Goal: Task Accomplishment & Management: Complete application form

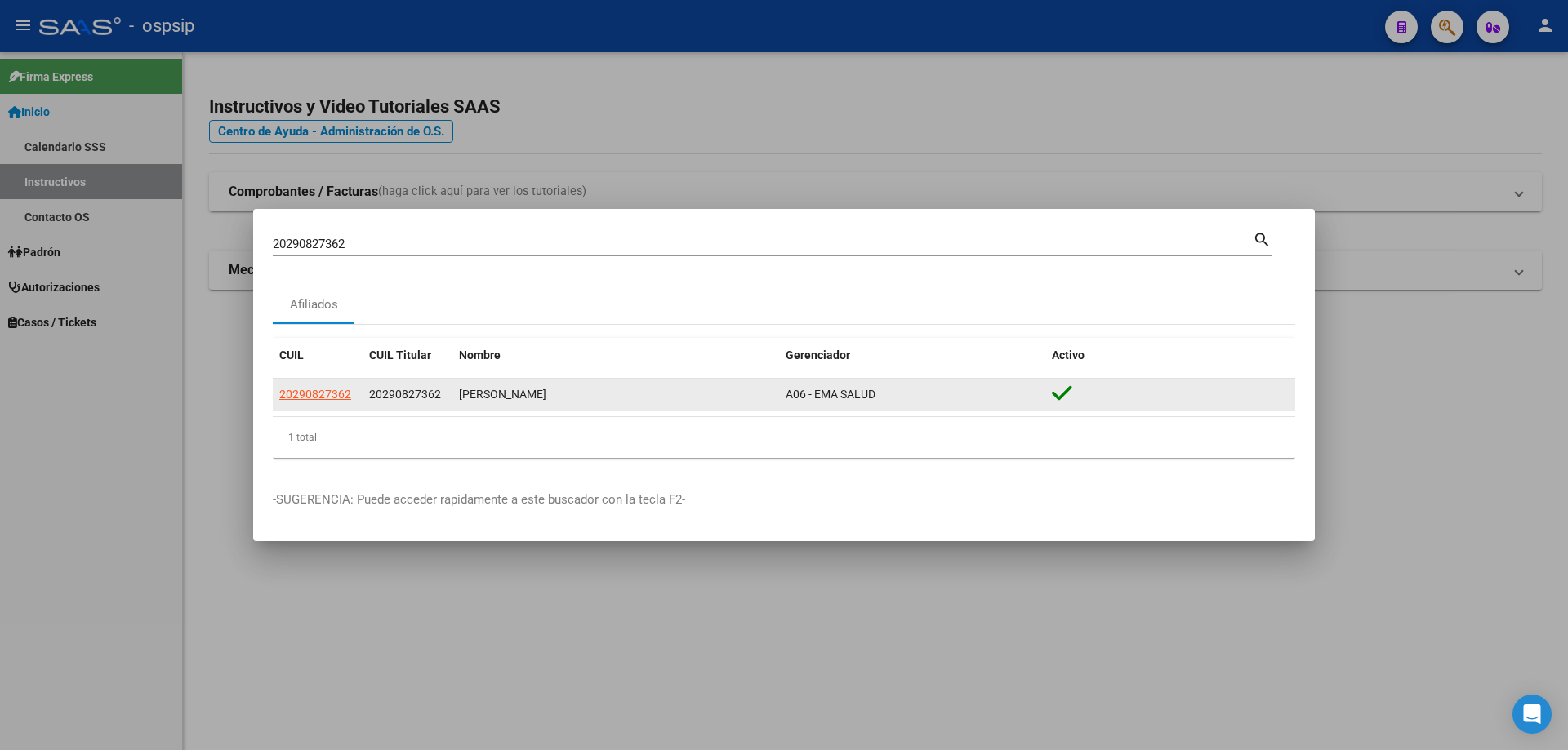
click at [315, 399] on span "20290827362" at bounding box center [315, 394] width 72 height 13
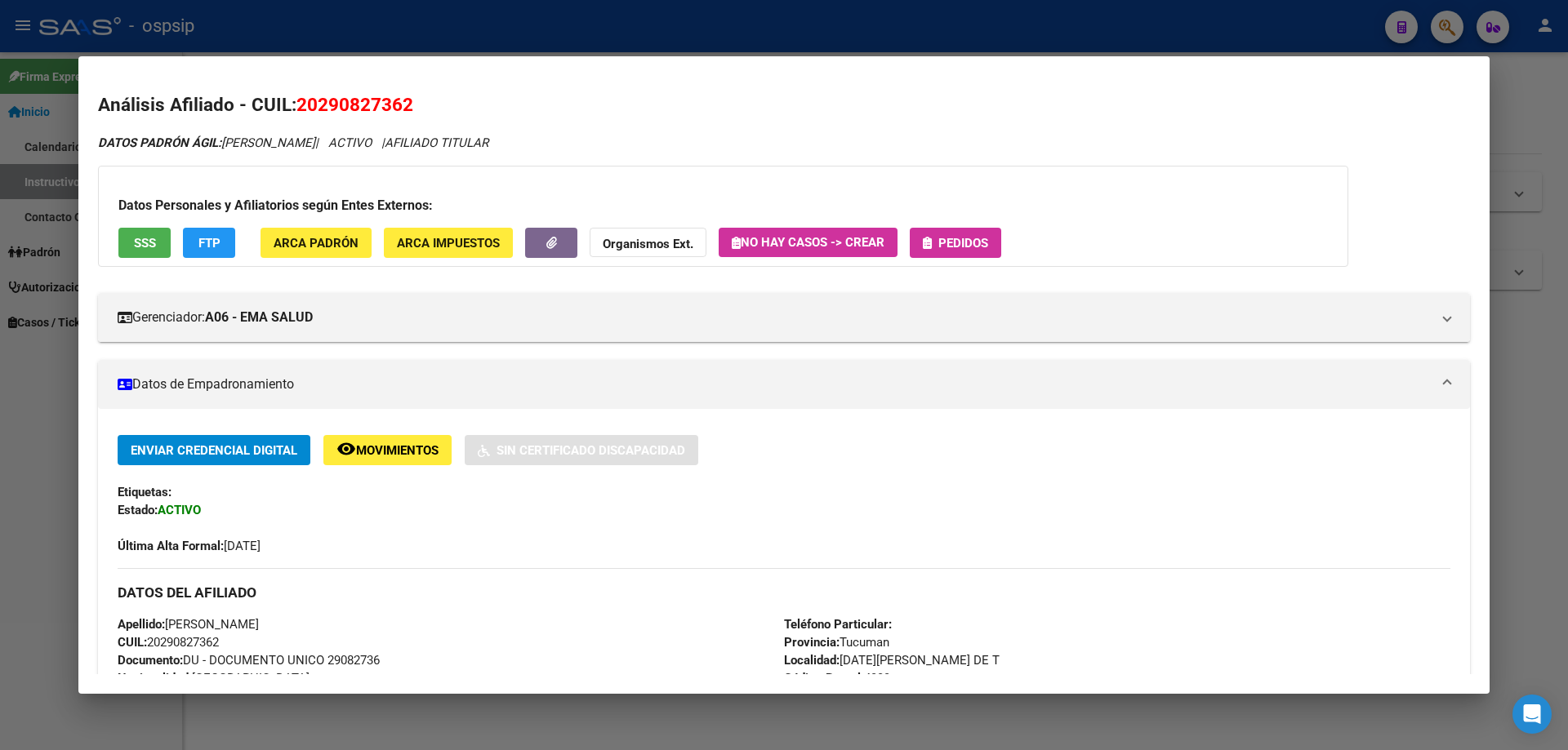
click at [932, 246] on icon "button" at bounding box center [927, 243] width 9 height 12
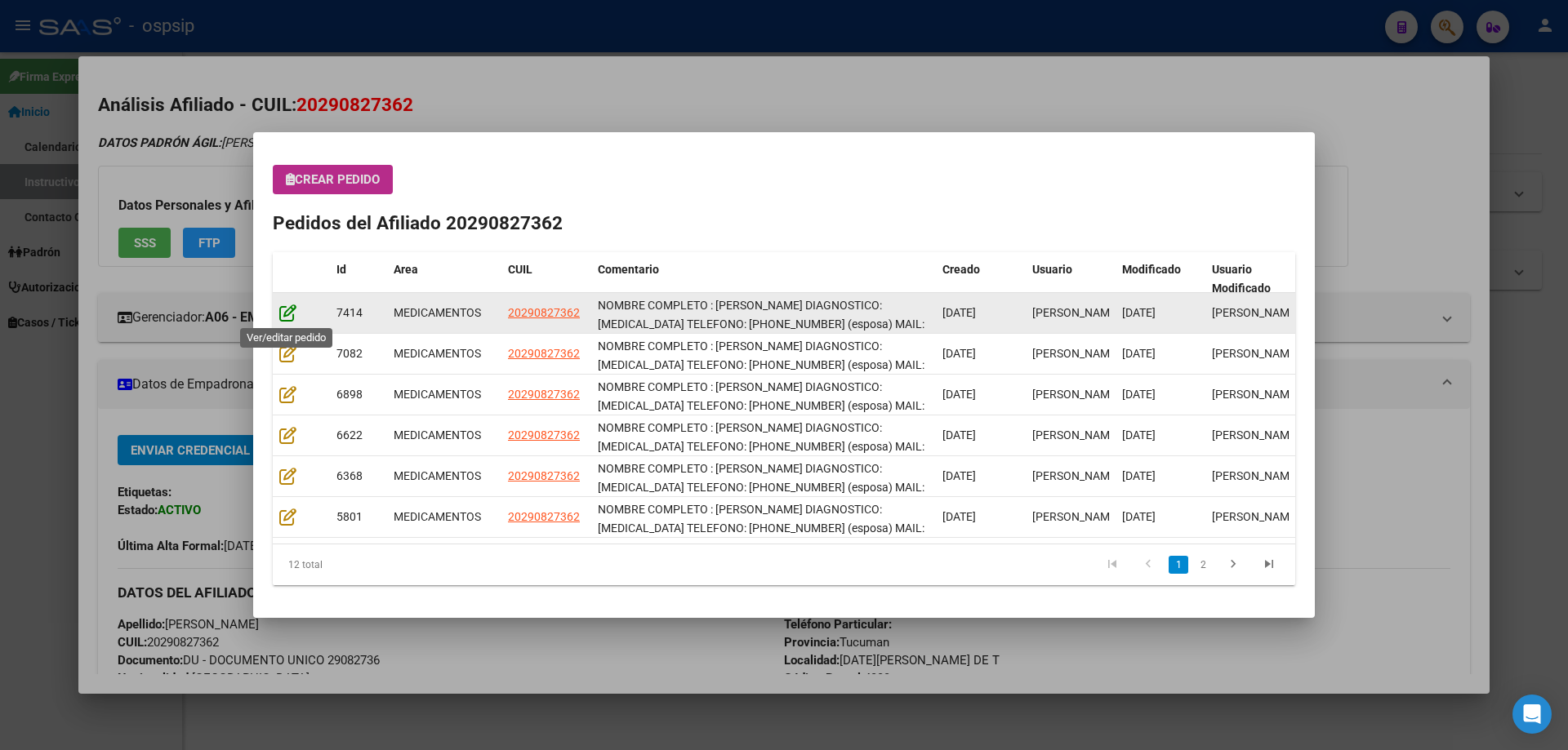
click at [288, 316] on icon at bounding box center [288, 313] width 17 height 18
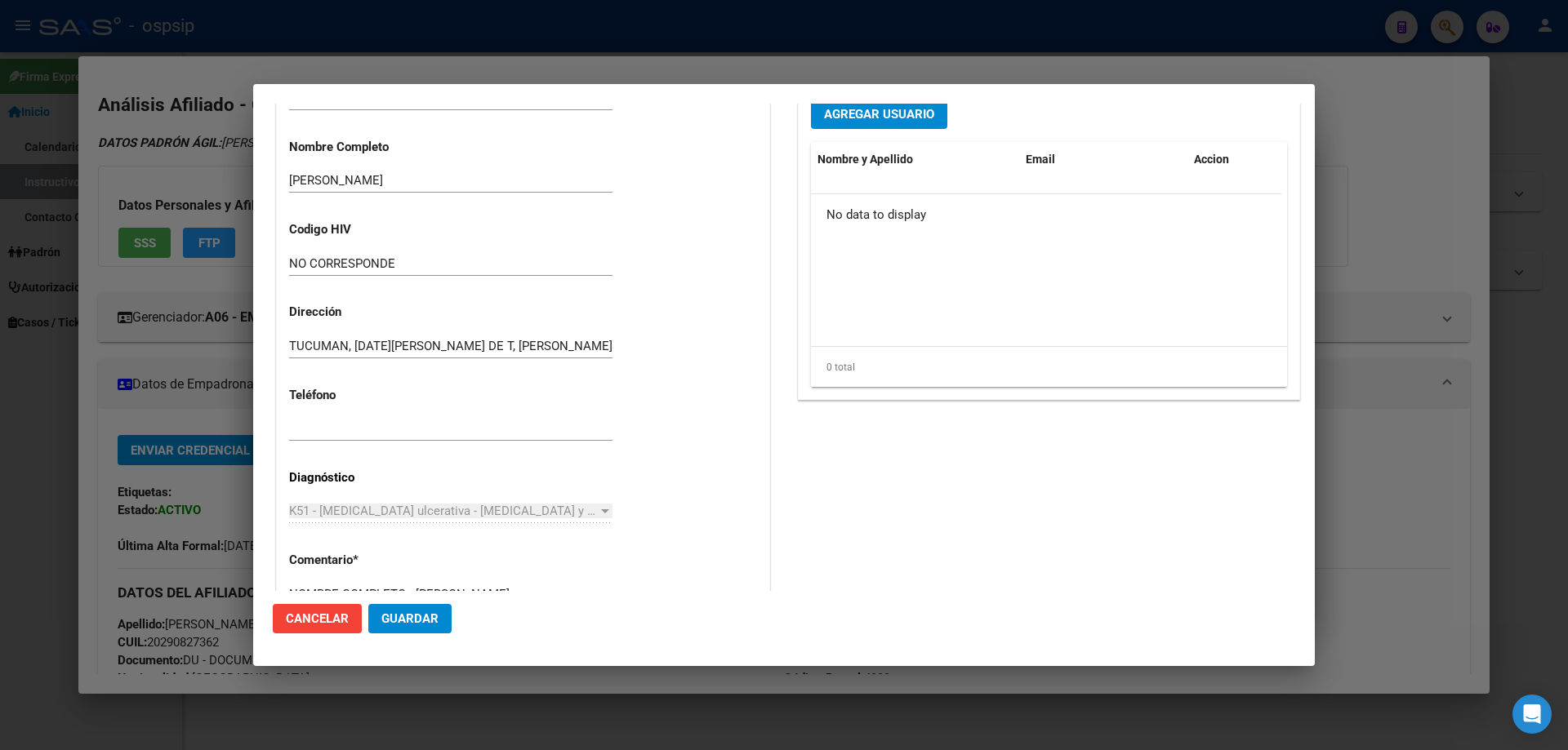
type input "Tucuman, [DATE][PERSON_NAME] DE T, [PERSON_NAME] 1019"
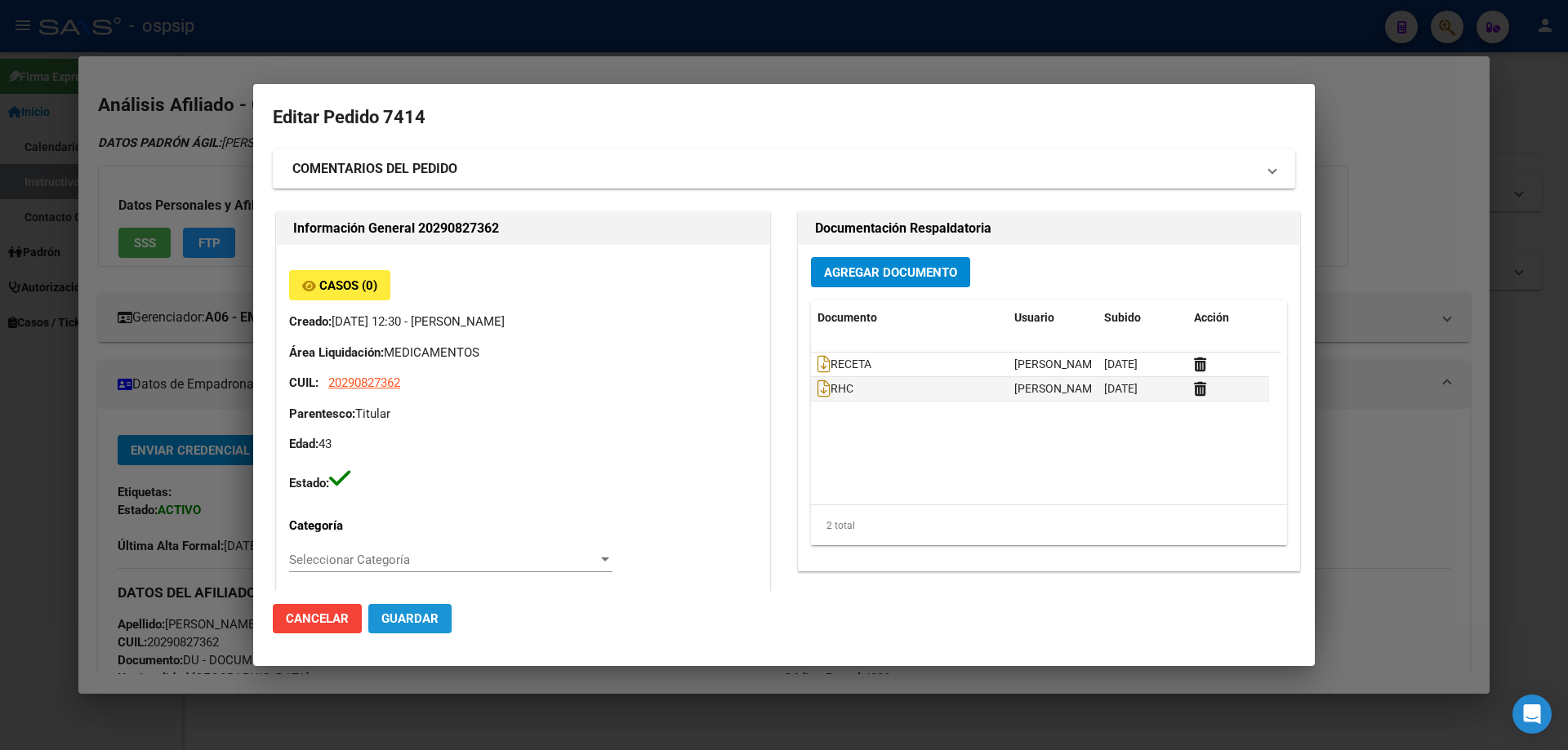
click at [405, 611] on button "Guardar" at bounding box center [410, 618] width 83 height 29
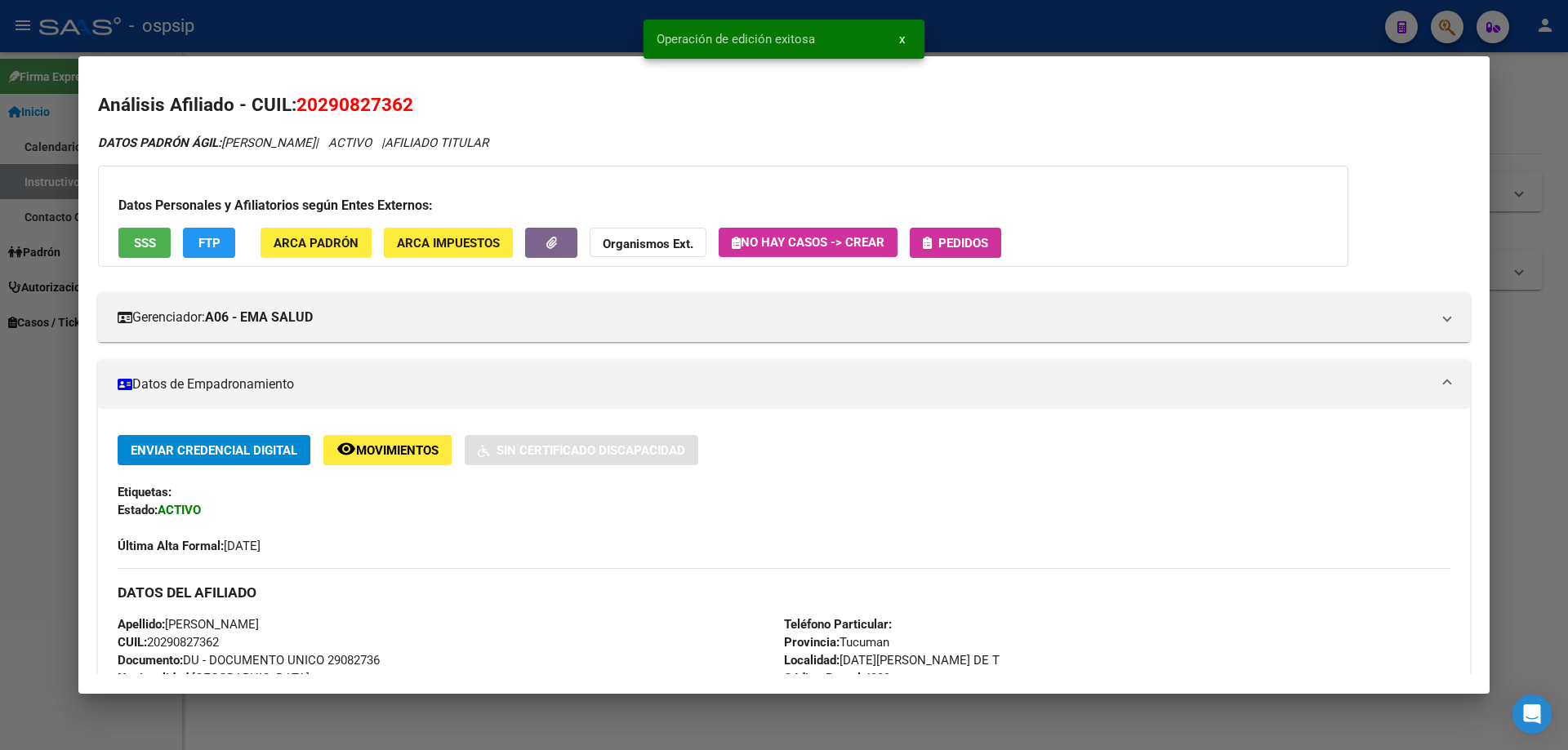
click at [1007, 238] on div "Datos Personales y Afiliatorios según Entes Externos: SSS FTP ARCA Padrón ARCA …" at bounding box center [723, 216] width 1250 height 101
click at [1000, 238] on button "Pedidos" at bounding box center [956, 243] width 92 height 30
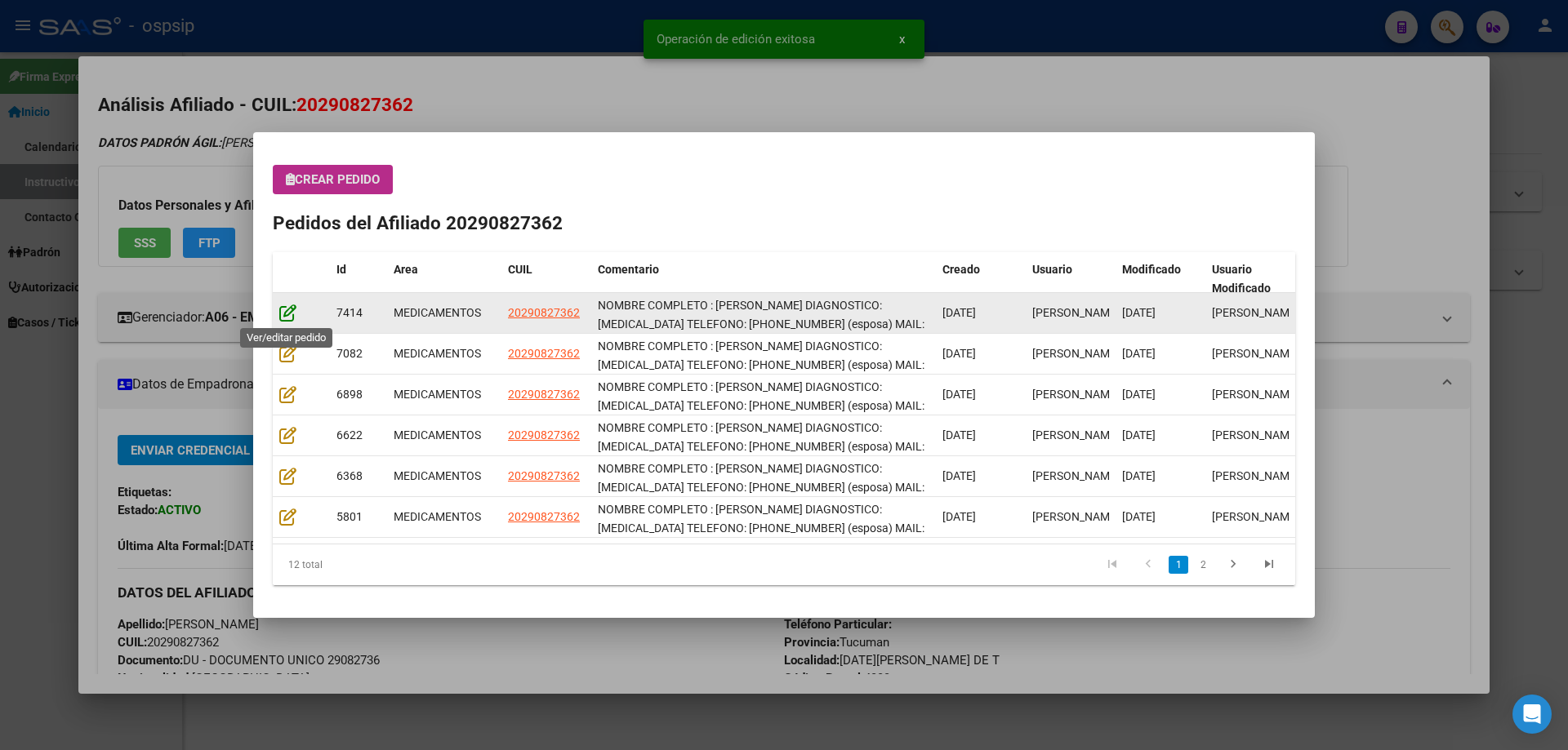
click at [284, 317] on icon at bounding box center [288, 313] width 17 height 18
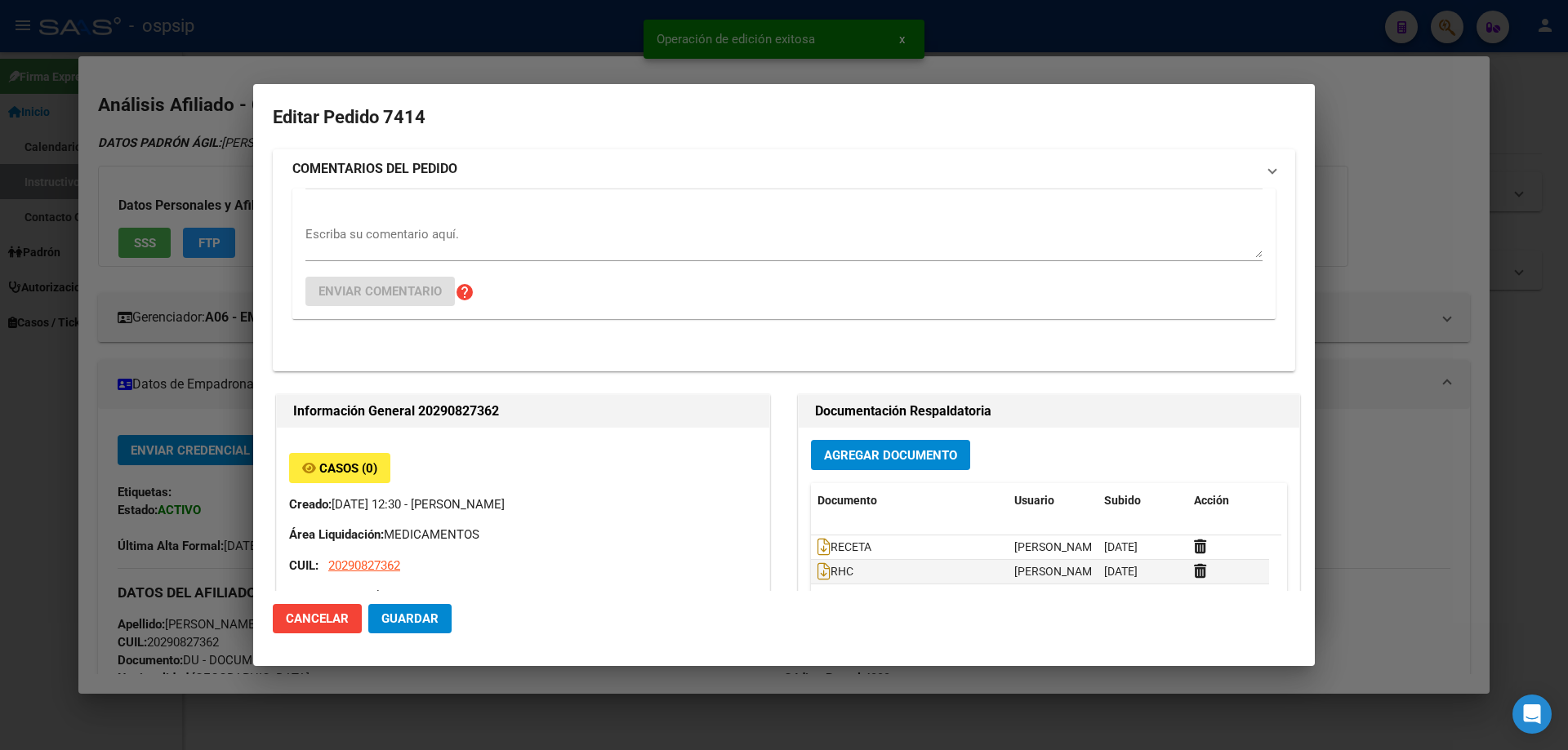
type input "Tucuman, [DATE][PERSON_NAME] DE T, [PERSON_NAME] 1019"
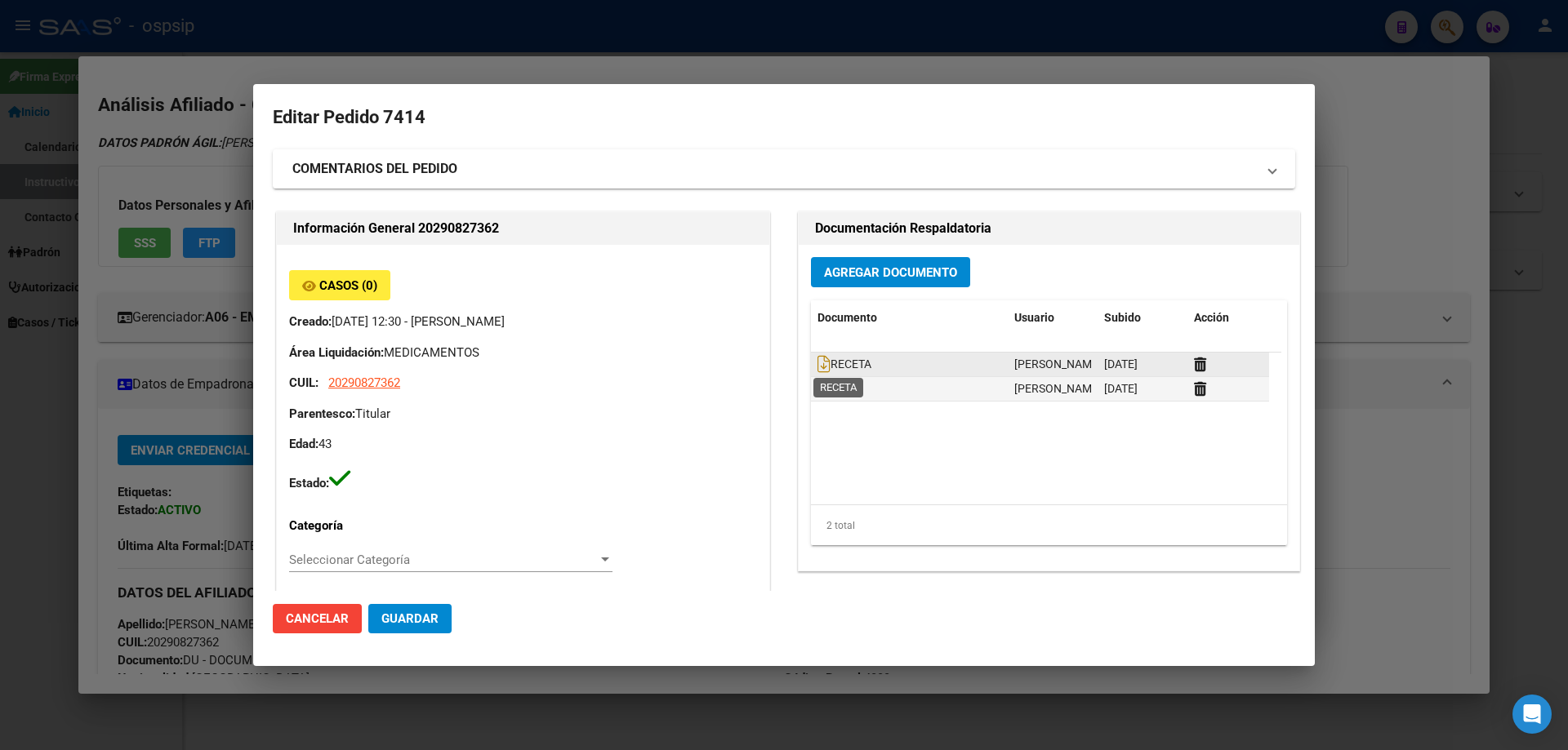
click at [824, 366] on span "RECETA" at bounding box center [844, 365] width 54 height 13
click at [818, 371] on icon at bounding box center [824, 364] width 13 height 18
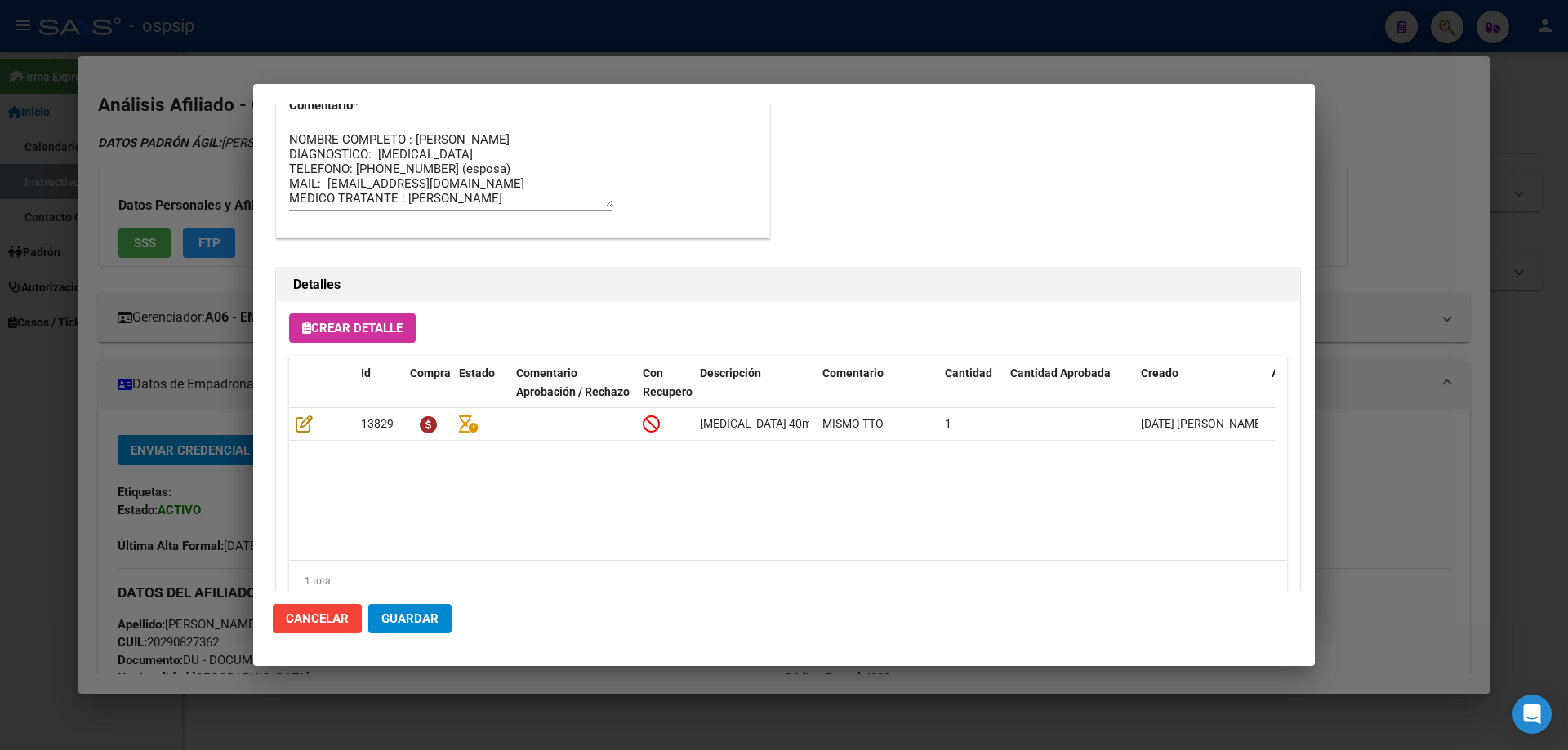
scroll to position [1061, 0]
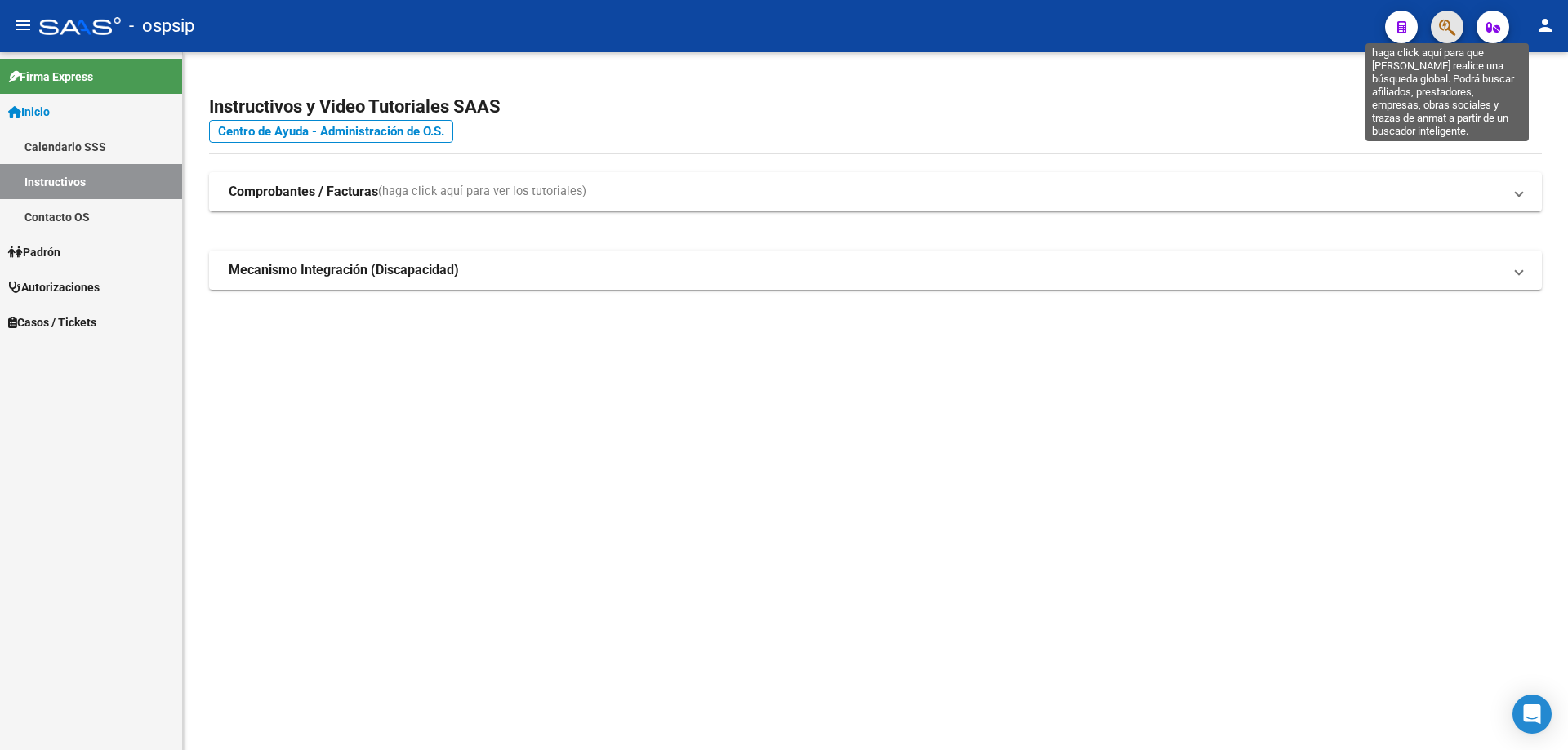
click at [1446, 22] on icon "button" at bounding box center [1447, 27] width 17 height 19
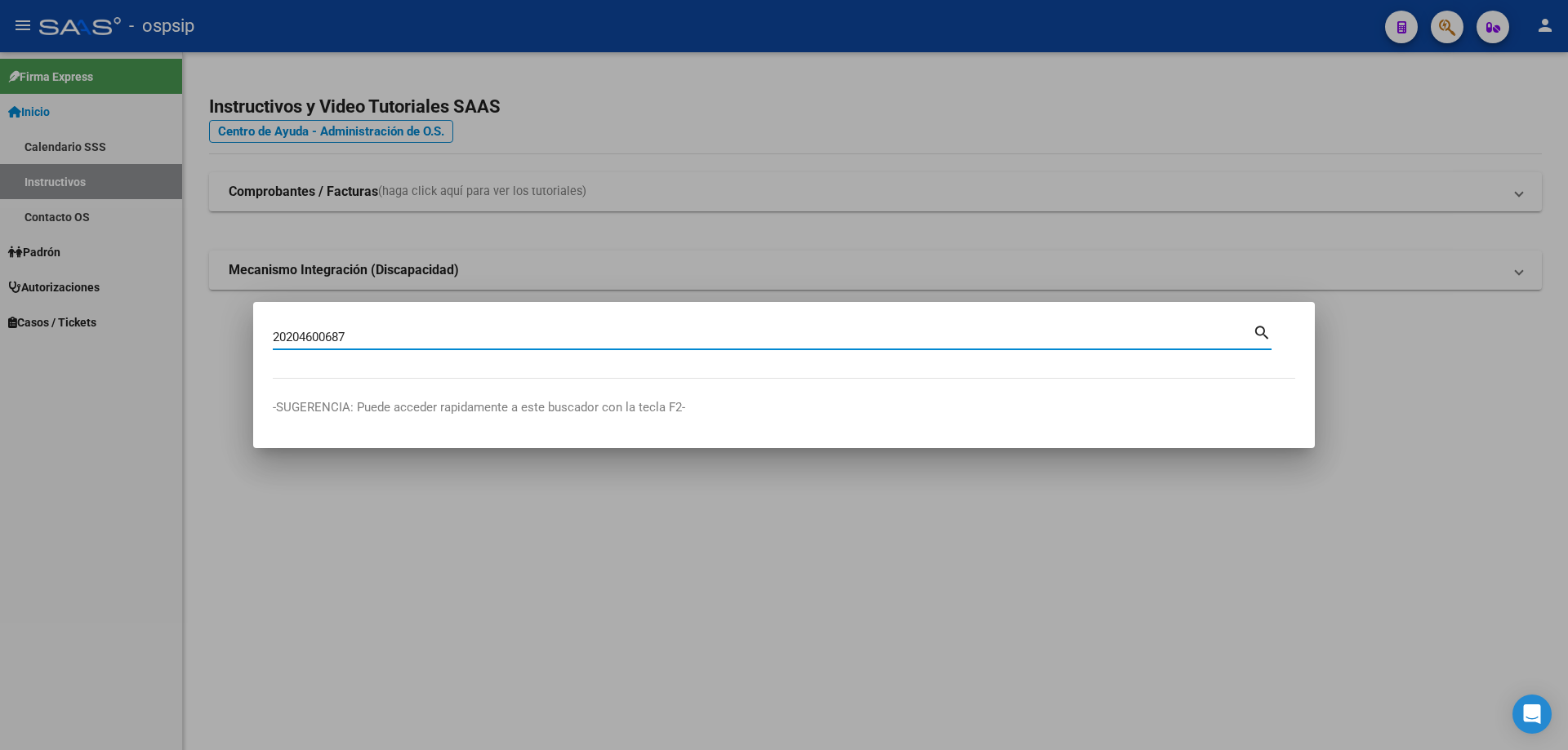
type input "20204600687"
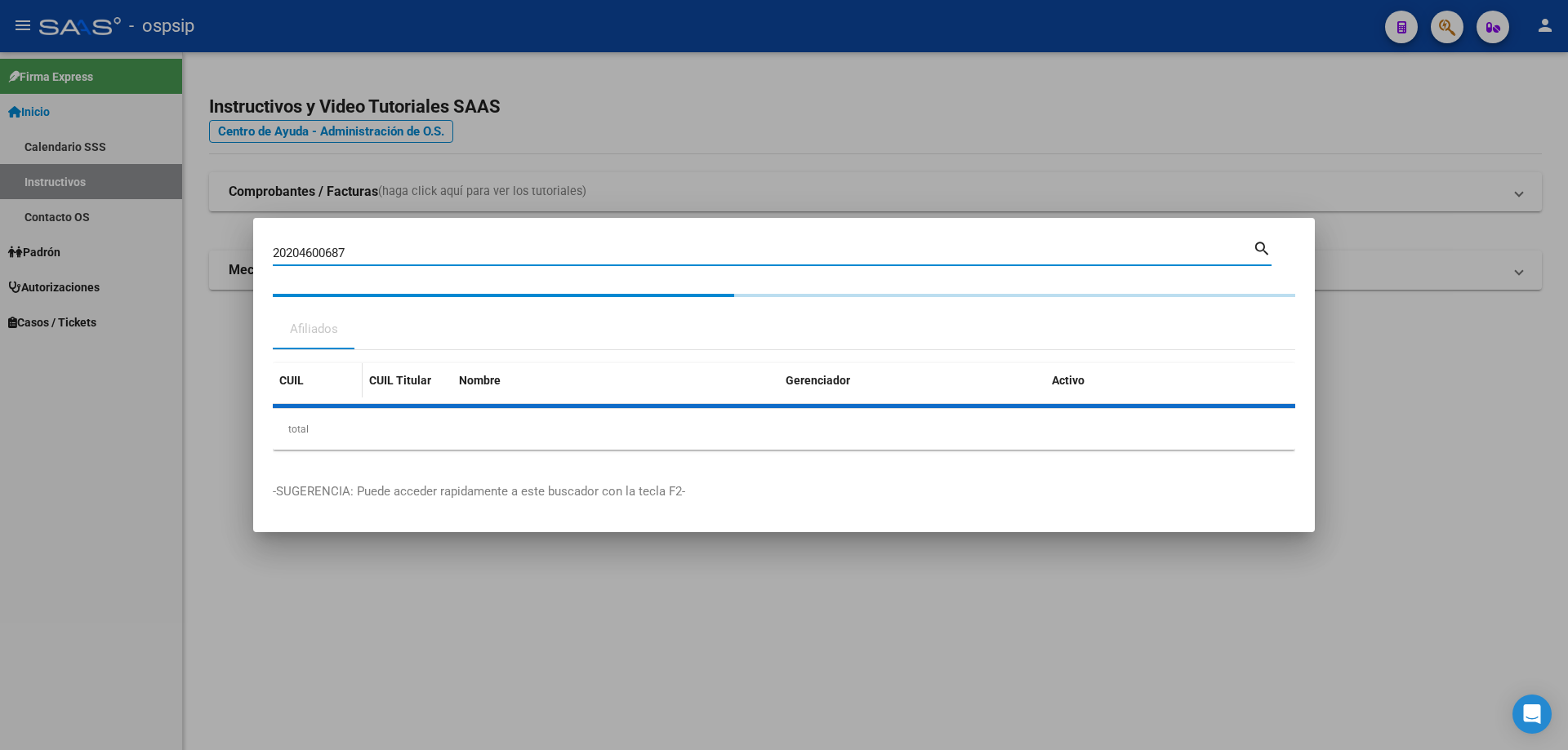
type textarea "20204600687"
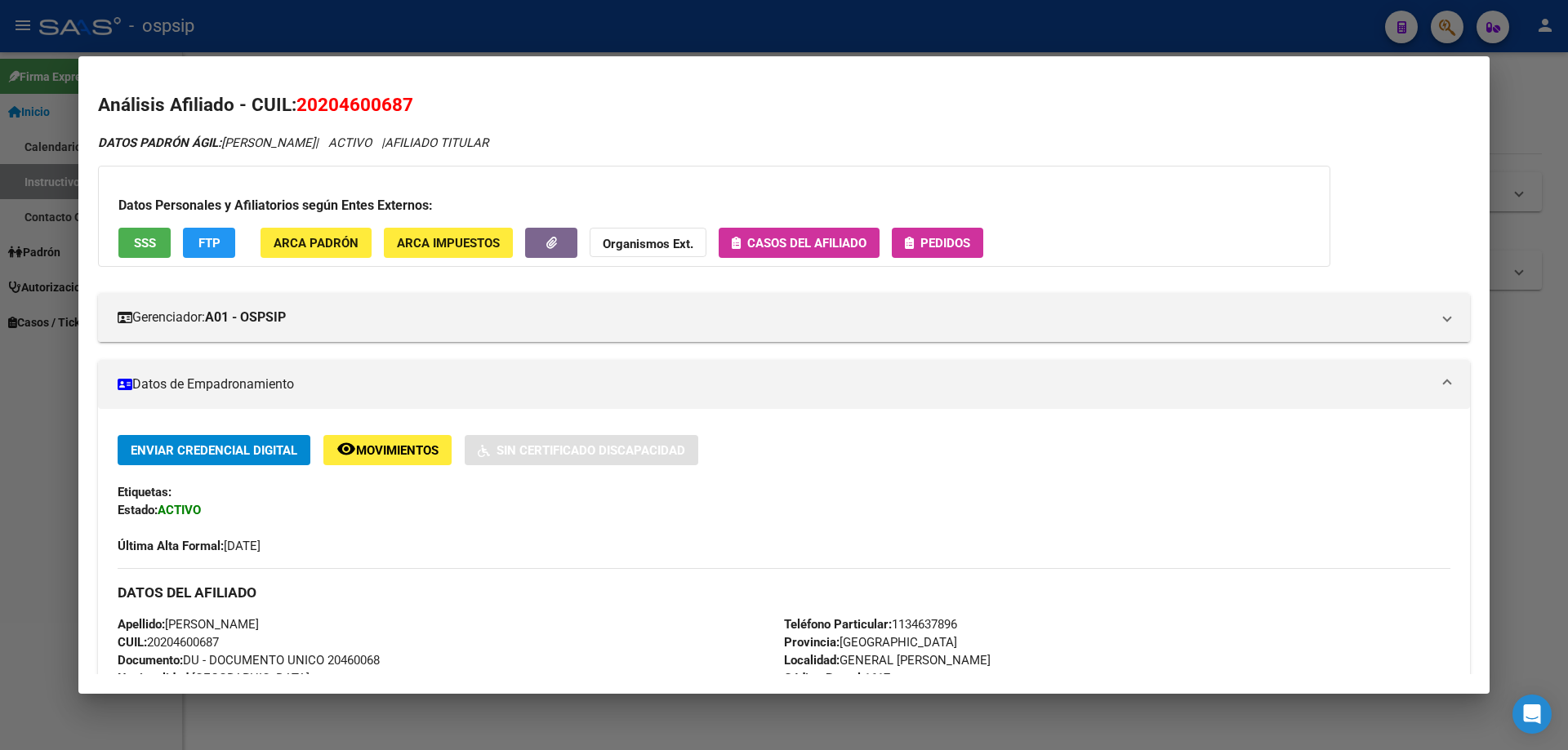
click at [919, 245] on span "Pedidos" at bounding box center [937, 243] width 66 height 15
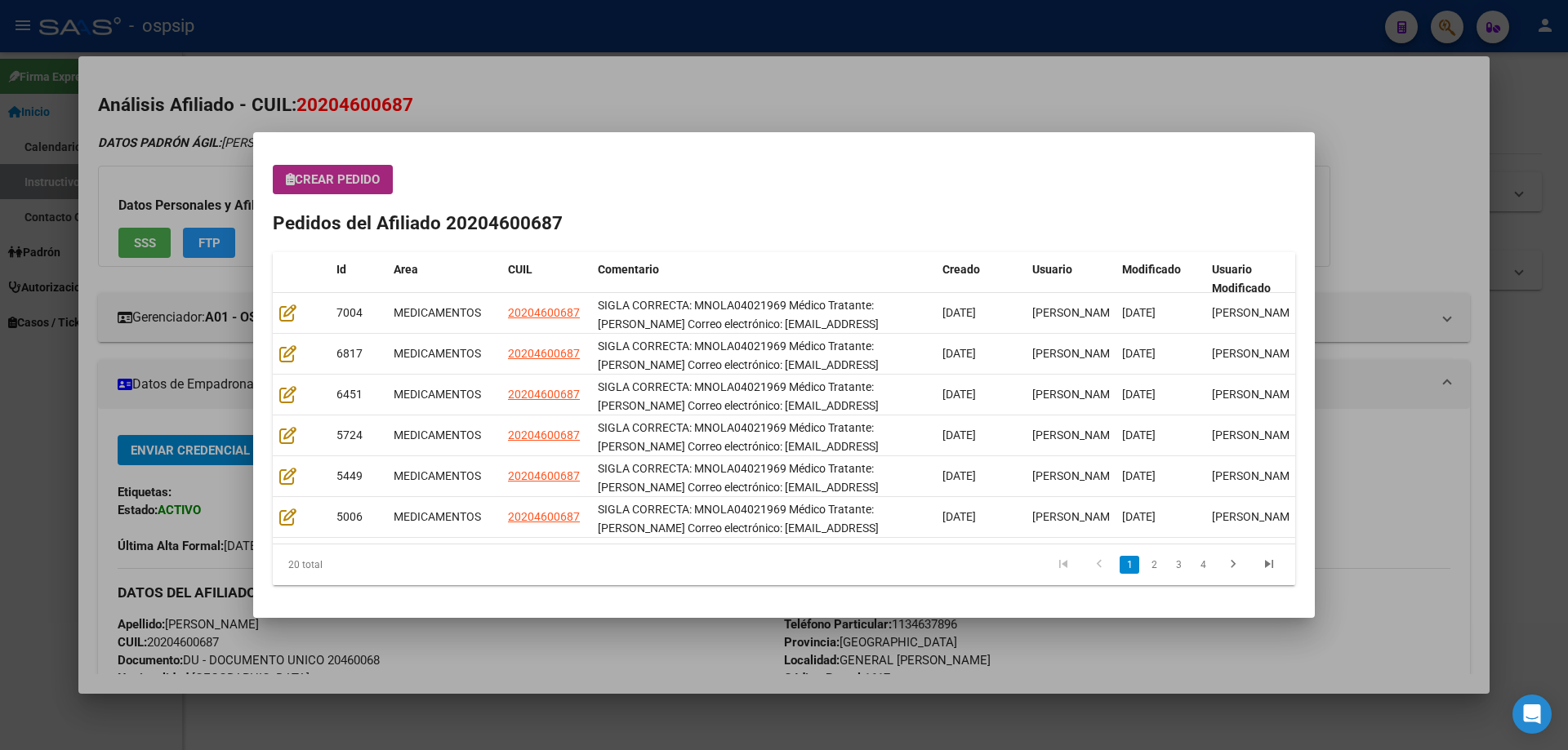
click at [317, 181] on span "Crear Pedido" at bounding box center [333, 180] width 94 height 15
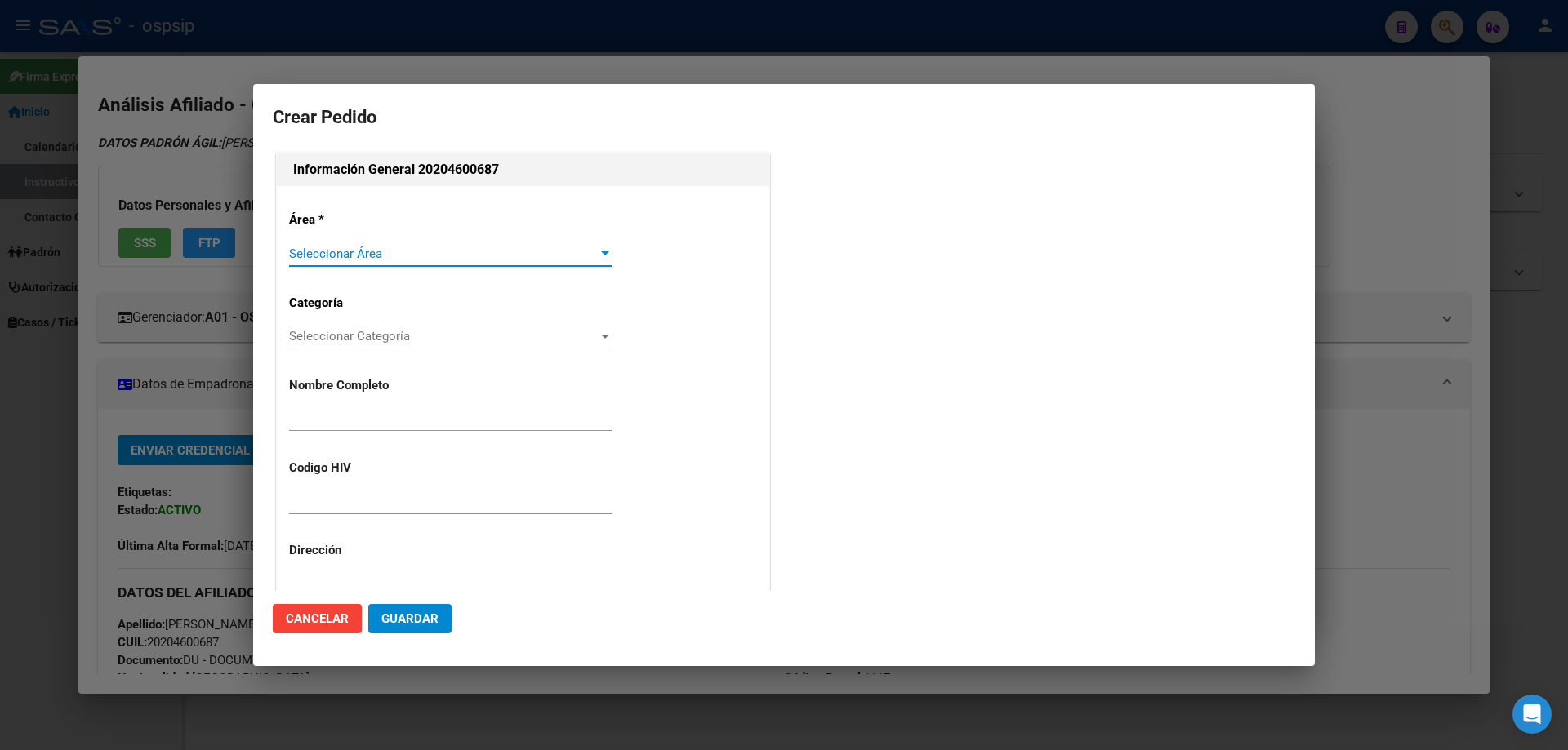
type input "NORMAN GABRIEL LALLA"
type input "MNOLA04021969"
type input "Buenos Aires, GENERAL PACHECO, SANTIAGO DE CHILE 716, Piso: 00, Departamento: 0"
type input "Particular: 1134637896"
type input "LALLA NORMAN GABRIEL"
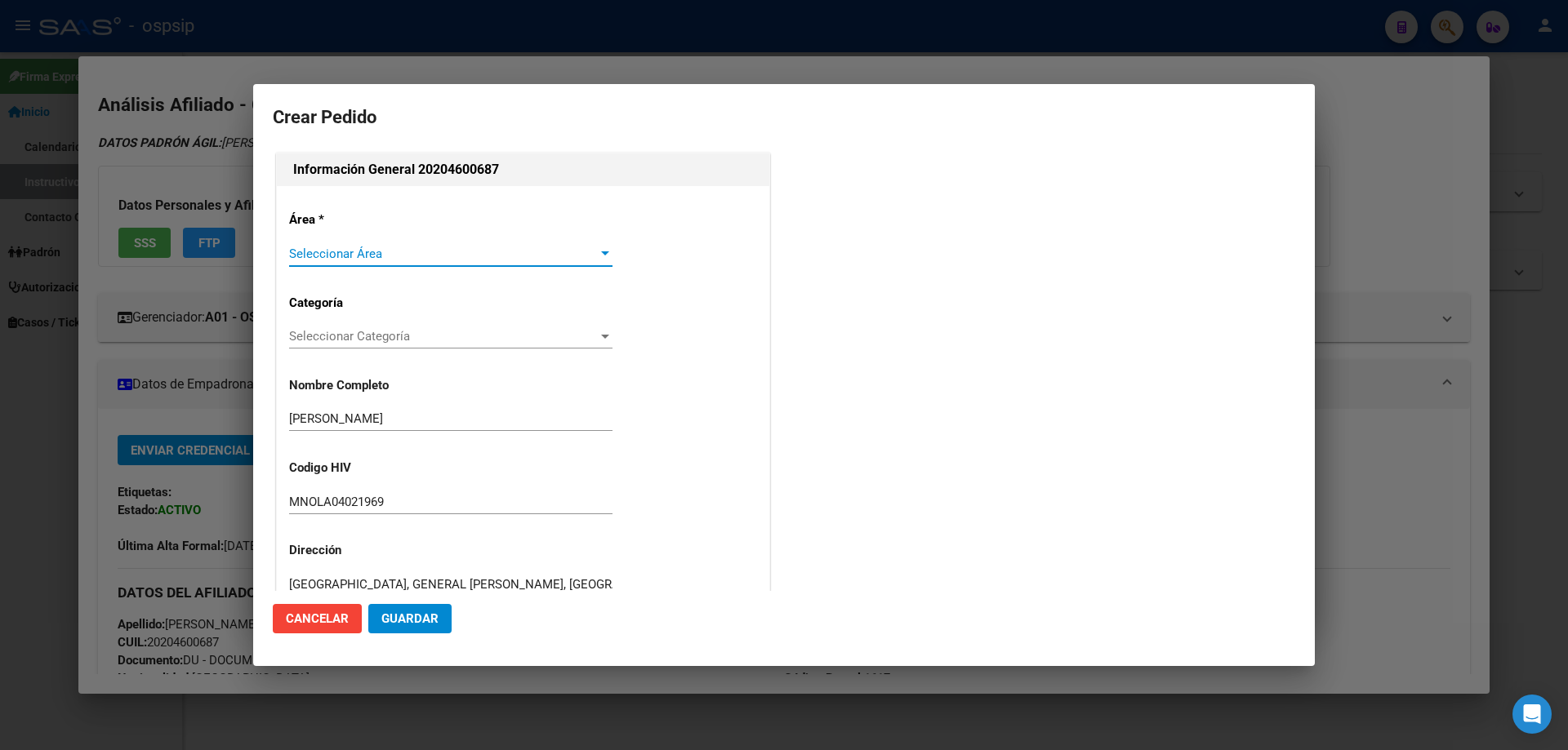
type input "BUENOS AIRES, GENERAL PACHECO, SANTIAGO DE CHILE 716, Piso: 00"
click at [327, 256] on span "Seleccionar Área" at bounding box center [443, 254] width 309 height 15
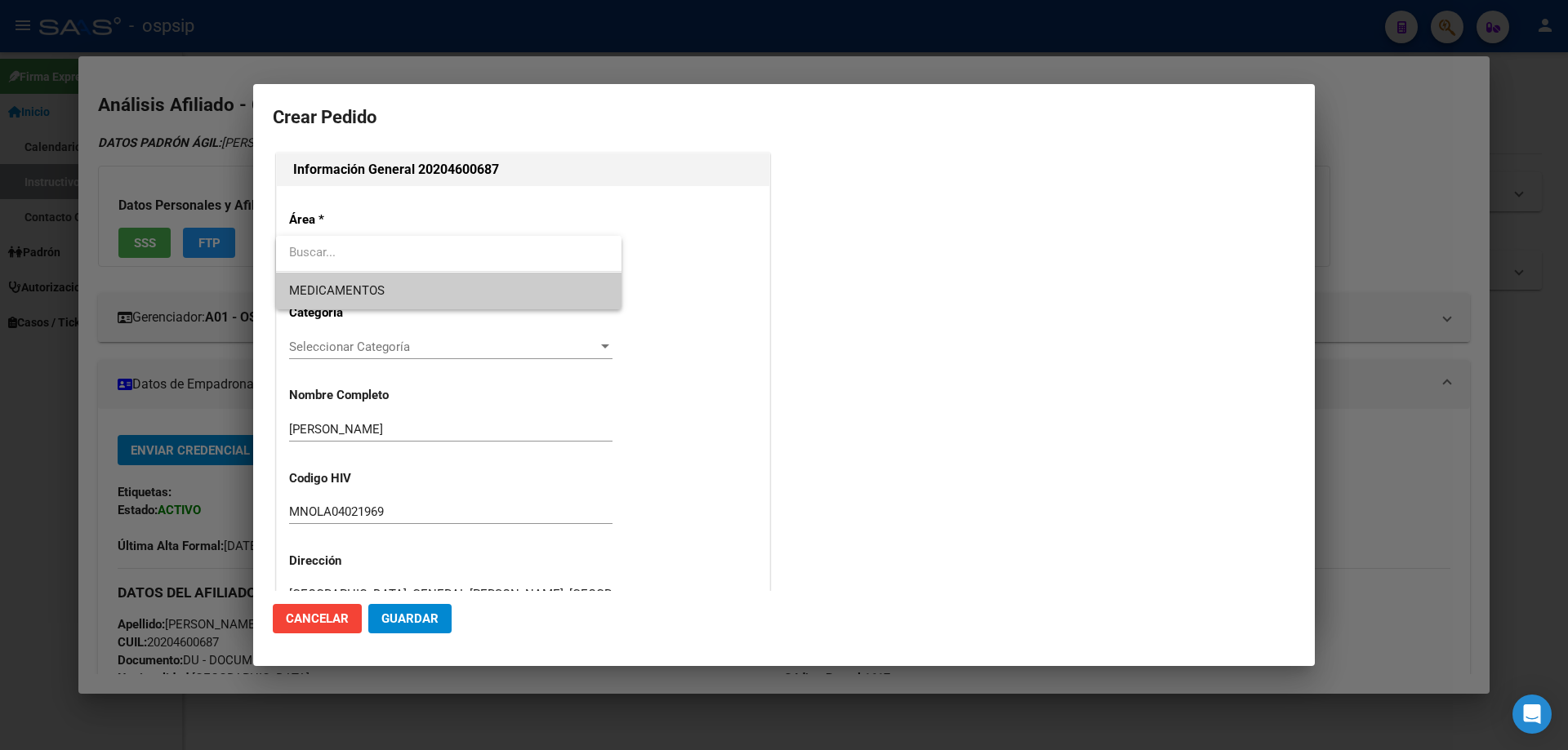
click at [329, 314] on div at bounding box center [784, 375] width 1568 height 750
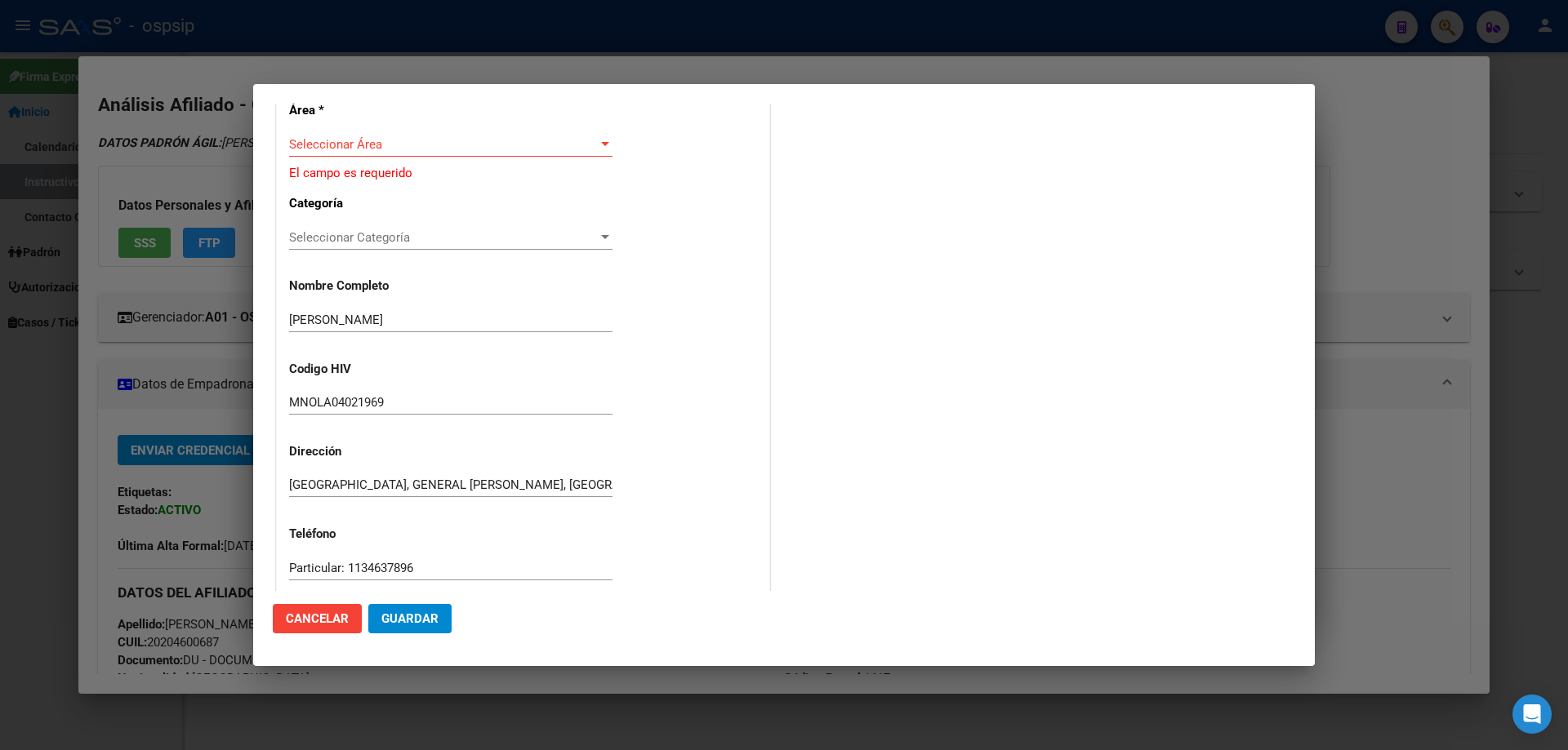
scroll to position [0, 0]
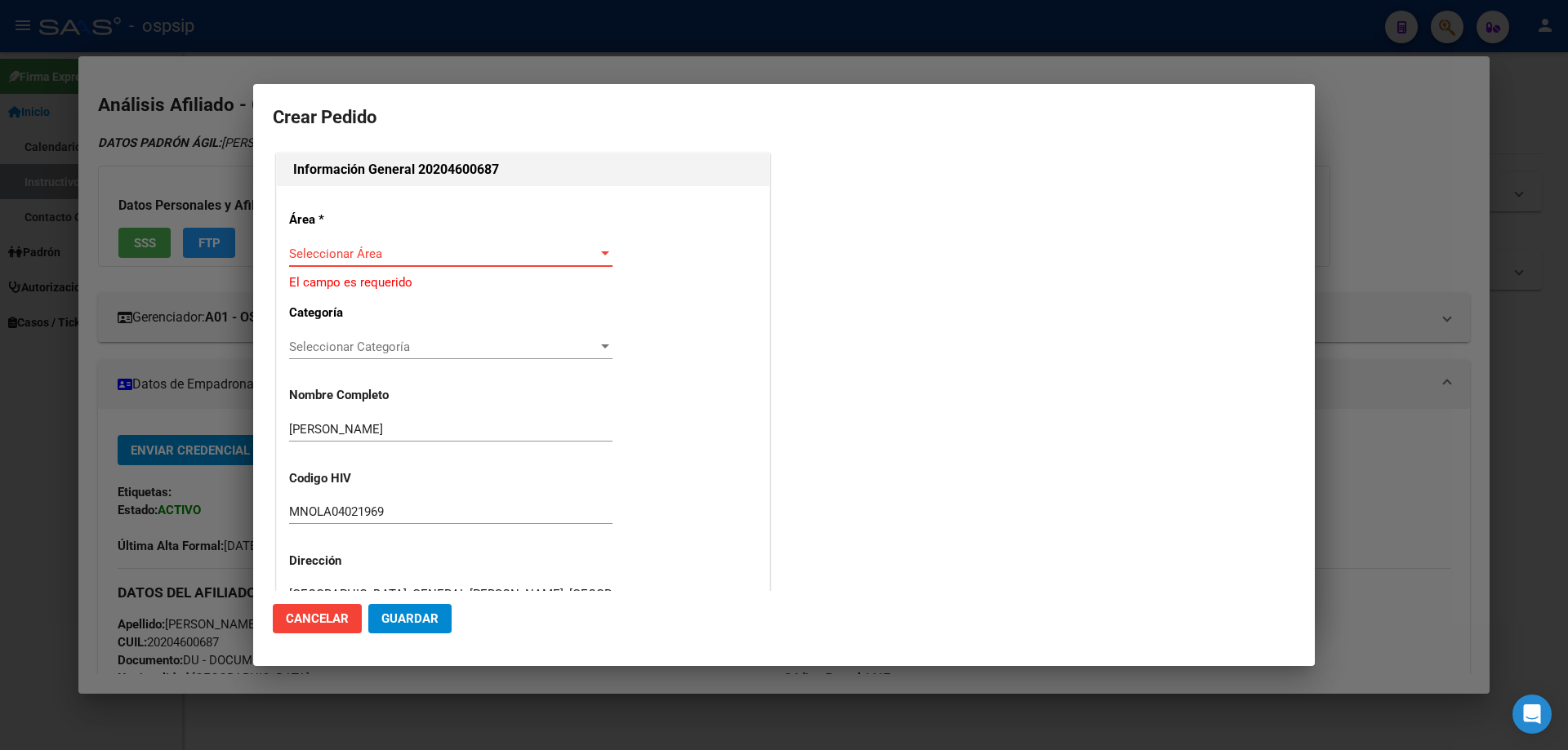
click at [349, 247] on span "Seleccionar Área" at bounding box center [443, 254] width 309 height 15
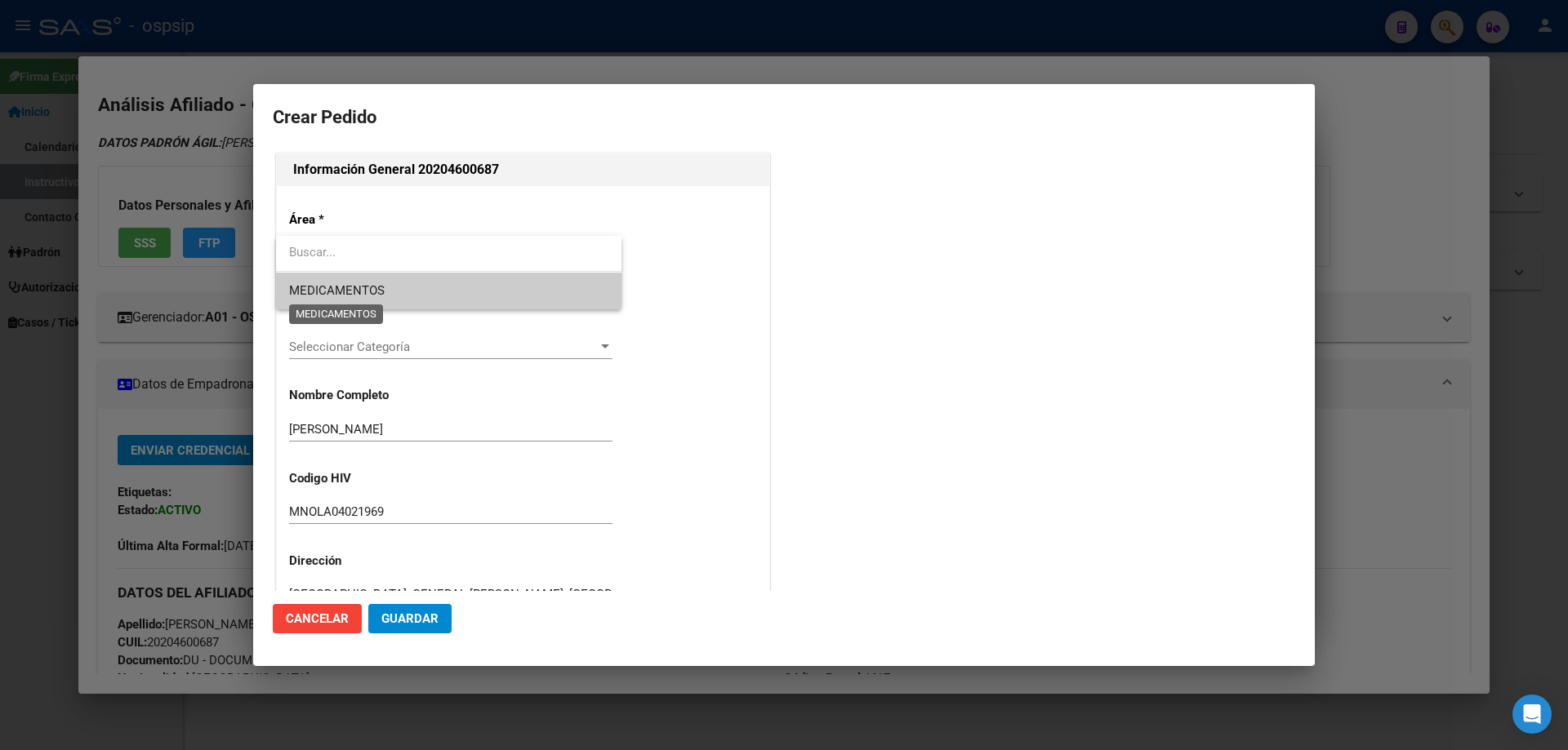
click at [346, 294] on span "MEDICAMENTOS" at bounding box center [337, 291] width 96 height 15
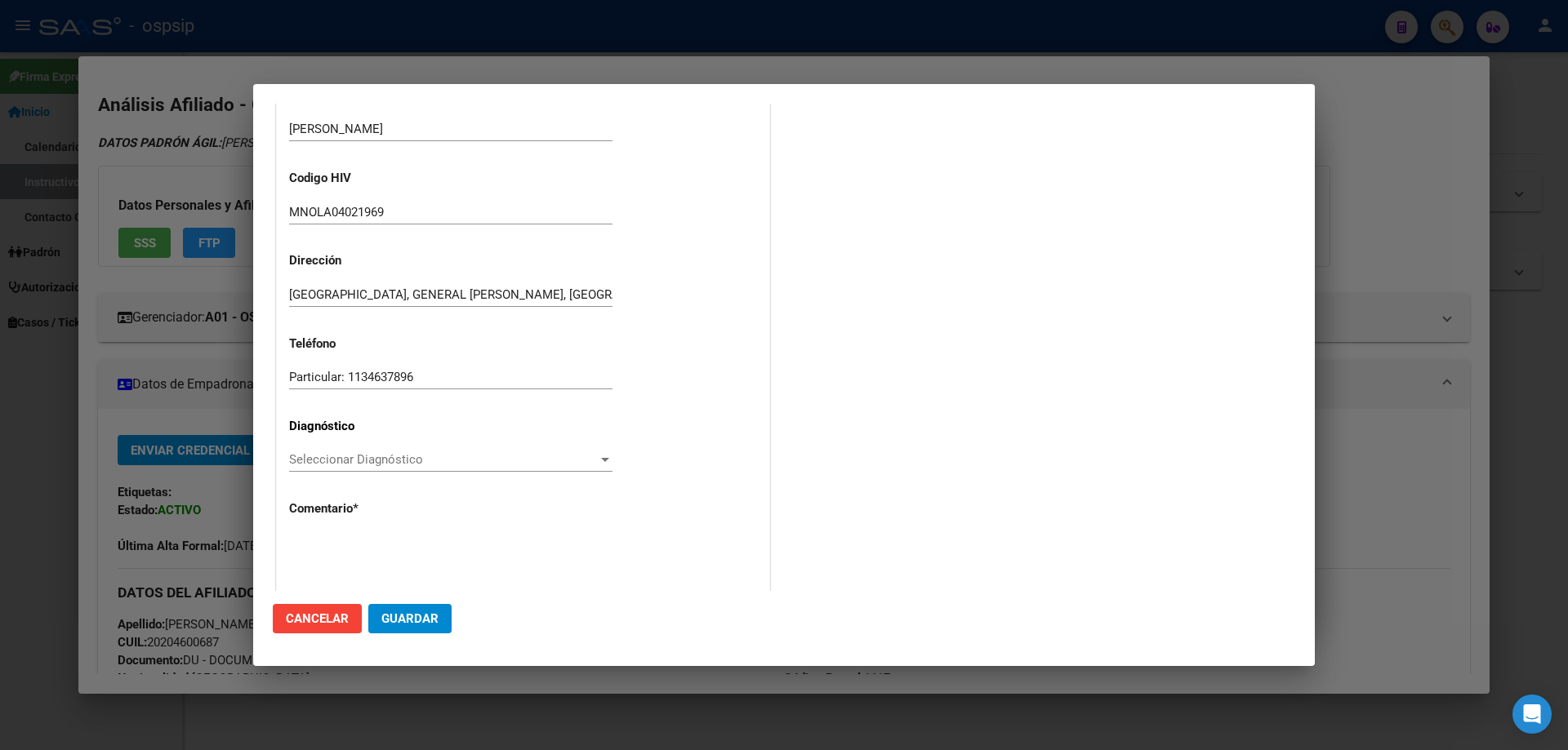
scroll to position [367, 0]
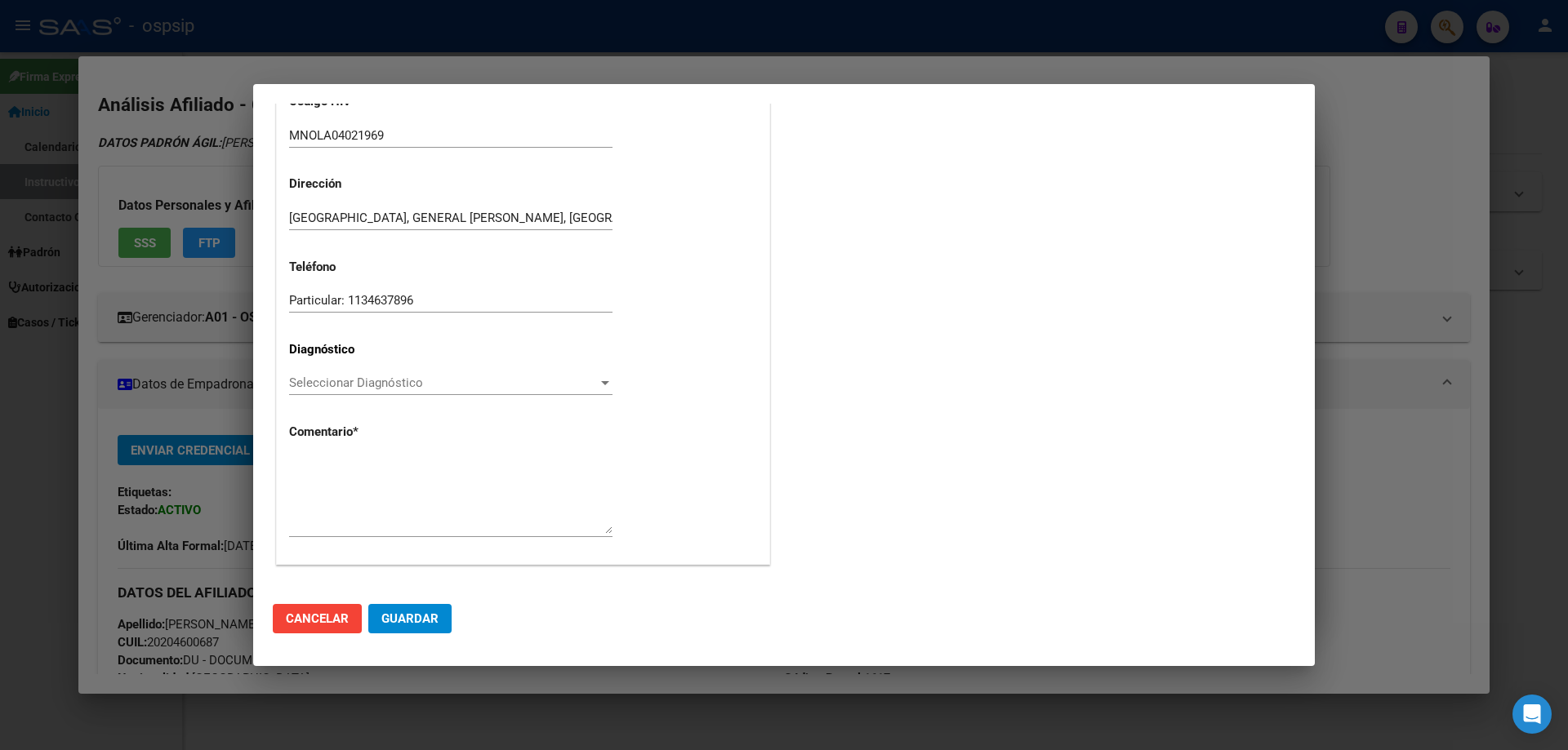
click at [308, 385] on span "Seleccionar Diagnóstico" at bounding box center [443, 383] width 309 height 15
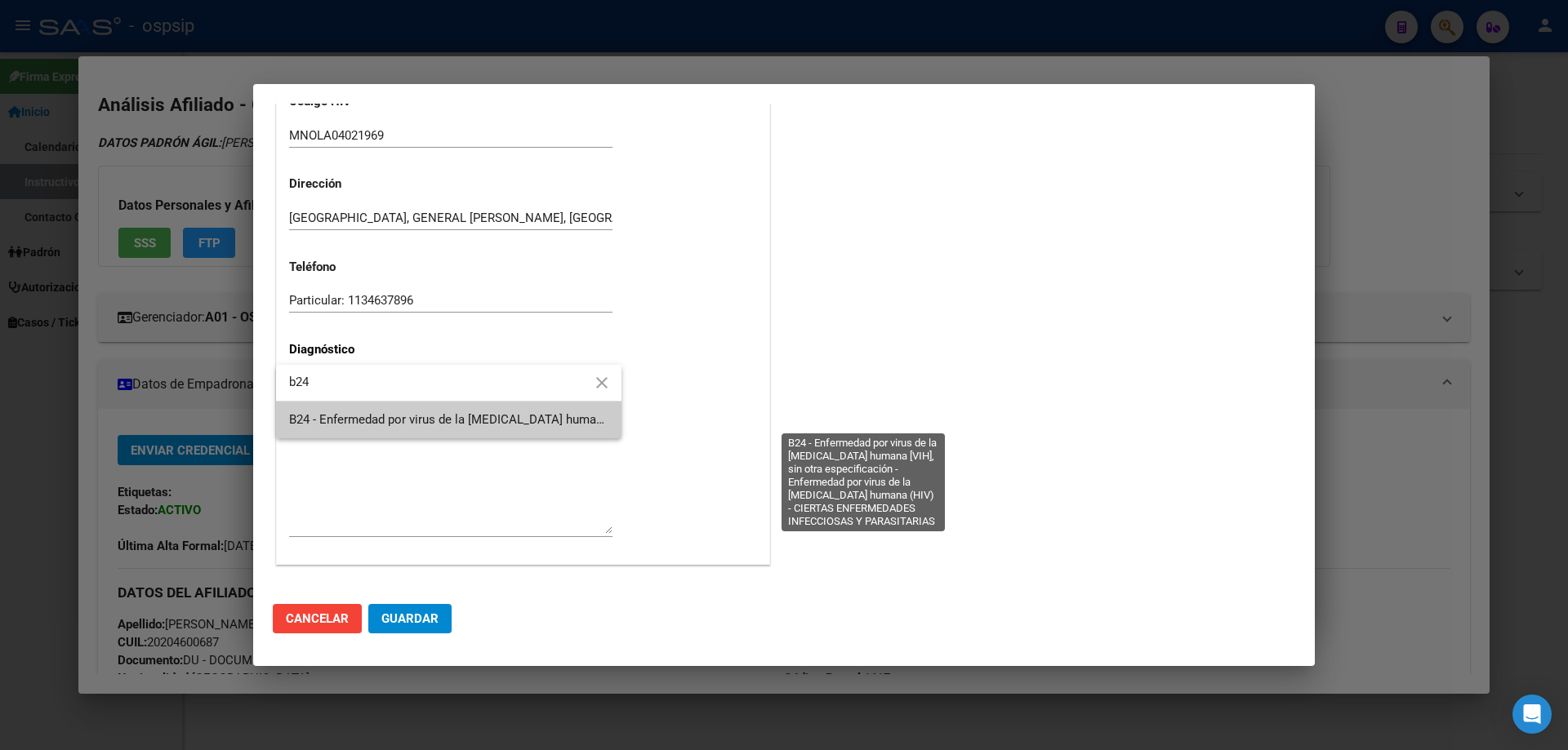
type input "b24"
click at [322, 414] on span "B24 - Enfermedad por virus de la [MEDICAL_DATA] humana [VIH], sin otra especifi…" at bounding box center [860, 420] width 1142 height 15
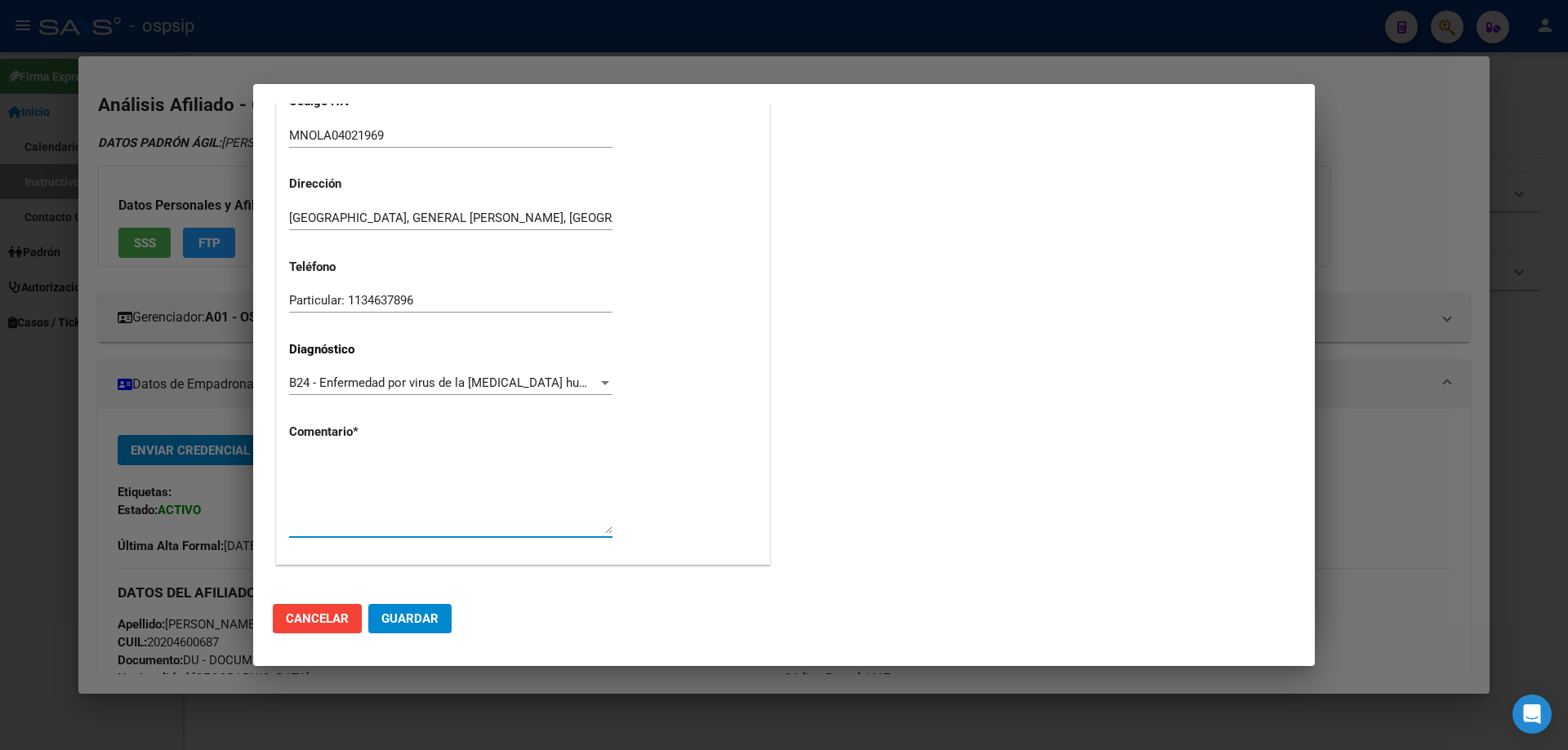
paste textarea "SIGLA CORRECTA: MNOLA04021969 Médico Tratante: RICCO Correo electrónico: norman…"
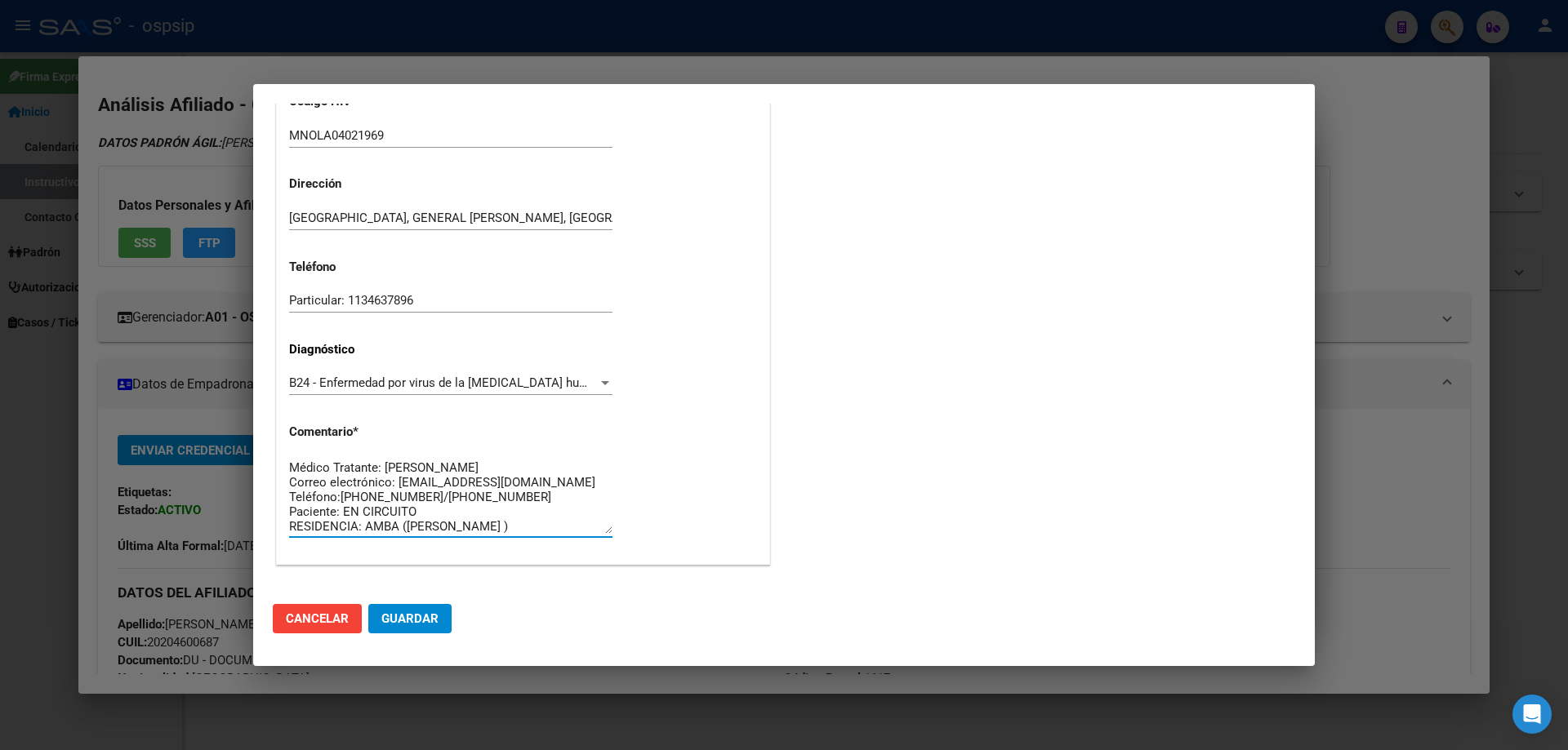
scroll to position [0, 0]
type textarea "SIGLA CORRECTA: MNOLA04021969 Médico Tratante: RICCO Correo electrónico: norman…"
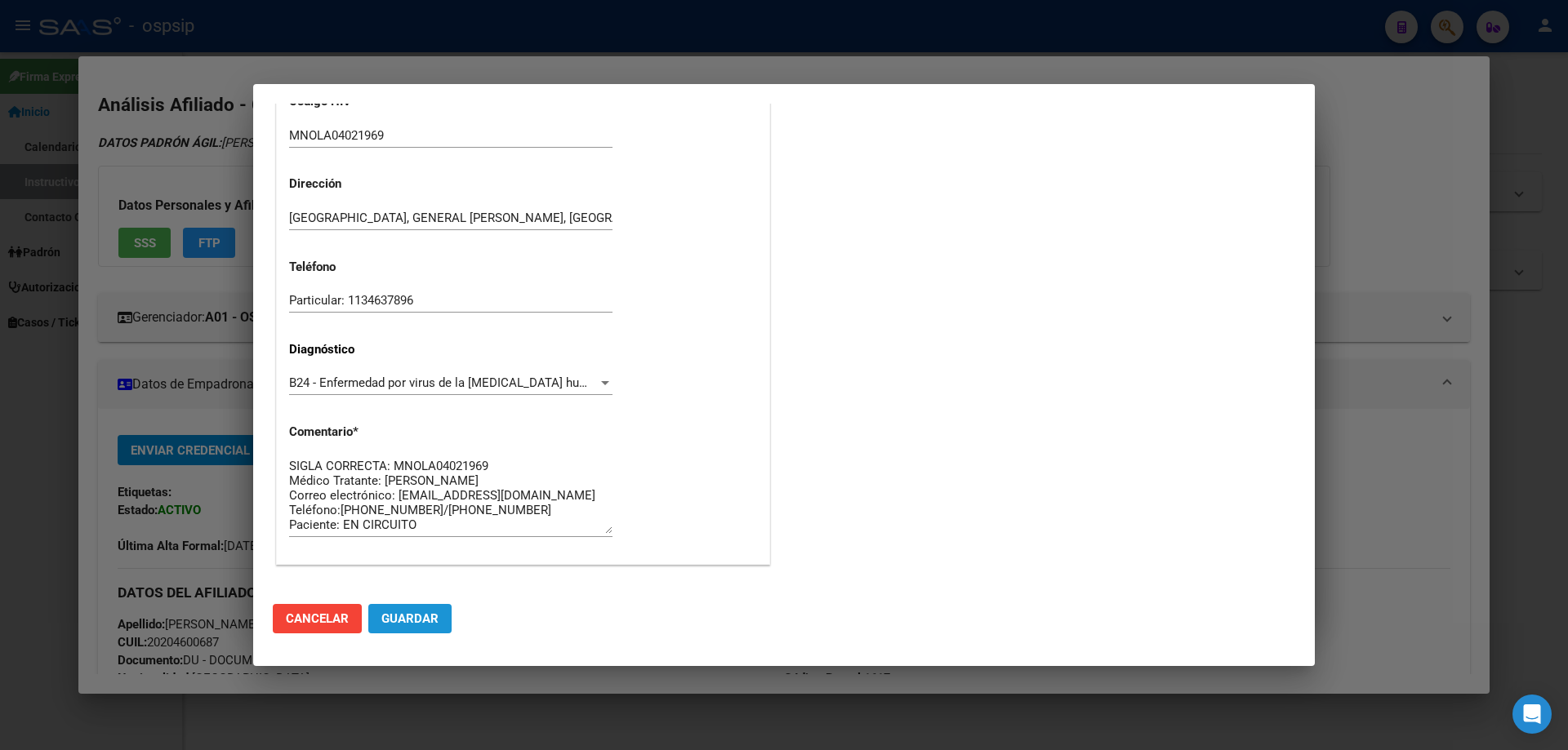
click at [416, 626] on span "Guardar" at bounding box center [409, 619] width 57 height 15
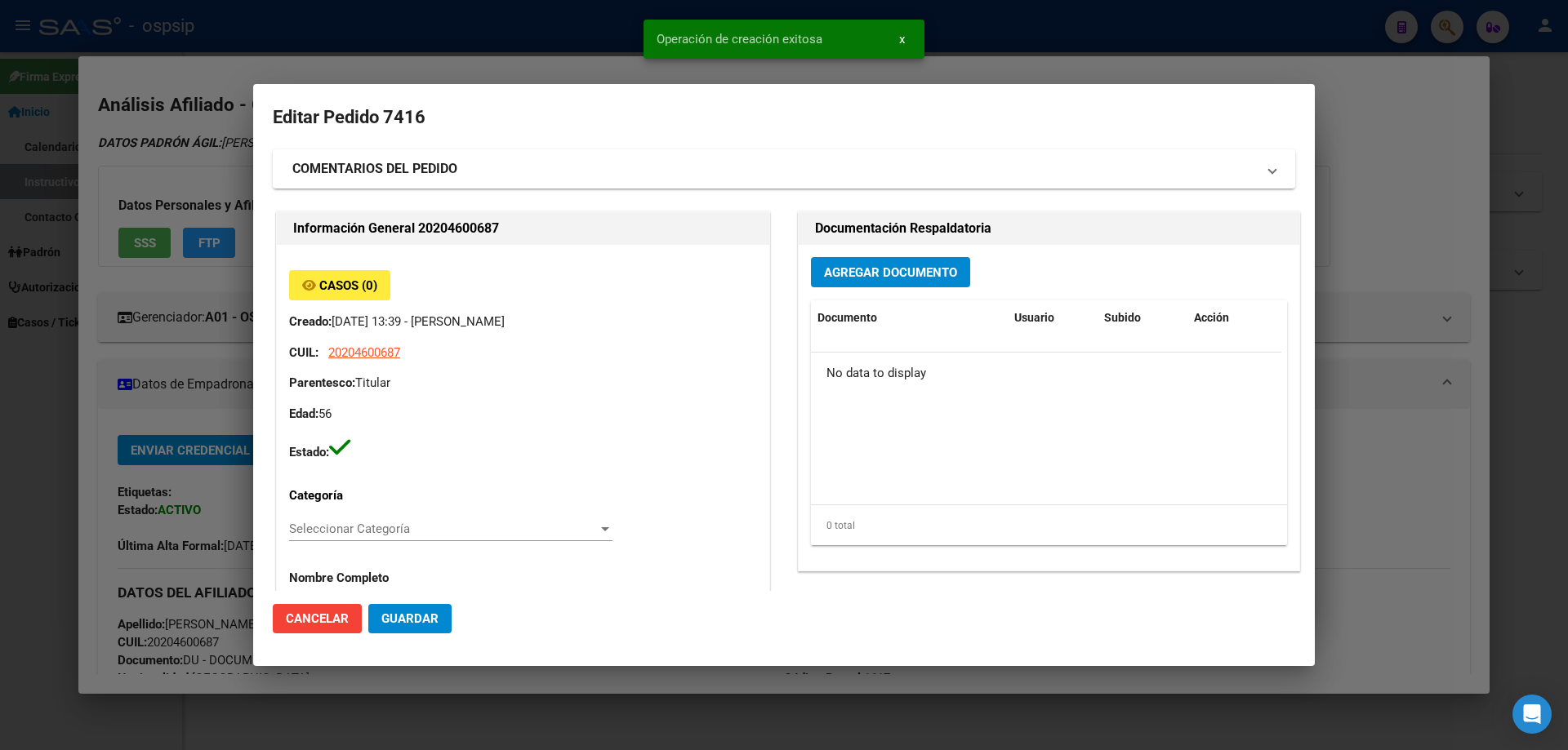
click at [858, 246] on div "Agregar Documento Documento Usuario Subido Acción No data to display 0 total 1" at bounding box center [1049, 407] width 501 height 326
click at [865, 275] on span "Agregar Documento" at bounding box center [890, 273] width 133 height 15
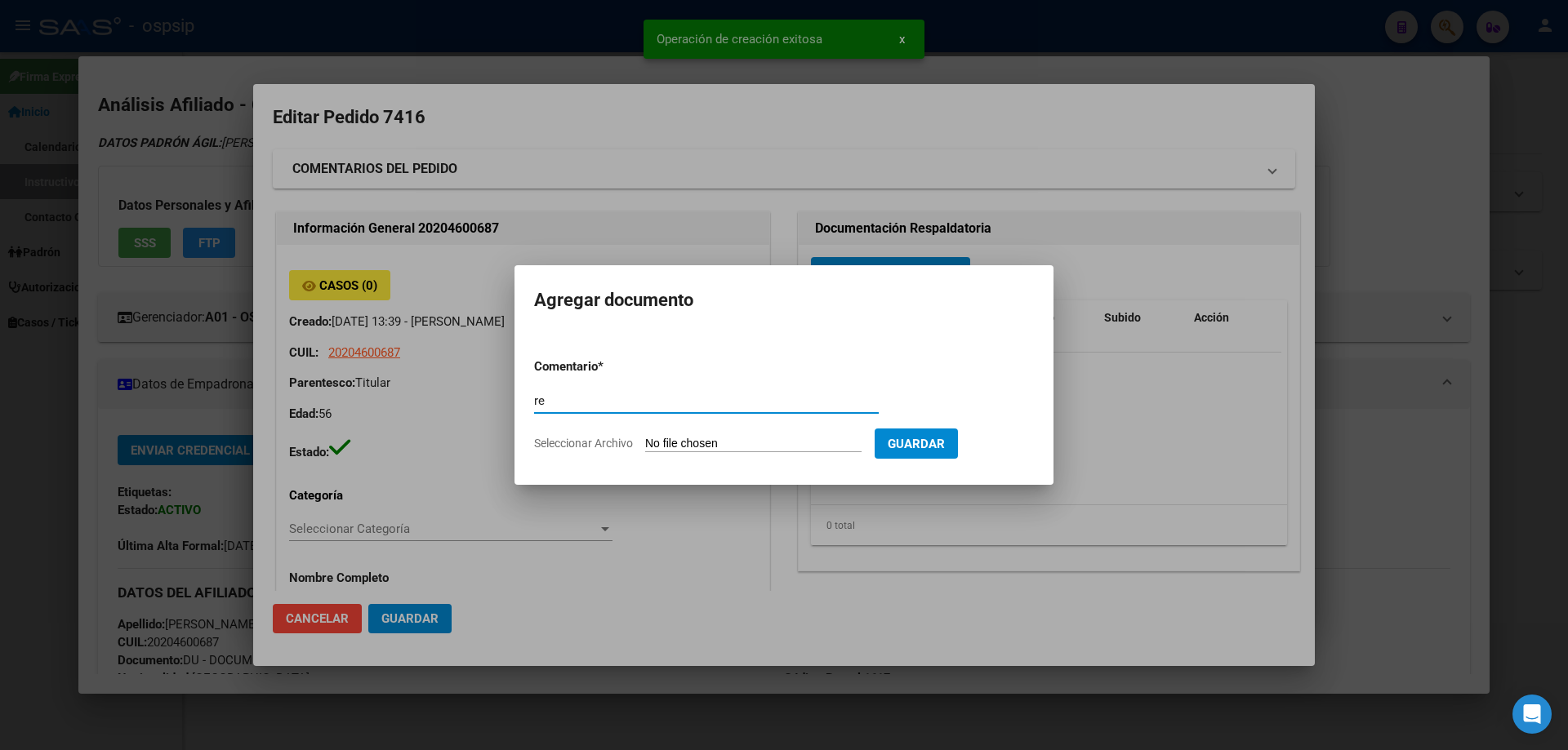
type input "r"
type input "RECETA"
click at [734, 443] on input "Seleccionar Archivo" at bounding box center [753, 444] width 216 height 16
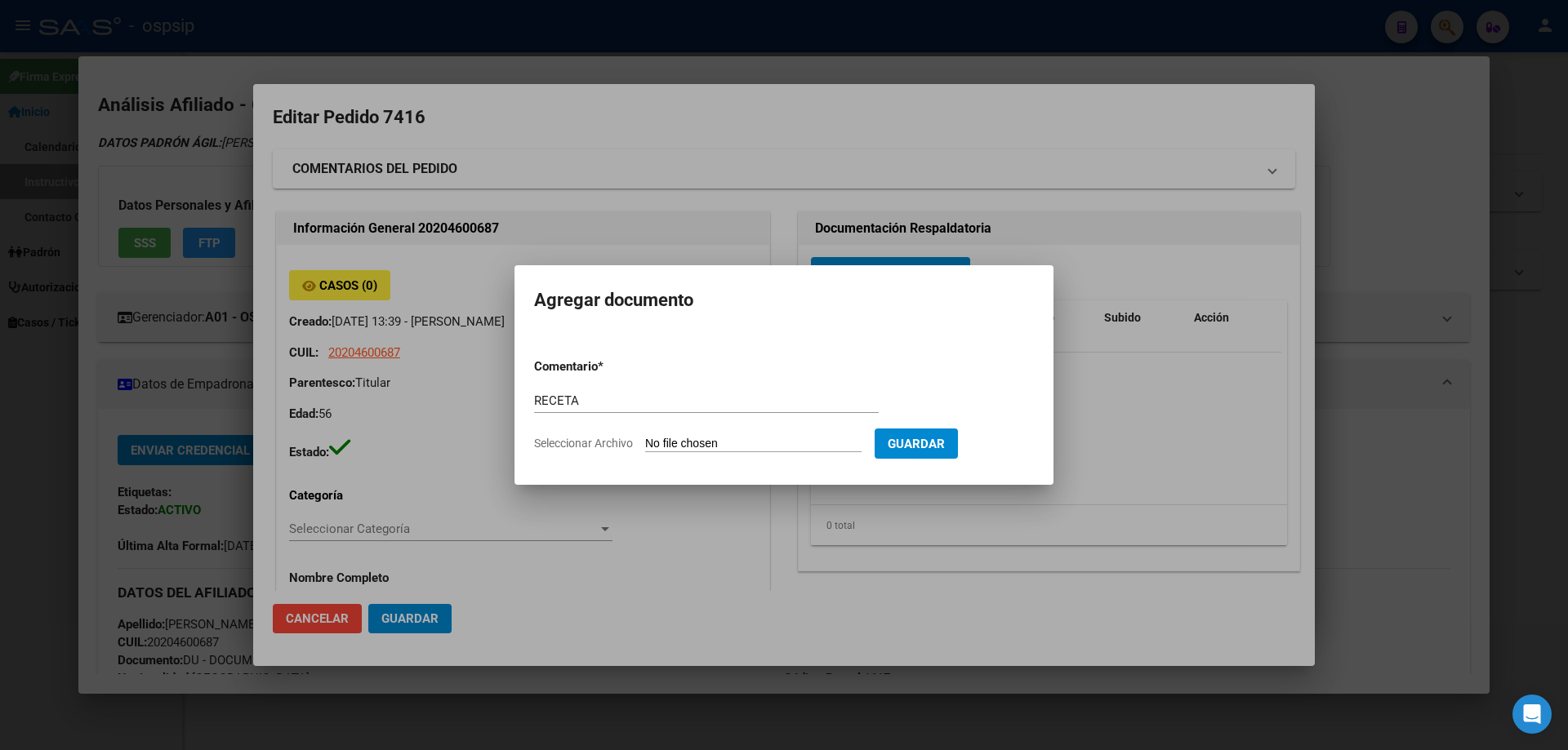
type input "C:\fakepath\DOC-20250807-WA0019 (3).pdf"
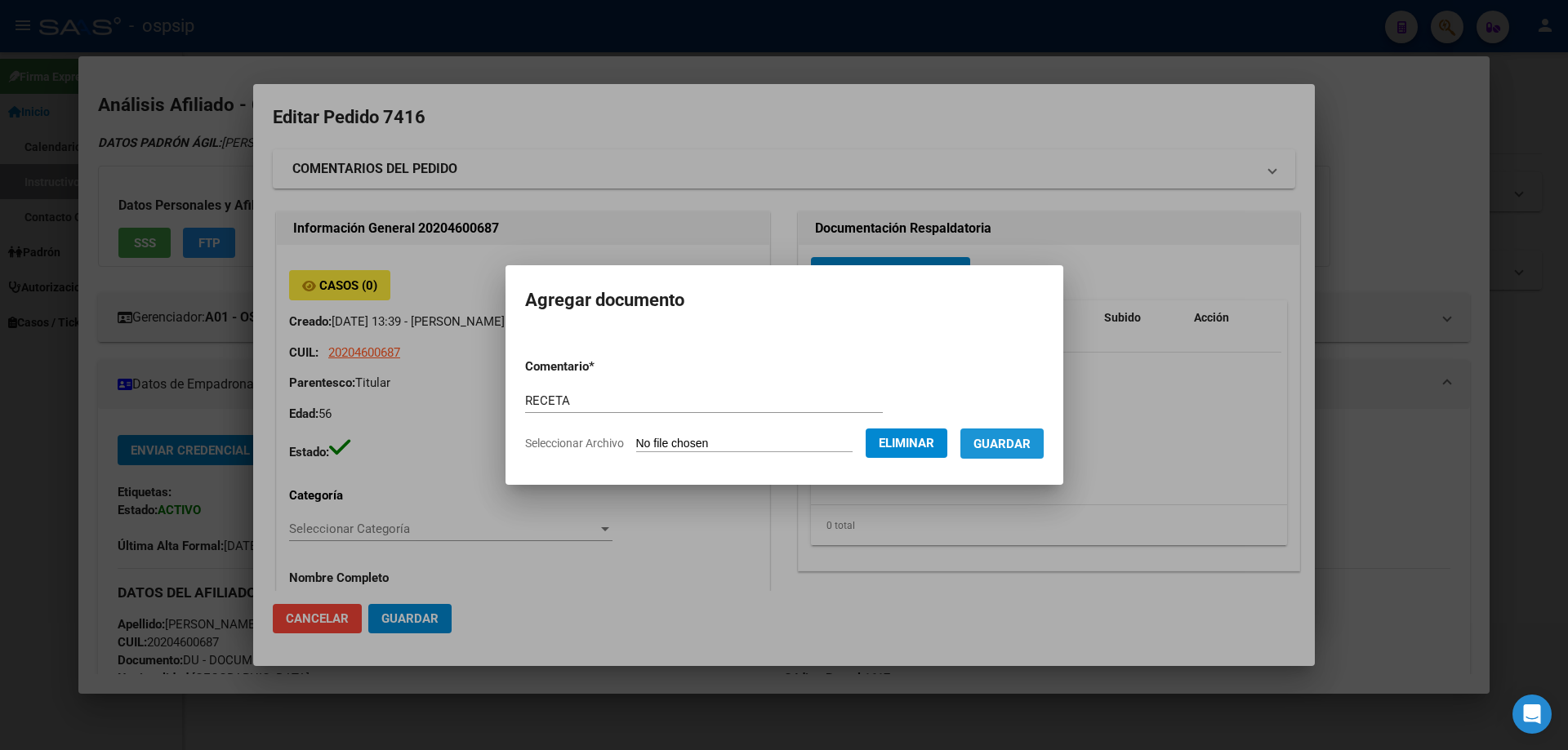
click at [1011, 451] on button "Guardar" at bounding box center [1002, 443] width 83 height 30
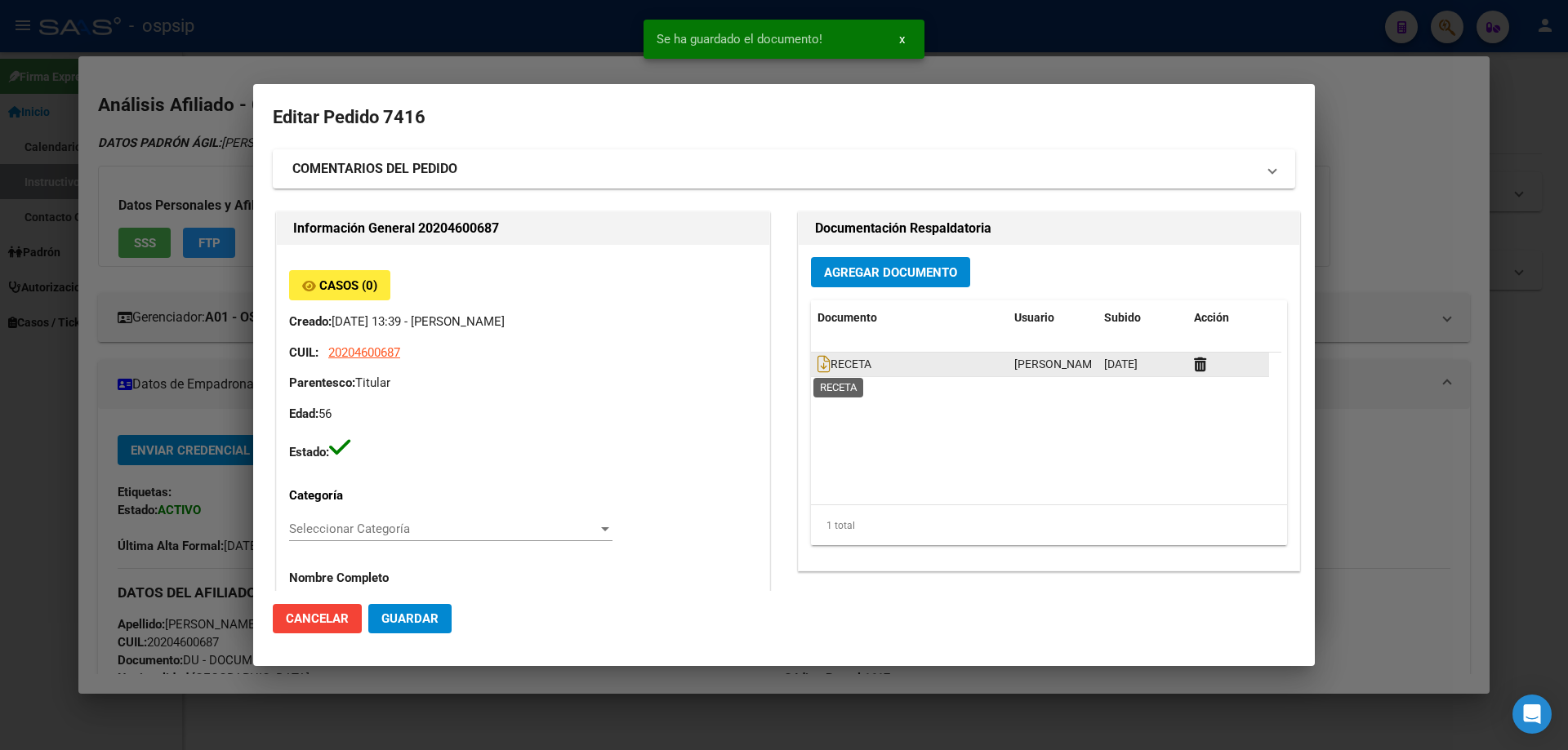
click at [825, 363] on span "RECETA" at bounding box center [844, 365] width 54 height 13
click at [818, 363] on icon at bounding box center [824, 364] width 13 height 18
click at [818, 368] on icon at bounding box center [824, 364] width 13 height 18
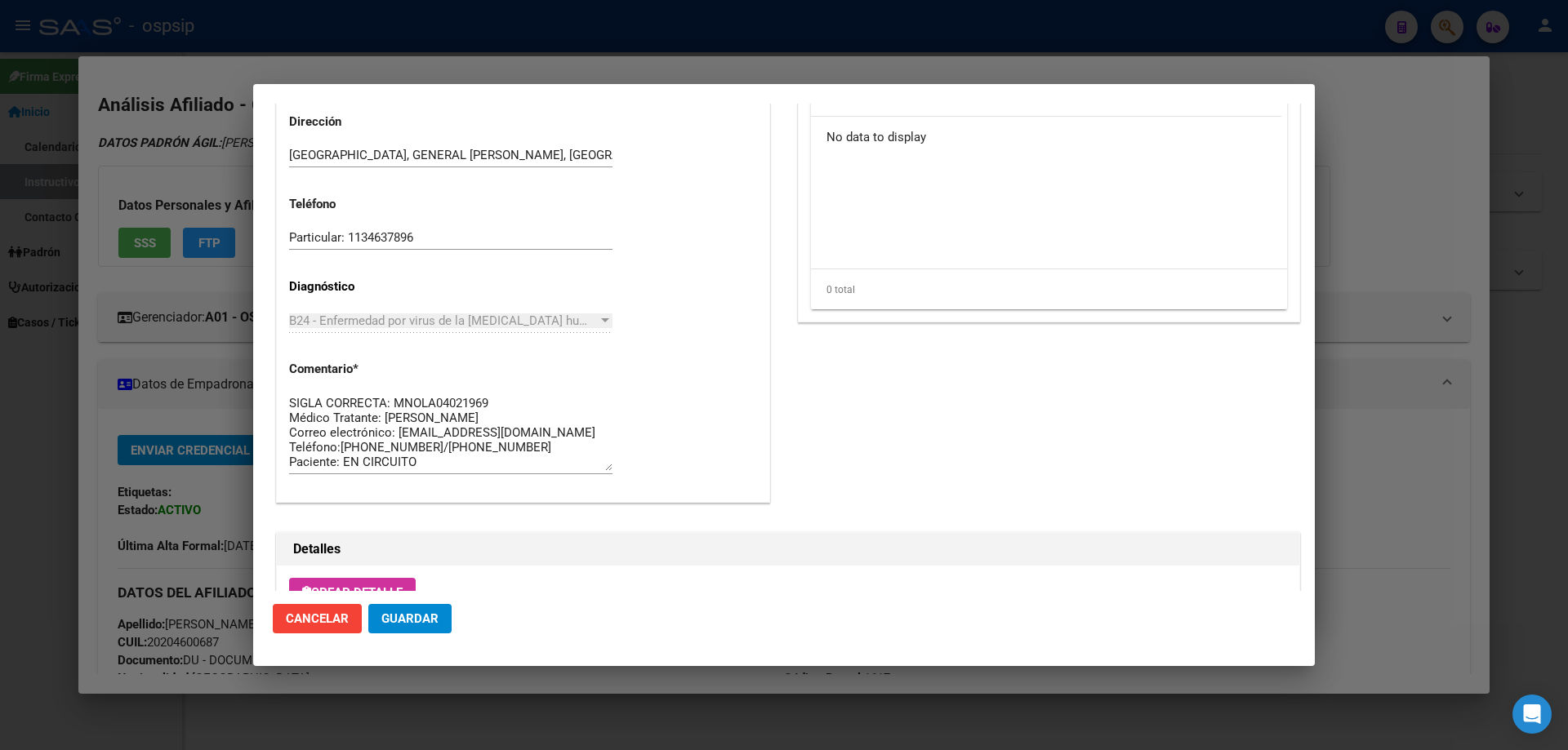
scroll to position [949, 0]
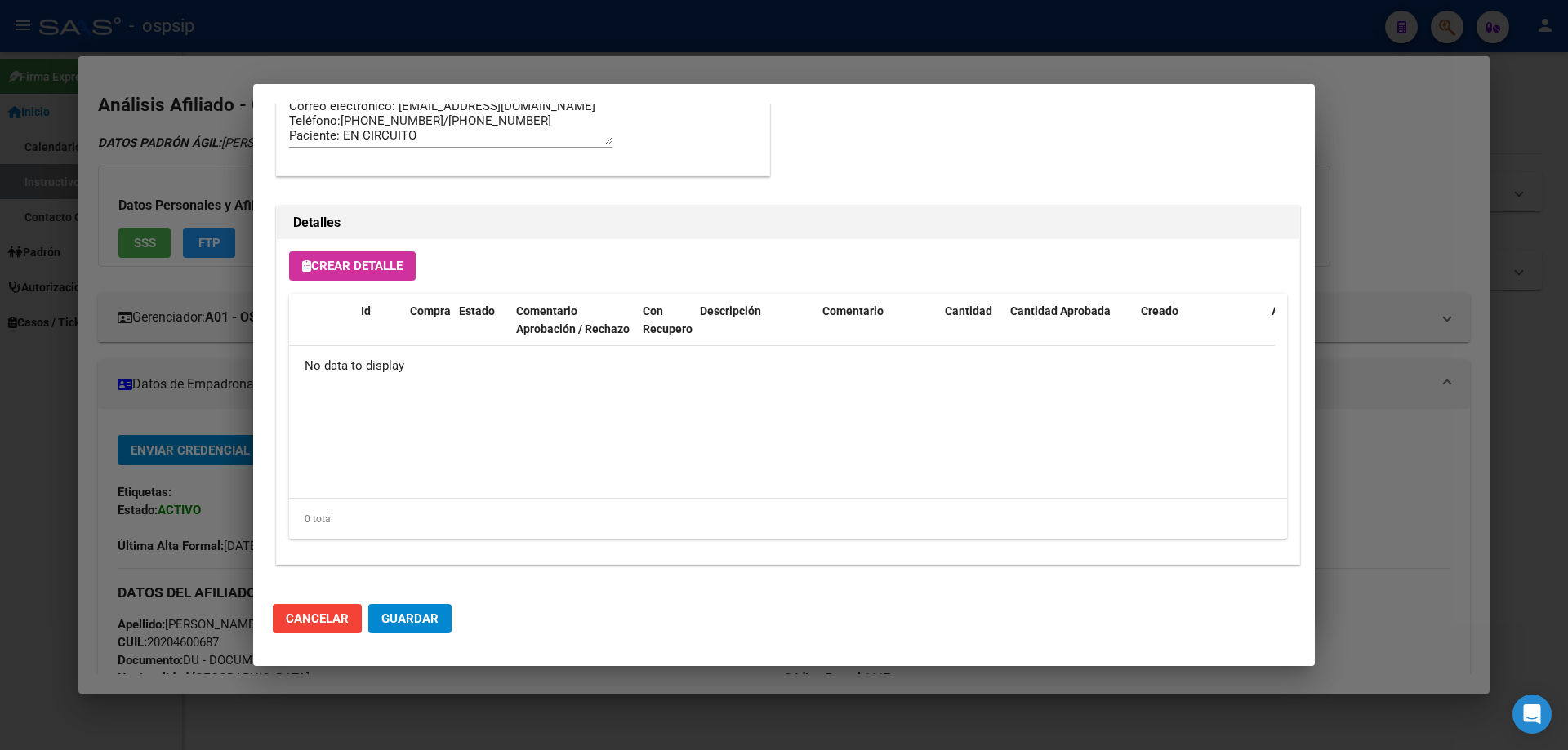
click at [359, 264] on span "Crear Detalle" at bounding box center [352, 266] width 101 height 15
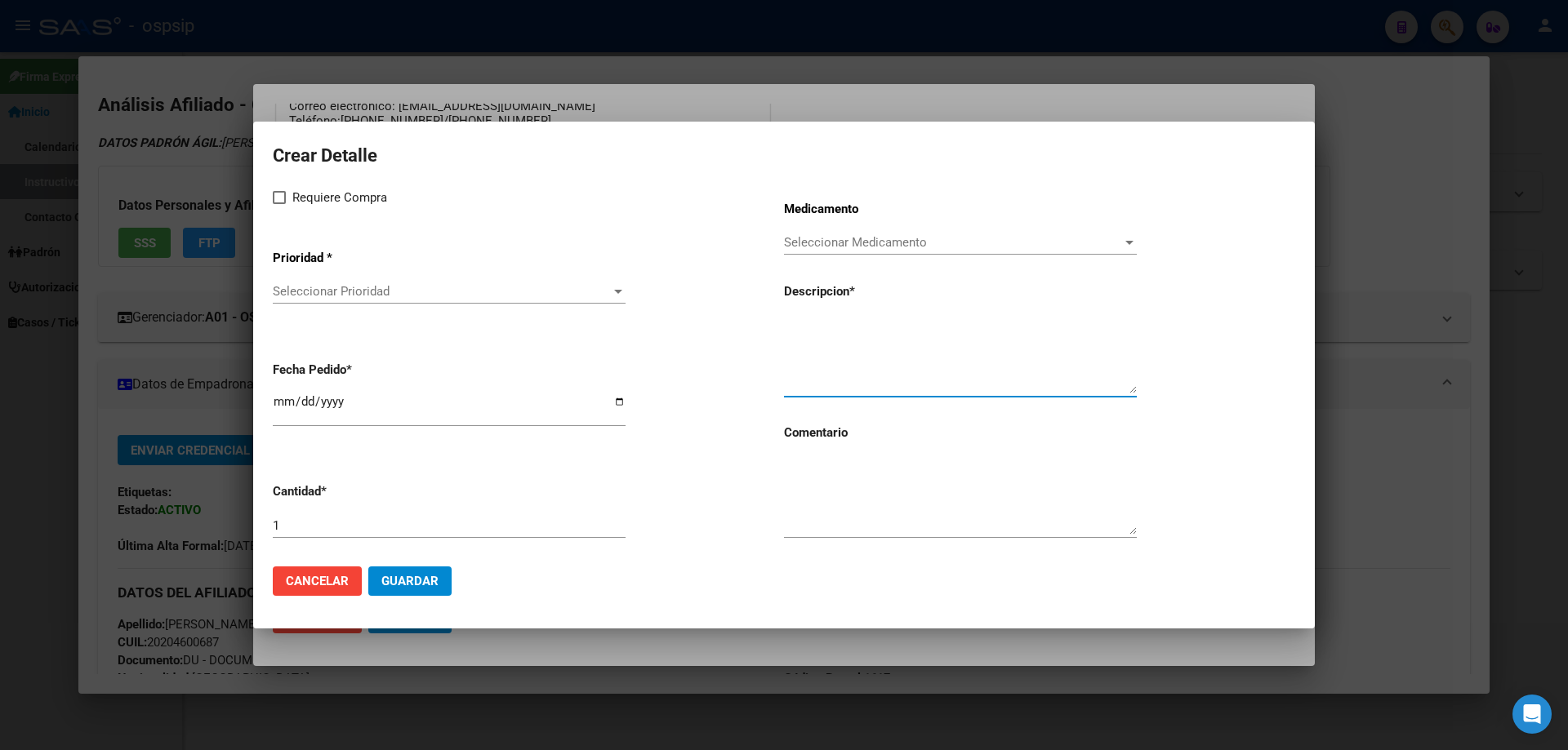
paste textarea "dolutegravir+abacavir+lamivudina 50mg/600mg/300mg comp. X 30 (DTG/ABC/3TC)"
type textarea "dolutegravir+abacavir+lamivudina 50mg/600mg/300mg comp. X 30 (DTG/ABC/3TC)"
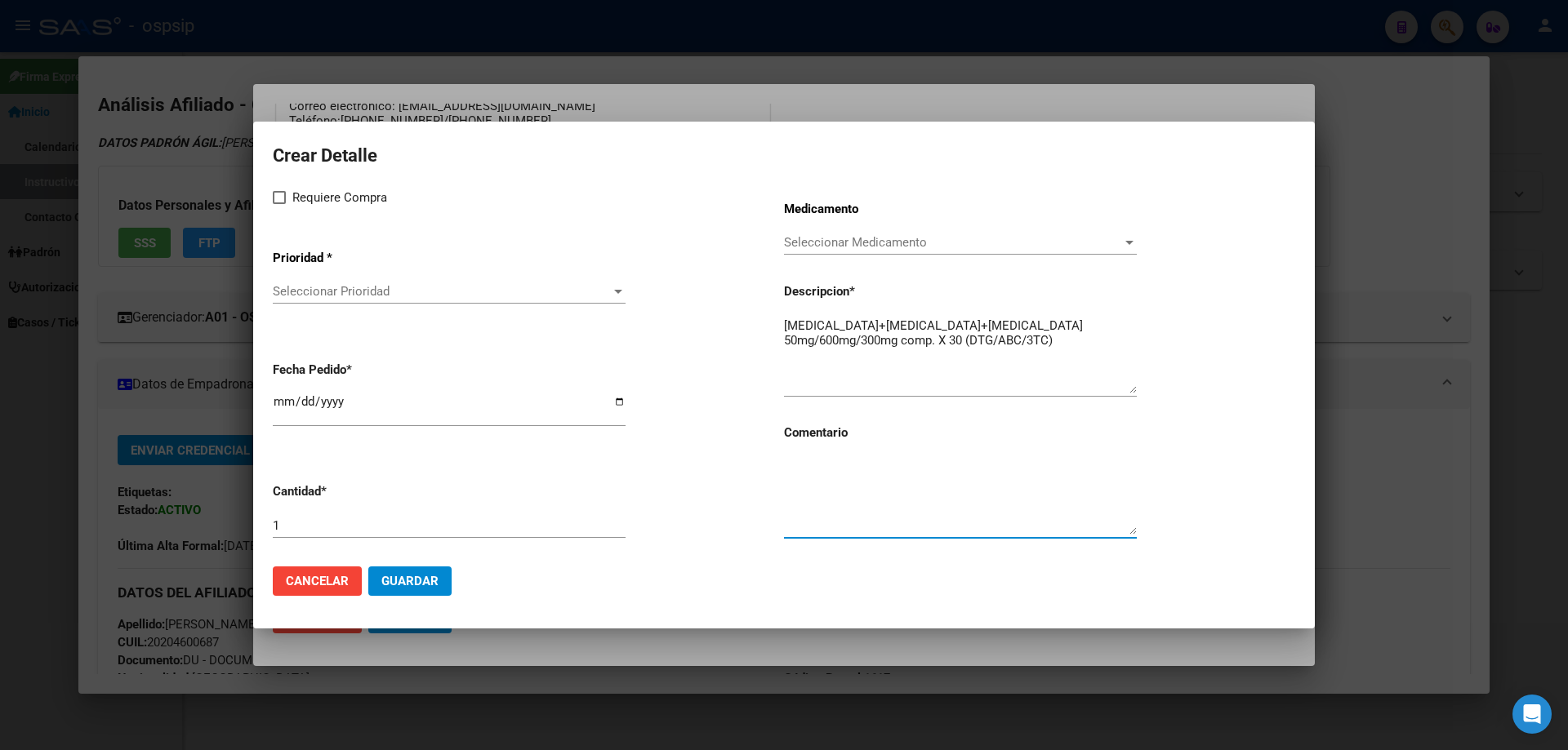
click at [835, 504] on textarea at bounding box center [960, 496] width 353 height 76
type textarea "MISMO TTO"
click at [282, 200] on span at bounding box center [279, 198] width 13 height 13
click at [279, 204] on input "Requiere Compra" at bounding box center [279, 204] width 1 height 1
checkbox input "true"
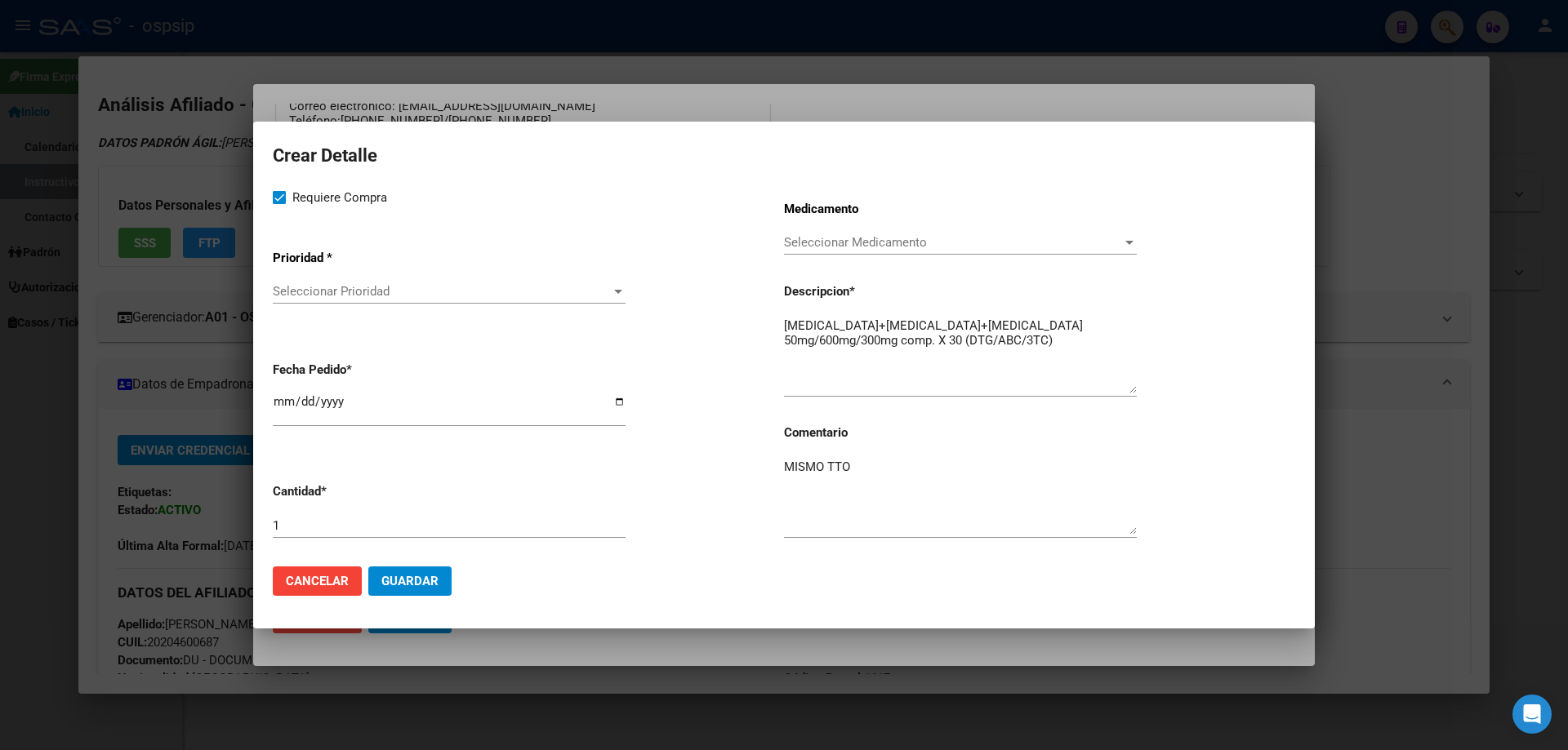
drag, startPoint x: 323, startPoint y: 252, endPoint x: 330, endPoint y: 287, distance: 35.7
click at [329, 276] on app-drop-down-list "Prioridad * Seleccionar Prioridad Seleccionar Prioridad" at bounding box center [528, 278] width 512 height 82
click at [330, 287] on span "Seleccionar Prioridad" at bounding box center [442, 292] width 338 height 15
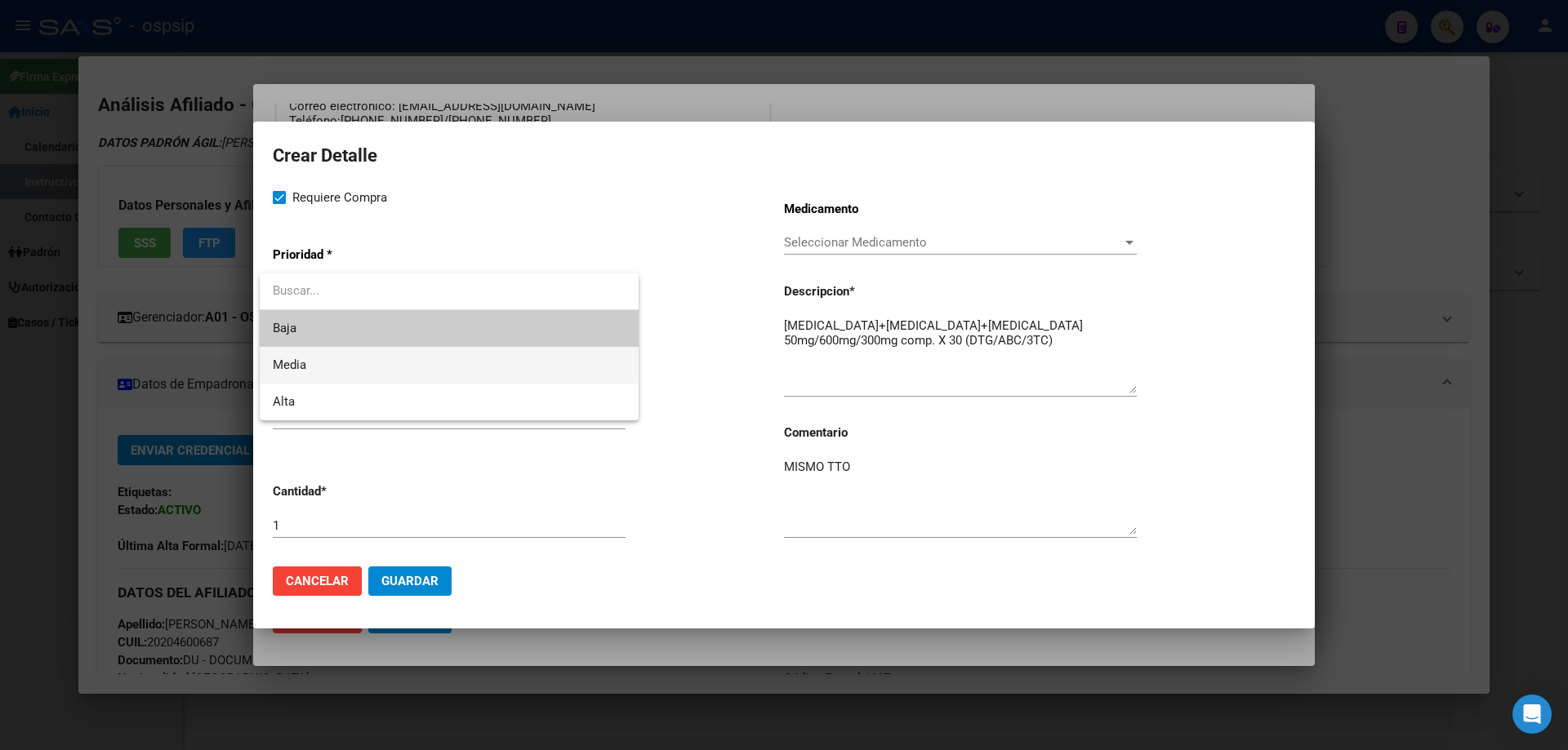
click at [310, 365] on span "Media" at bounding box center [449, 365] width 353 height 37
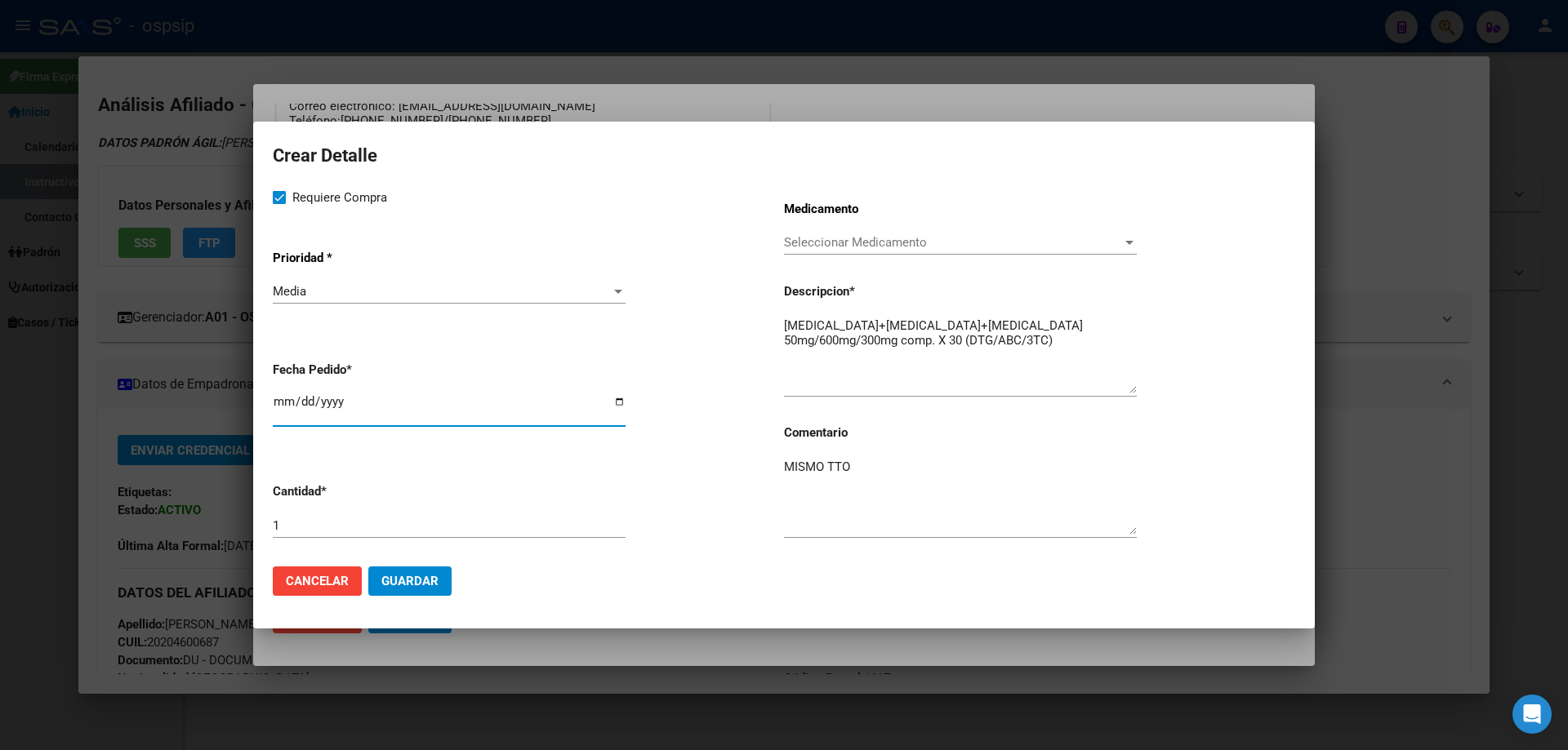
click at [278, 403] on input "2025-10-06" at bounding box center [449, 407] width 353 height 26
type input "2025-10-07"
type input "2025-09-07"
click at [416, 581] on span "Guardar" at bounding box center [409, 581] width 57 height 15
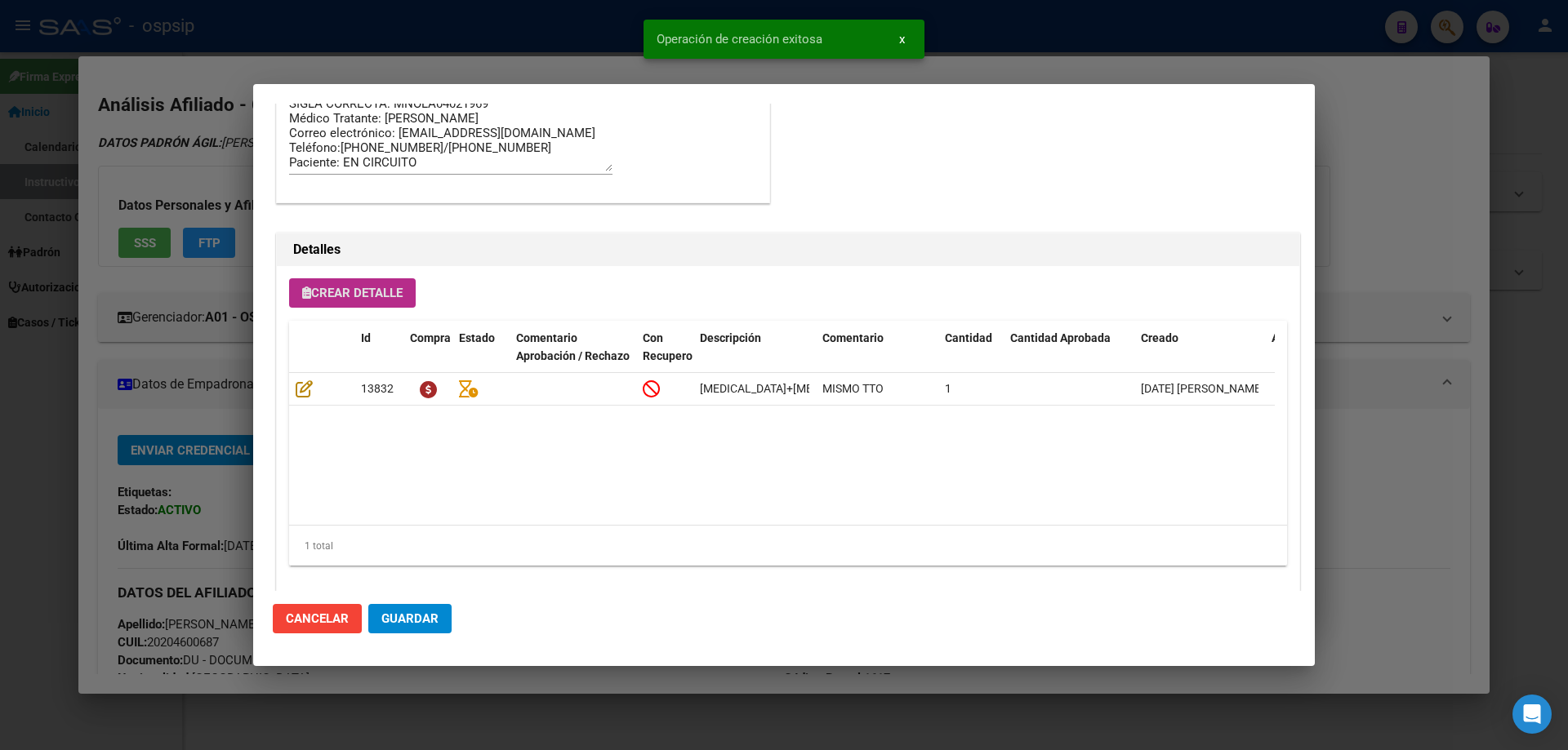
scroll to position [979, 0]
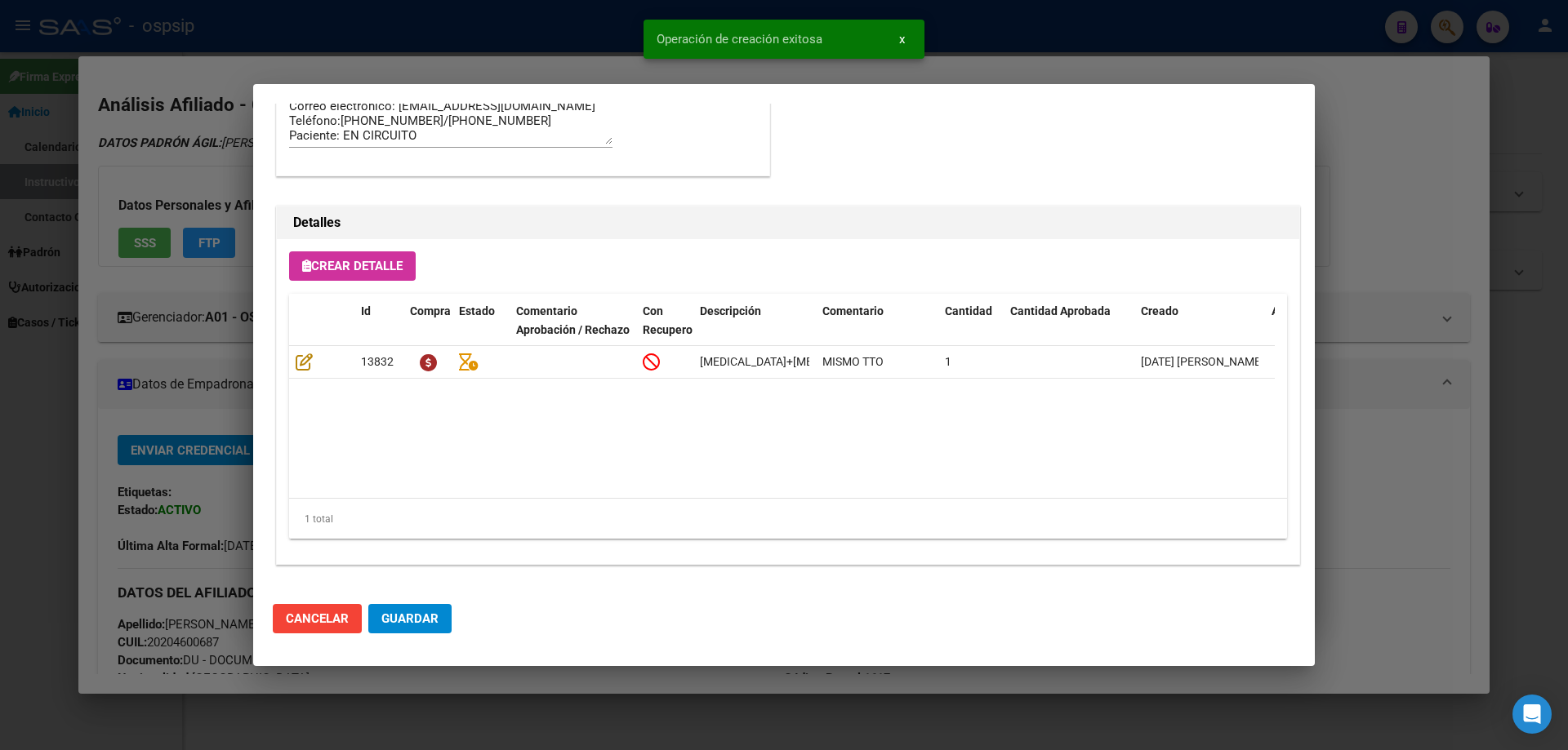
click at [437, 636] on mat-dialog-actions "Cancelar Guardar" at bounding box center [784, 619] width 1022 height 56
click at [437, 634] on button "Guardar" at bounding box center [410, 618] width 83 height 29
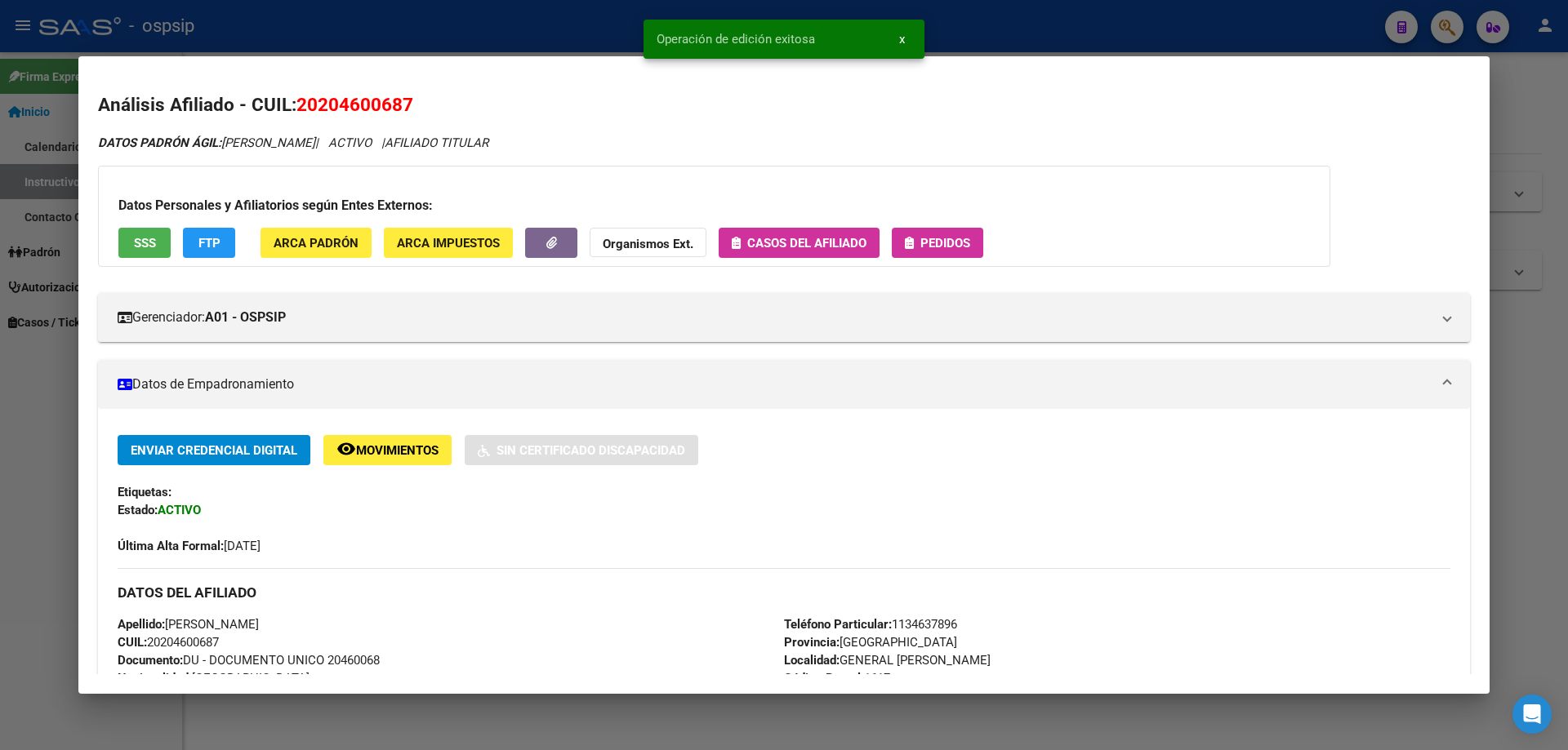
click at [951, 264] on div "Datos Personales y Afiliatorios según Entes Externos: SSS FTP ARCA Padrón ARCA …" at bounding box center [714, 216] width 1232 height 101
click at [949, 255] on button "Pedidos" at bounding box center [937, 243] width 92 height 30
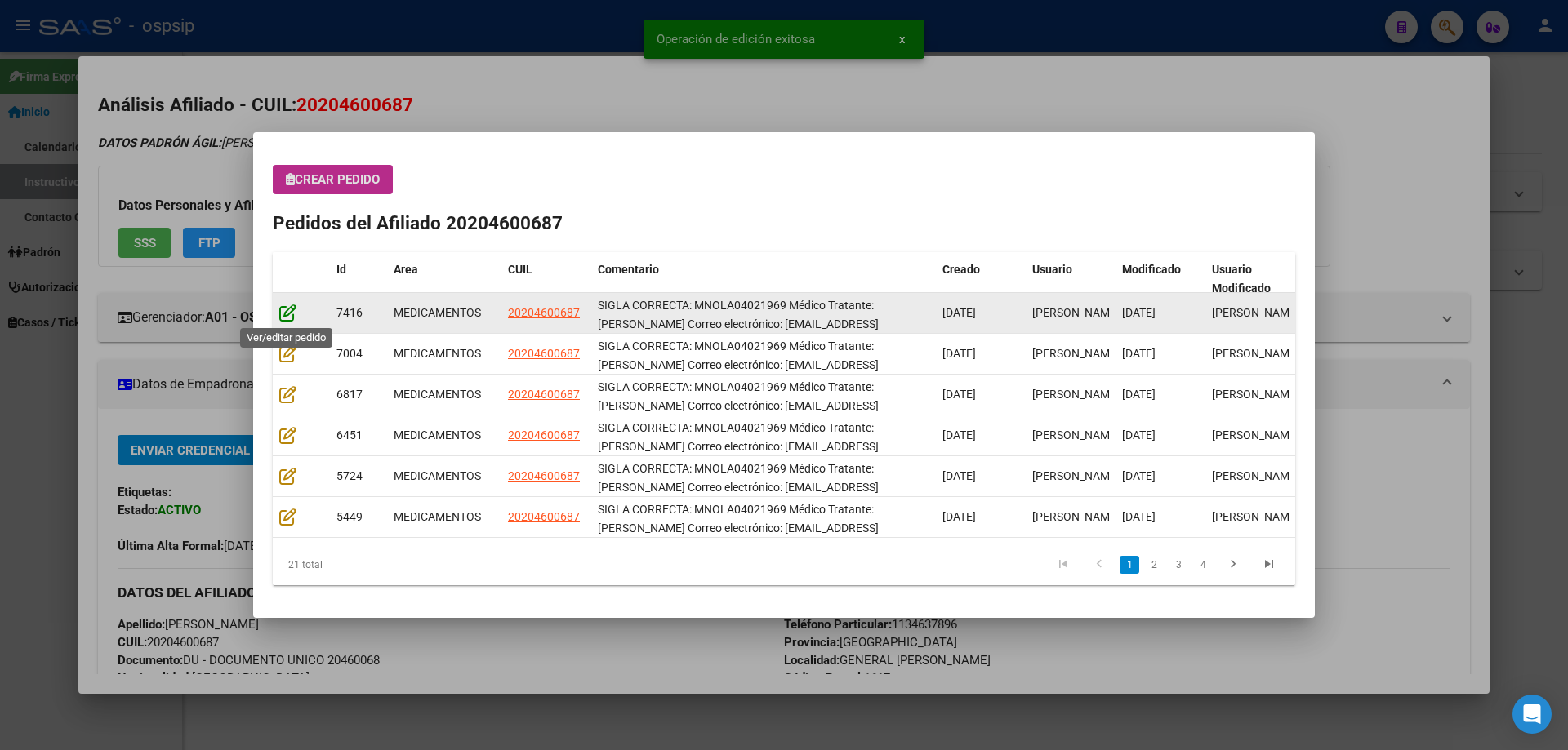
click at [293, 313] on icon at bounding box center [288, 313] width 17 height 18
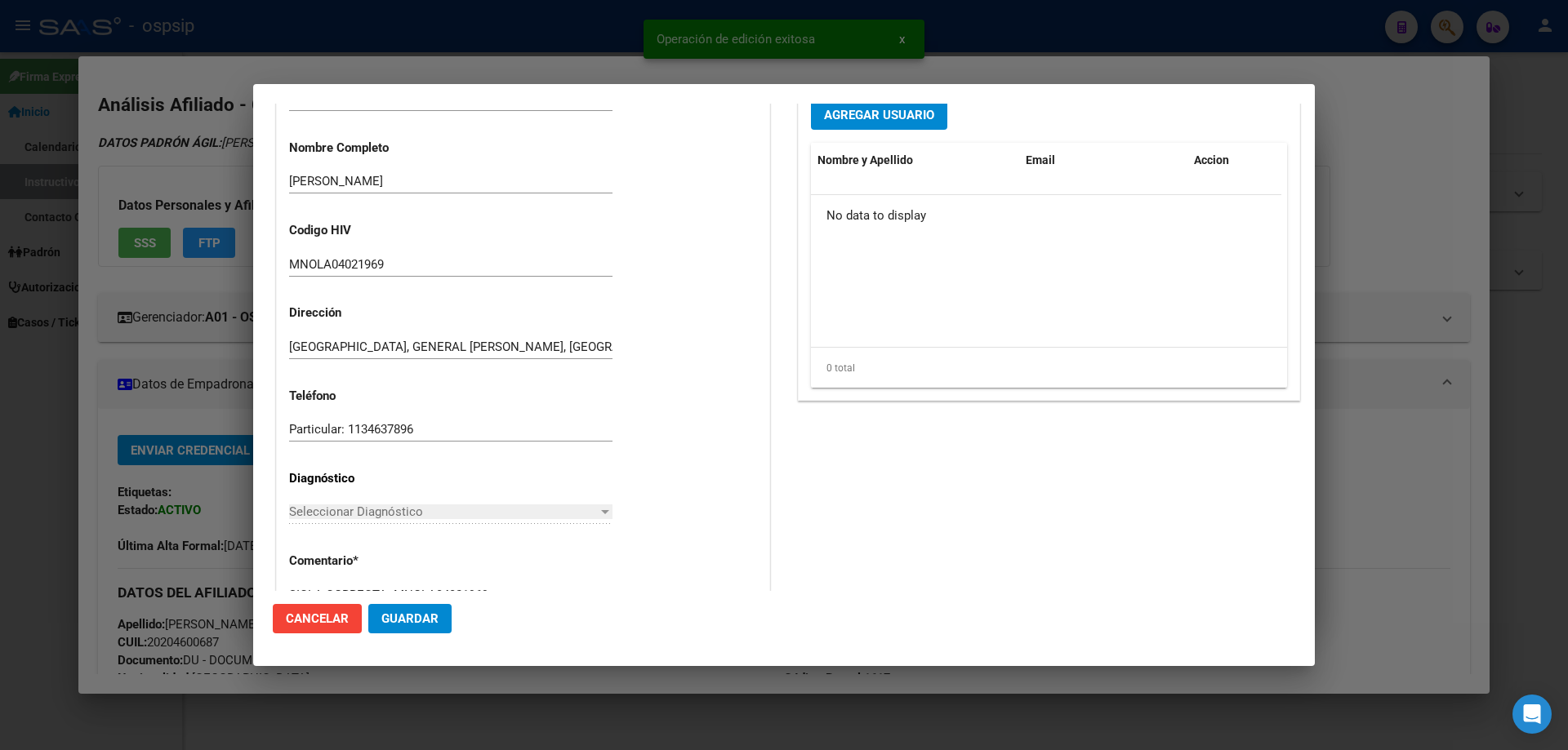
type input "NORMAN GABRIEL LALLA"
type input "Buenos Aires, GENERAL PACHECO, SANTIAGO DE CHILE 716, Piso: 00, Departamento: 0"
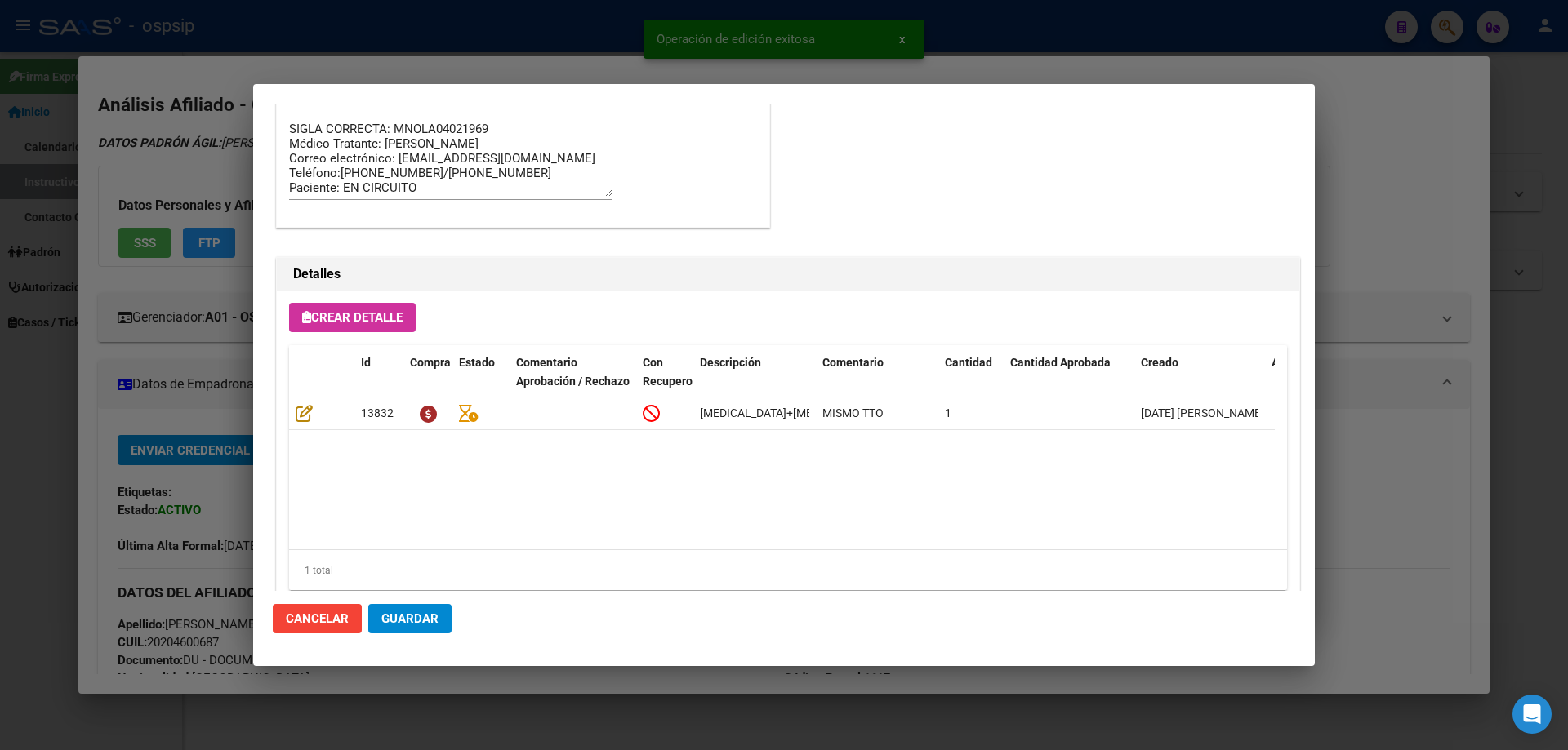
scroll to position [1061, 0]
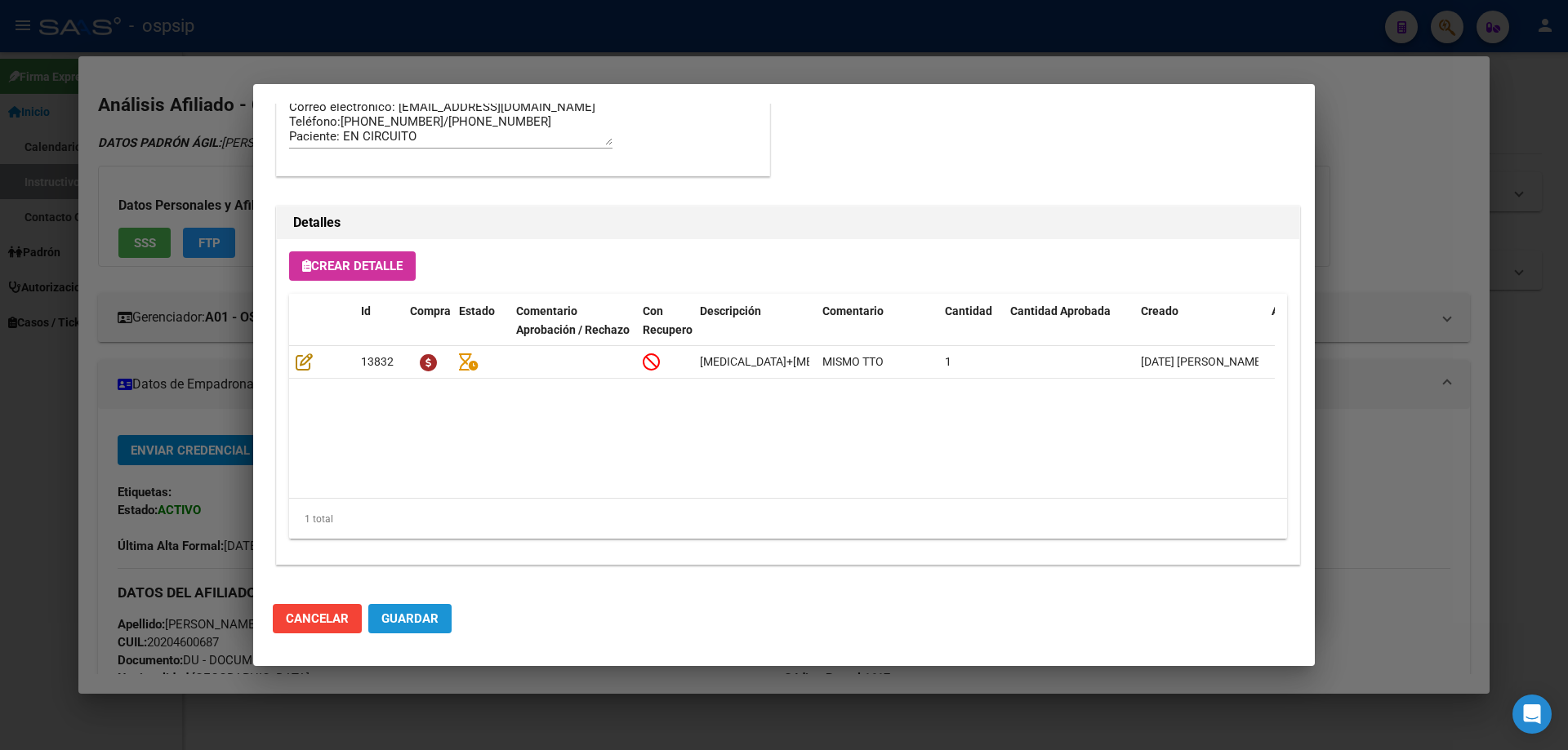
click at [435, 629] on button "Guardar" at bounding box center [410, 618] width 83 height 29
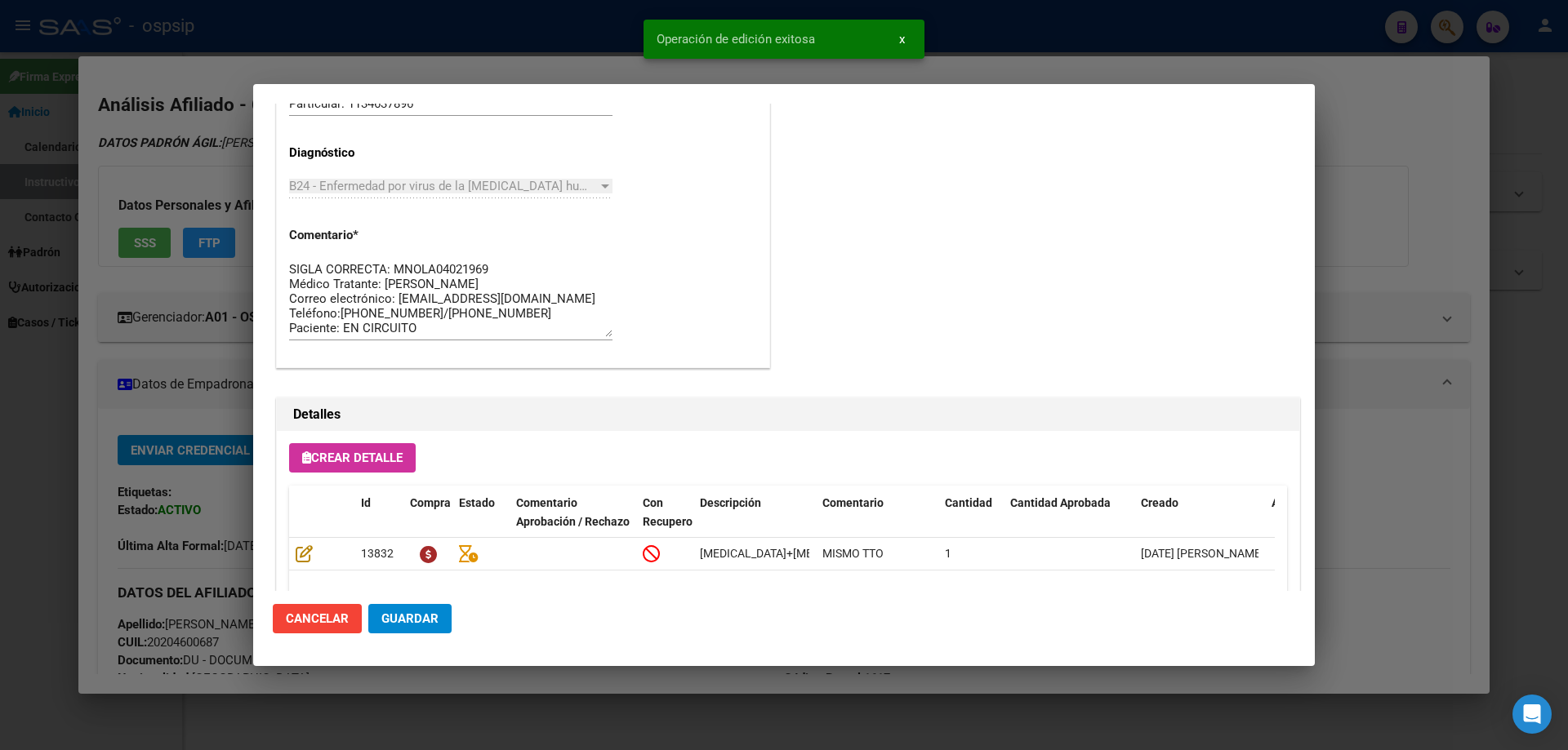
scroll to position [734, 0]
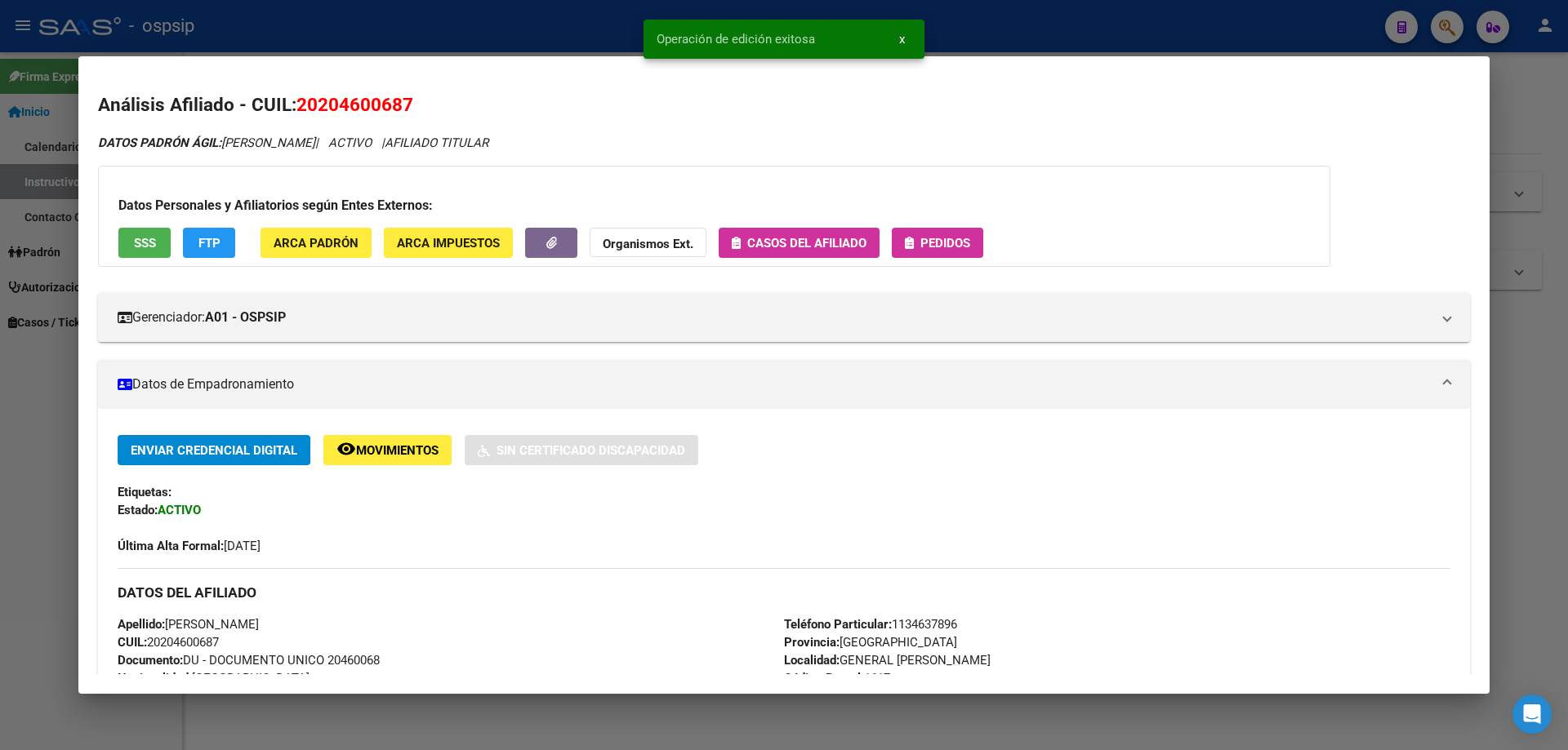
click at [941, 239] on span "Pedidos" at bounding box center [945, 244] width 50 height 15
click at [981, 247] on button "Pedidos" at bounding box center [937, 243] width 92 height 30
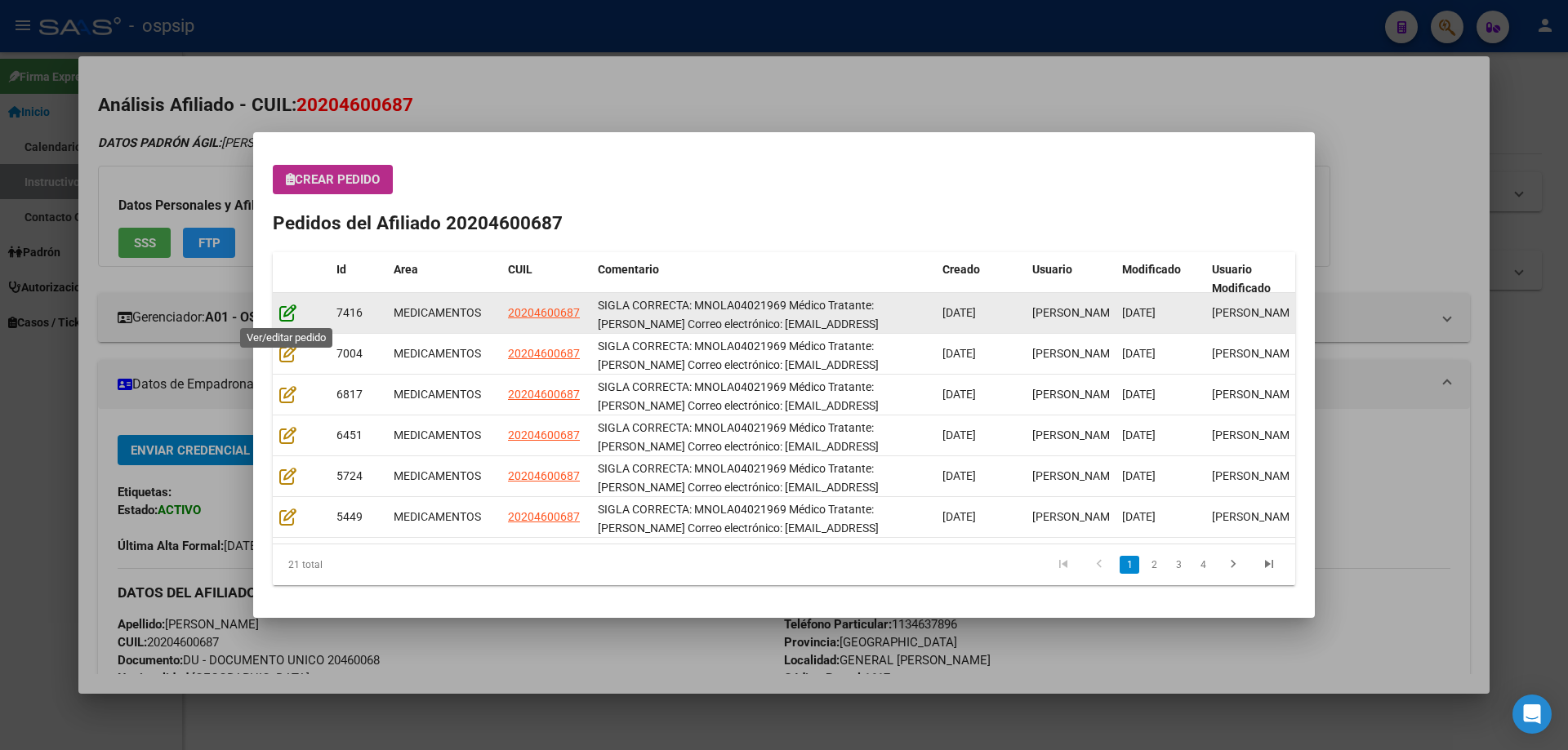
click at [289, 318] on icon at bounding box center [288, 313] width 17 height 18
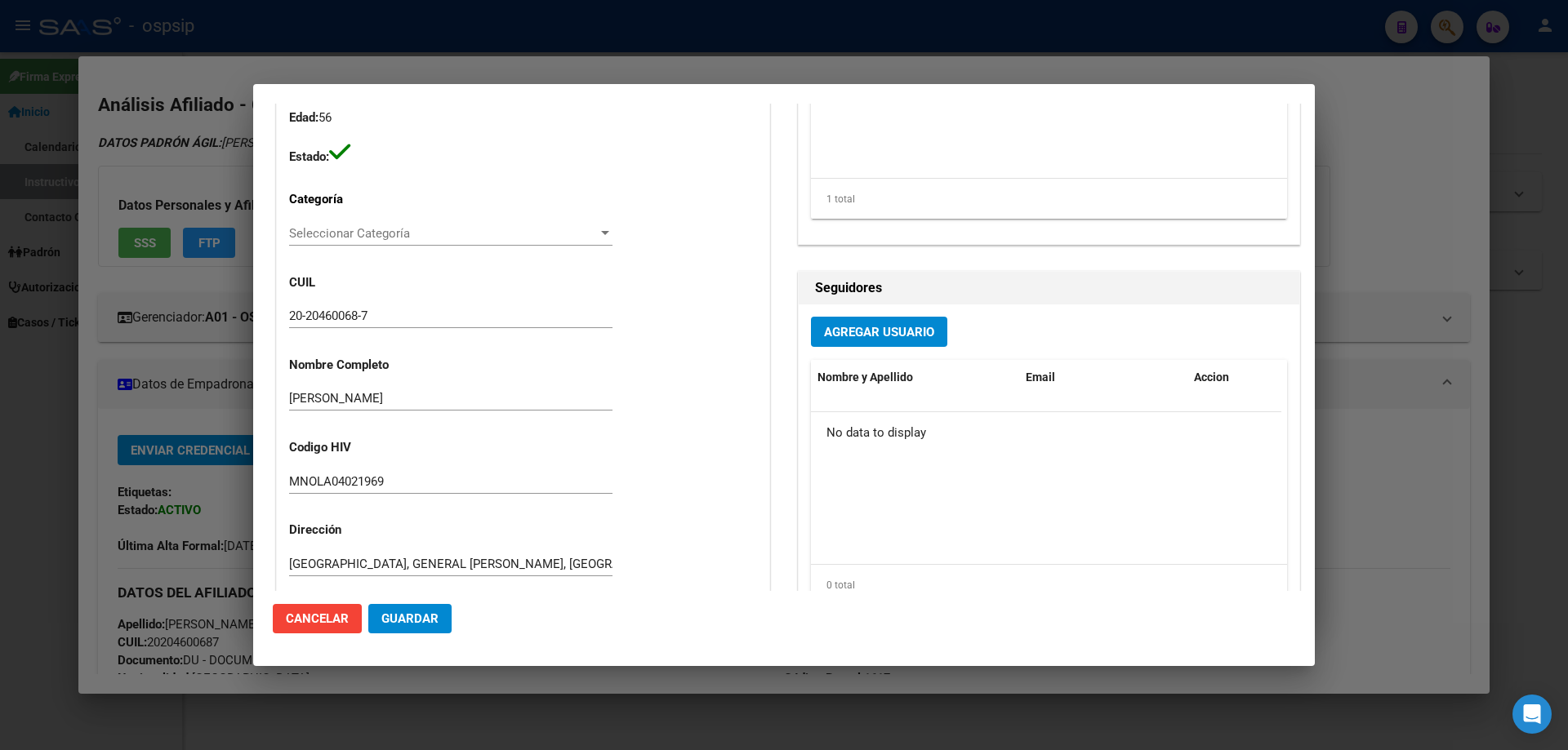
type input "NORMAN GABRIEL LALLA"
type input "Buenos Aires, GENERAL PACHECO, SANTIAGO DE CHILE 716, Piso: 00, Departamento: 0"
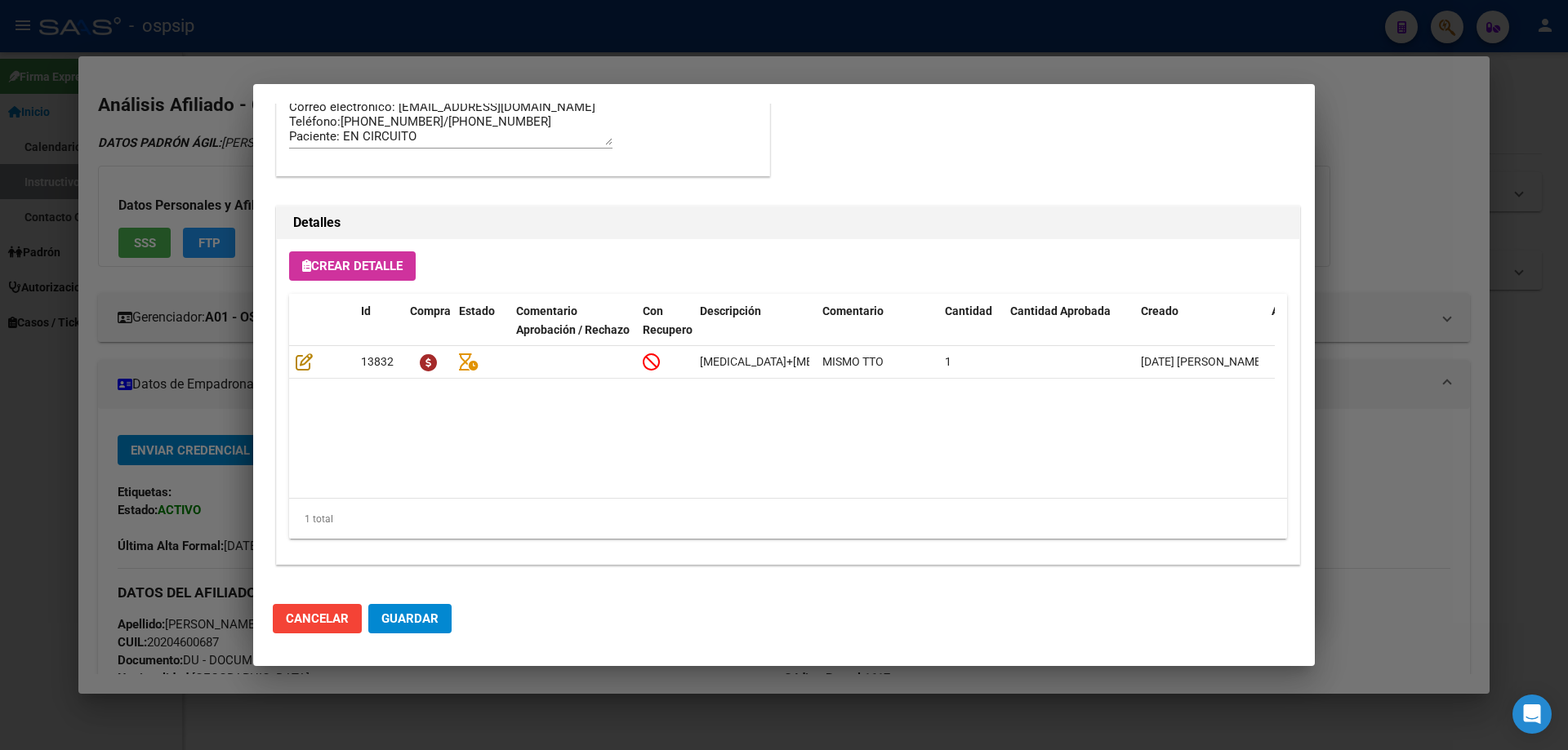
click at [423, 619] on span "Guardar" at bounding box center [409, 619] width 57 height 15
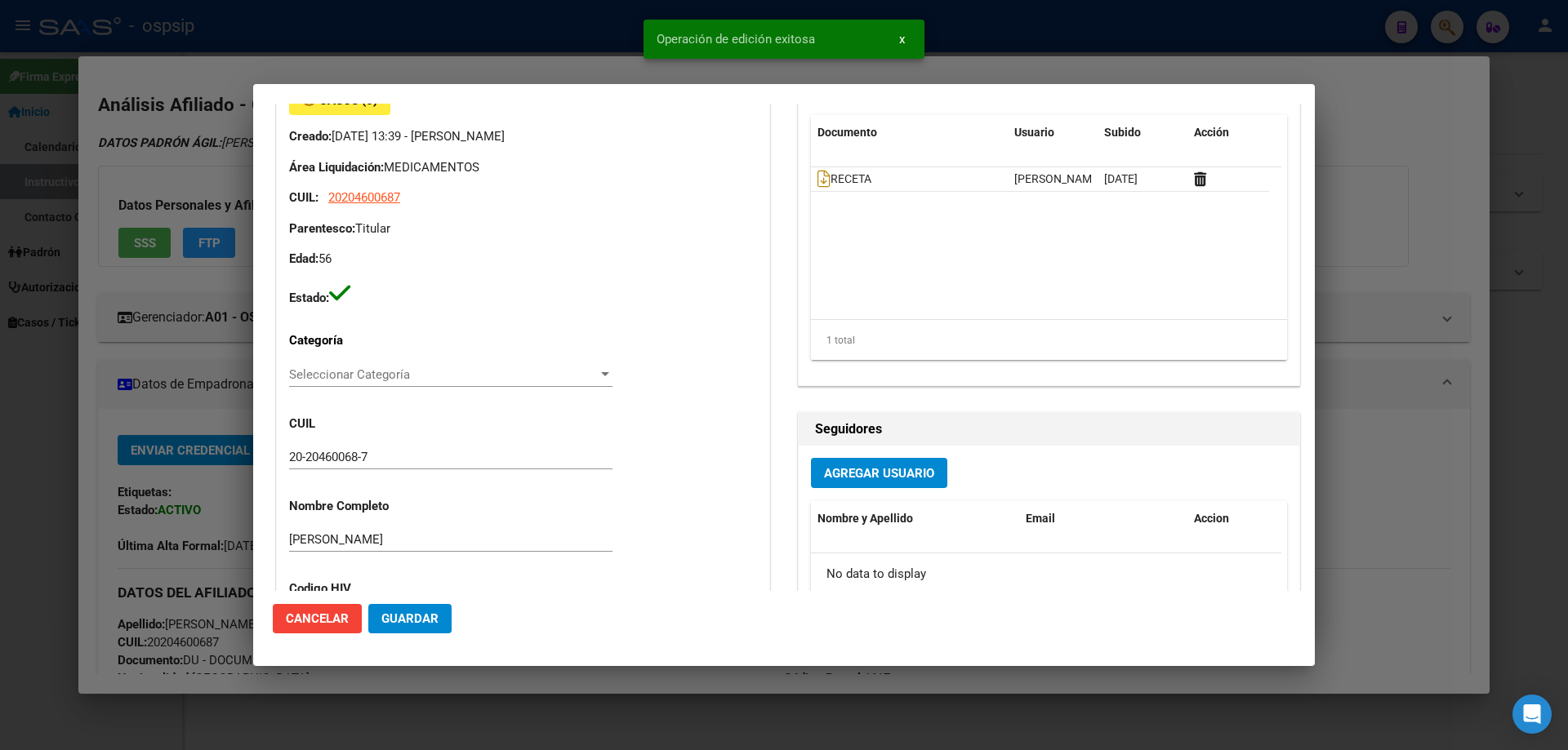
scroll to position [0, 0]
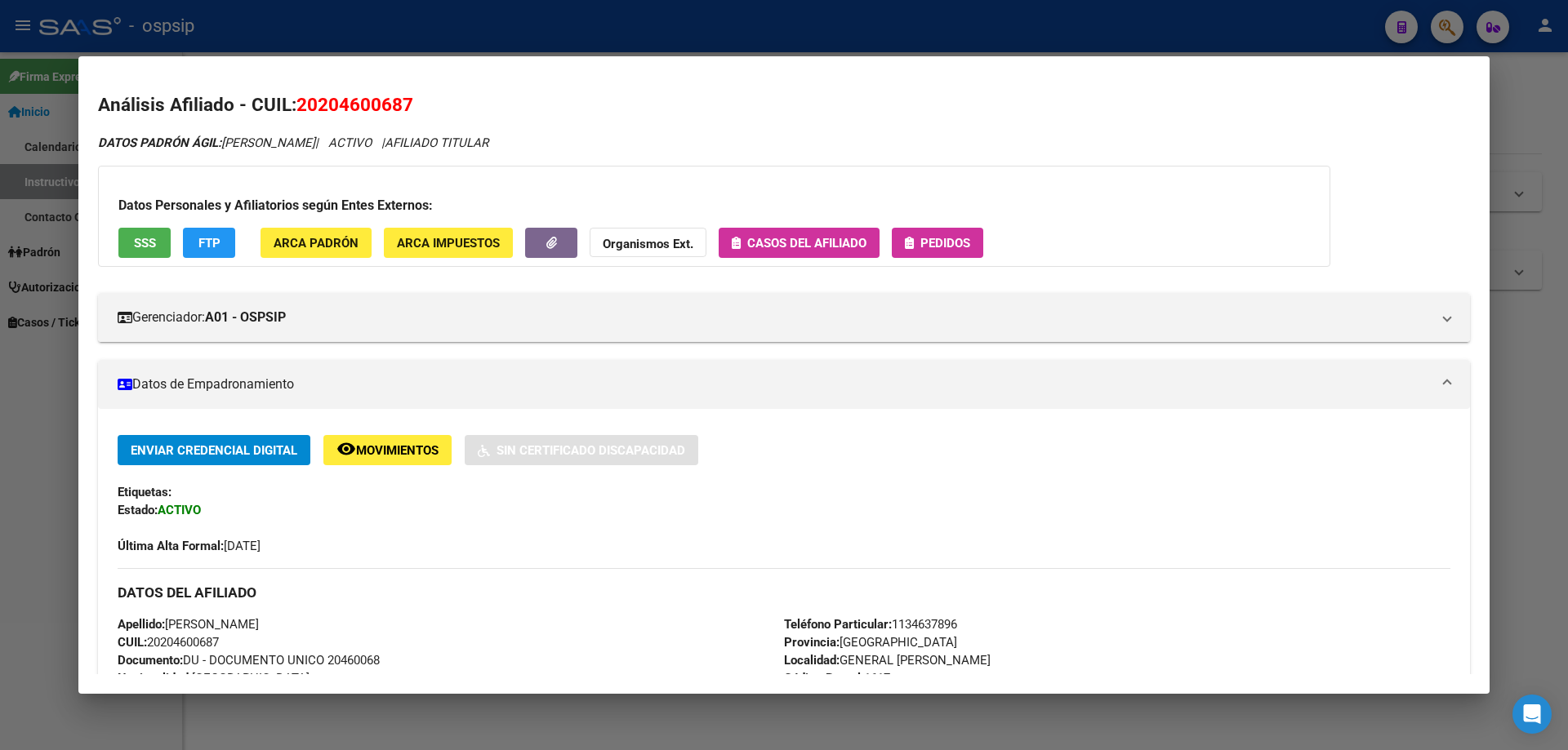
click at [935, 251] on button "Pedidos" at bounding box center [937, 243] width 92 height 30
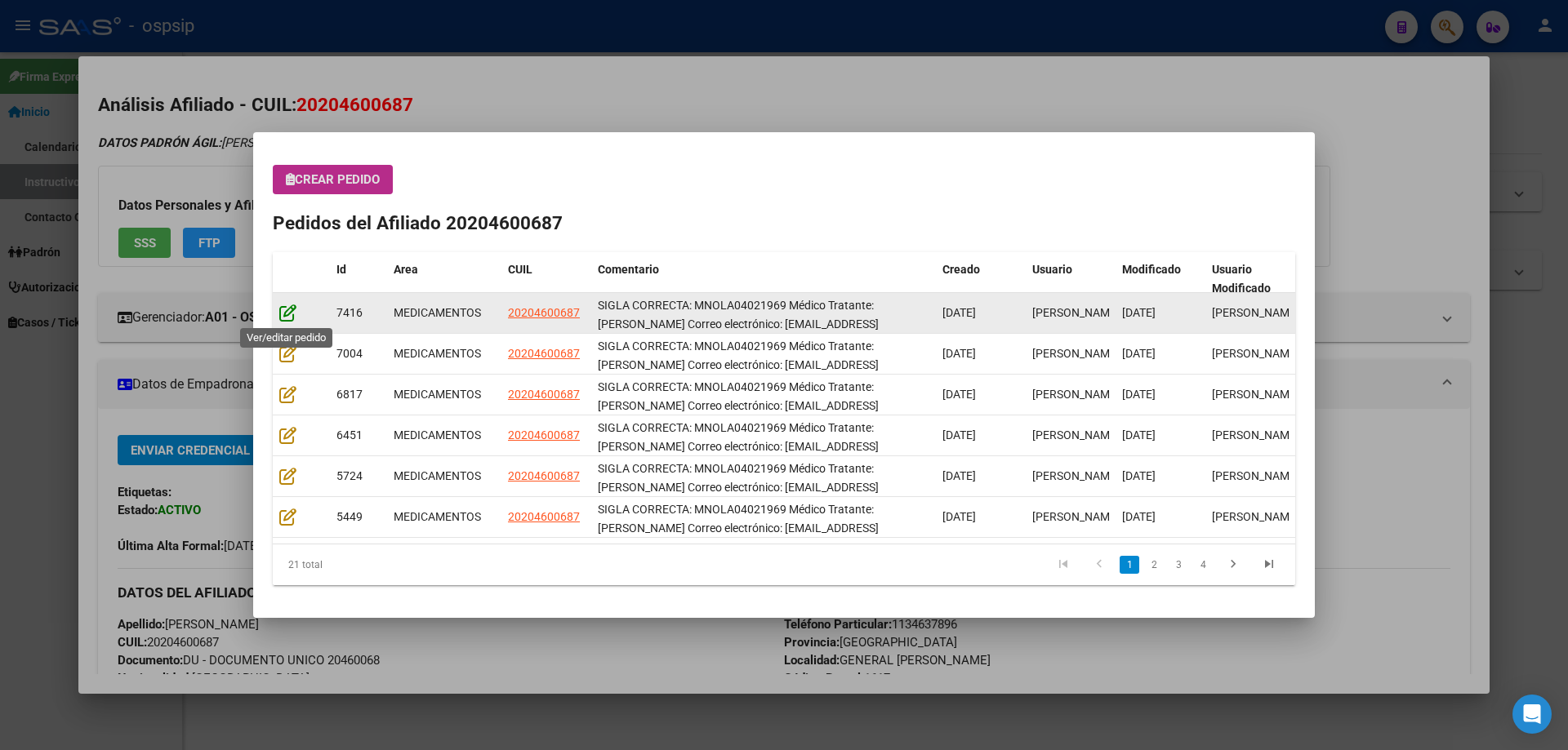
click at [284, 317] on icon at bounding box center [288, 313] width 17 height 18
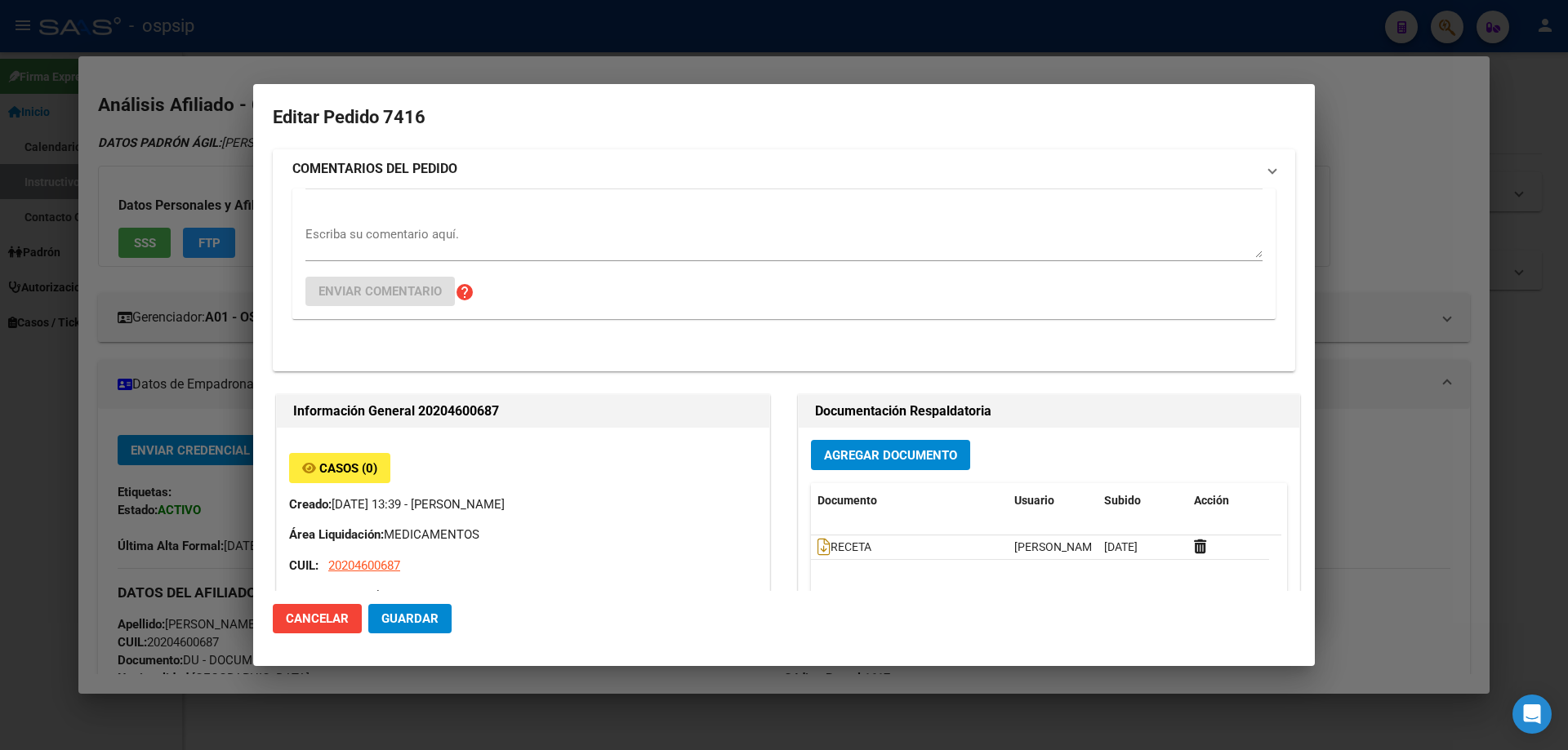
type input "NORMAN GABRIEL LALLA"
type input "Buenos Aires, GENERAL PACHECO, SANTIAGO DE CHILE 716, Piso: 00, Departamento: 0"
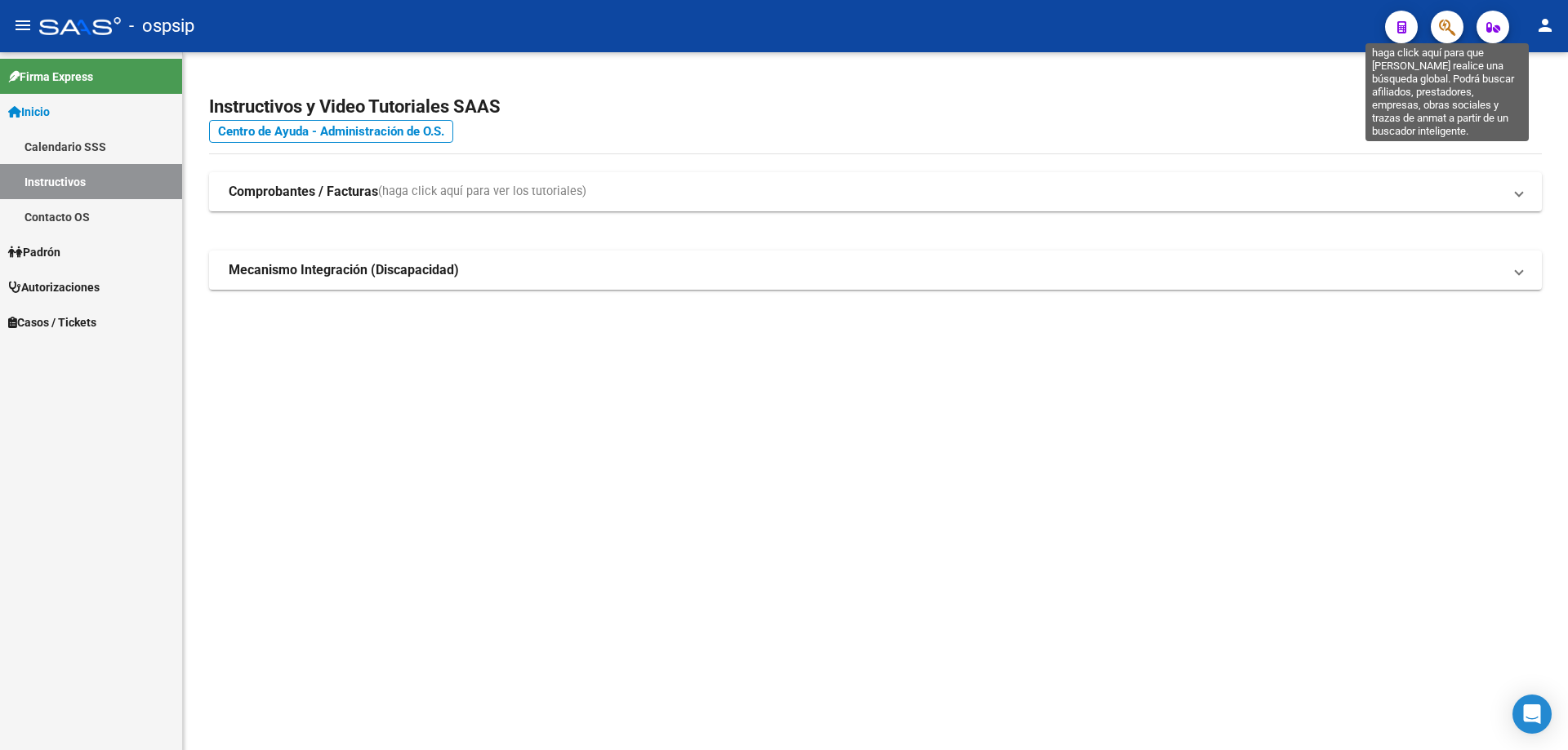
click at [1444, 28] on icon "button" at bounding box center [1447, 27] width 17 height 19
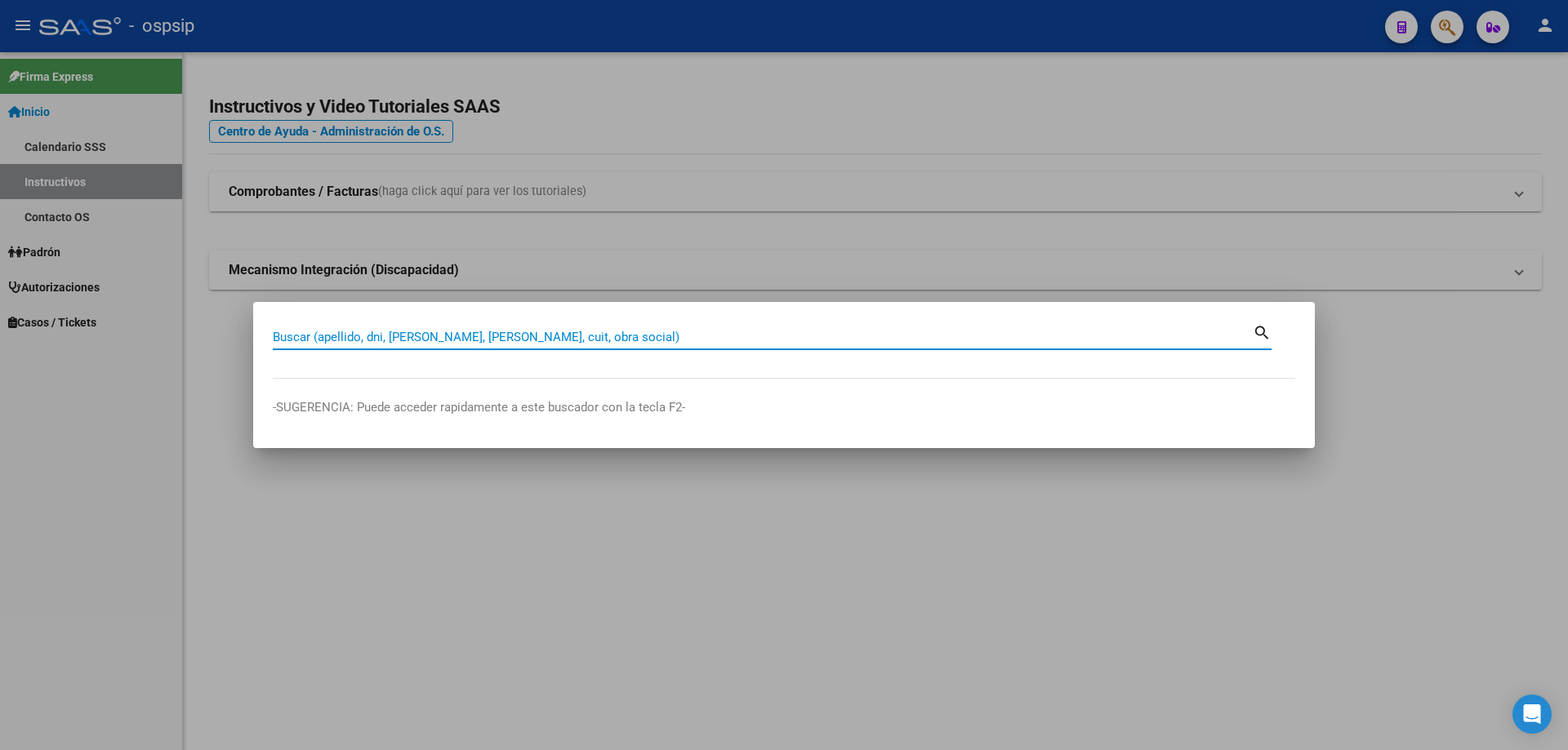
paste input "27508961397"
type input "27508961397"
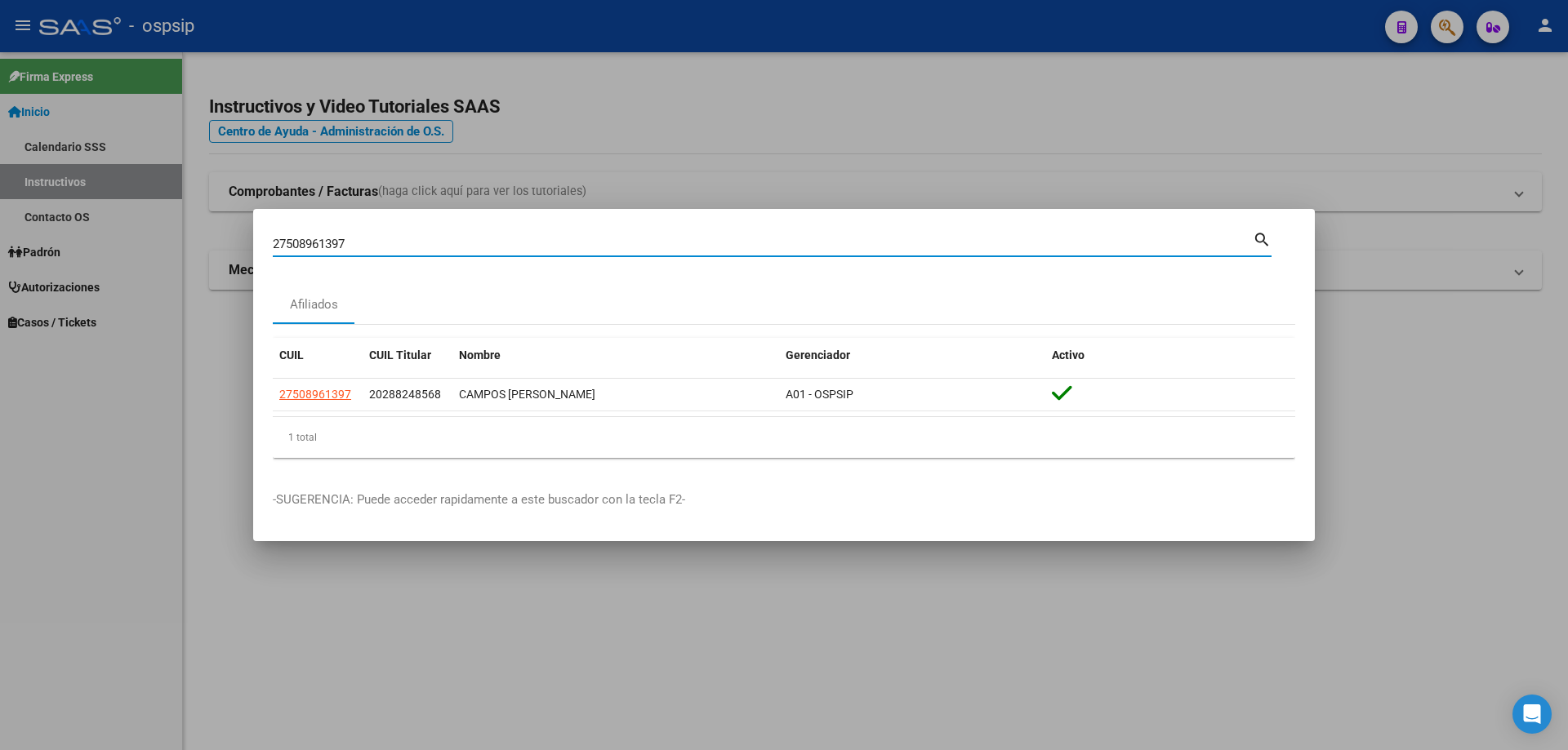
click at [316, 406] on datatable-body-cell "27508961397" at bounding box center [318, 394] width 90 height 32
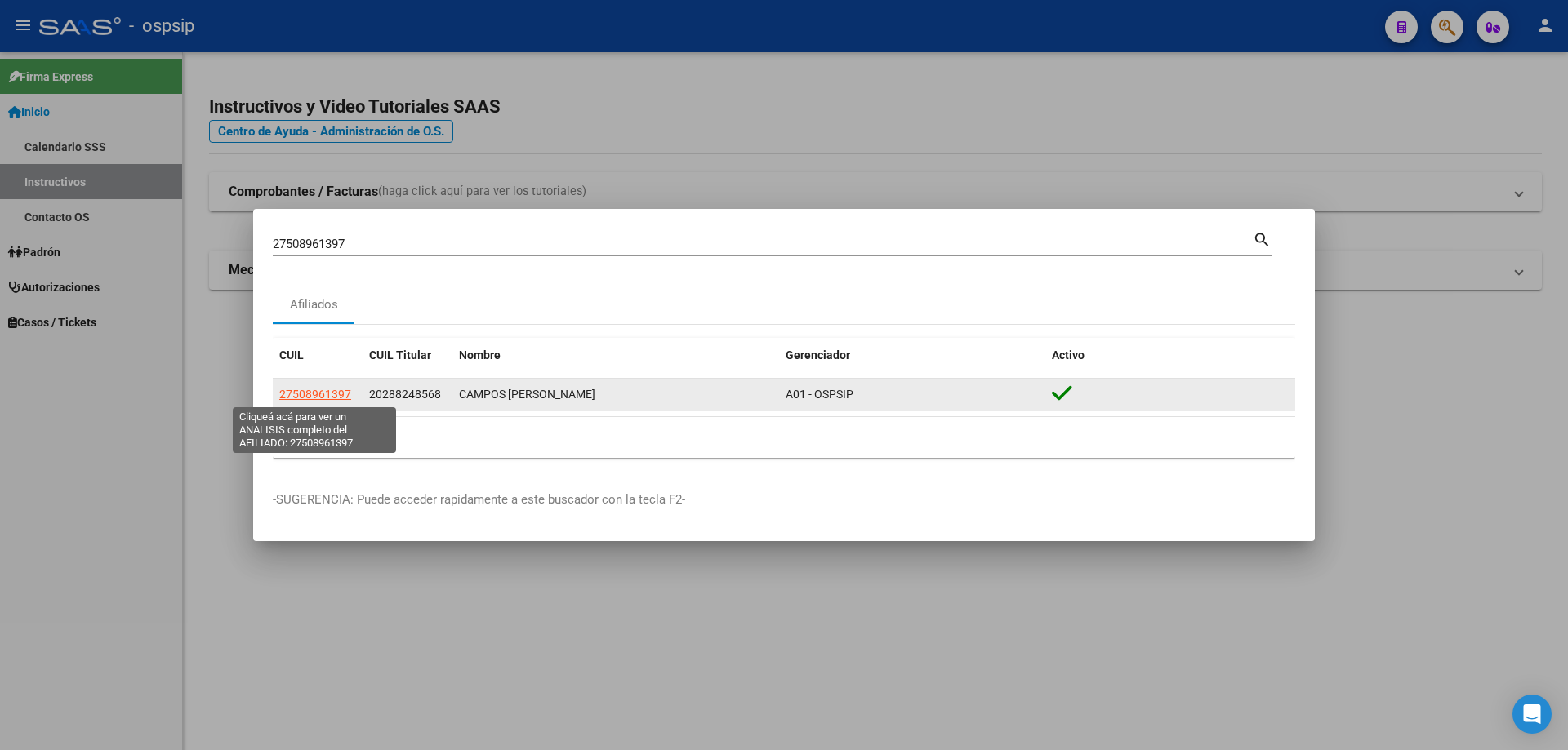
click at [316, 394] on span "27508961397" at bounding box center [315, 394] width 72 height 13
type textarea "27508961397"
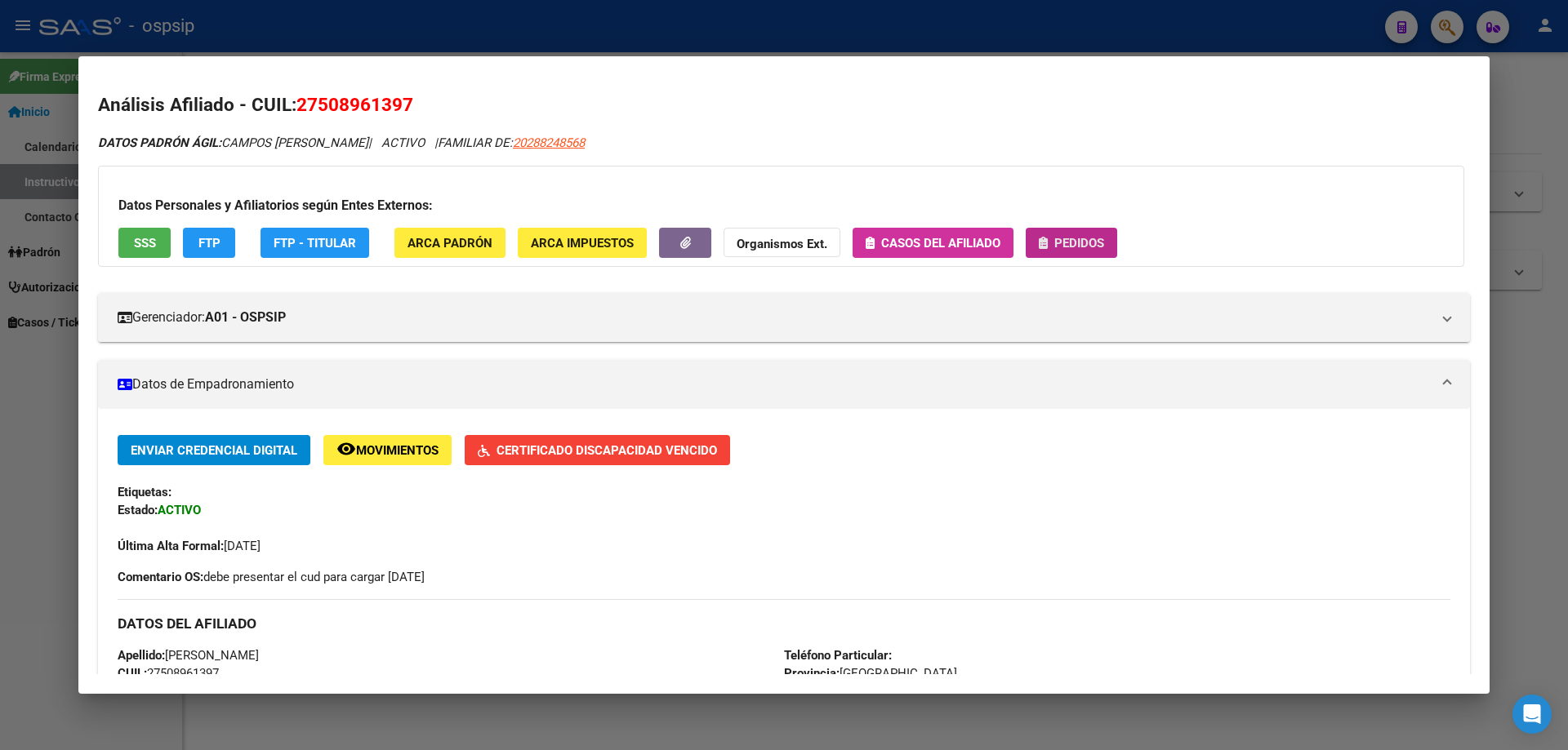
click at [1064, 244] on span "Pedidos" at bounding box center [1079, 244] width 50 height 15
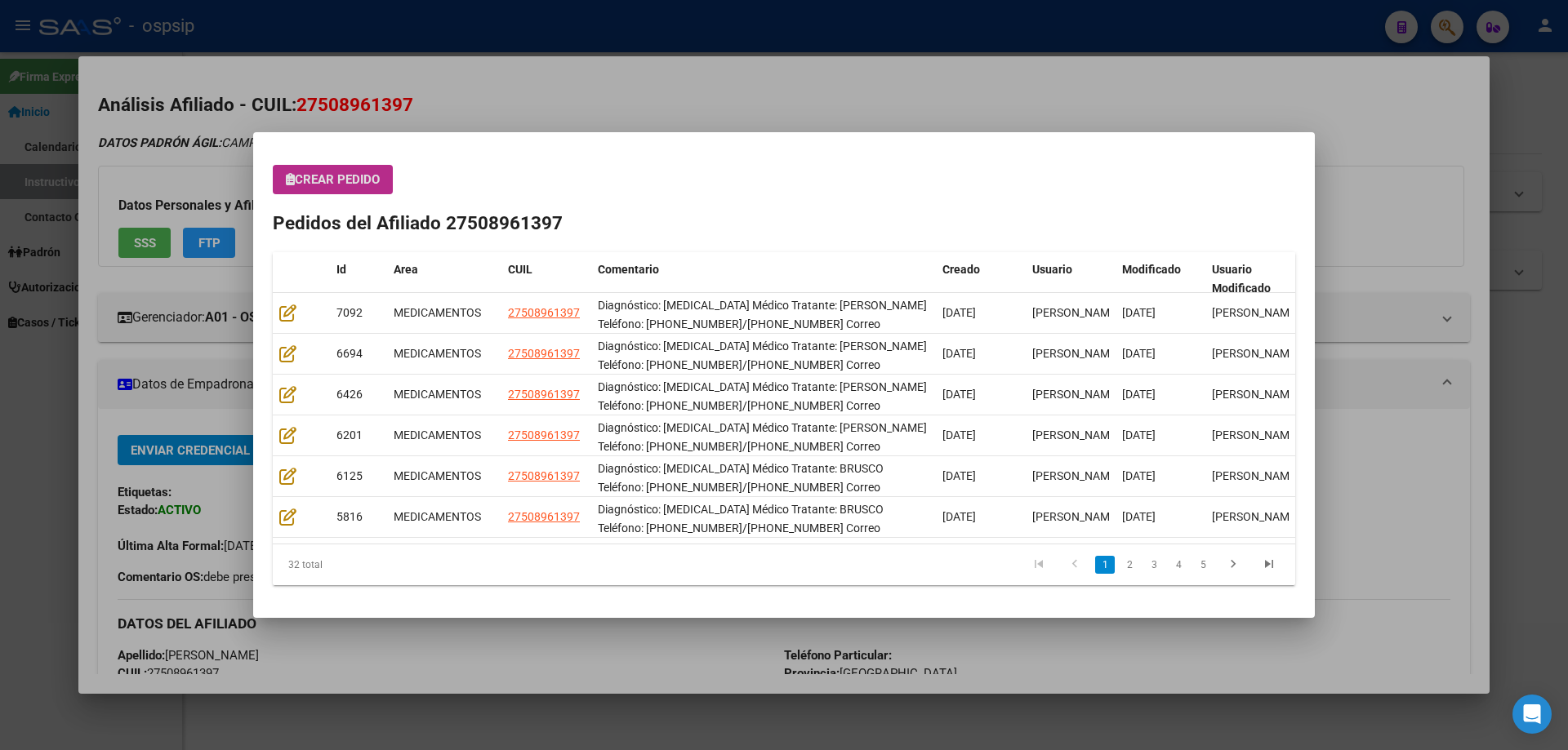
click at [343, 198] on div "Crear Pedido Pedidos del Afiliado 27508961397 Id Area CUIL Comentario Creado Us…" at bounding box center [784, 375] width 1022 height 421
click at [341, 183] on span "Crear Pedido" at bounding box center [333, 180] width 94 height 15
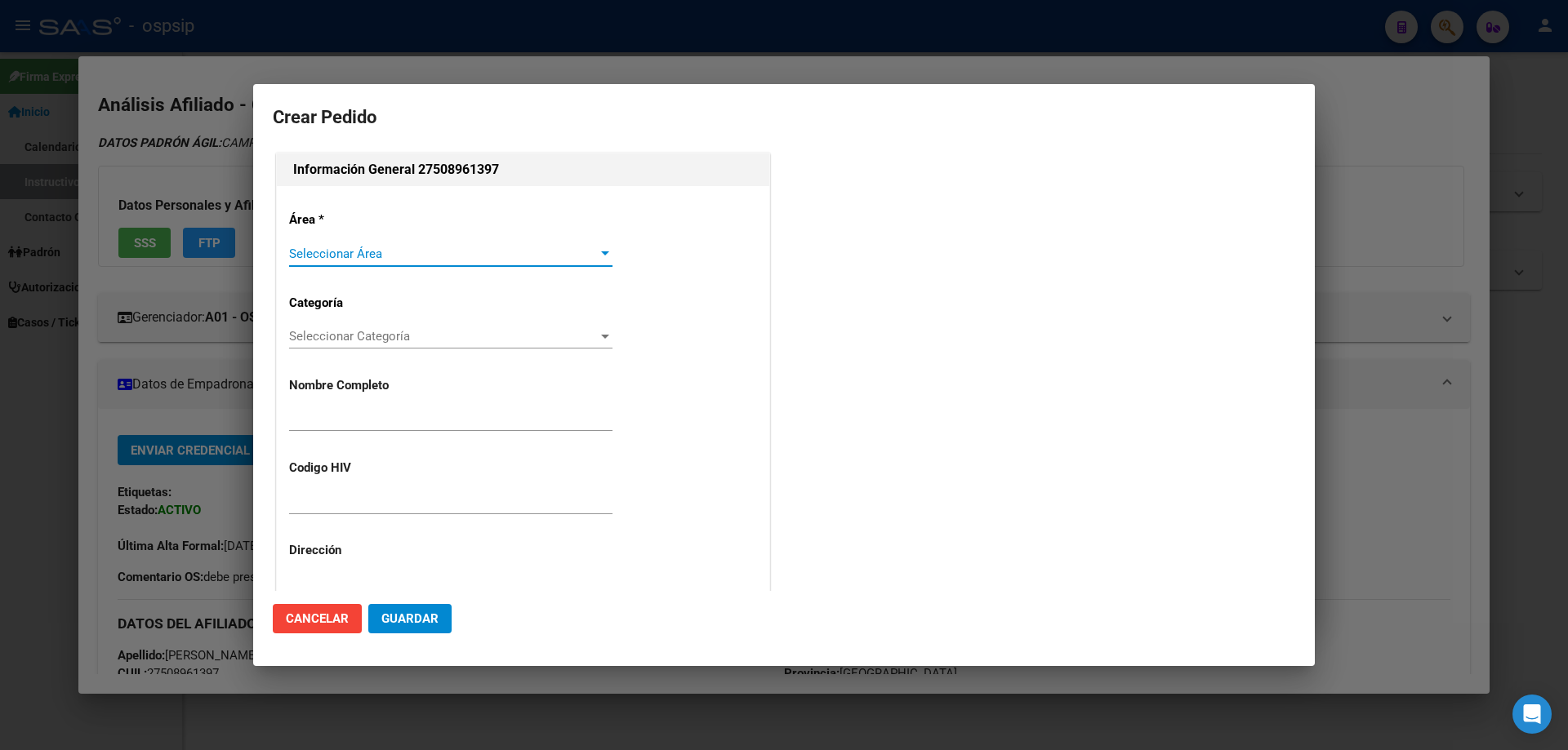
type input "SOFIA JAZMIN CAMPOS"
type input "NO CORRESPONDE"
type input "BUENOS AIRES, BURZACO, CNEL M ECHENAGUCIA 1441"
click at [348, 246] on span "Seleccionar Área" at bounding box center [443, 254] width 309 height 15
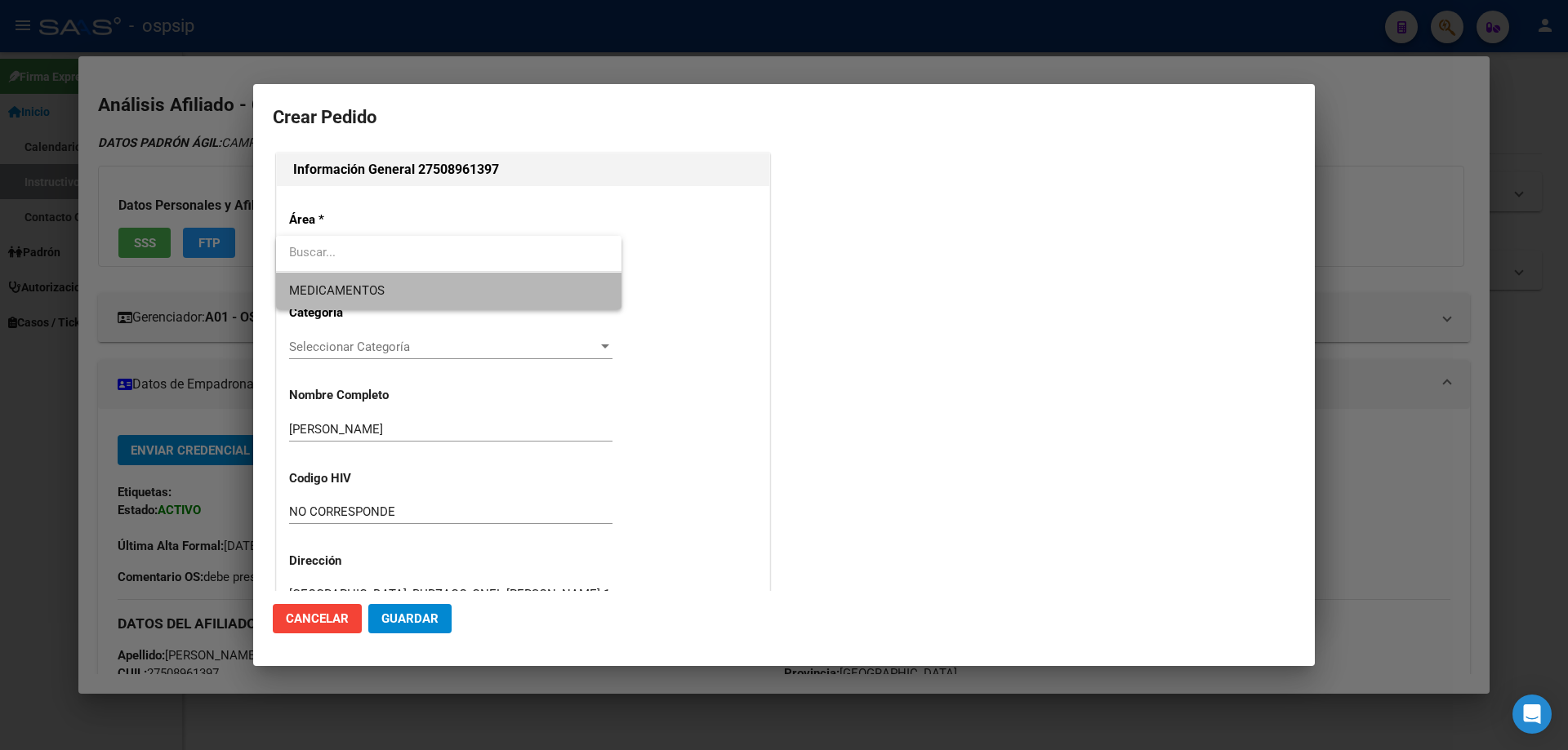
click at [334, 288] on span "MEDICAMENTOS" at bounding box center [337, 291] width 96 height 15
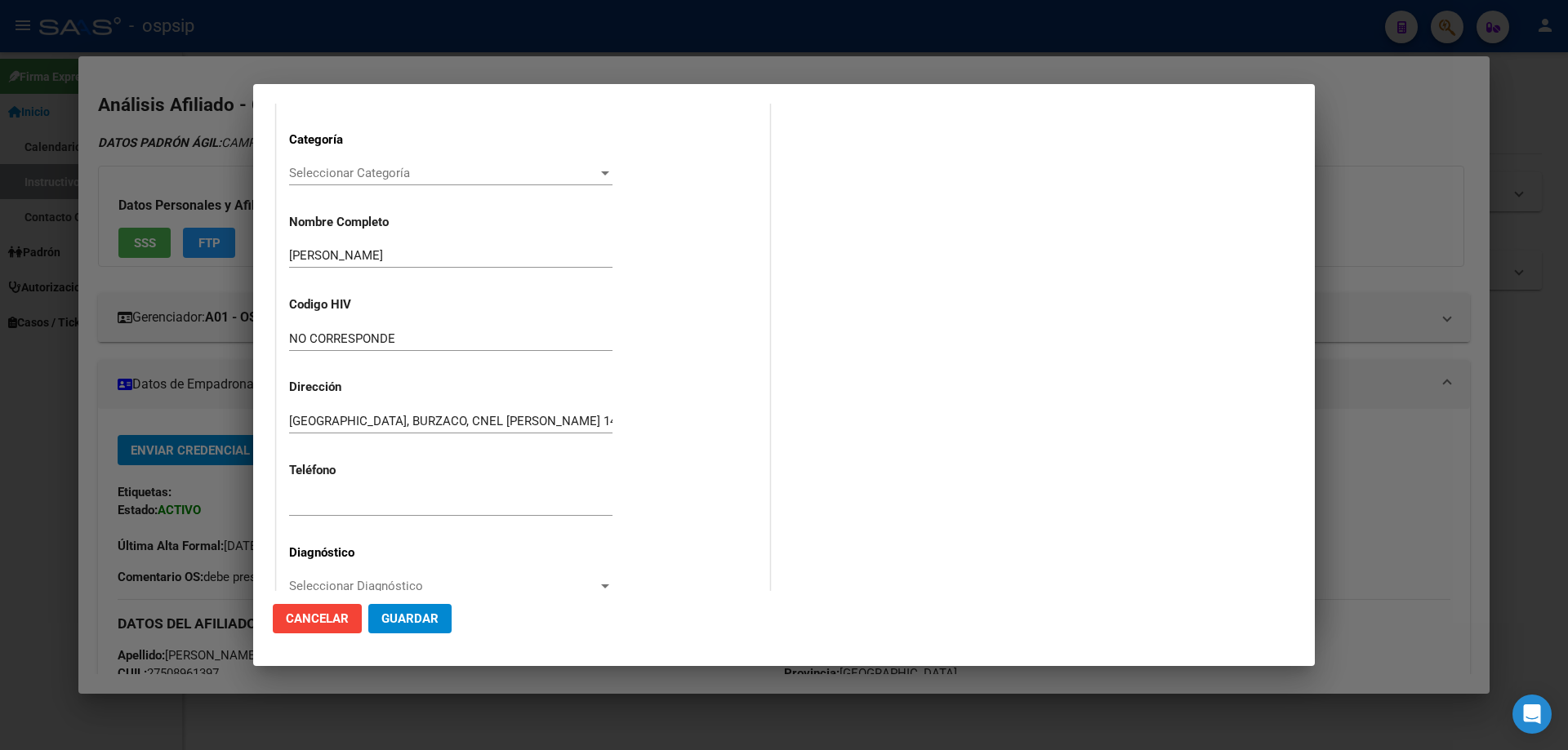
scroll to position [244, 0]
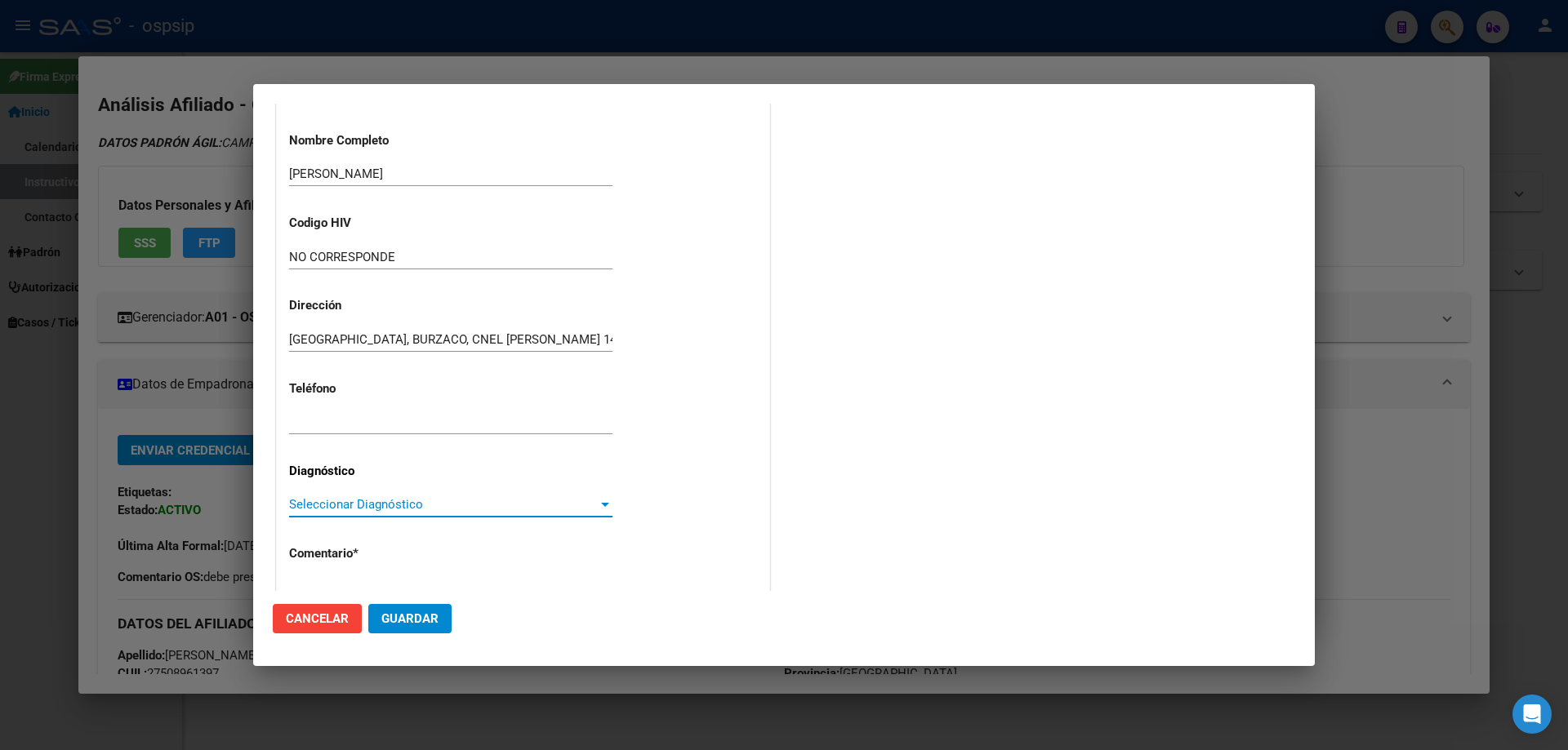
click at [330, 504] on span "Seleccionar Diagnóstico" at bounding box center [443, 505] width 309 height 15
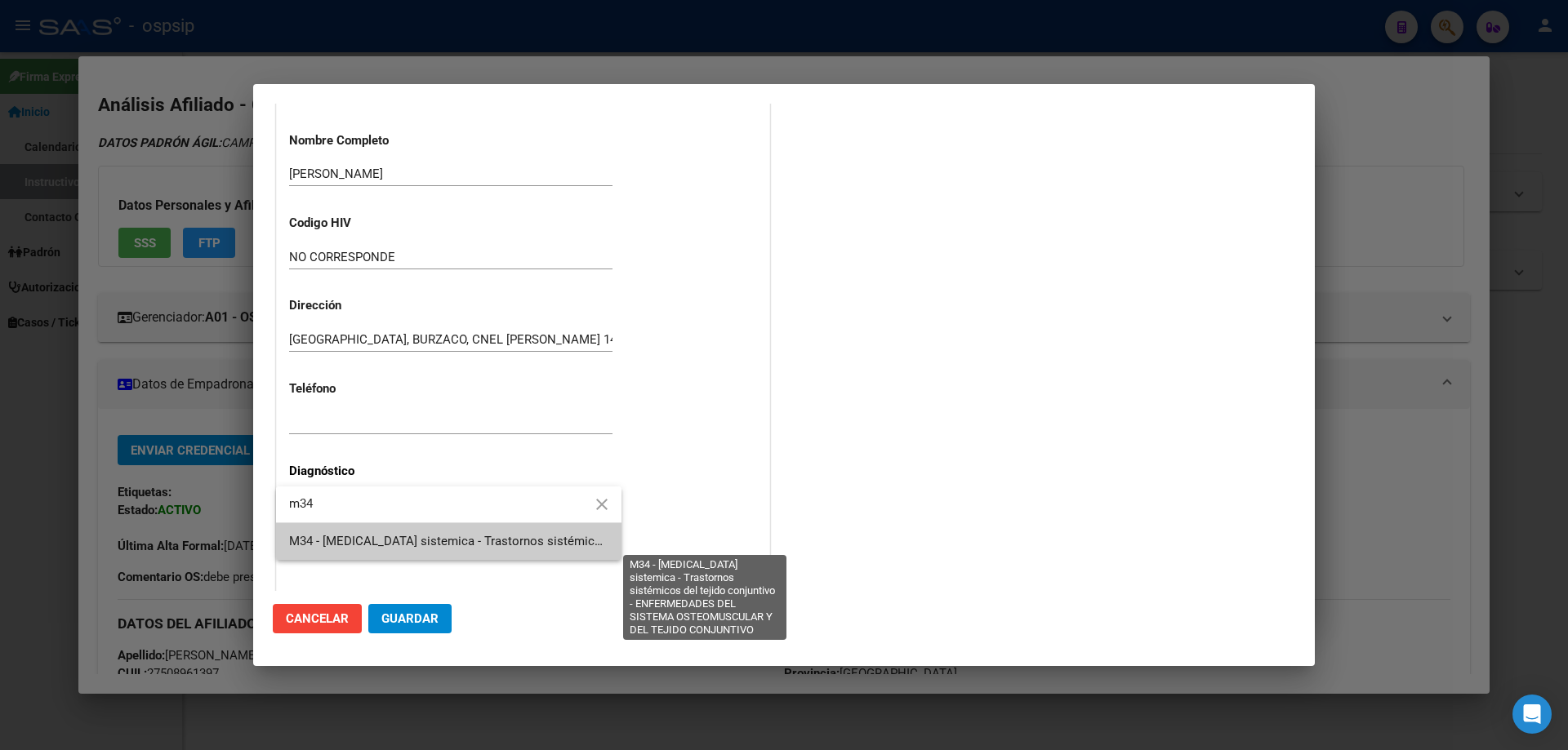
type input "m34"
click at [347, 543] on span "M34 - [MEDICAL_DATA] sistemica - Trastornos sistémicos del tejido conjuntivo - …" at bounding box center [731, 541] width 883 height 15
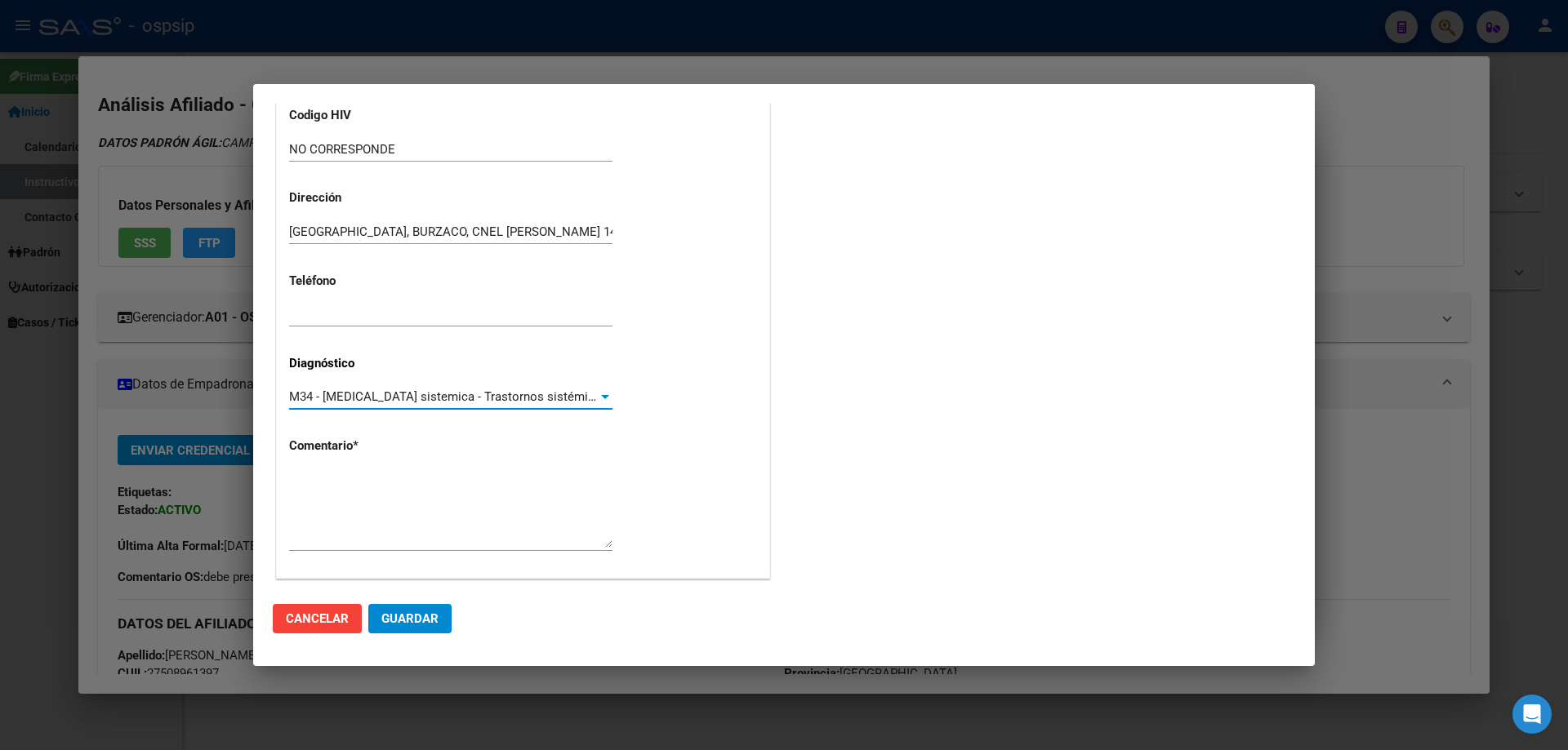
scroll to position [367, 0]
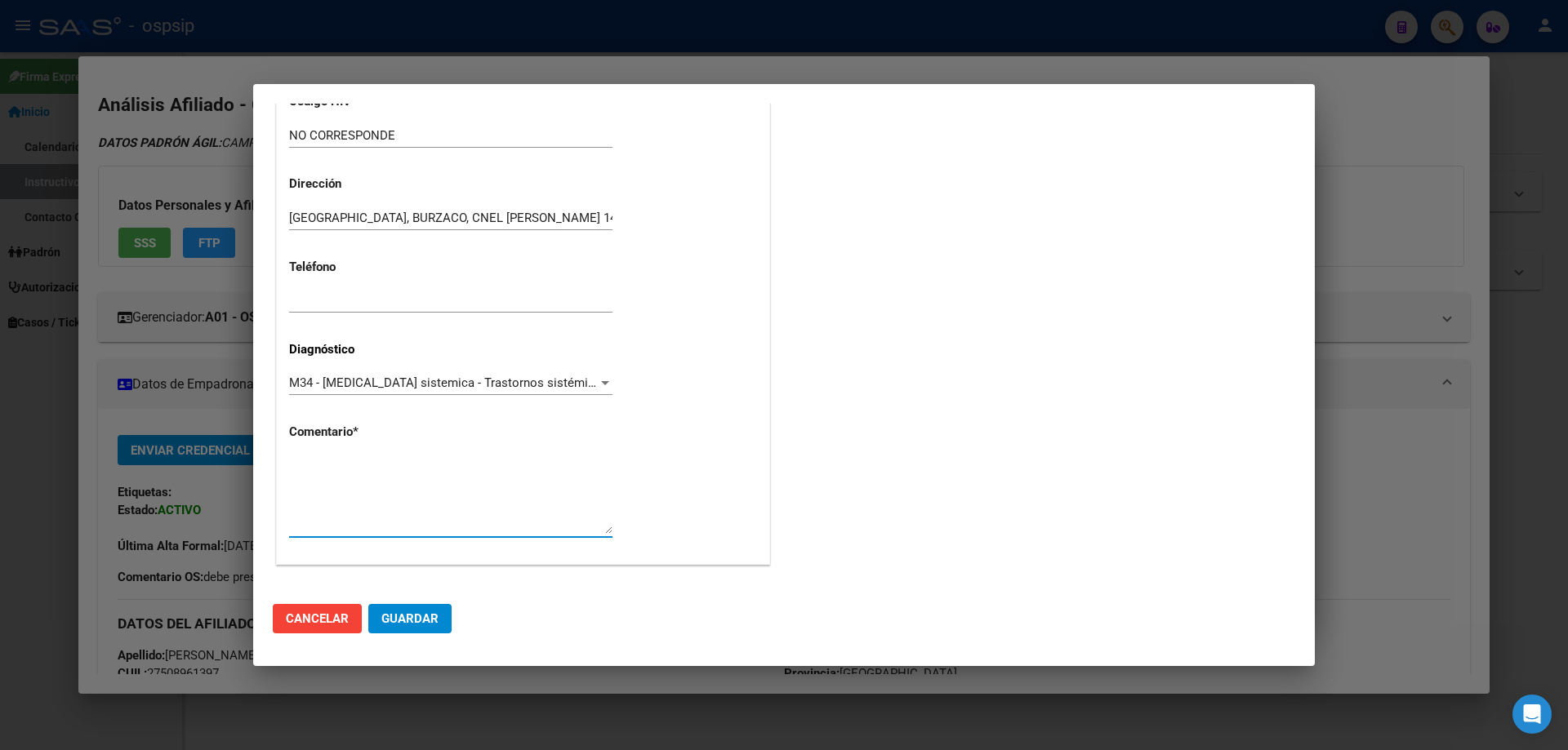
paste textarea "Diagnóstico: ESCLERODERMIA Médico Tratante: CERVETTO Teléfono: 1126114166/11321…"
type textarea "Diagnóstico: ESCLERODERMIA Médico Tratante: CERVETTO Teléfono: 1126114166/11321…"
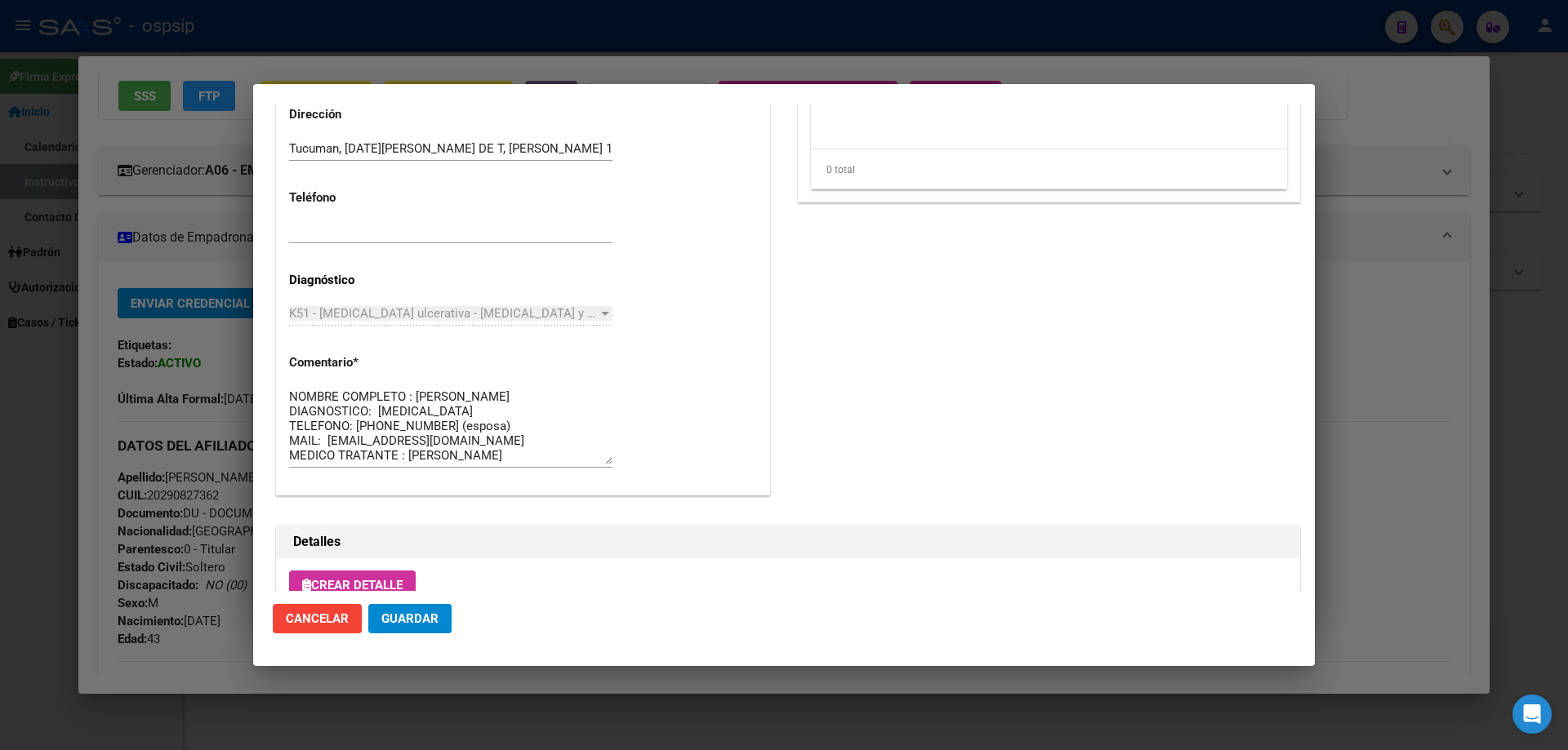
scroll to position [898, 0]
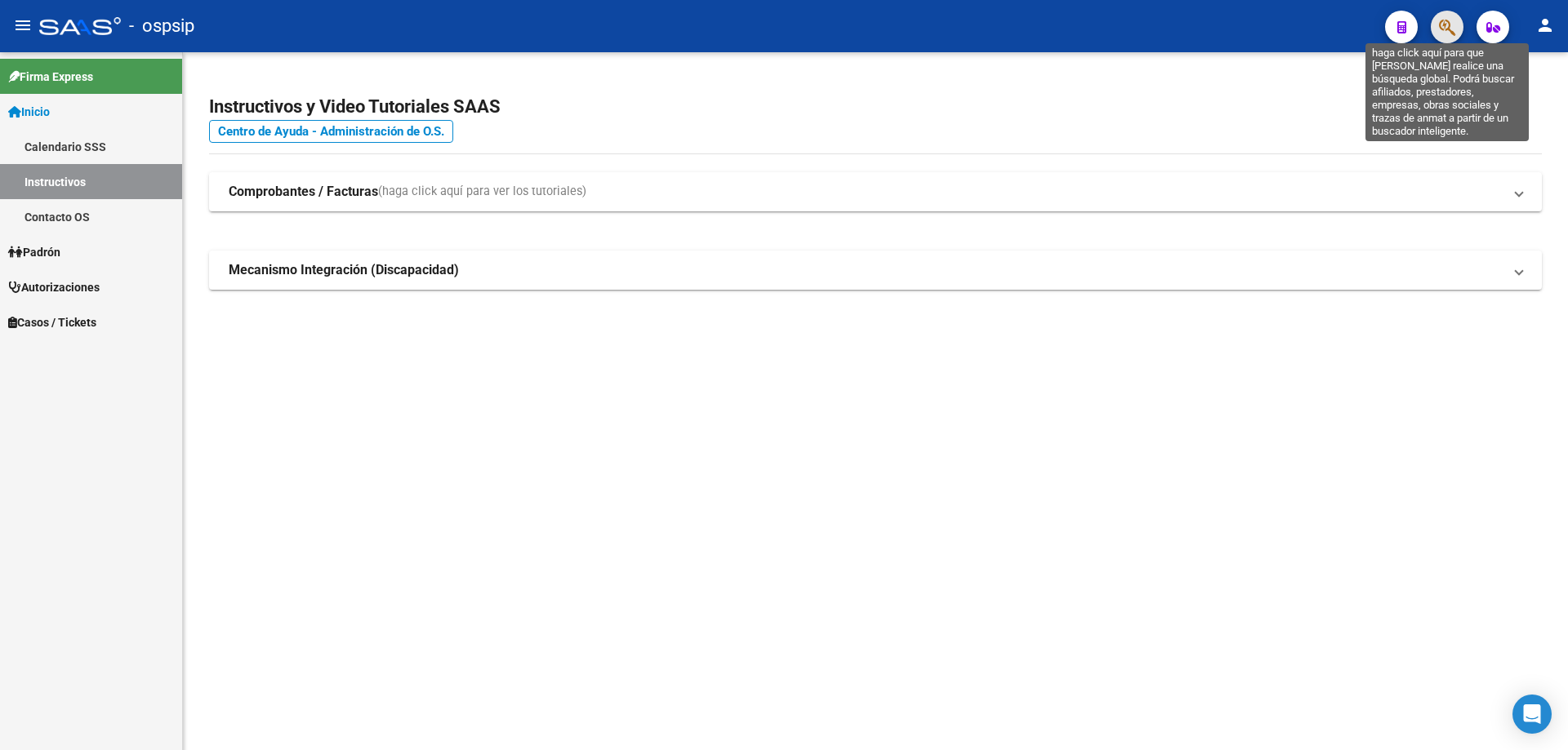
click at [1447, 22] on icon "button" at bounding box center [1447, 27] width 17 height 19
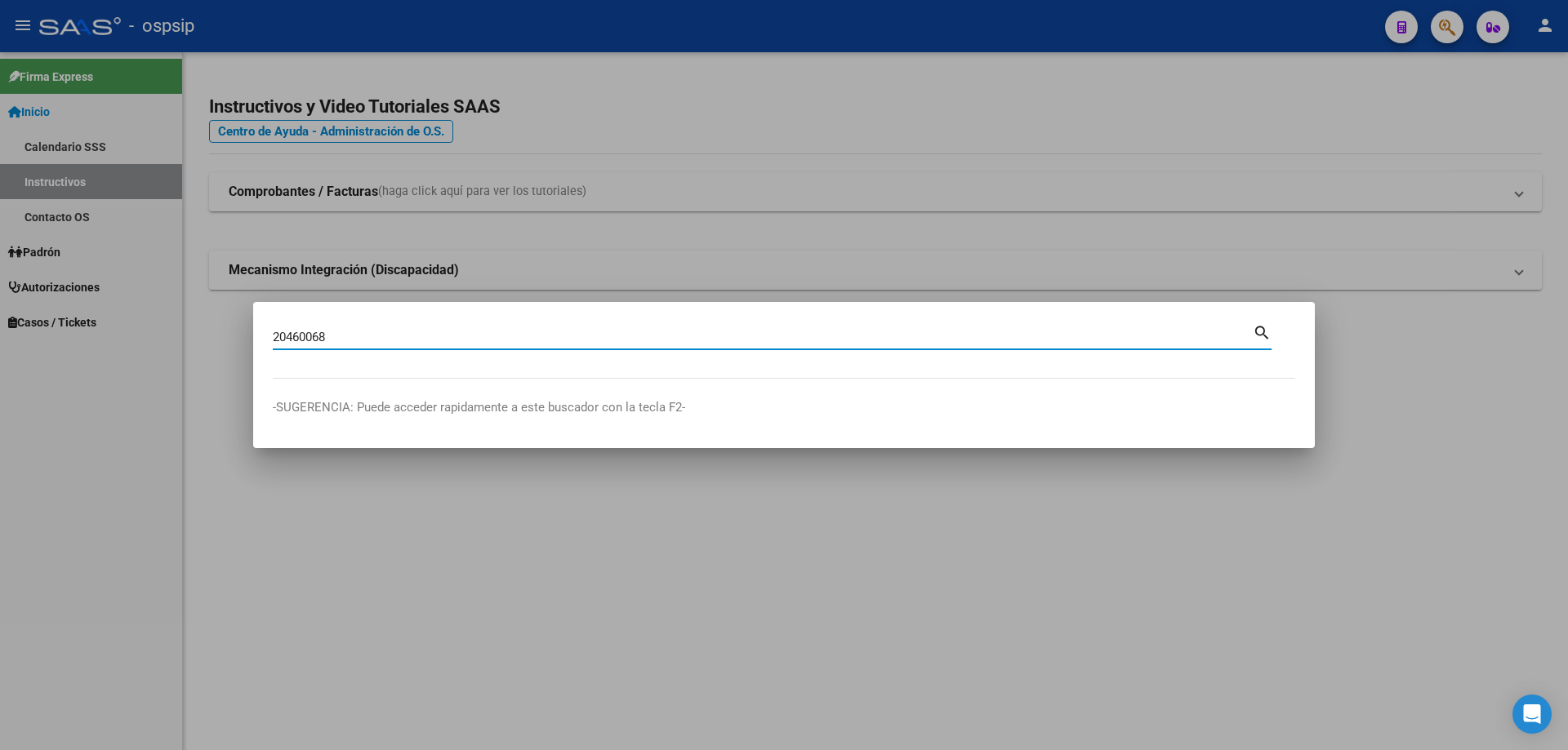
type input "20460068"
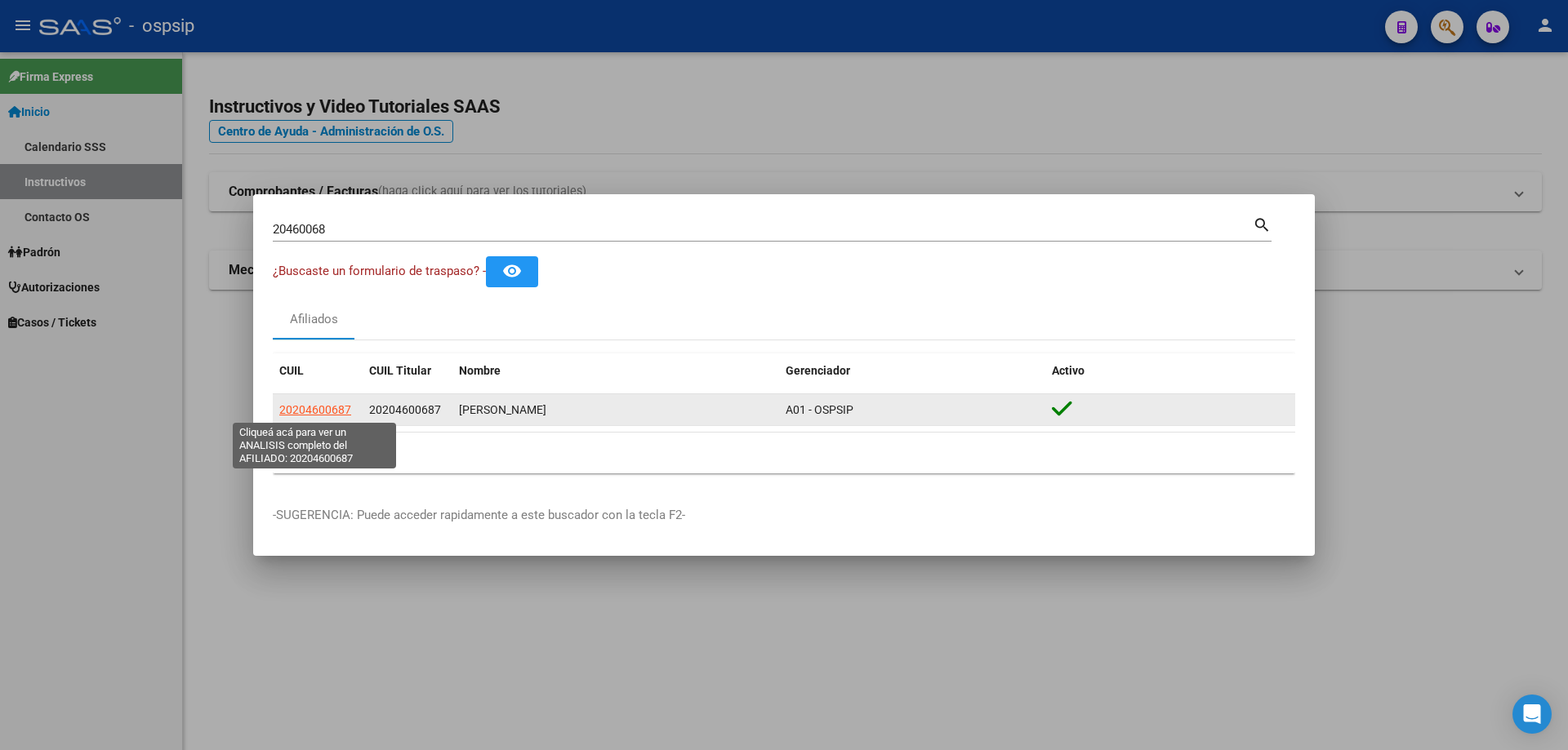
click at [321, 417] on span "20204600687" at bounding box center [315, 410] width 72 height 13
type textarea "20204600687"
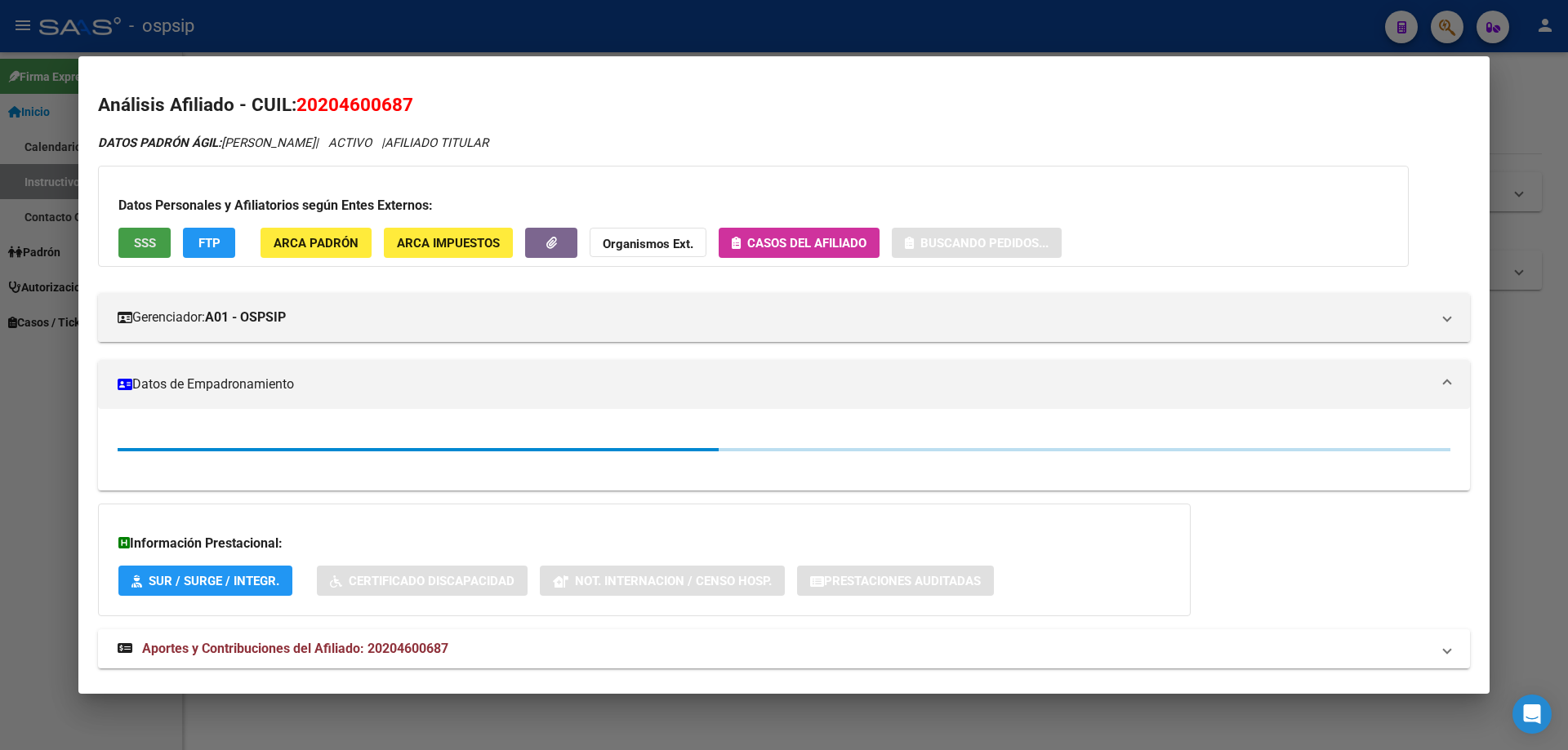
click at [149, 247] on span "SSS" at bounding box center [145, 244] width 22 height 15
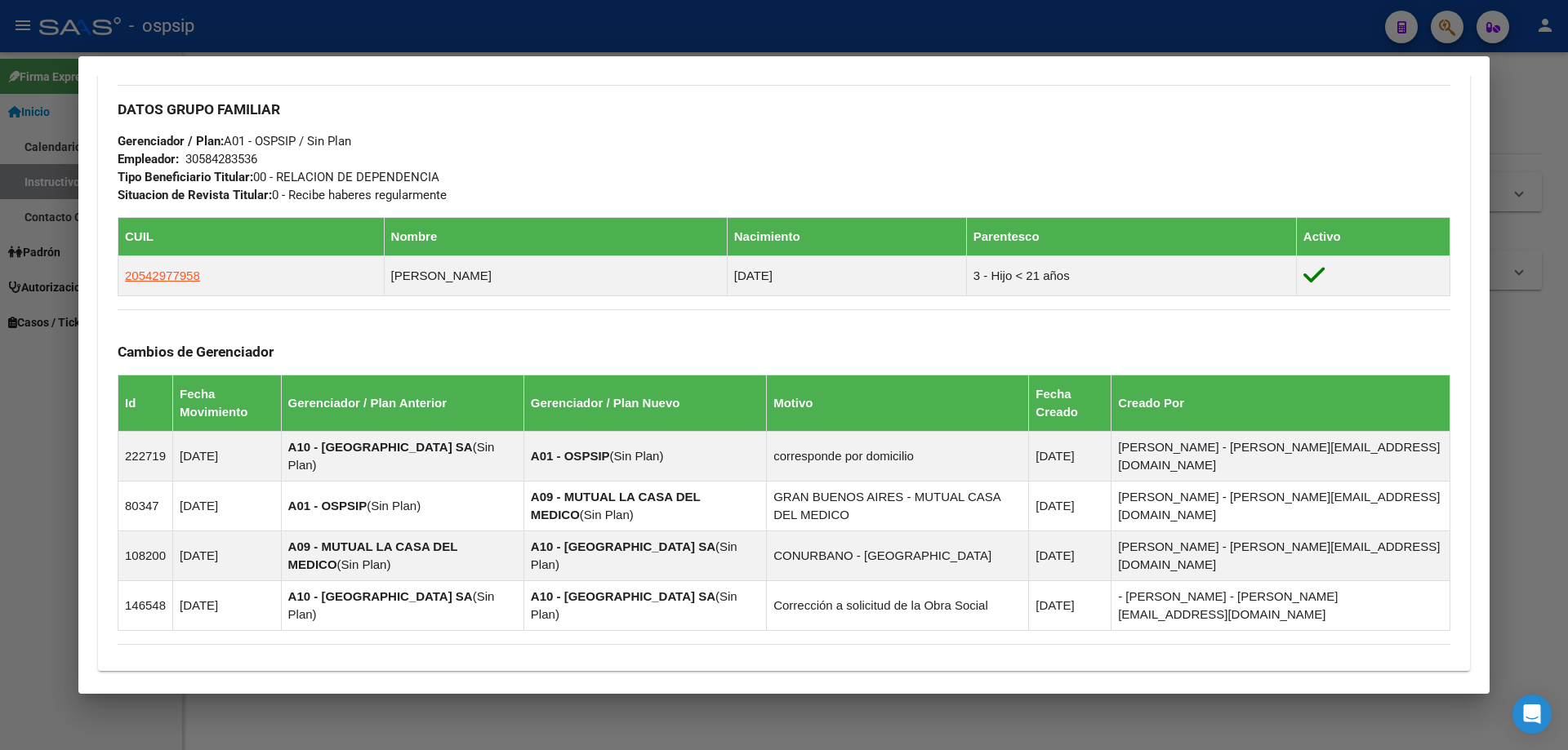
scroll to position [899, 0]
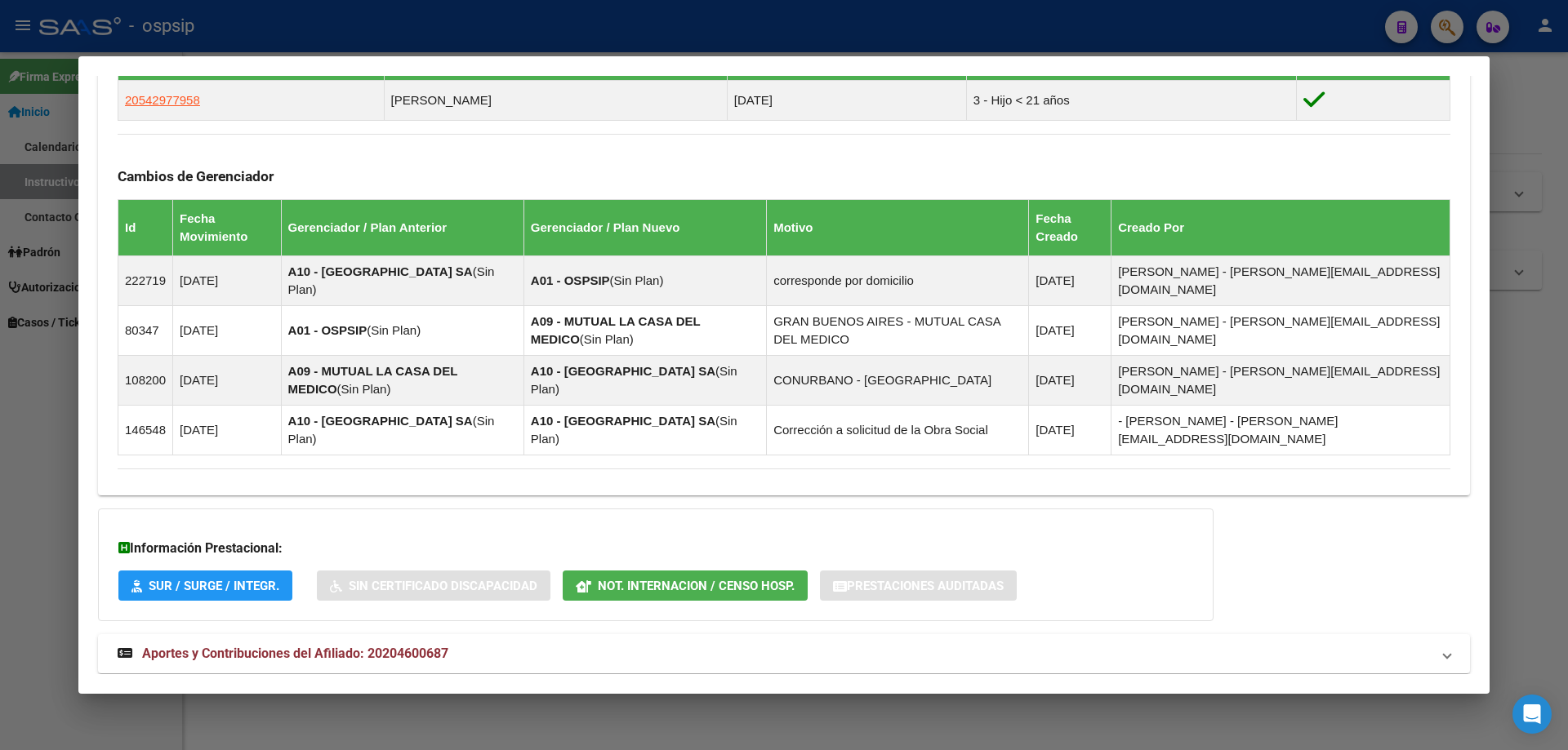
click at [227, 645] on span "Aportes y Contribuciones del Afiliado: 20204600687" at bounding box center [295, 653] width 306 height 16
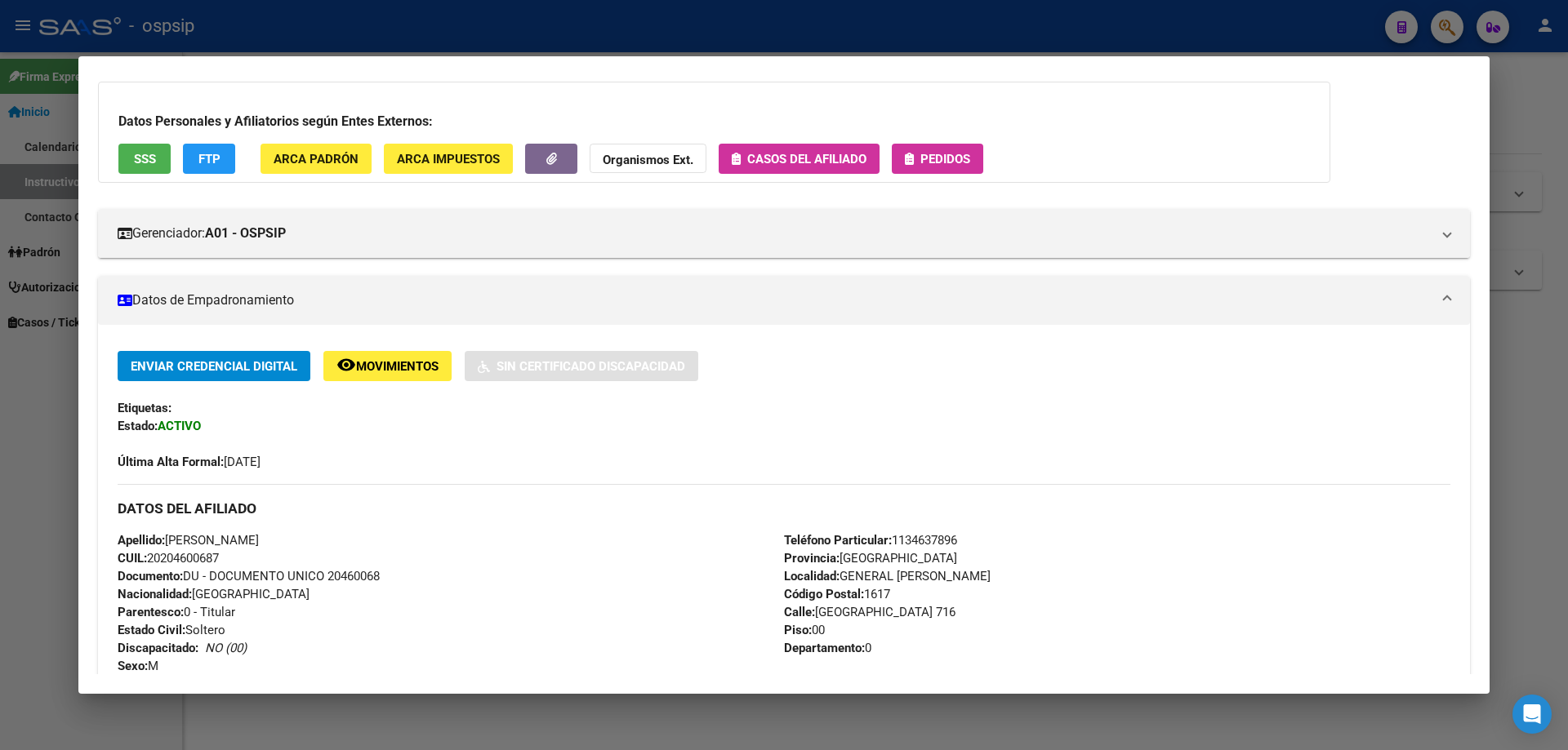
scroll to position [0, 0]
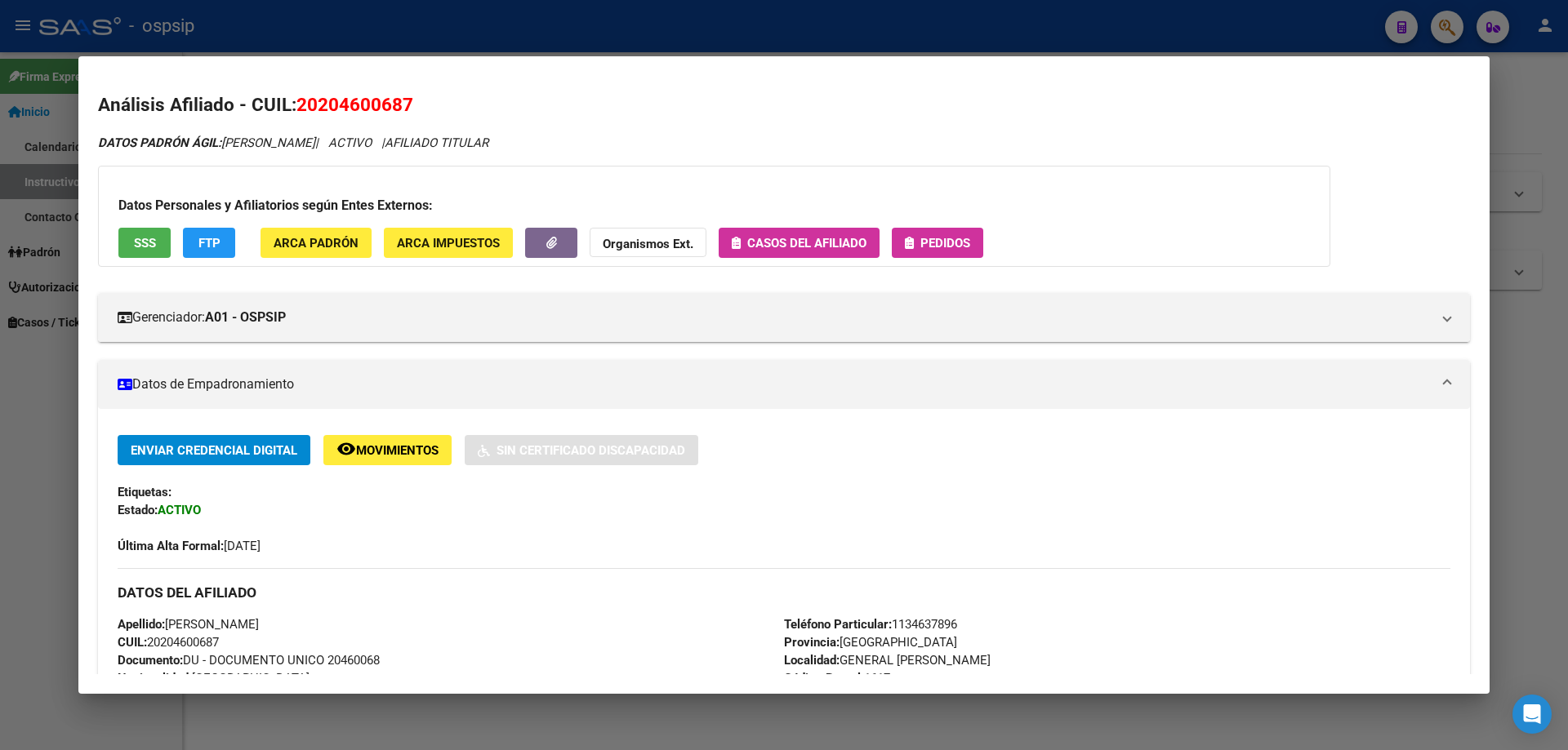
click at [919, 258] on div "Datos Personales y Afiliatorios según Entes Externos: SSS FTP ARCA Padrón ARCA …" at bounding box center [714, 216] width 1232 height 101
click at [913, 228] on button "Pedidos" at bounding box center [937, 243] width 92 height 30
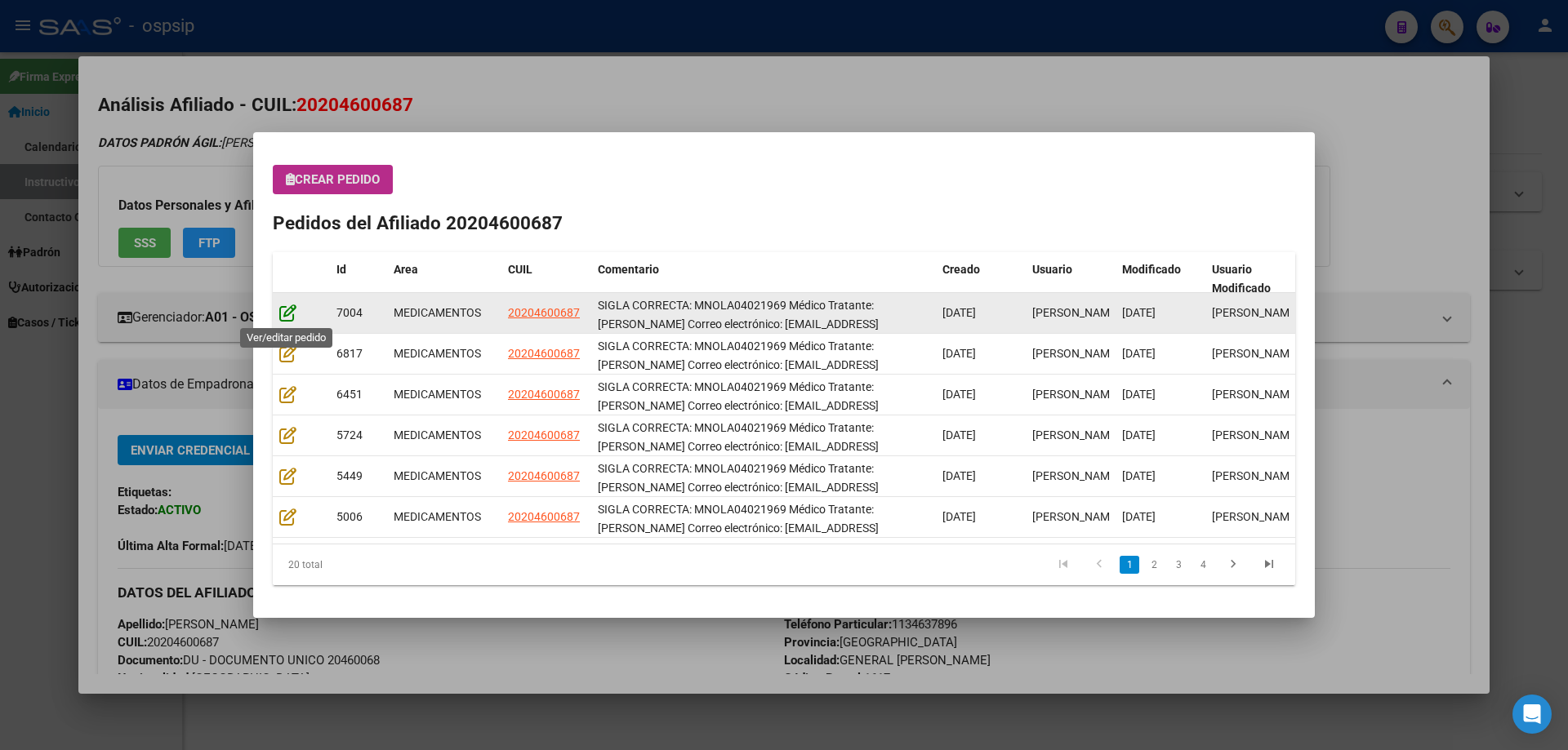
click at [284, 318] on icon at bounding box center [288, 313] width 17 height 18
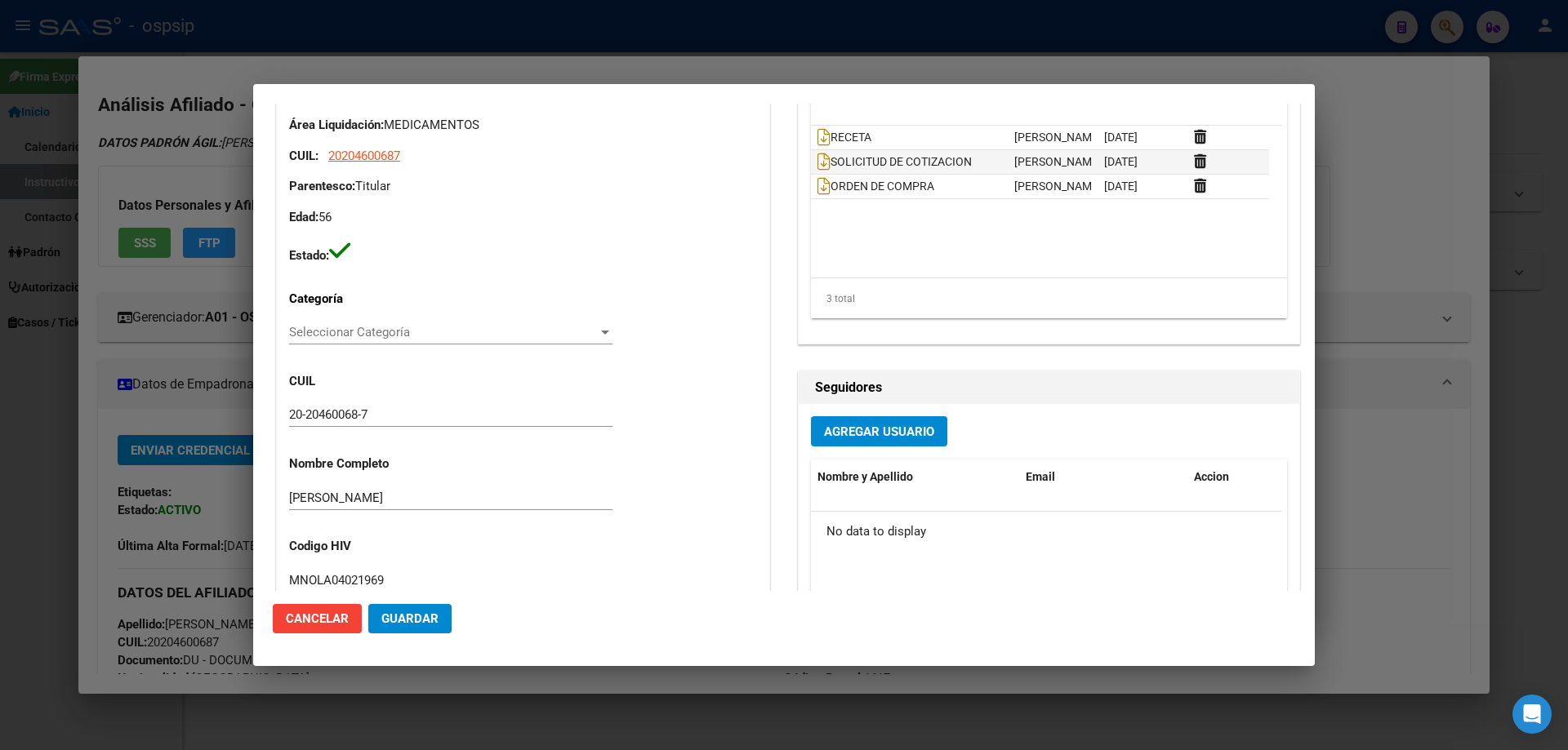
type input "[PERSON_NAME]"
type input "[GEOGRAPHIC_DATA], GENERAL [PERSON_NAME], [GEOGRAPHIC_DATA] 716, Piso: 00, Depa…"
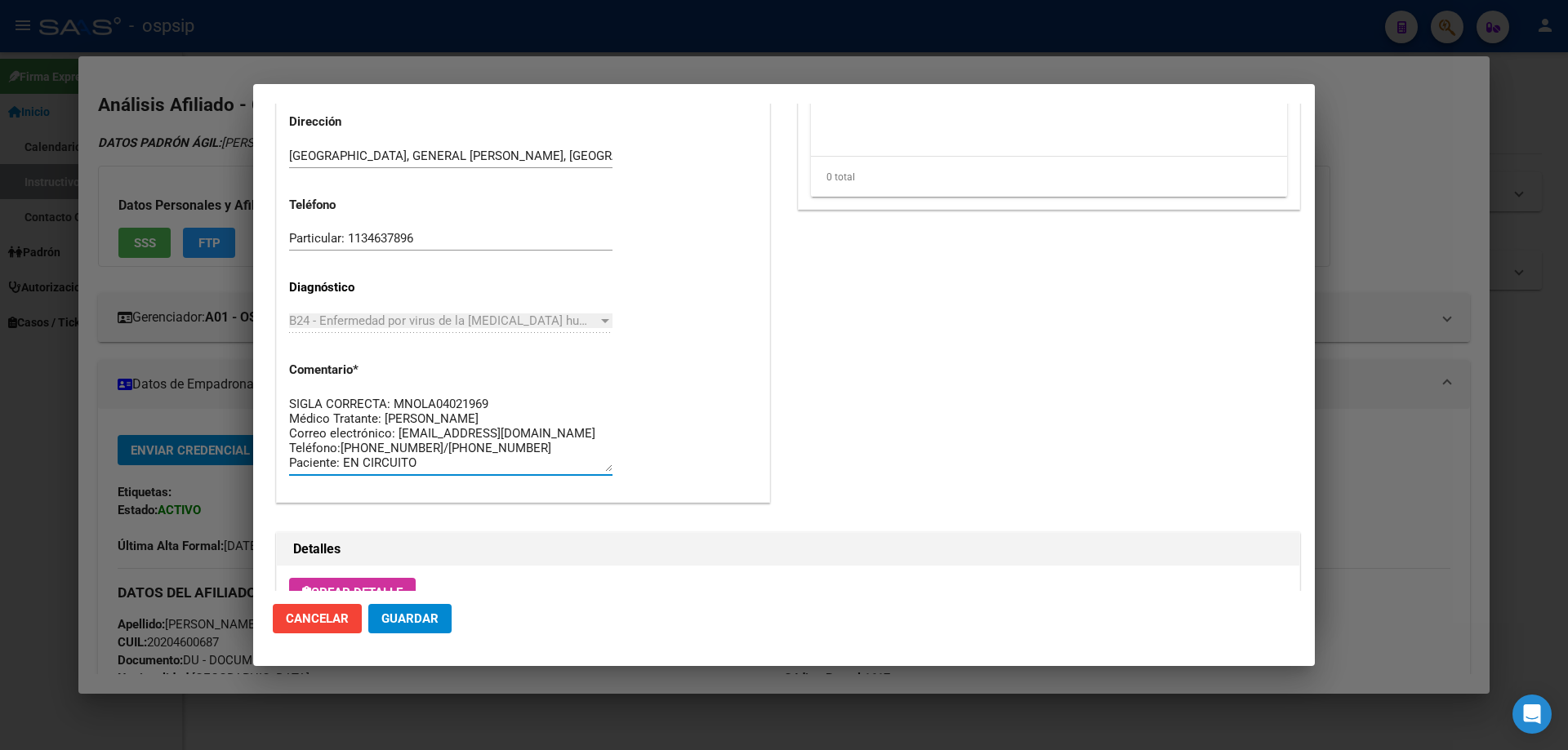
drag, startPoint x: 505, startPoint y: 465, endPoint x: 273, endPoint y: 369, distance: 251.1
click at [273, 369] on div "Información General 20204600687 Casos (0) Creado: 28/08/2025 12:49 - Ortiz Jesi…" at bounding box center [523, 1] width 501 height 1055
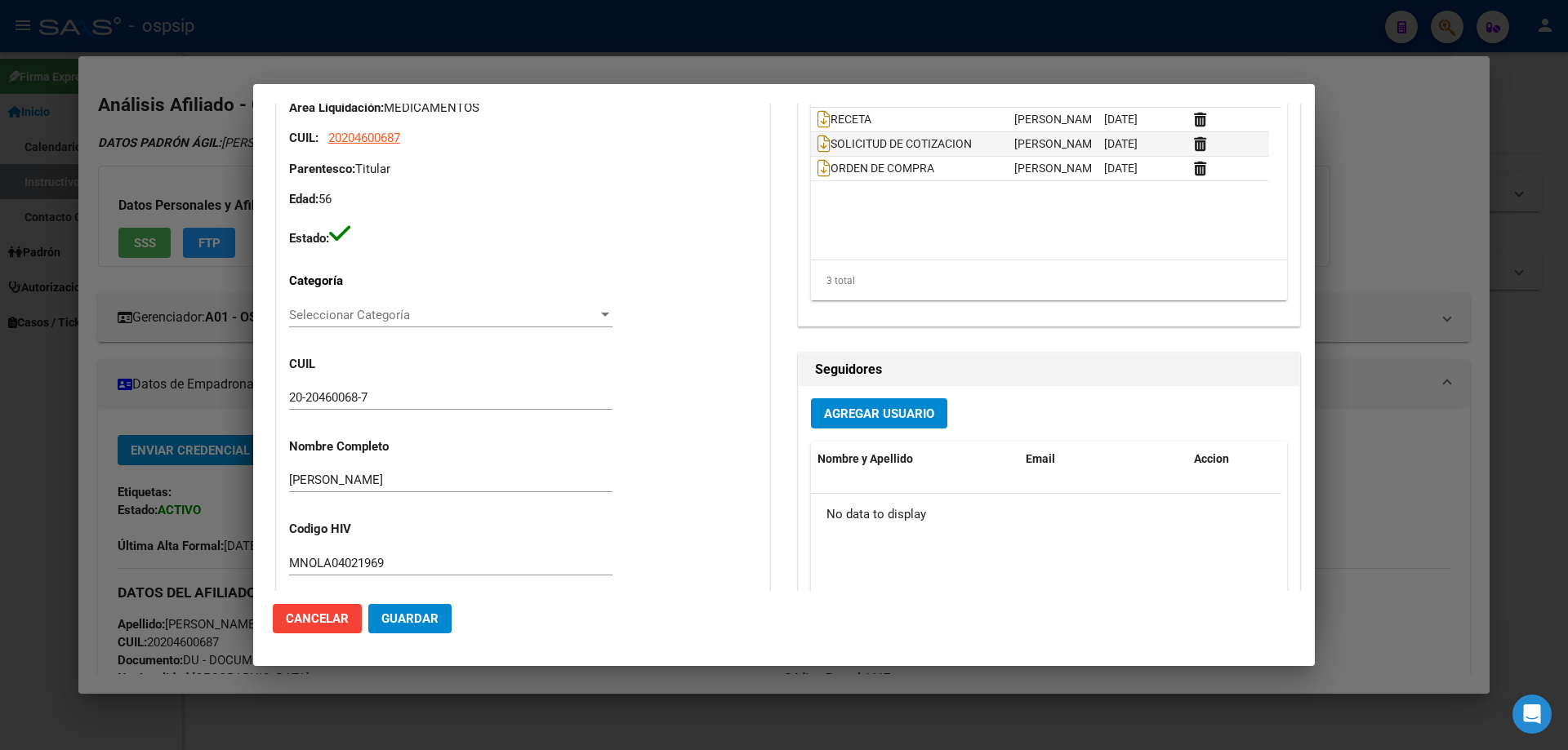
scroll to position [81, 0]
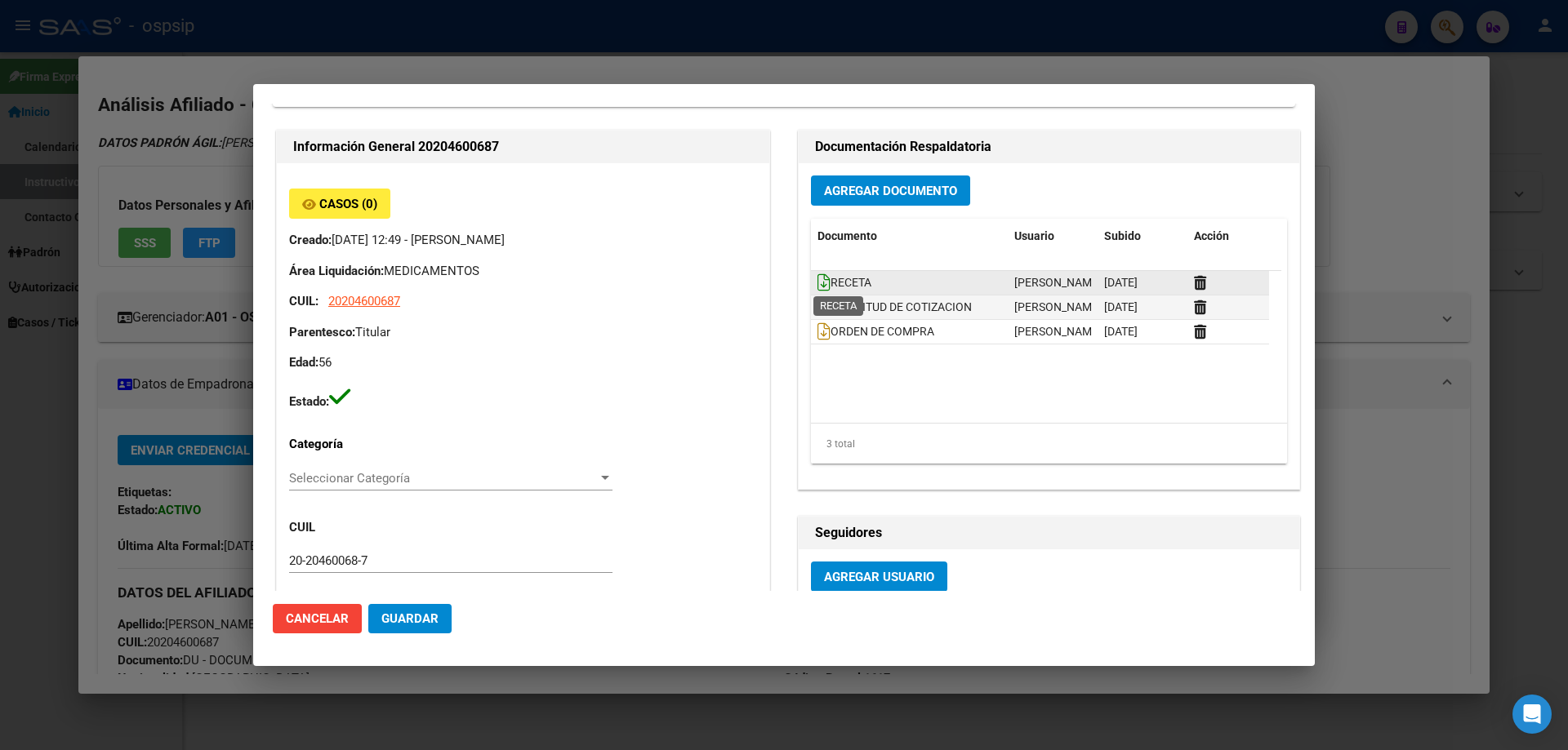
click at [818, 280] on icon at bounding box center [824, 283] width 13 height 18
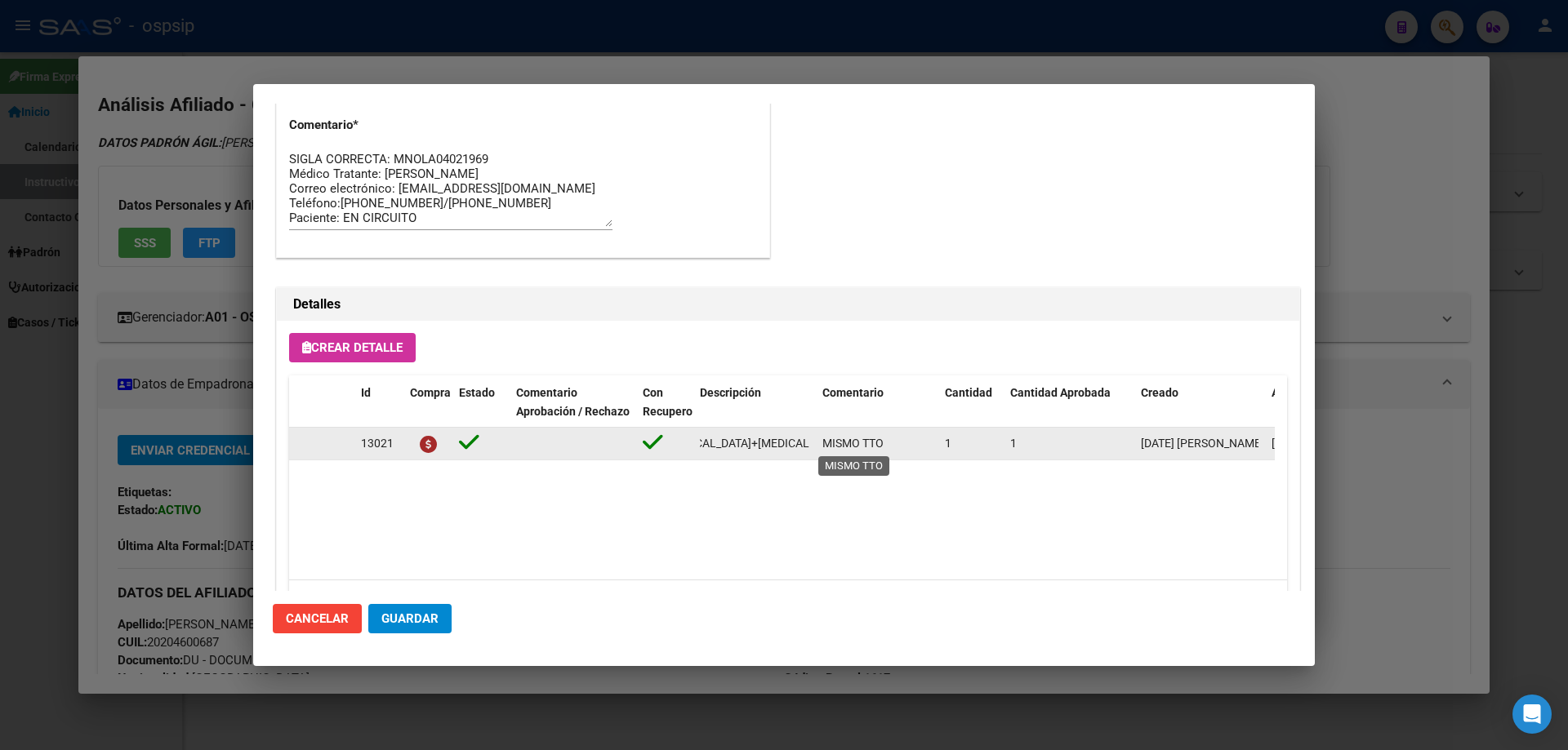
scroll to position [0, 320]
drag, startPoint x: 696, startPoint y: 445, endPoint x: 826, endPoint y: 443, distance: 130.0
click at [826, 443] on div "13021 dolutegravir+abacavir+lamivudina 50mg/600mg/300mg comp. X 30 (DTG/ABC/3TC…" at bounding box center [900, 443] width 1221 height 32
copy span "[MEDICAL_DATA]+[MEDICAL_DATA]+[MEDICAL_DATA] 50mg/600mg/300mg comp. X 30 (DTG/A…"
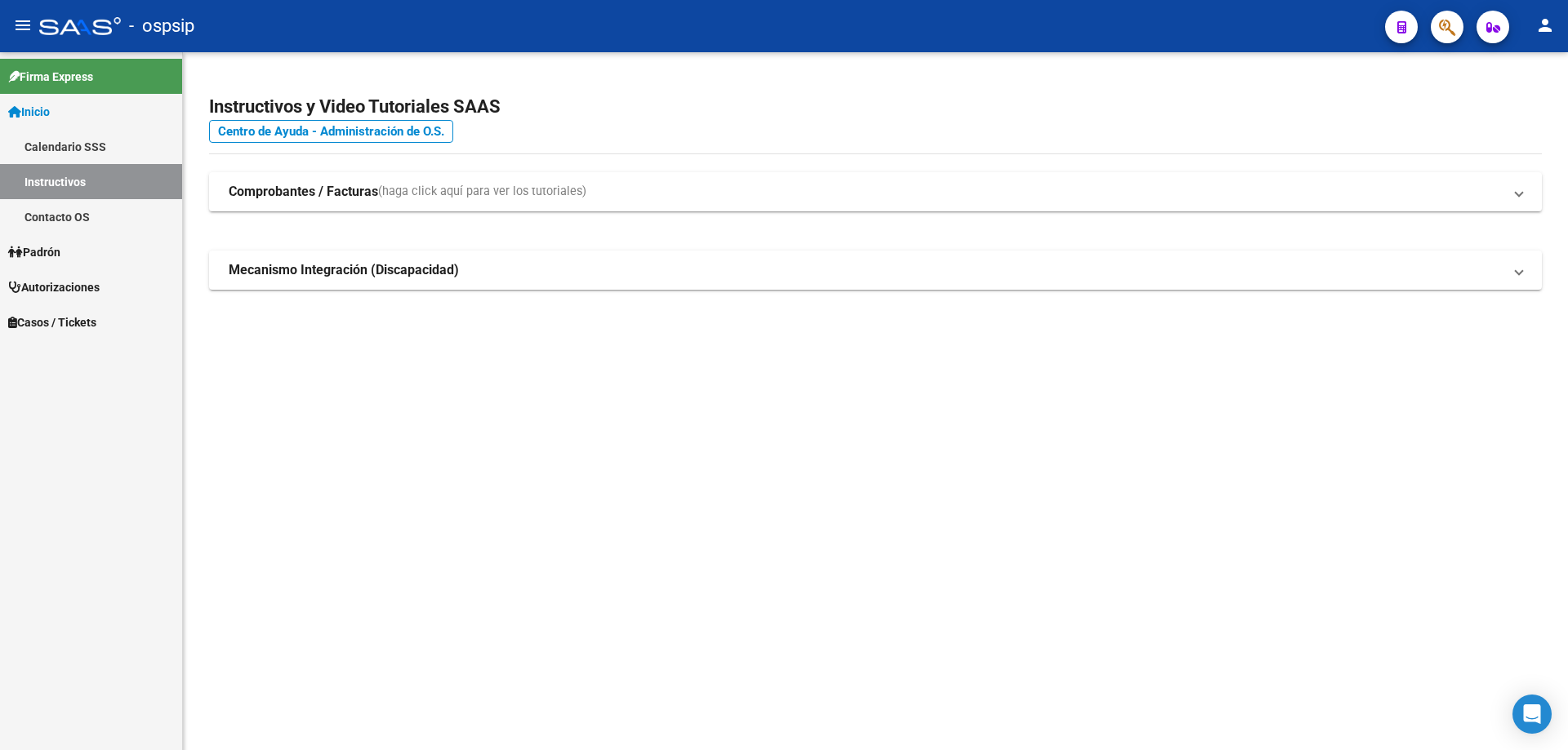
click at [1481, 28] on button "button" at bounding box center [1492, 27] width 32 height 32
click at [1436, 32] on button "button" at bounding box center [1447, 27] width 32 height 32
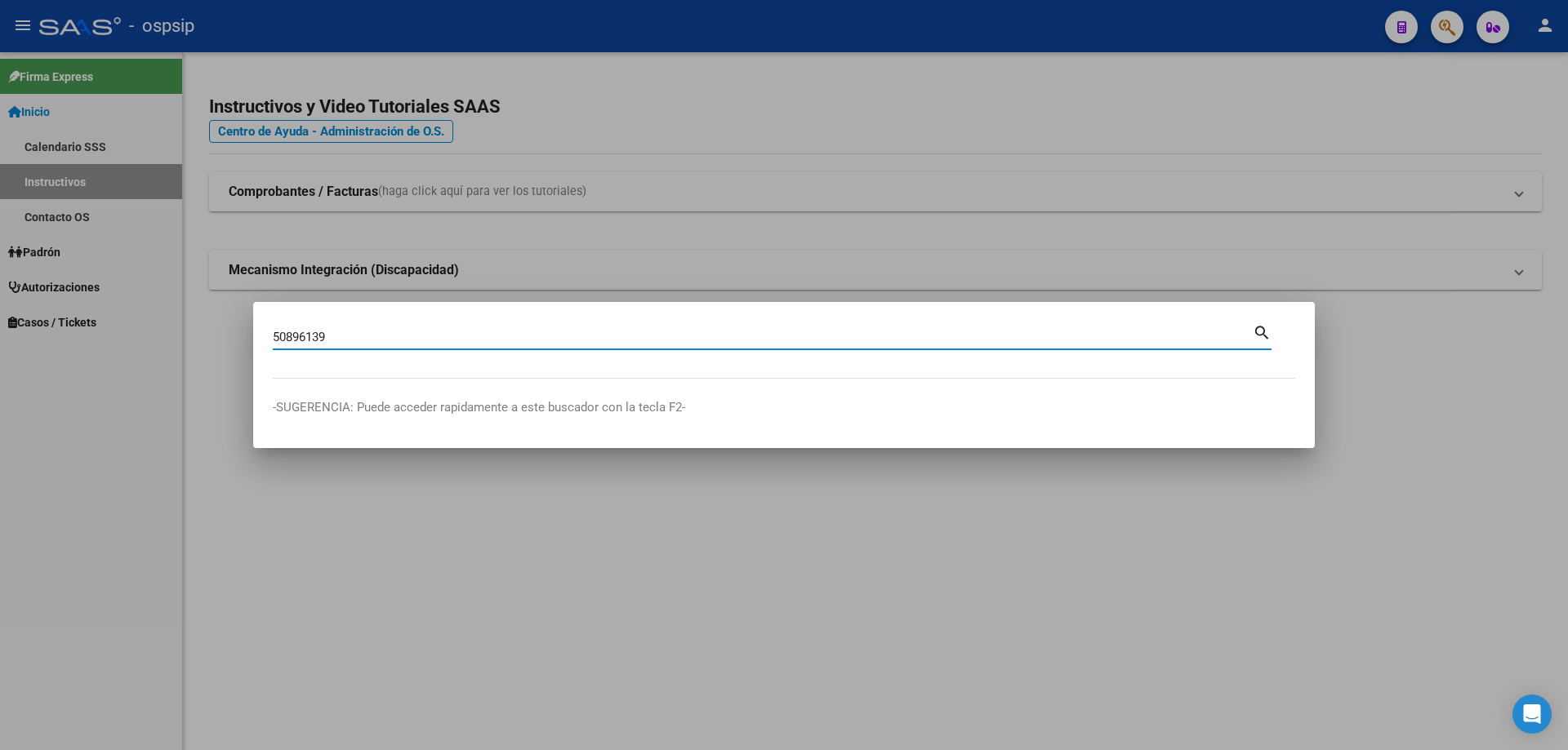
type input "50896139"
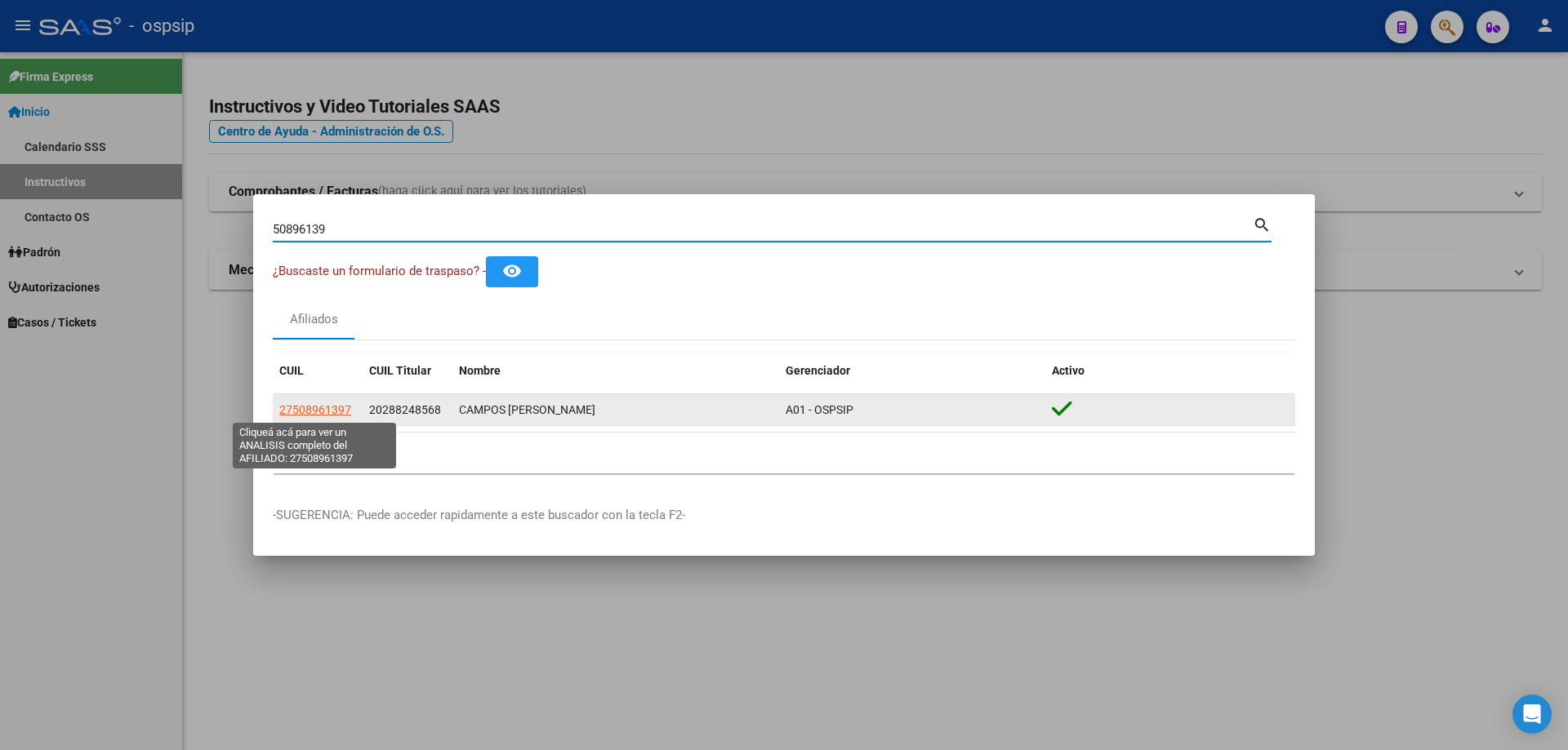
click at [332, 404] on span "27508961397" at bounding box center [315, 410] width 72 height 13
type textarea "27508961397"
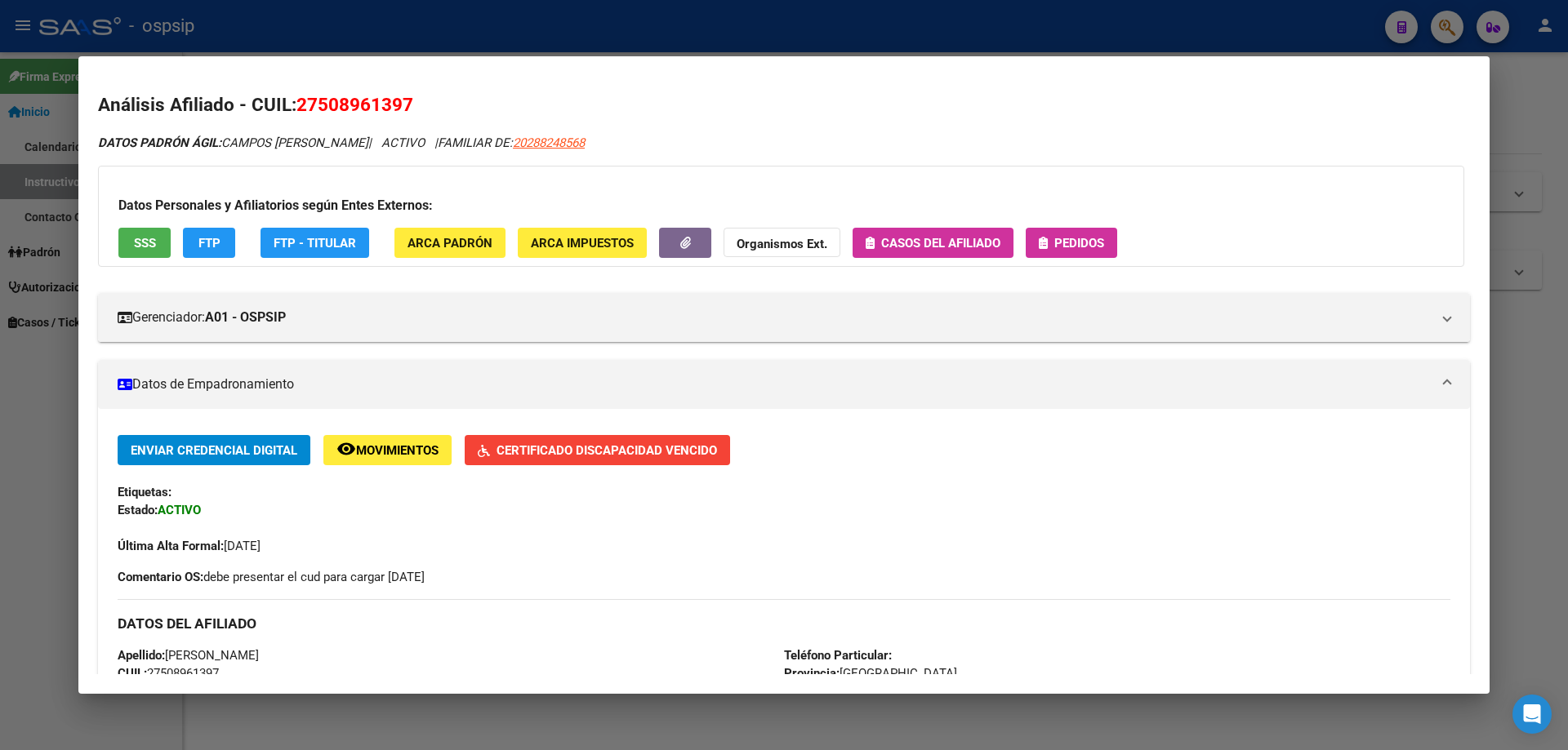
scroll to position [244, 0]
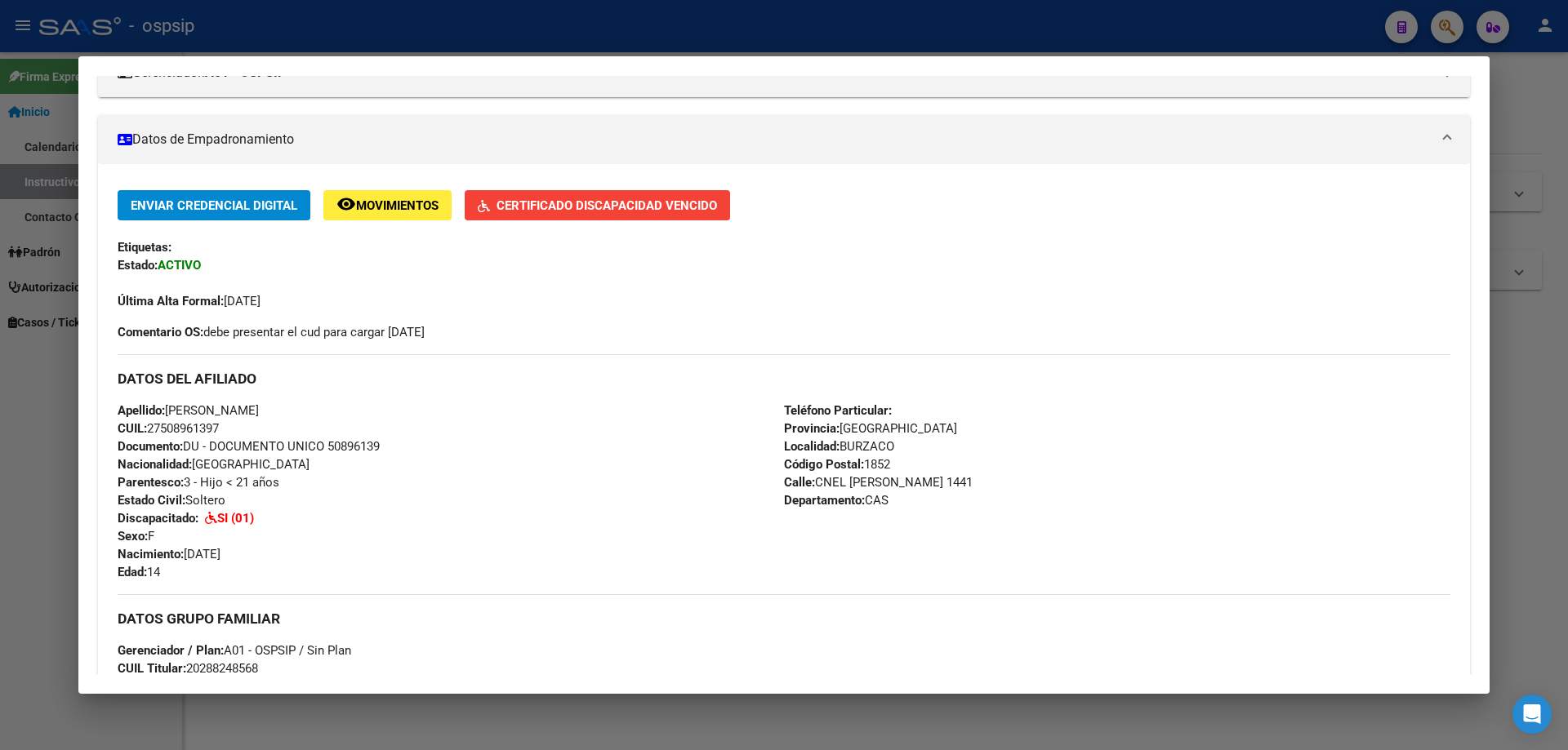
click at [391, 450] on div "Apellido: SOFIA JAZMIN CAMPOS CUIL: 27508961397 Documento: DU - DOCUMENTO UNICO…" at bounding box center [450, 491] width 666 height 180
copy span "50896139"
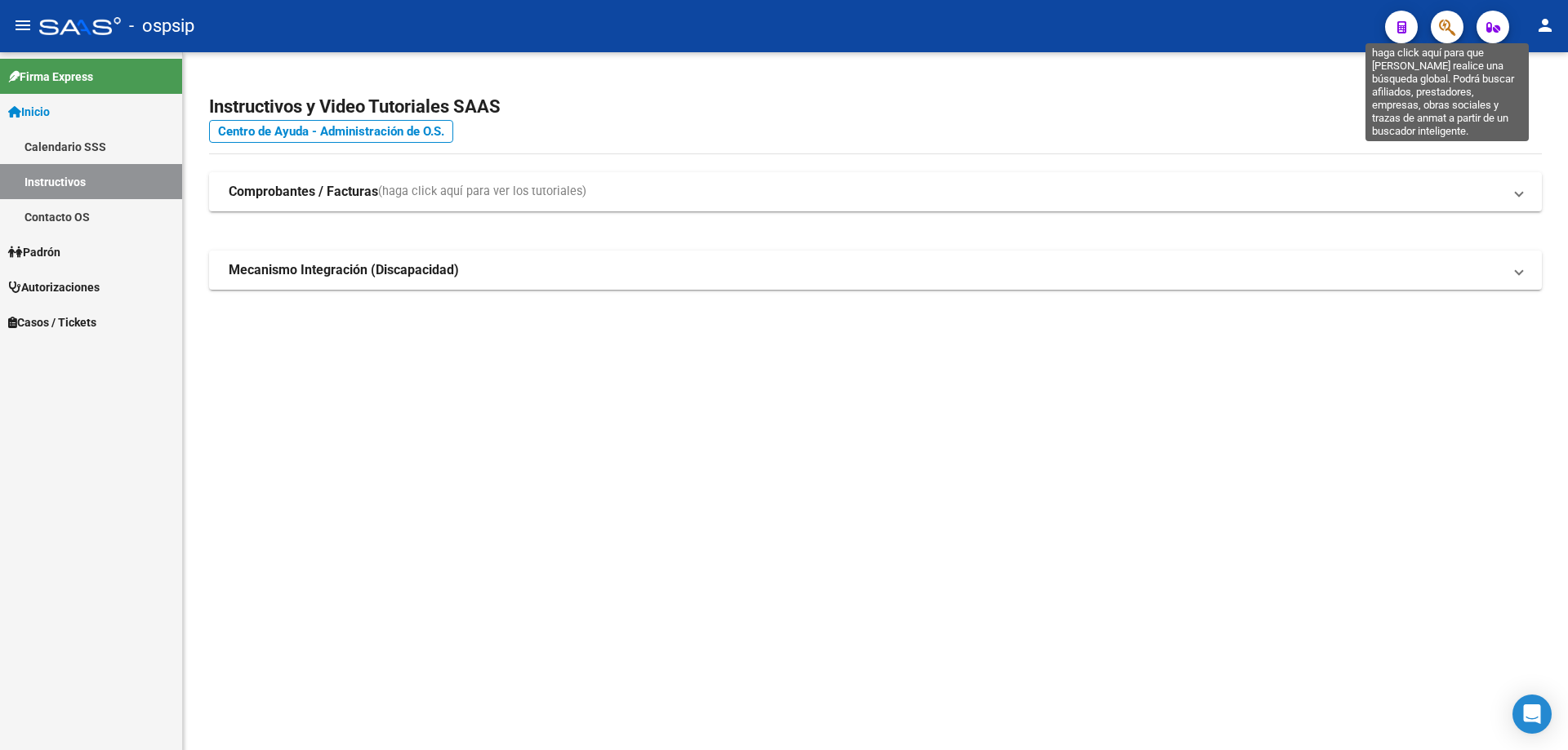
click at [1444, 28] on icon "button" at bounding box center [1447, 27] width 17 height 19
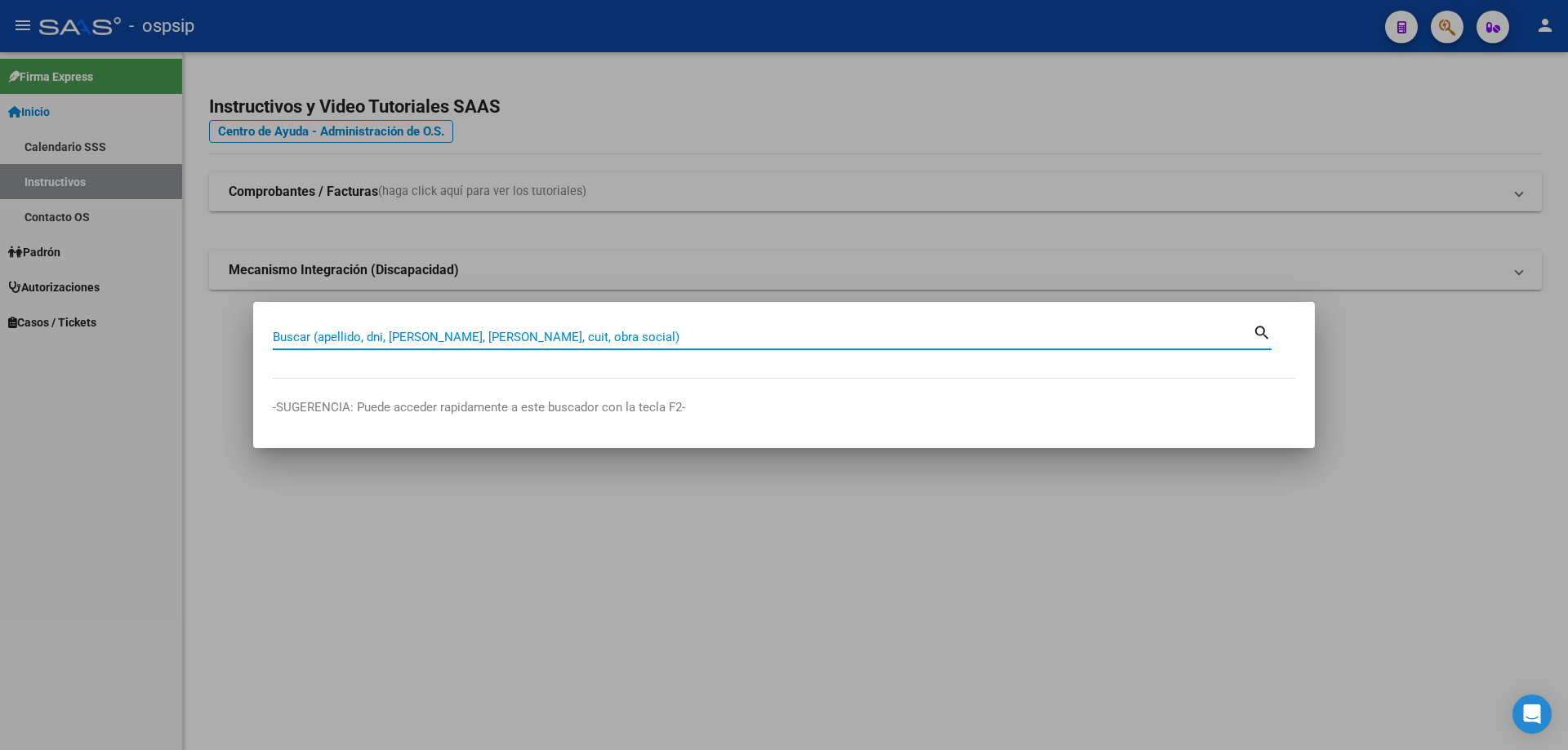
paste input "50896139"
type input "50896139"
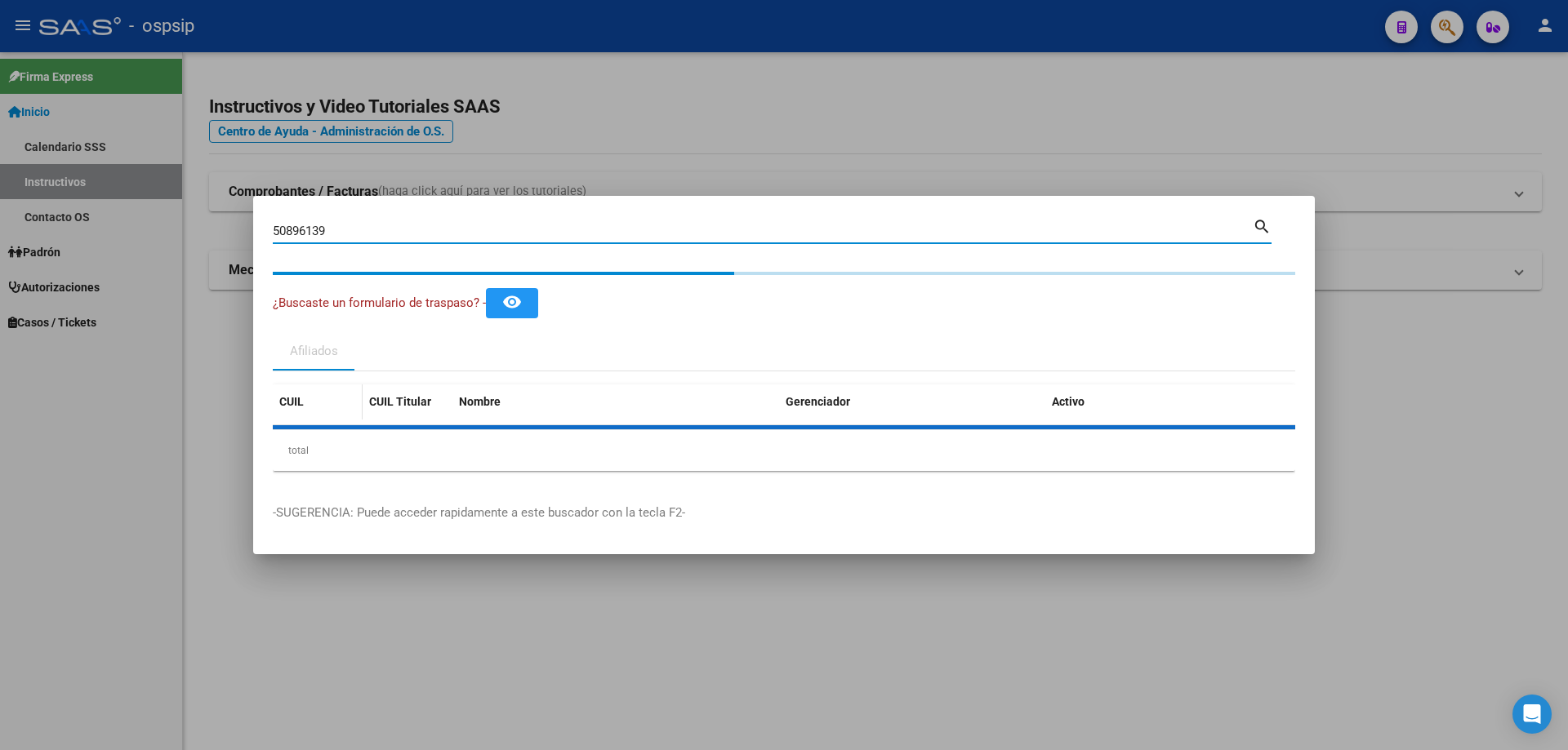
click at [320, 415] on datatable-header-cell "CUIL" at bounding box center [318, 402] width 90 height 35
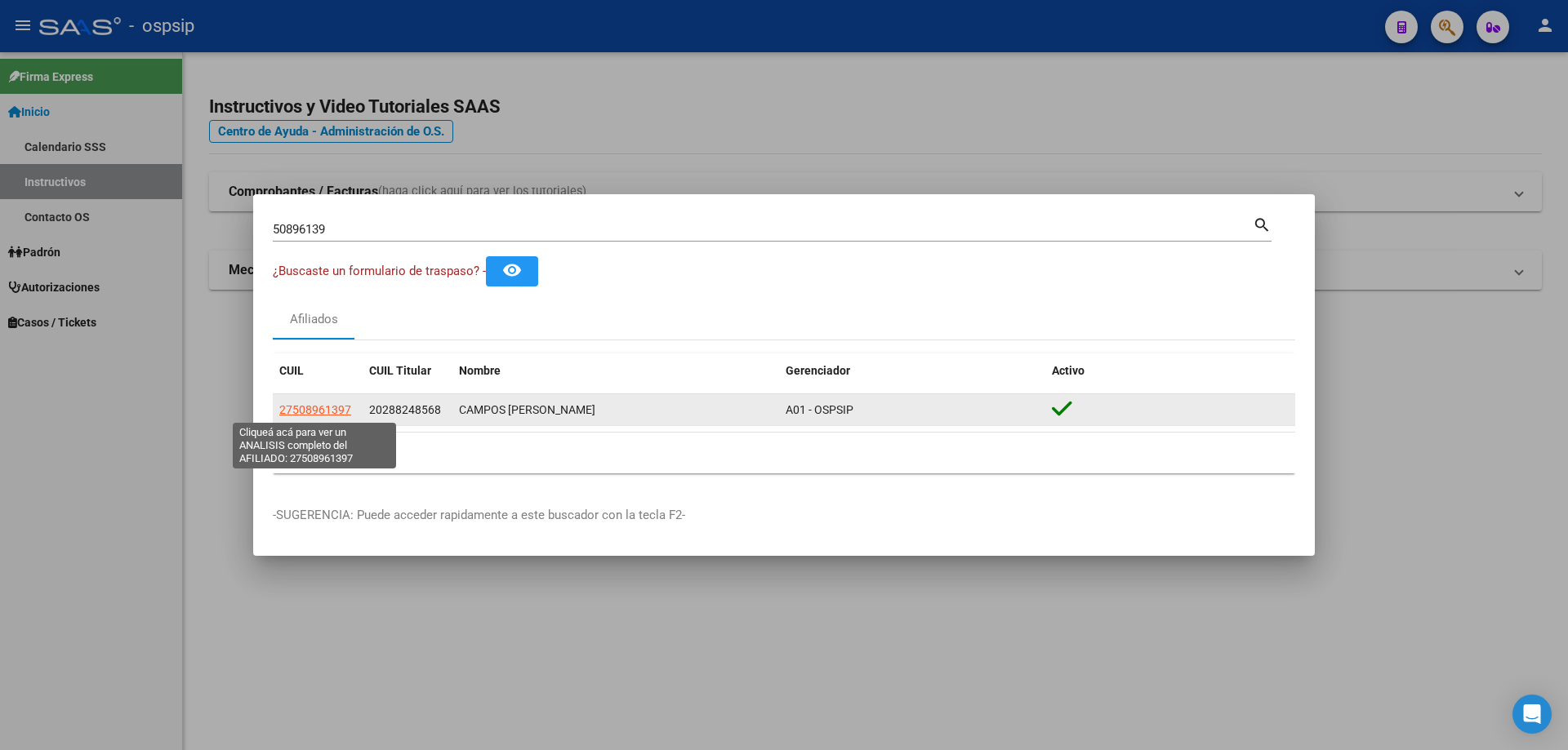
click at [320, 410] on span "27508961397" at bounding box center [315, 410] width 72 height 13
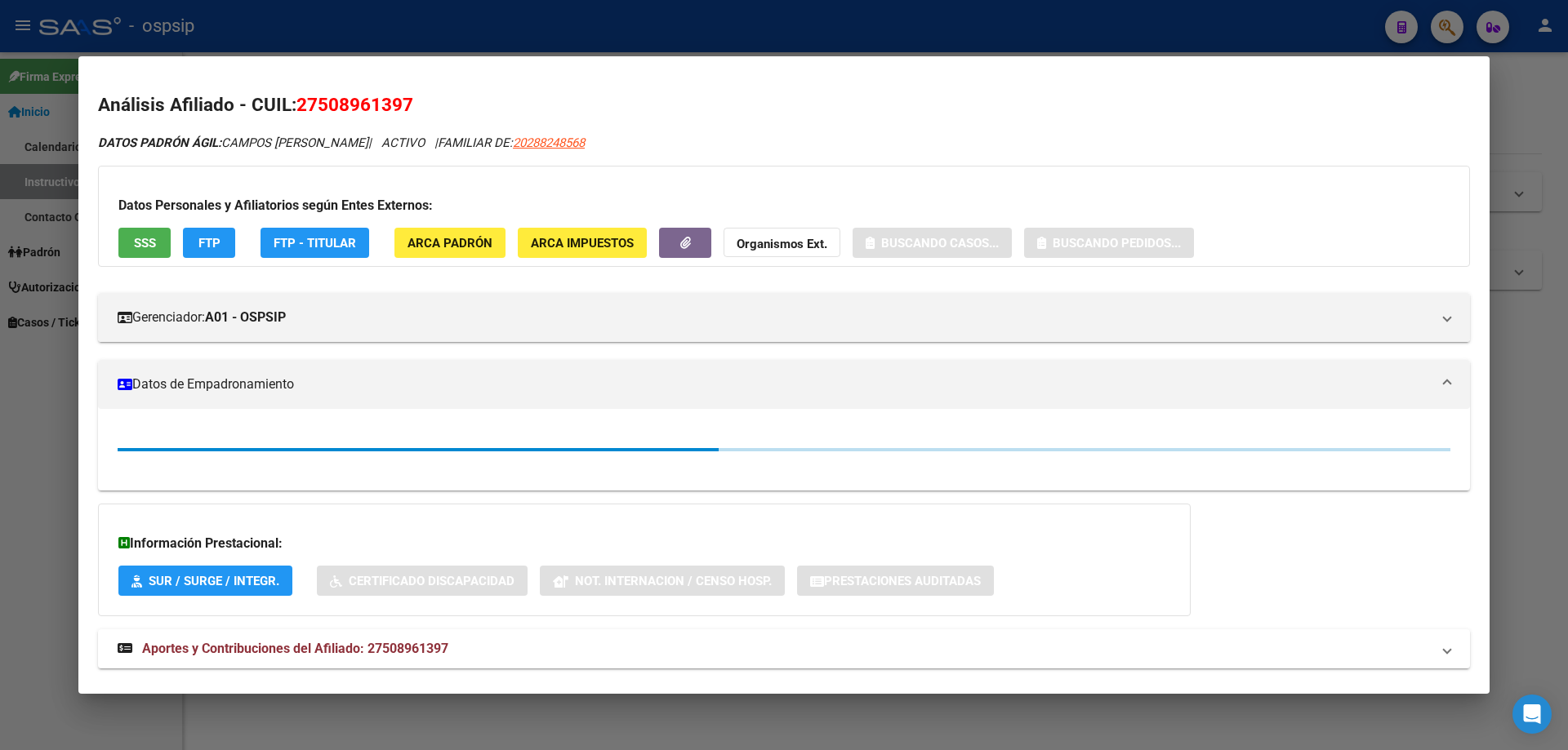
click at [130, 238] on button "SSS" at bounding box center [144, 243] width 52 height 30
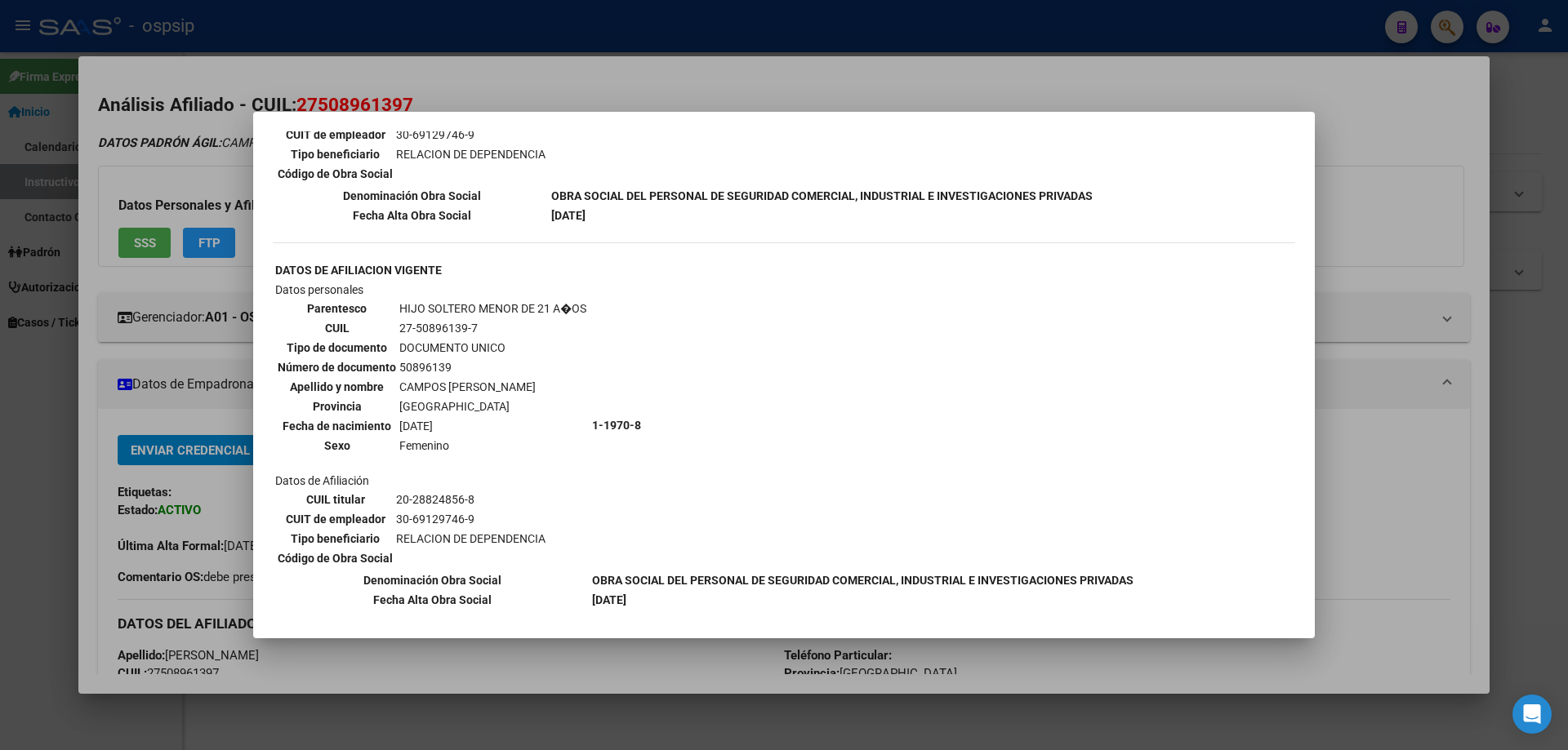
scroll to position [841, 0]
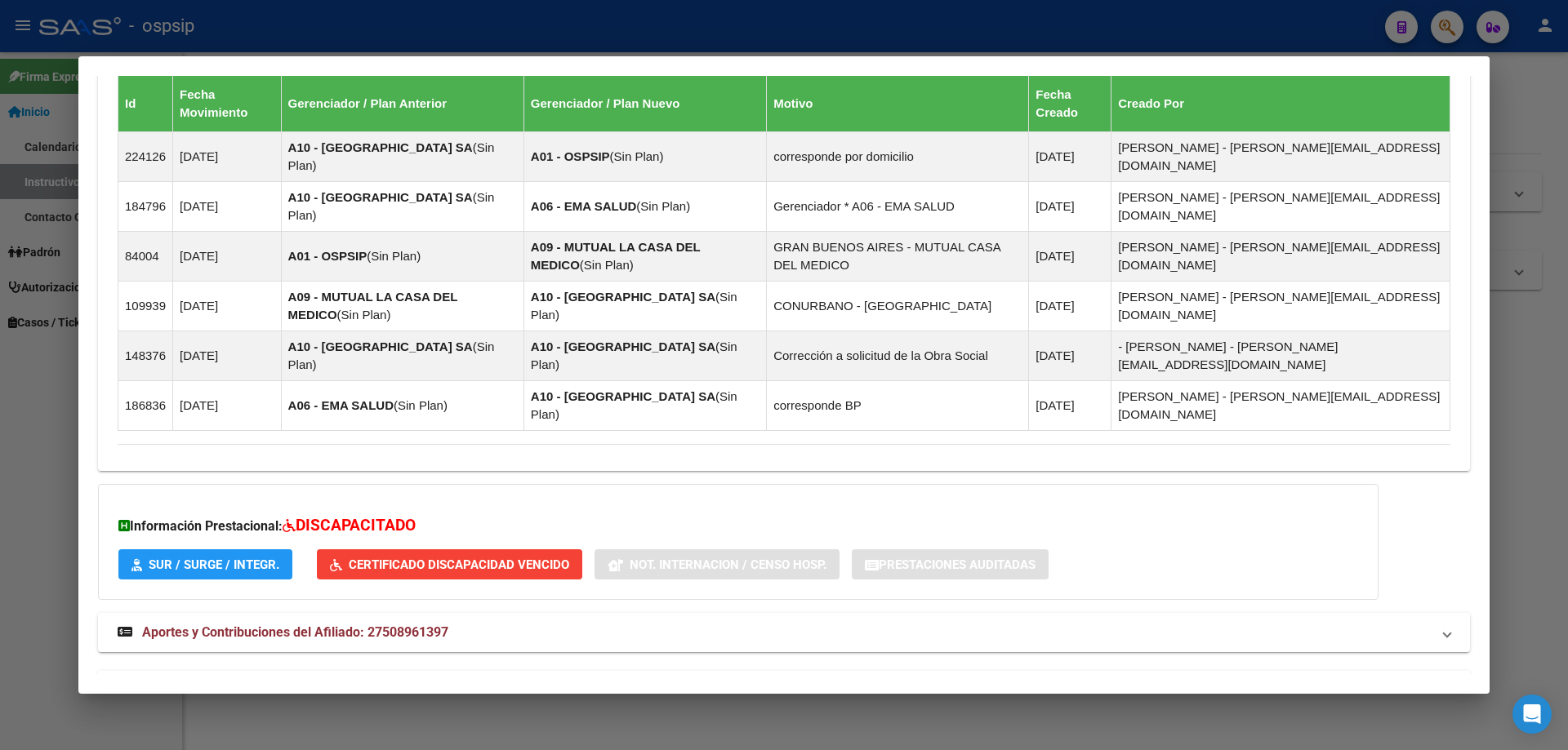
click at [301, 671] on mat-expansion-panel-header "Aportes y Contribuciones del Titular: 20288248568" at bounding box center [784, 690] width 1372 height 39
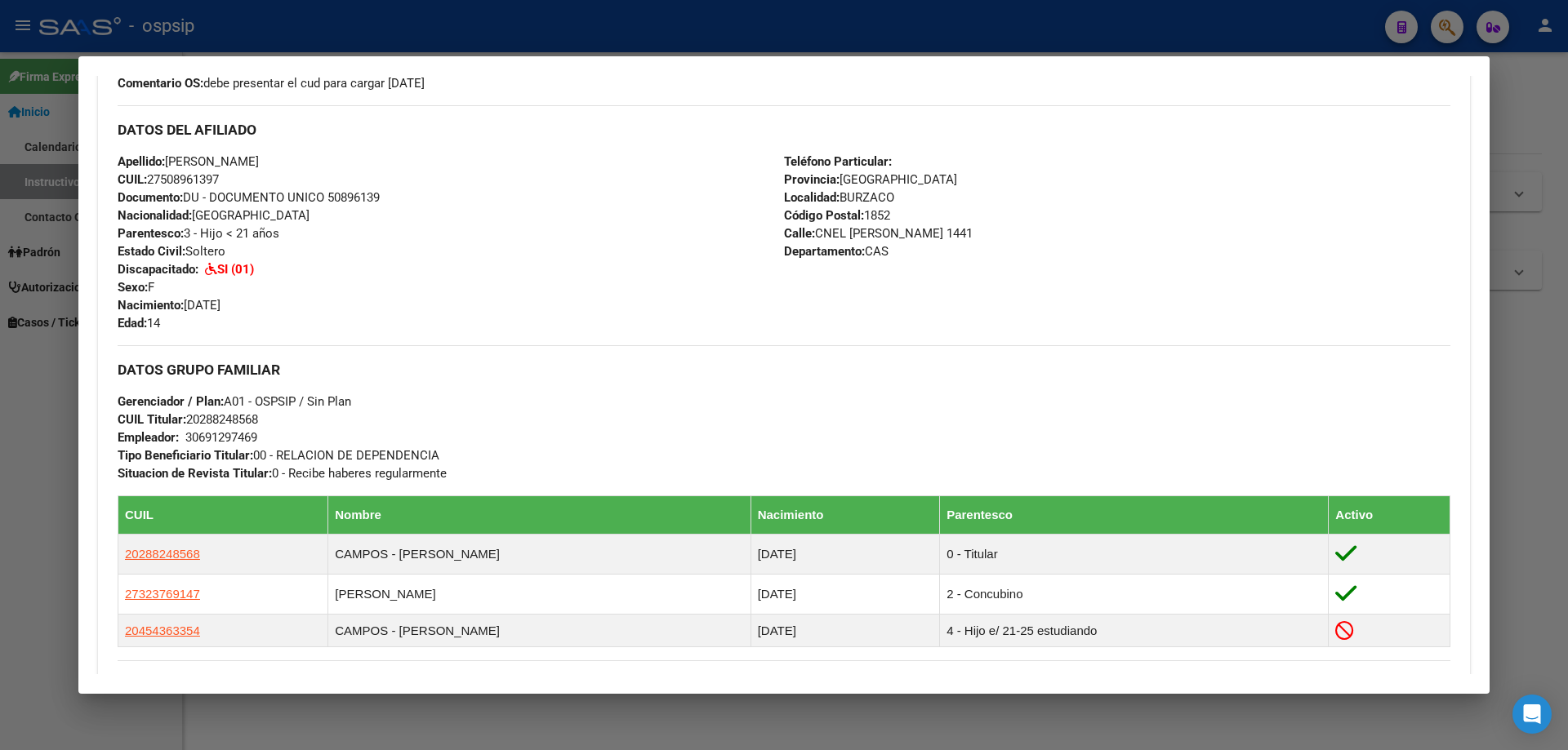
scroll to position [4, 0]
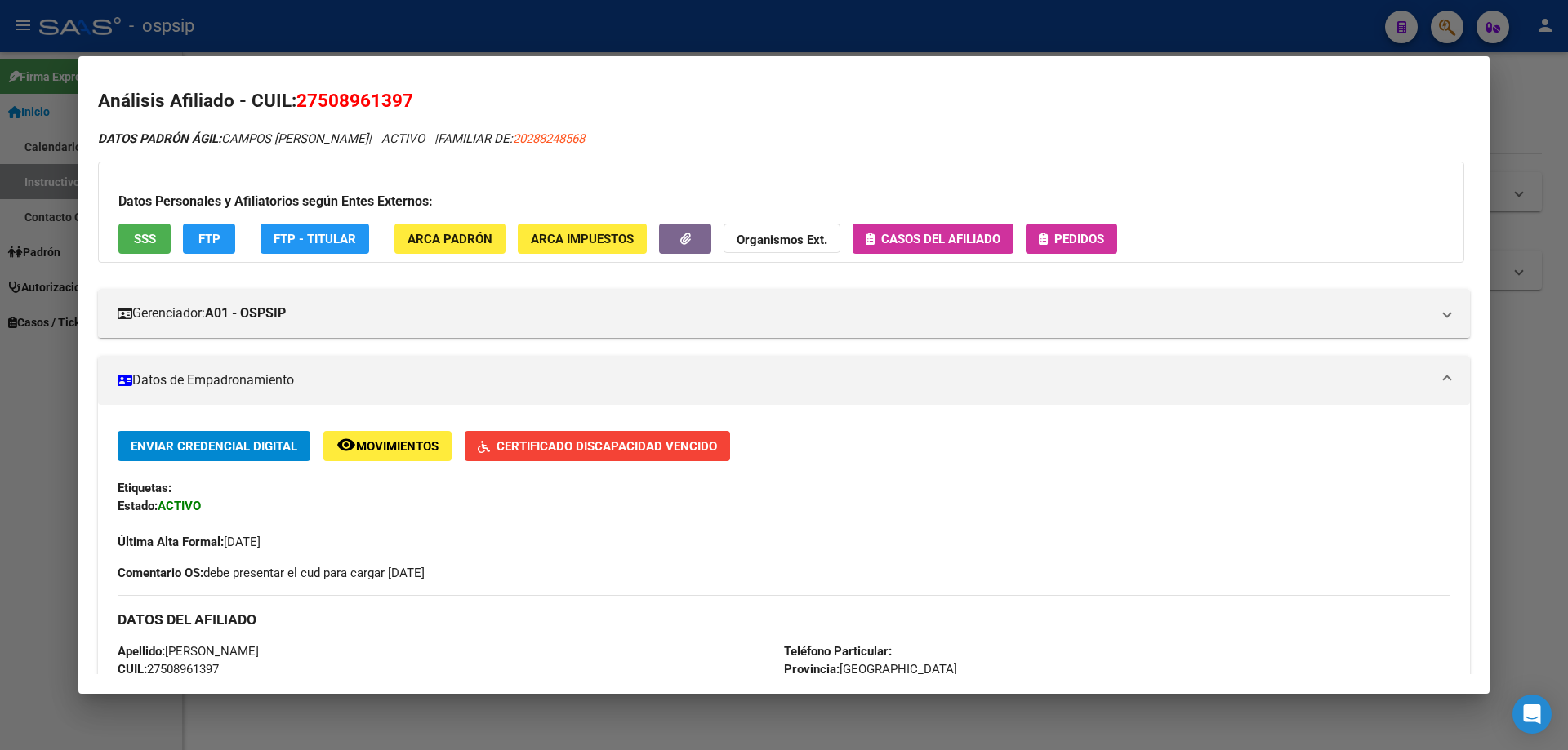
click at [1065, 239] on button "Pedidos" at bounding box center [1071, 239] width 92 height 30
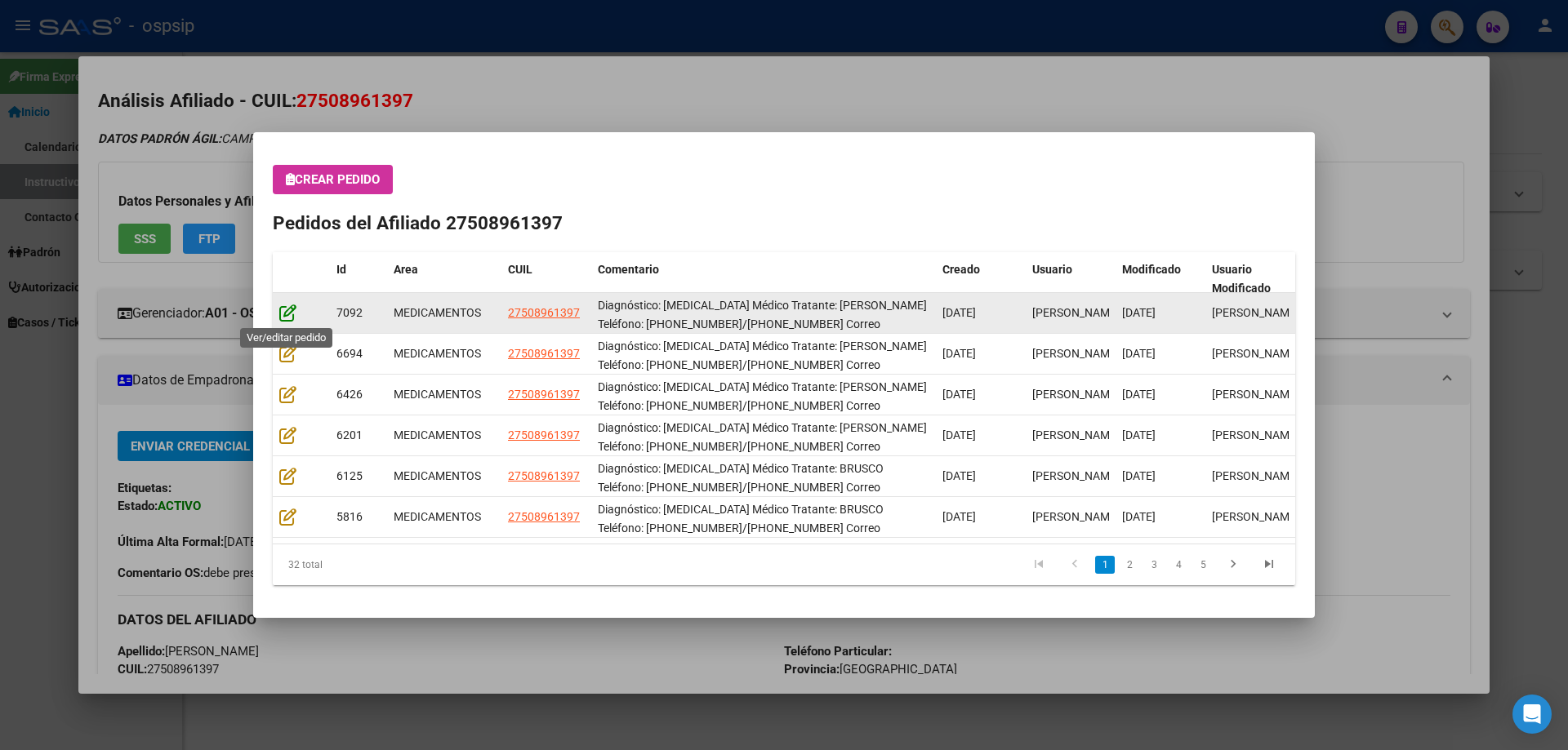
click at [284, 319] on icon at bounding box center [288, 313] width 17 height 18
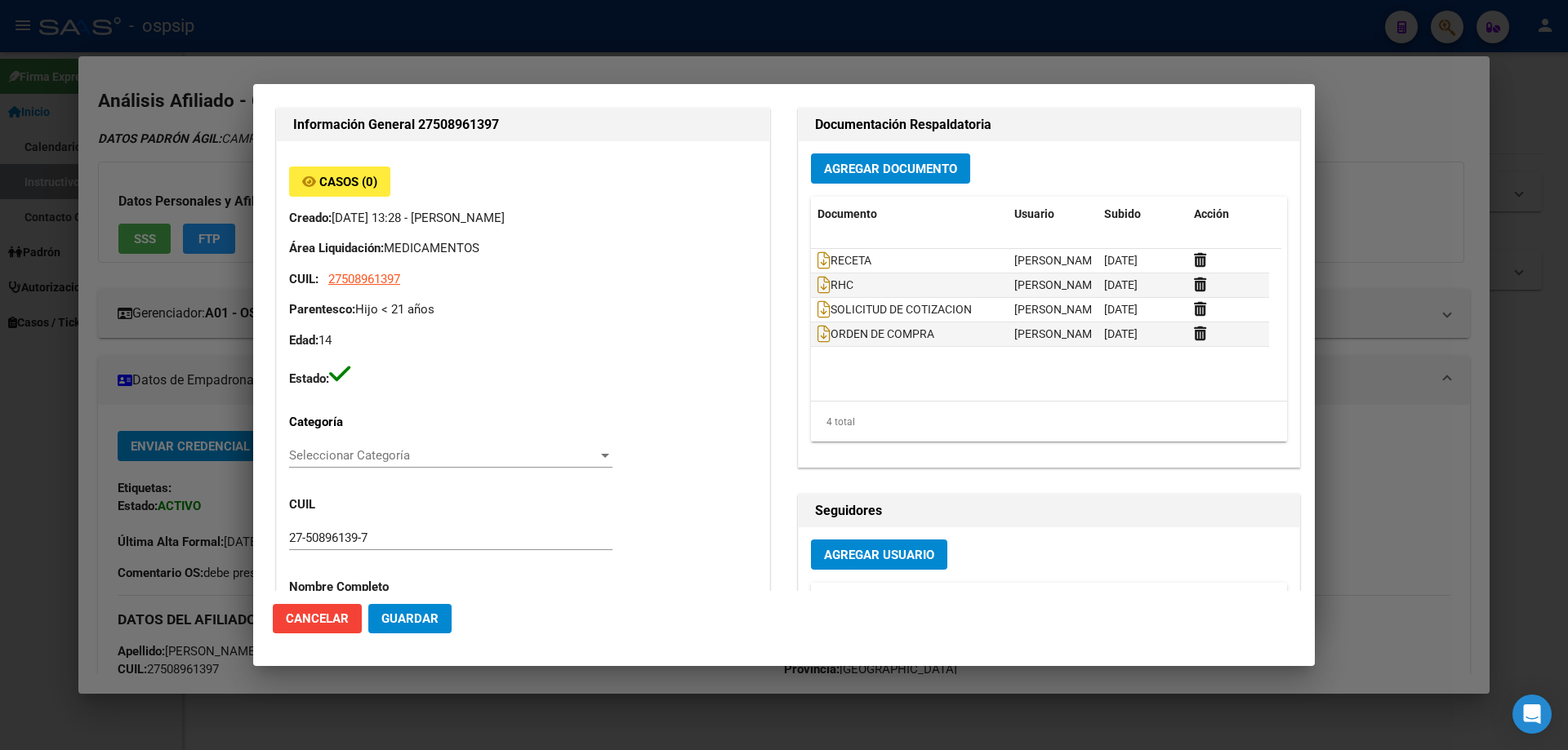
type input "[GEOGRAPHIC_DATA], BURZACO, CNEL [PERSON_NAME] 1441, Departamento: CAS"
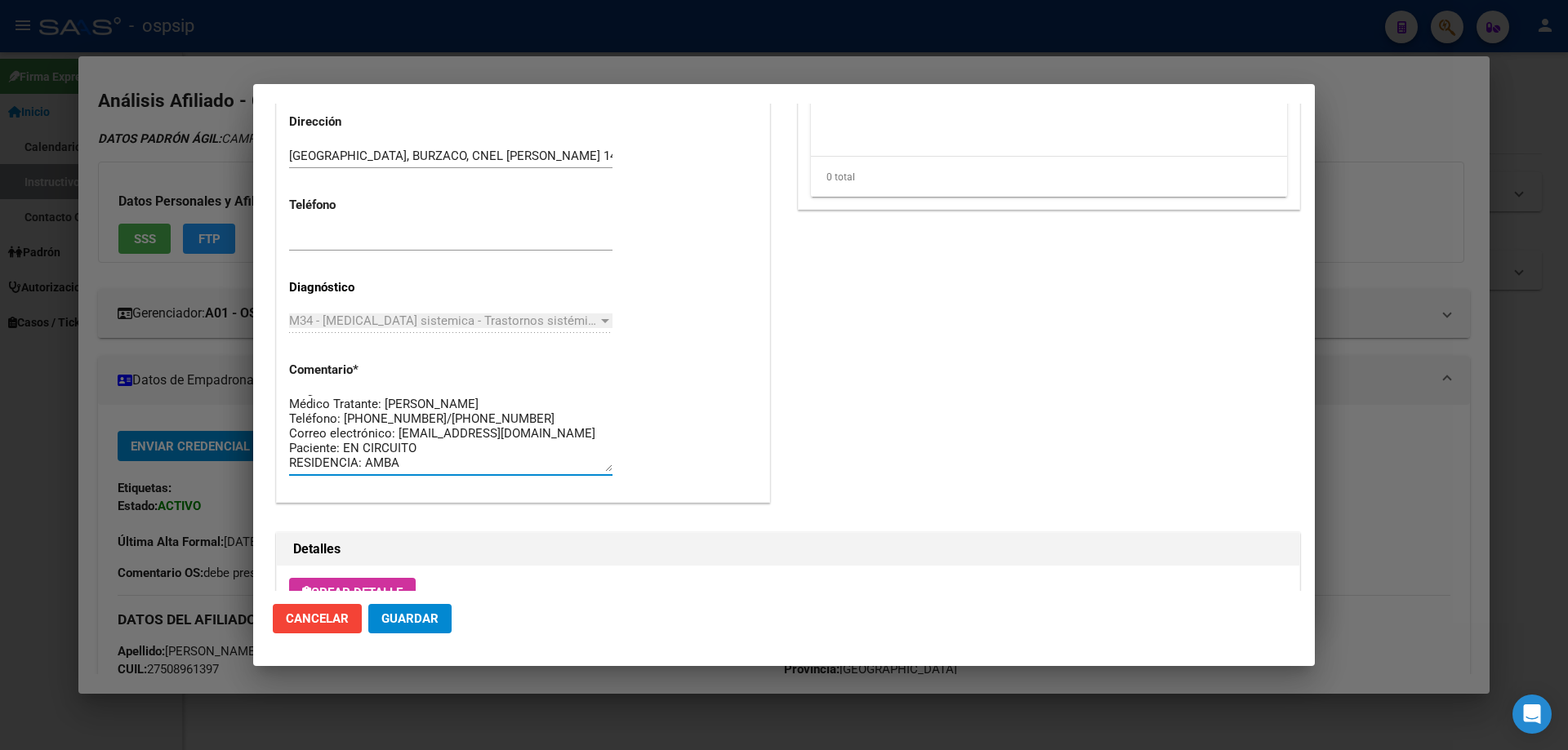
scroll to position [0, 0]
drag, startPoint x: 427, startPoint y: 461, endPoint x: 264, endPoint y: 353, distance: 195.5
click at [264, 353] on mat-dialog-content "Editar Pedido 7092 COMENTARIOS DEL PEDIDO Escriba su comentario aquí. Enviar co…" at bounding box center [784, 348] width 1061 height 487
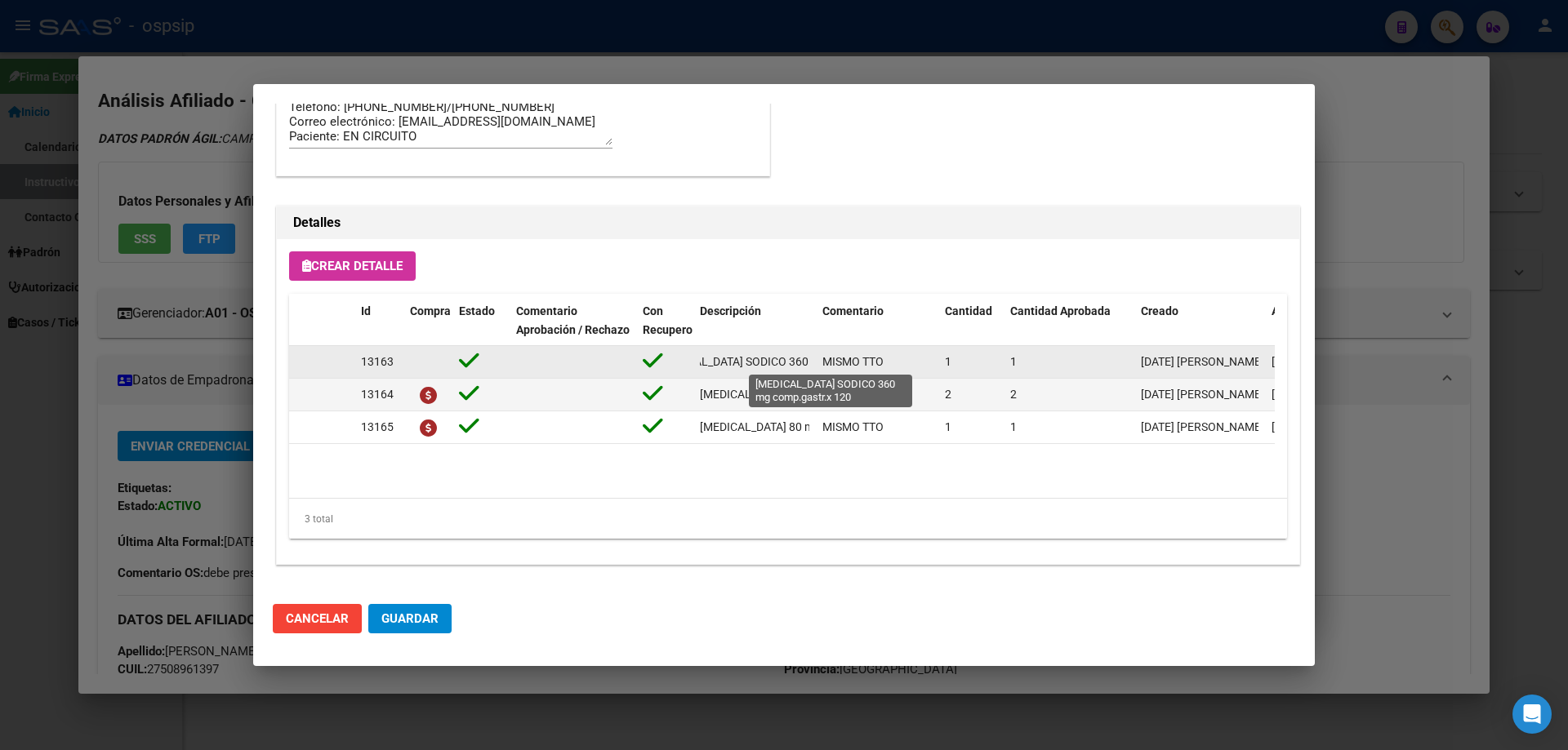
scroll to position [0, 151]
drag, startPoint x: 697, startPoint y: 365, endPoint x: 784, endPoint y: 376, distance: 87.7
click at [808, 376] on datatable-body-cell "MICOFENOLATO SODICO 360 mg comp.gastr.x 120" at bounding box center [754, 362] width 122 height 32
copy span "MICOFENOLATO SODICO 360 mg comp.gastr.x 120"
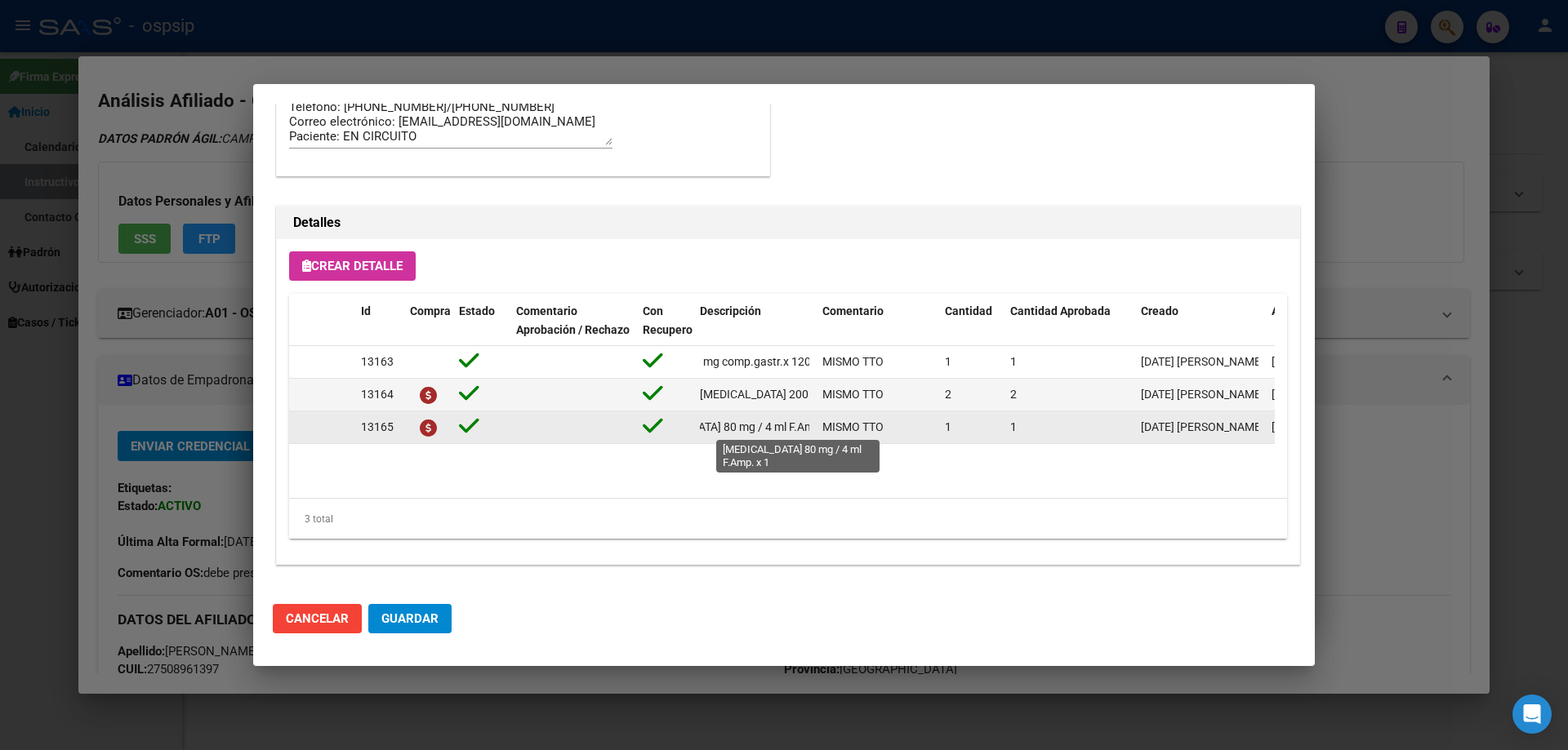
scroll to position [0, 87]
drag, startPoint x: 694, startPoint y: 422, endPoint x: 814, endPoint y: 428, distance: 120.1
click at [814, 428] on datatable-body-cell "TOCILIZUMAB 80 mg / 4 ml F.Amp. x 1" at bounding box center [754, 427] width 122 height 32
copy span "TOCILIZUMAB 80 mg / 4 ml F.Amp. x 1"
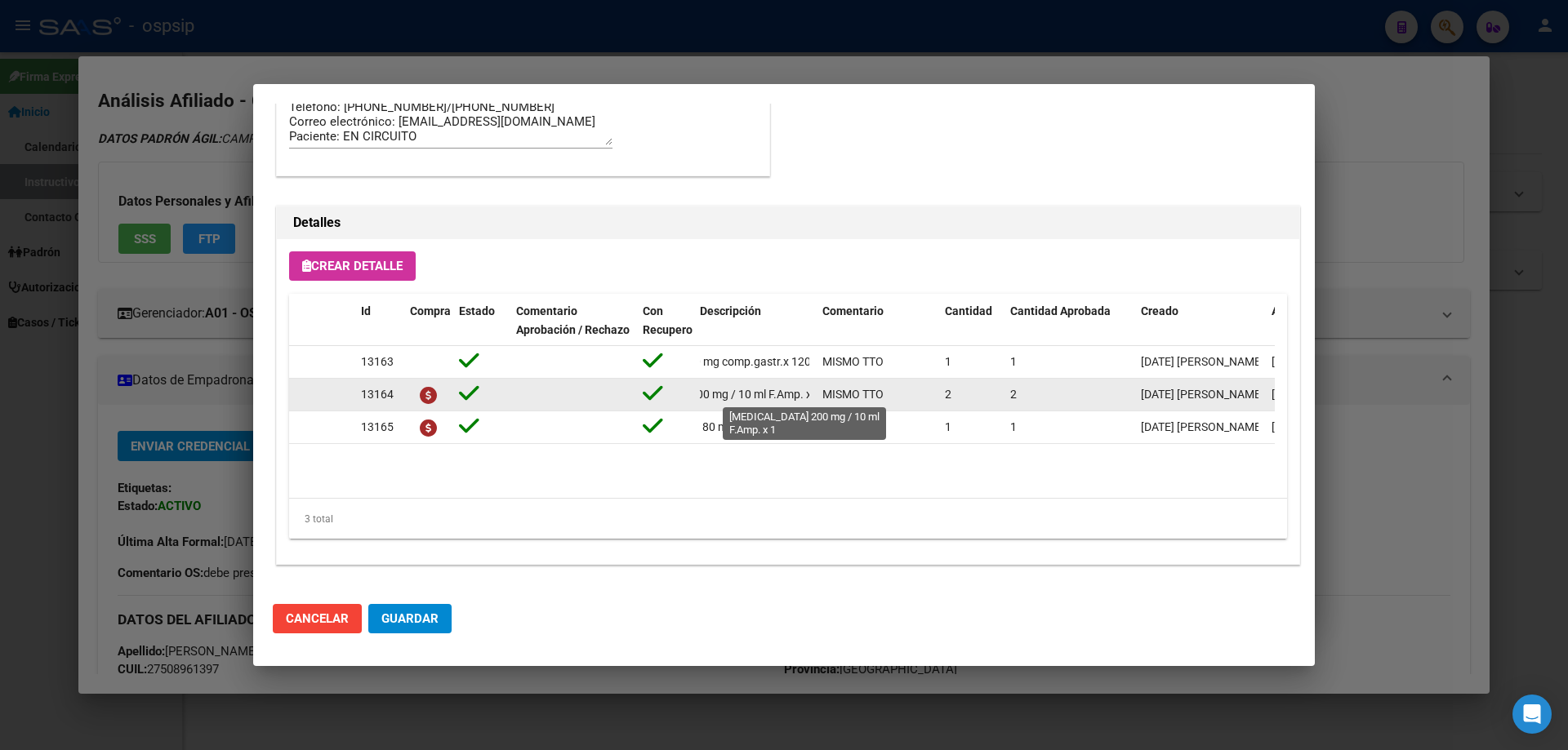
scroll to position [0, 100]
drag, startPoint x: 699, startPoint y: 394, endPoint x: 821, endPoint y: 390, distance: 122.1
click at [821, 390] on div "13164 TOCILIZUMAB 200 mg / 10 ml F.Amp. x 1 MISMO TTO 2 2 04/09/2025 Jesica 04/…" at bounding box center [900, 394] width 1221 height 32
copy span "TOCILIZUMAB 200 mg / 10 ml F.Amp. x 1"
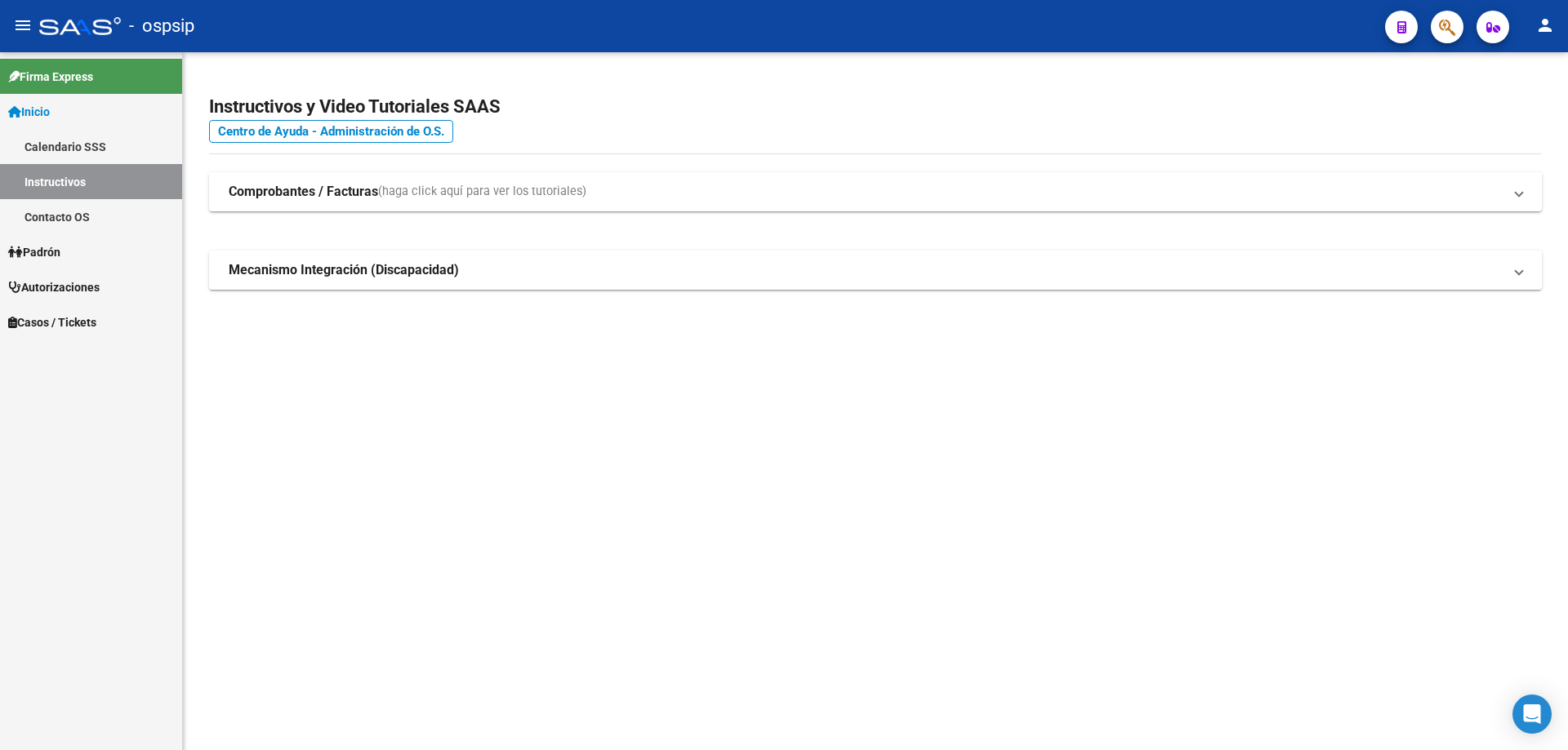
click at [1456, 30] on button "button" at bounding box center [1447, 27] width 32 height 32
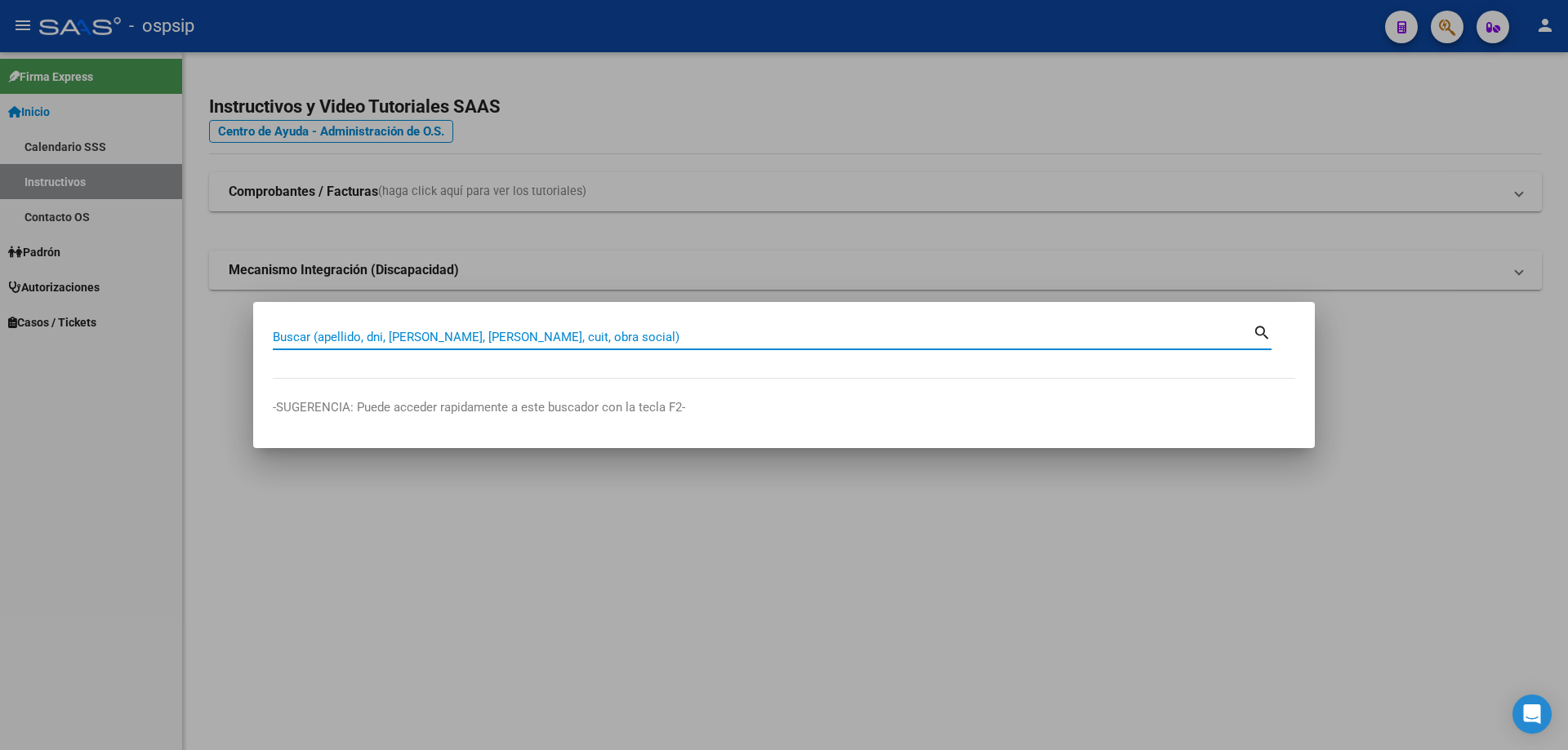
paste input "24741819"
type input "24741819"
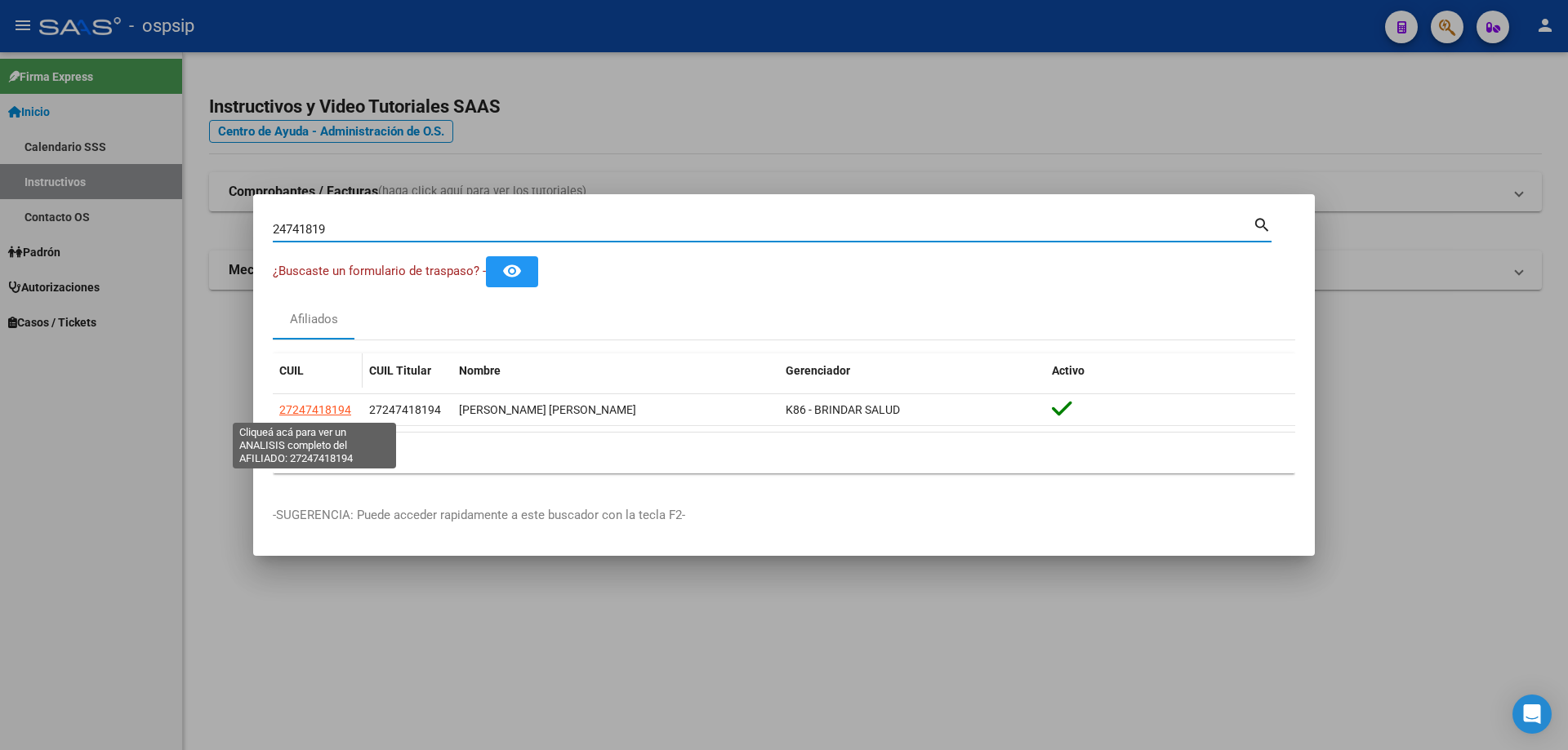
click at [309, 408] on span "27247418194" at bounding box center [315, 410] width 72 height 13
type textarea "27247418194"
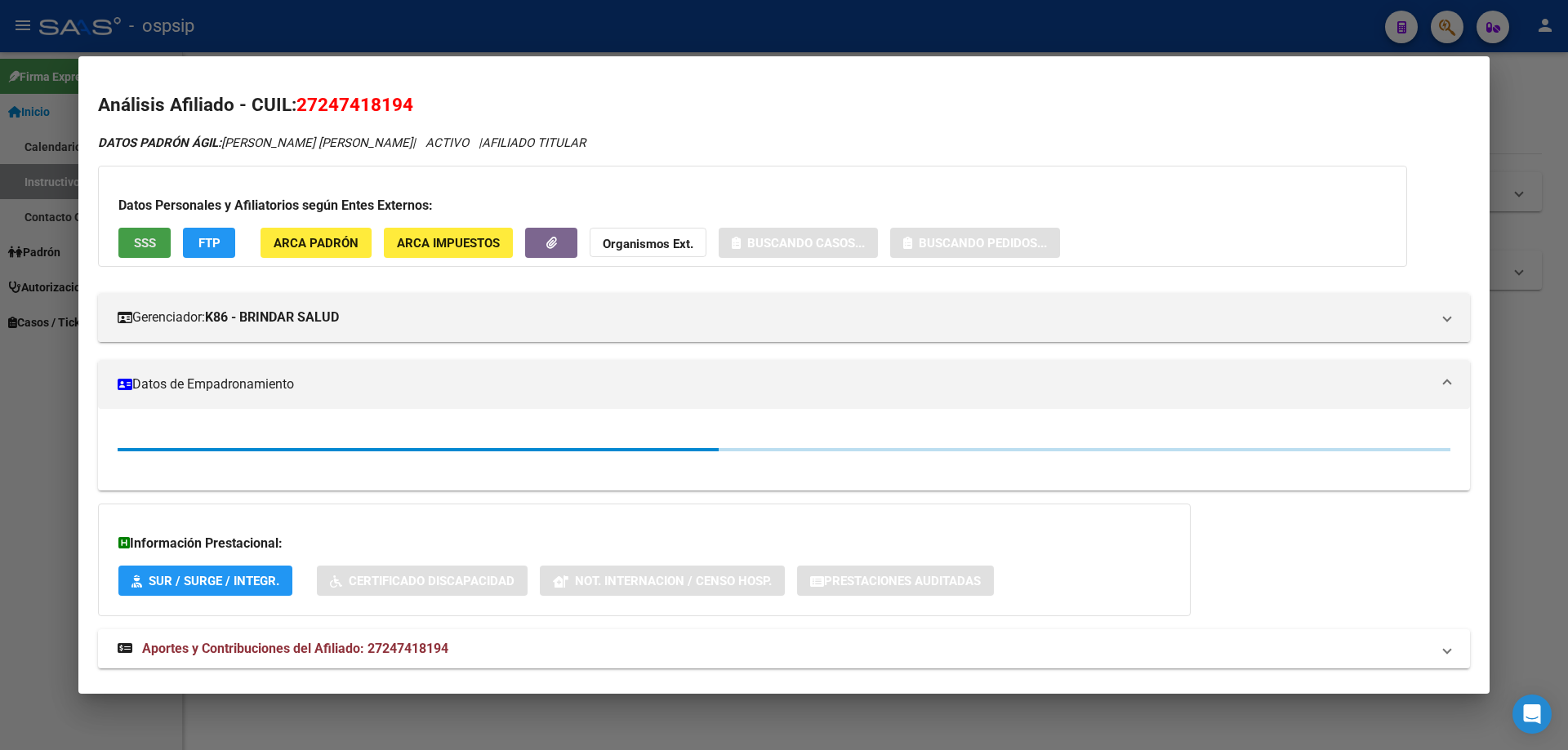
click at [147, 230] on button "SSS" at bounding box center [144, 243] width 52 height 30
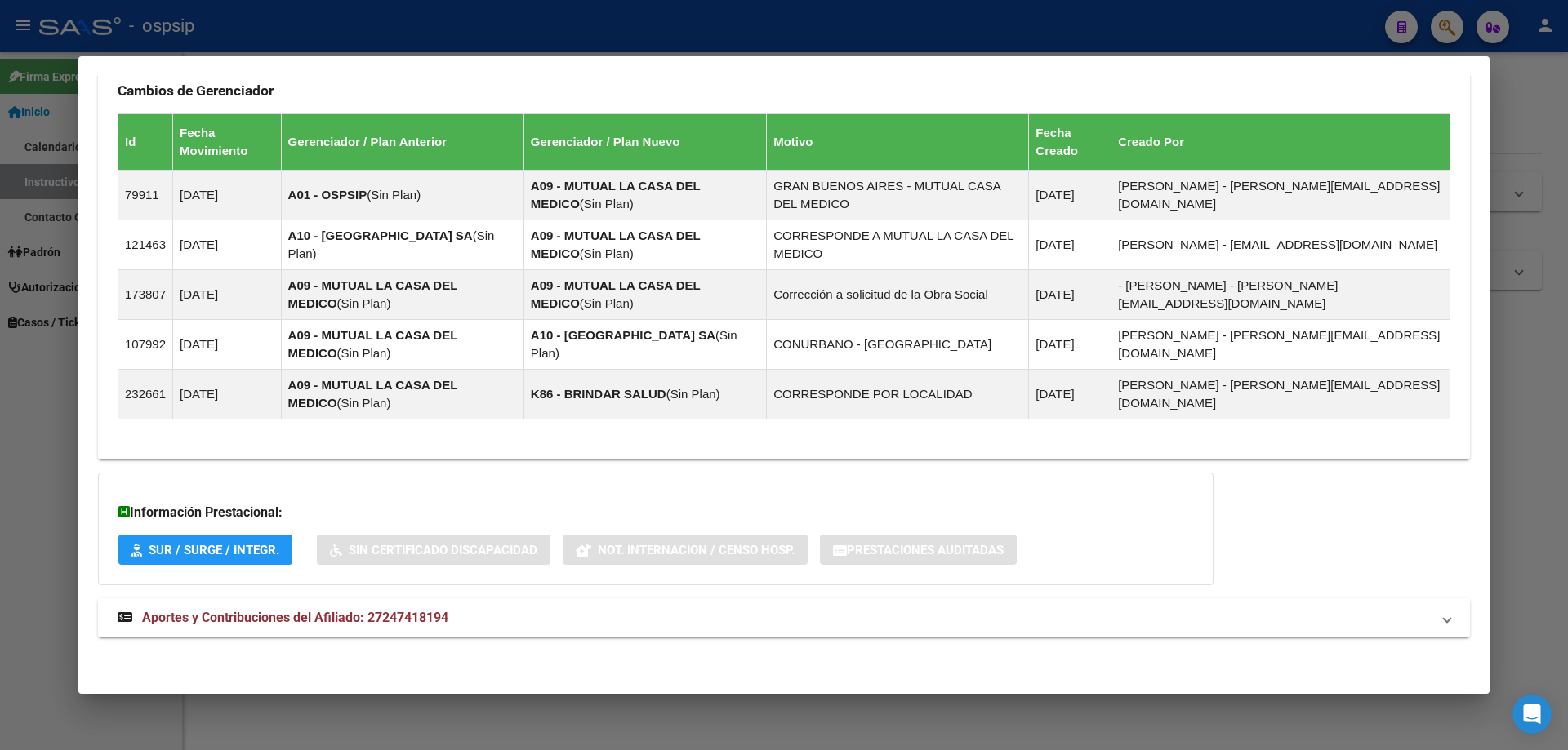
click at [381, 612] on span "Aportes y Contribuciones del Afiliado: 27247418194" at bounding box center [295, 617] width 306 height 16
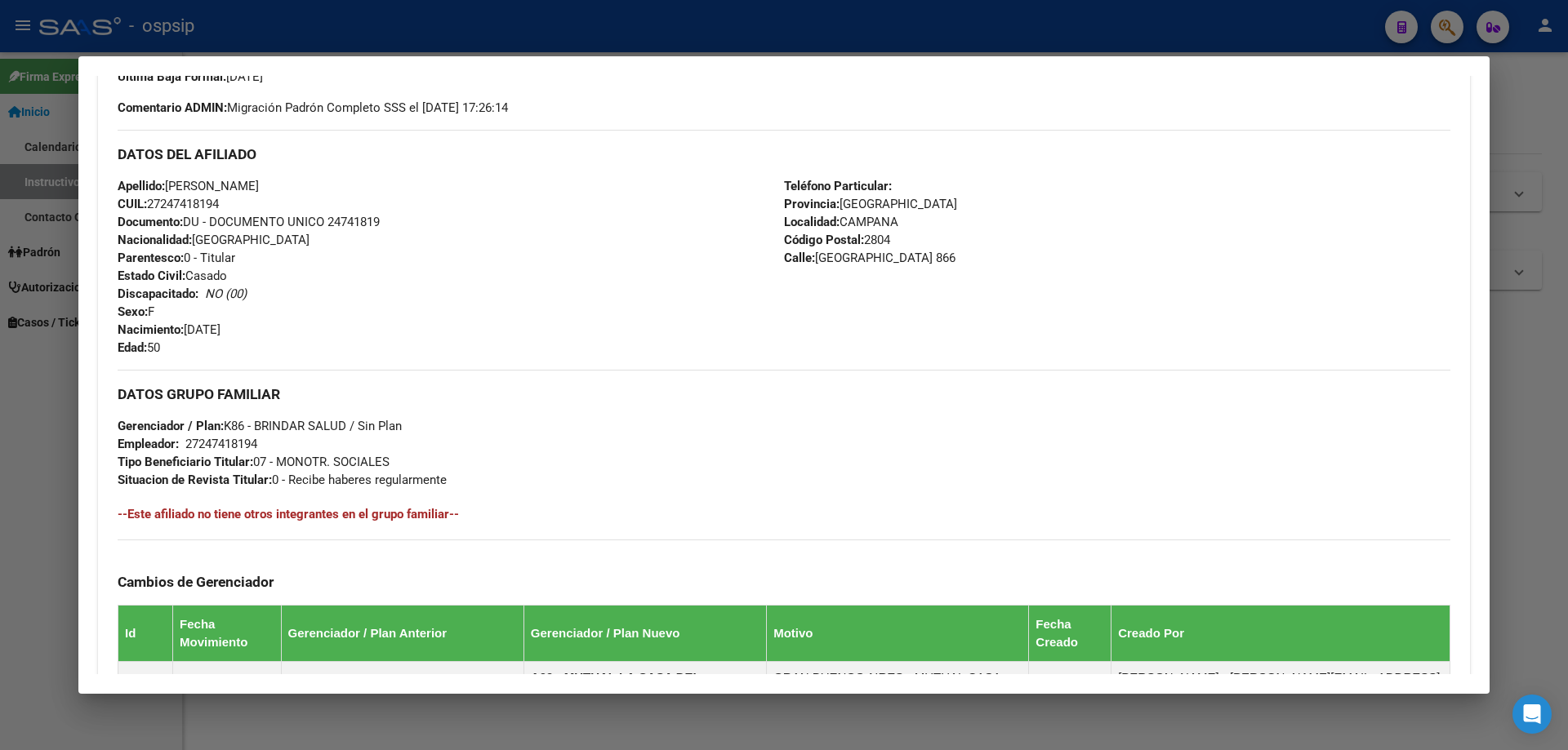
scroll to position [0, 0]
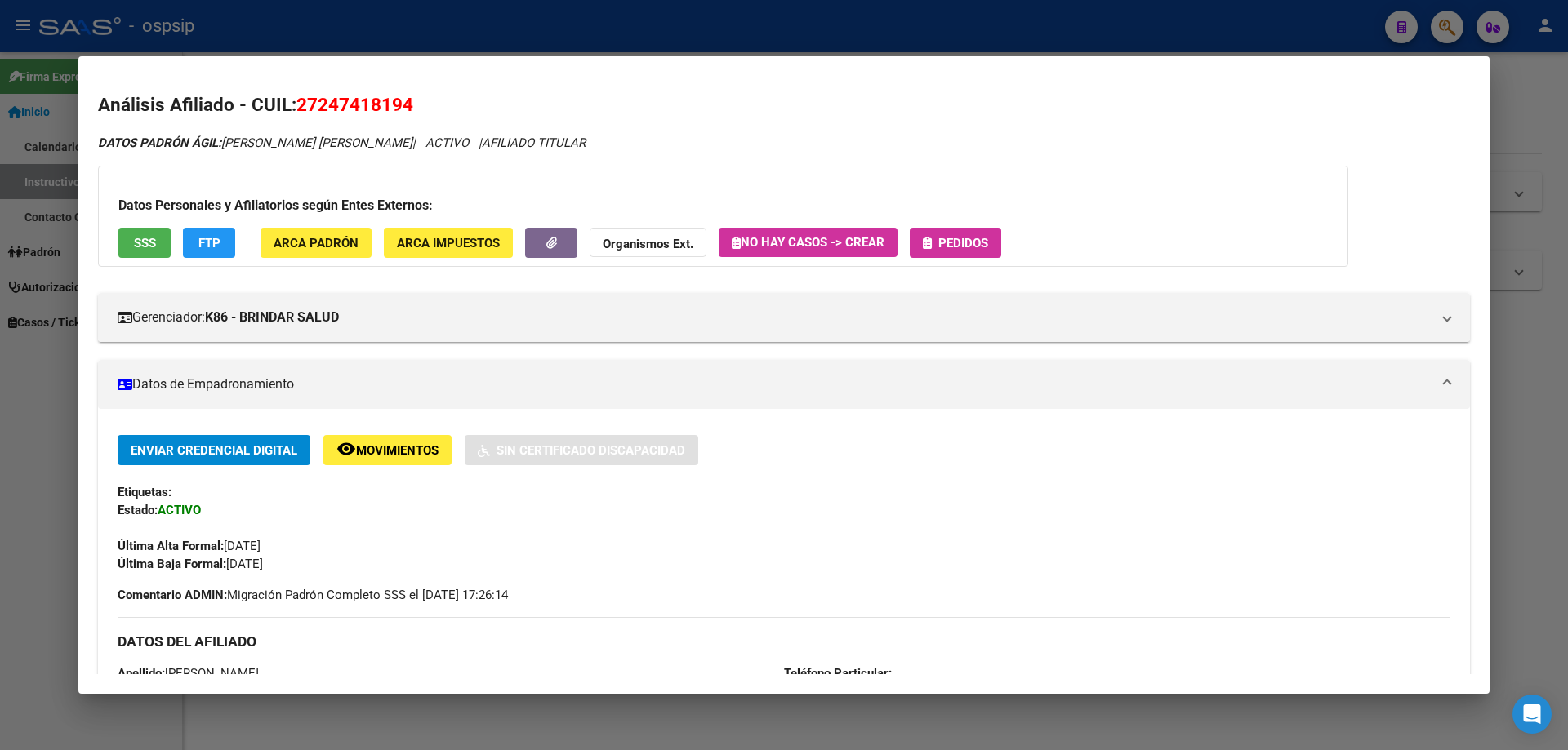
click at [951, 231] on button "Pedidos" at bounding box center [956, 243] width 92 height 30
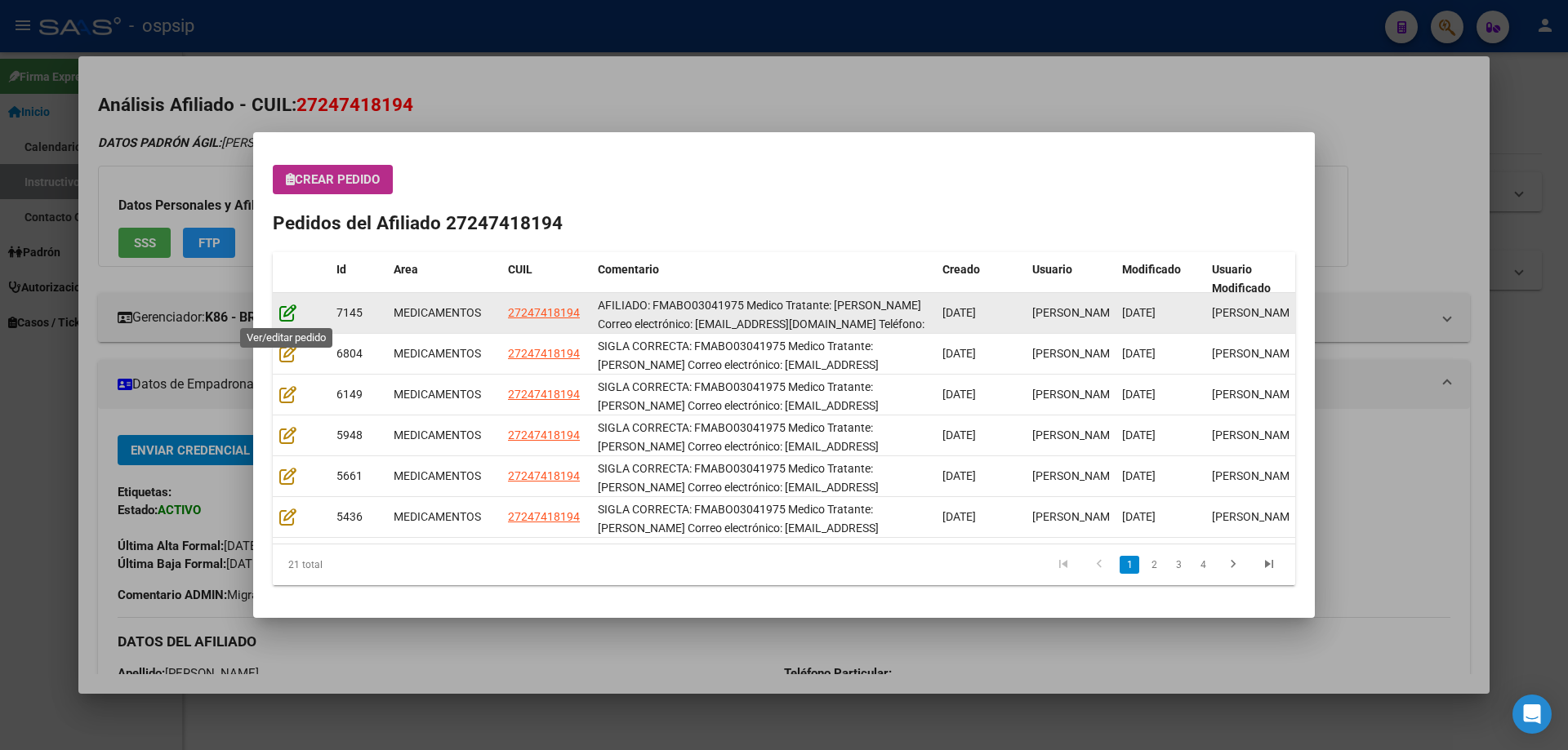
click at [280, 317] on icon at bounding box center [288, 313] width 17 height 18
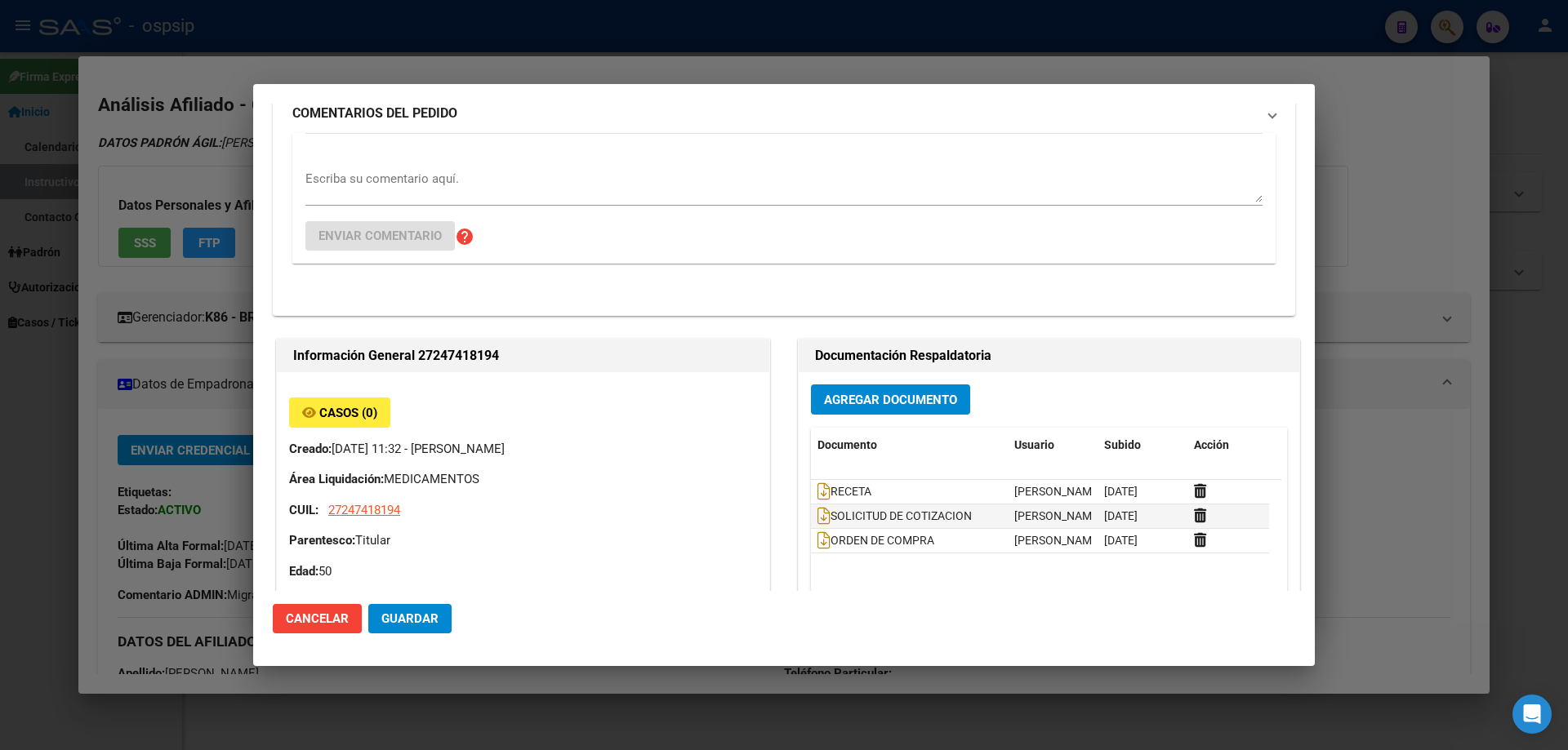
type input "Buenos Aires, CAMPANA, URUGUAY 866"
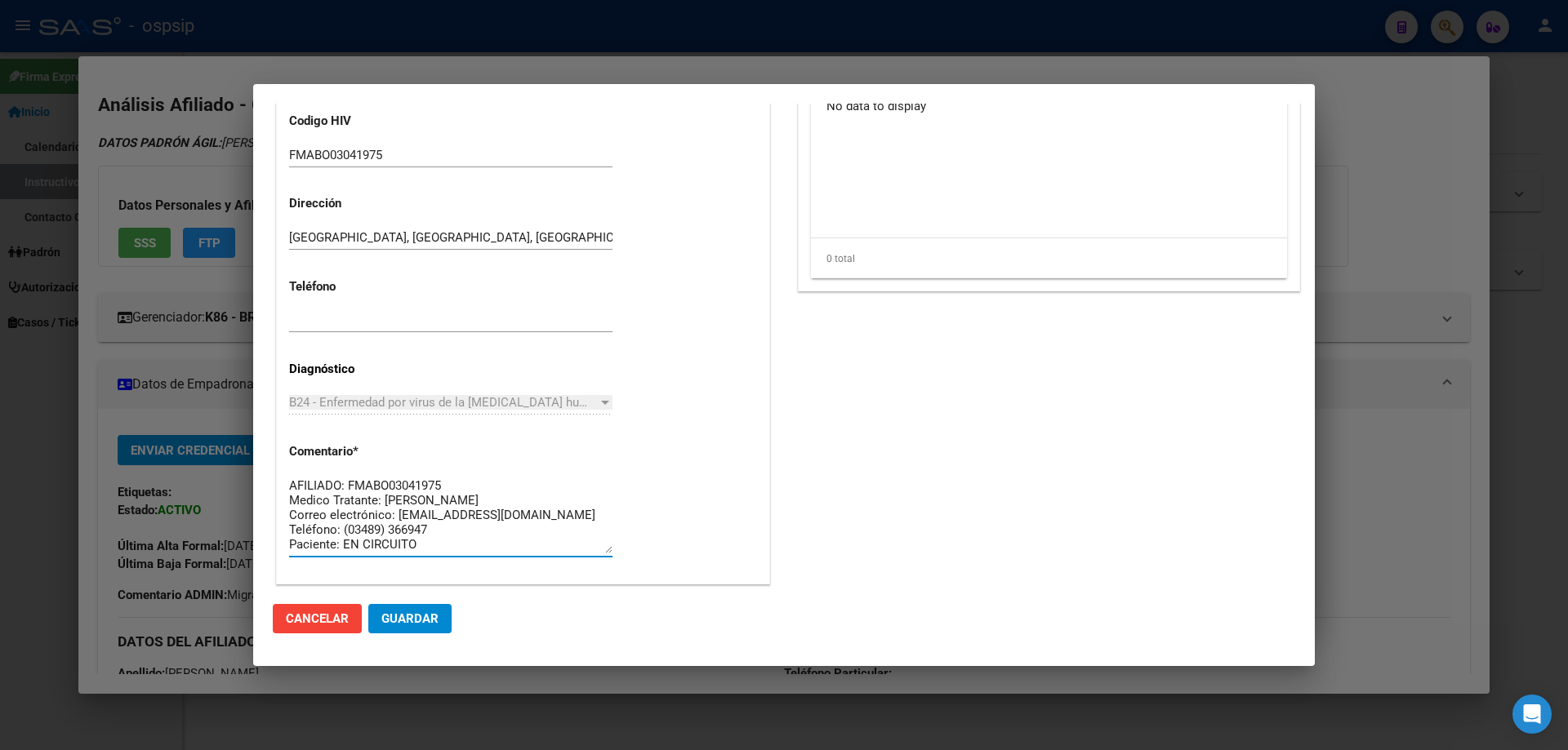
drag, startPoint x: 484, startPoint y: 545, endPoint x: 268, endPoint y: 450, distance: 236.0
click at [263, 447] on mat-dialog-content "Editar Pedido 7145 COMENTARIOS DEL PEDIDO Escriba su comentario aquí. Enviar co…" at bounding box center [784, 348] width 1061 height 487
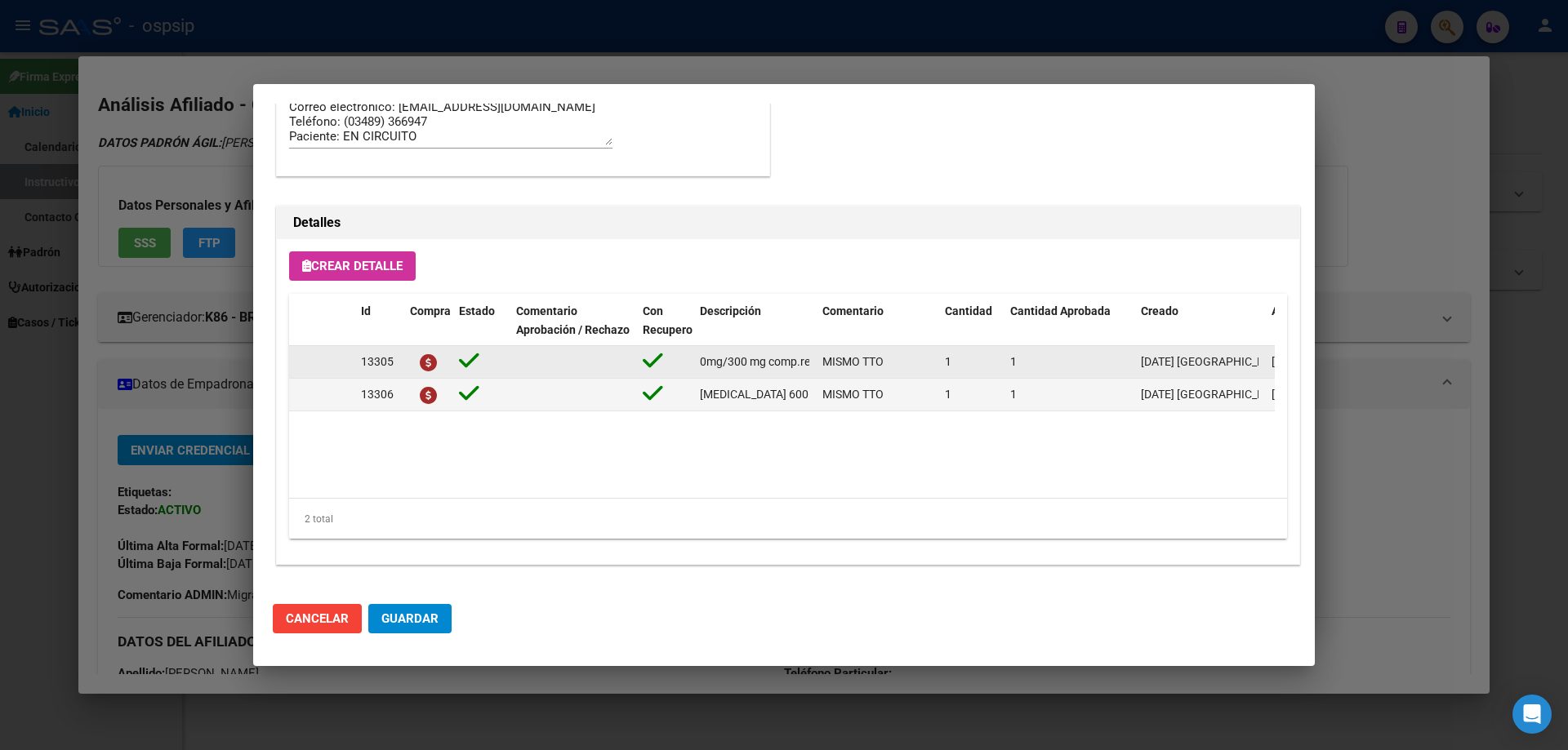
scroll to position [0, 273]
drag, startPoint x: 698, startPoint y: 362, endPoint x: 784, endPoint y: 360, distance: 86.0
click at [809, 365] on datatable-body-cell "emtricitabina+ tenofovirdisoprox. 200mg/300 mg comp.rec.x 30 (FTC/TDF)" at bounding box center [754, 362] width 122 height 32
copy span "emtricitabina+ tenofovirdisoprox. 200mg/300 mg comp.rec.x 30 (FTC/TDF)"
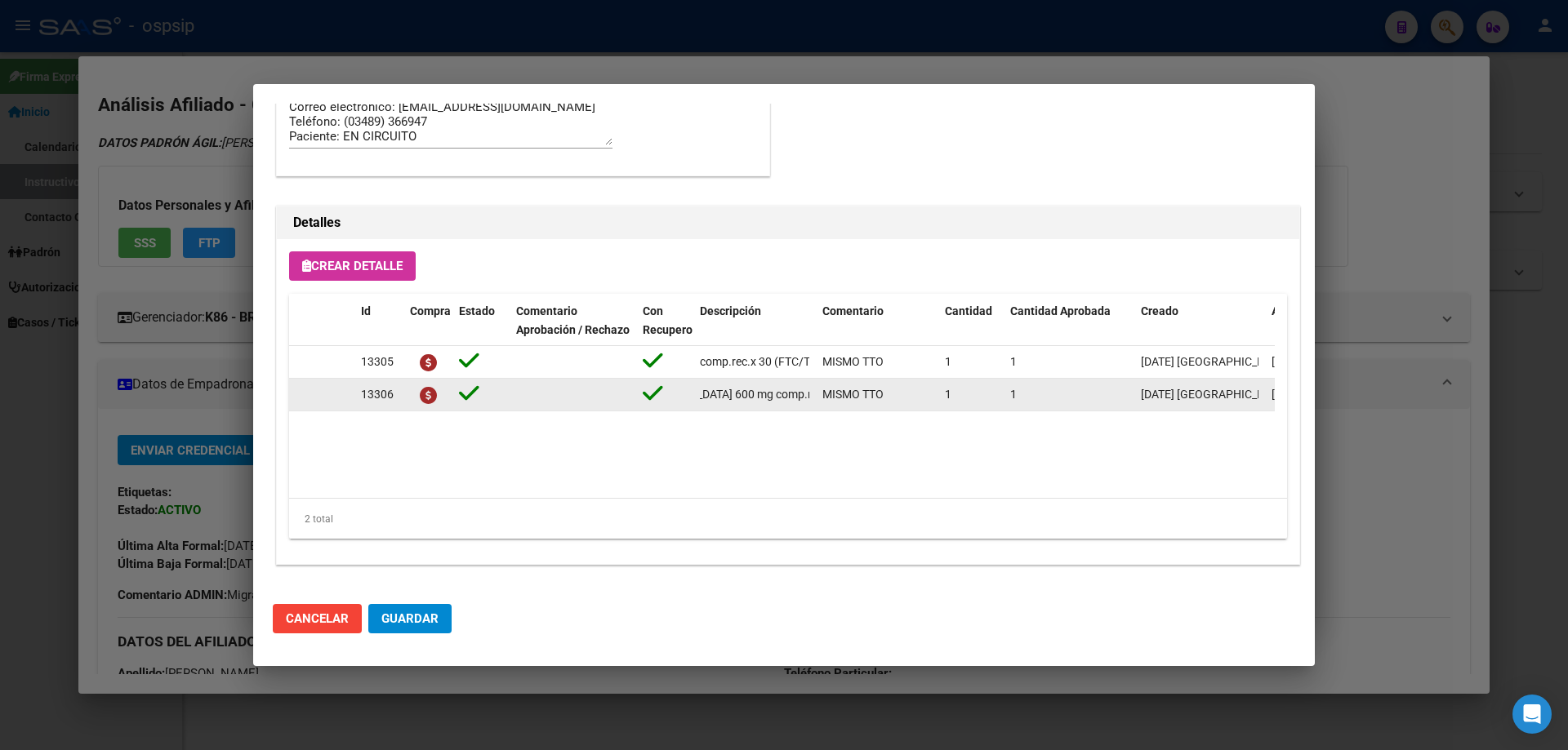
scroll to position [0, 89]
drag, startPoint x: 693, startPoint y: 392, endPoint x: 789, endPoint y: 395, distance: 96.0
click at [809, 395] on datatable-body-cell "raltegravir 600 mg comp.rec.x 60 (RAL)" at bounding box center [754, 394] width 122 height 32
copy span "raltegravir 600 mg comp.rec.x 60 (RAL)"
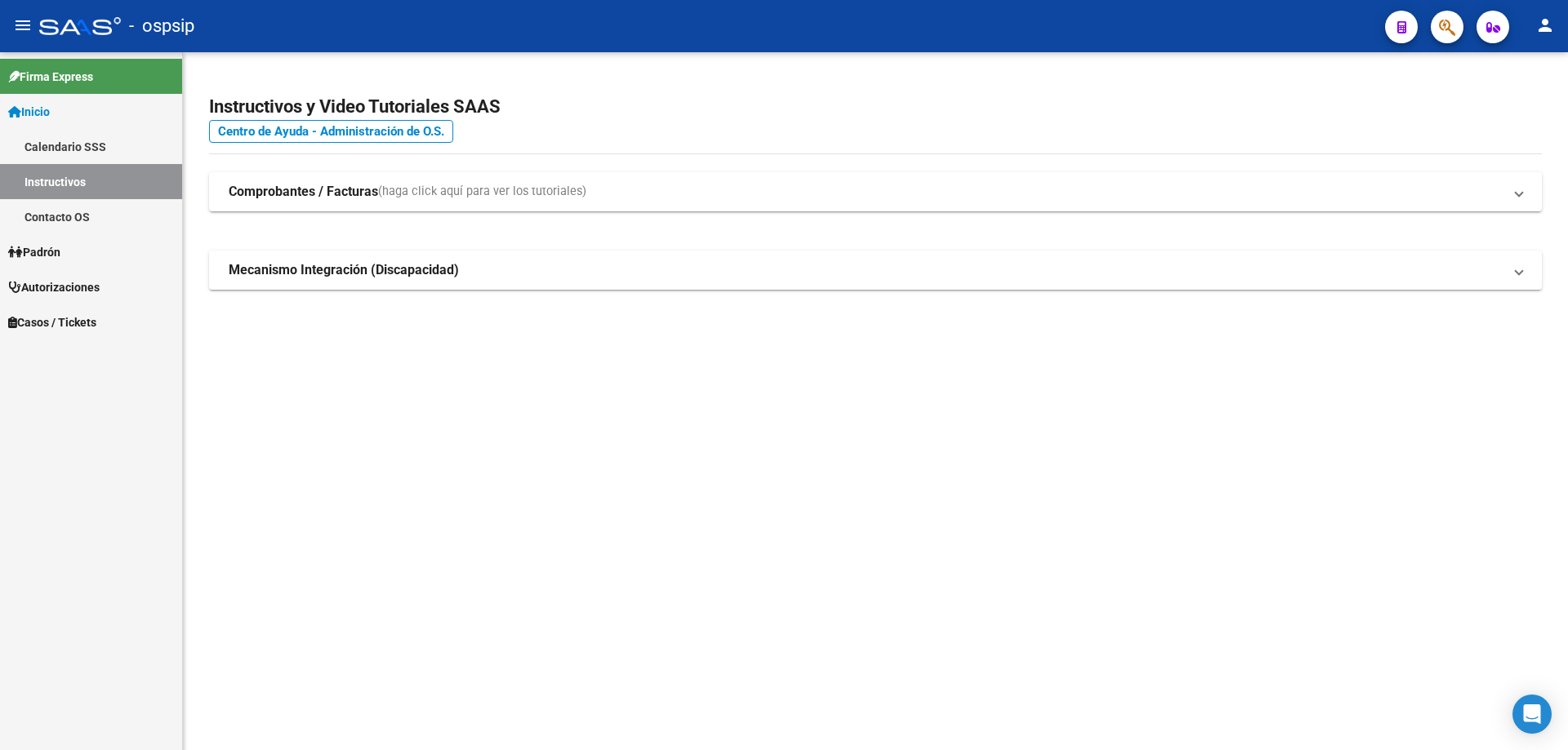
click at [1431, 35] on app-search-popup at bounding box center [1447, 25] width 32 height 21
click at [1432, 35] on app-search-popup at bounding box center [1447, 25] width 32 height 21
click at [1446, 33] on icon "button" at bounding box center [1447, 27] width 17 height 19
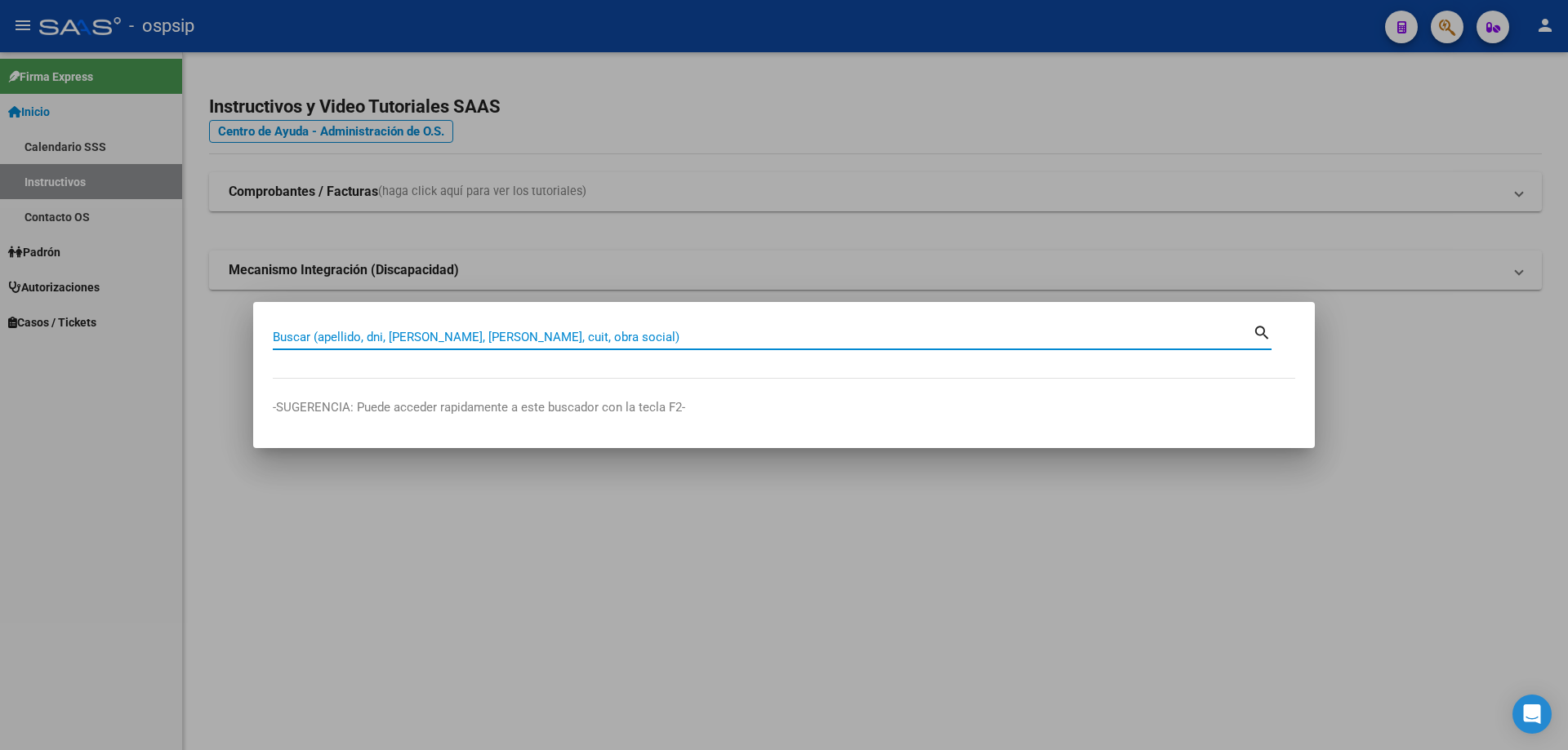
paste input "56192695"
type input "56192695"
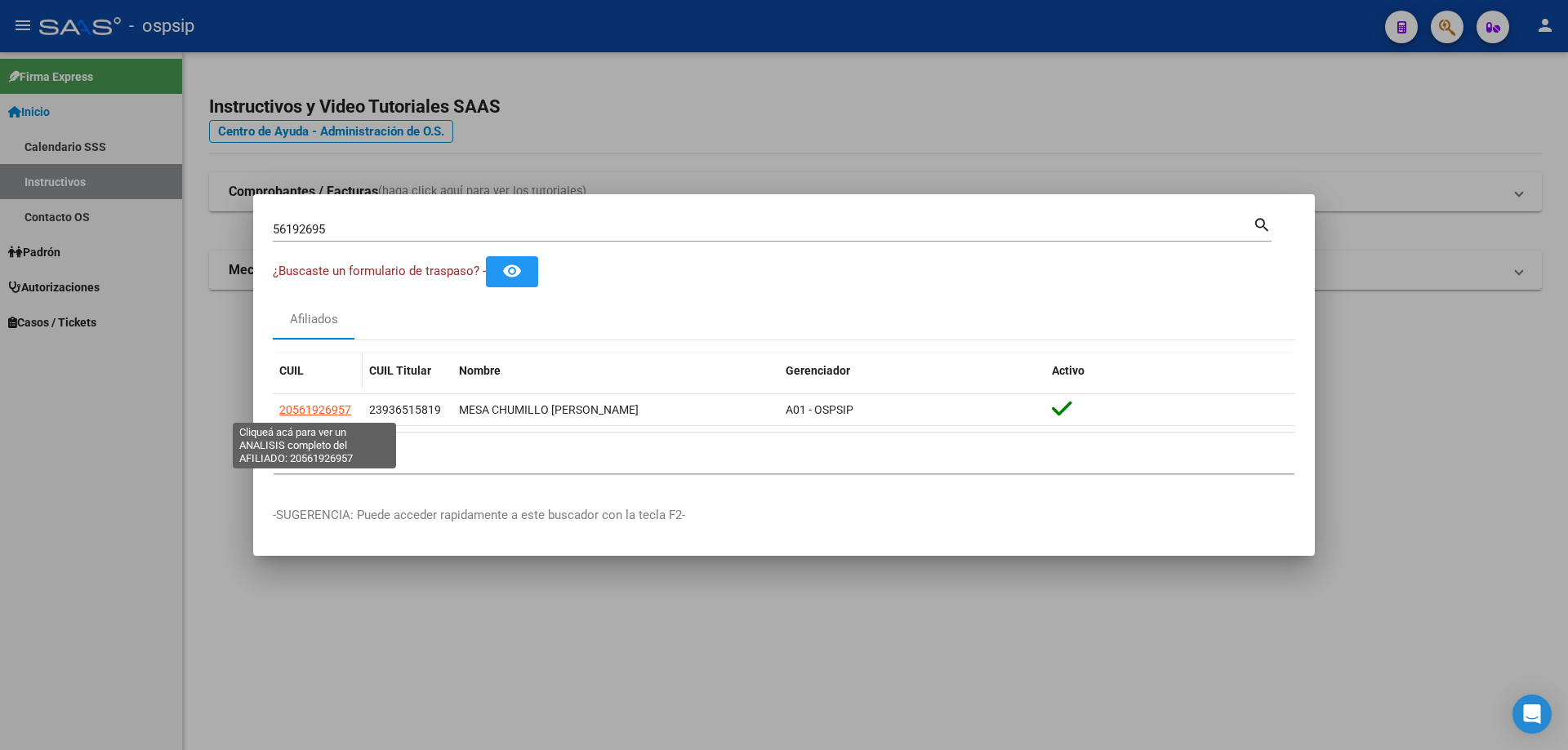
click at [308, 404] on span "20561926957" at bounding box center [315, 410] width 72 height 13
type textarea "20561926957"
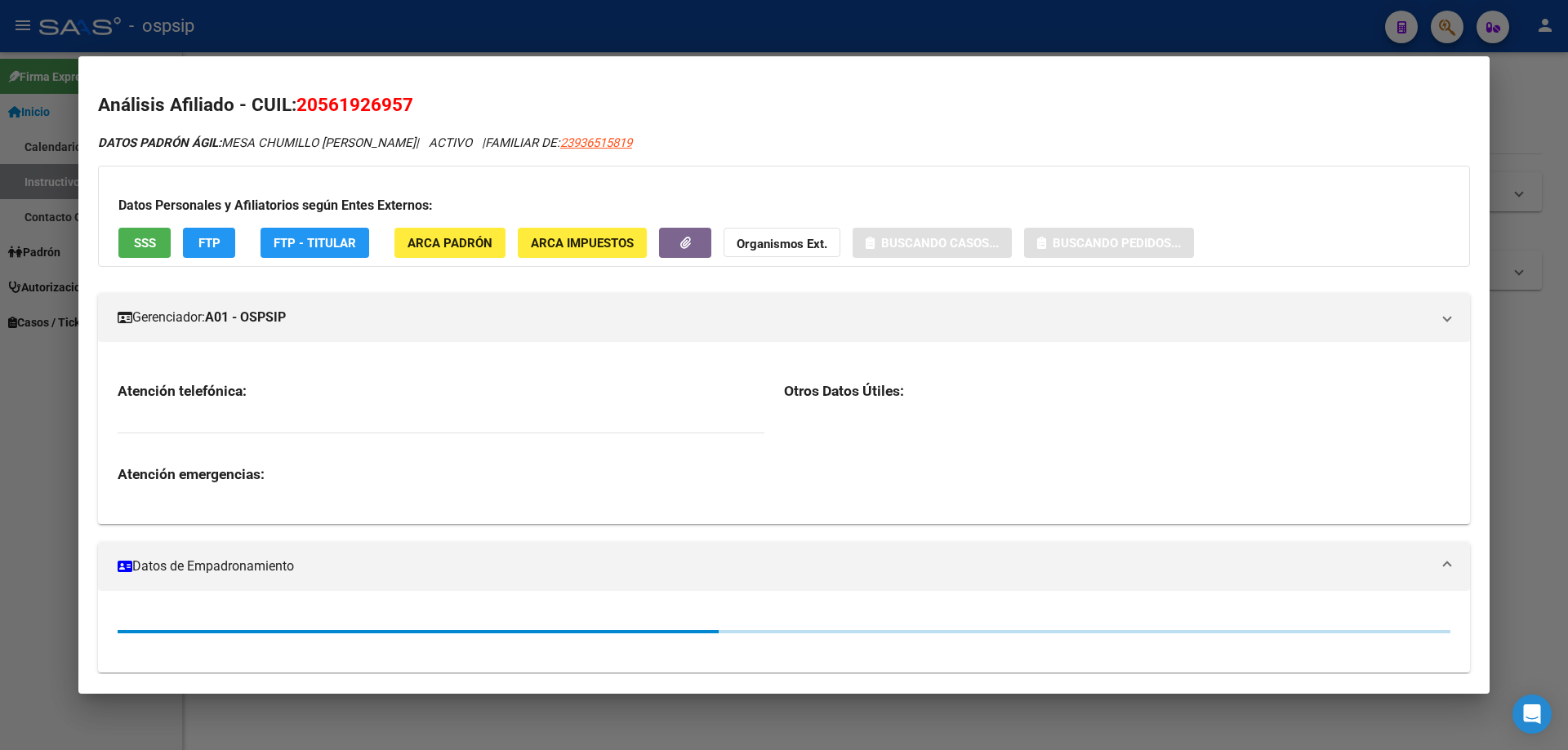
click at [140, 240] on span "SSS" at bounding box center [145, 244] width 22 height 15
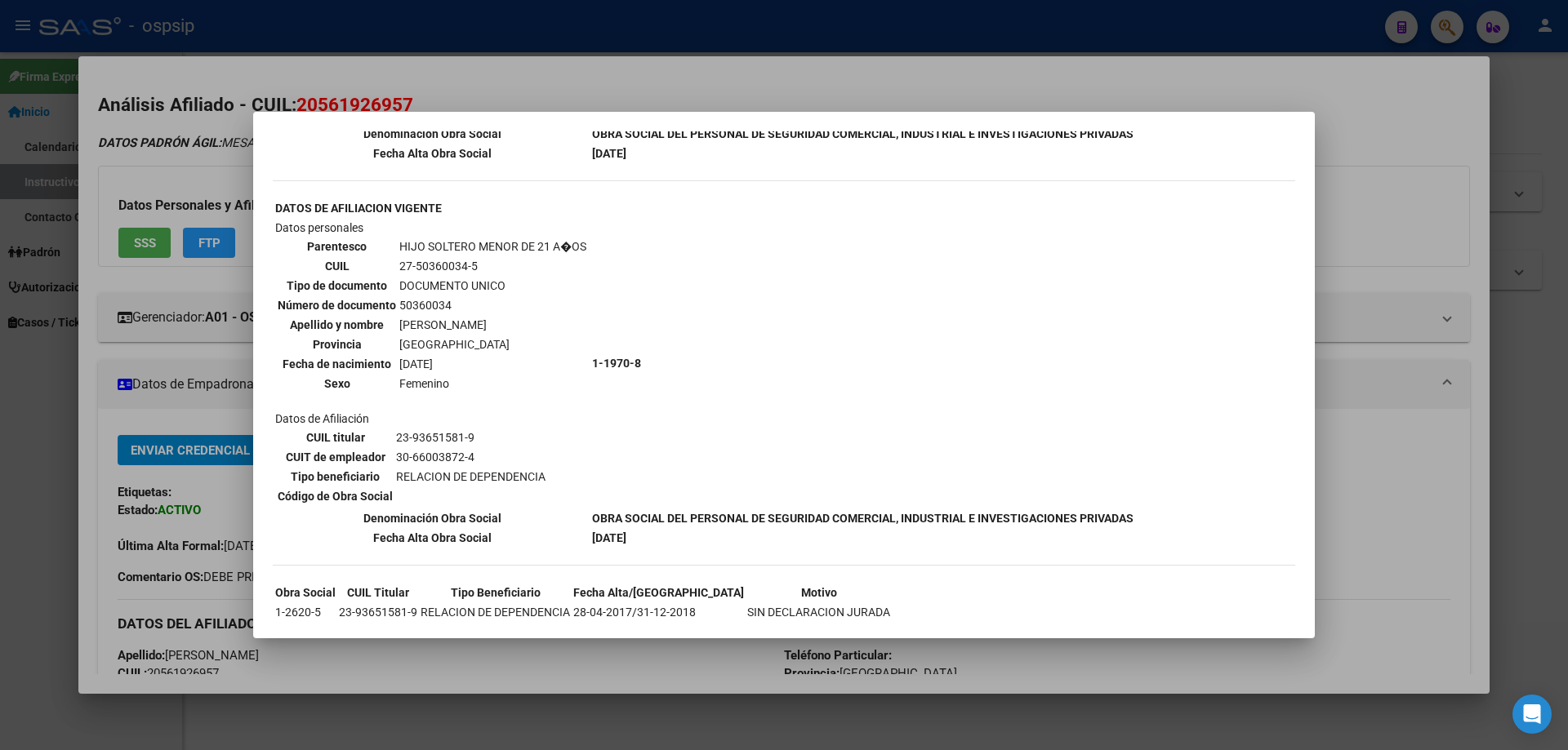
scroll to position [915, 0]
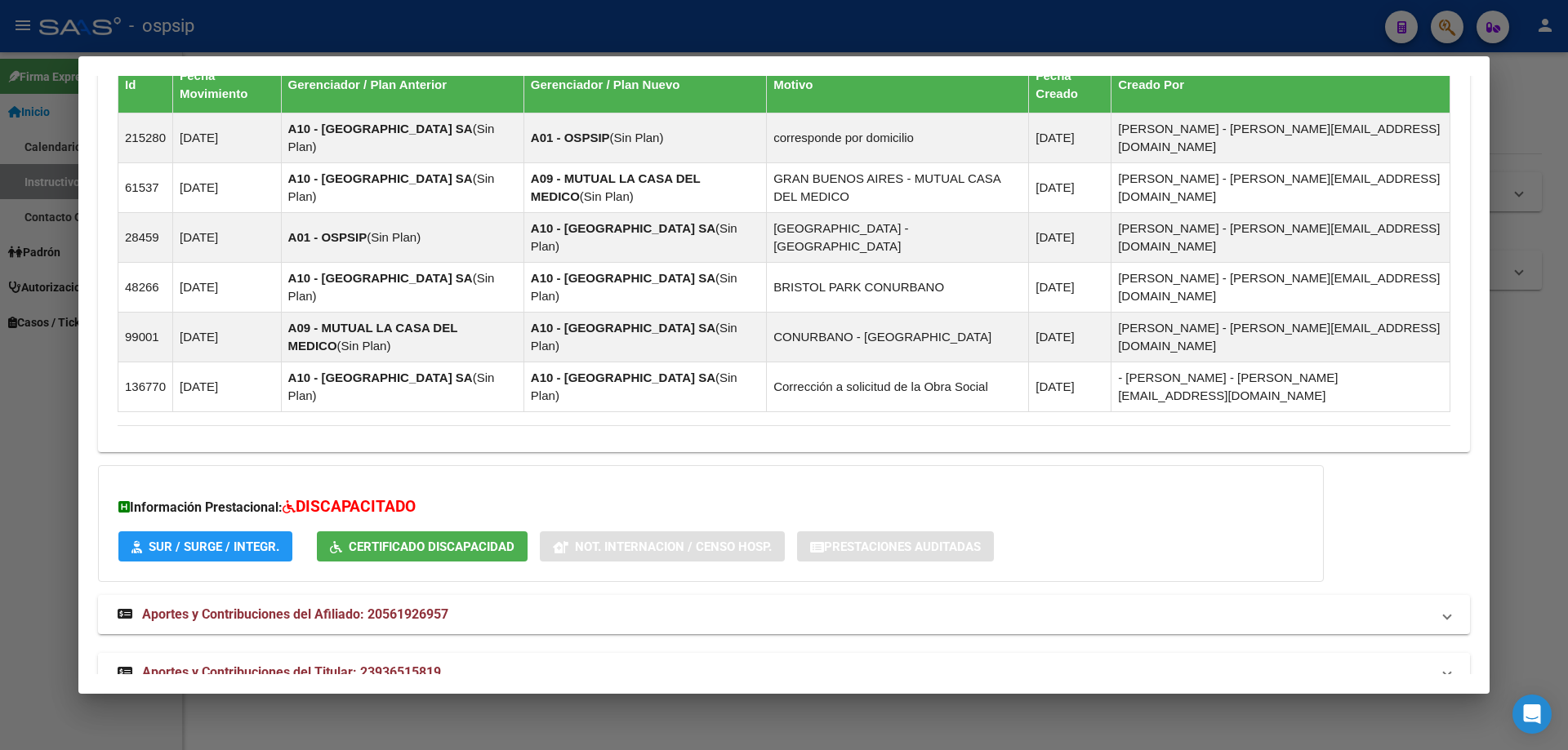
click at [354, 664] on span "Aportes y Contribuciones del Titular: 23936515819" at bounding box center [291, 672] width 299 height 16
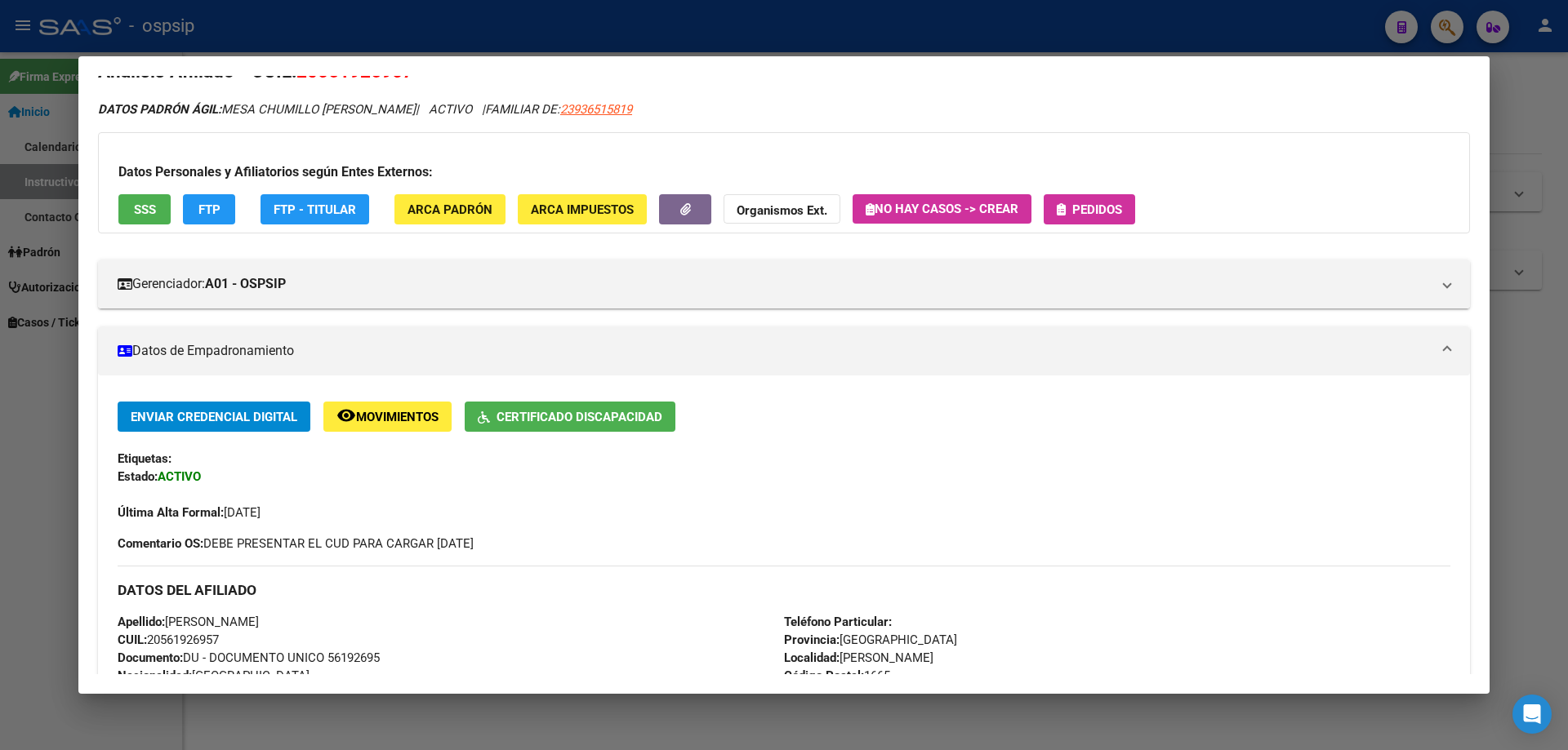
scroll to position [0, 0]
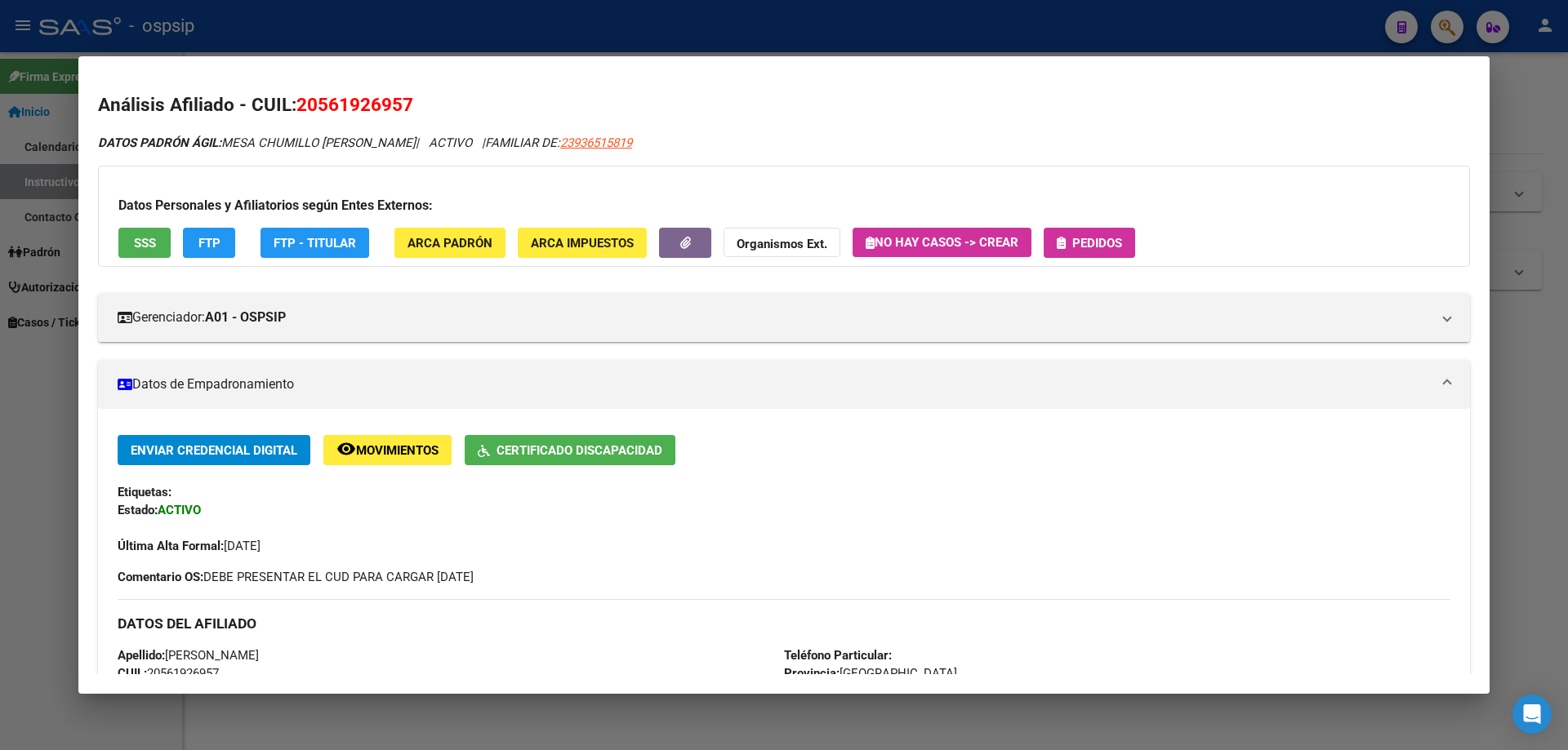
click at [1097, 236] on span "Pedidos" at bounding box center [1097, 244] width 50 height 15
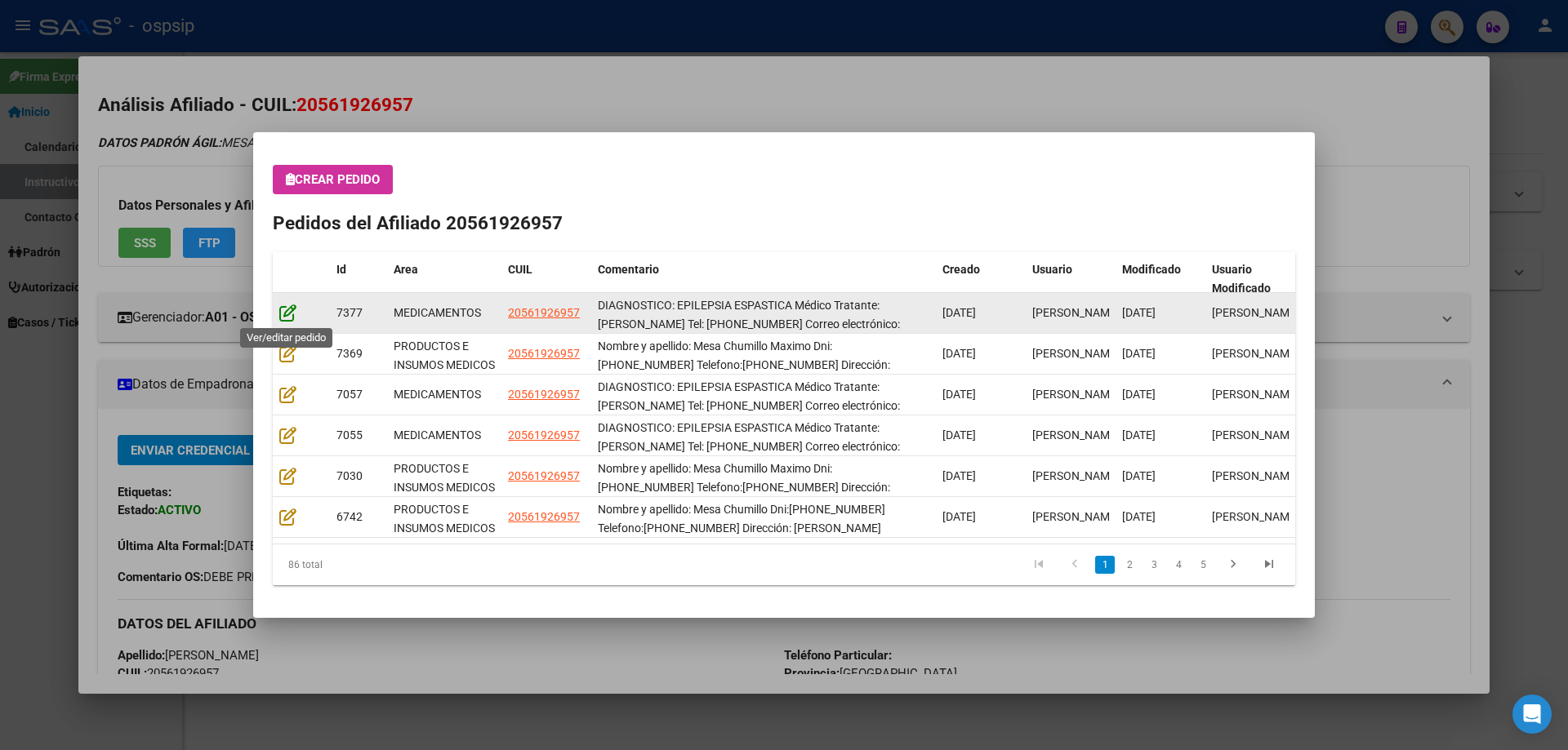
click at [285, 318] on icon at bounding box center [288, 313] width 17 height 18
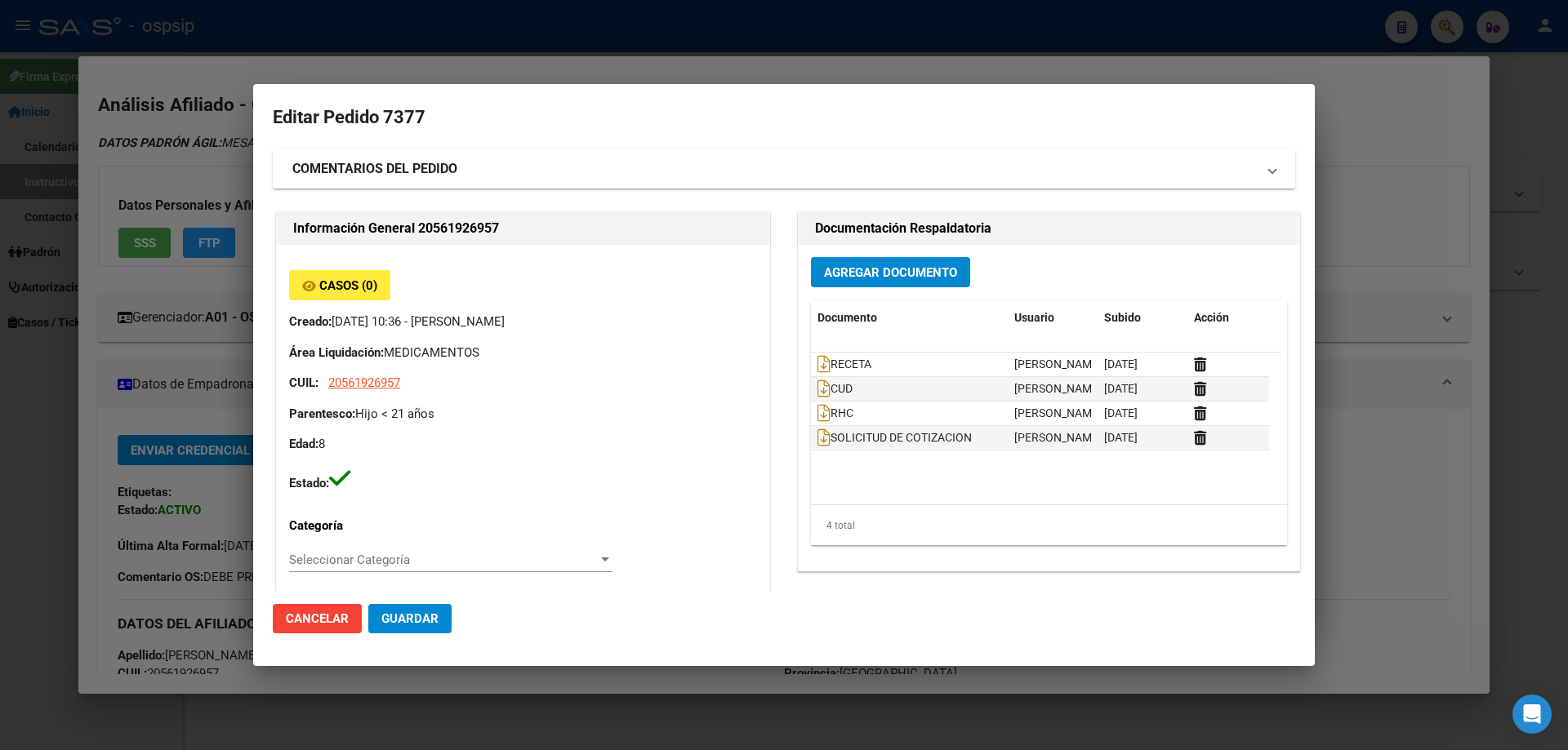
type input "Buenos Aires, JOSE C. PAZ, DIAZ VELEZ 319"
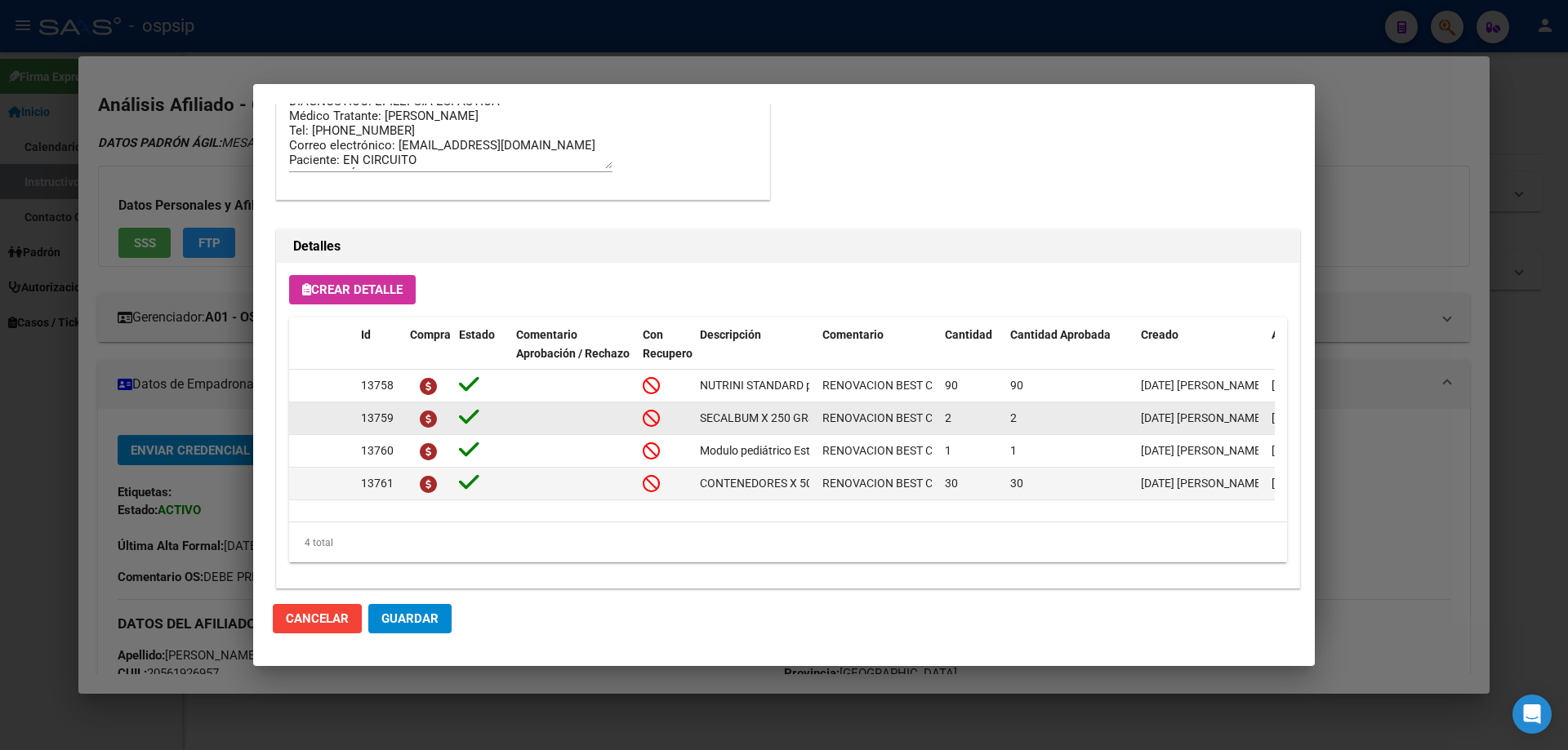
scroll to position [1061, 0]
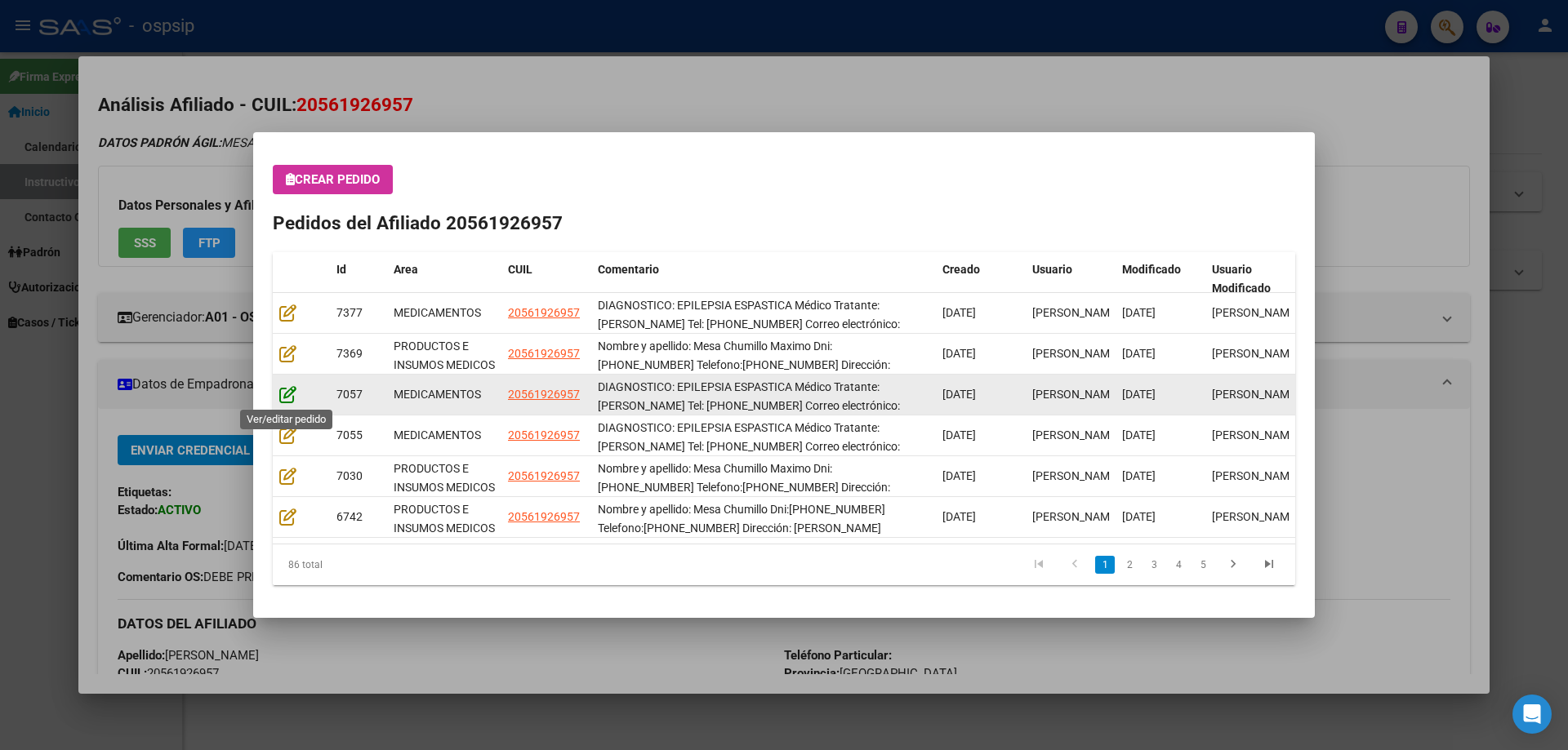
click at [286, 395] on icon at bounding box center [288, 394] width 17 height 18
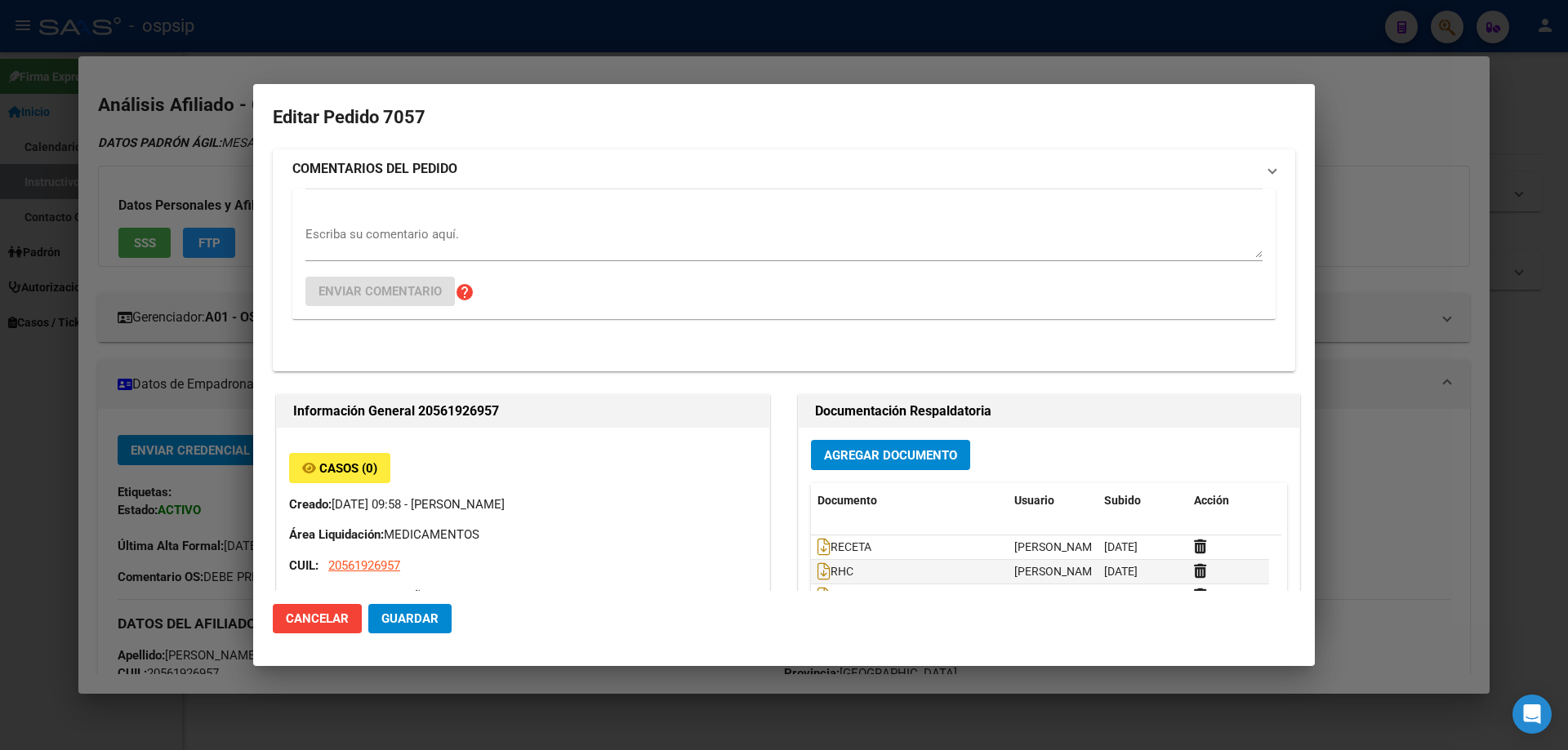
type input "Buenos Aires, JOSE C. PAZ, DIAZ VELEZ 319"
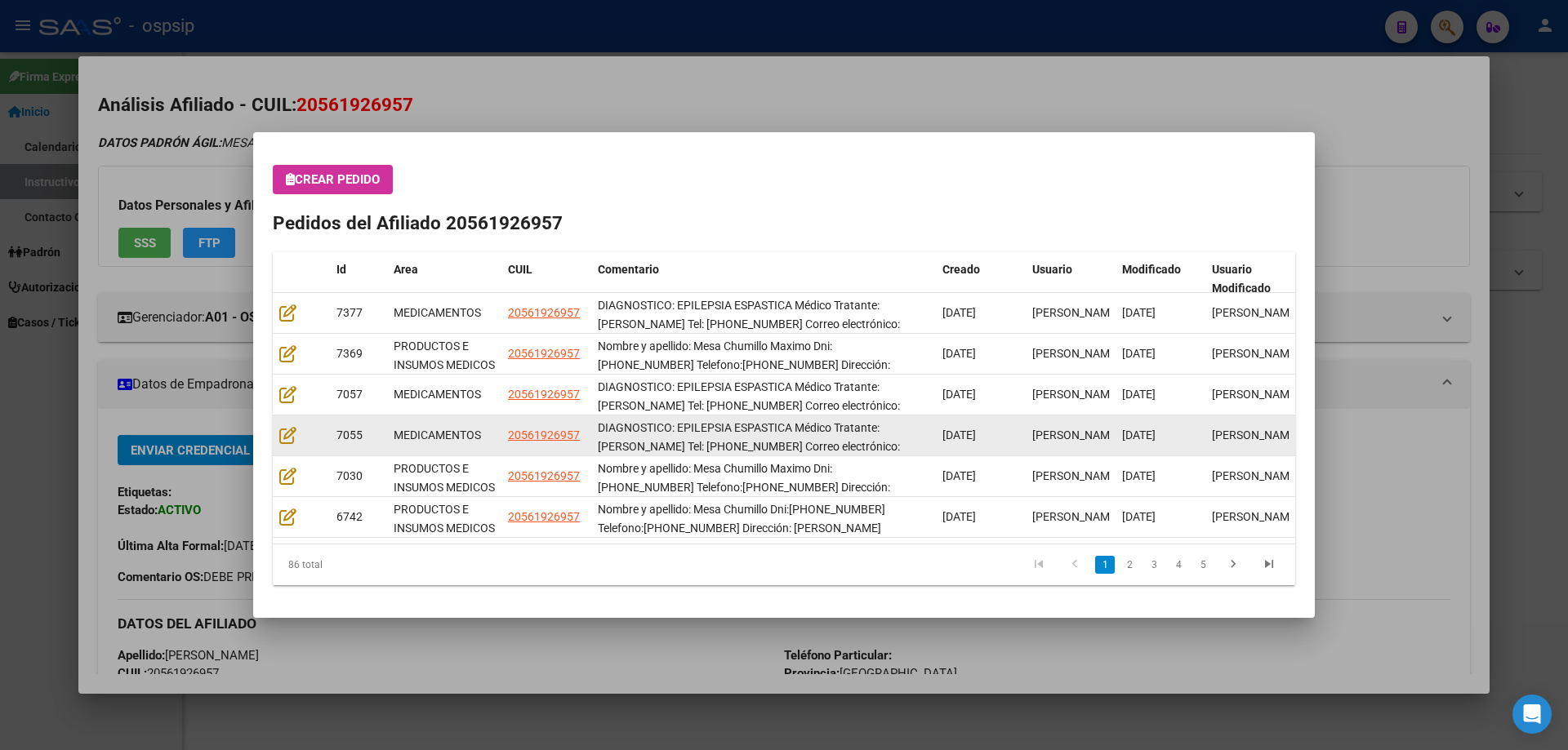
click at [279, 437] on datatable-body-cell at bounding box center [301, 436] width 57 height 40
click at [282, 437] on icon at bounding box center [288, 435] width 17 height 18
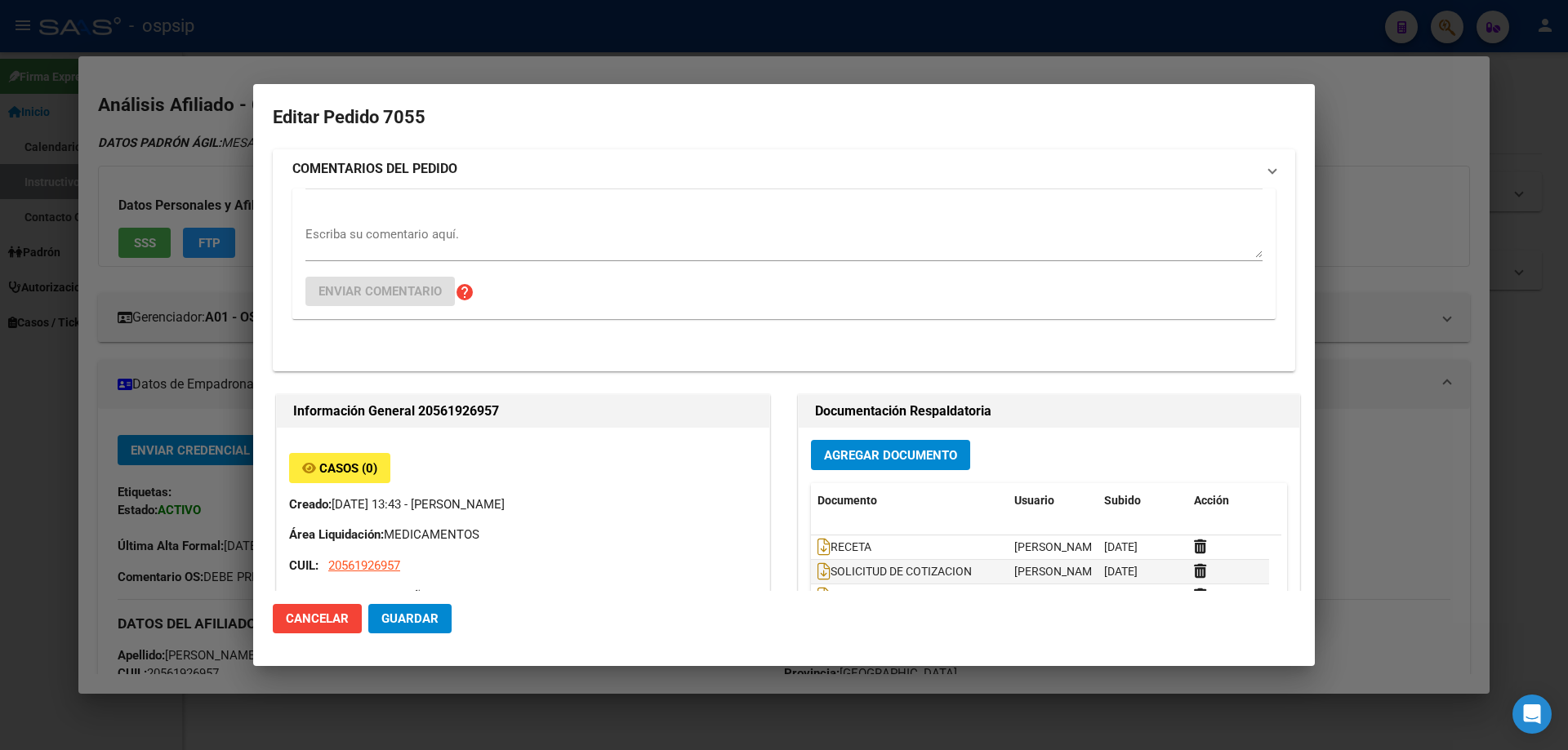
type input "Buenos Aires, JOSE C. PAZ, DIAZ VELEZ 319"
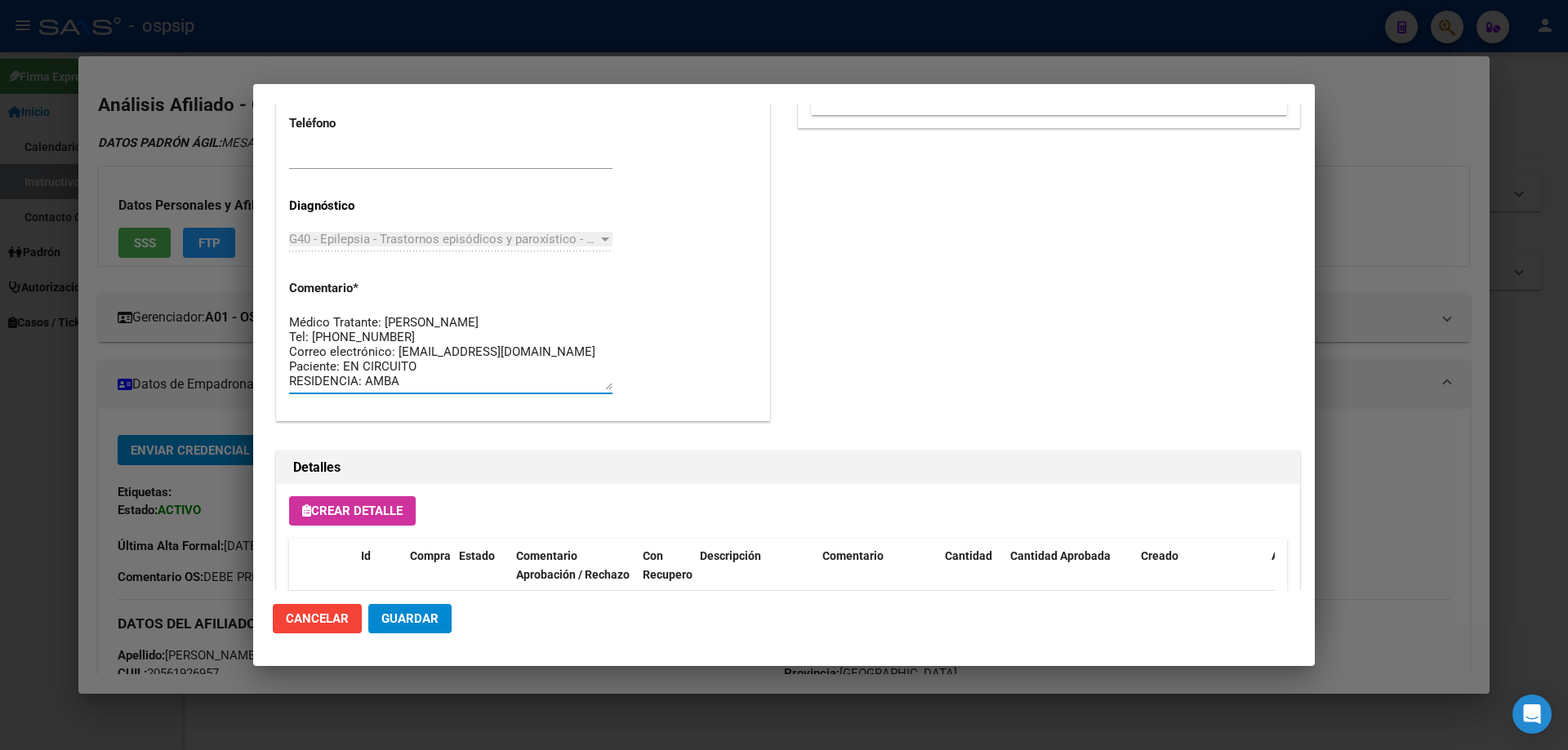
scroll to position [0, 0]
drag, startPoint x: 410, startPoint y: 380, endPoint x: 273, endPoint y: 292, distance: 162.8
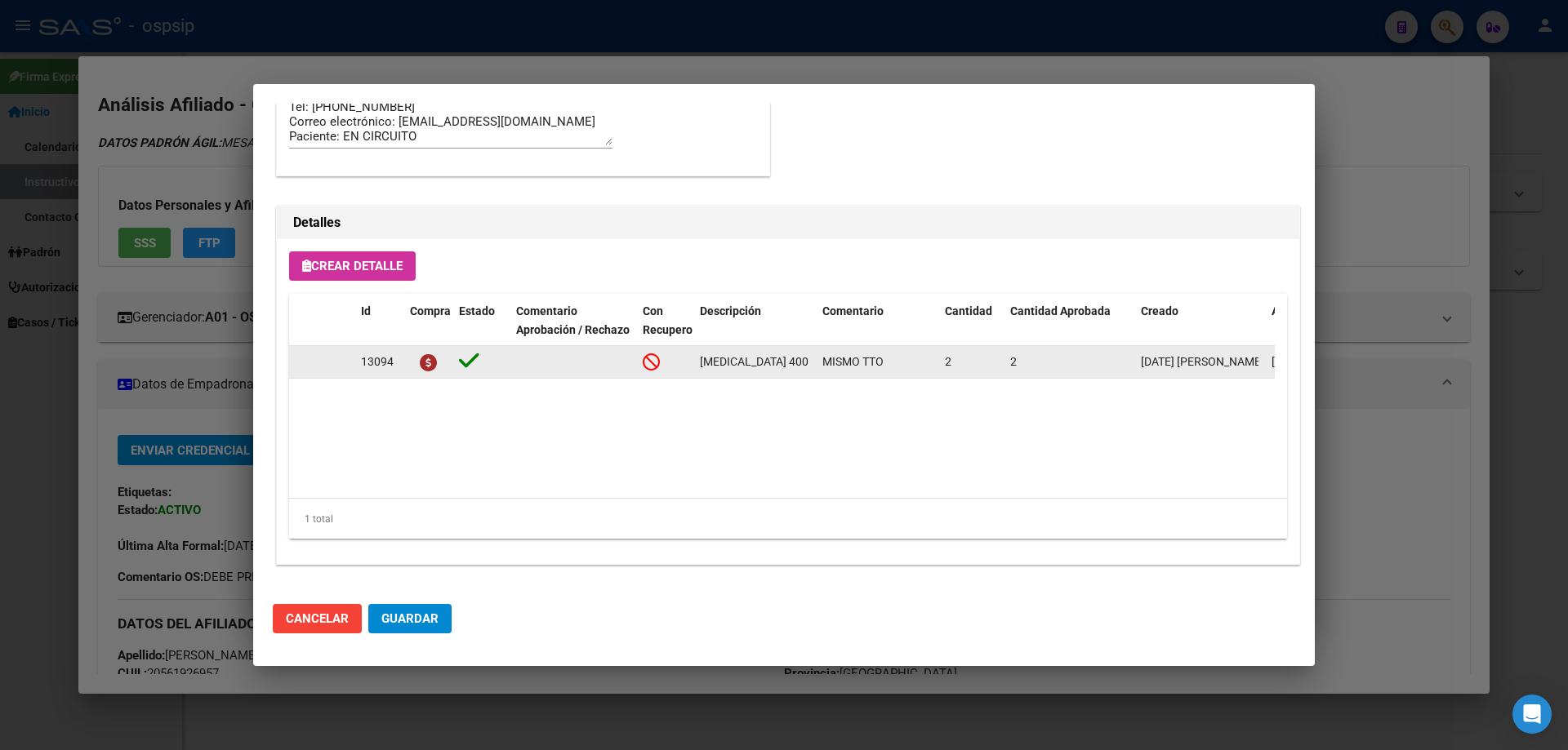
scroll to position [0, 69]
drag, startPoint x: 693, startPoint y: 364, endPoint x: 818, endPoint y: 370, distance: 125.1
click at [818, 370] on div "13094 RUFINAMIDA 400 COMP. REC. X 30 MISMO TTO 2 2 02/09/2025 Jesica 02/09/2025…" at bounding box center [900, 362] width 1221 height 32
copy span "RUFINAMIDA 400 COMP. REC. X 30"
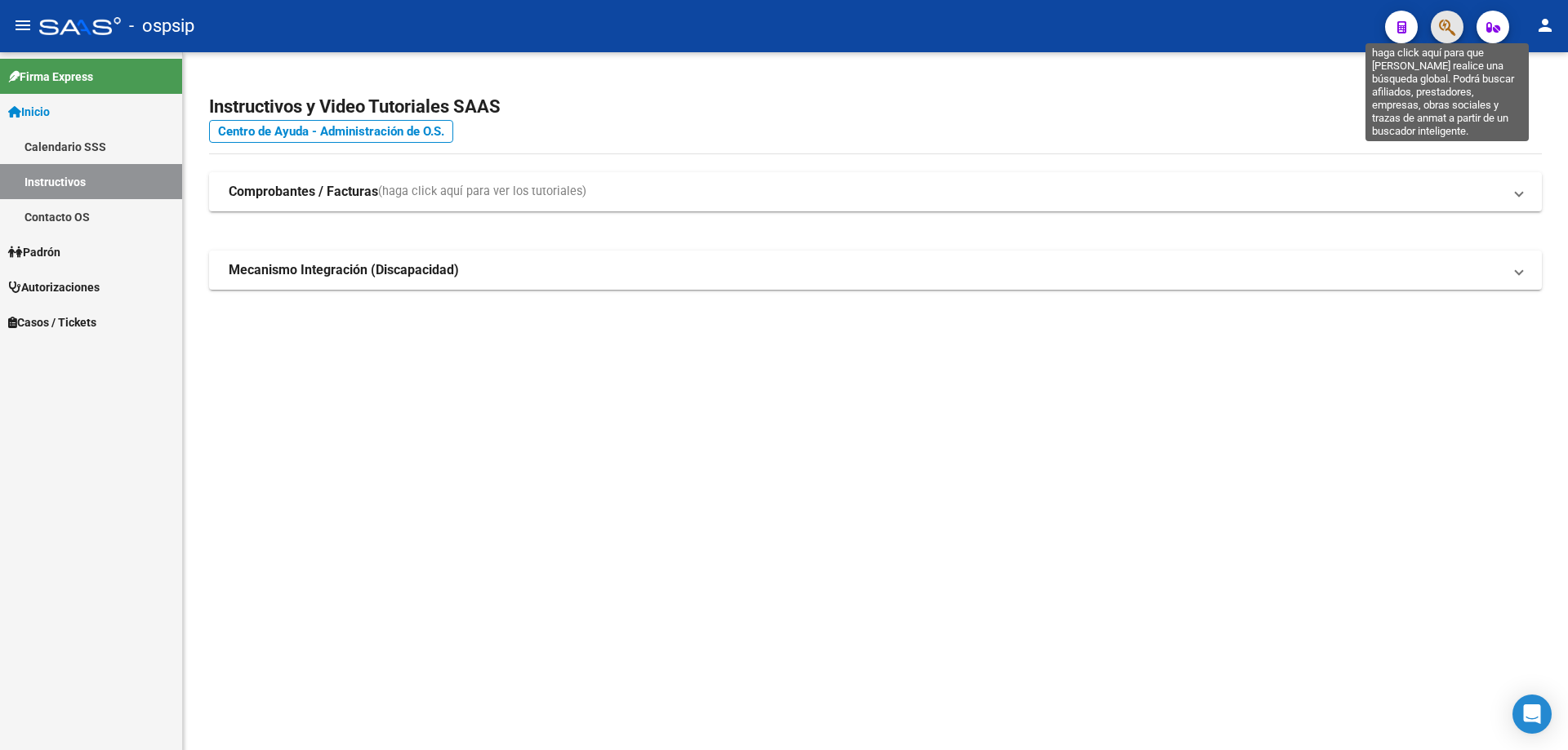
click at [1447, 32] on icon "button" at bounding box center [1447, 27] width 17 height 19
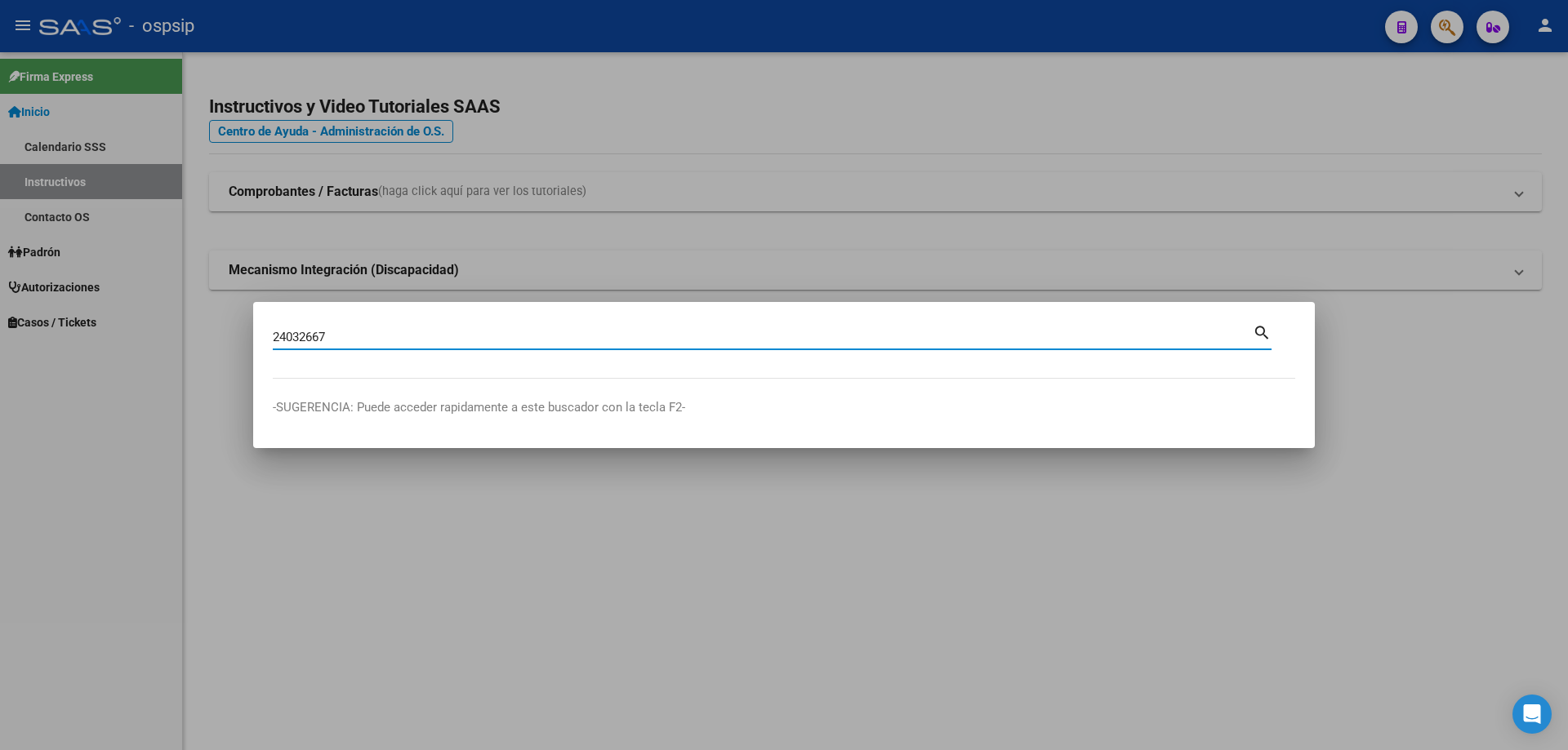
type input "24032667"
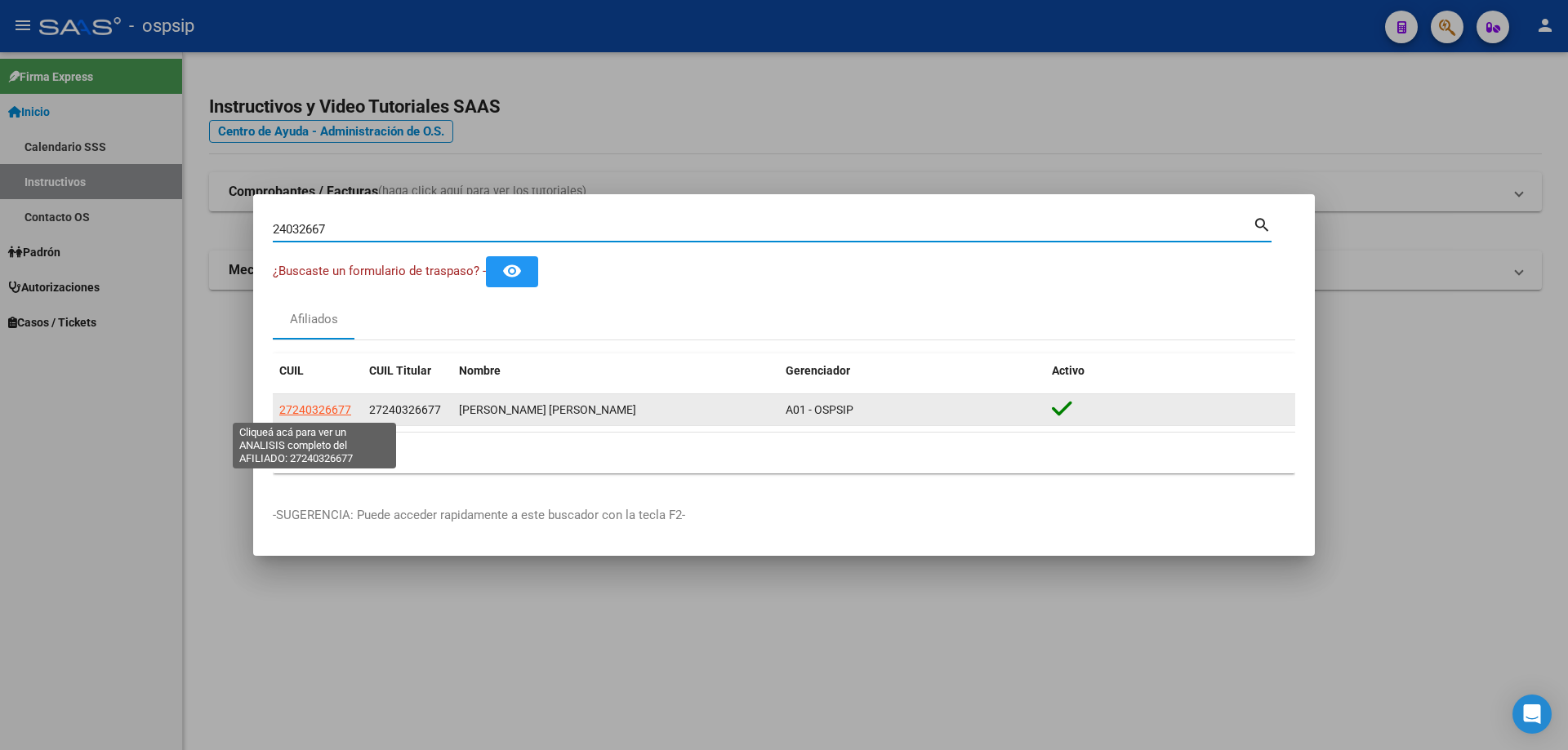
click at [304, 407] on span "27240326677" at bounding box center [315, 410] width 72 height 13
type textarea "27240326677"
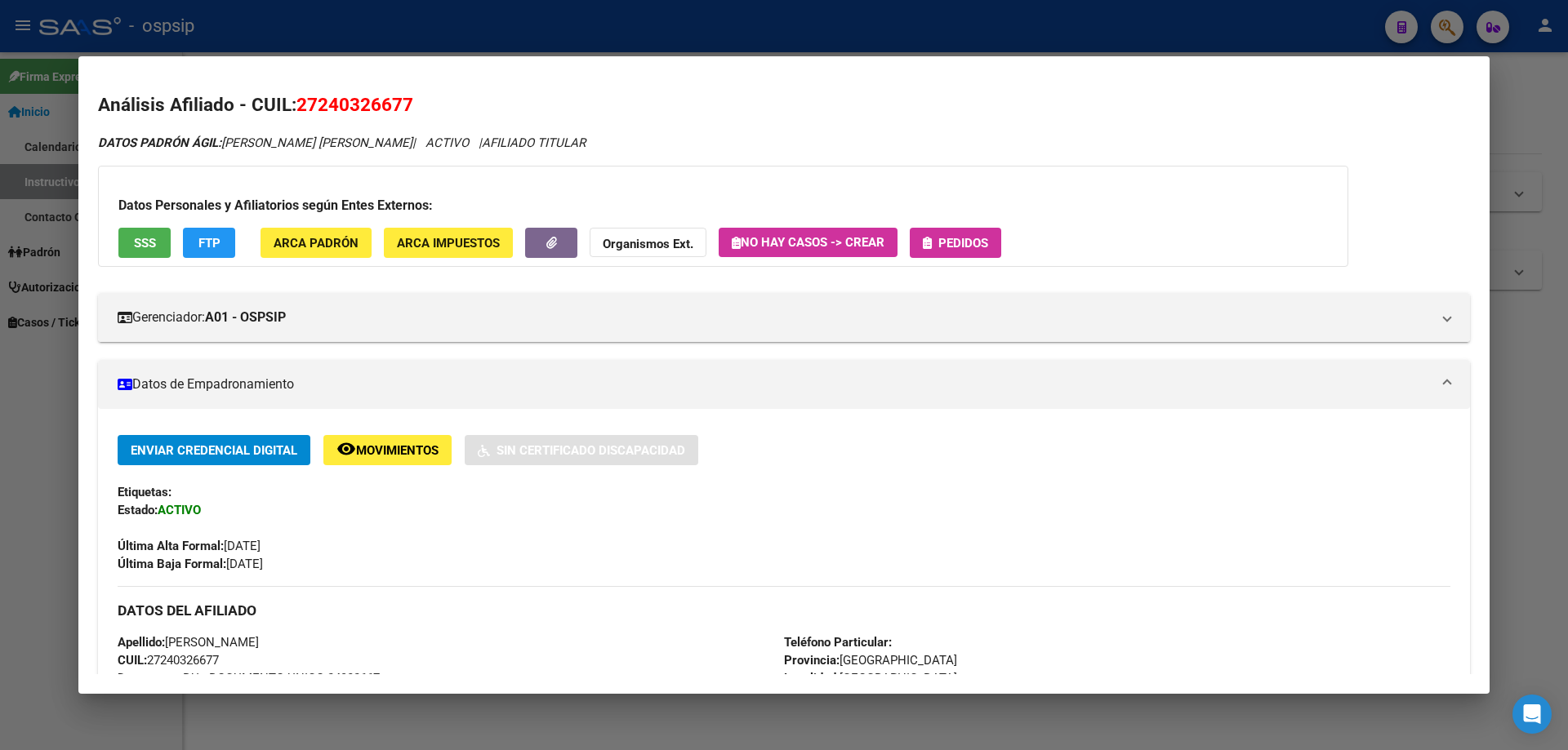
click at [936, 239] on span "Pedidos" at bounding box center [955, 243] width 66 height 15
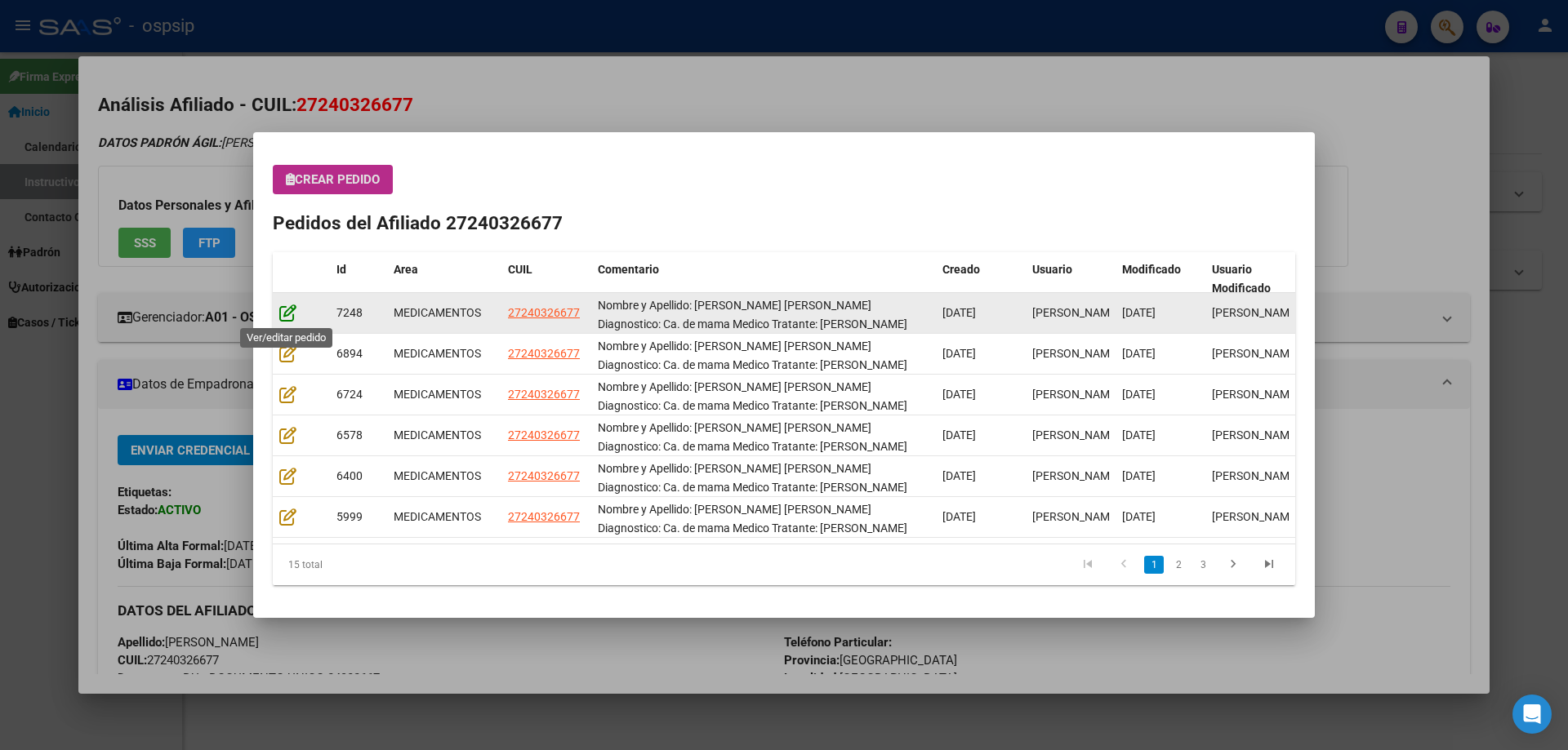
click at [280, 318] on icon at bounding box center [288, 313] width 17 height 18
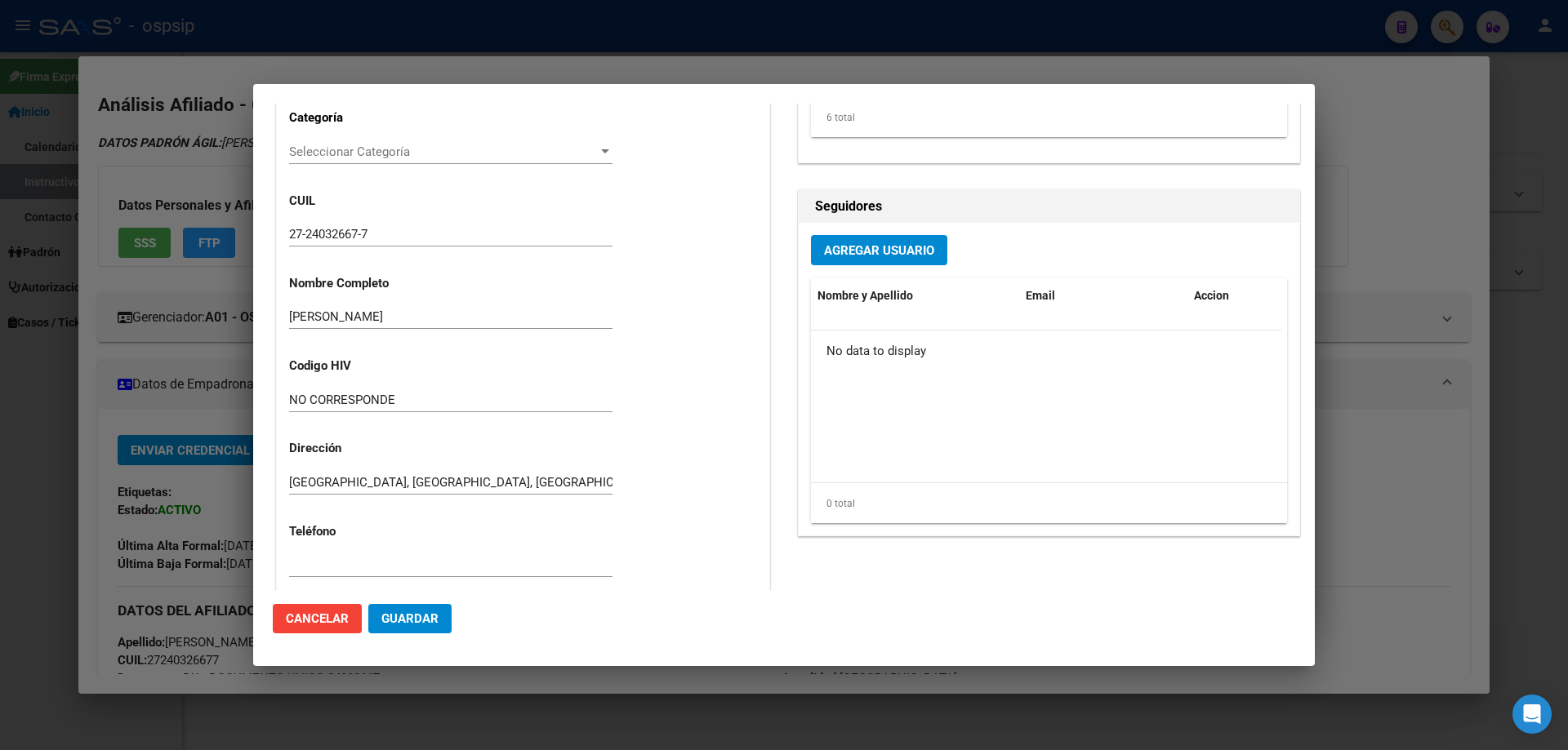
type input "Buenos Aires, PONTEVEDRA, GAVILAN 3504"
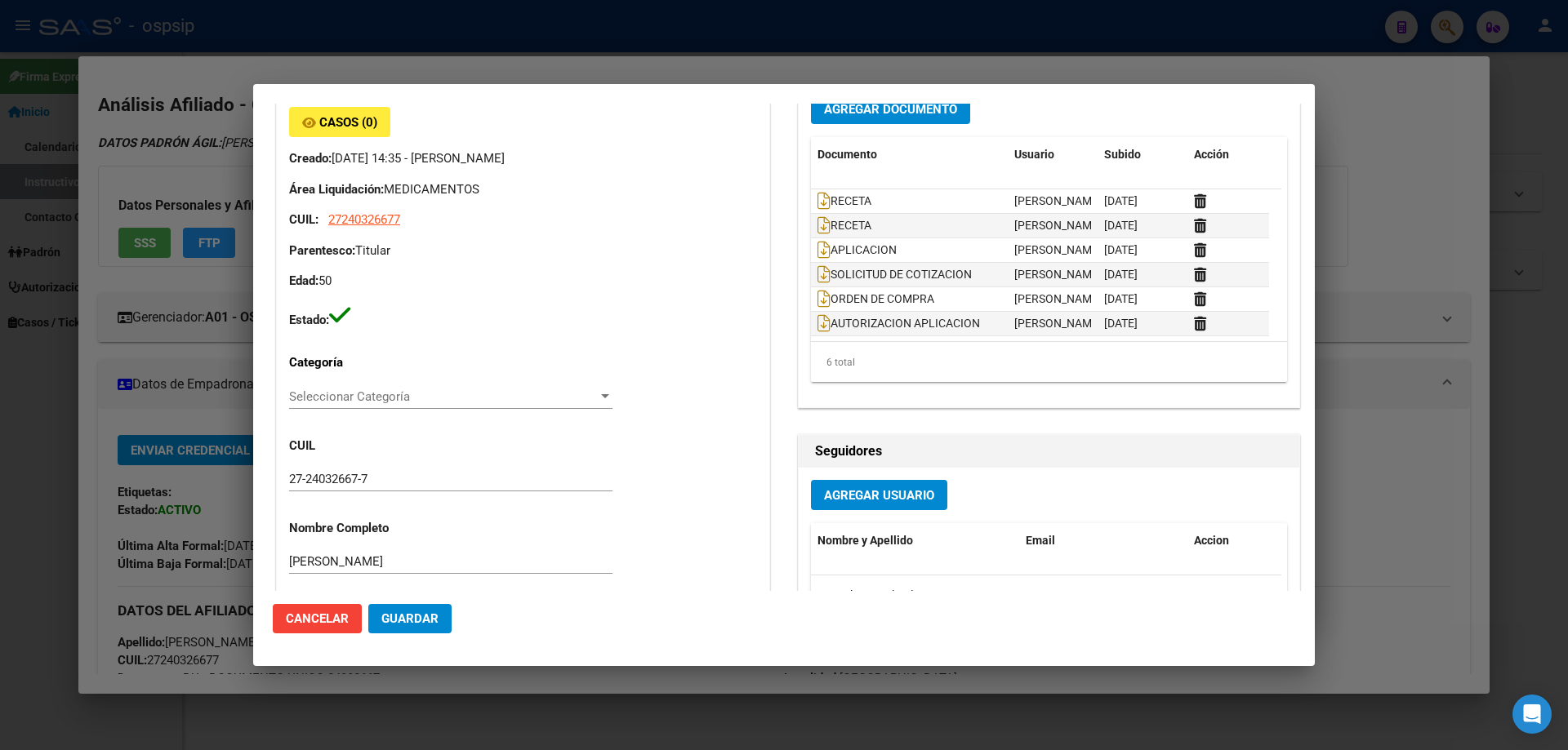
scroll to position [0, 0]
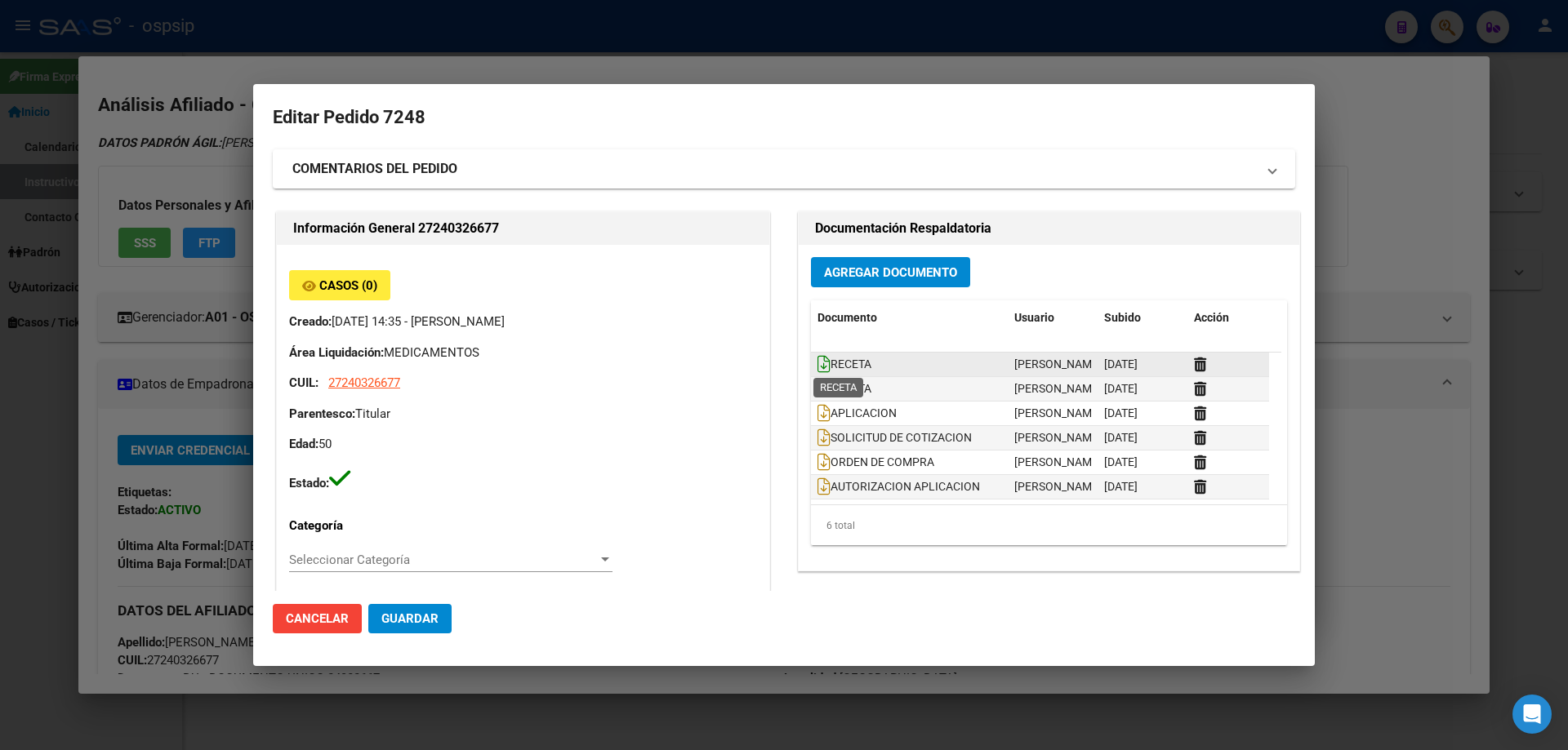
click at [821, 363] on icon at bounding box center [824, 364] width 13 height 18
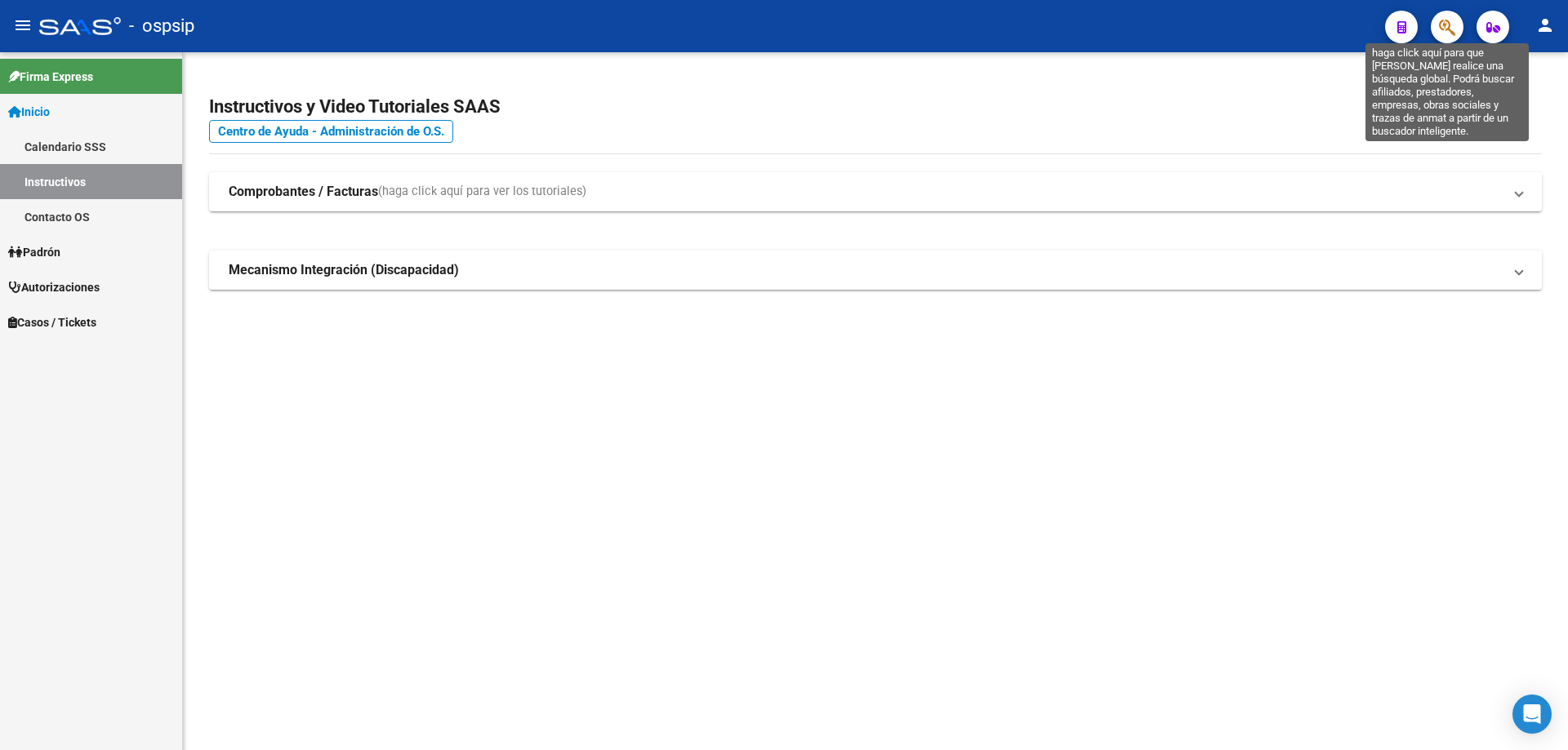
click at [1447, 25] on icon "button" at bounding box center [1447, 27] width 17 height 19
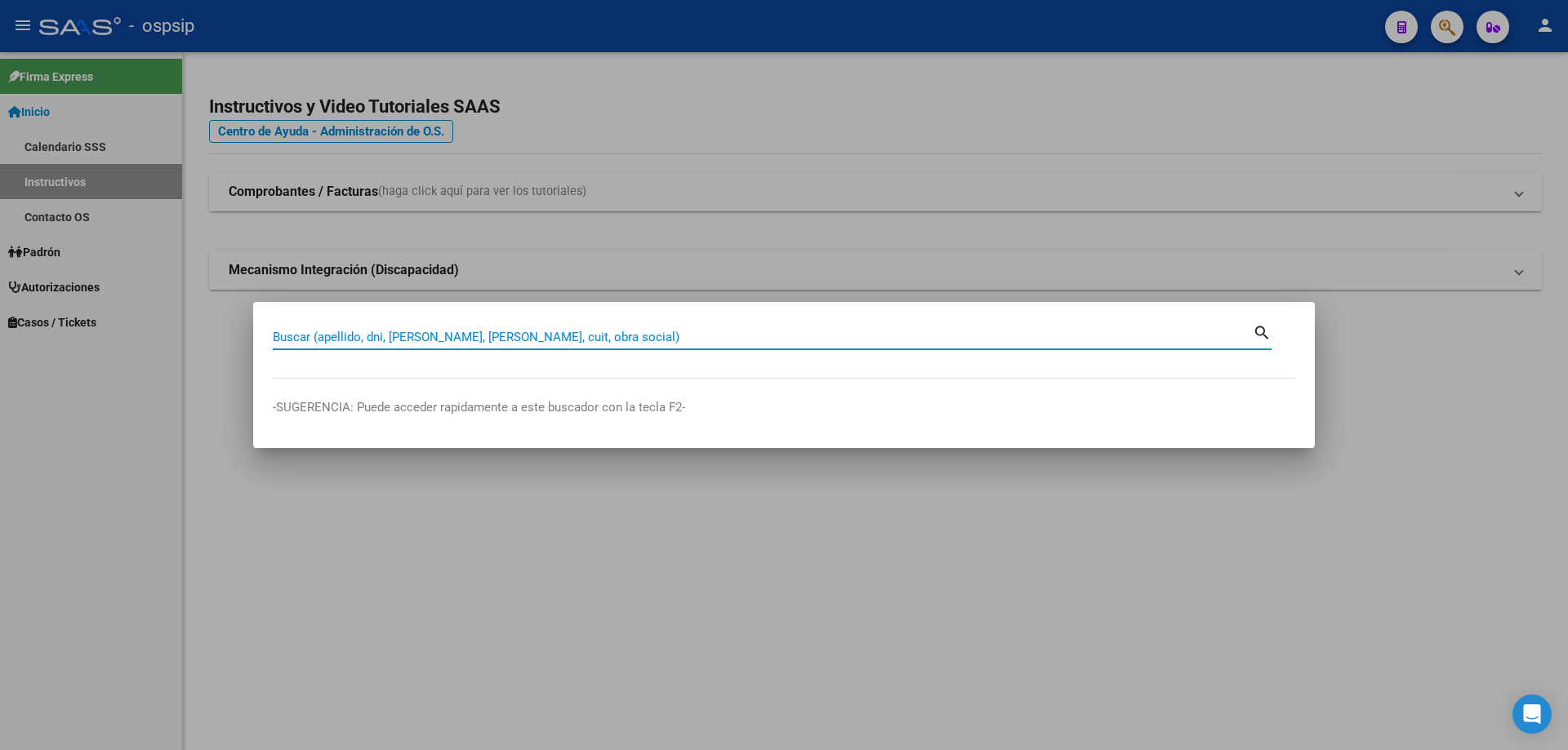
drag, startPoint x: 294, startPoint y: 344, endPoint x: 284, endPoint y: 333, distance: 14.9
paste input "34376096"
type input "34376096"
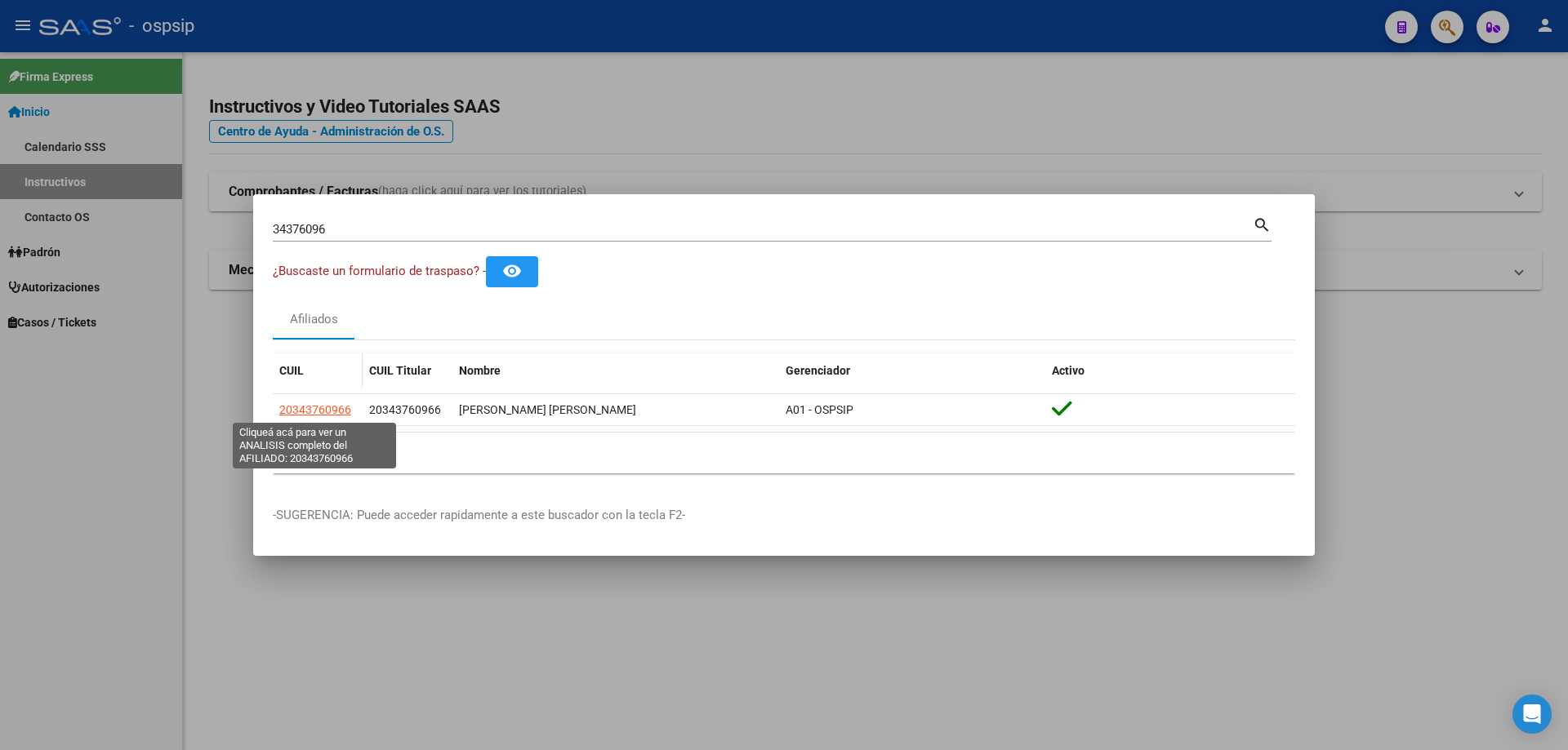
click at [319, 406] on span "20343760966" at bounding box center [315, 410] width 72 height 13
type textarea "20343760966"
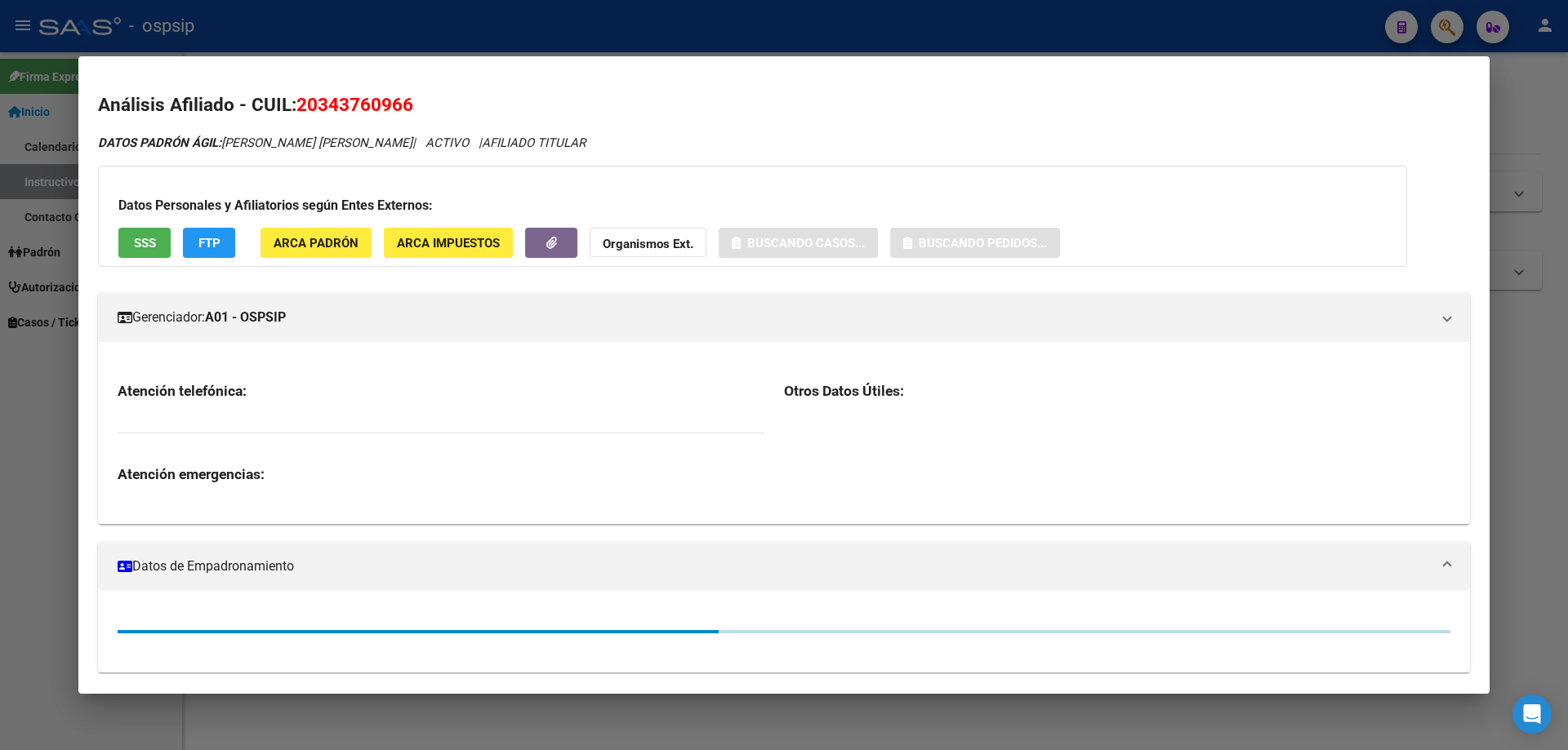
drag, startPoint x: 143, startPoint y: 223, endPoint x: 146, endPoint y: 234, distance: 11.4
click at [142, 224] on div "Datos Personales y Afiliatorios según Entes Externos: SSS FTP ARCA Padrón ARCA …" at bounding box center [753, 216] width 1309 height 101
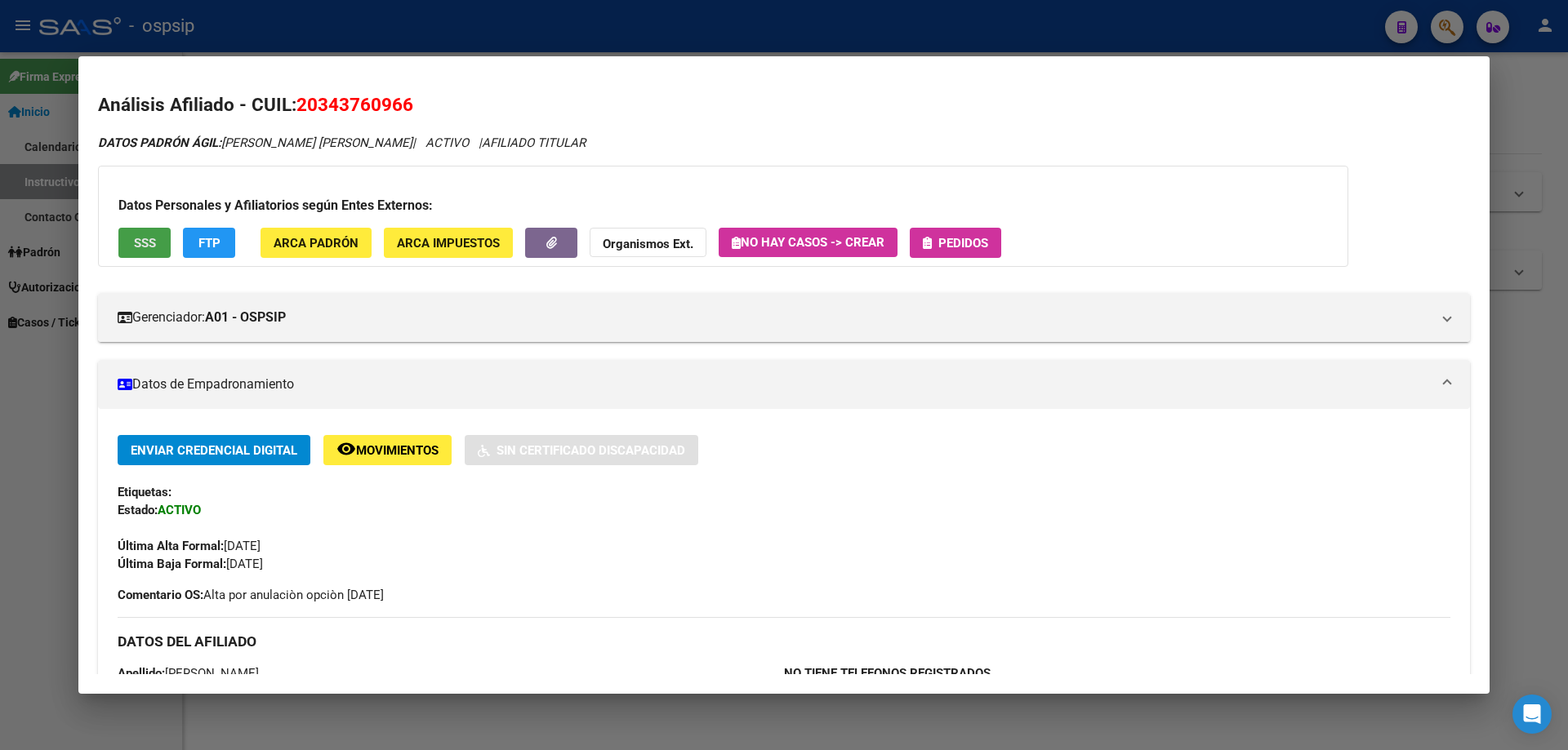
click at [146, 234] on button "SSS" at bounding box center [144, 243] width 52 height 30
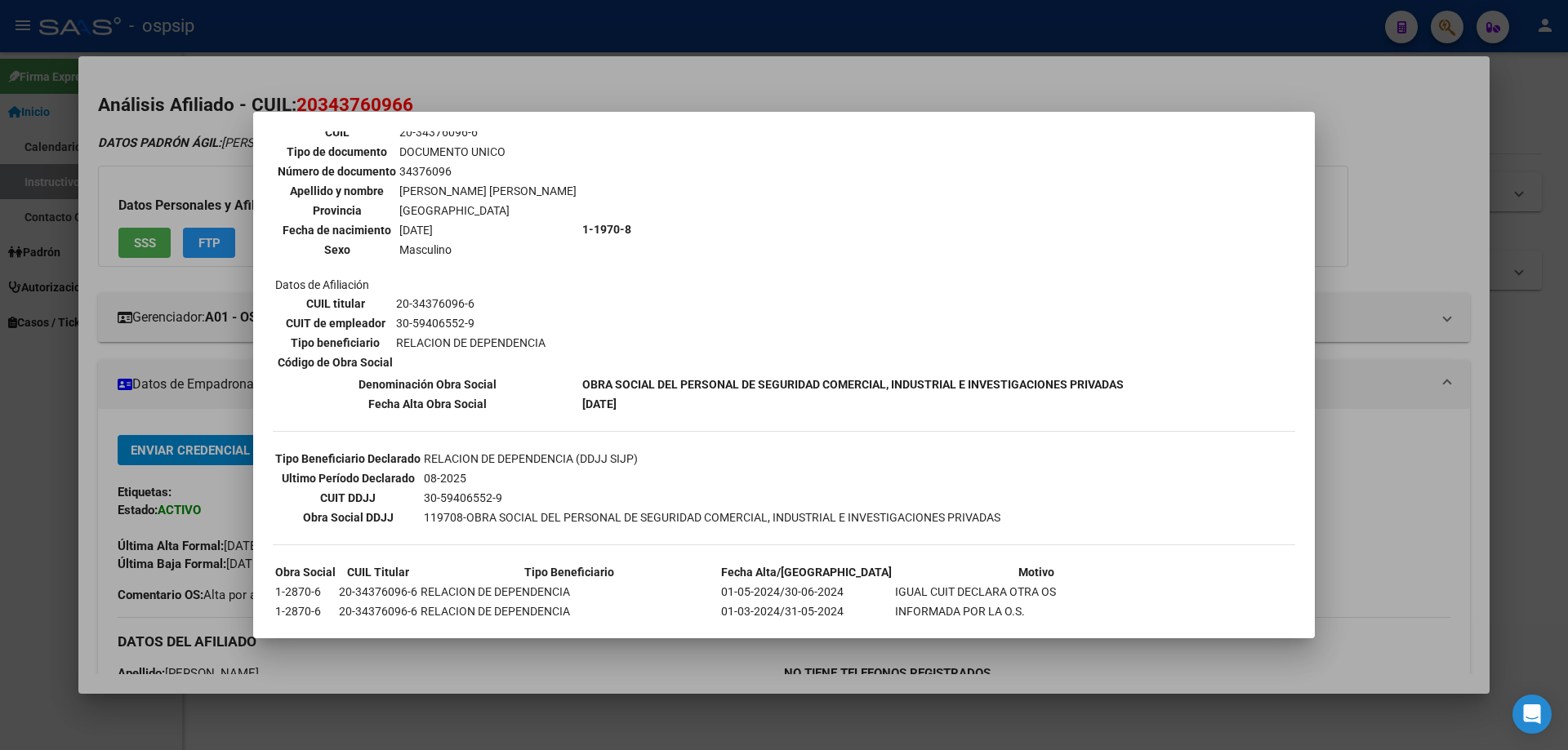
scroll to position [284, 0]
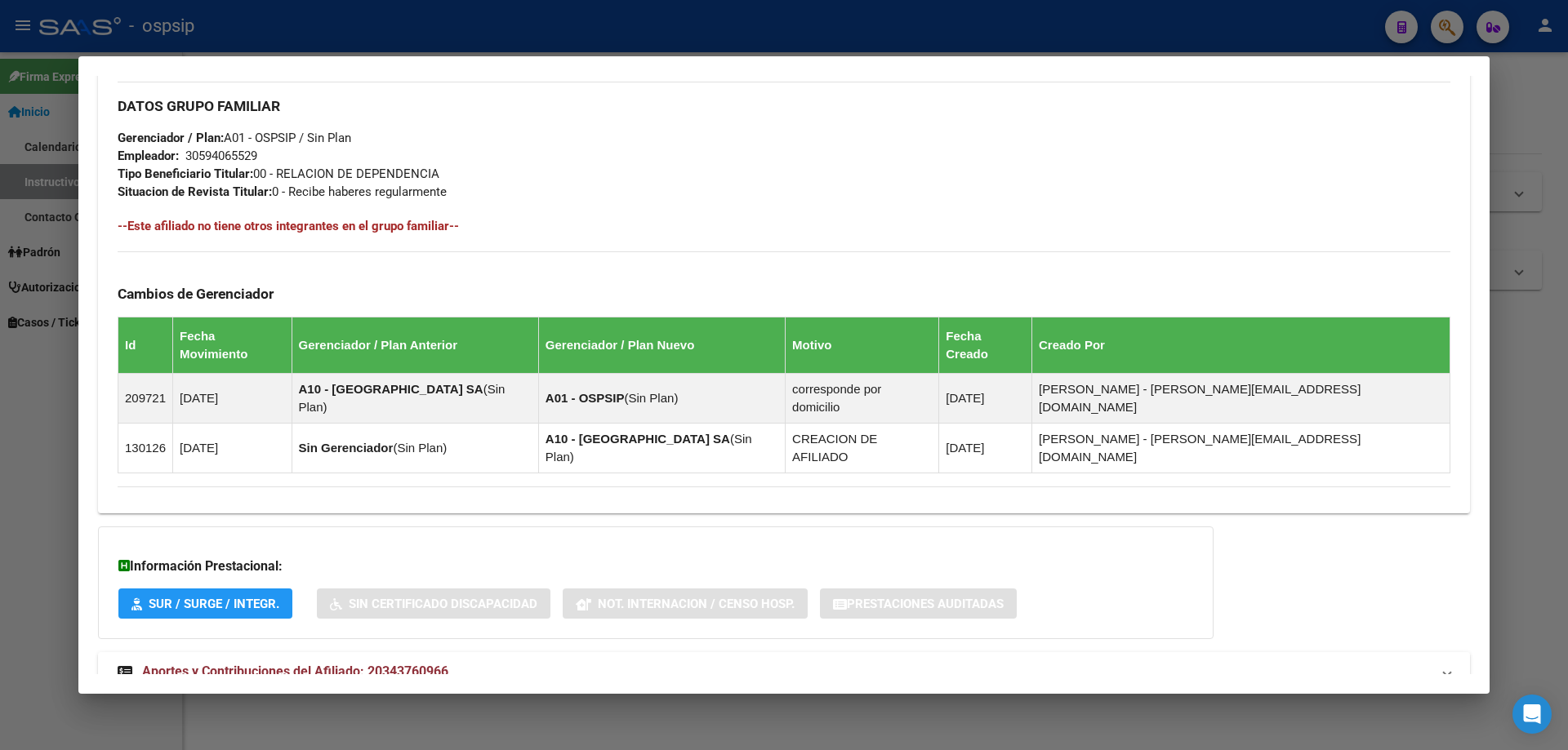
click at [322, 664] on span "Aportes y Contribuciones del Afiliado: 20343760966" at bounding box center [295, 671] width 306 height 16
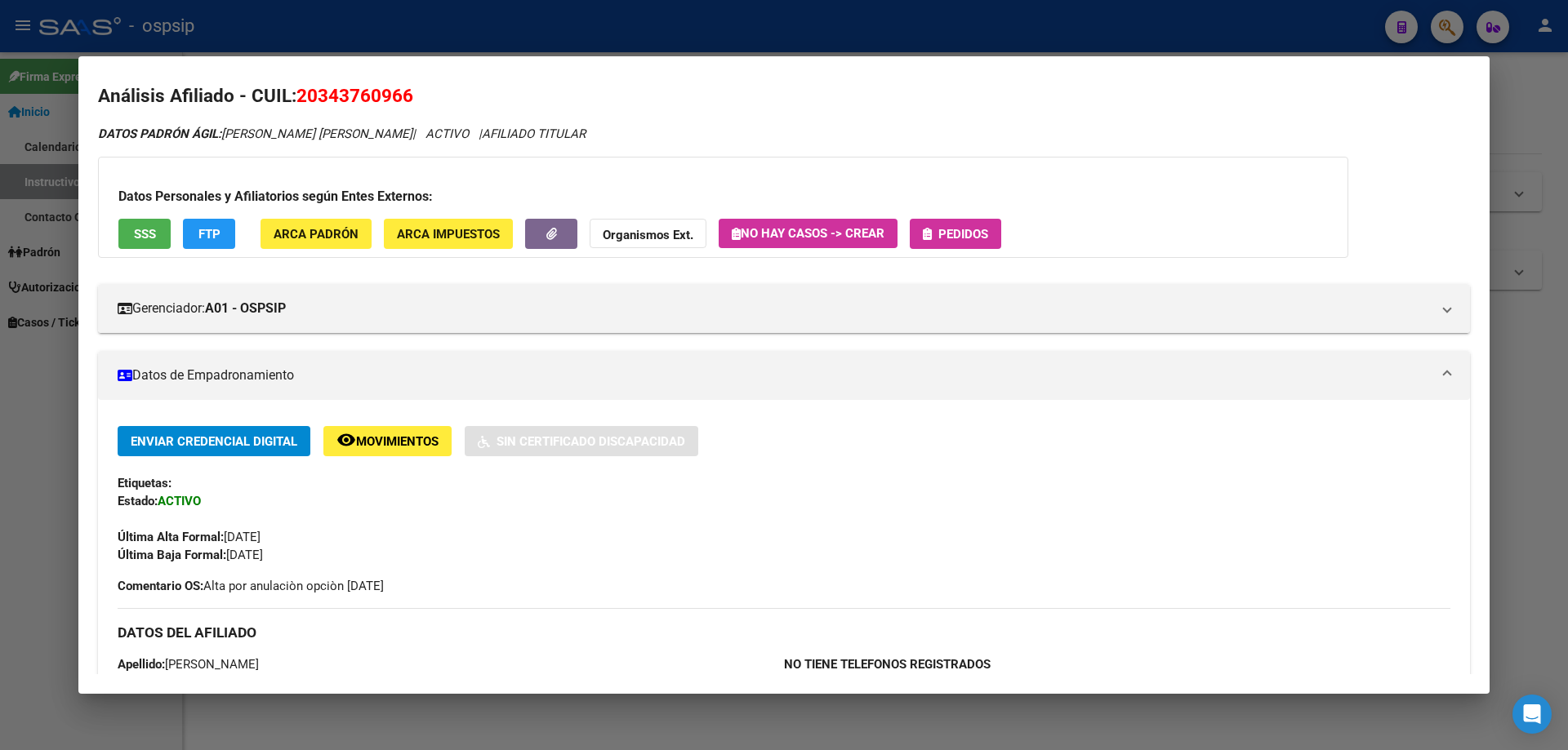
scroll to position [0, 0]
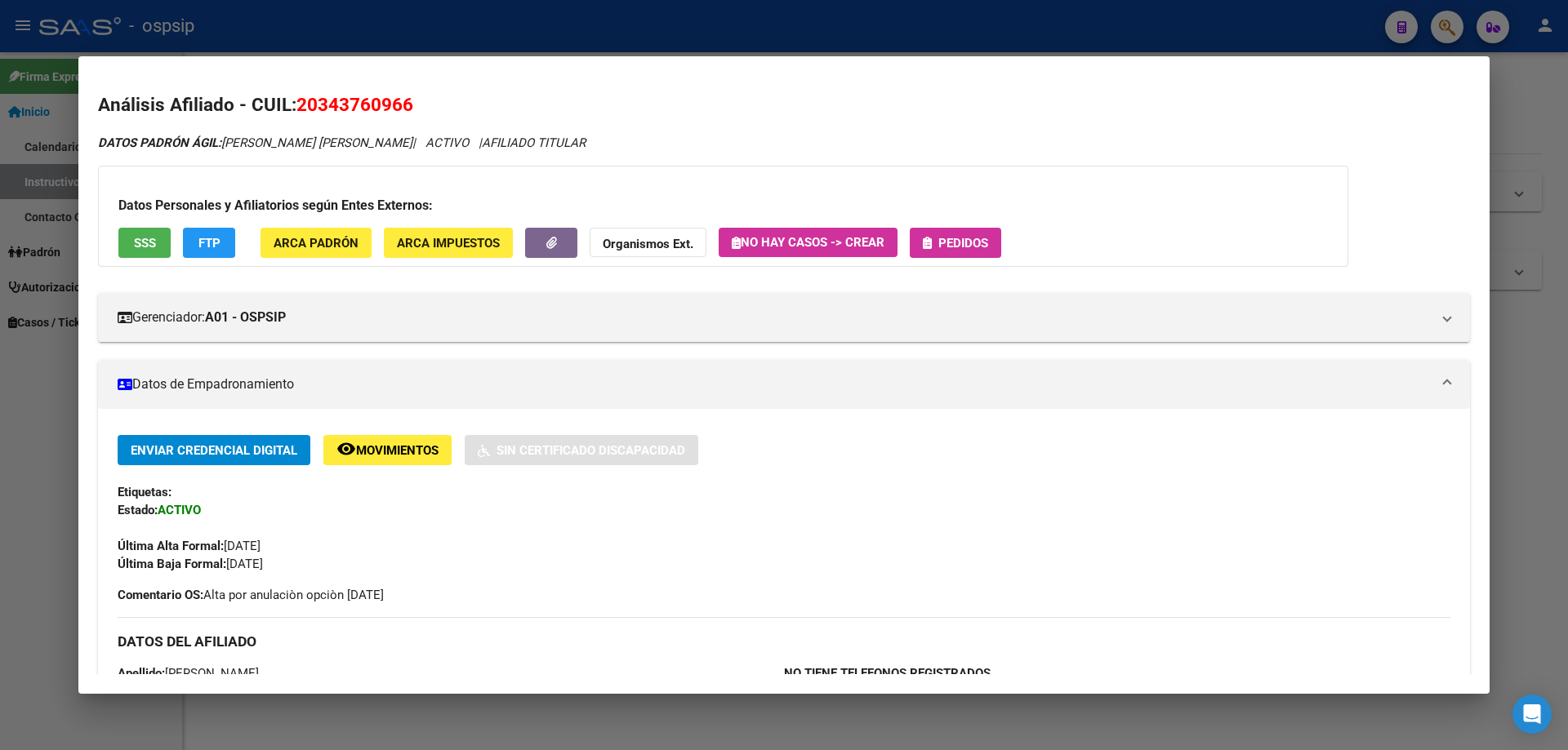
click at [964, 241] on span "Pedidos" at bounding box center [963, 244] width 50 height 15
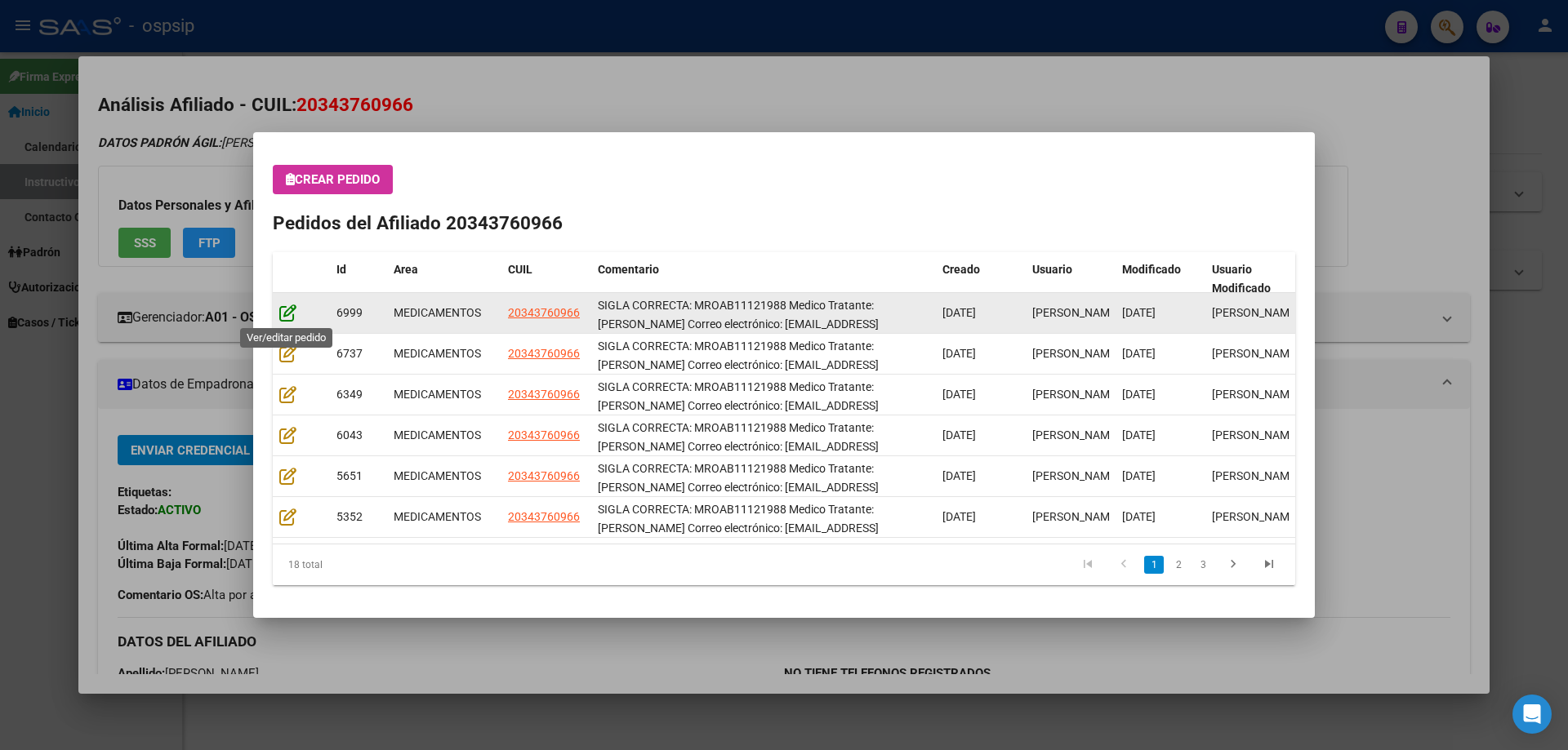
click at [289, 314] on icon at bounding box center [288, 313] width 17 height 18
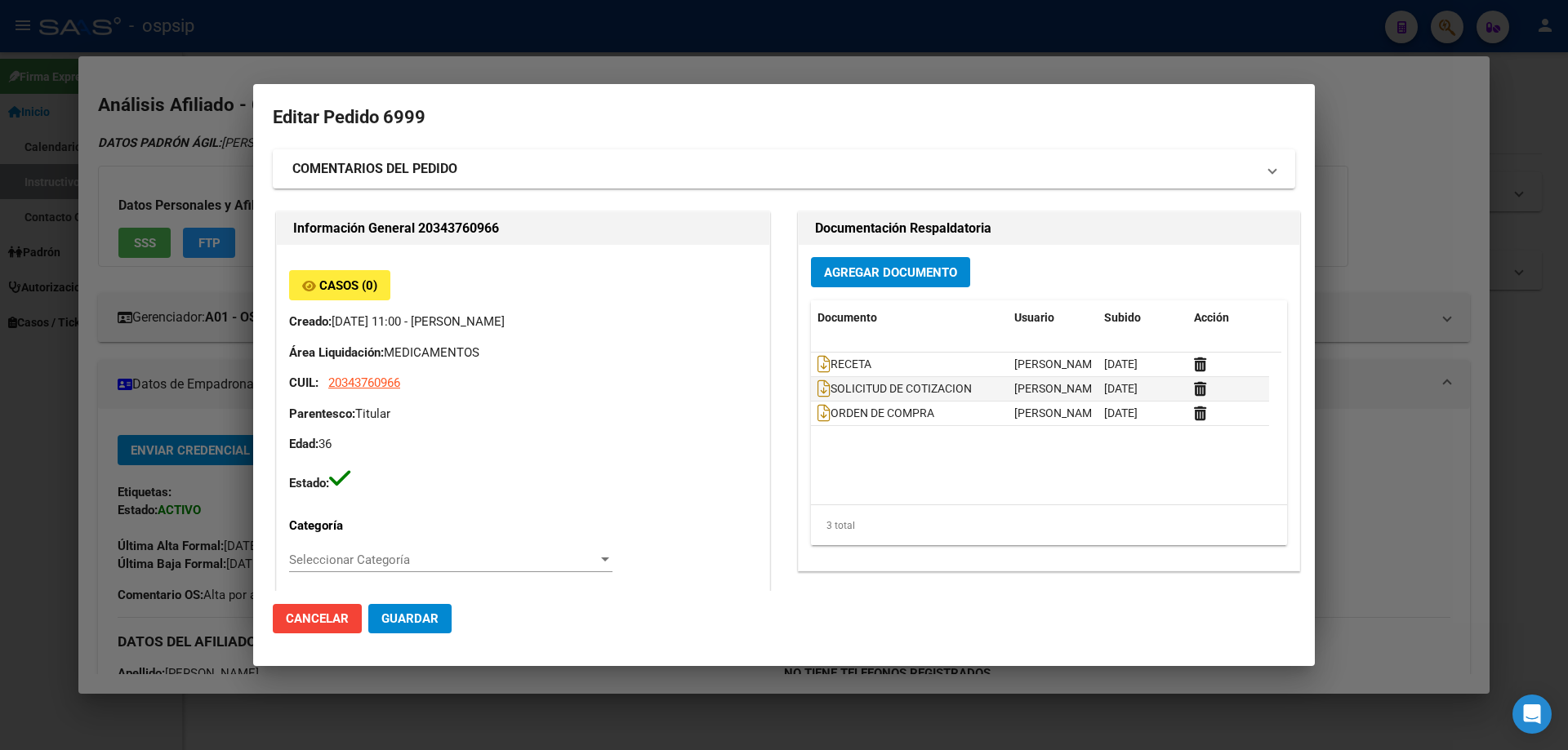
type input "[GEOGRAPHIC_DATA], [PERSON_NAME][STREET_ADDRESS][PERSON_NAME], Piso: 0, Departa…"
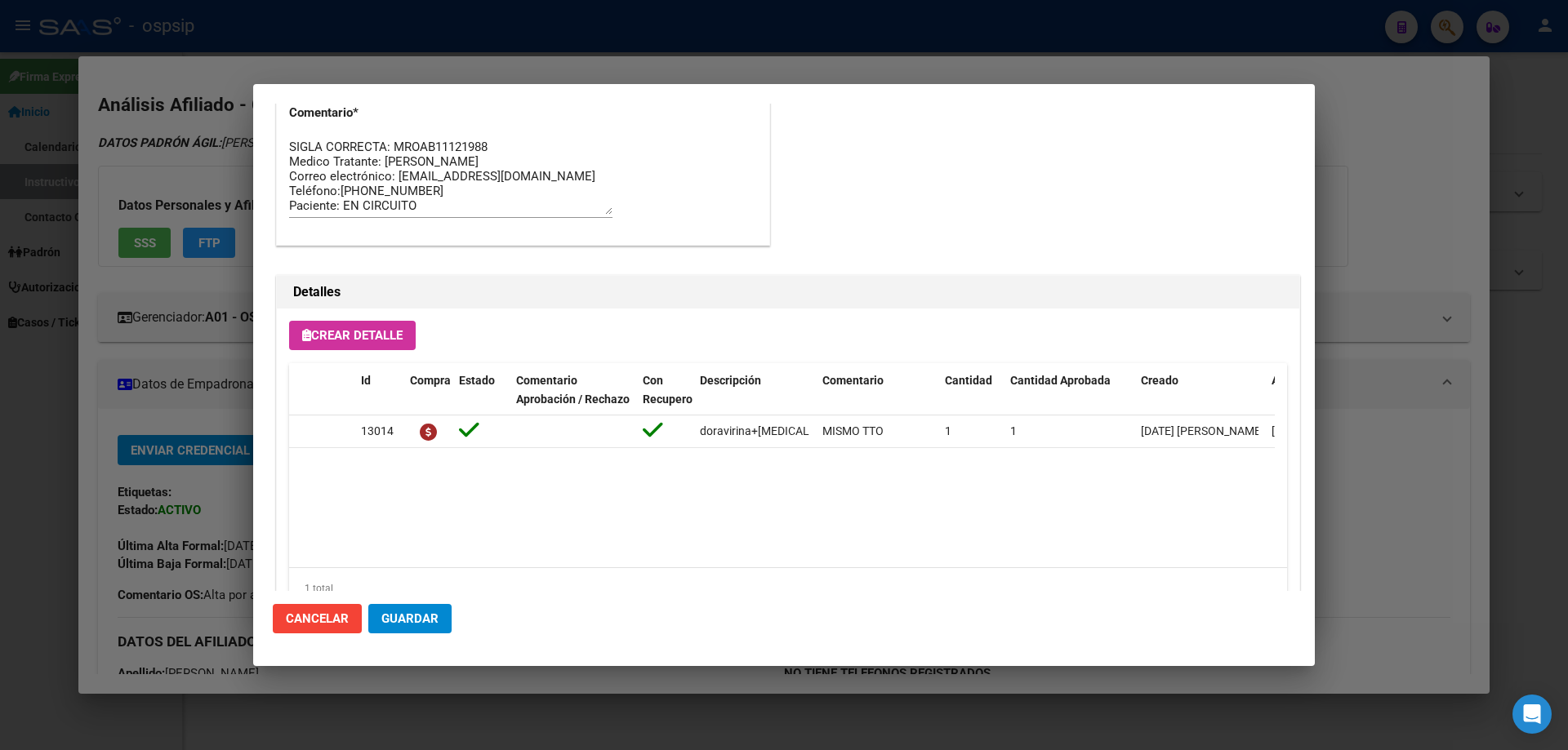
scroll to position [1061, 0]
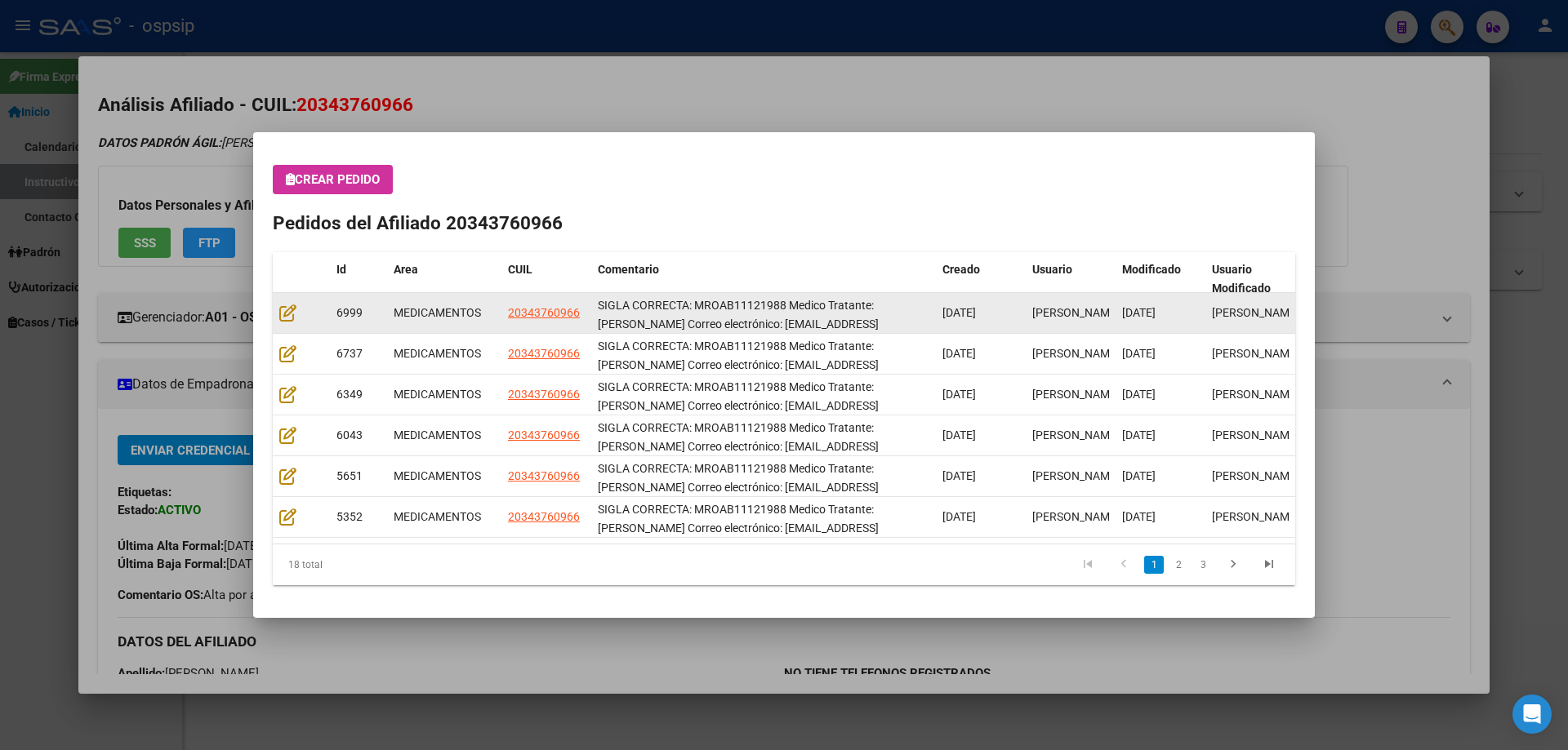
click at [275, 308] on datatable-body-cell at bounding box center [301, 313] width 57 height 40
click at [277, 308] on datatable-body-cell at bounding box center [301, 313] width 57 height 40
click at [279, 308] on icon at bounding box center [288, 313] width 17 height 18
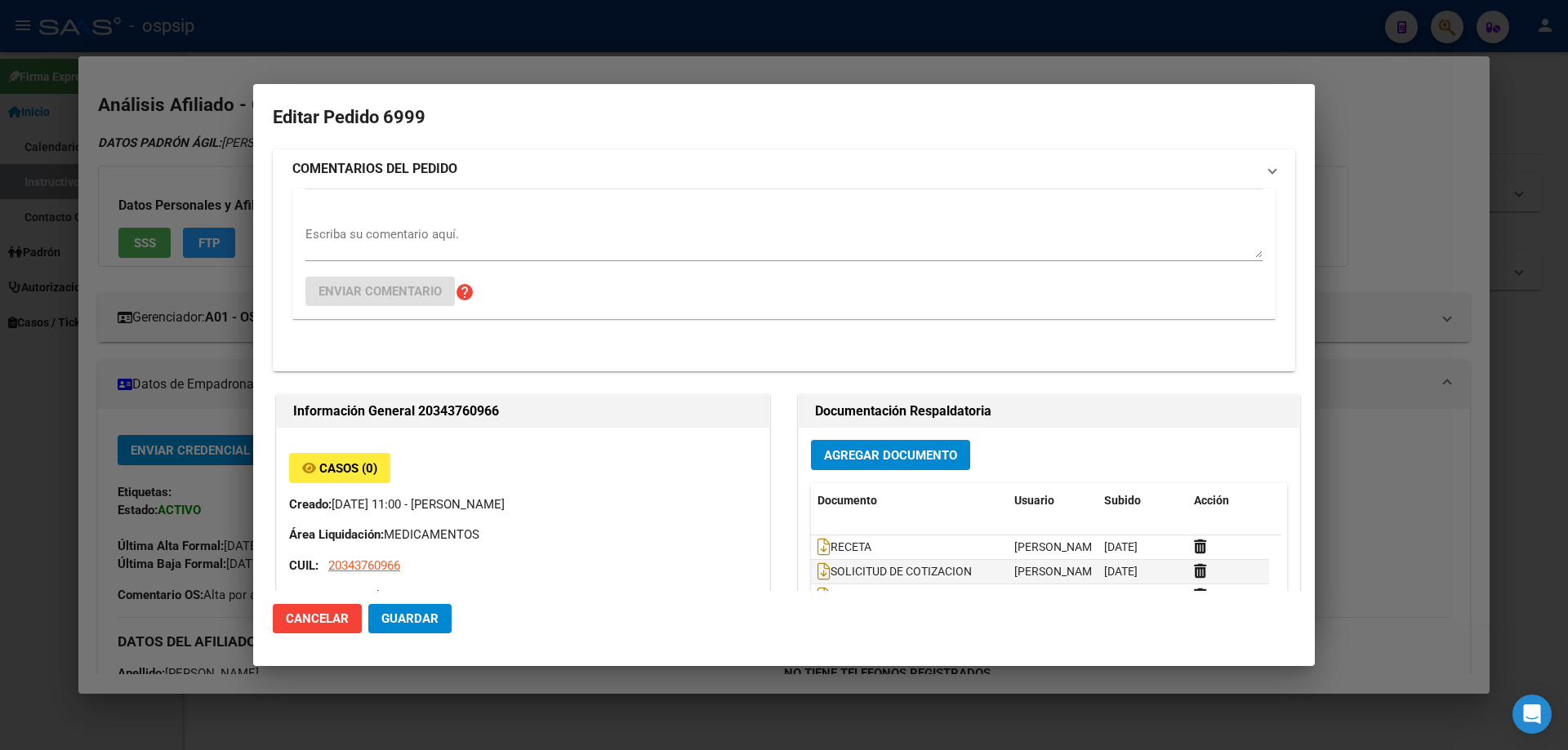
type input "[GEOGRAPHIC_DATA], [PERSON_NAME][STREET_ADDRESS][PERSON_NAME], Piso: 0, Departa…"
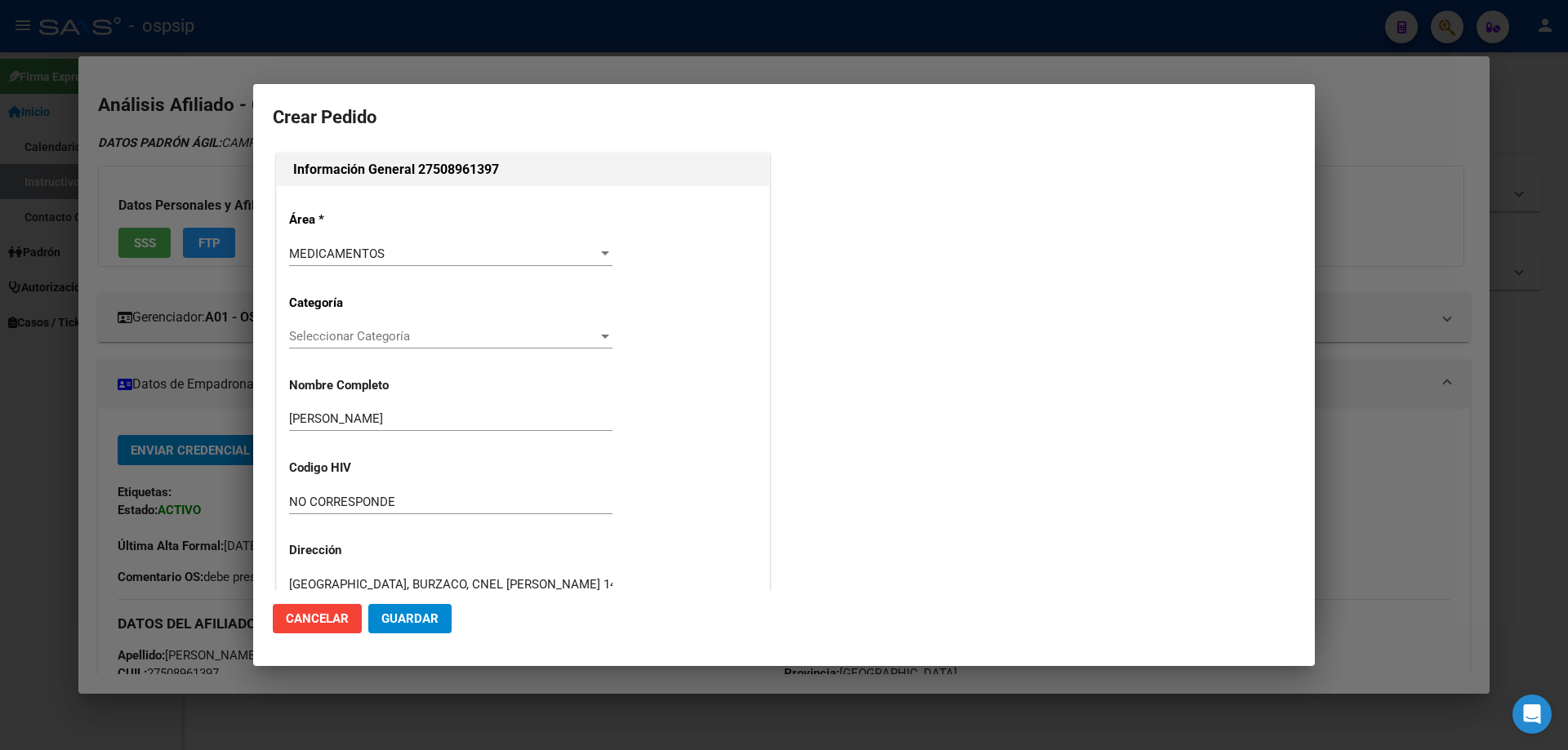
scroll to position [367, 0]
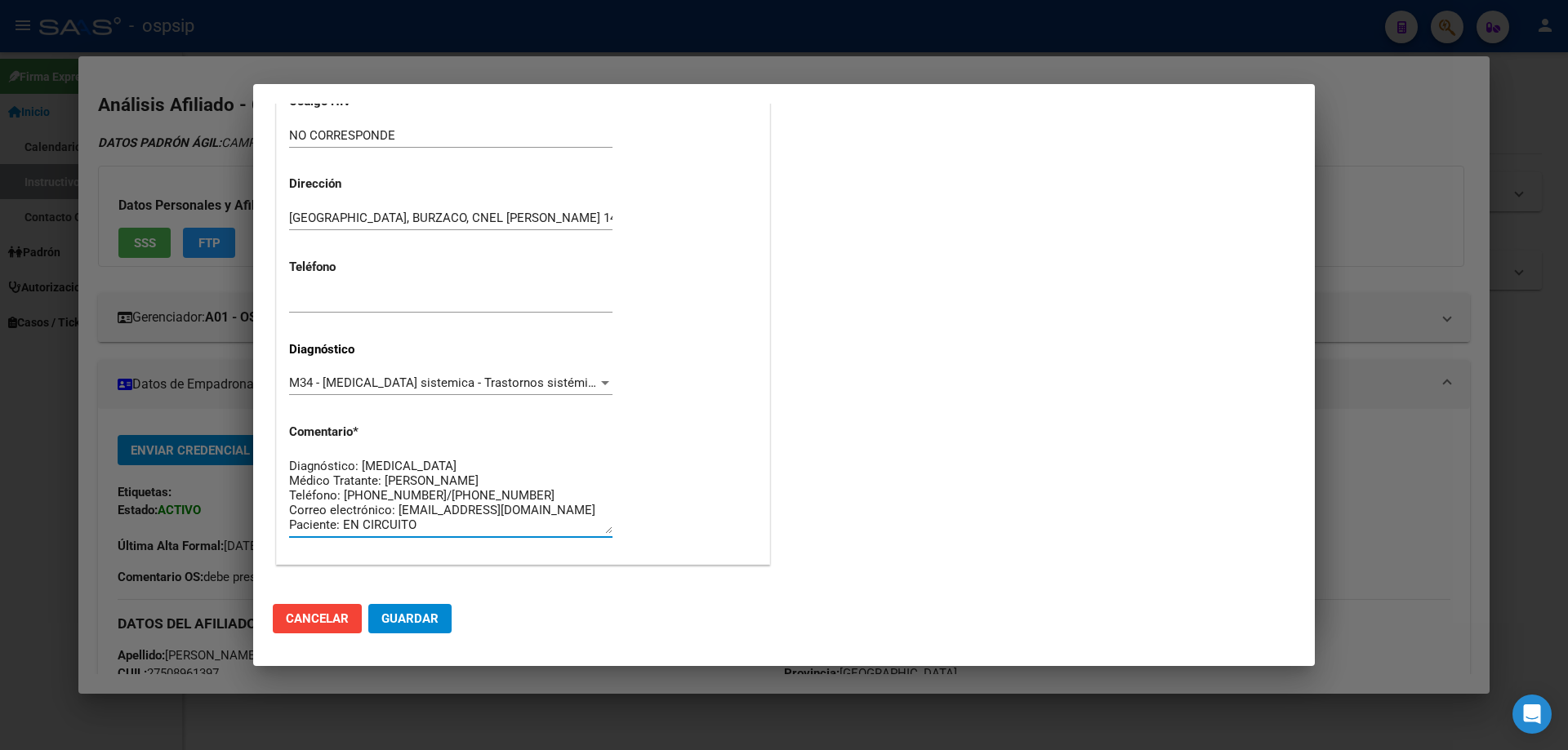
click at [460, 479] on textarea "Diagnóstico: [MEDICAL_DATA] Médico Tratante: [PERSON_NAME] Teléfono: [PHONE_NUM…" at bounding box center [451, 496] width 324 height 76
type textarea "Diagnóstico: [MEDICAL_DATA] Médico Tratante: [PERSON_NAME] Teléfono: [PHONE_NUM…"
click at [400, 626] on span "Guardar" at bounding box center [409, 619] width 57 height 15
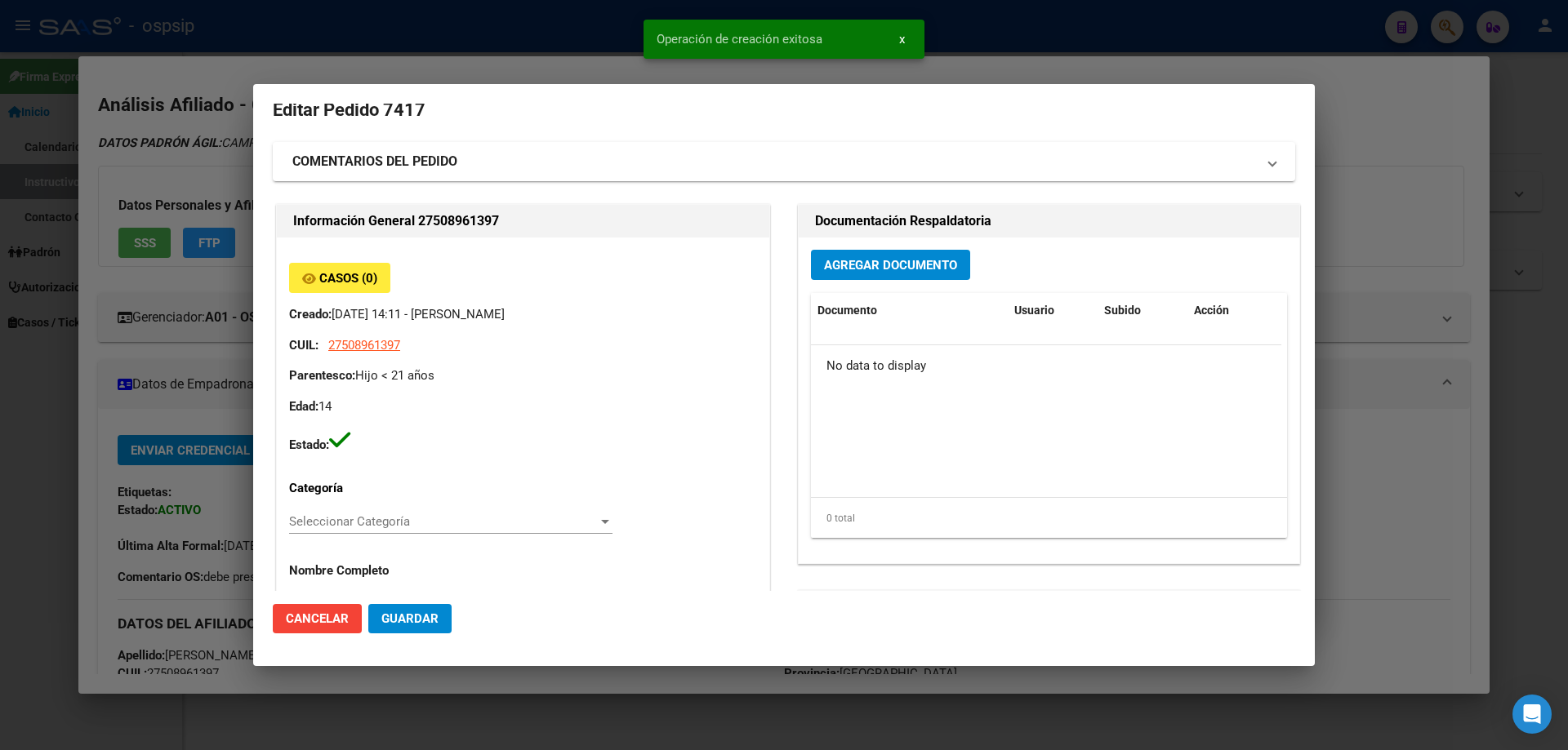
scroll to position [0, 0]
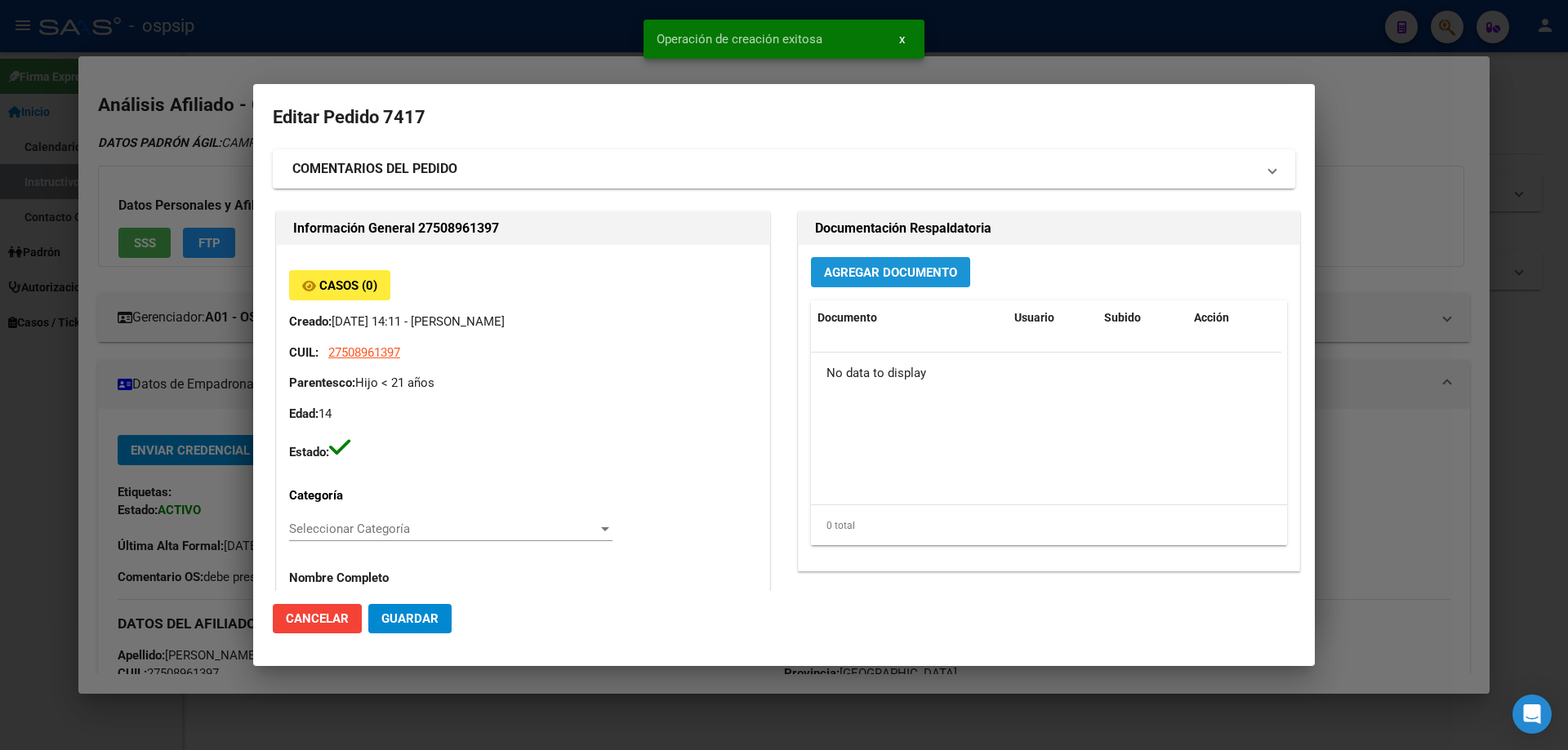
click at [920, 270] on span "Agregar Documento" at bounding box center [890, 273] width 133 height 15
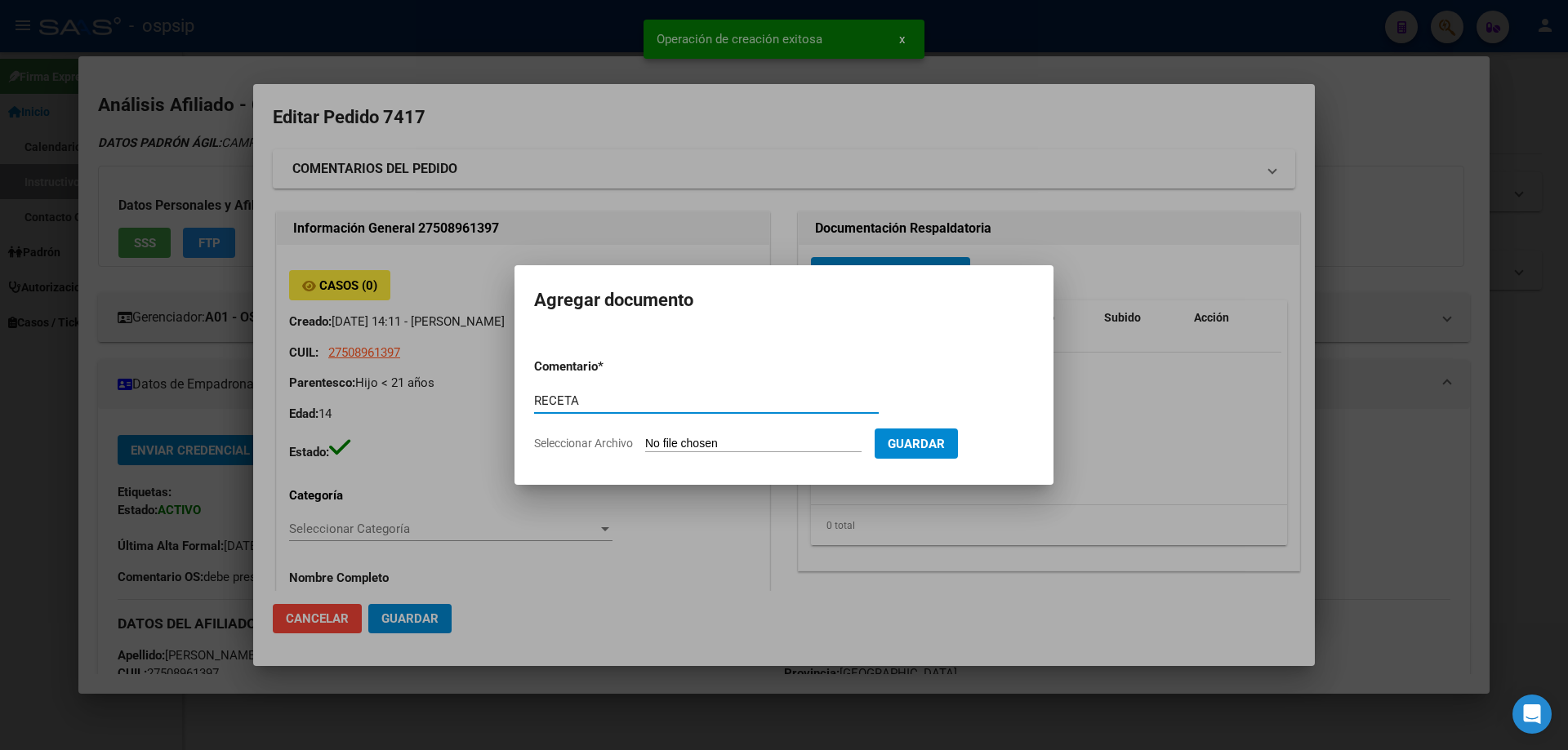
type input "RECETA"
click at [664, 437] on input "Seleccionar Archivo" at bounding box center [753, 444] width 216 height 16
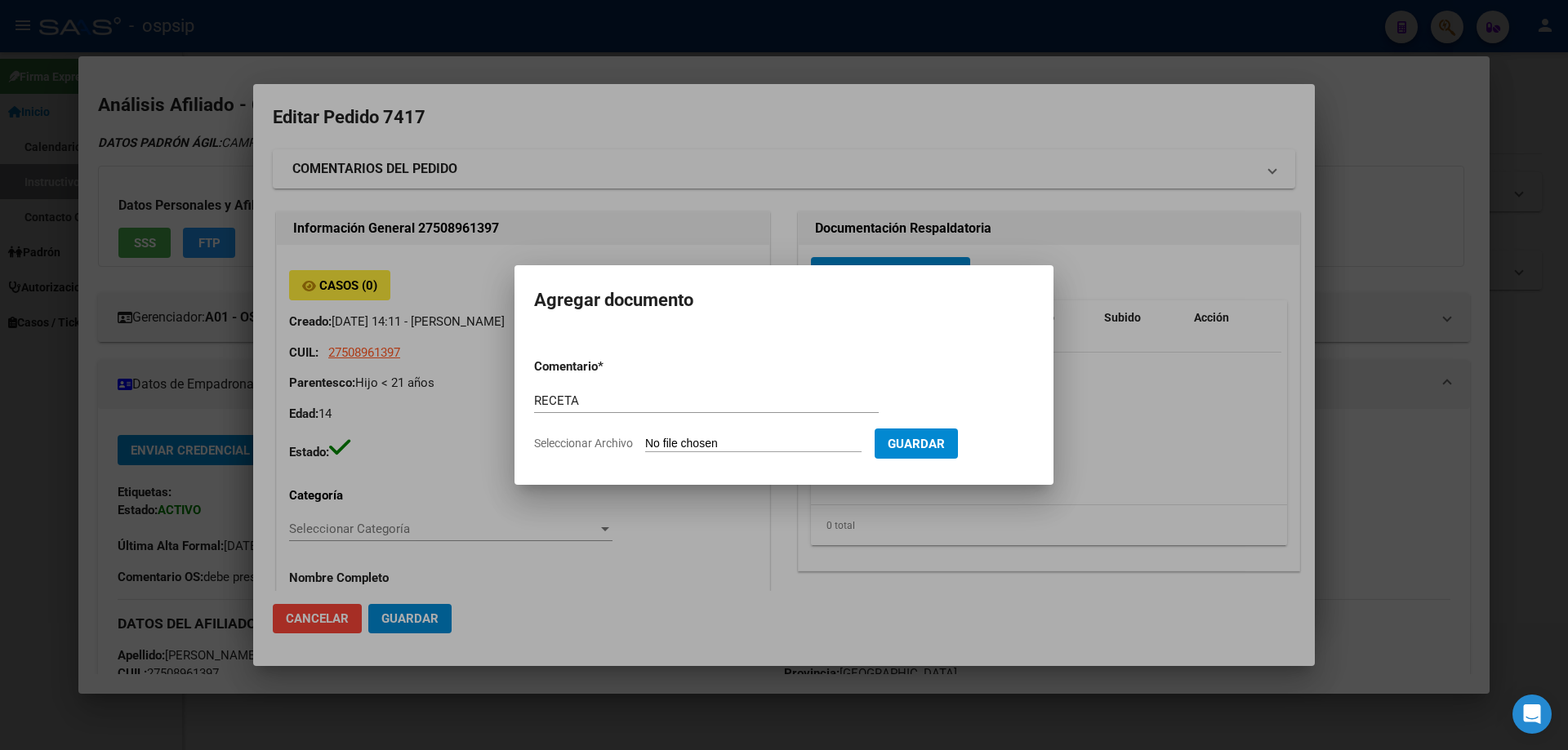
type input "C:\fakepath\DOC-20251001-WA0072..pdf"
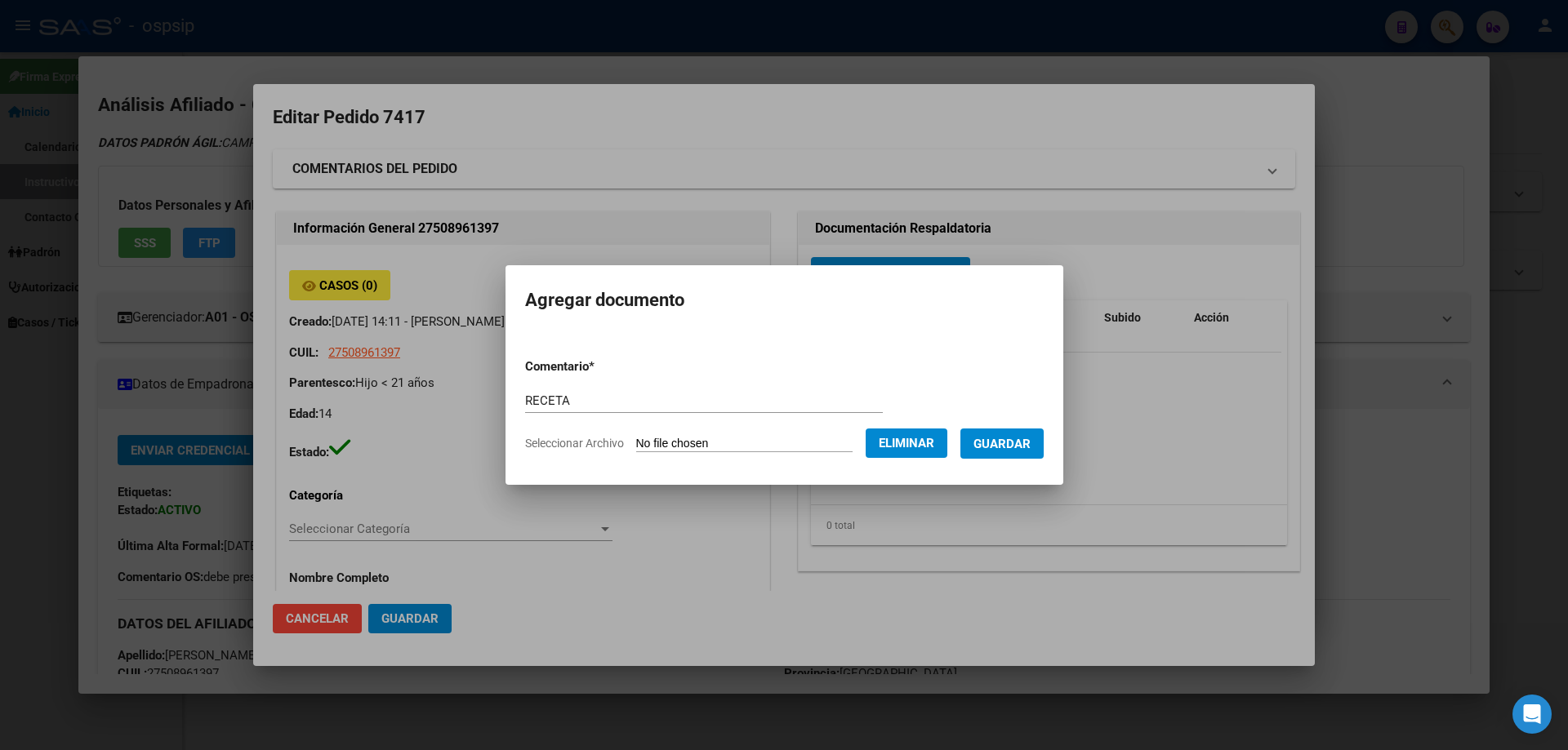
click at [578, 389] on div "RECETA Comentario" at bounding box center [704, 400] width 358 height 24
type input "R"
type input "CUD"
click at [1007, 442] on button "Guardar" at bounding box center [1002, 443] width 83 height 30
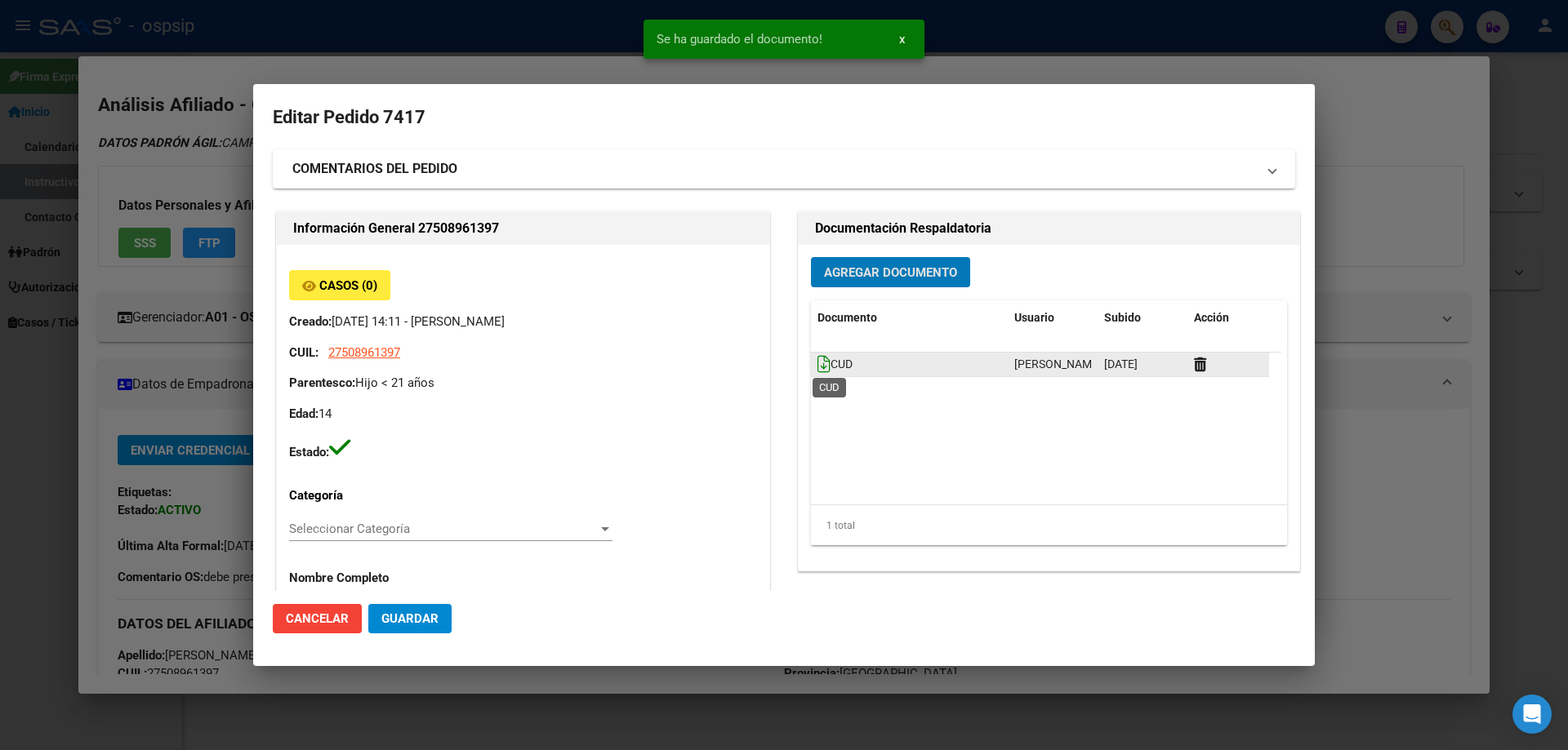
click at [818, 364] on icon at bounding box center [824, 364] width 13 height 18
click at [883, 284] on button "Agregar Documento" at bounding box center [890, 272] width 159 height 30
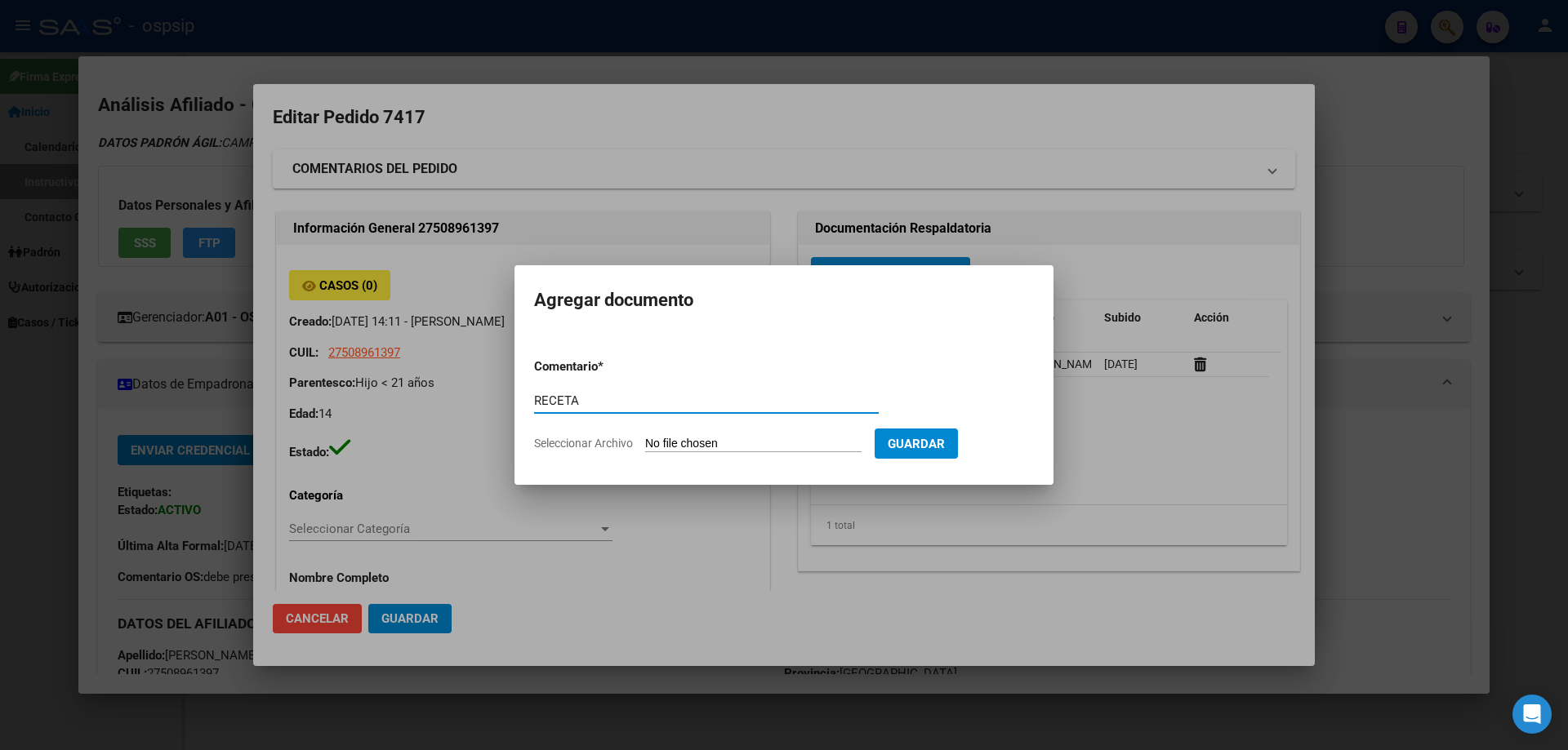
type input "RECETA"
click at [701, 454] on form "Comentario * RECETA Comentario Seleccionar Archivo Guardar" at bounding box center [784, 404] width 500 height 119
click at [701, 444] on input "Seleccionar Archivo" at bounding box center [753, 444] width 216 height 16
type input "C:\fakepath\1000325542.jpg"
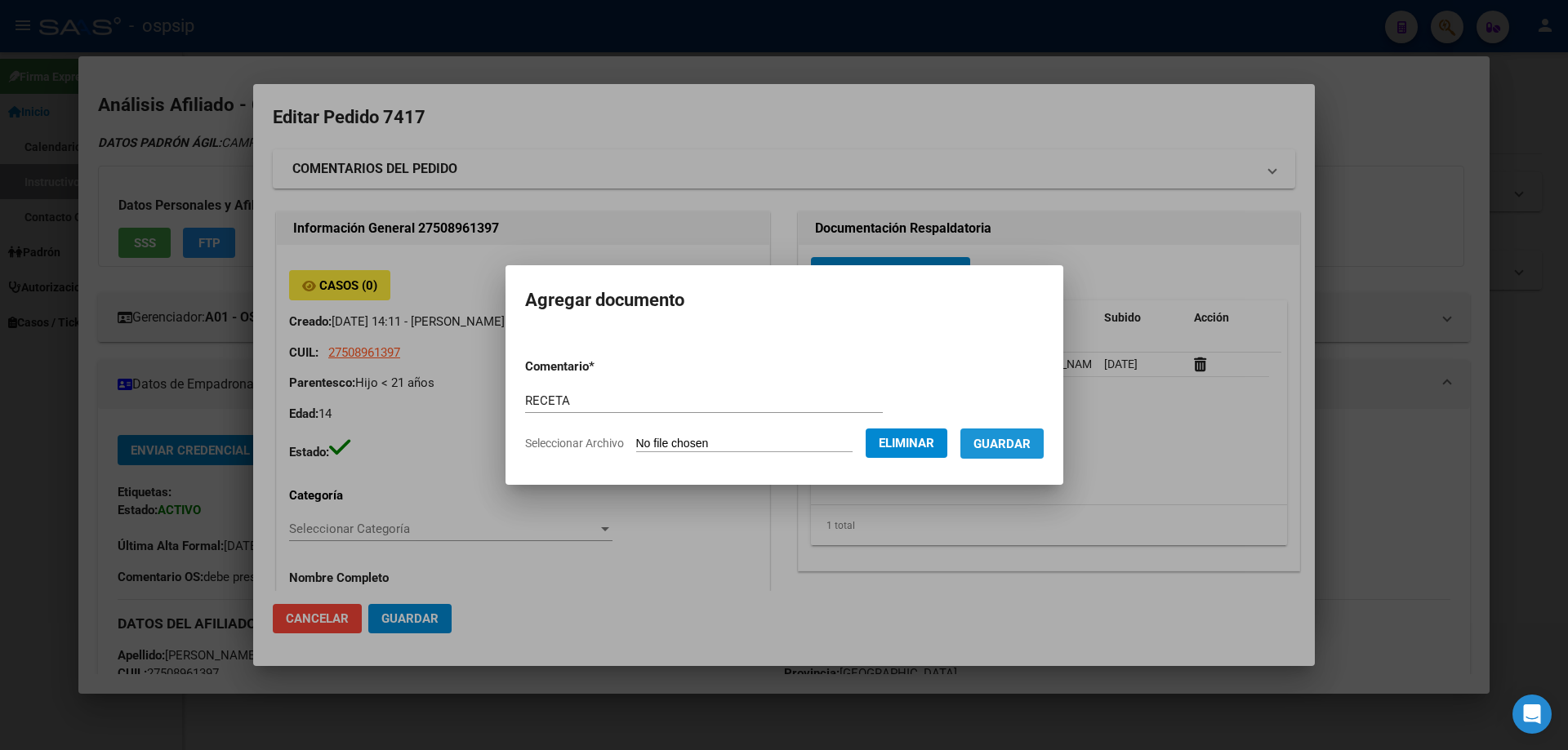
click at [1012, 444] on span "Guardar" at bounding box center [1002, 444] width 57 height 15
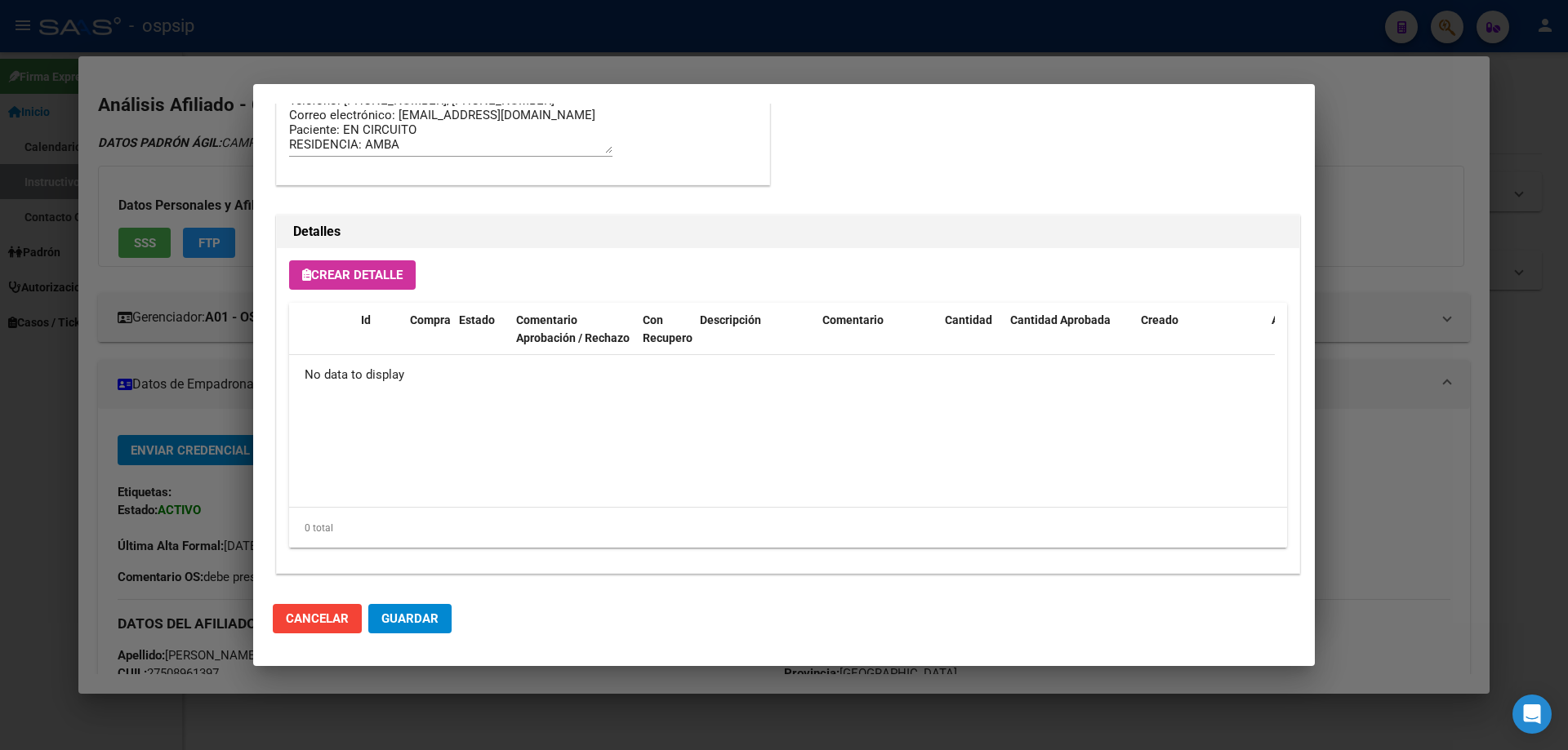
scroll to position [949, 0]
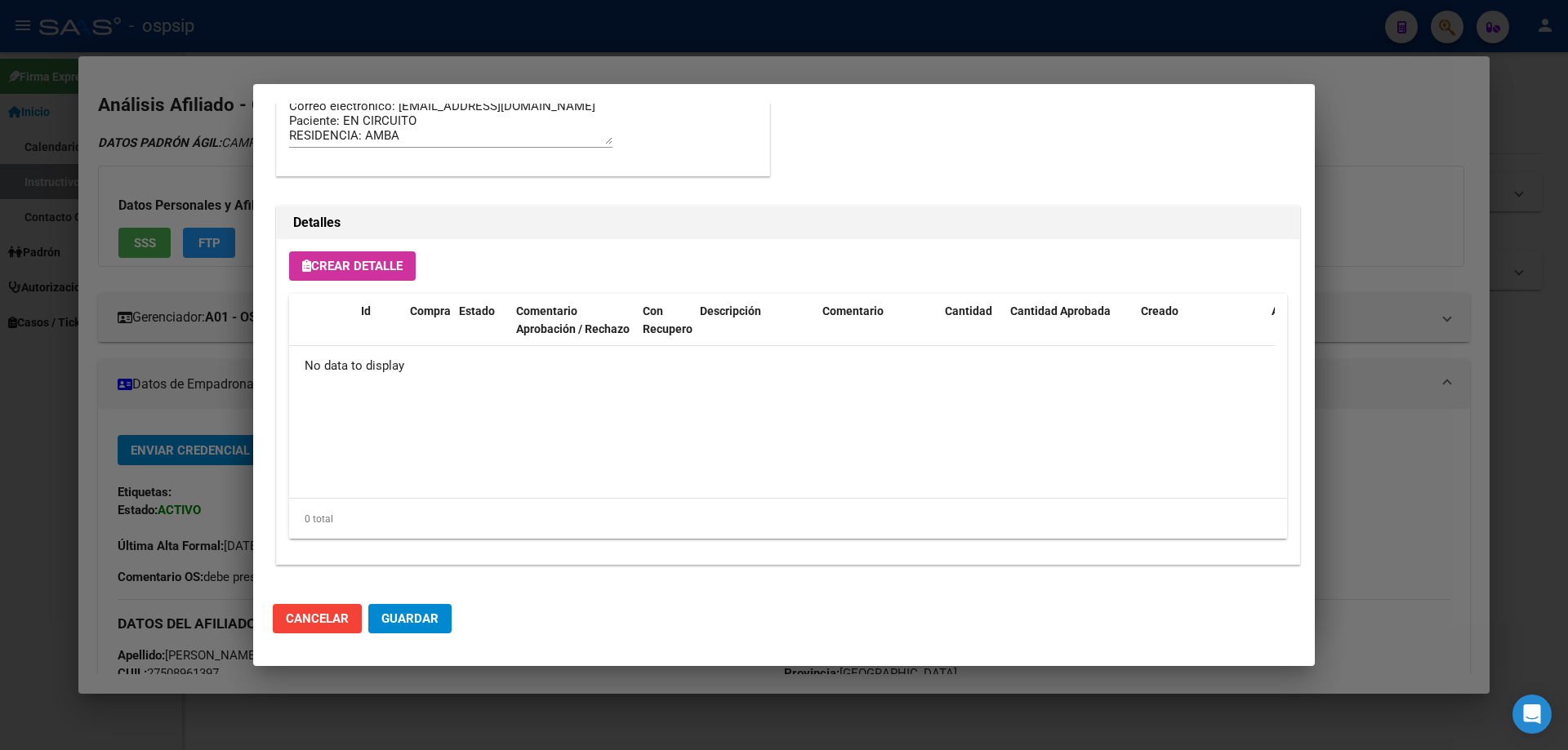
click at [354, 270] on span "Crear Detalle" at bounding box center [352, 266] width 101 height 15
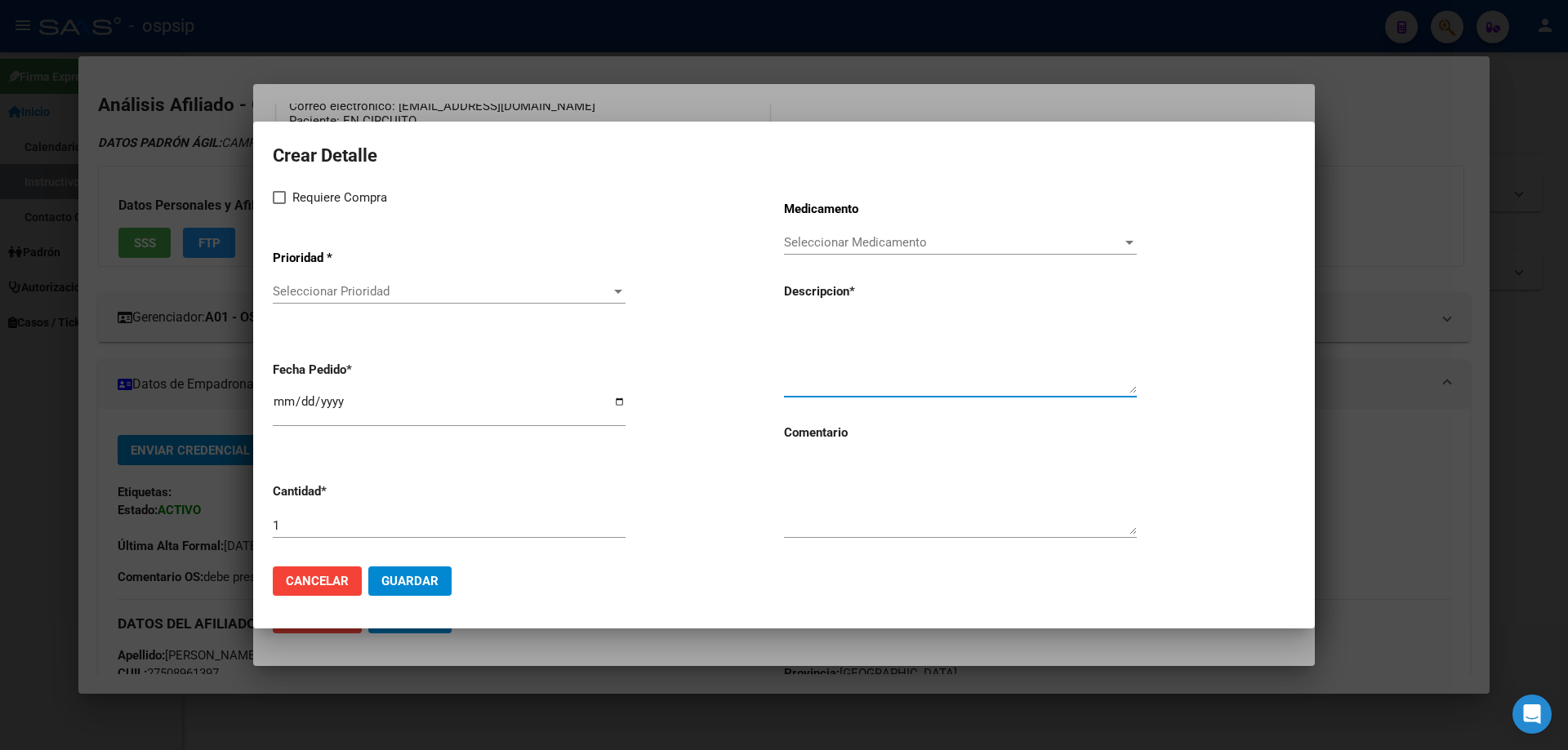
paste textarea "MICOFENOLATO SODICO 360 mg comp.gastr.x 120"
type textarea "MICOFENOLATO SODICO 360 mg comp.gastr.x 120"
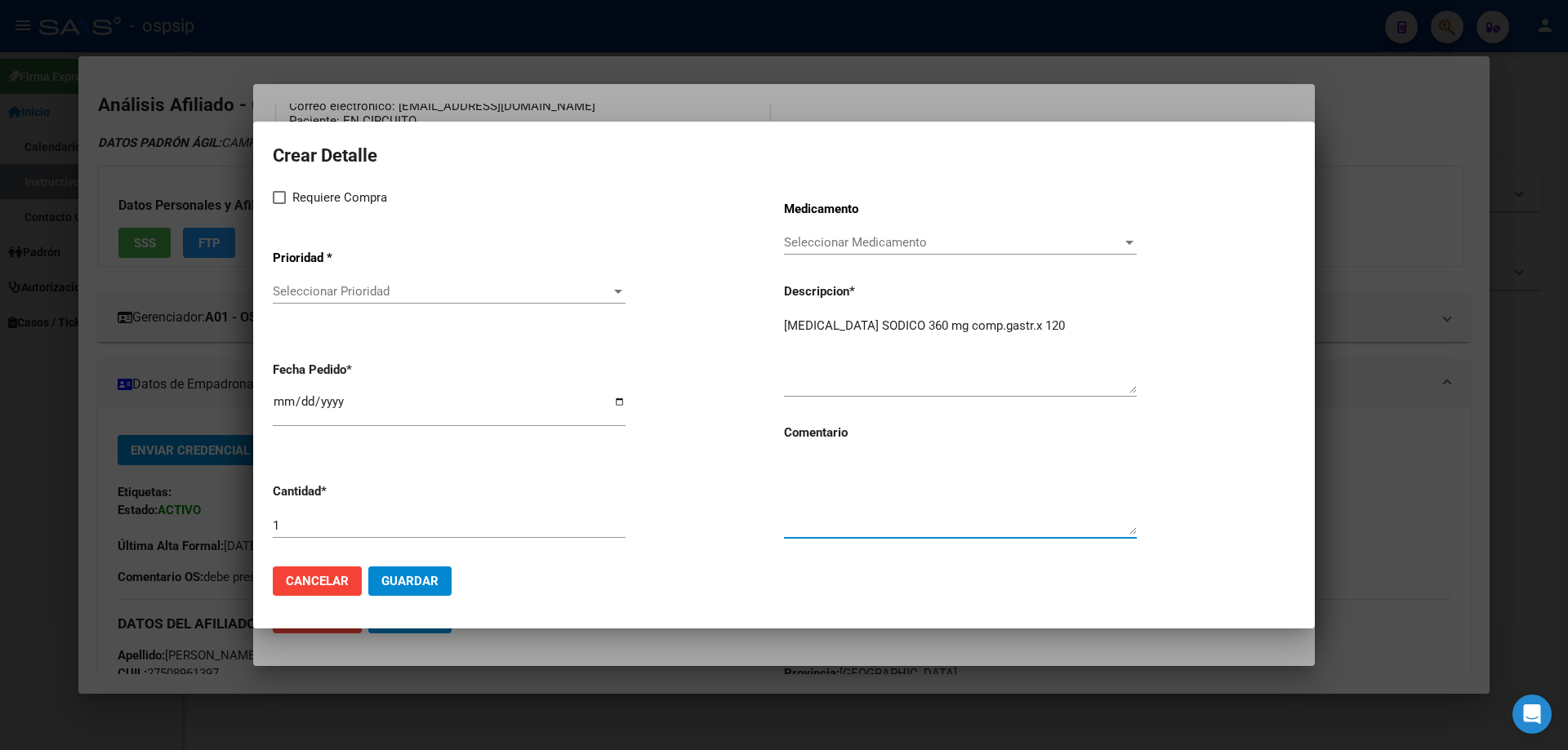
click at [831, 517] on textarea at bounding box center [960, 496] width 353 height 76
type textarea "MISMO TTO"
click at [279, 200] on span at bounding box center [279, 198] width 13 height 13
click at [279, 204] on input "Requiere Compra" at bounding box center [279, 204] width 1 height 1
checkbox input "true"
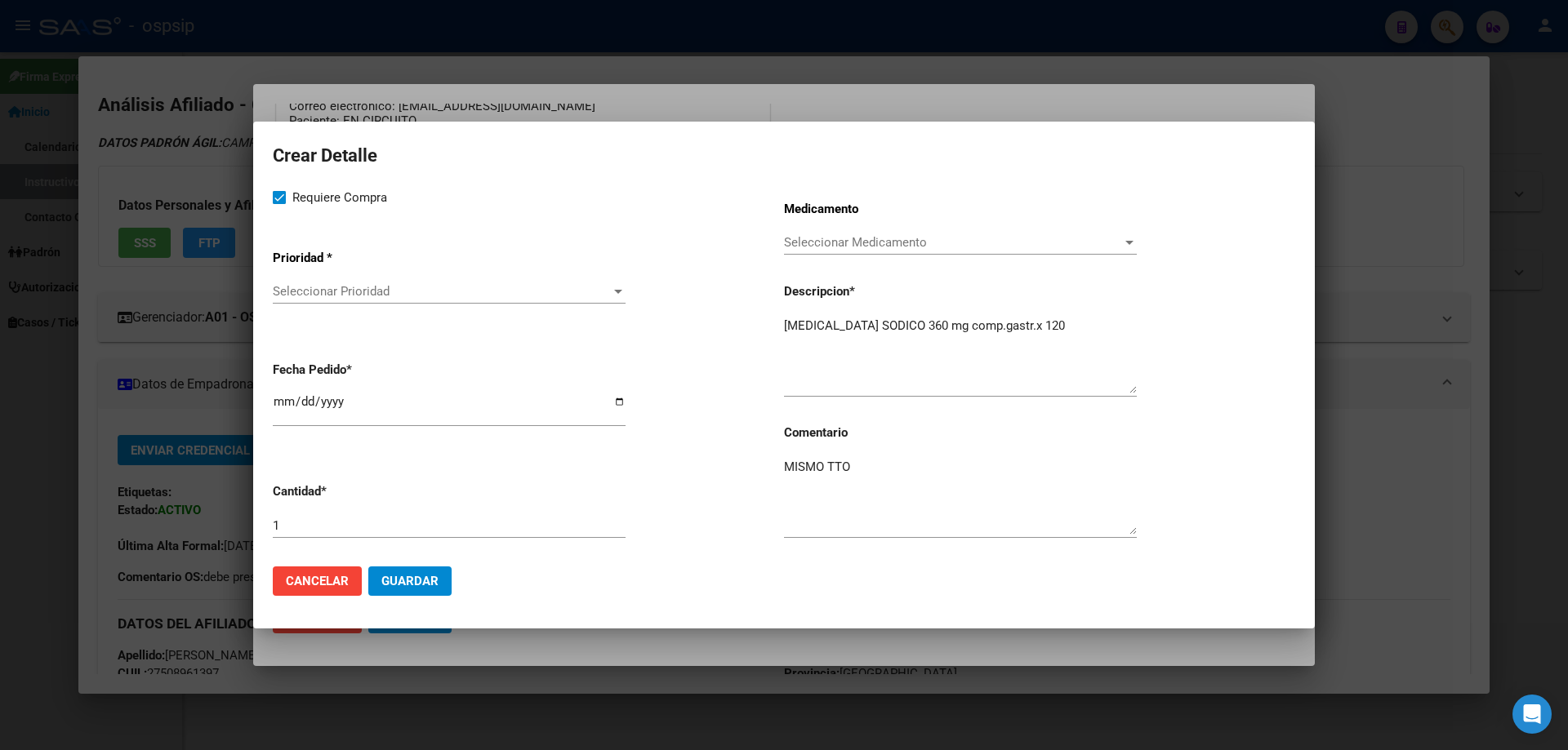
click at [304, 292] on span "Seleccionar Prioridad" at bounding box center [442, 292] width 338 height 15
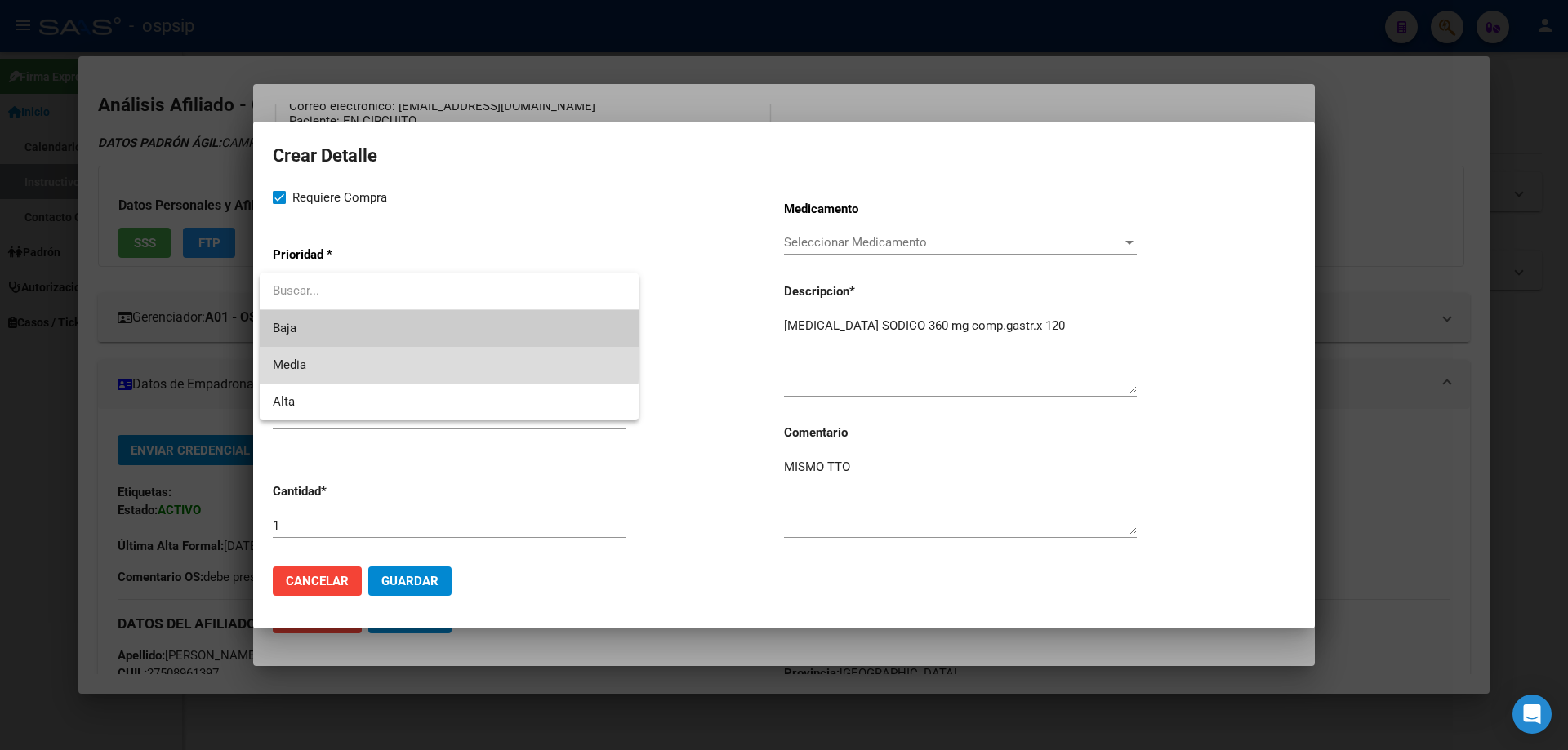
click at [321, 358] on span "Media" at bounding box center [449, 365] width 353 height 37
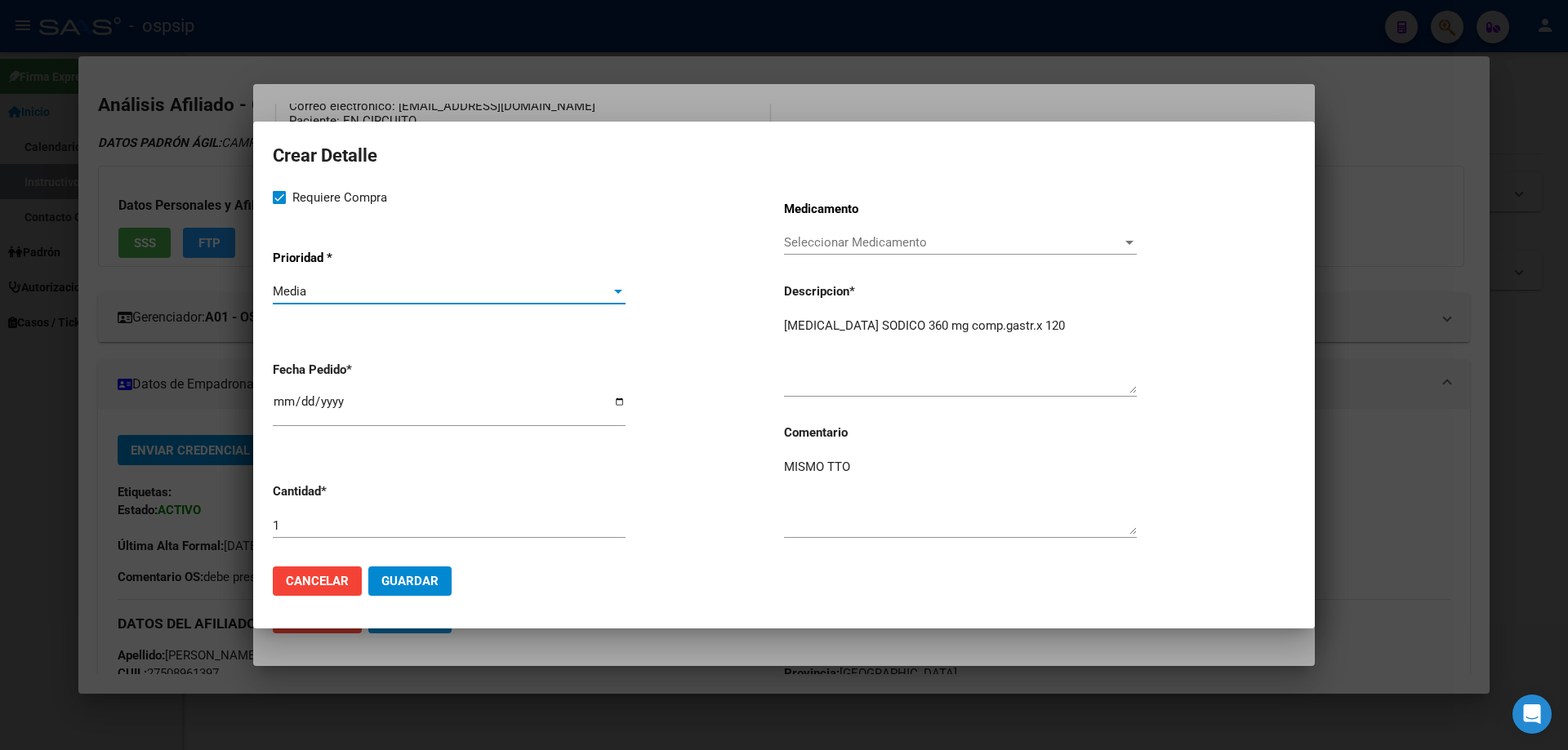
click at [286, 400] on input "[DATE]" at bounding box center [449, 407] width 353 height 26
type input "2025-10-02"
click at [439, 580] on button "Guardar" at bounding box center [410, 580] width 83 height 29
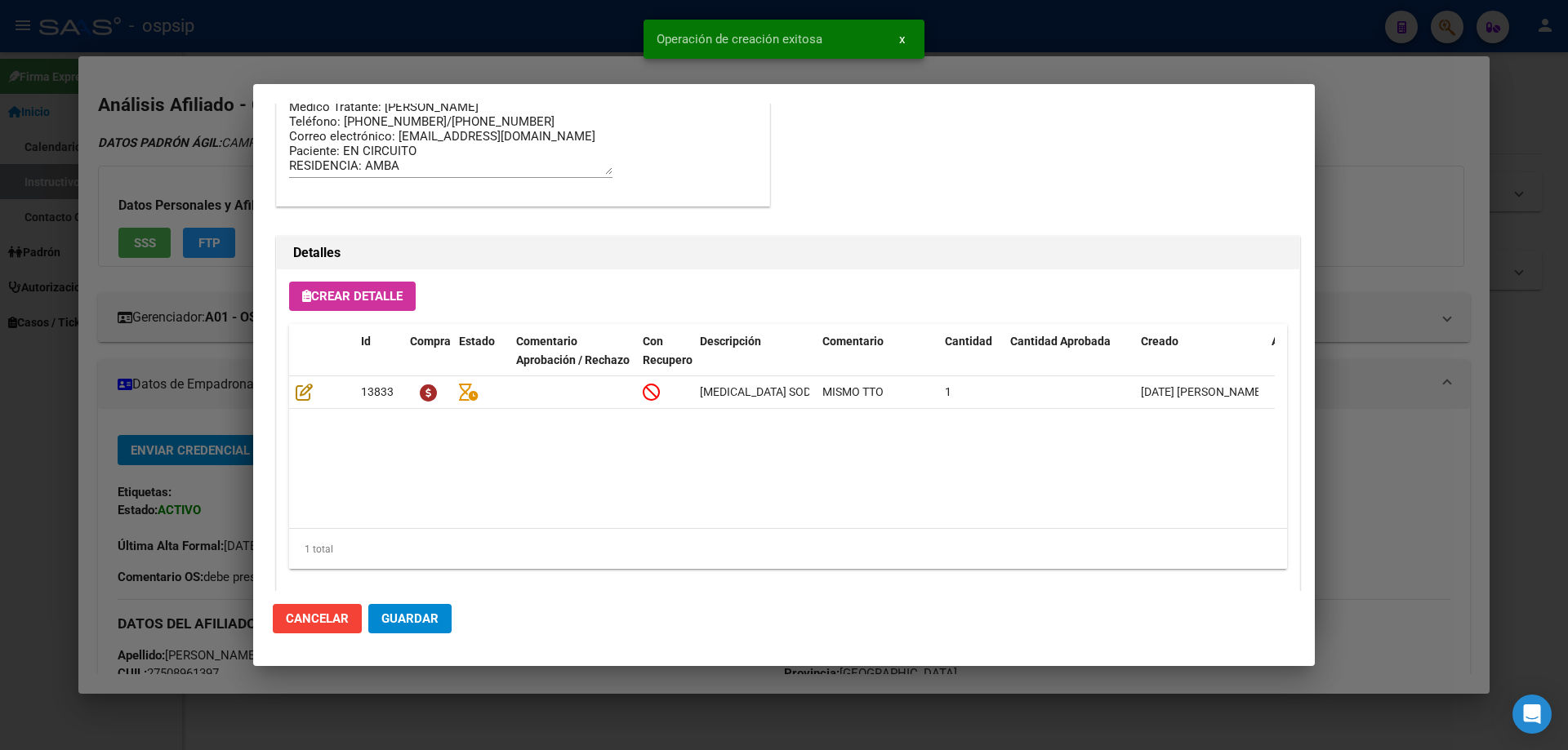
scroll to position [979, 0]
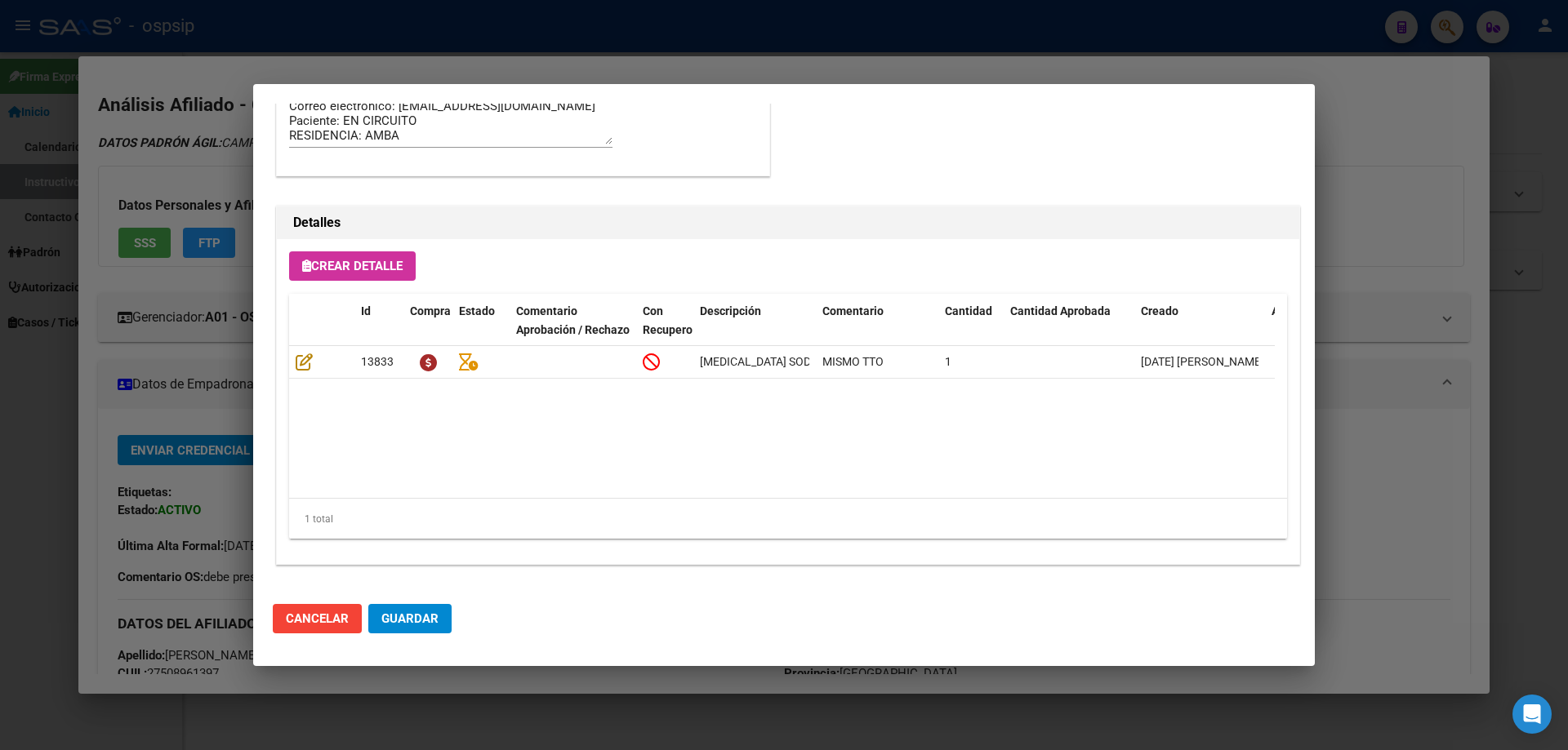
click at [398, 269] on span "Crear Detalle" at bounding box center [352, 266] width 101 height 15
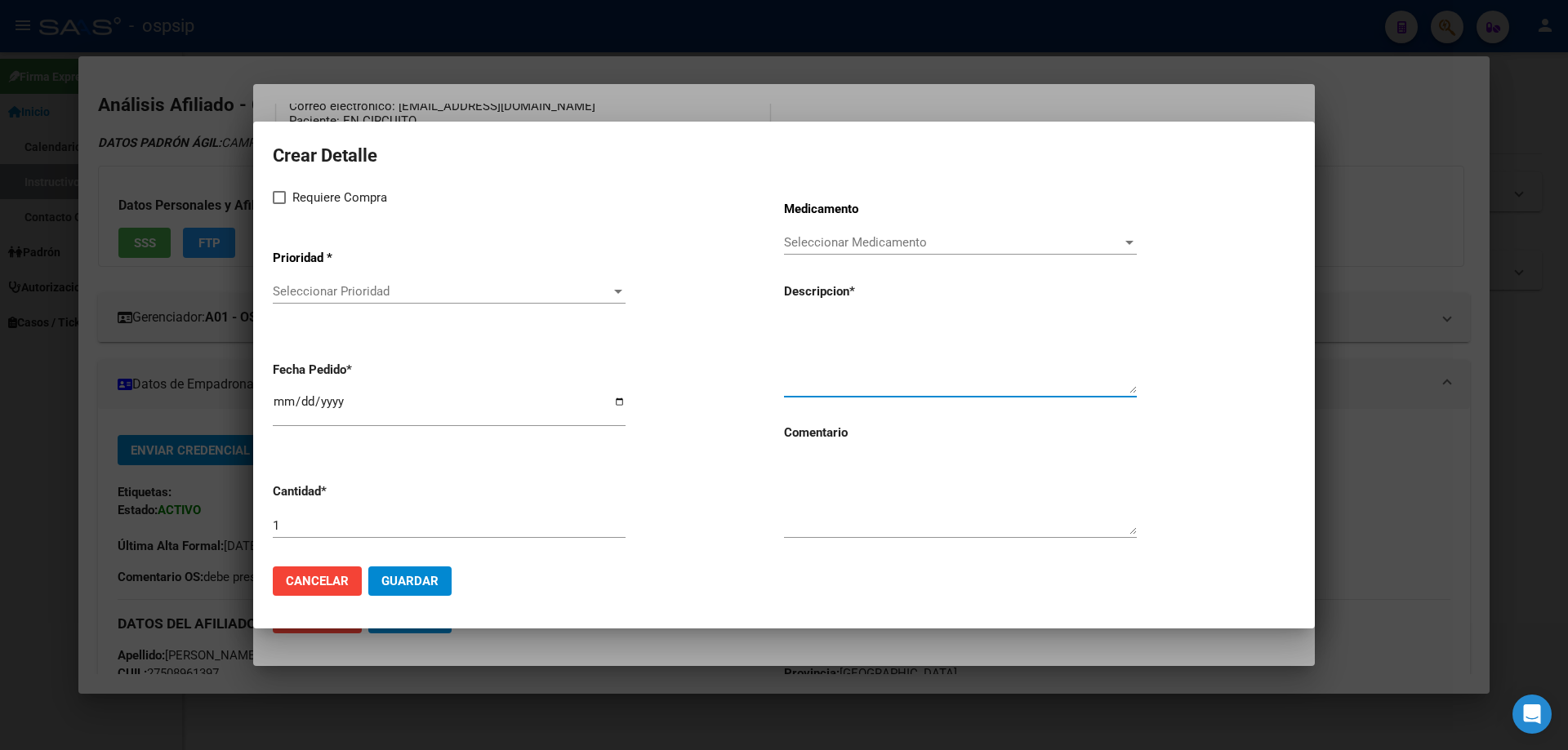
paste textarea "TOCILIZUMAB 80 mg / 4 ml F.Amp. x 1"
type textarea "TOCILIZUMAB 80 mg / 4 ml F.Amp. x 1"
click at [829, 487] on textarea at bounding box center [960, 496] width 353 height 76
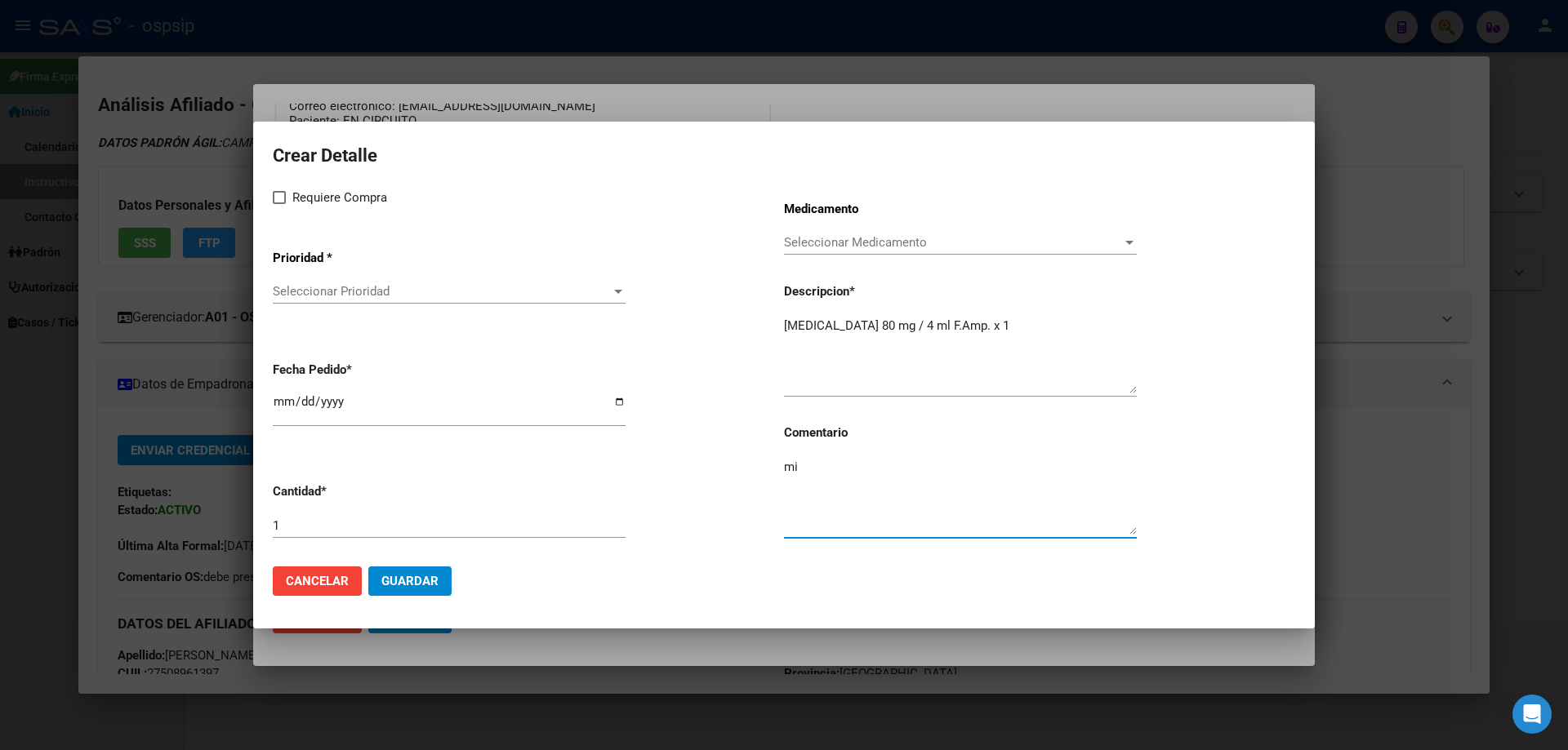
type textarea "m"
type textarea "MISMO TTO"
click at [282, 200] on span at bounding box center [279, 198] width 13 height 13
click at [279, 204] on input "Requiere Compra" at bounding box center [279, 204] width 1 height 1
checkbox input "true"
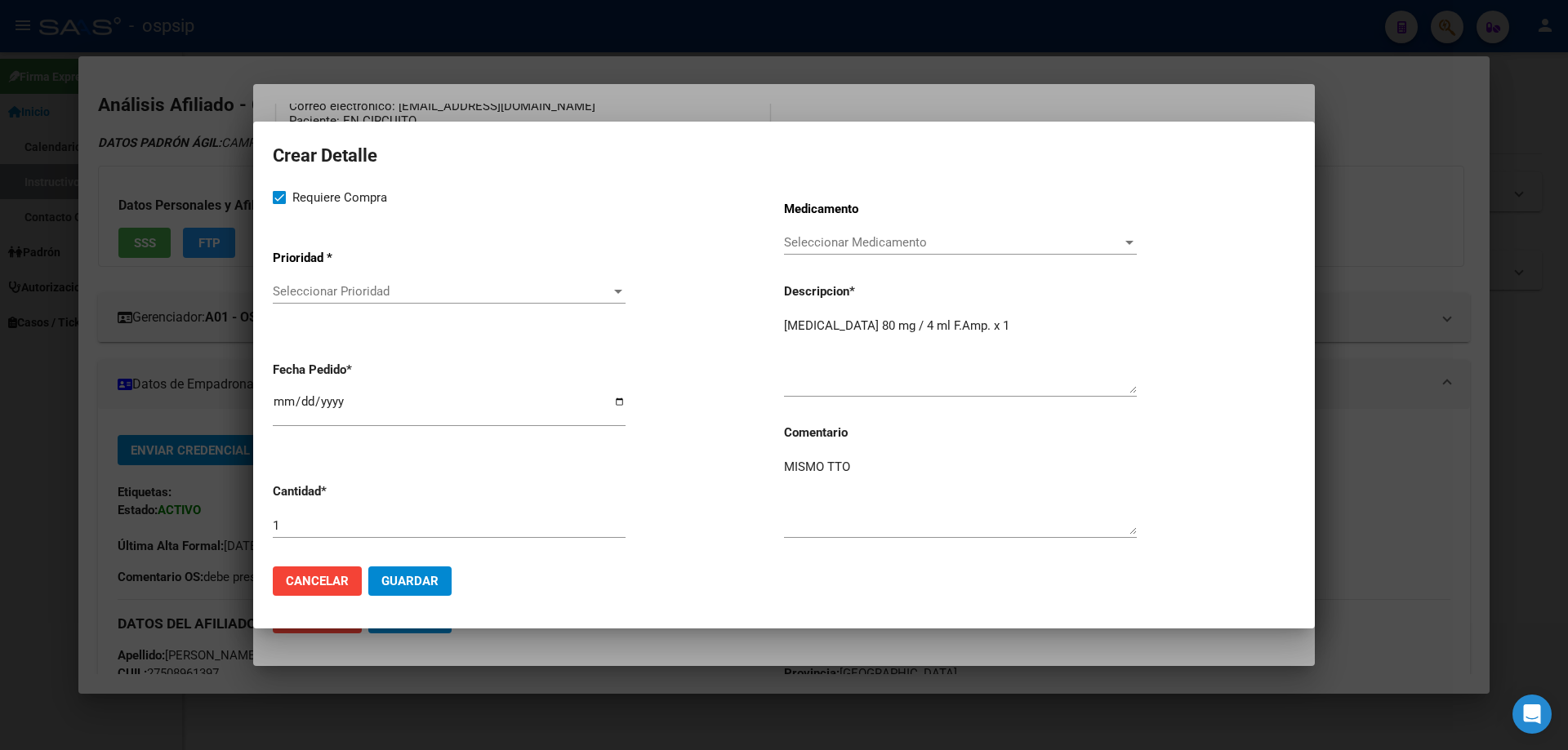
click at [284, 278] on app-drop-down-list "Prioridad * Seleccionar Prioridad Seleccionar Prioridad" at bounding box center [528, 278] width 512 height 82
click at [295, 285] on span "Seleccionar Prioridad" at bounding box center [442, 292] width 338 height 15
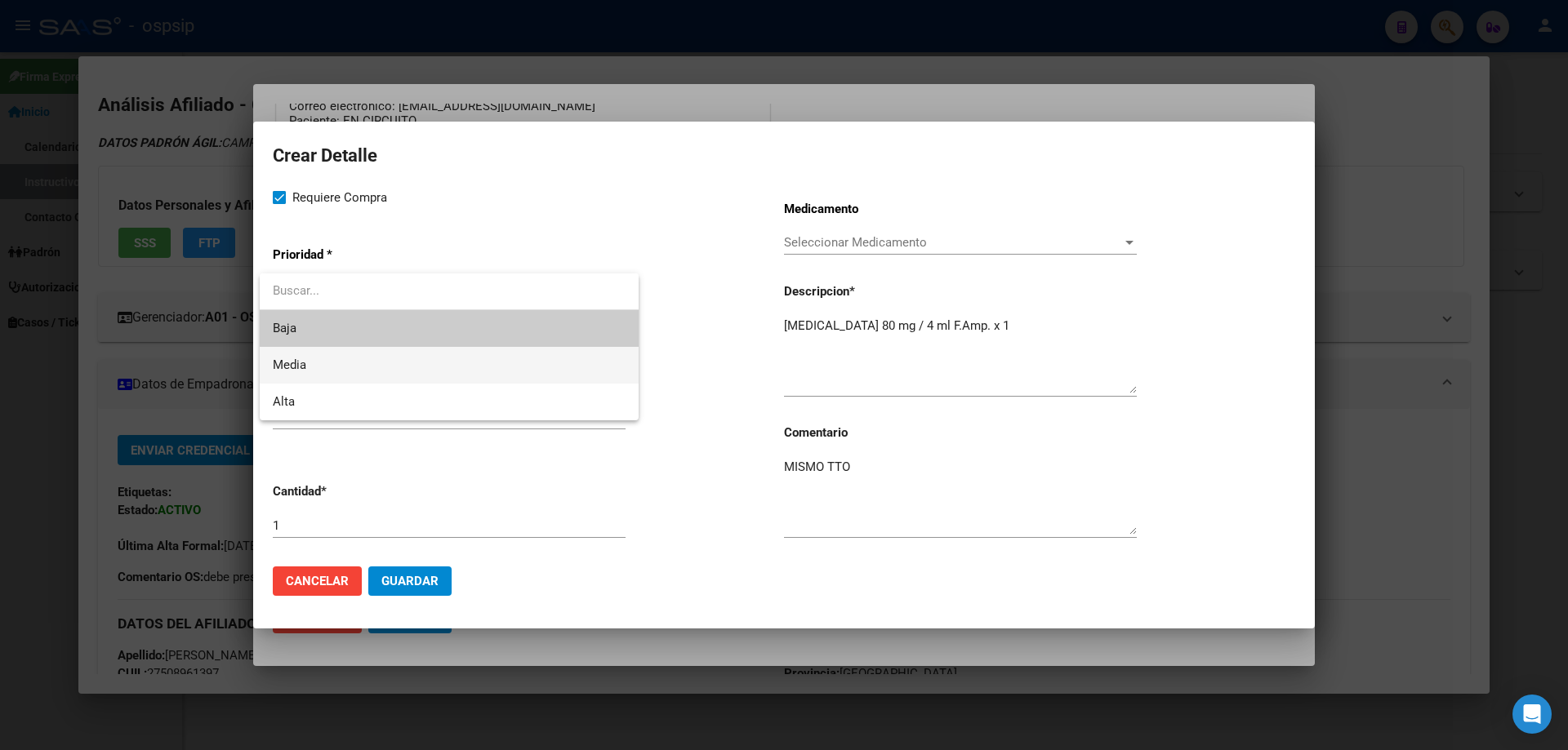
click at [309, 365] on span "Media" at bounding box center [449, 365] width 353 height 37
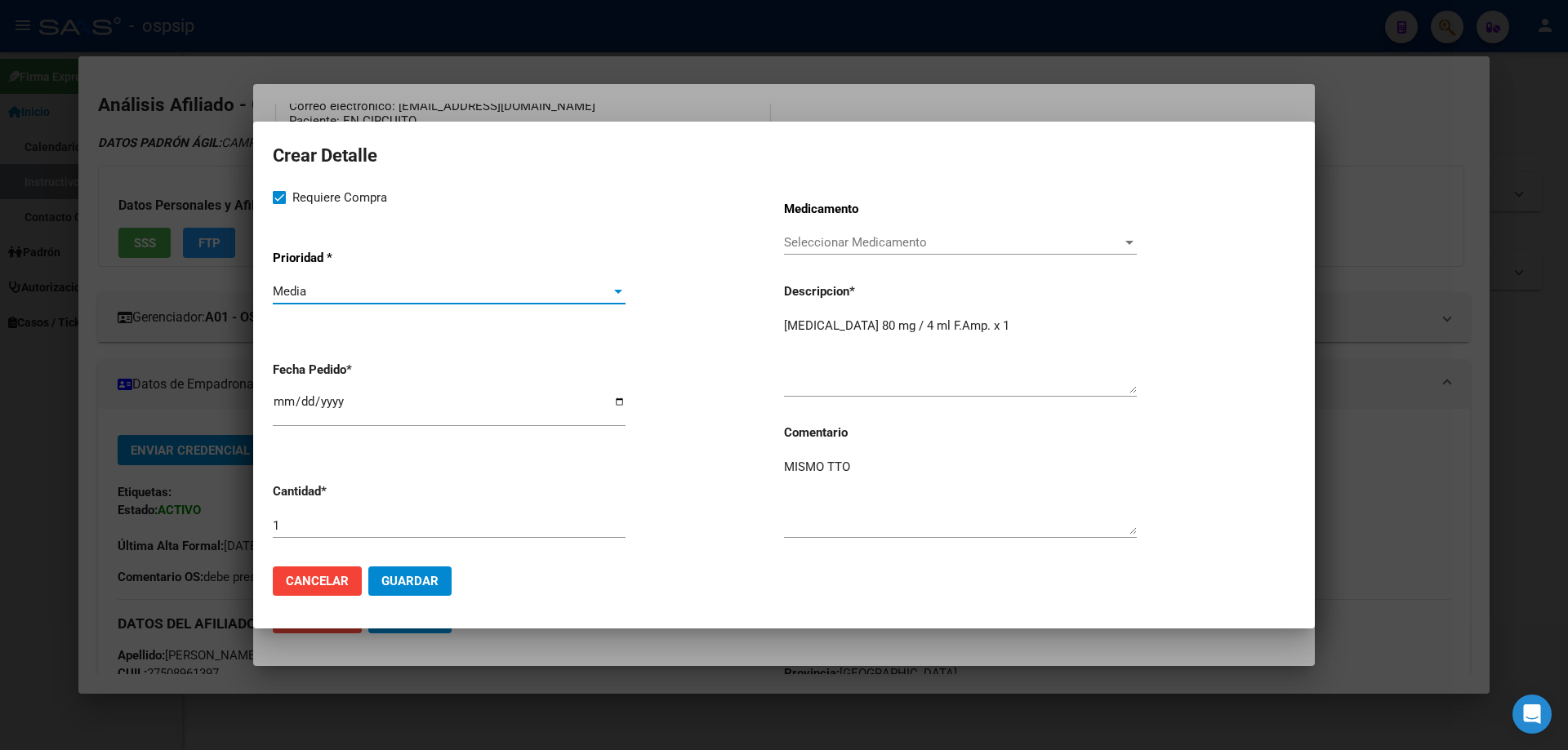
click at [284, 396] on input "[DATE]" at bounding box center [449, 407] width 353 height 26
type input "2025-10-02"
click at [415, 585] on span "Guardar" at bounding box center [409, 581] width 57 height 15
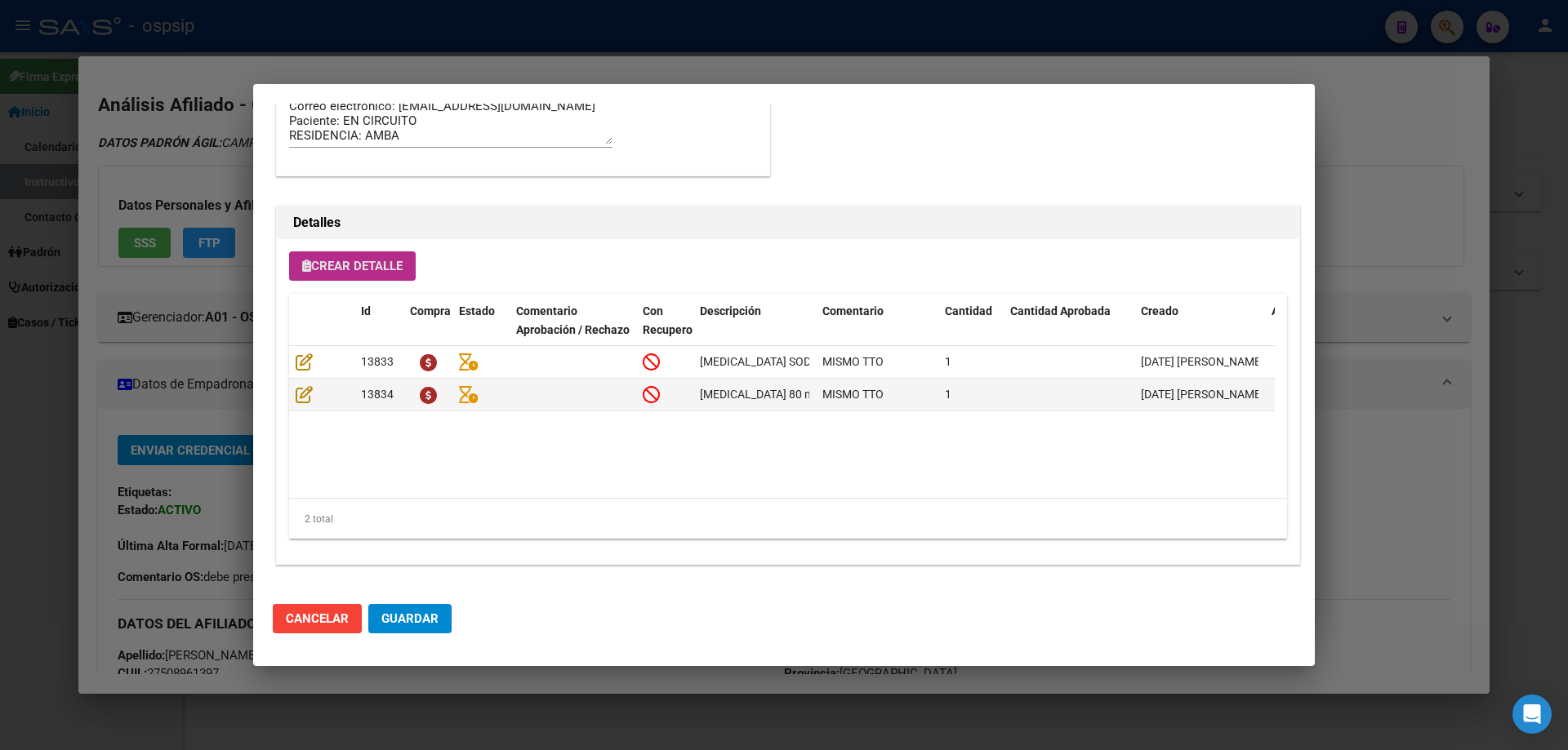
click at [372, 260] on span "Crear Detalle" at bounding box center [352, 266] width 101 height 15
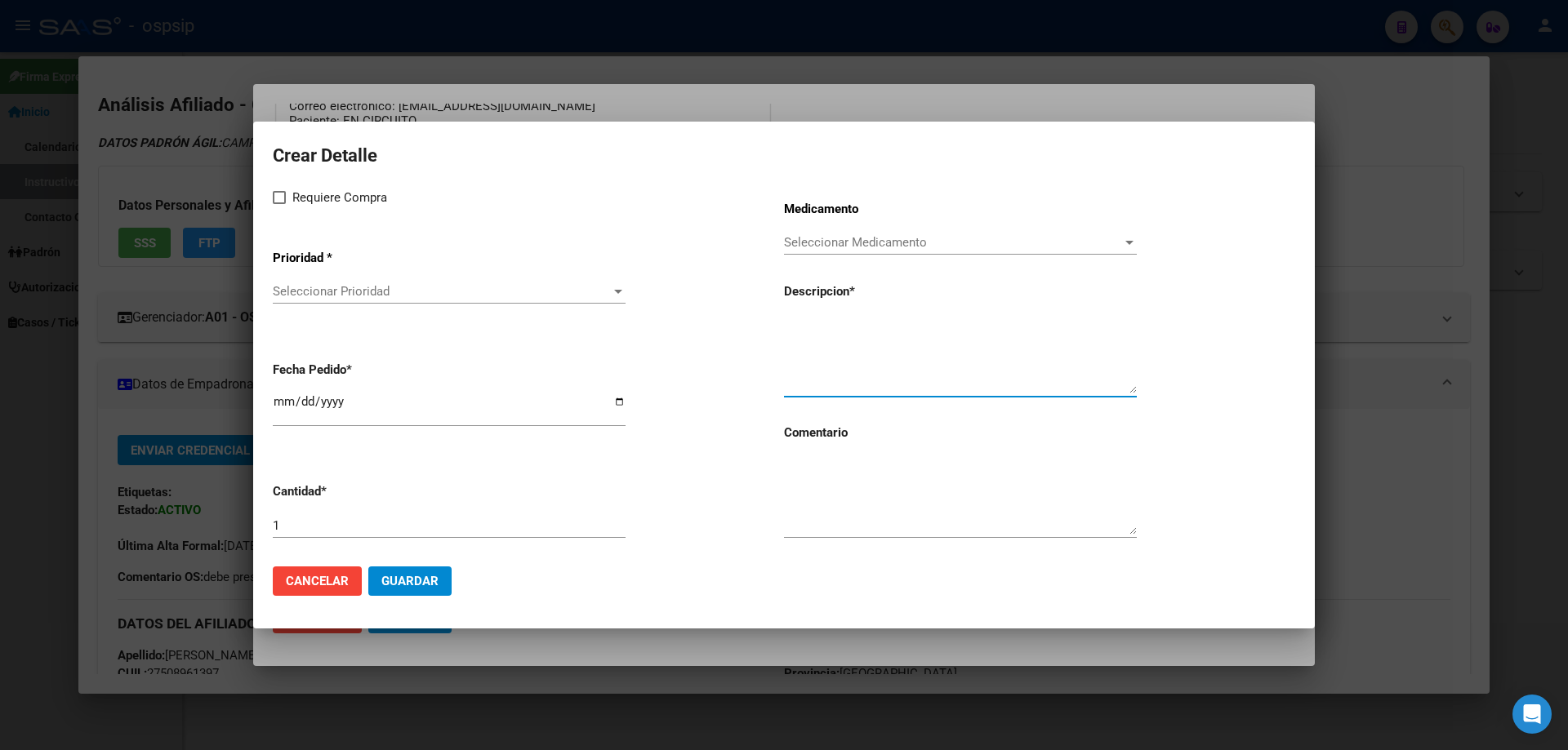
paste textarea "TOCILIZUMAB 200 mg / 10 ml F.Amp. x 1"
type textarea "TOCILIZUMAB 200 mg / 10 ml F.Amp. x 1"
click at [852, 507] on textarea at bounding box center [960, 496] width 353 height 76
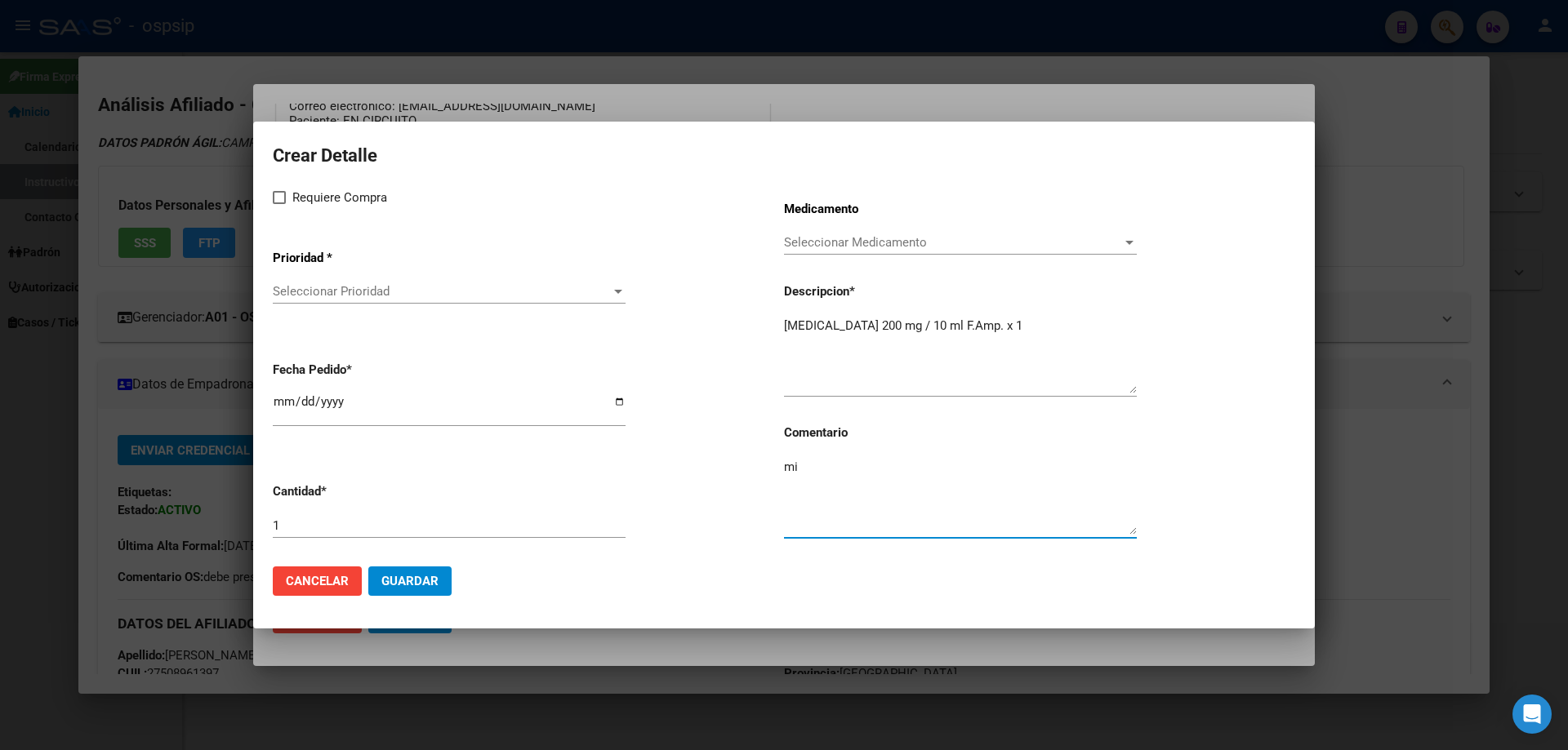
type textarea "m"
type textarea "MISMO TTO"
drag, startPoint x: 271, startPoint y: 196, endPoint x: 278, endPoint y: 203, distance: 9.9
click at [270, 196] on mat-dialog-content "Crear Detalle Requiere Compra Prioridad * Seleccionar Prioridad Seleccionar Pri…" at bounding box center [784, 347] width 1061 height 412
click at [279, 205] on label "Requiere Compra" at bounding box center [329, 198] width 114 height 20
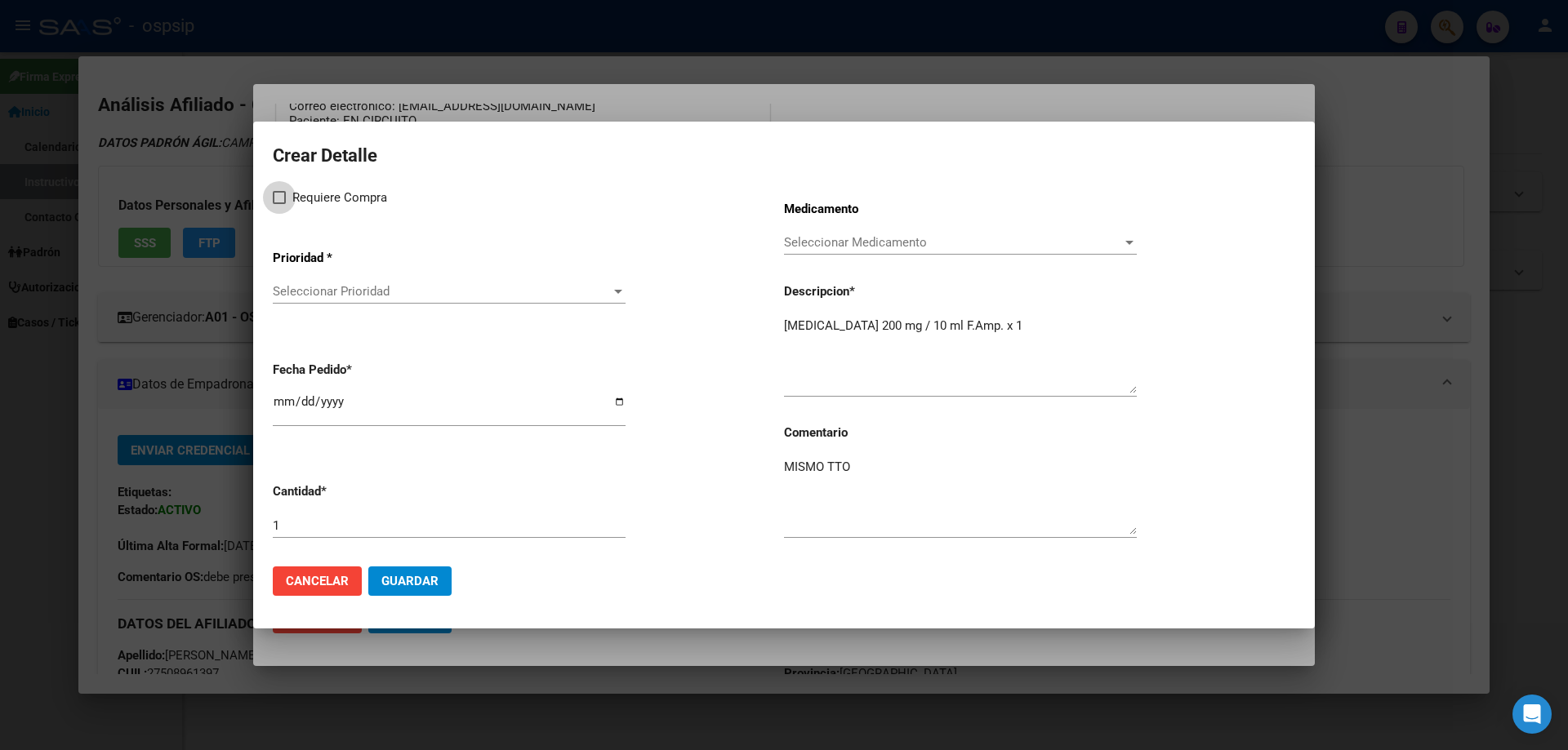
click at [279, 205] on input "Requiere Compra" at bounding box center [279, 204] width 1 height 1
checkbox input "true"
click at [331, 289] on span "Seleccionar Prioridad" at bounding box center [442, 292] width 338 height 15
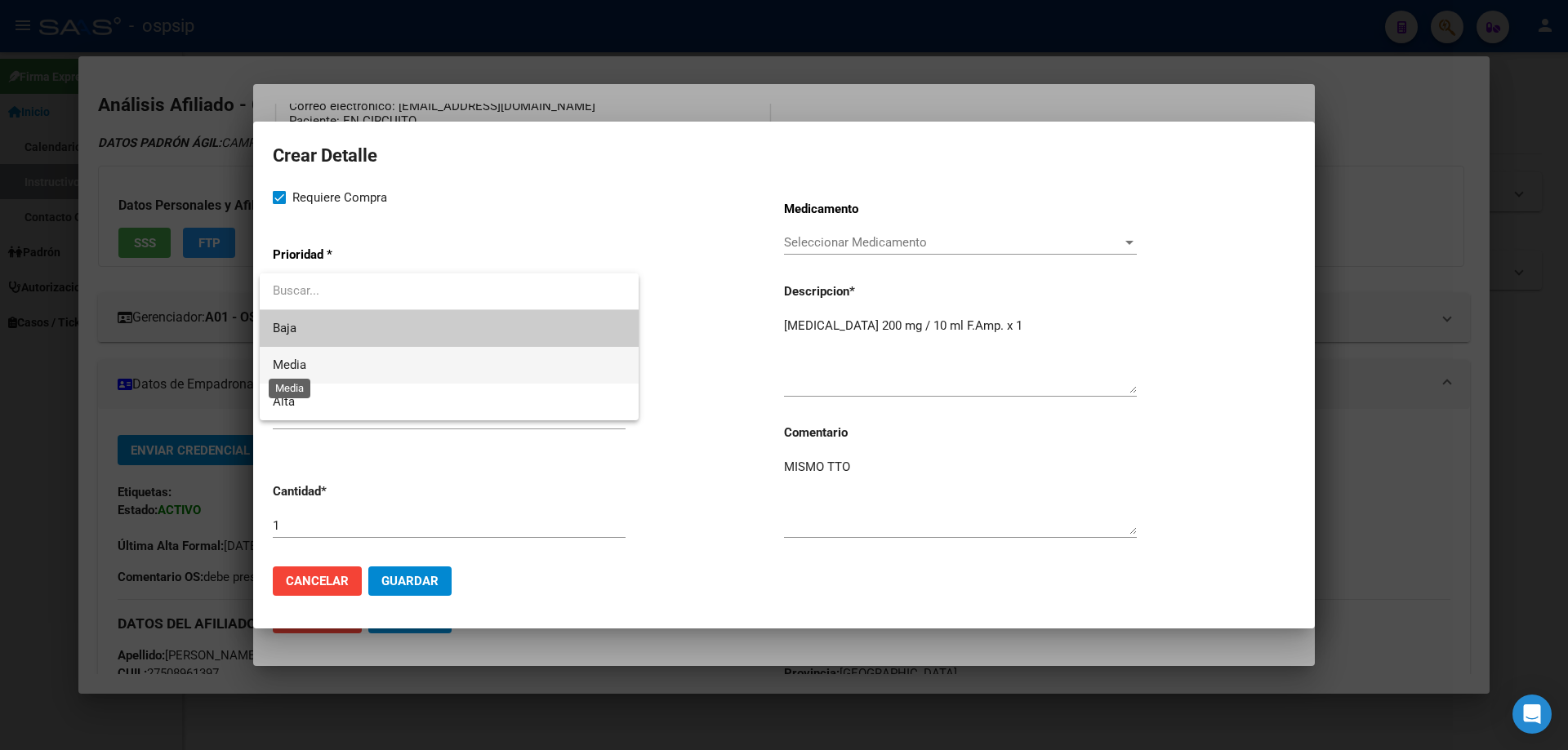
drag, startPoint x: 301, startPoint y: 367, endPoint x: 355, endPoint y: 439, distance: 90.0
click at [299, 368] on span "Media" at bounding box center [289, 365] width 33 height 15
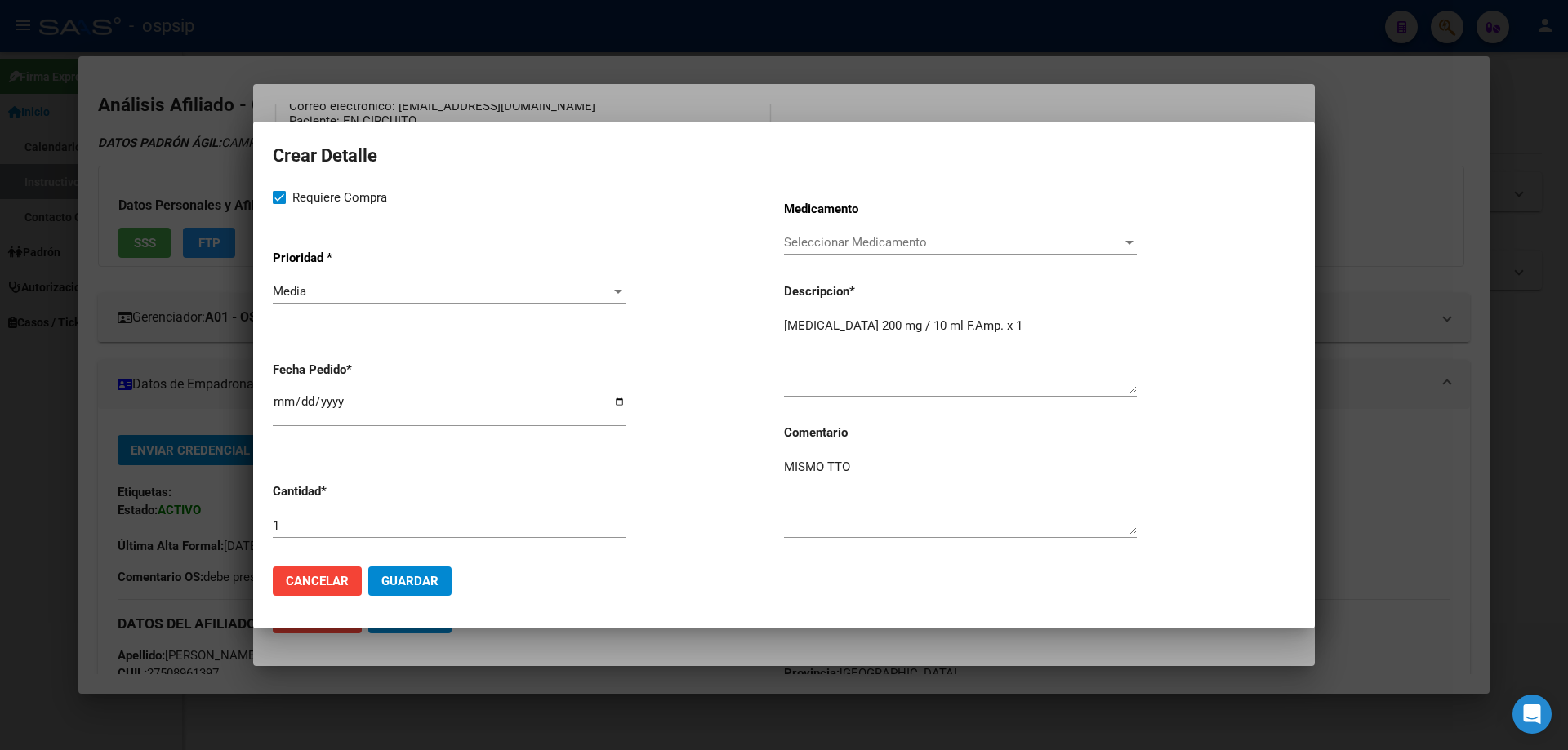
click at [334, 538] on div "1" at bounding box center [449, 533] width 353 height 40
click at [334, 533] on div "1" at bounding box center [449, 525] width 353 height 24
type input "2"
click at [279, 397] on input "[DATE]" at bounding box center [449, 407] width 353 height 26
type input "2025-10-02"
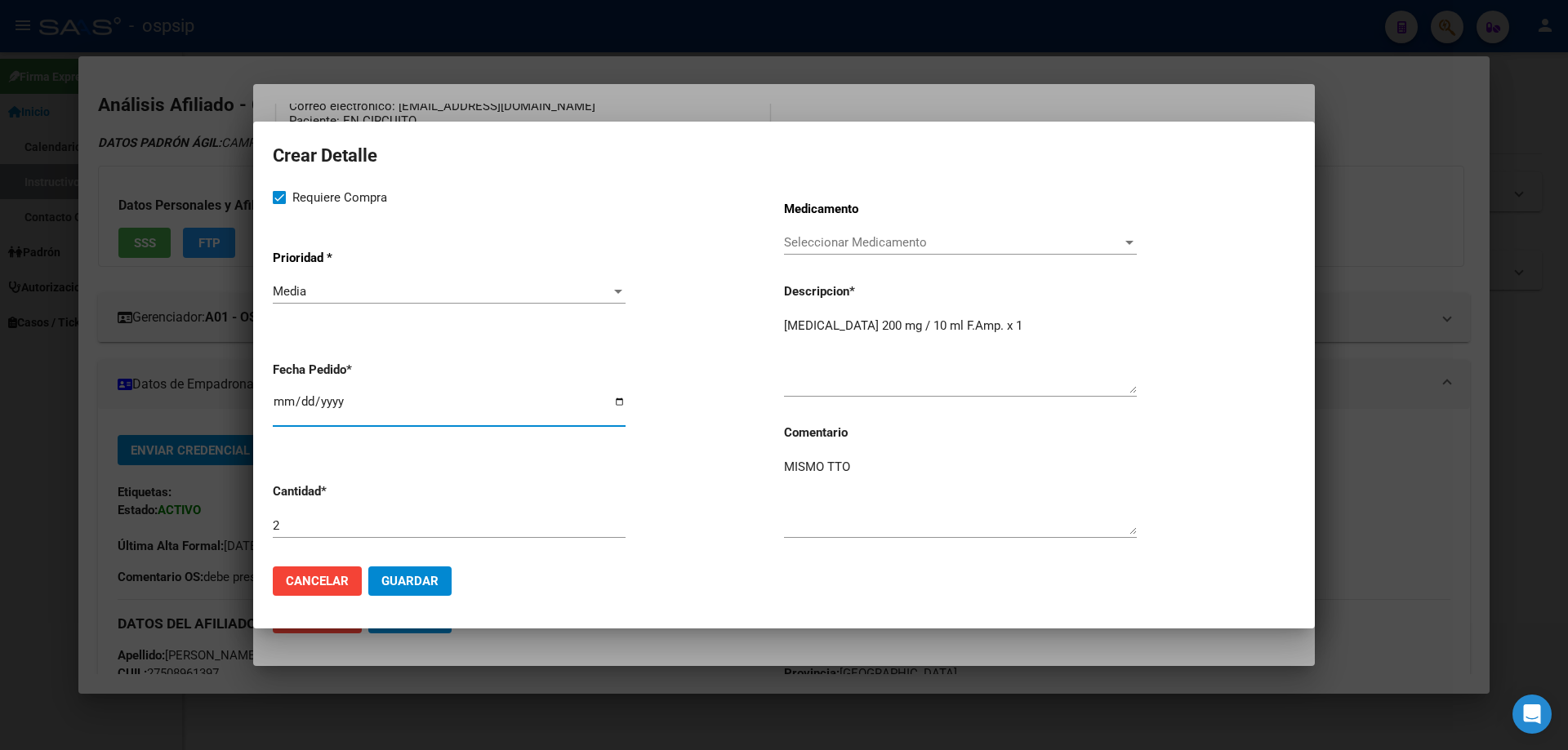
click at [434, 587] on span "Guardar" at bounding box center [409, 581] width 57 height 15
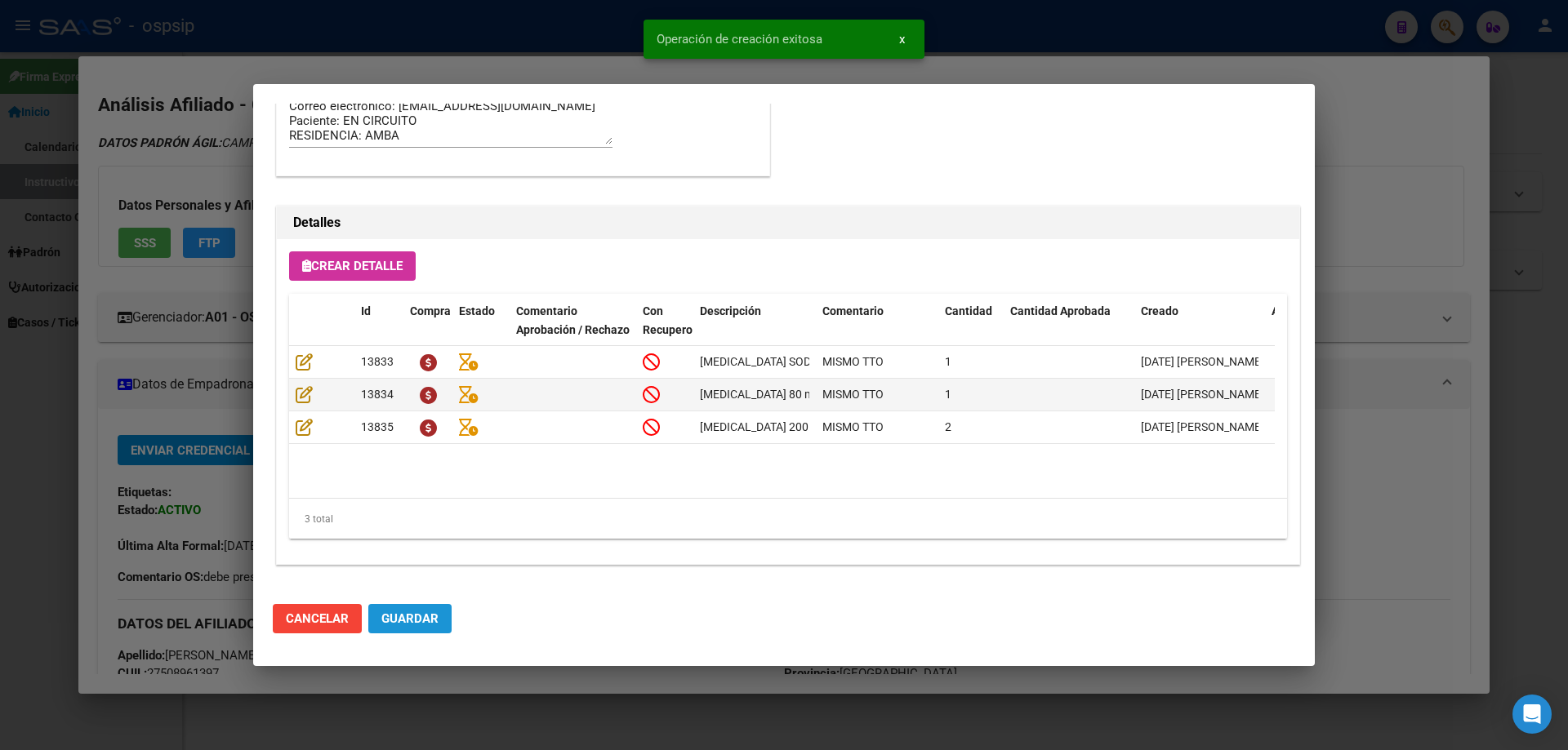
click at [419, 613] on span "Guardar" at bounding box center [409, 619] width 57 height 15
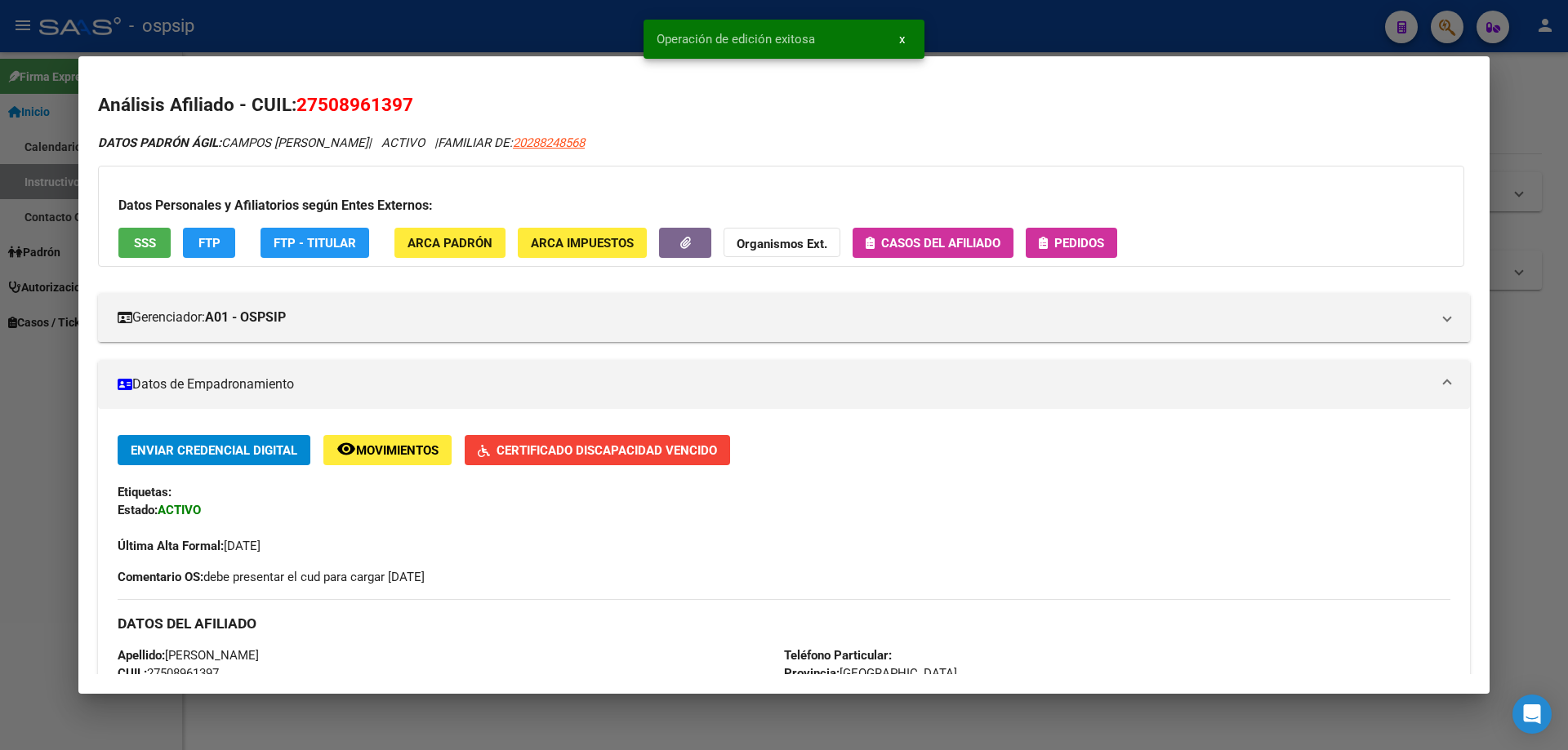
click at [1056, 253] on button "Pedidos" at bounding box center [1071, 243] width 92 height 30
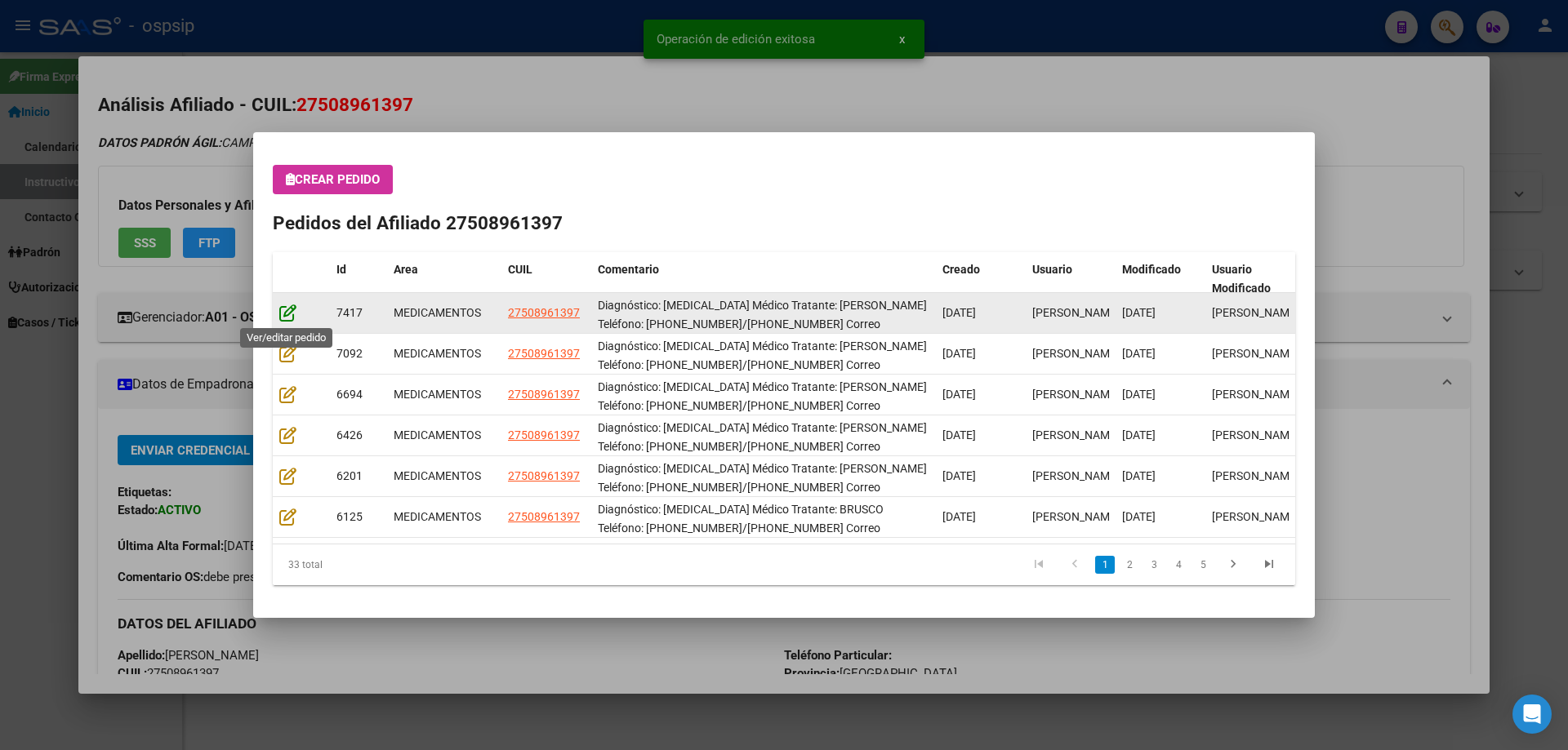
click at [285, 313] on icon at bounding box center [288, 313] width 17 height 18
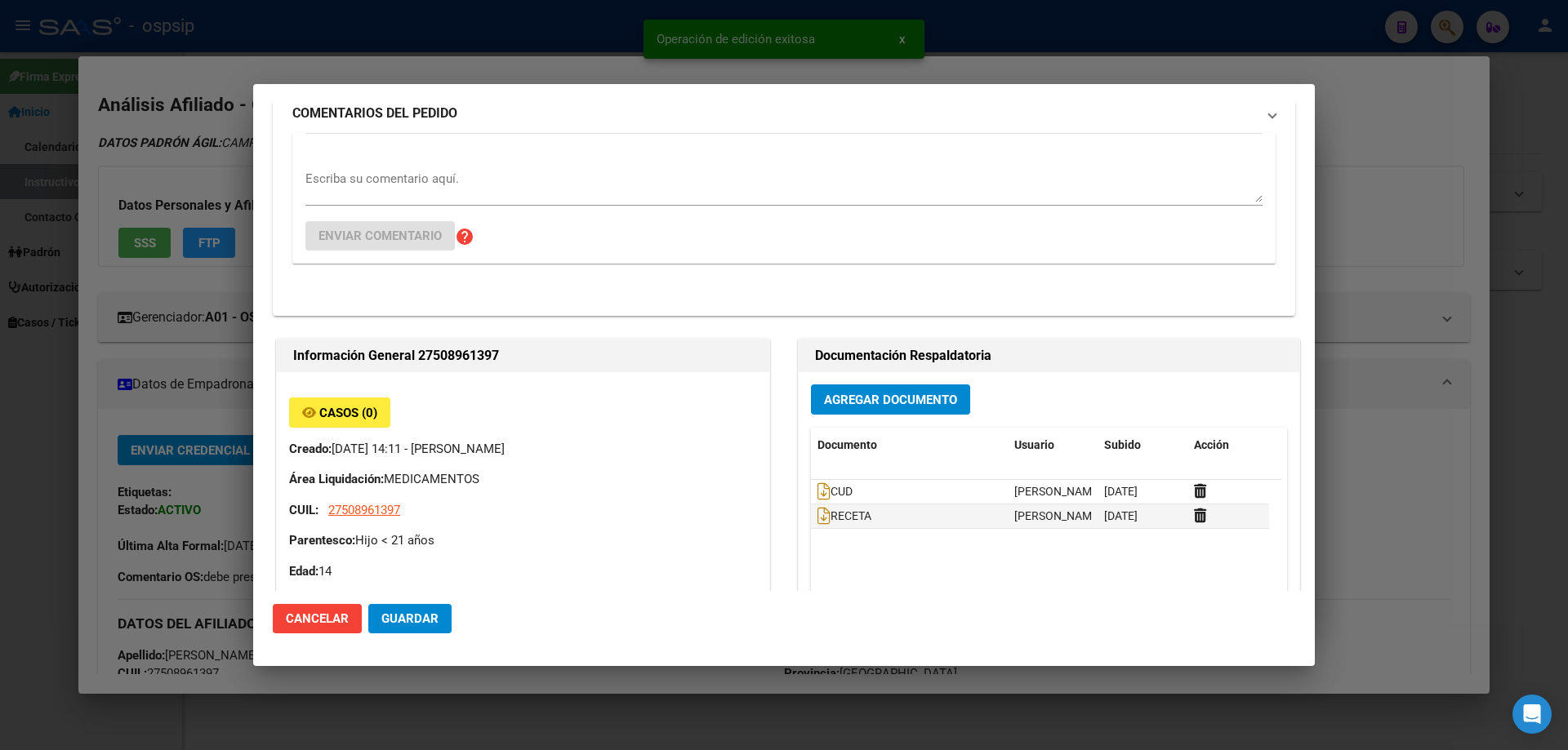
type input "[GEOGRAPHIC_DATA], BURZACO, CNEL [PERSON_NAME] 1441, Departamento: CAS"
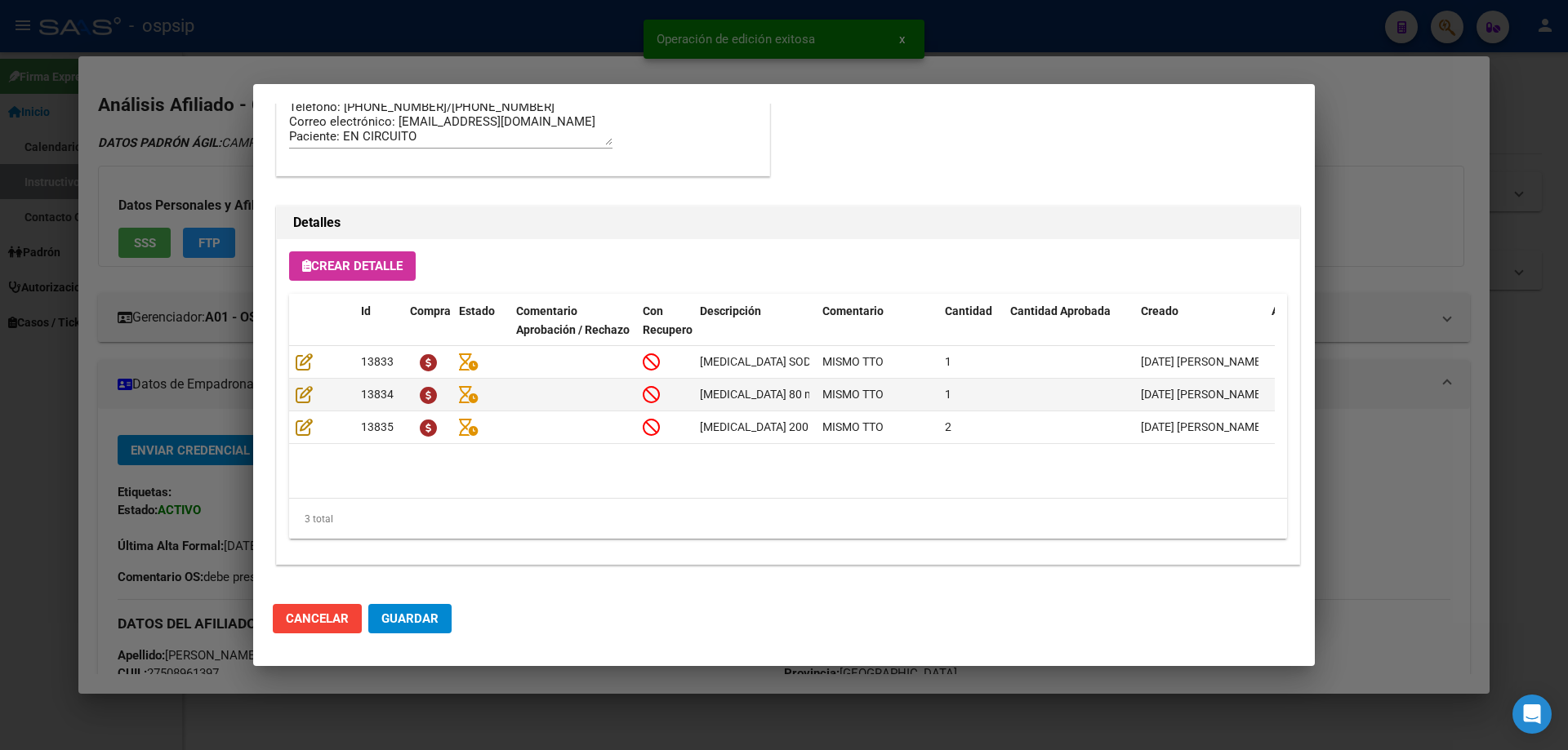
click at [420, 626] on span "Guardar" at bounding box center [409, 619] width 57 height 15
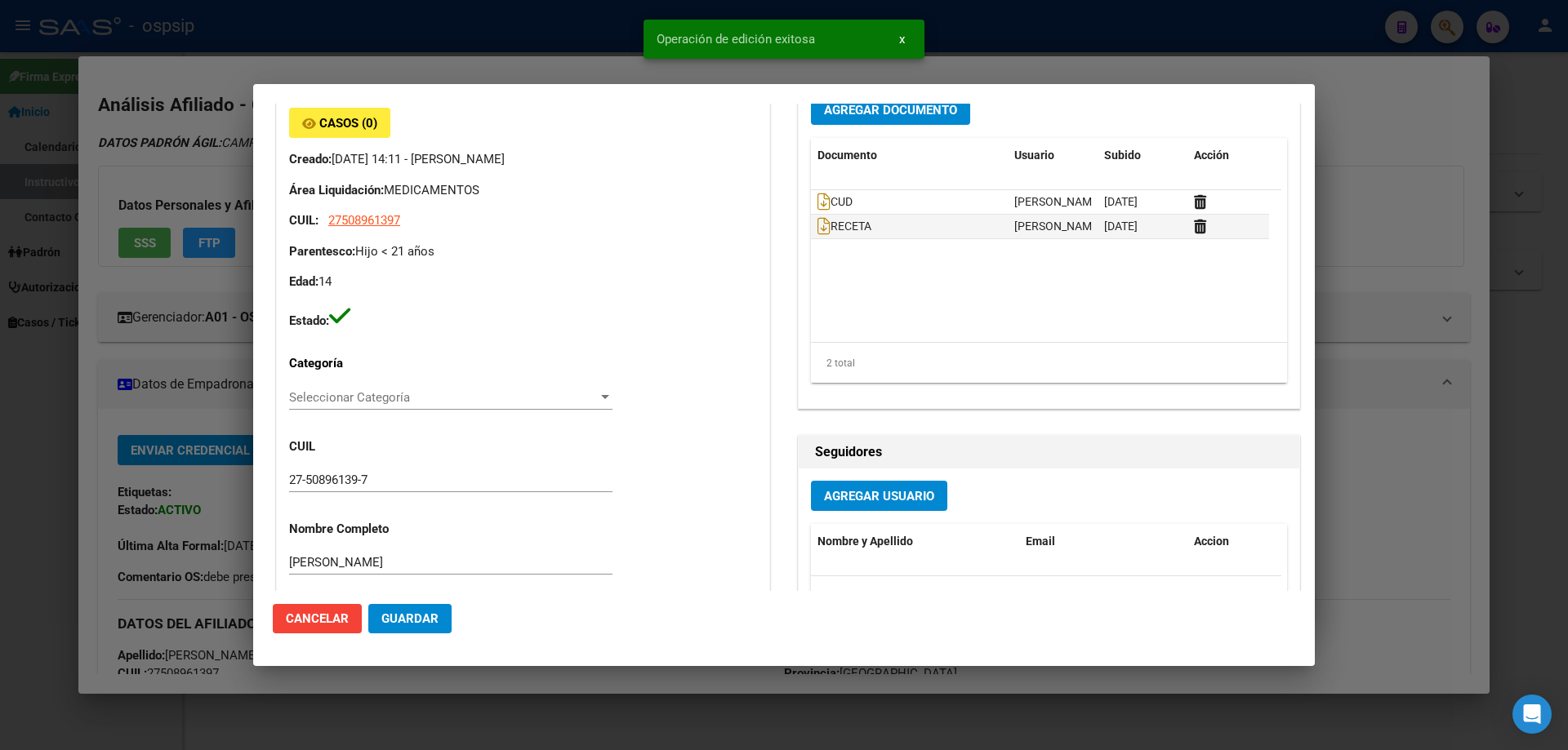
scroll to position [0, 0]
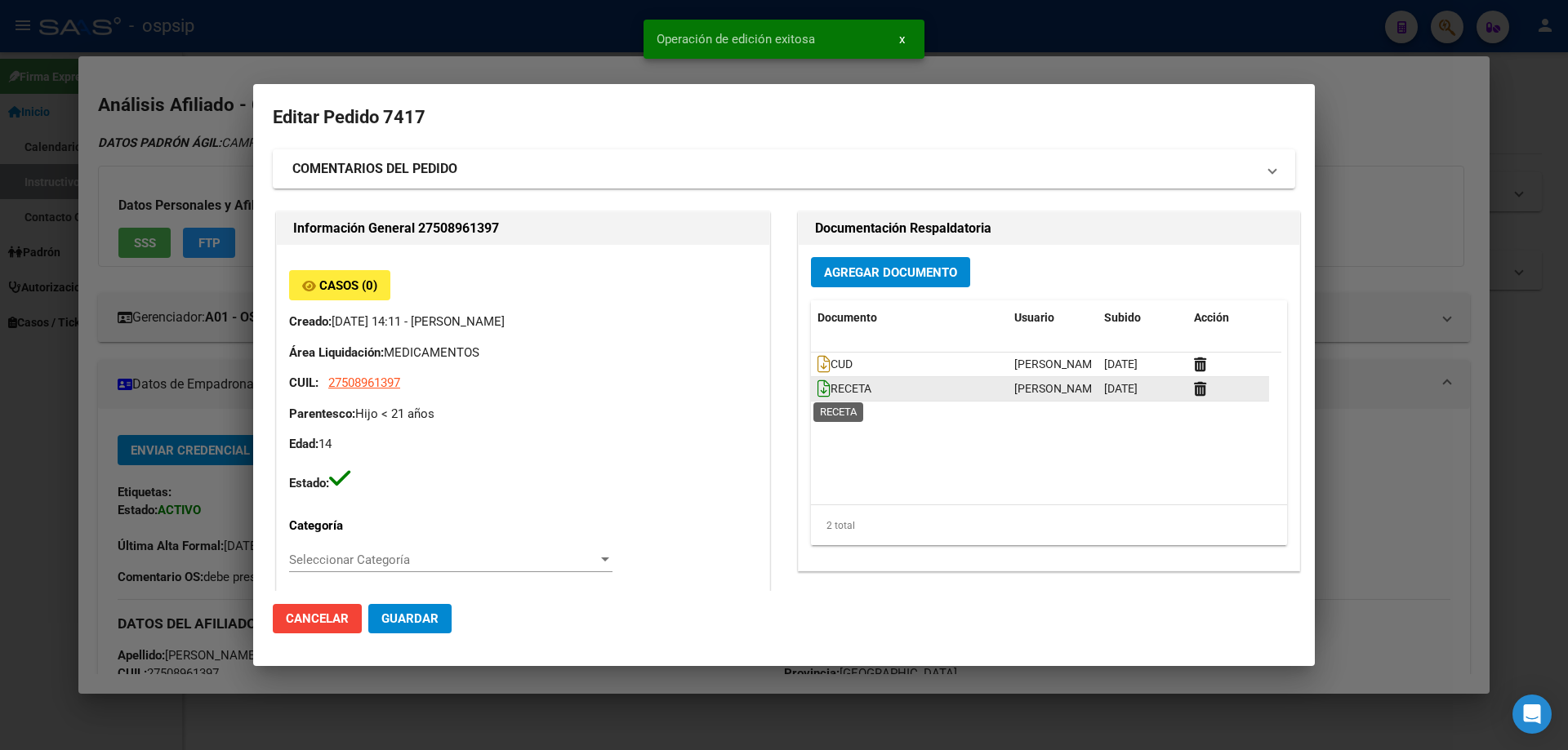
click at [818, 389] on icon at bounding box center [824, 388] width 13 height 18
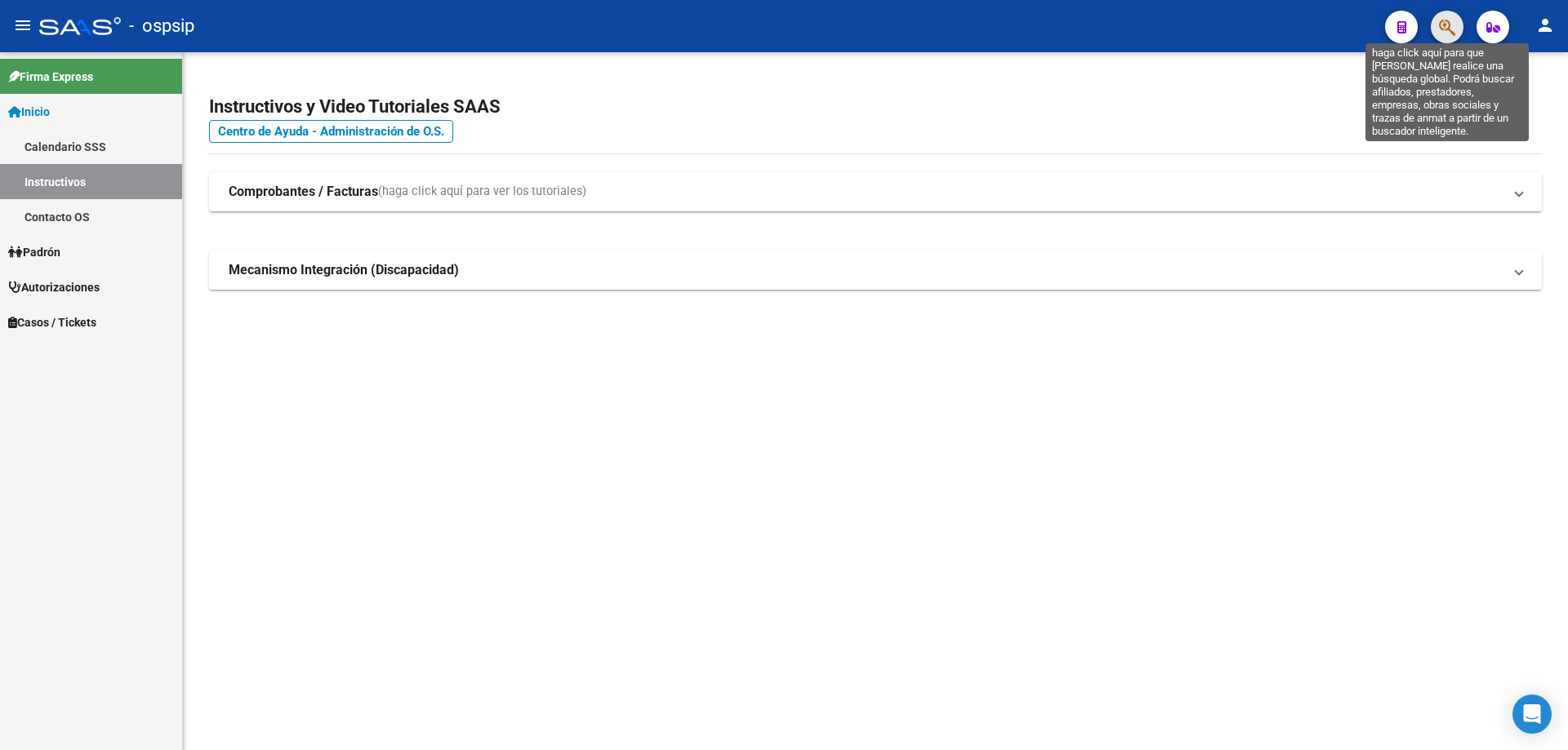
click at [1447, 20] on icon "button" at bounding box center [1447, 27] width 17 height 19
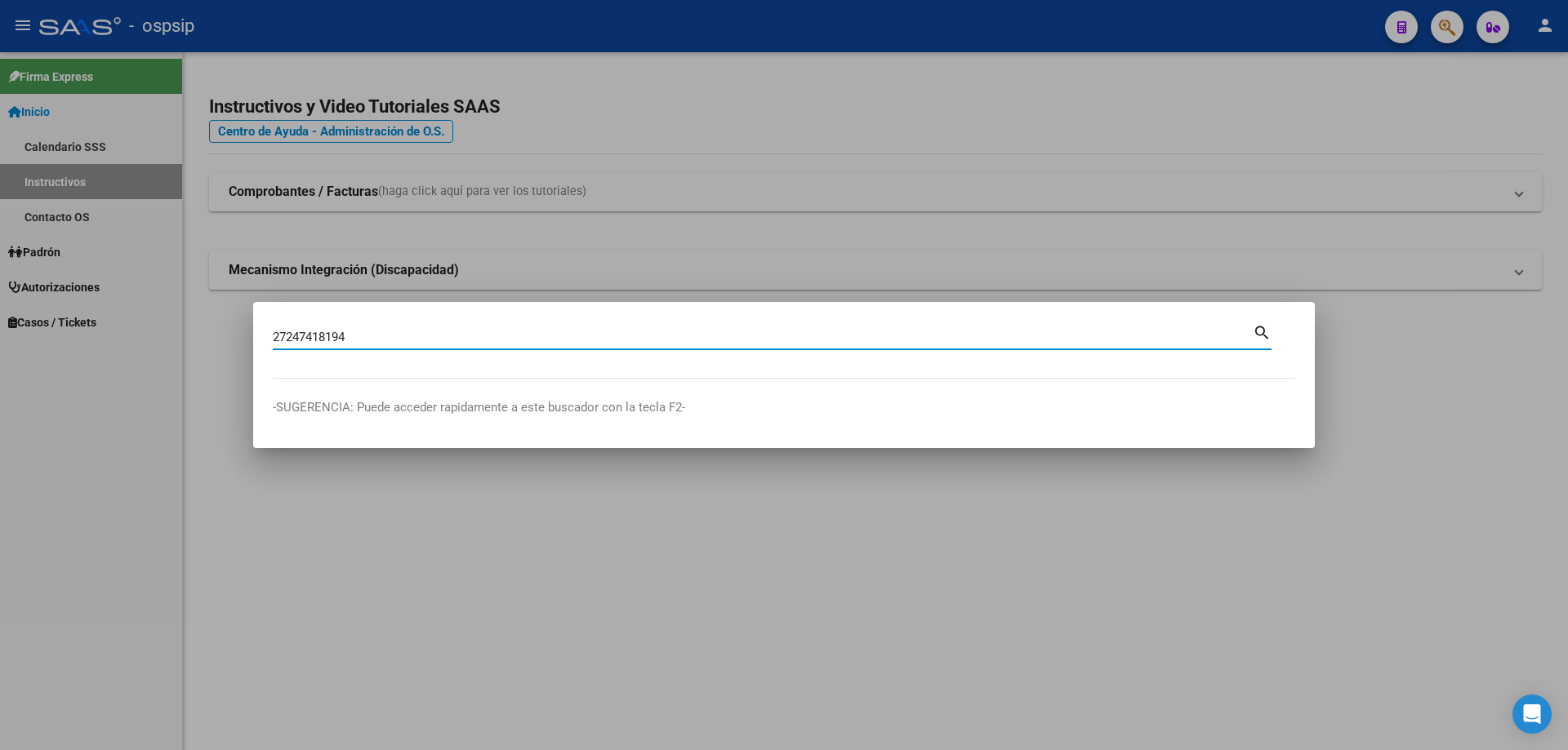
type input "27247418194"
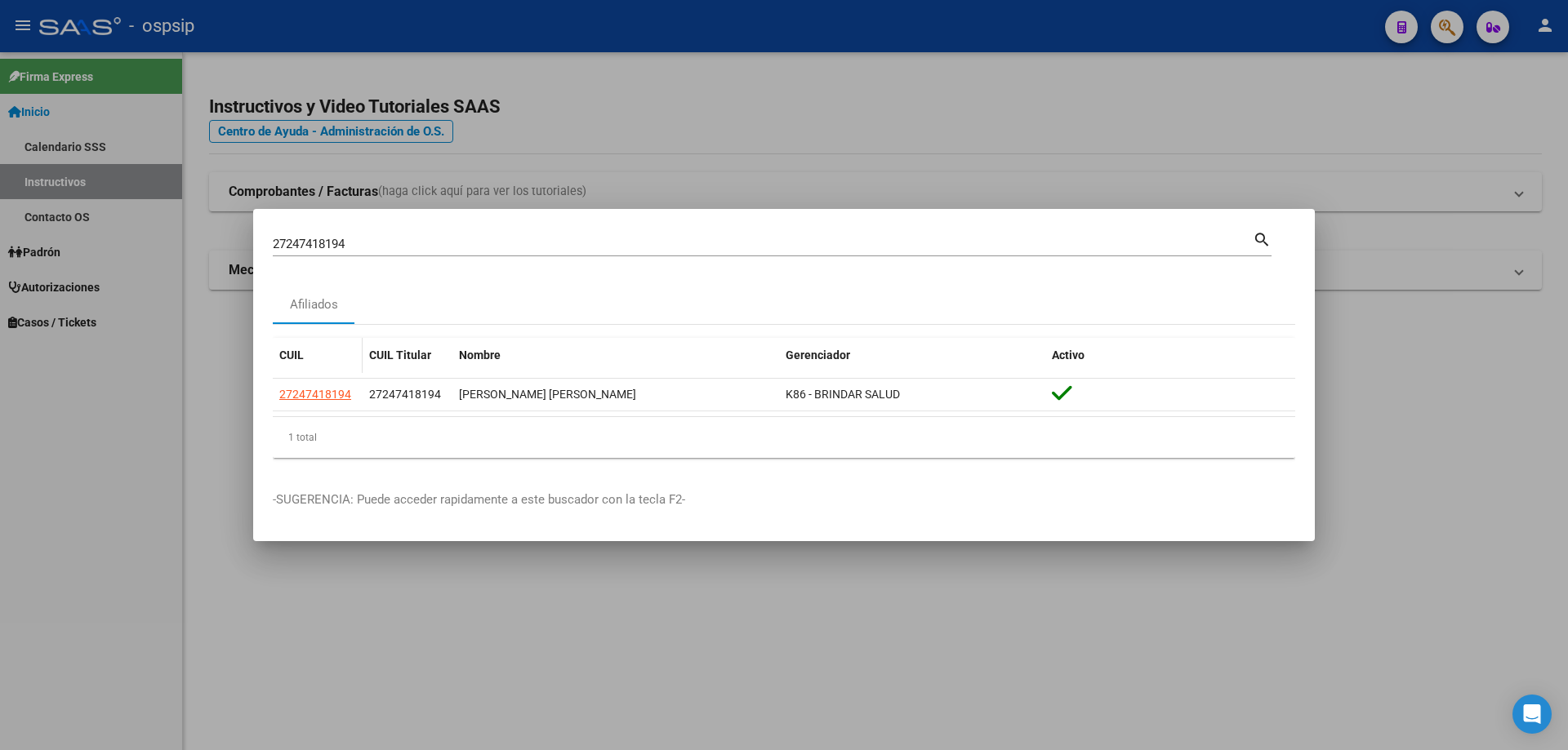
click at [351, 387] on div "27247418194" at bounding box center [318, 394] width 77 height 19
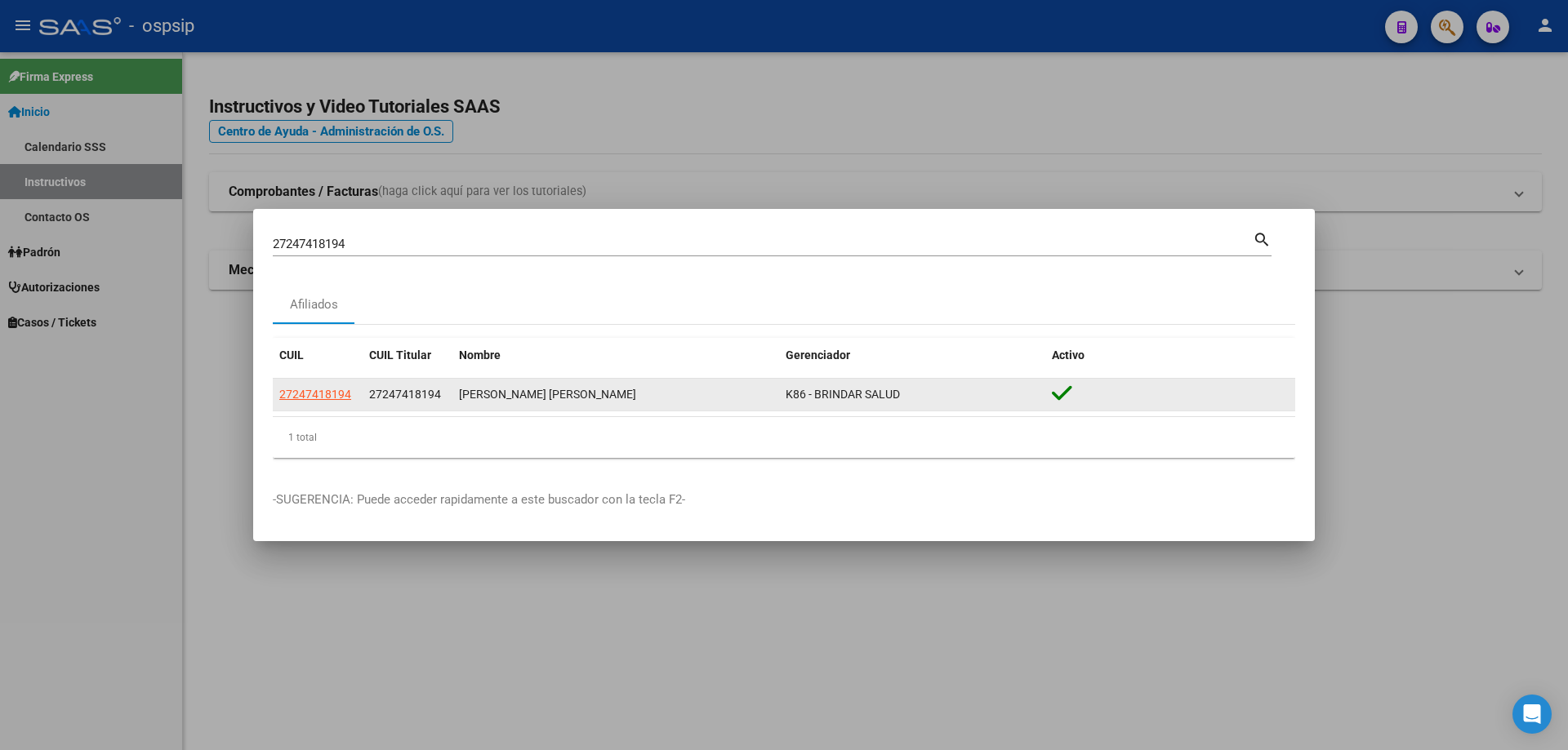
drag, startPoint x: 346, startPoint y: 380, endPoint x: 337, endPoint y: 393, distance: 15.8
click at [345, 383] on datatable-body-cell "27247418194" at bounding box center [318, 394] width 90 height 32
click at [337, 393] on span "27247418194" at bounding box center [315, 394] width 72 height 13
type textarea "27247418194"
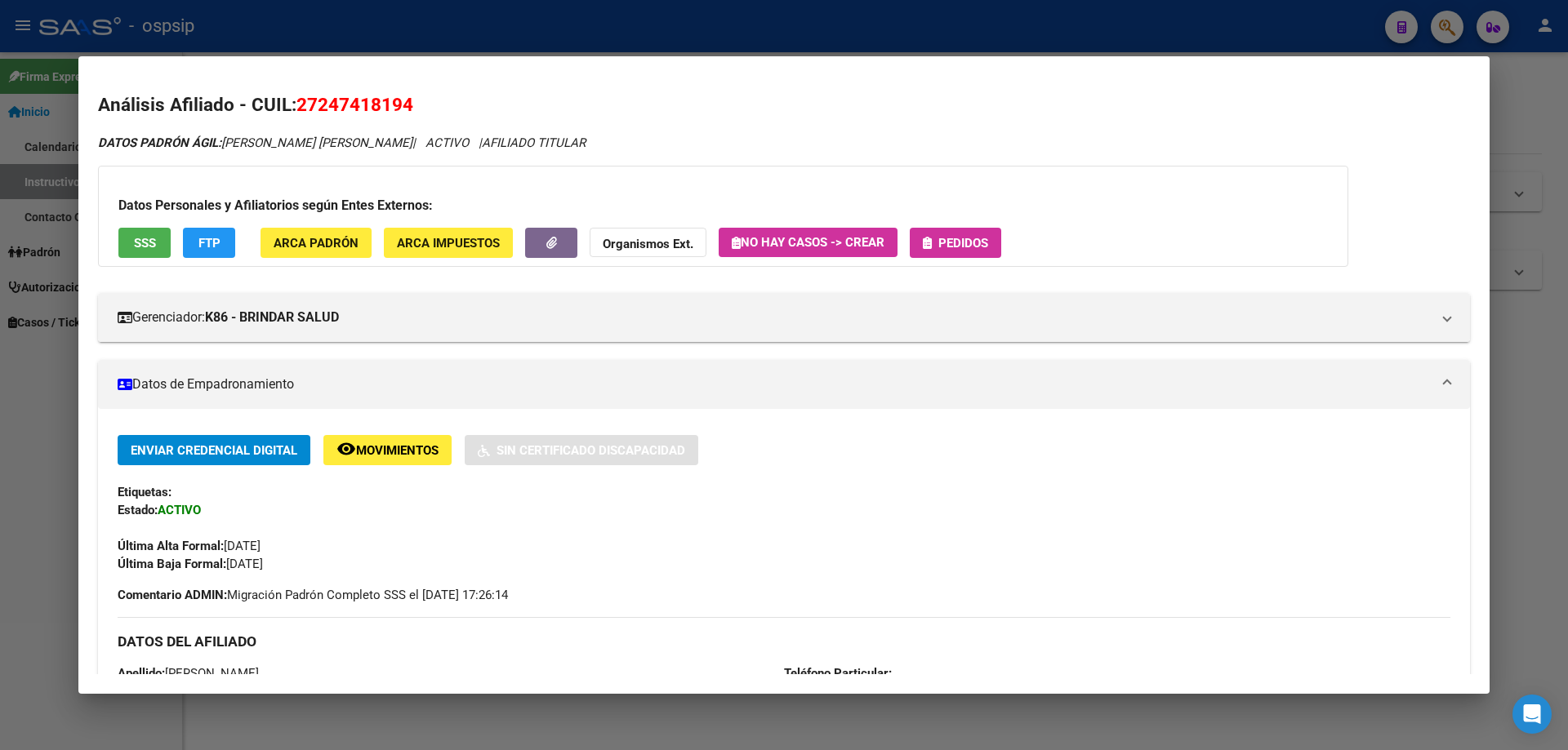
click at [967, 250] on button "Pedidos" at bounding box center [956, 243] width 92 height 30
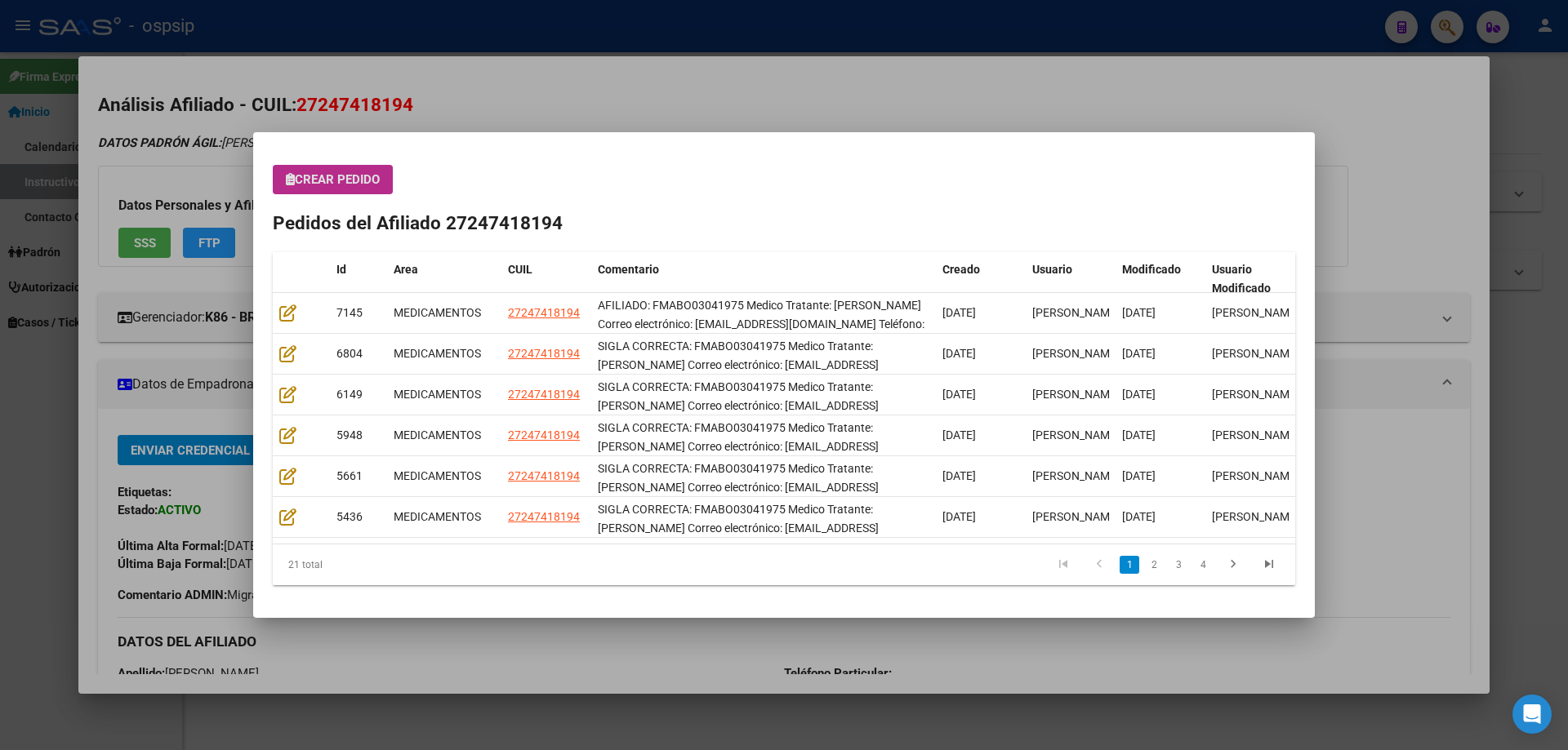
click at [336, 167] on button "Crear Pedido" at bounding box center [333, 179] width 120 height 29
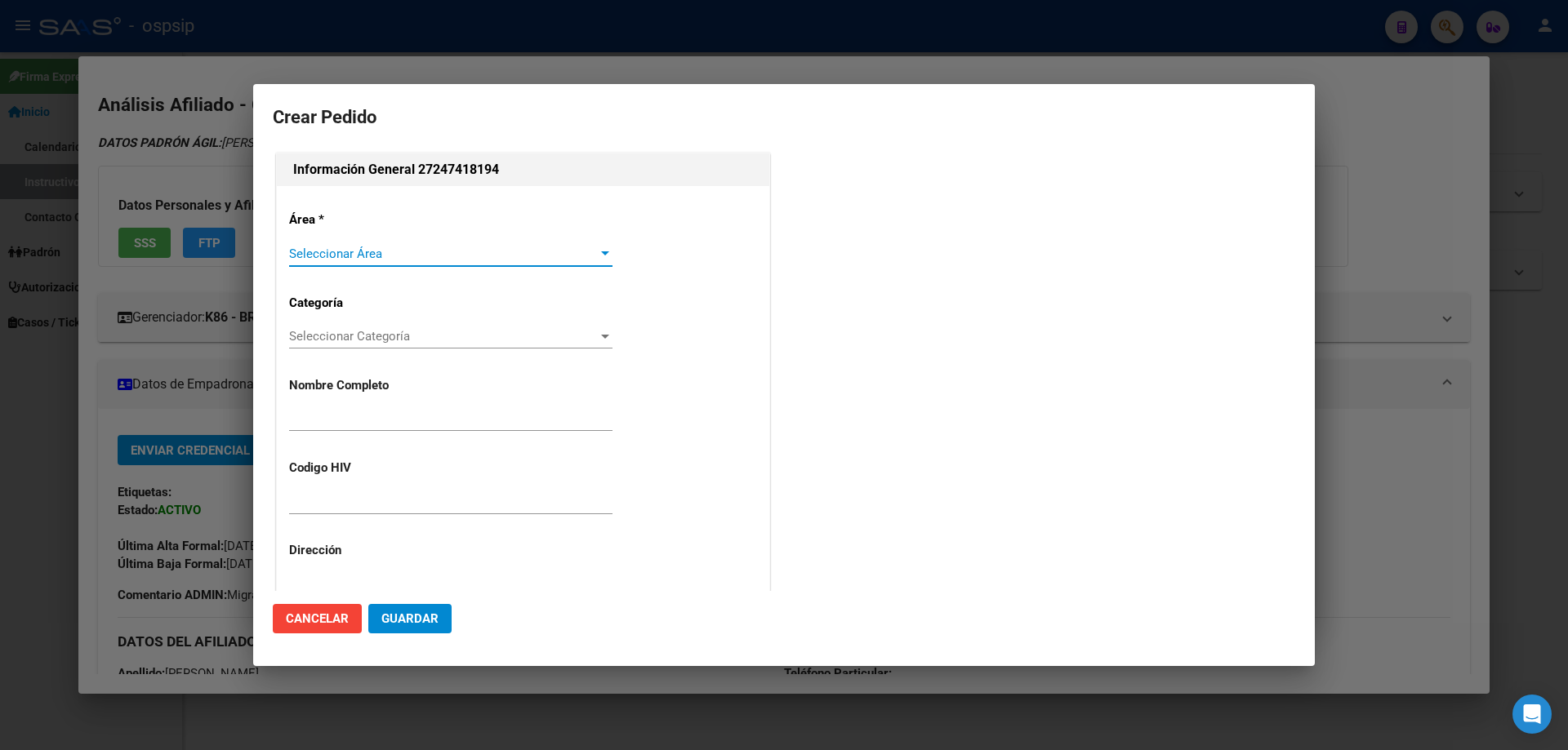
type input "MARIA FERNANDA BORQUEZ"
type input "FMABO03041975"
type input "BUENOS AIRES, CAMPANA, URUGUAY 866"
click at [334, 247] on span "Seleccionar Área" at bounding box center [443, 254] width 309 height 15
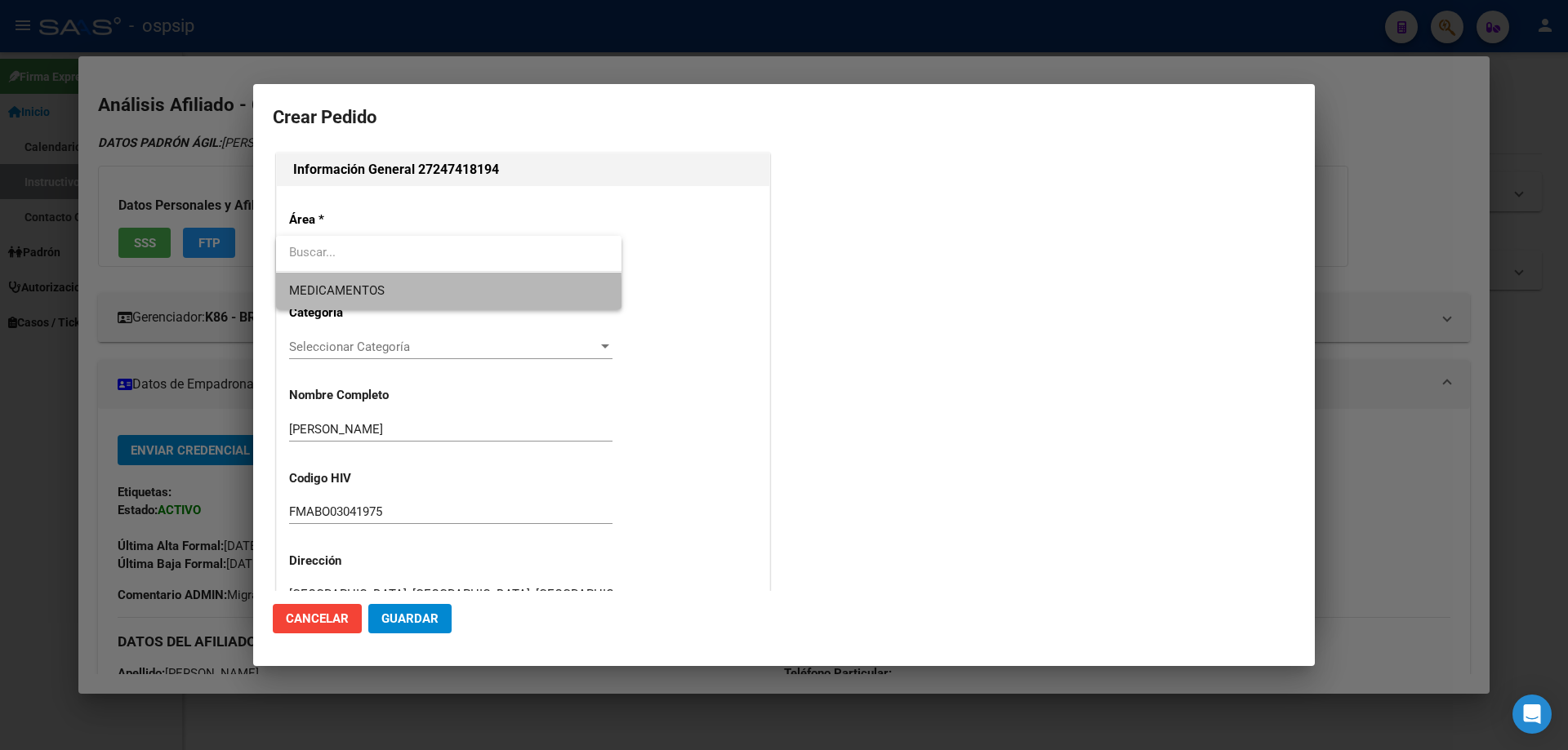
click at [326, 301] on span "MEDICAMENTOS" at bounding box center [449, 291] width 319 height 37
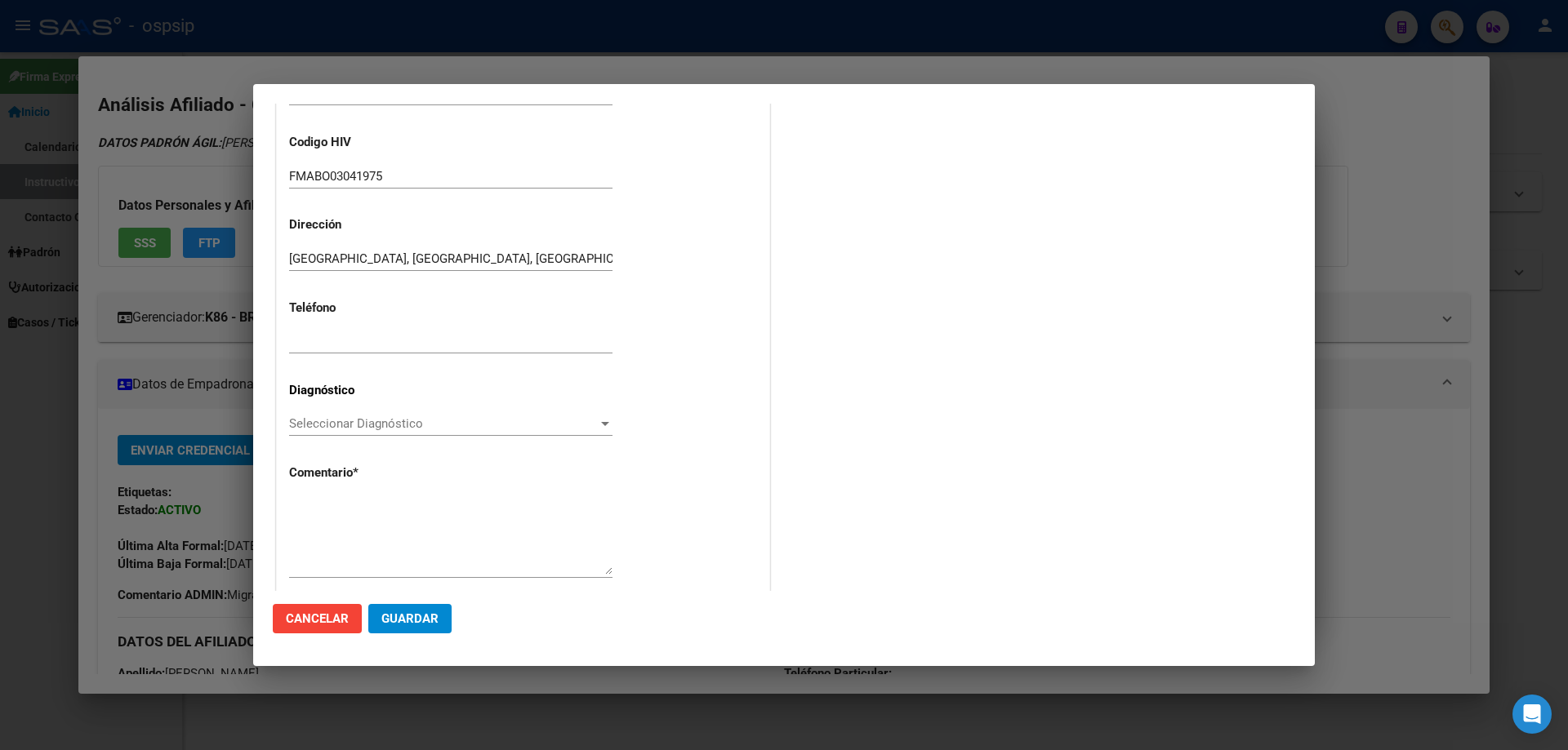
scroll to position [327, 0]
click at [313, 422] on span "Seleccionar Diagnóstico" at bounding box center [443, 423] width 309 height 15
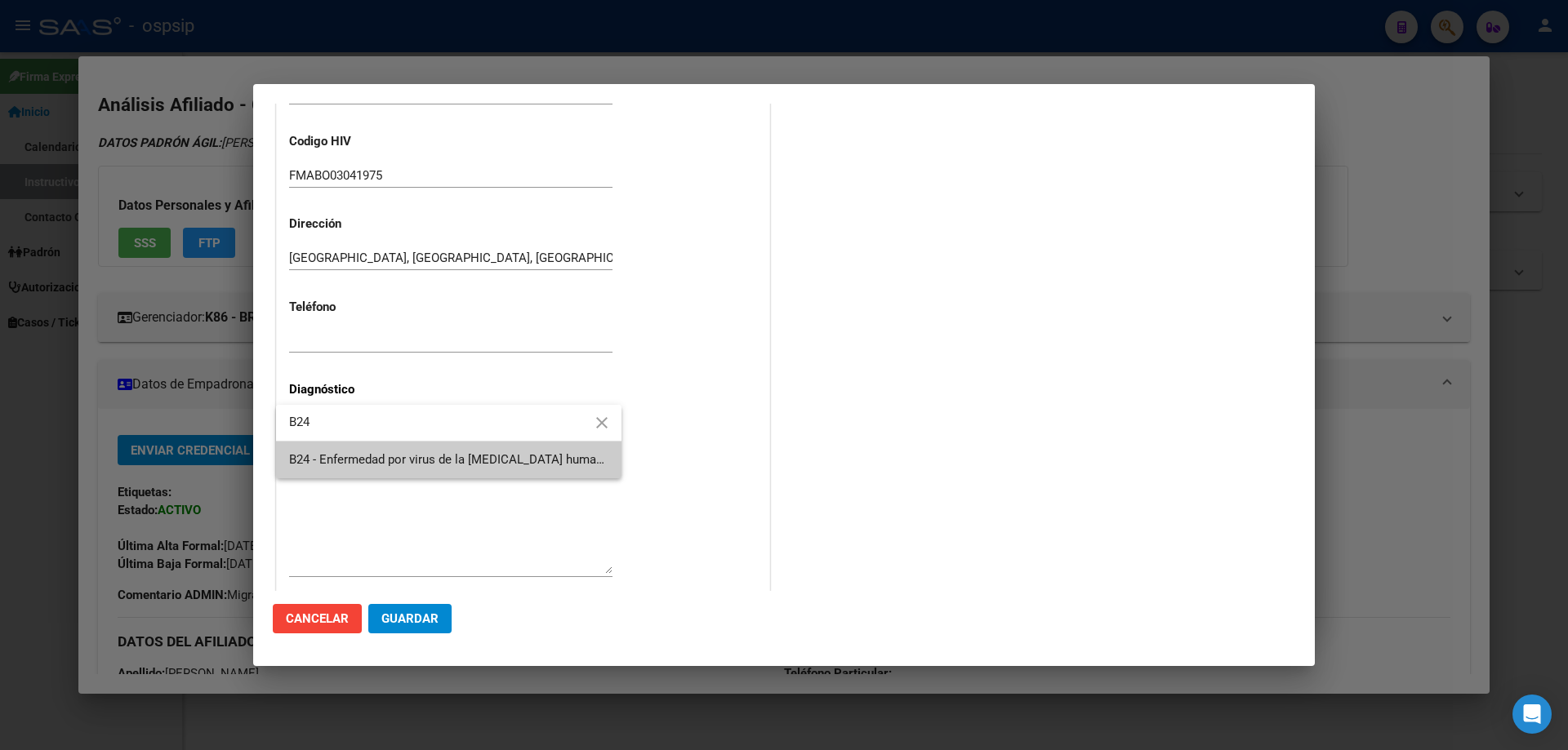
type input "B24"
click at [325, 486] on div at bounding box center [784, 375] width 1568 height 750
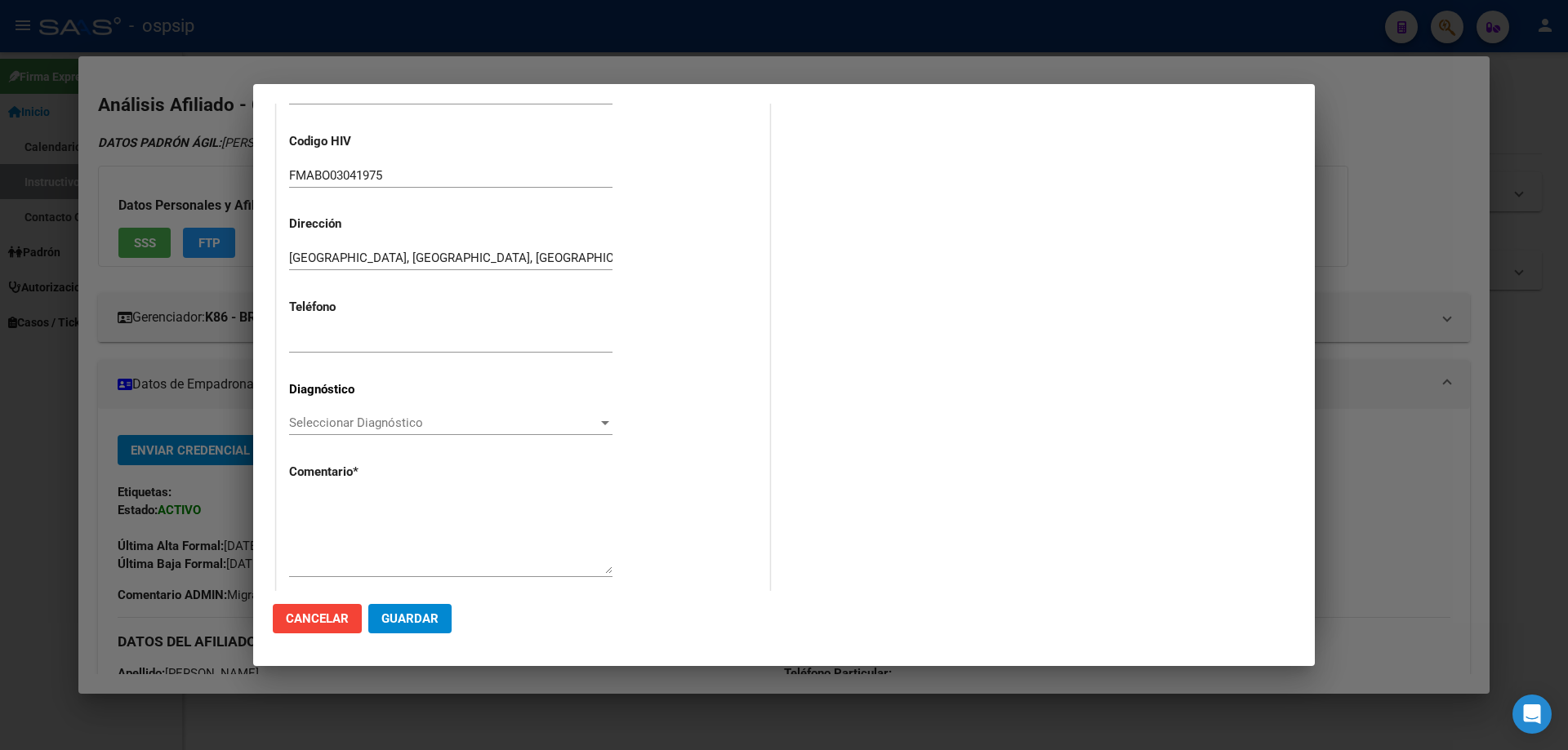
click at [344, 466] on p "Comentario *" at bounding box center [359, 472] width 141 height 19
drag, startPoint x: 351, startPoint y: 407, endPoint x: 339, endPoint y: 427, distance: 23.3
click at [349, 415] on div "Área * MEDICAMENTOS Seleccionar Área Categoría Seleccionar Categoría Selecciona…" at bounding box center [523, 231] width 492 height 744
click at [339, 427] on span "Seleccionar Diagnóstico" at bounding box center [443, 423] width 309 height 15
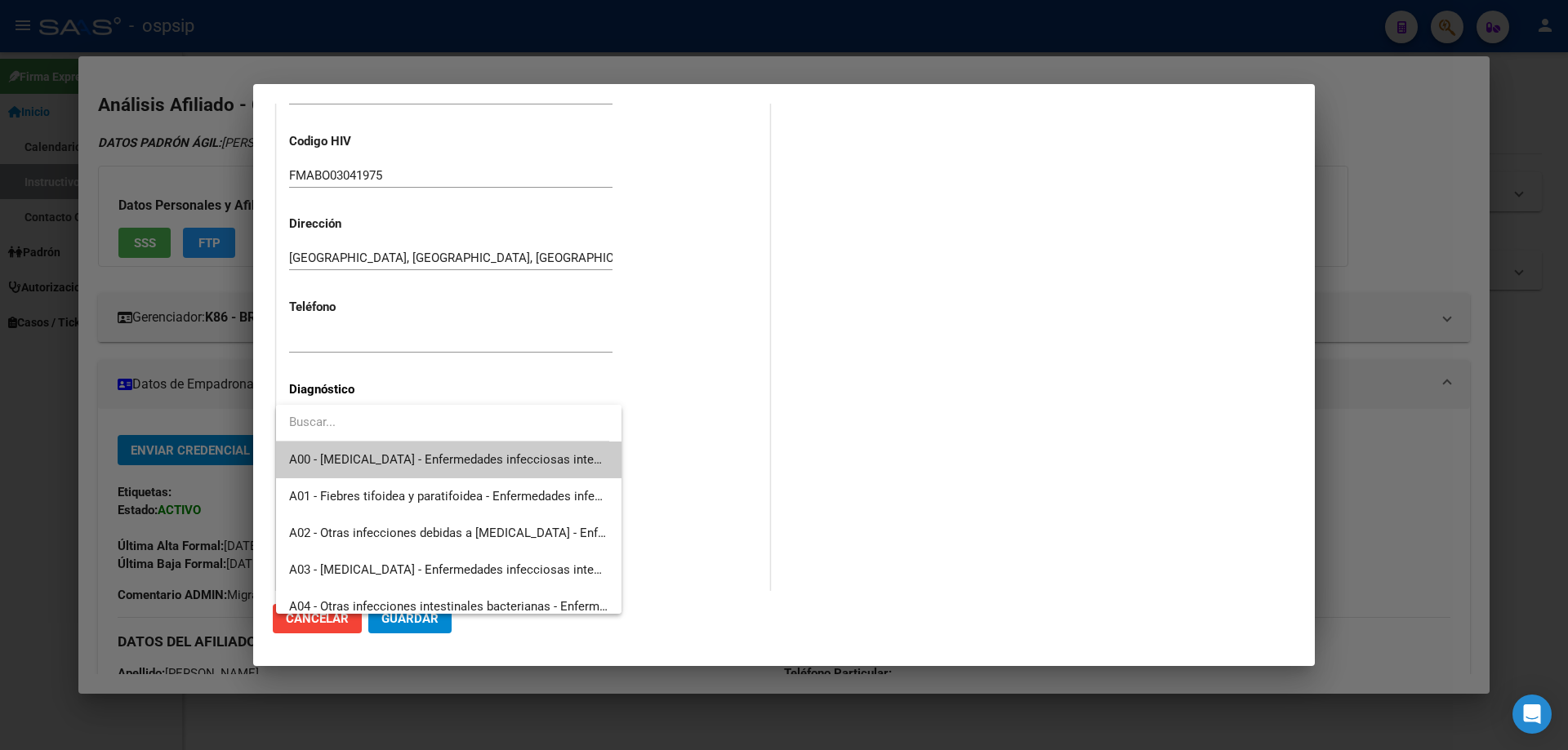
click at [343, 425] on input "dropdown search" at bounding box center [443, 422] width 334 height 37
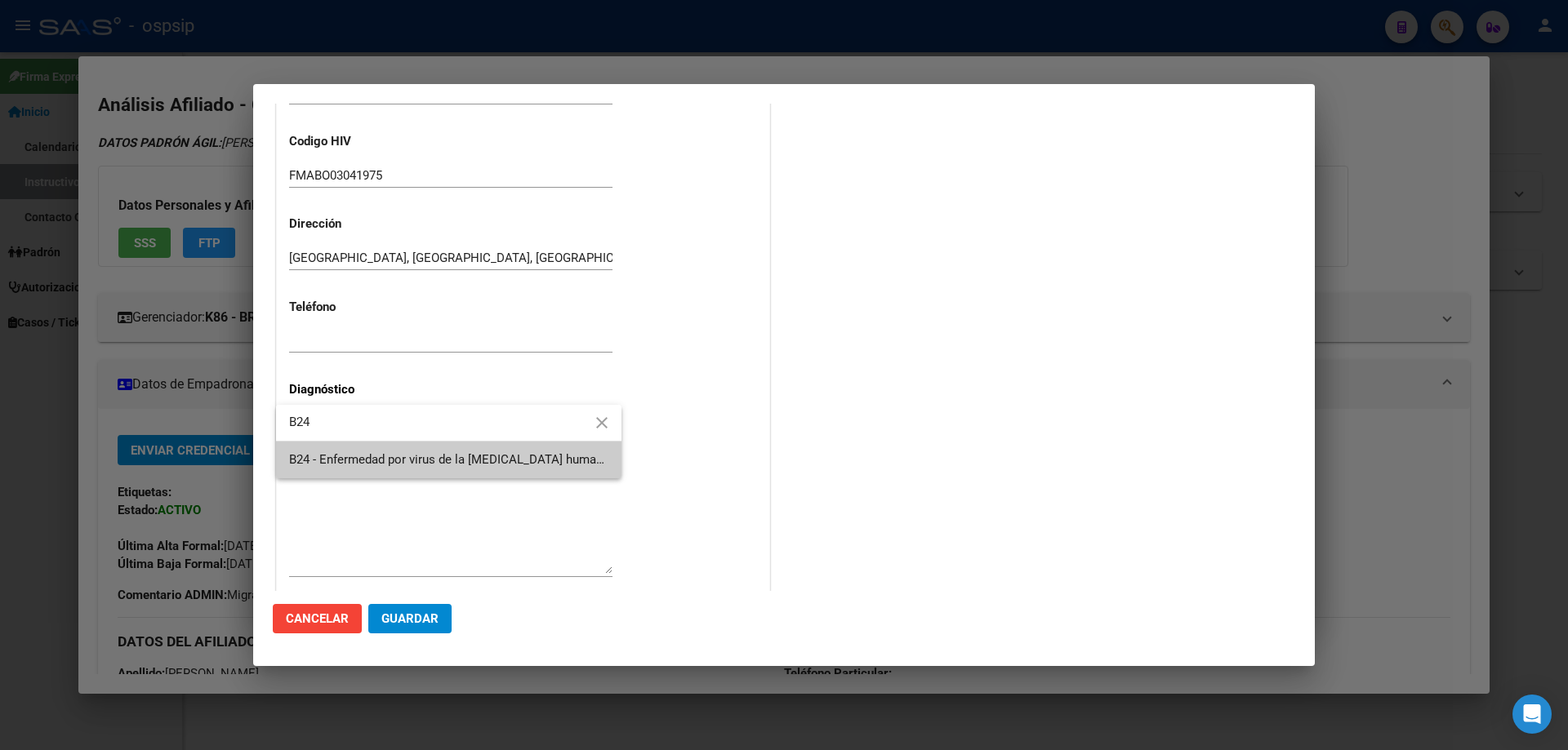
type input "B24"
click at [362, 469] on span "B24 - Enfermedad por virus de la [MEDICAL_DATA] humana [VIH], sin otra especifi…" at bounding box center [449, 460] width 319 height 37
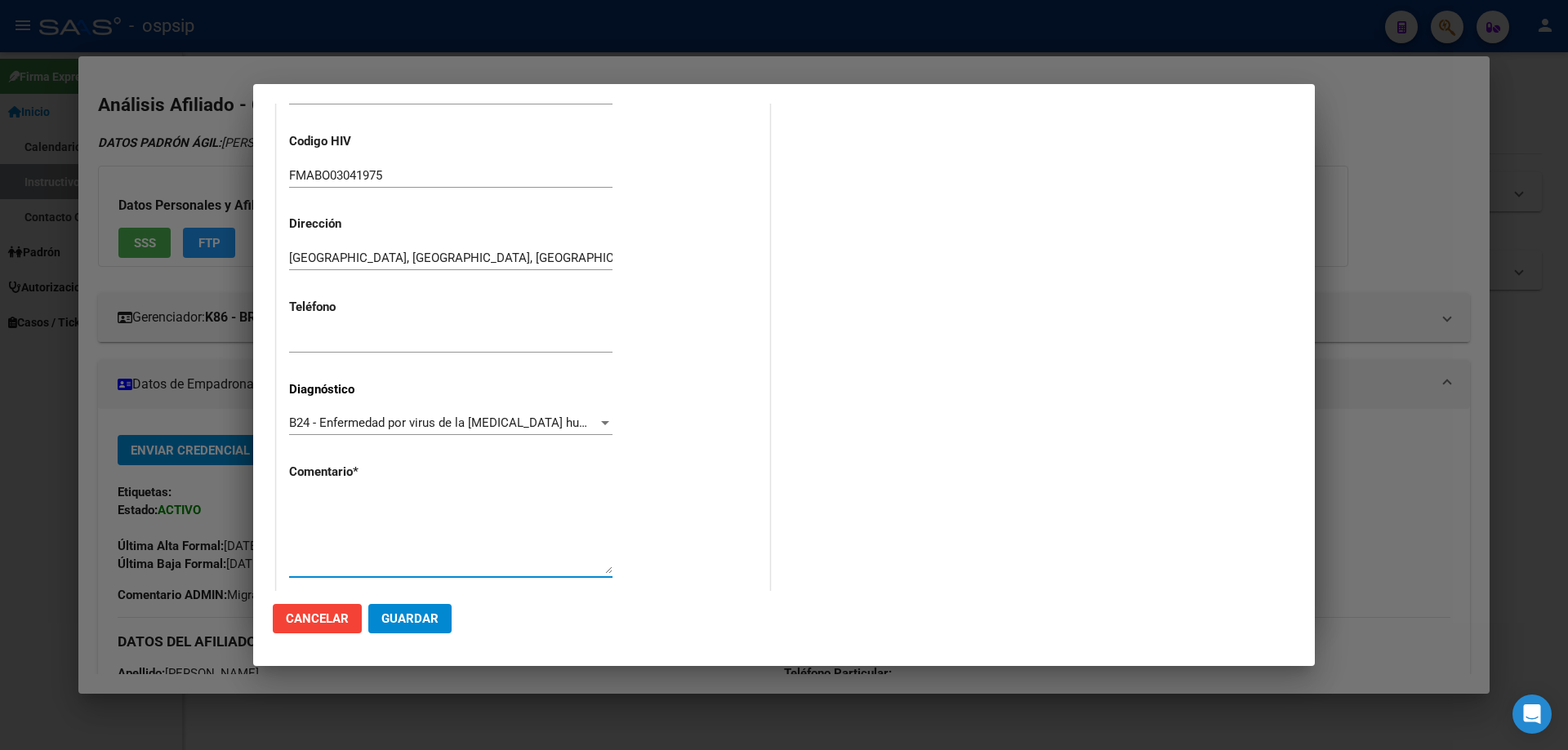
paste textarea "AFILIADO: FMABO03041975 Medico Tratante: ZAVALLA Correo electrónico: otomekaras…"
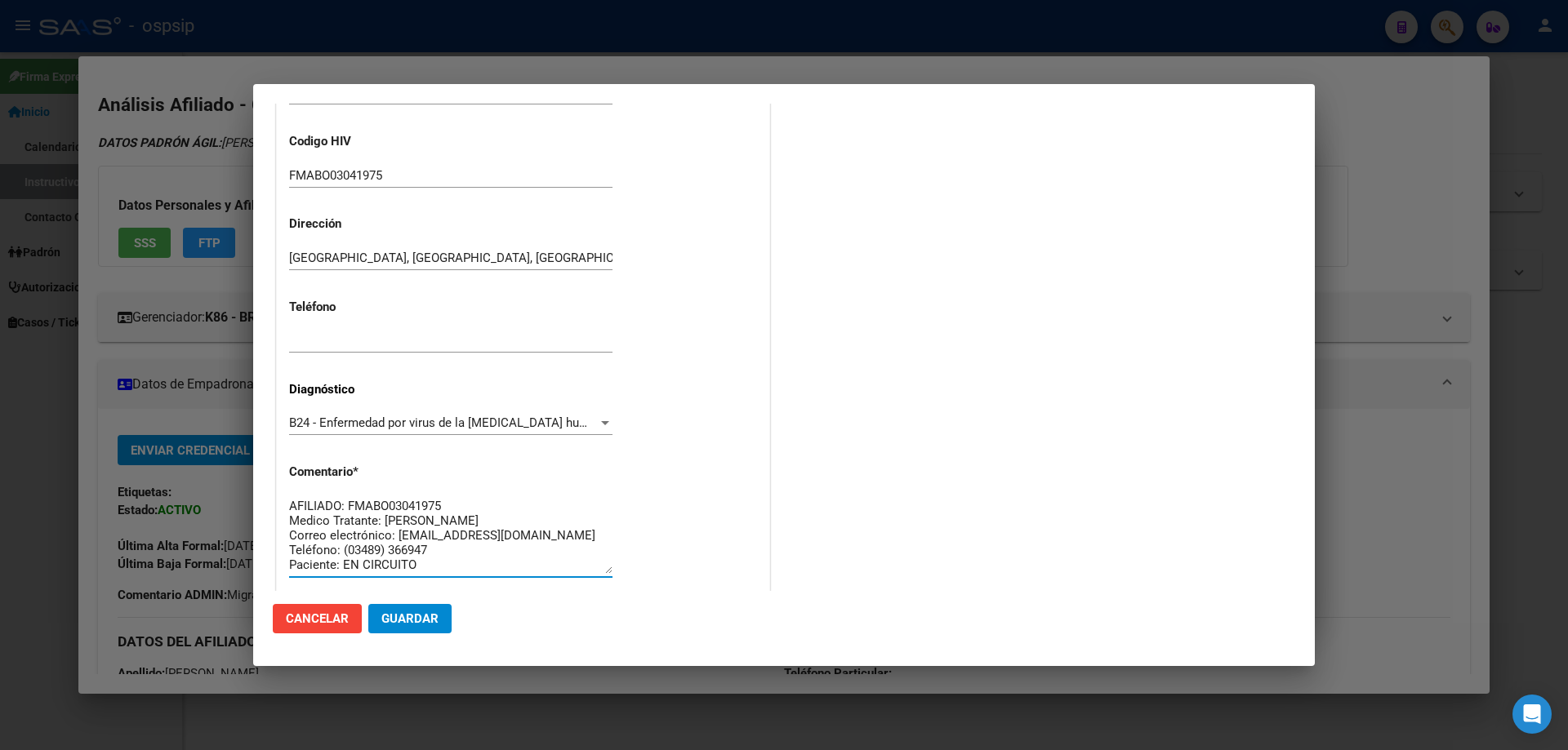
scroll to position [13, 0]
type textarea "AFILIADO: FMABO03041975 Medico Tratante: ZAVALLA Correo electrónico: otomekaras…"
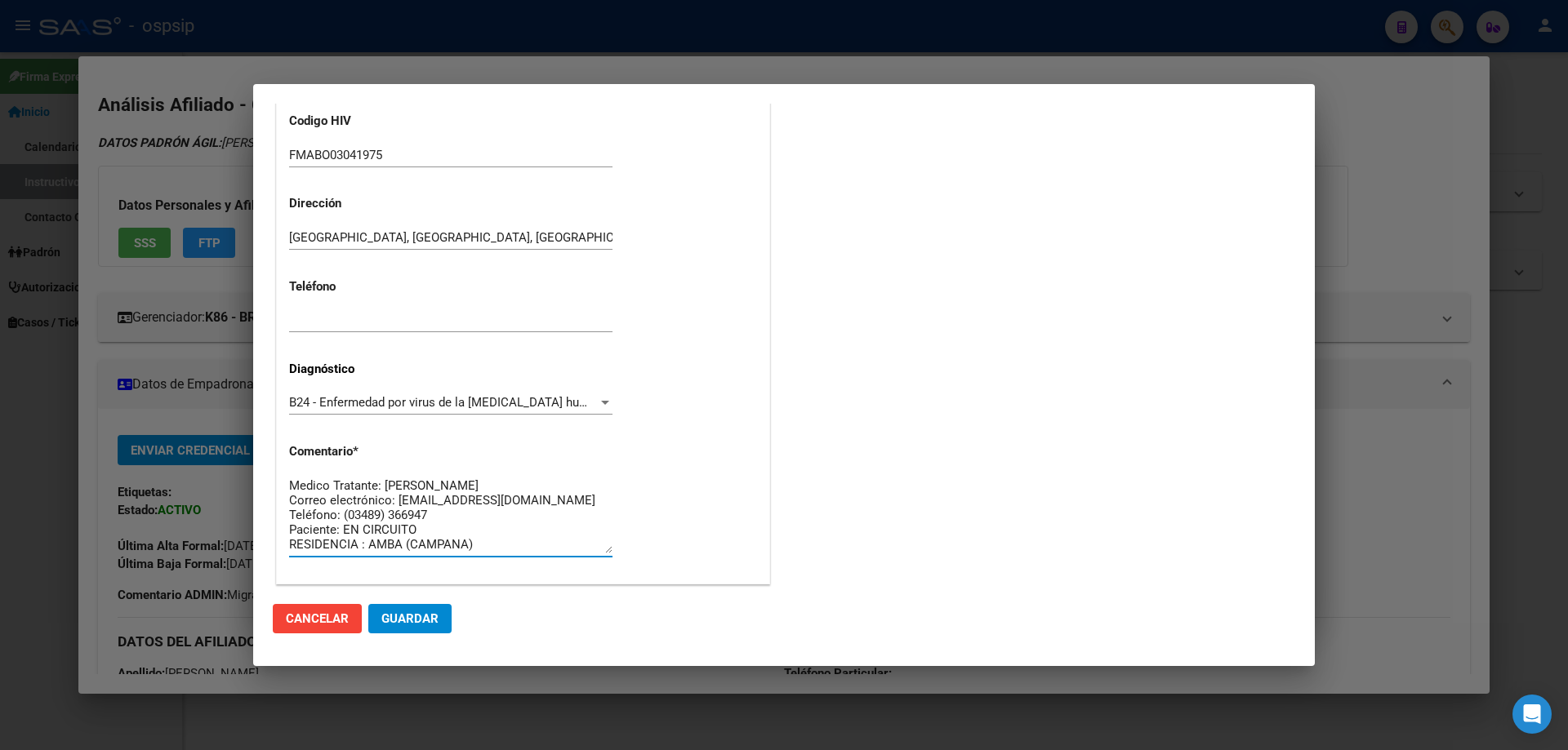
scroll to position [367, 0]
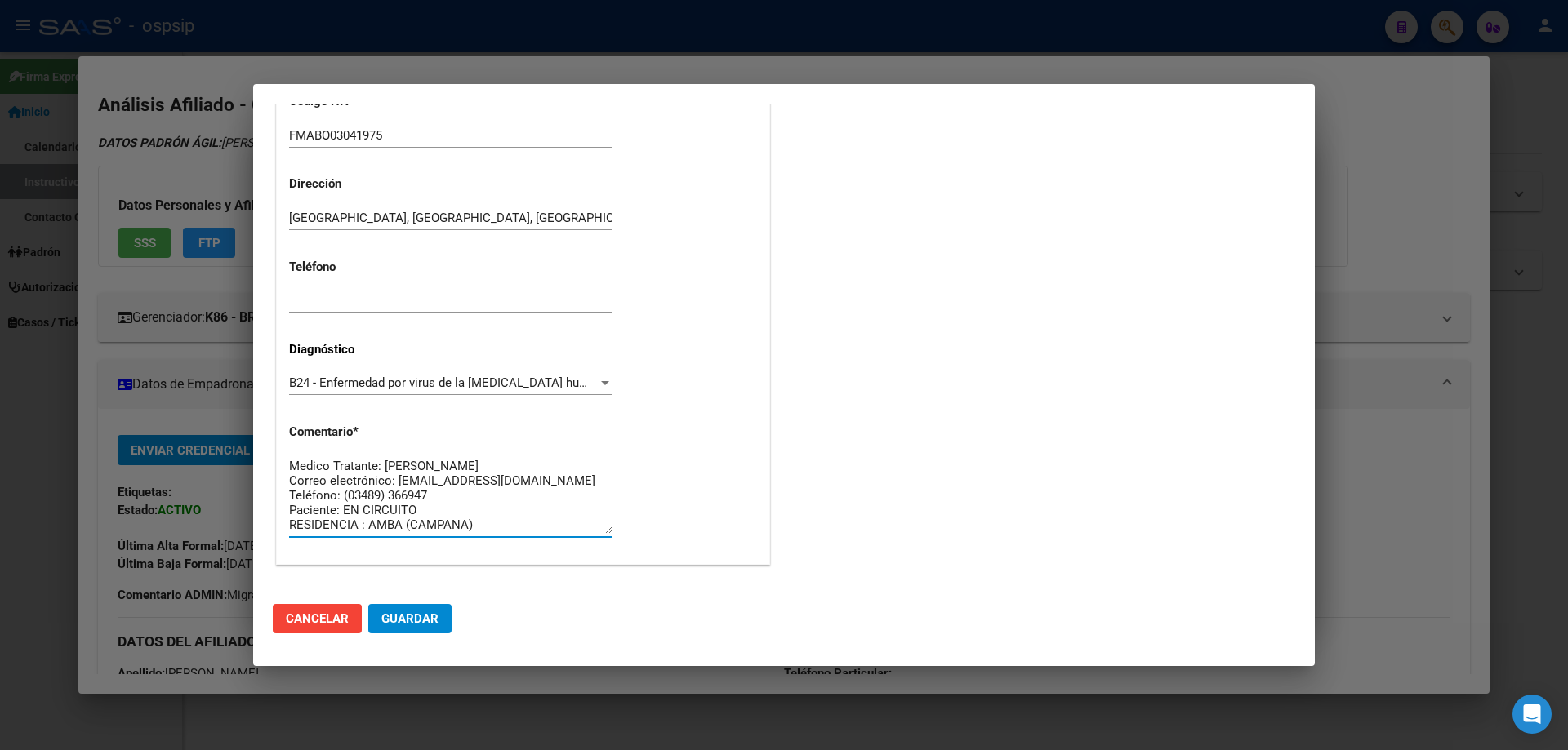
click at [423, 641] on mat-dialog-actions "Cancelar Guardar" at bounding box center [784, 619] width 1022 height 56
click at [425, 631] on button "Guardar" at bounding box center [410, 618] width 83 height 29
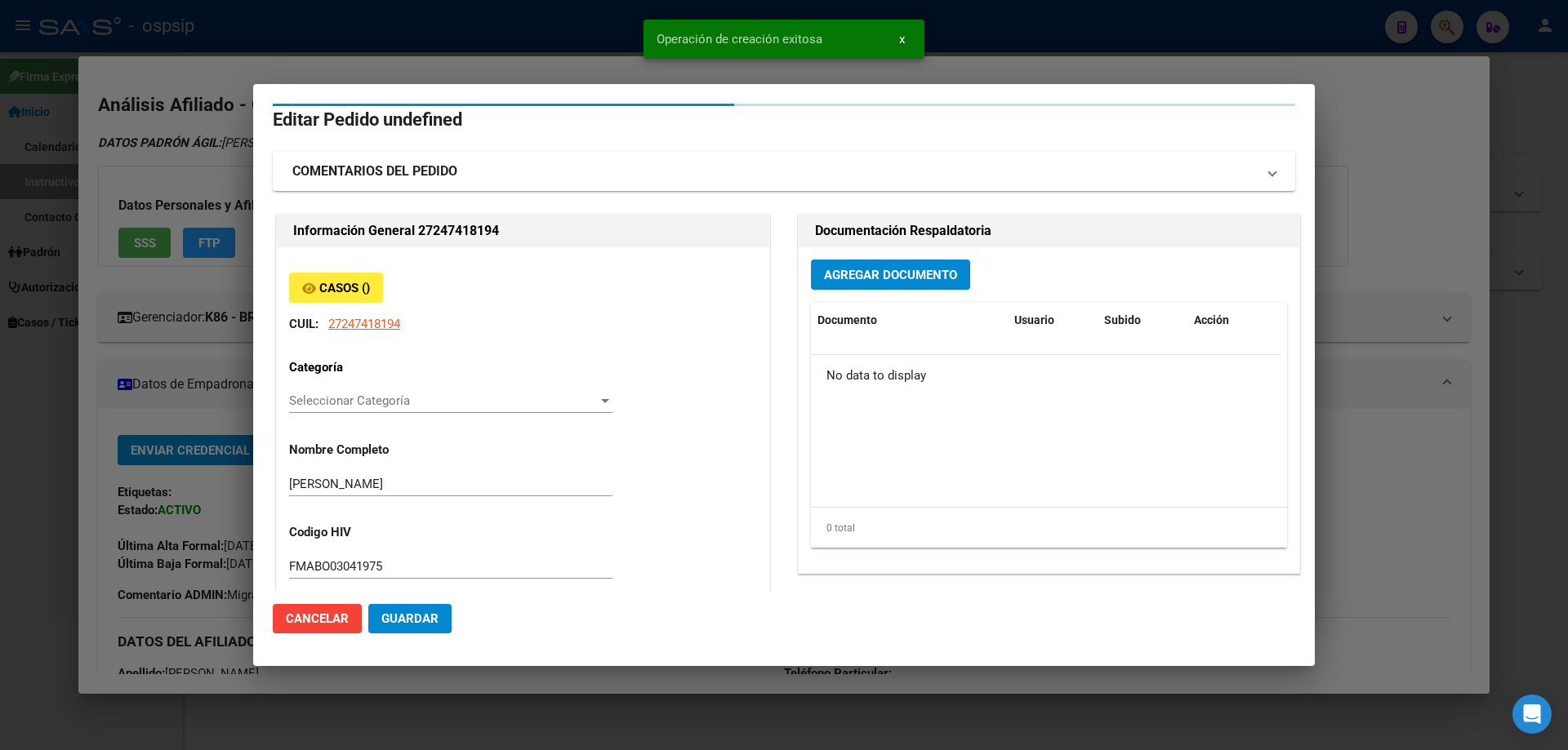
scroll to position [0, 0]
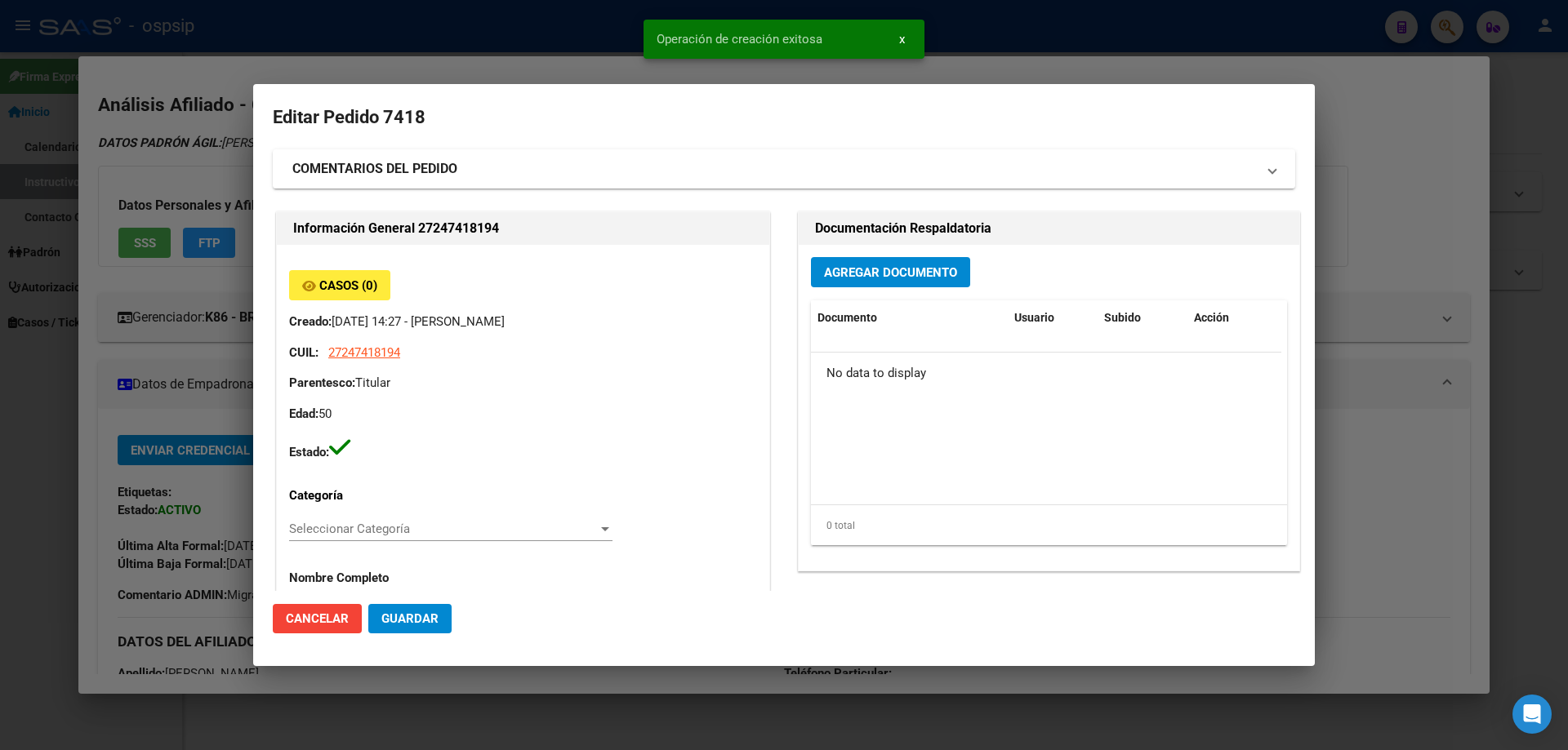
click at [862, 286] on button "Agregar Documento" at bounding box center [890, 272] width 159 height 30
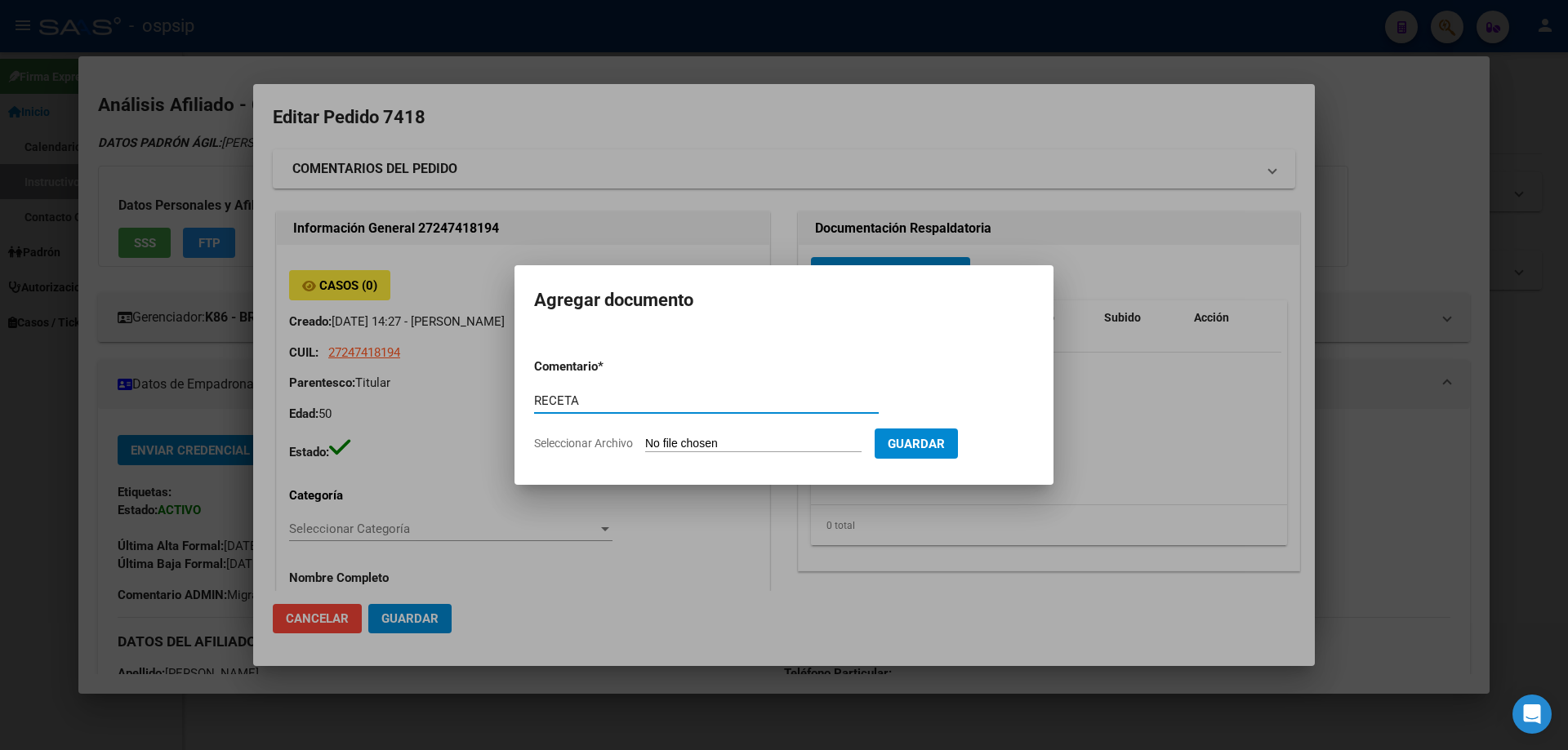
type input "RECETA"
click at [730, 437] on input "Seleccionar Archivo" at bounding box center [753, 444] width 216 height 16
type input "C:\fakepath\receta_1_251003_085904.pdf"
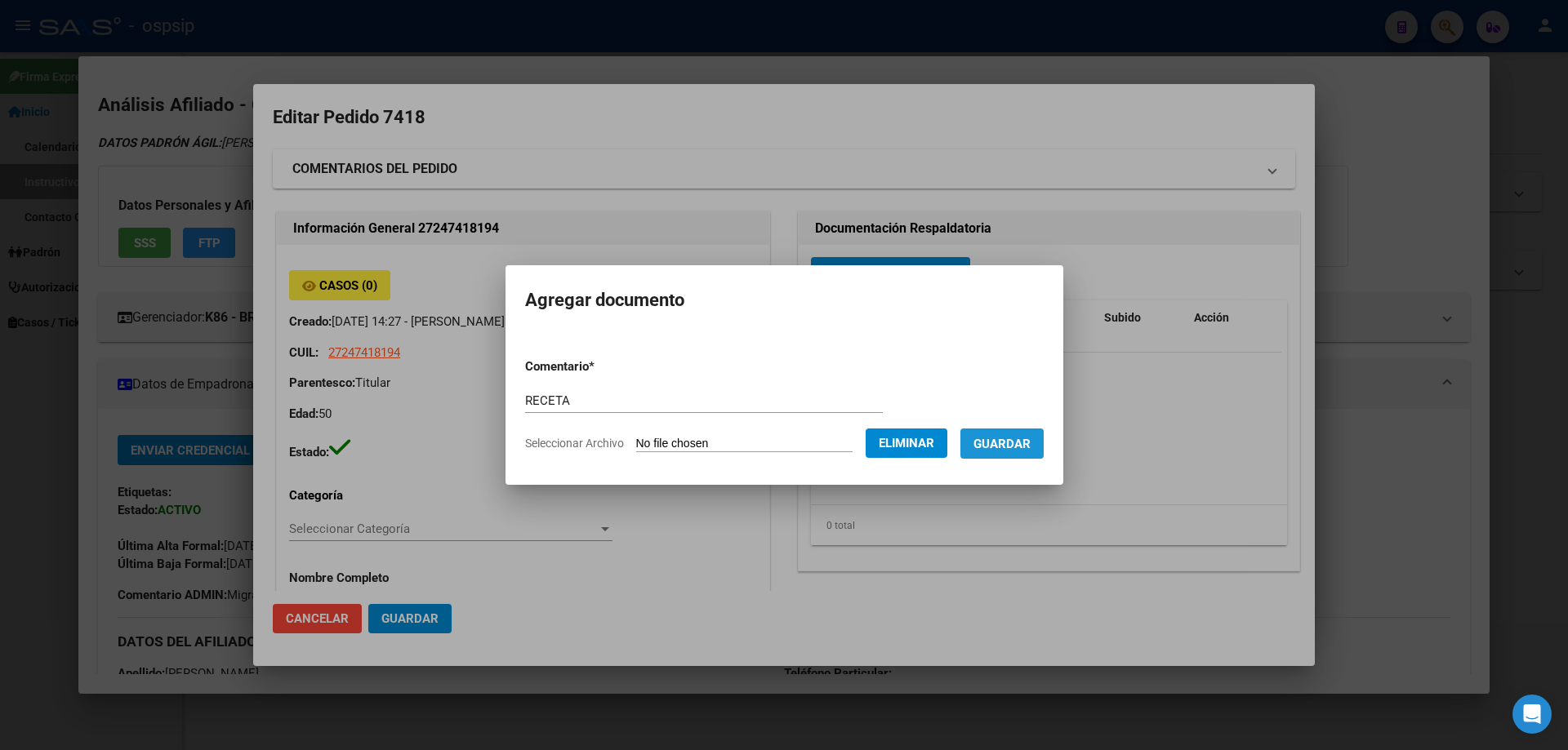
click at [1012, 434] on button "Guardar" at bounding box center [1002, 443] width 83 height 30
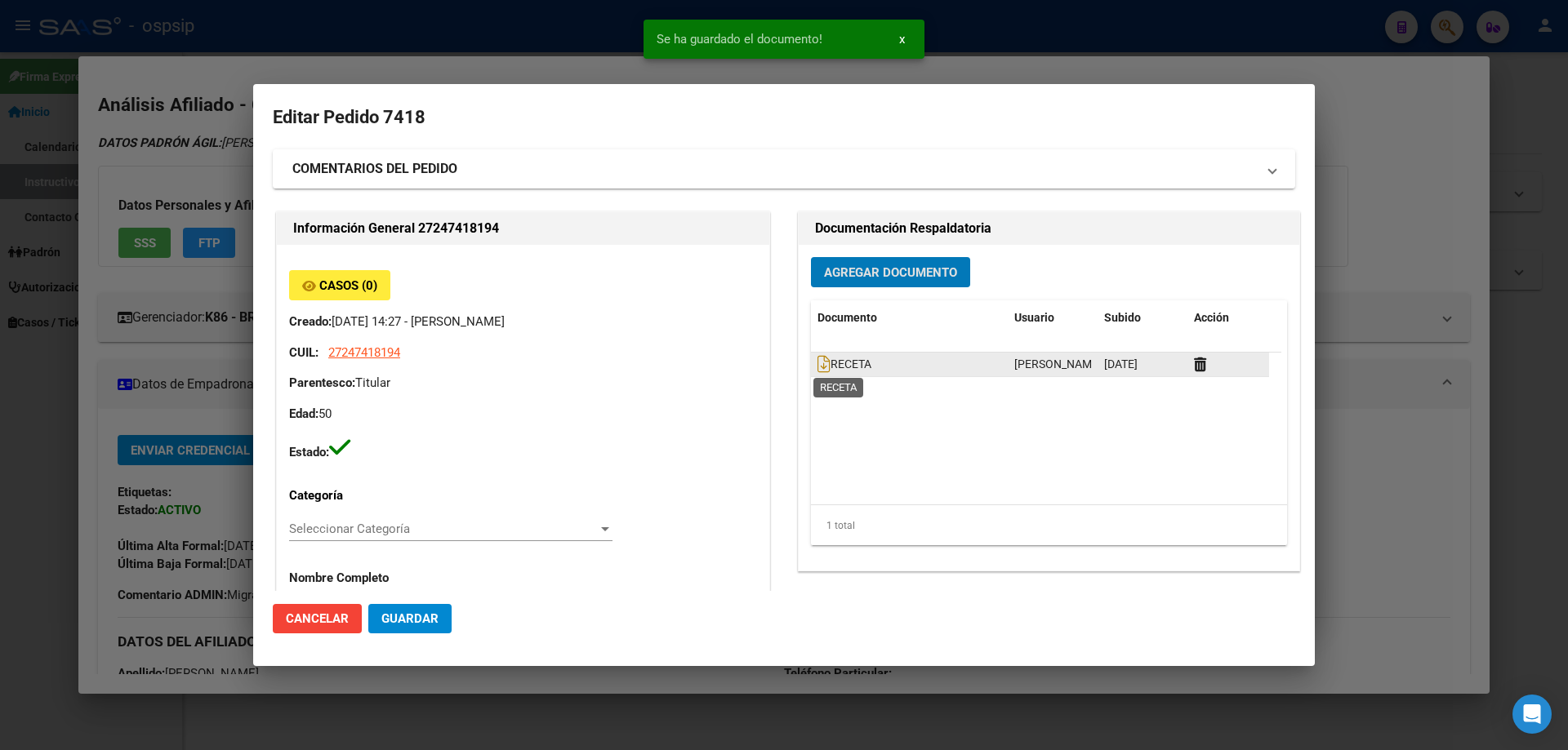
click at [827, 368] on span "RECETA" at bounding box center [844, 365] width 54 height 13
click at [823, 368] on icon at bounding box center [824, 364] width 13 height 18
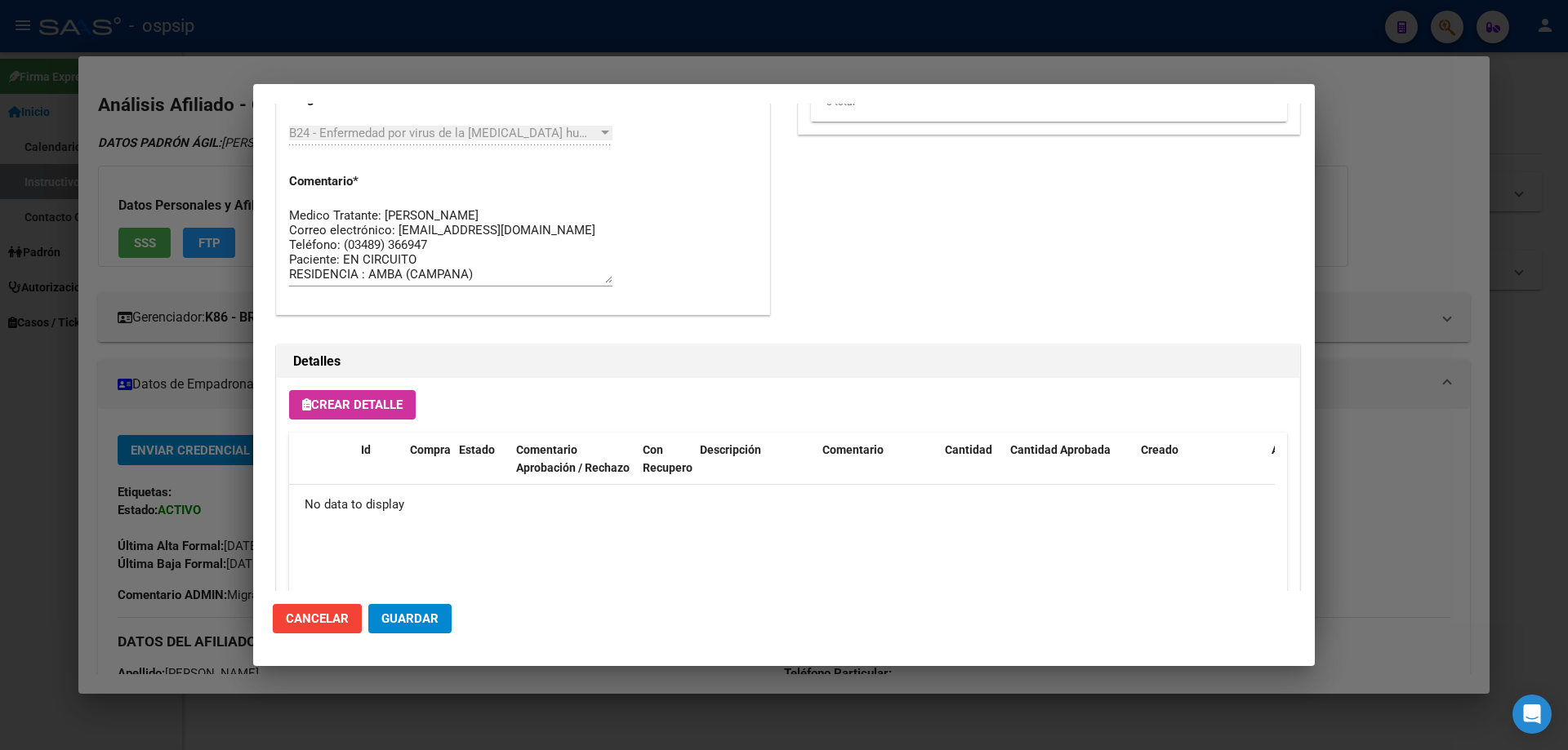
scroll to position [949, 0]
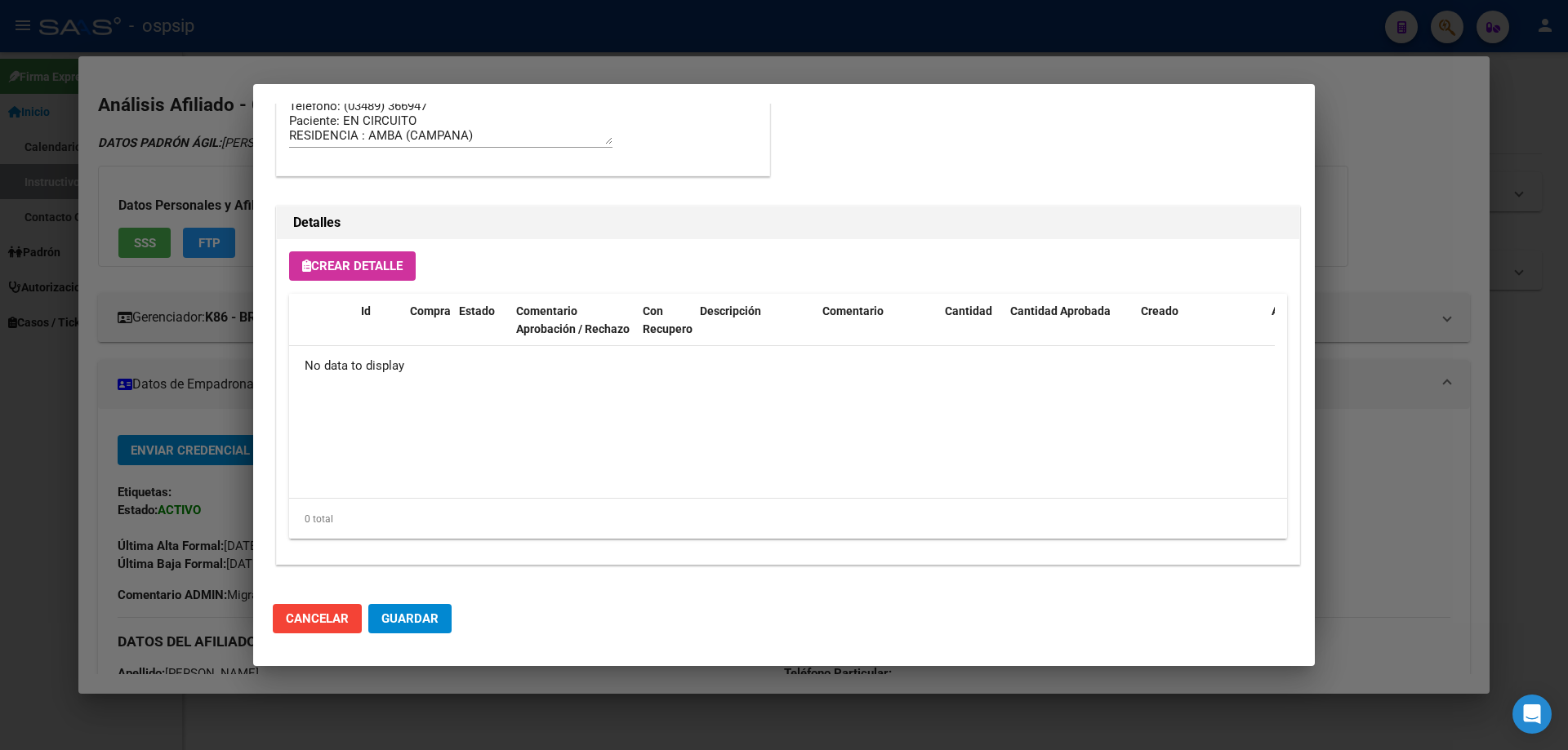
click at [368, 269] on span "Crear Detalle" at bounding box center [352, 266] width 101 height 15
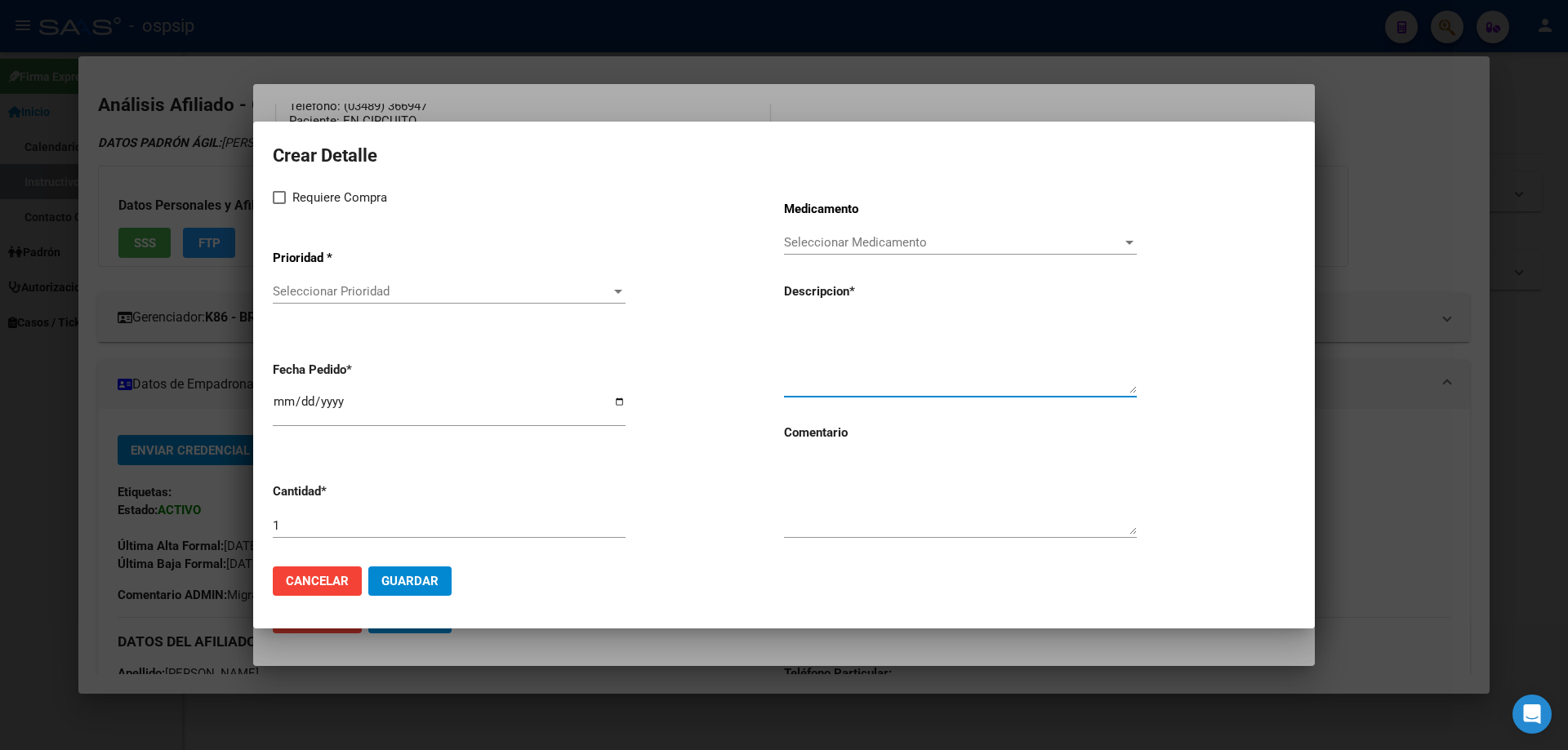
paste textarea "emtricitabina+ tenofovirdisoprox. 200mg/300 mg comp.rec.x 30 (FTC/TDF)"
type textarea "emtricitabina+ tenofovirdisoprox. 200mg/300 mg comp.rec.x 30 (FTC/TDF)"
click at [841, 452] on div "Medicamento Seleccionar Medicamento Seleccionar Medicamento Descripcion * emtri…" at bounding box center [1039, 371] width 512 height 366
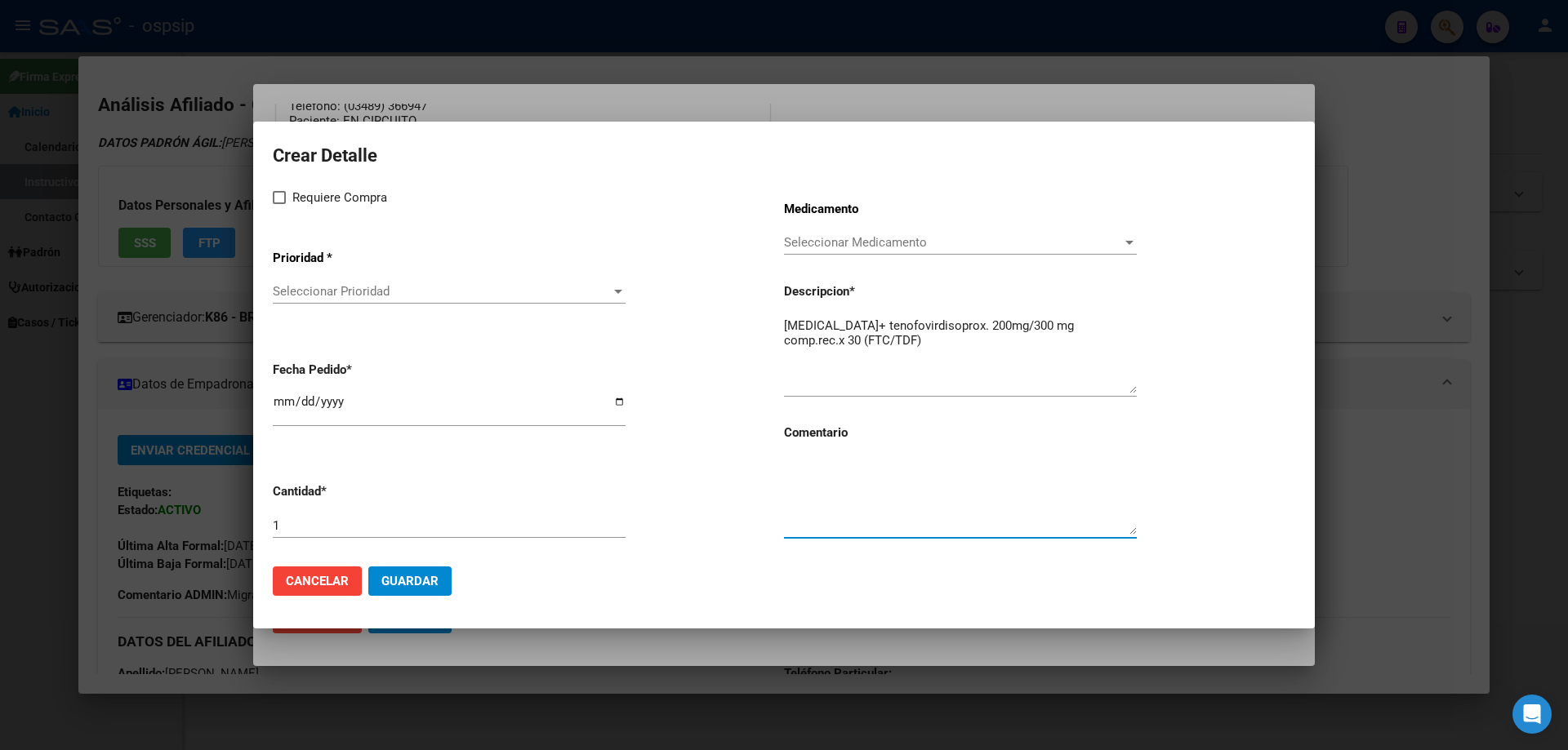
click at [894, 511] on textarea at bounding box center [960, 496] width 353 height 76
type textarea "MISMO TTO"
click at [289, 191] on label "Requiere Compra" at bounding box center [329, 198] width 114 height 20
click at [279, 204] on input "Requiere Compra" at bounding box center [279, 204] width 1 height 1
checkbox input "true"
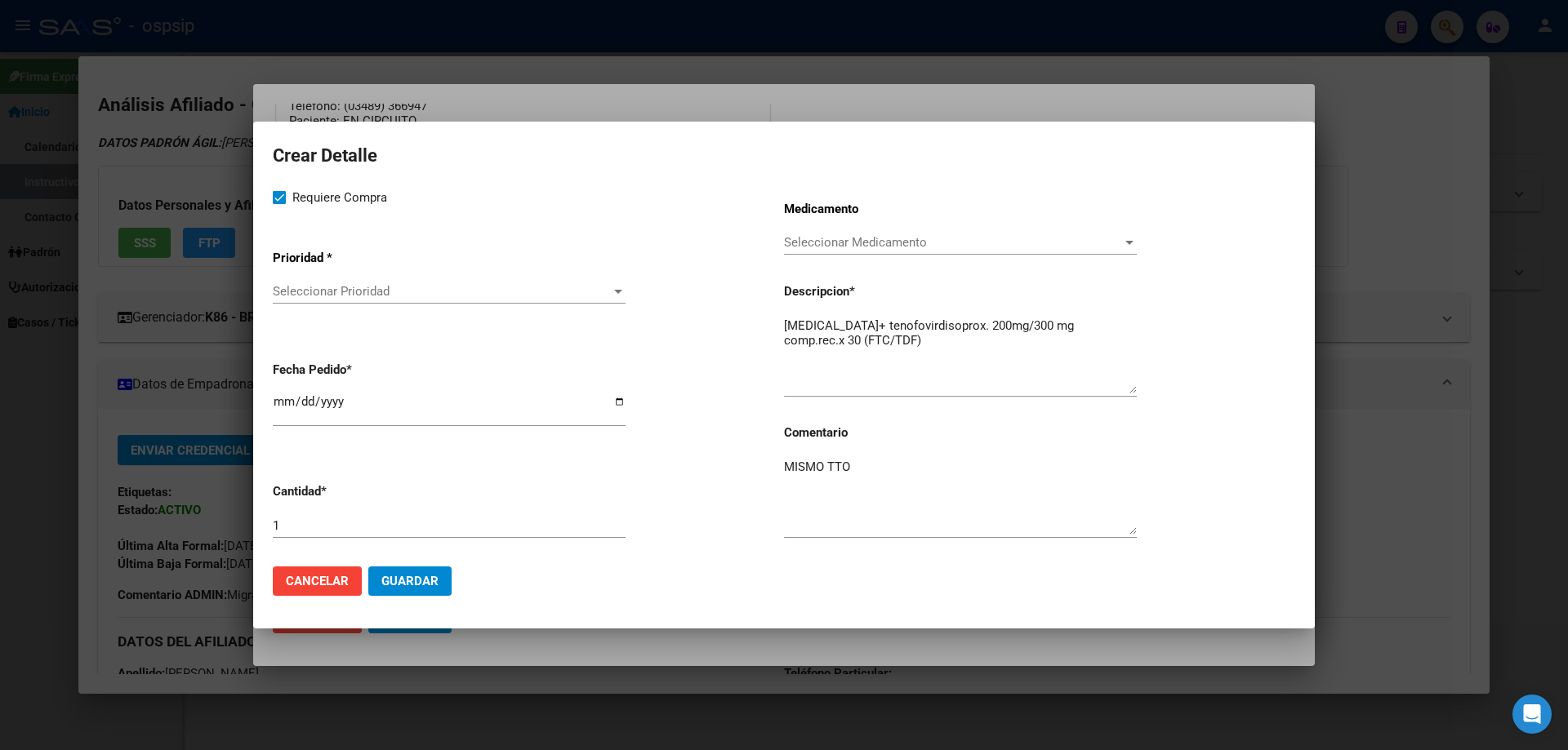
click at [309, 282] on div "Seleccionar Prioridad Seleccionar Prioridad" at bounding box center [449, 291] width 353 height 24
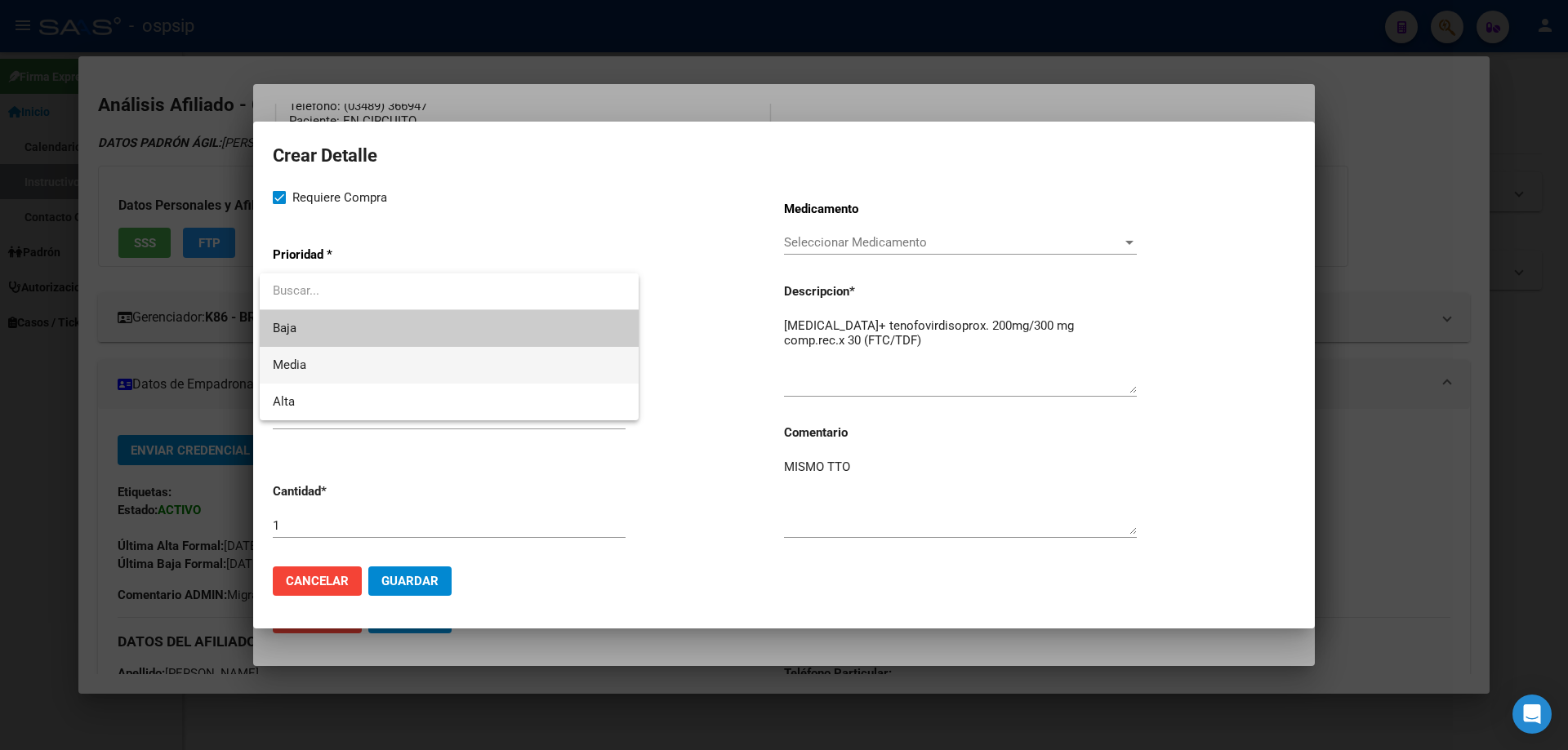
click at [328, 371] on span "Media" at bounding box center [449, 365] width 353 height 37
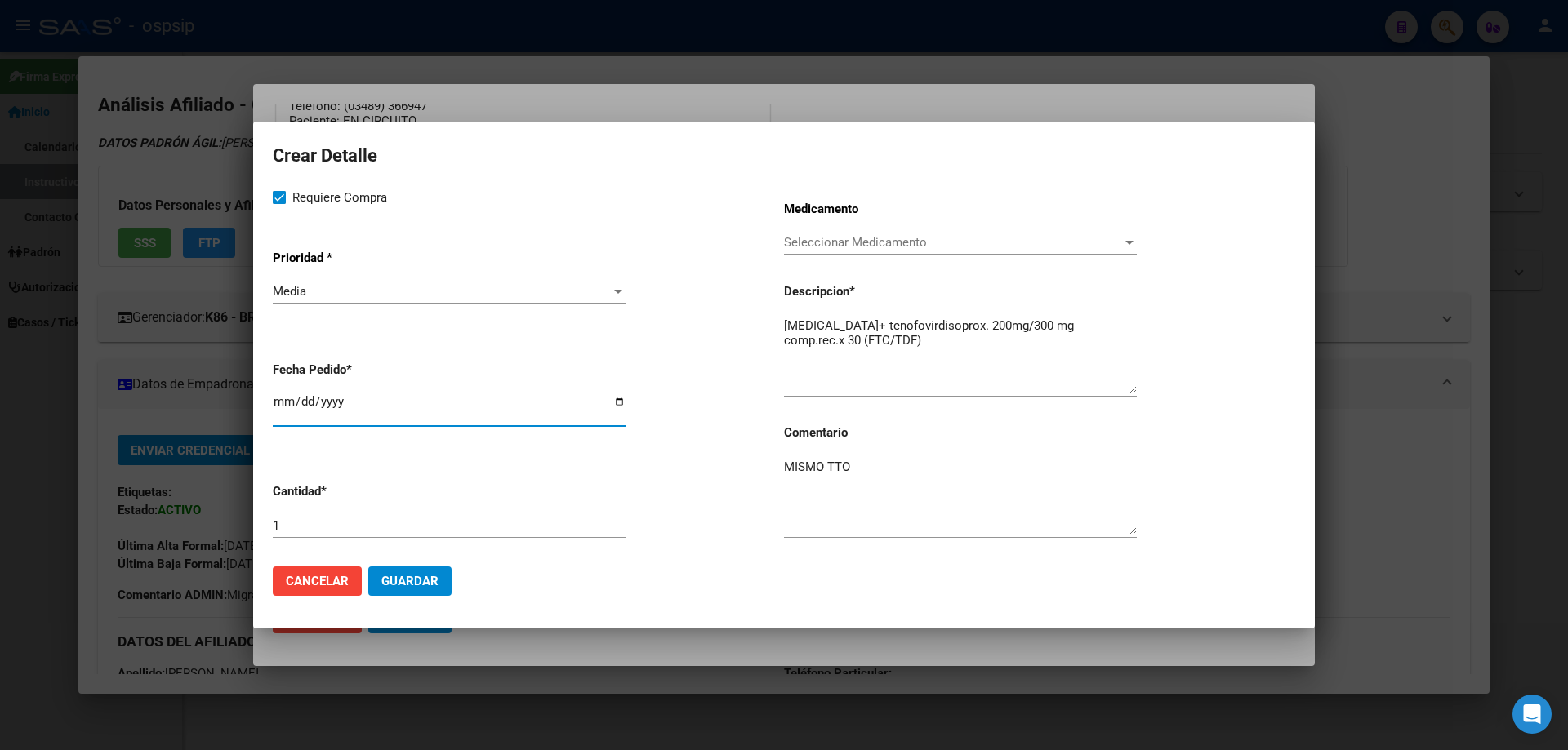
click at [284, 409] on input "2025-10-06" at bounding box center [449, 407] width 353 height 26
type input "2025-10-01"
click at [410, 585] on span "Guardar" at bounding box center [409, 581] width 57 height 15
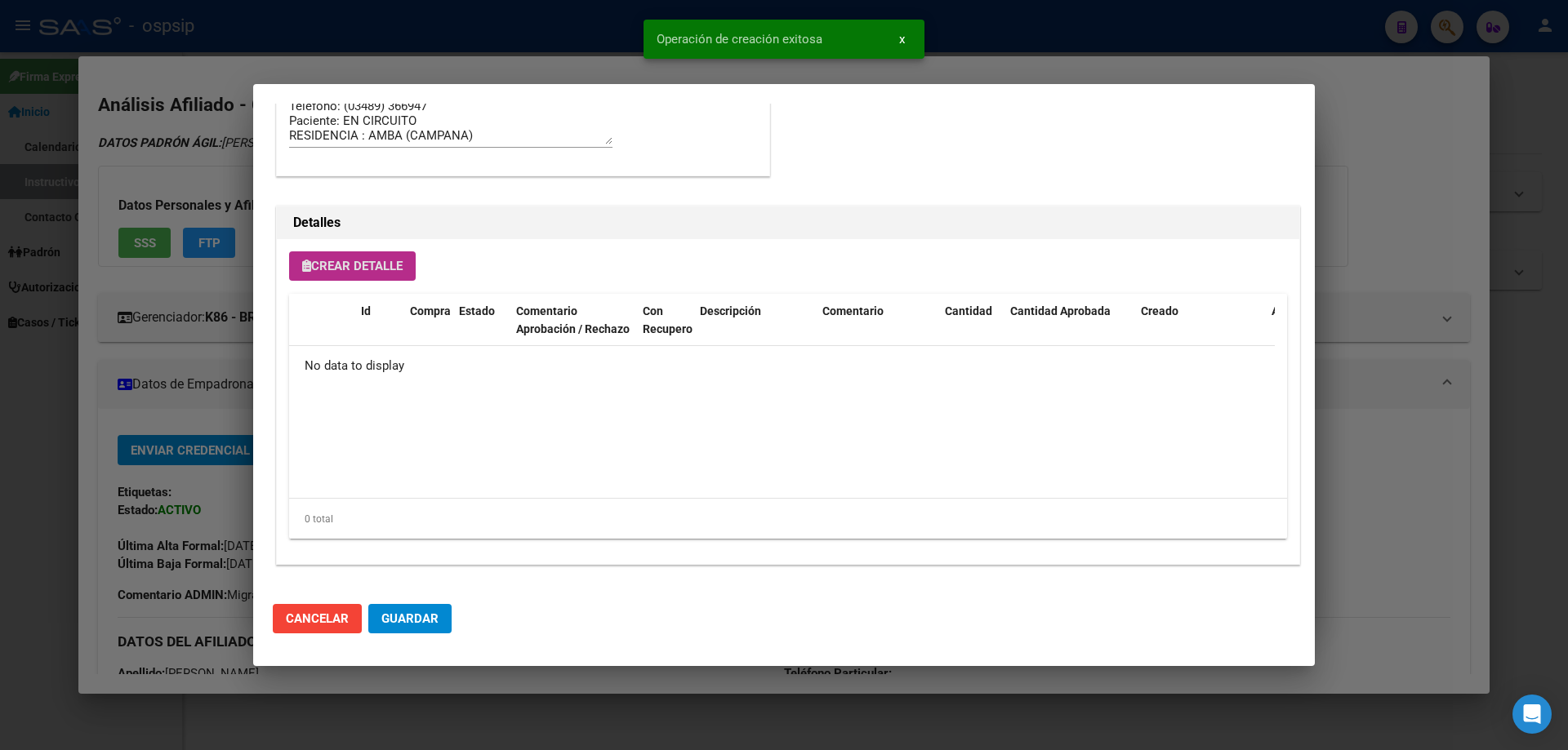
scroll to position [979, 0]
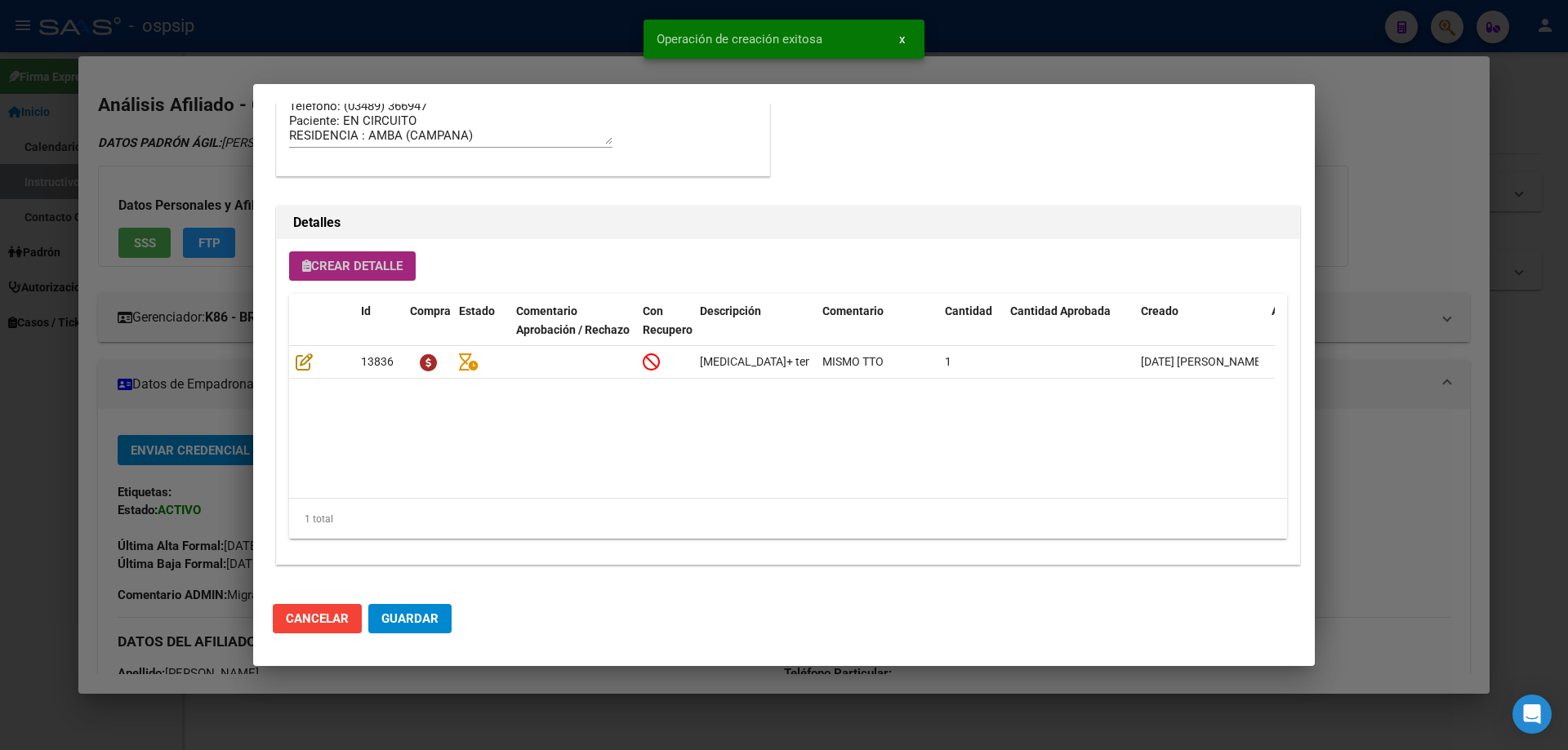
click at [338, 274] on span "Crear Detalle" at bounding box center [352, 266] width 101 height 15
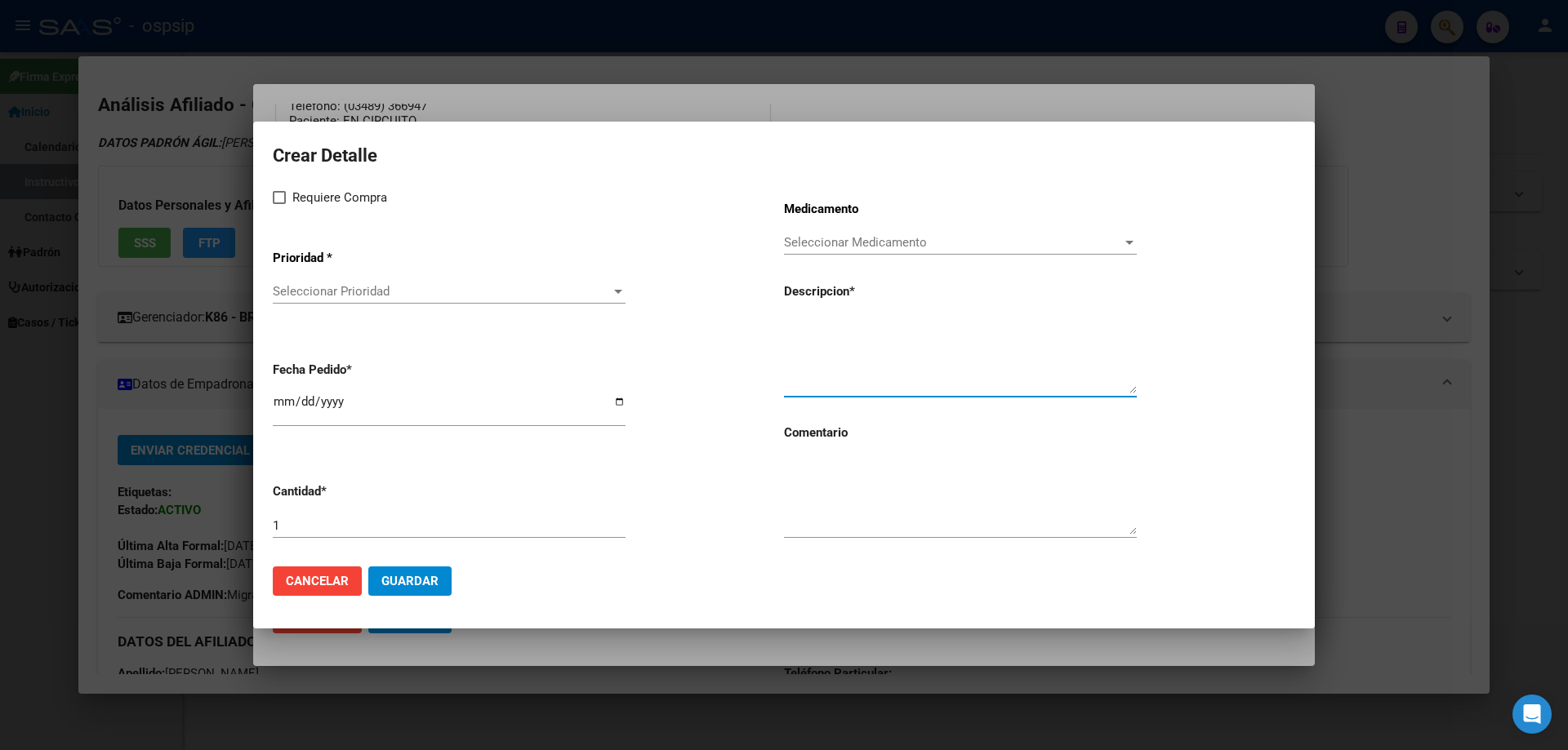
paste textarea "raltegravir 600 mg comp.rec.x 60 (RAL)"
type textarea "raltegravir 600 mg comp.rec.x 60 (RAL)"
click at [859, 524] on textarea at bounding box center [960, 496] width 353 height 76
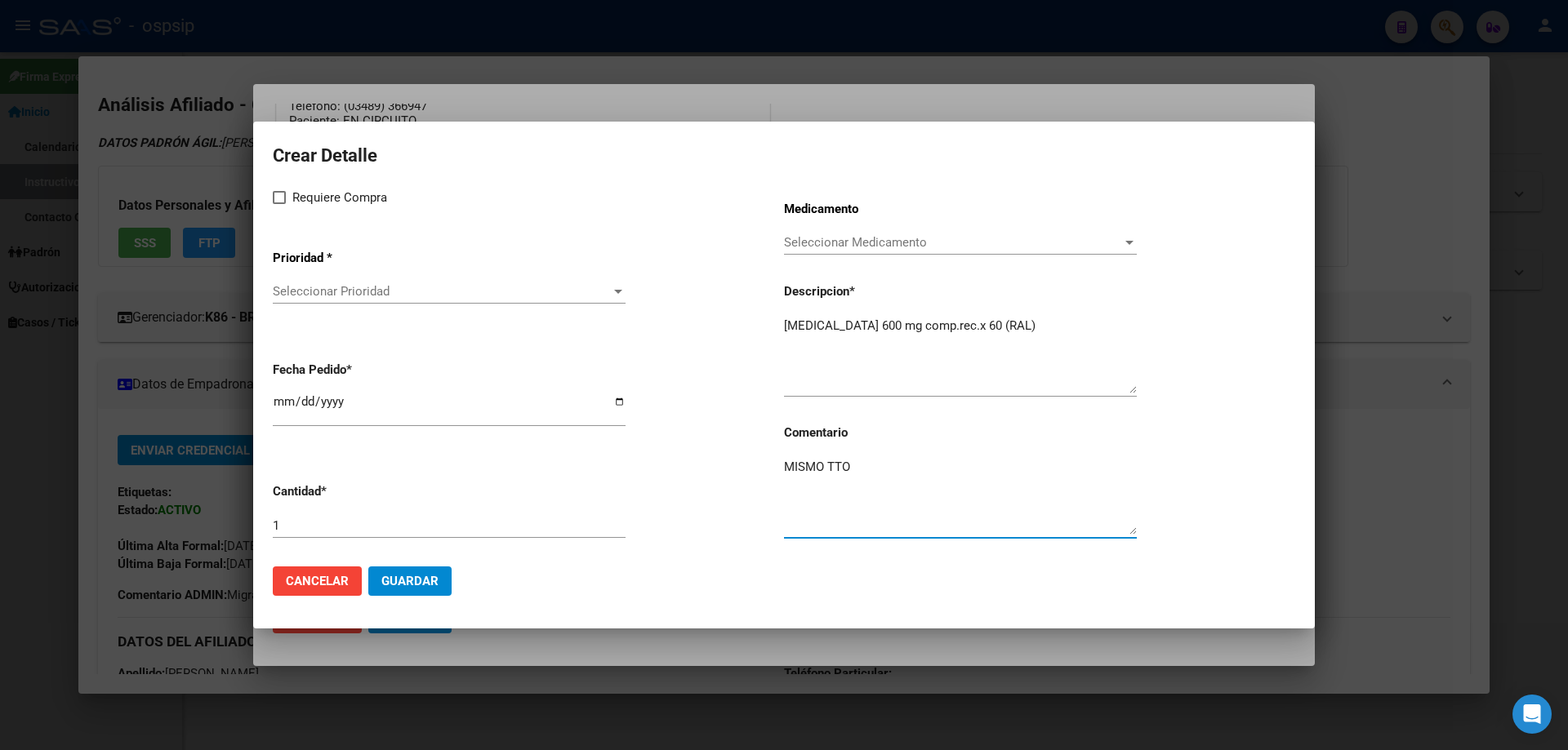
type textarea "MISMO TTO"
drag, startPoint x: 270, startPoint y: 200, endPoint x: 279, endPoint y: 200, distance: 9.0
click at [275, 200] on mat-dialog-content "Crear Detalle Requiere Compra Prioridad * Seleccionar Prioridad Seleccionar Pri…" at bounding box center [784, 347] width 1061 height 412
click at [279, 200] on span at bounding box center [279, 198] width 13 height 13
click at [279, 204] on input "Requiere Compra" at bounding box center [279, 204] width 1 height 1
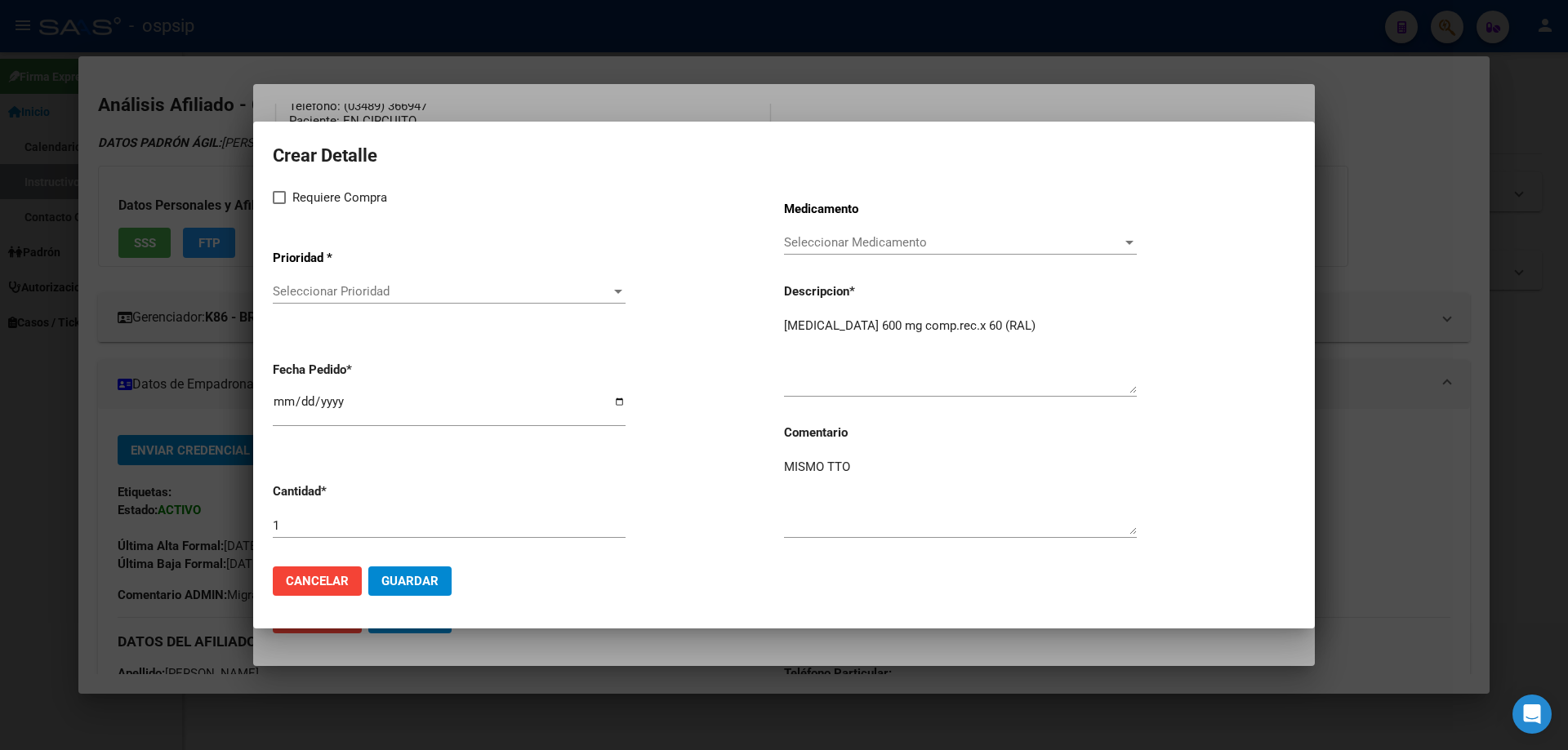
checkbox input "true"
click at [299, 281] on div "Seleccionar Prioridad Seleccionar Prioridad" at bounding box center [449, 291] width 353 height 24
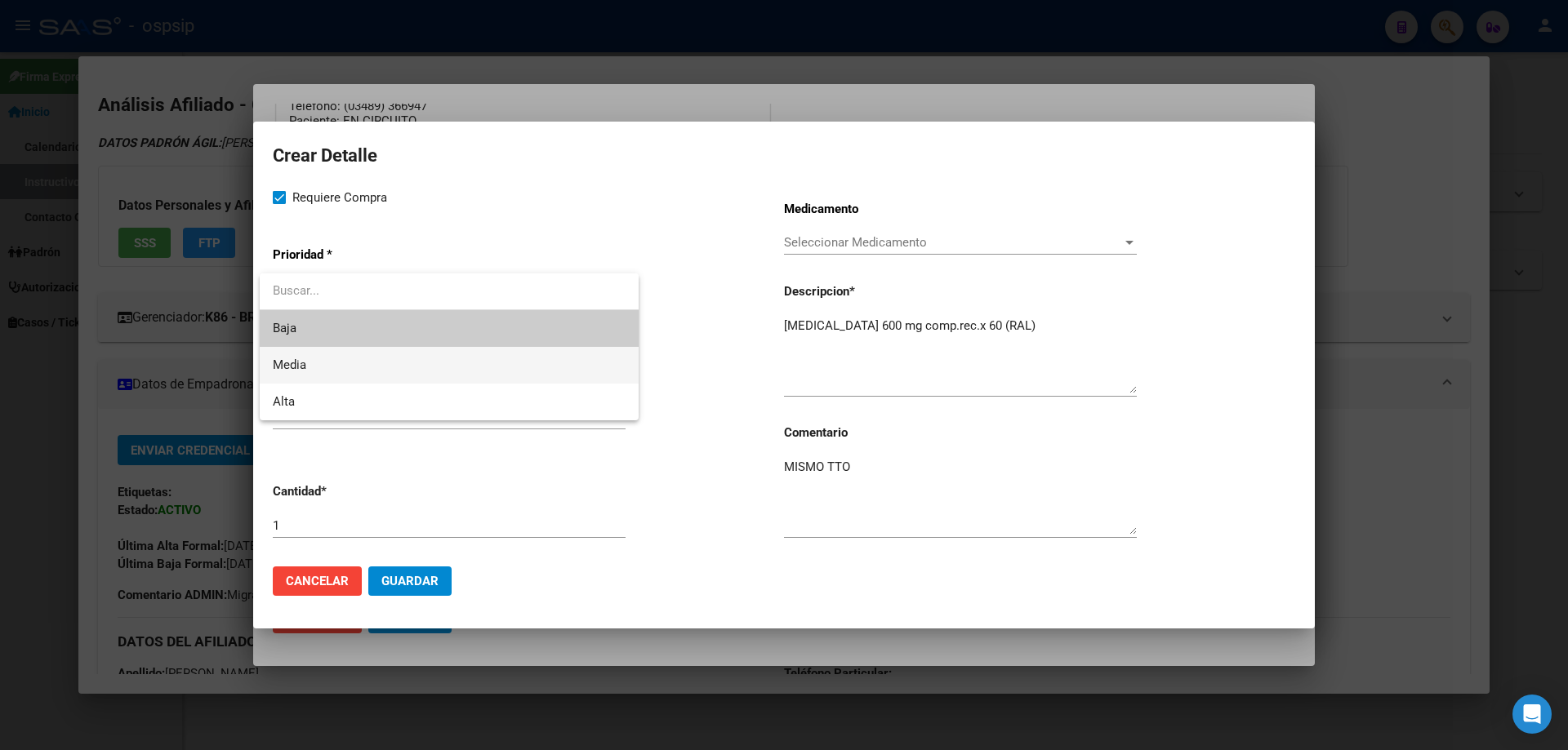
drag, startPoint x: 309, startPoint y: 367, endPoint x: 324, endPoint y: 390, distance: 27.5
click at [309, 369] on span "Media" at bounding box center [449, 365] width 353 height 37
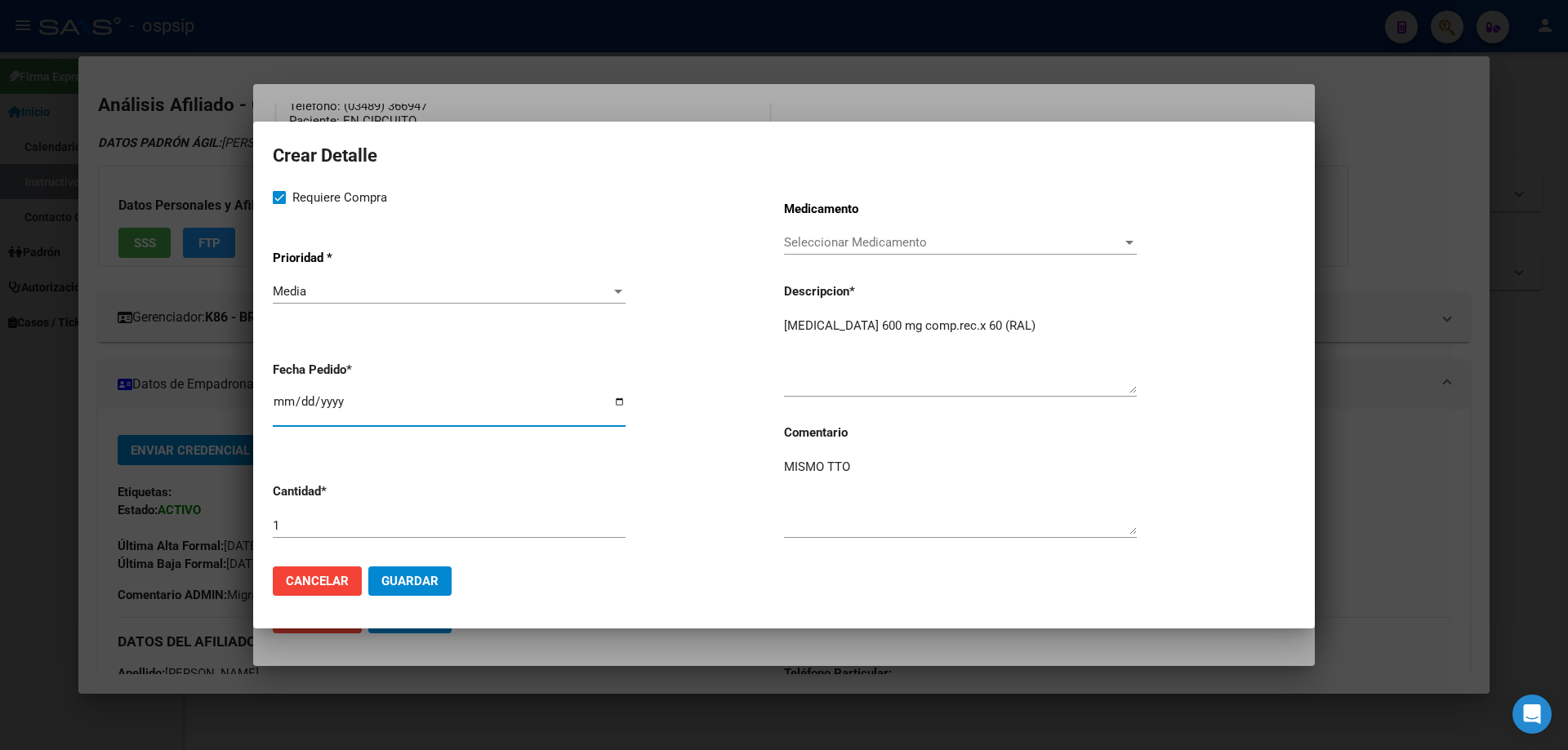
click at [284, 402] on input "2025-10-06" at bounding box center [449, 407] width 353 height 26
type input "2025-10-01"
click at [427, 570] on button "Guardar" at bounding box center [410, 580] width 83 height 29
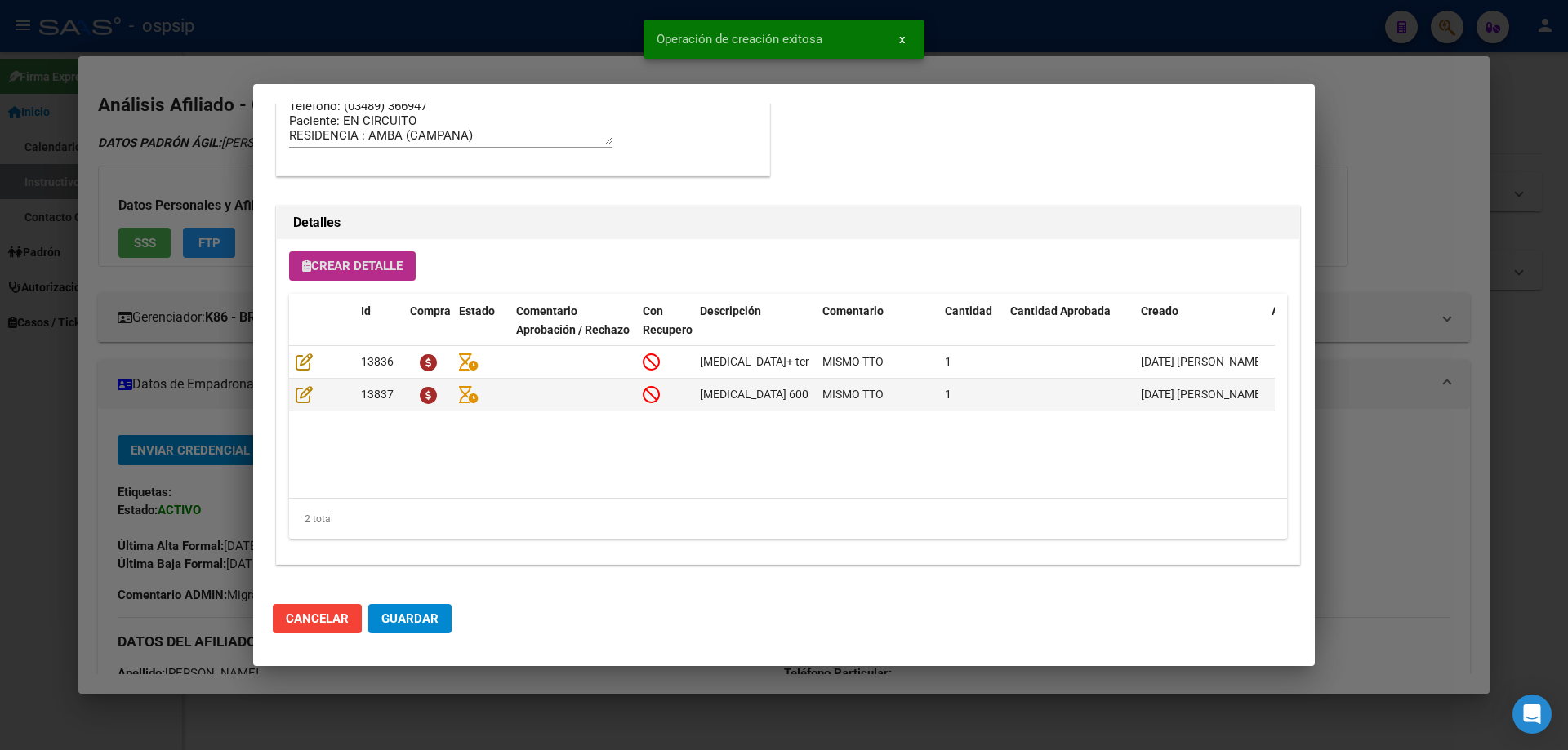
click at [428, 619] on span "Guardar" at bounding box center [409, 619] width 57 height 15
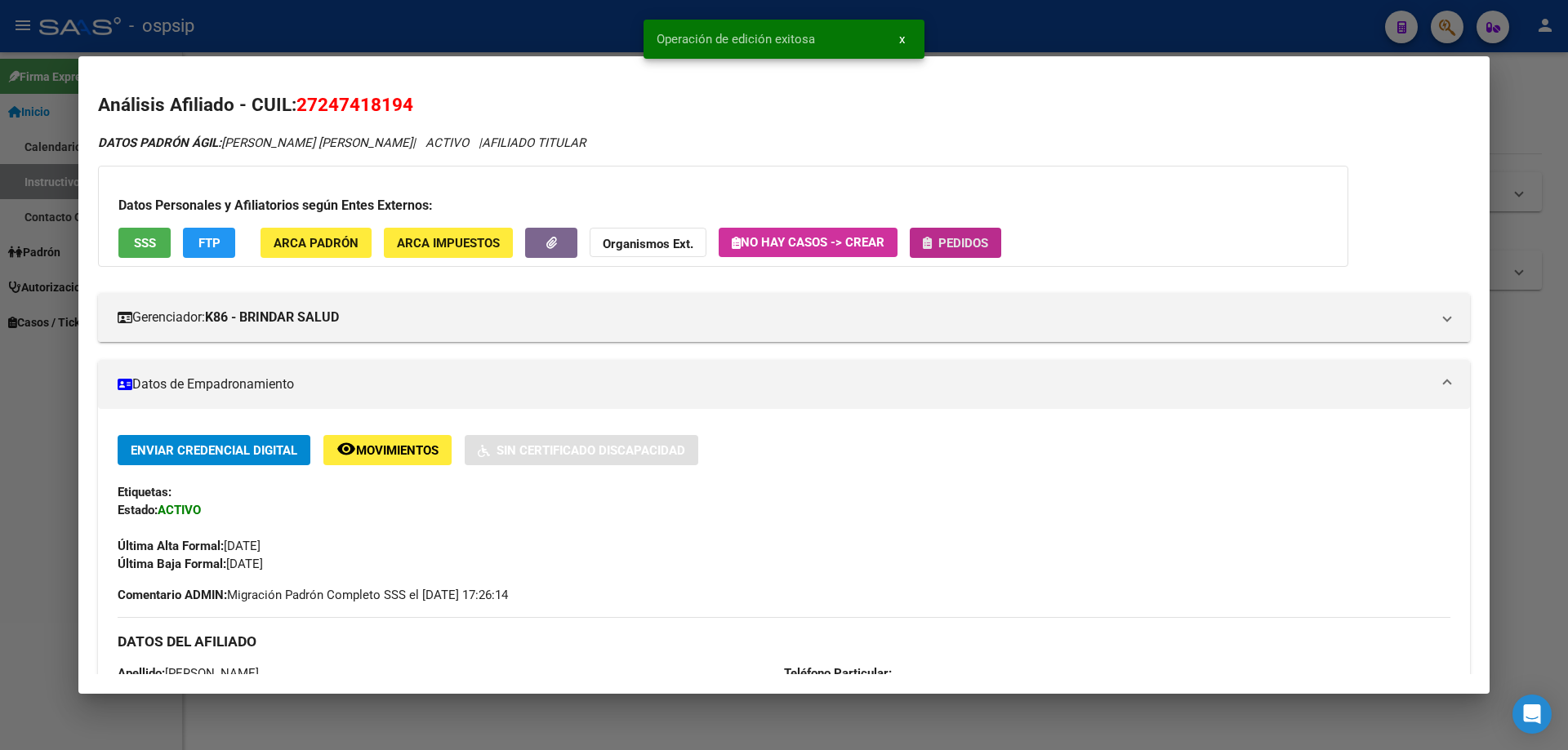
drag, startPoint x: 962, startPoint y: 242, endPoint x: 950, endPoint y: 257, distance: 19.2
click at [950, 257] on button "Pedidos" at bounding box center [956, 243] width 92 height 30
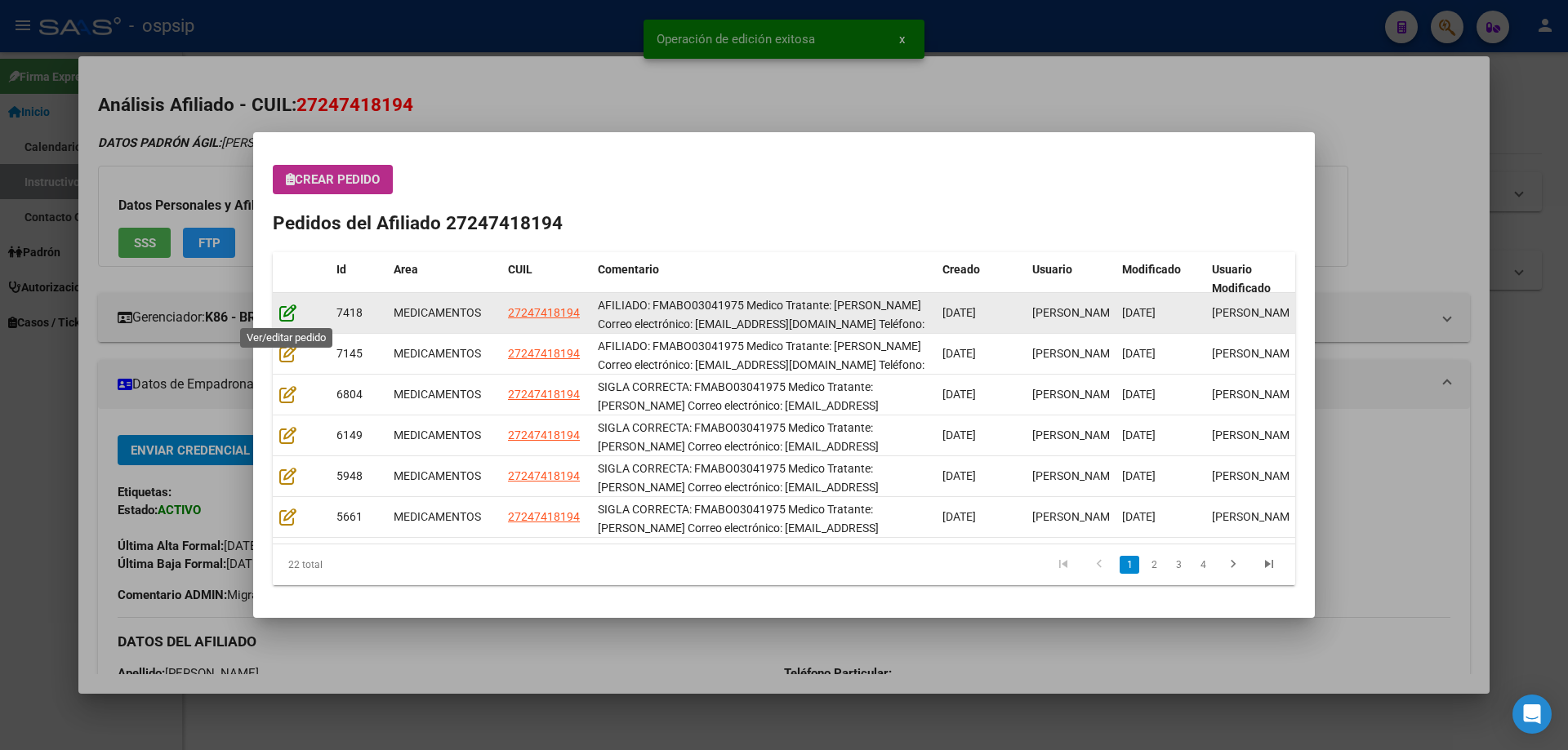
click at [280, 315] on icon at bounding box center [288, 313] width 17 height 18
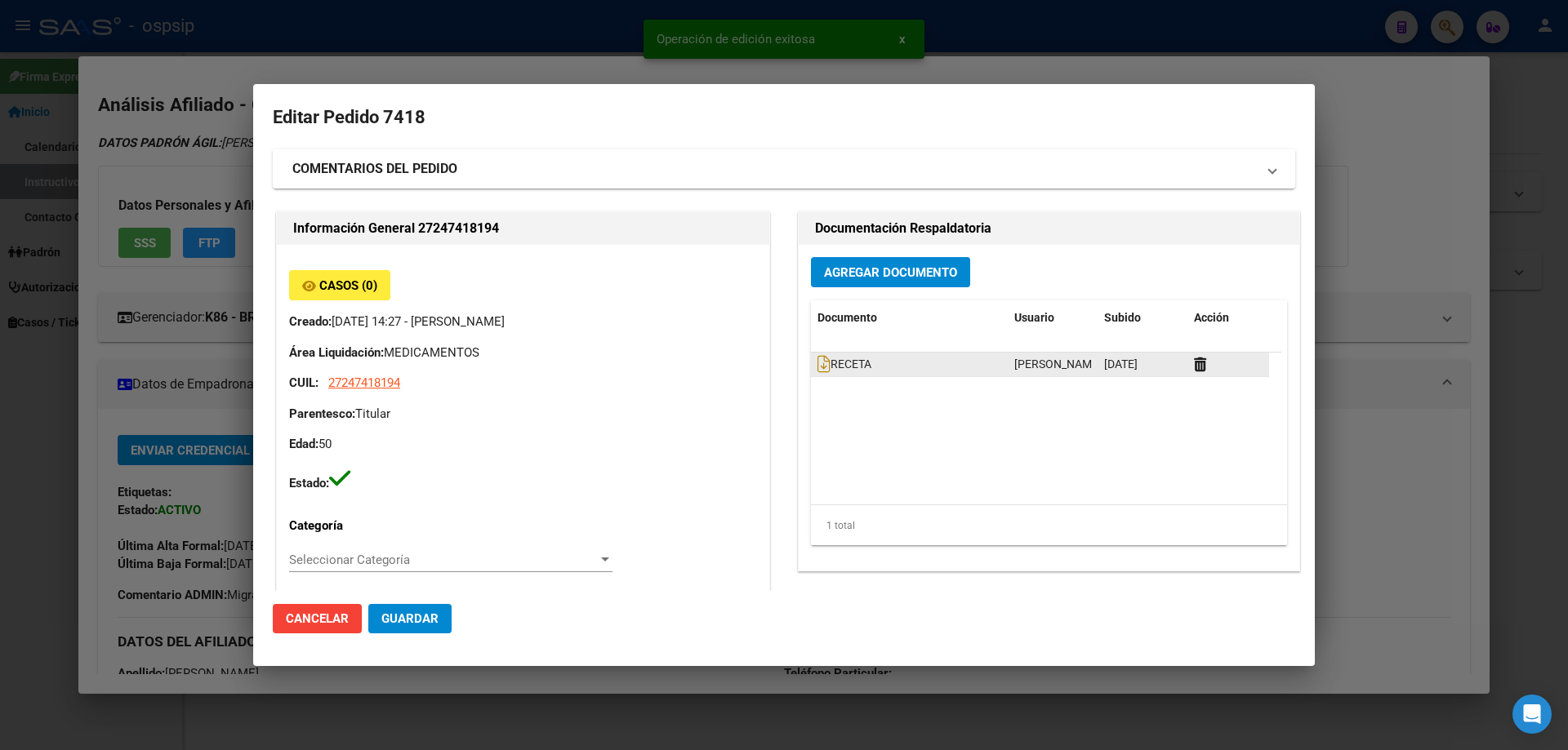
click at [811, 364] on datatable-body-cell "RECETA" at bounding box center [909, 364] width 197 height 23
click at [818, 367] on icon at bounding box center [824, 364] width 13 height 18
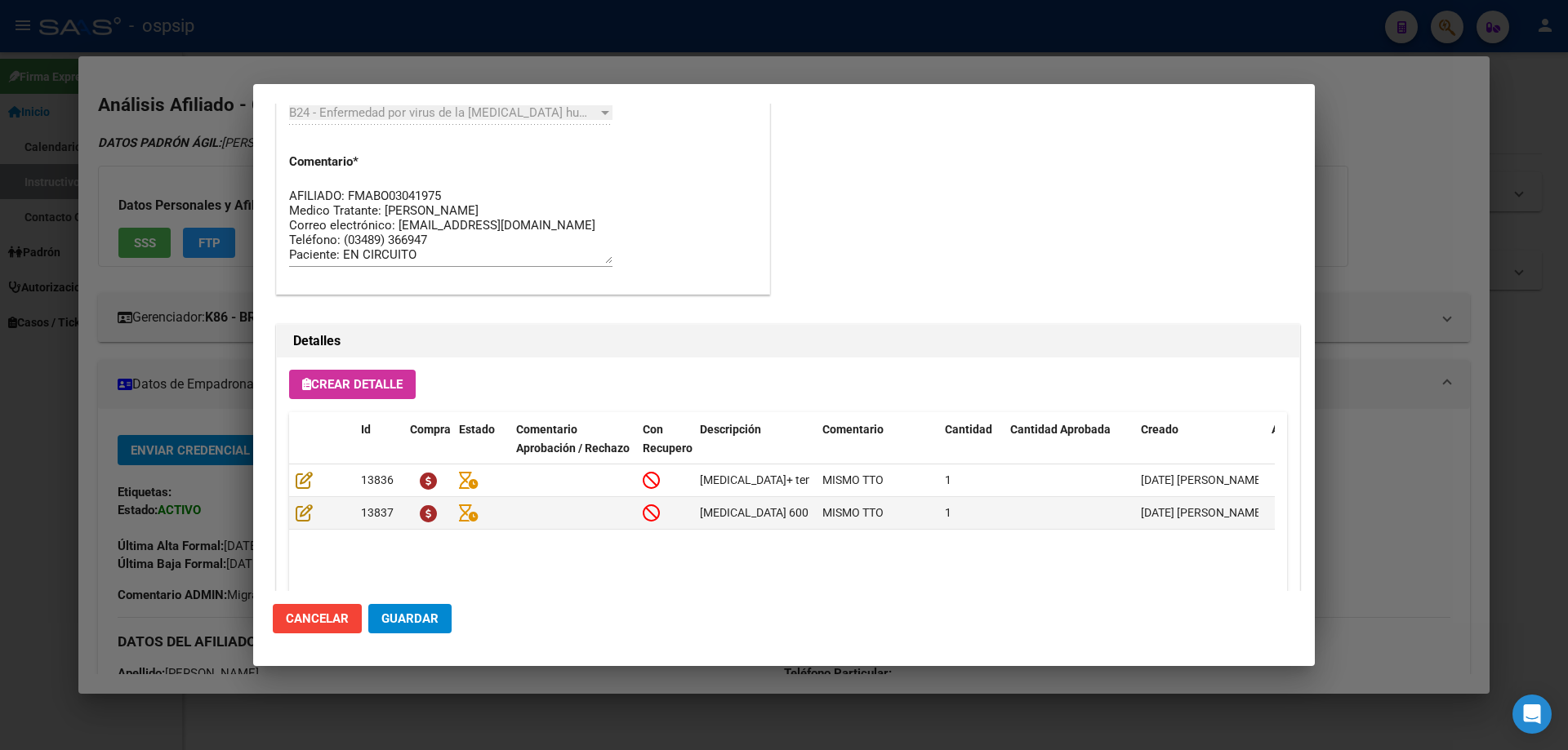
scroll to position [1061, 0]
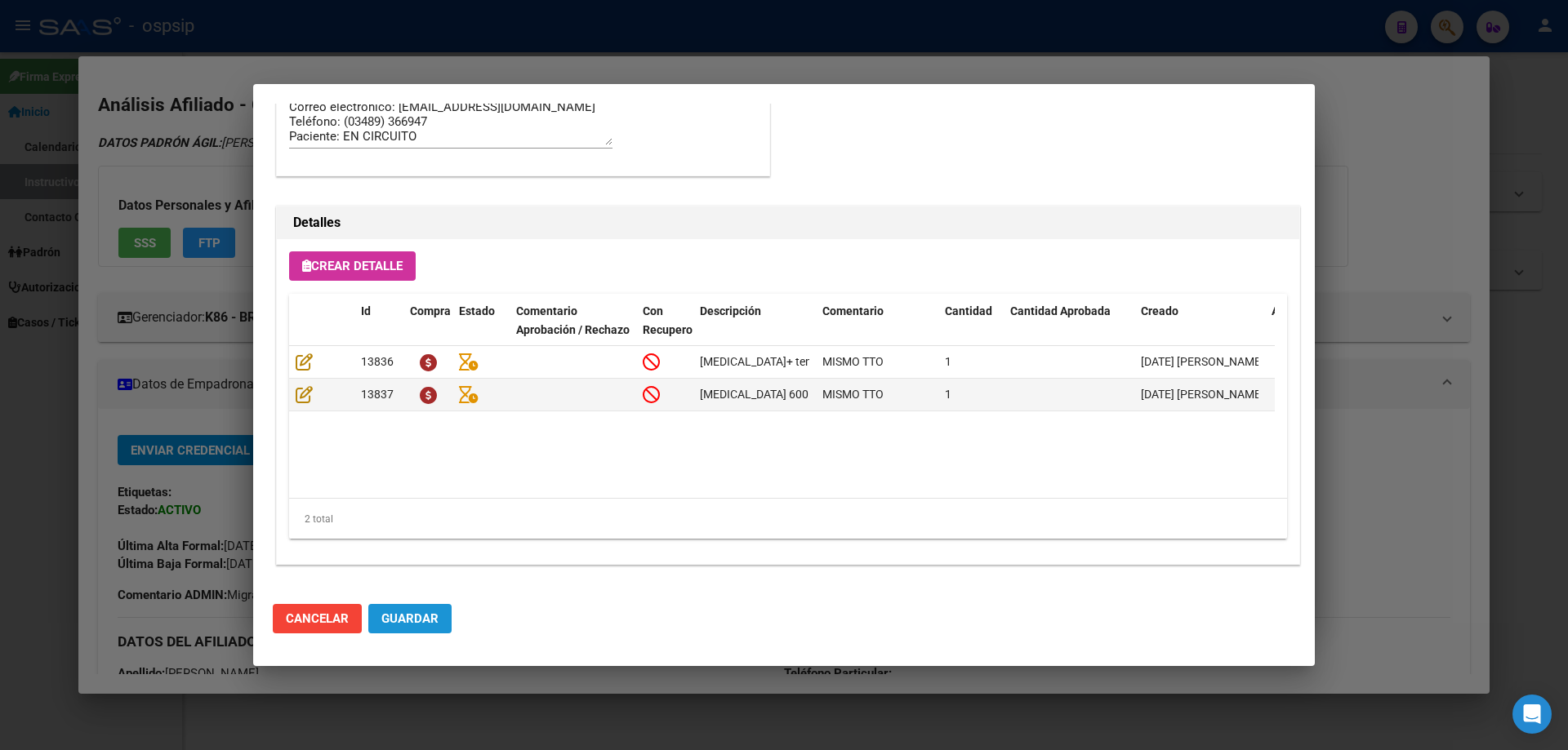
click at [435, 612] on span "Guardar" at bounding box center [409, 619] width 57 height 15
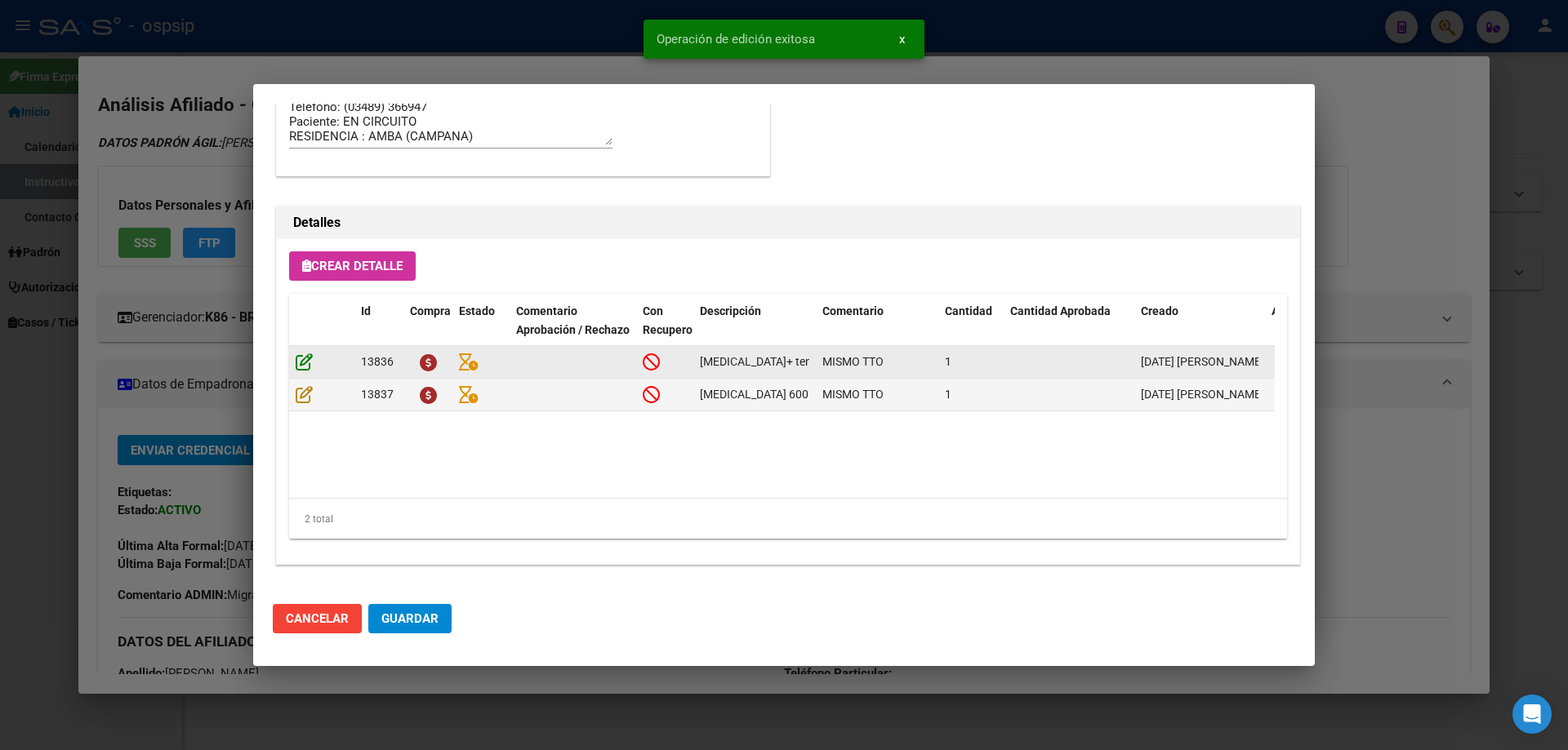
click at [300, 364] on icon at bounding box center [304, 362] width 17 height 18
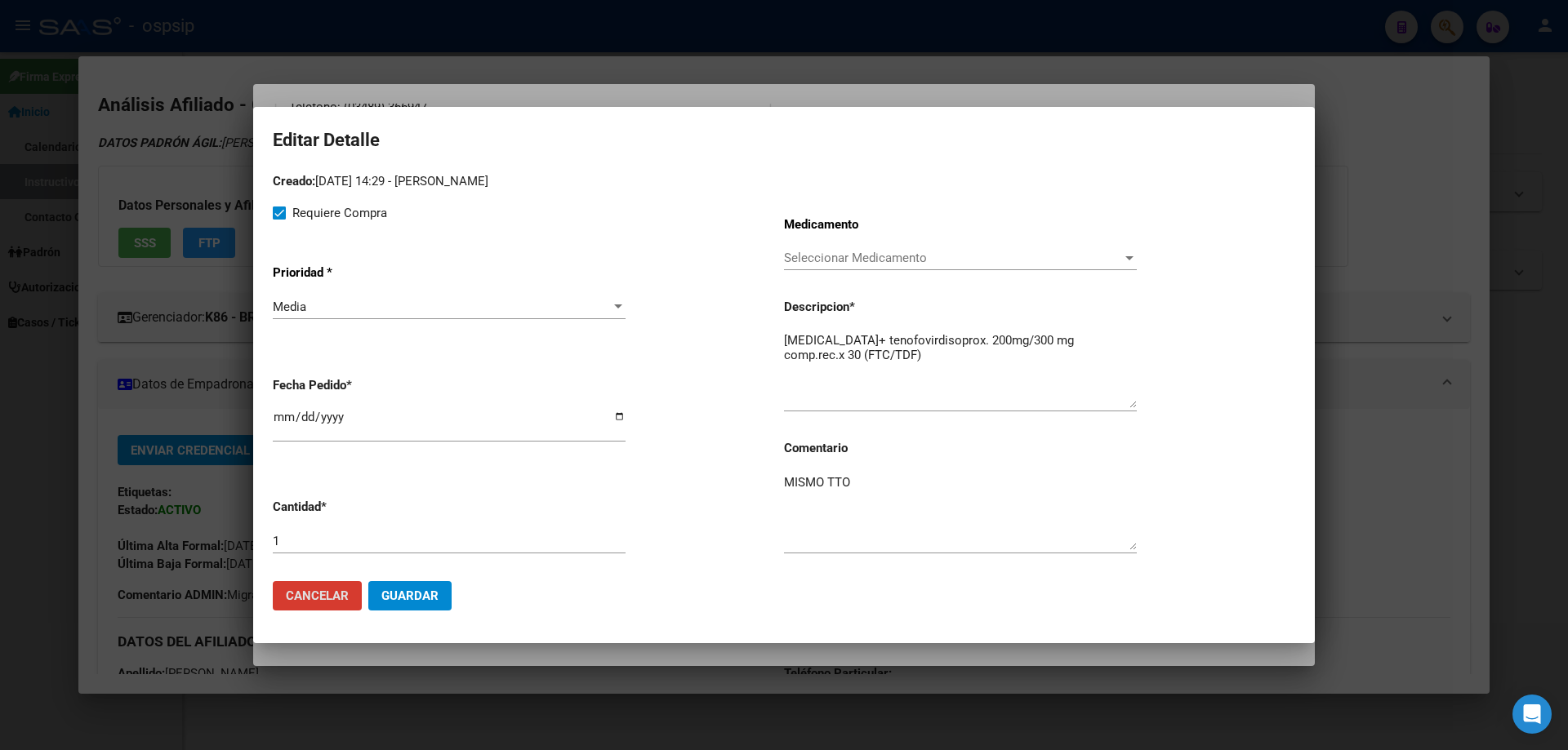
click at [420, 600] on span "Guardar" at bounding box center [409, 596] width 57 height 15
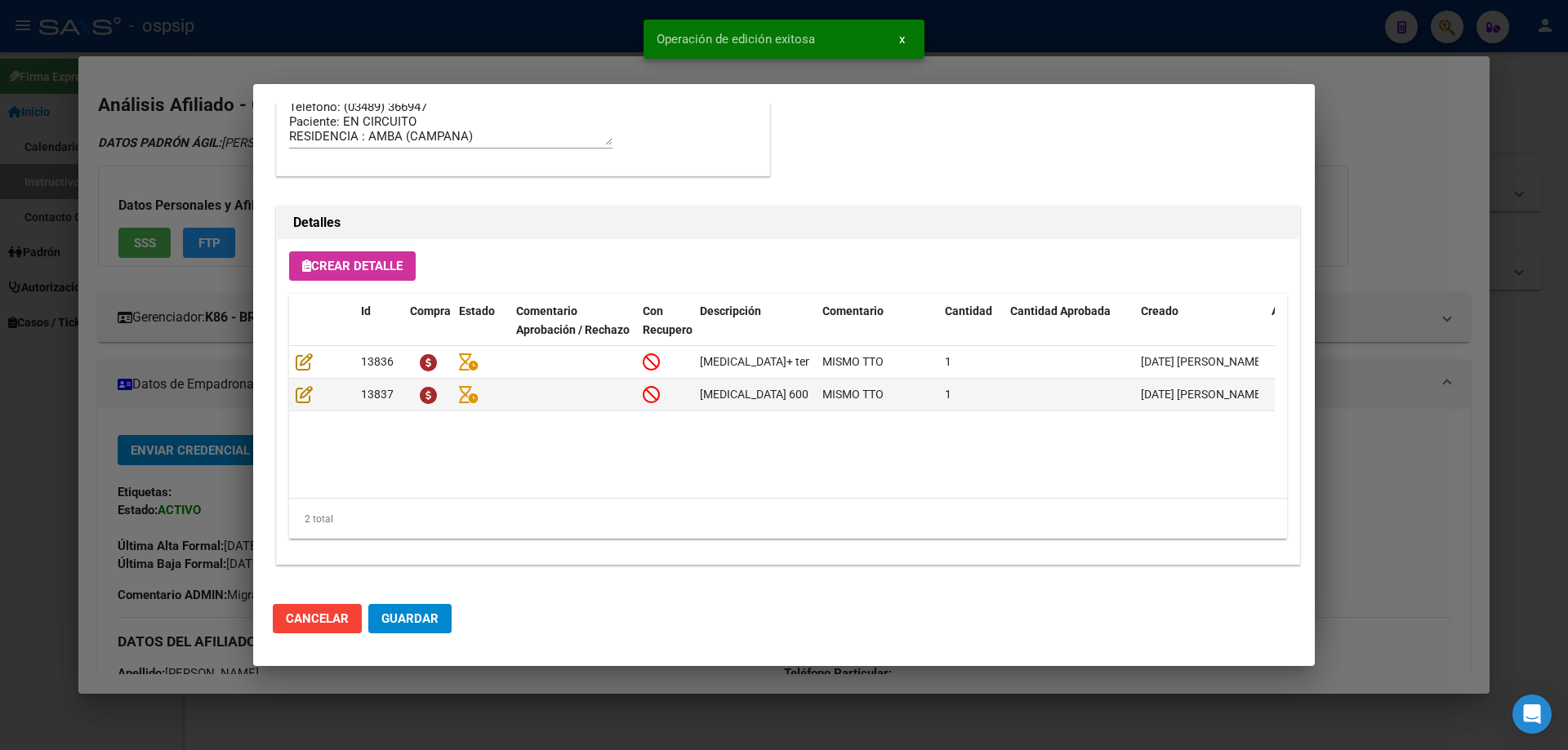
type input "BUENOS AIRES, CAMPANA, URUGUAY 866"
click at [309, 400] on icon at bounding box center [304, 394] width 17 height 18
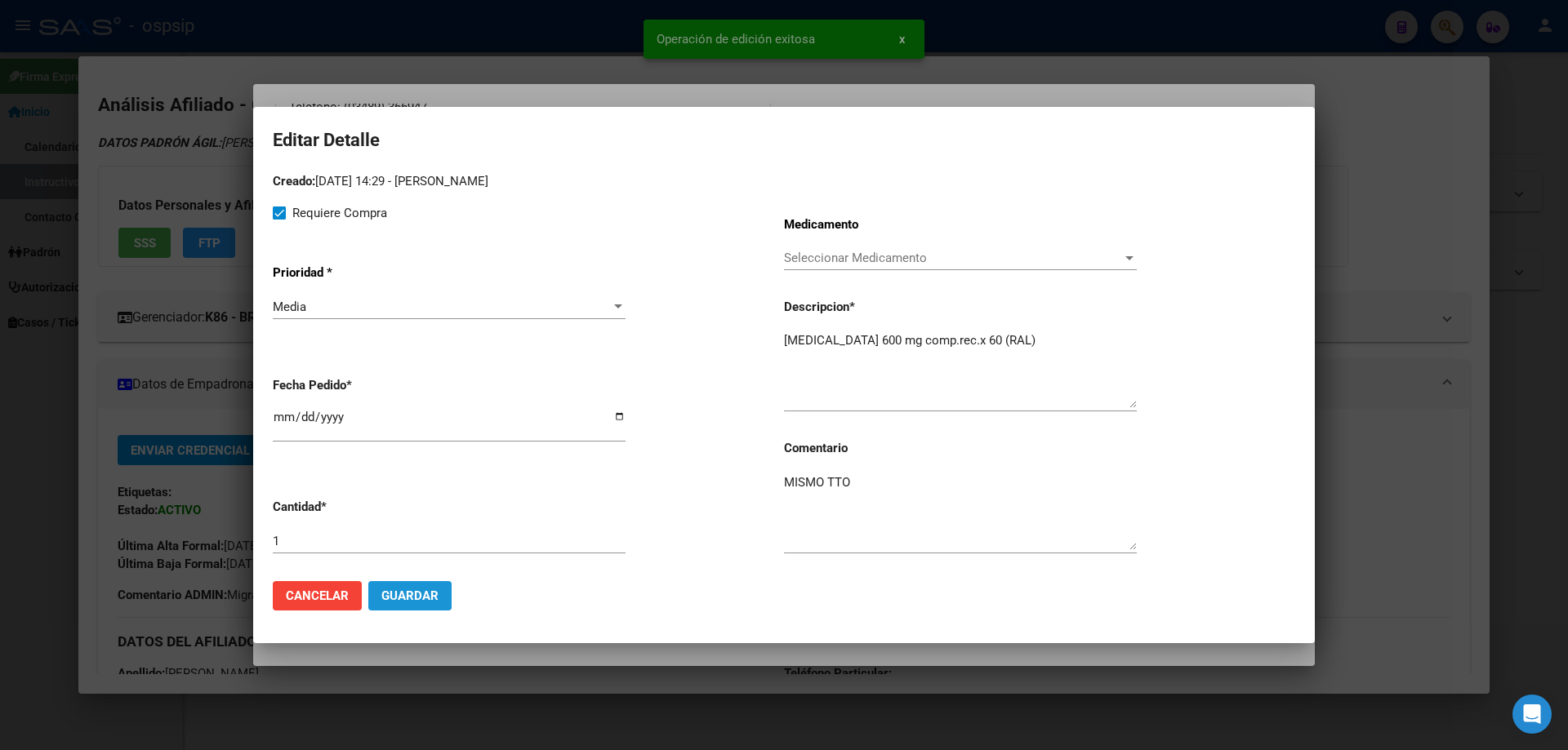
click at [418, 600] on span "Guardar" at bounding box center [409, 596] width 57 height 15
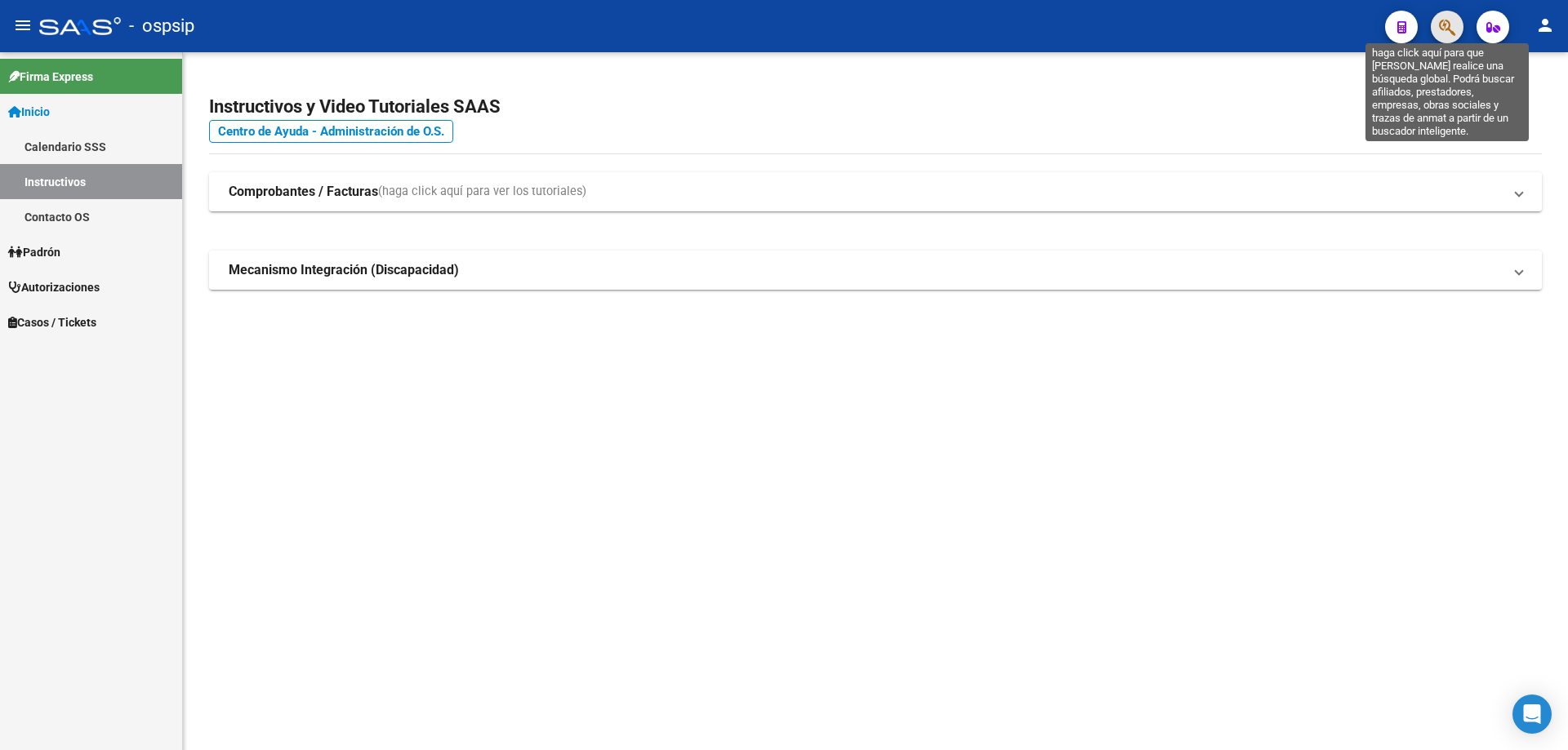
click at [1445, 25] on icon "button" at bounding box center [1447, 27] width 17 height 19
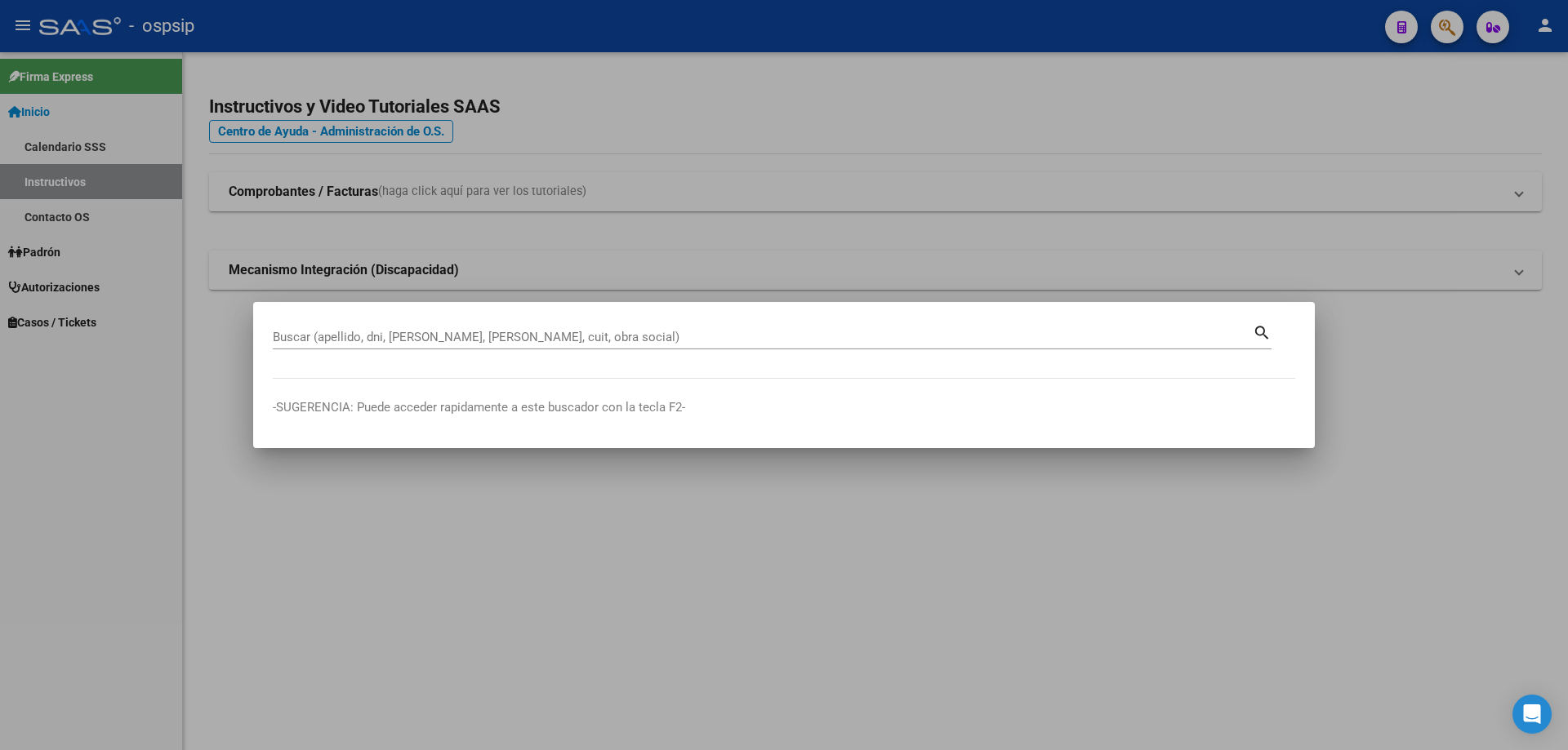
drag, startPoint x: 324, startPoint y: 348, endPoint x: 324, endPoint y: 334, distance: 14.0
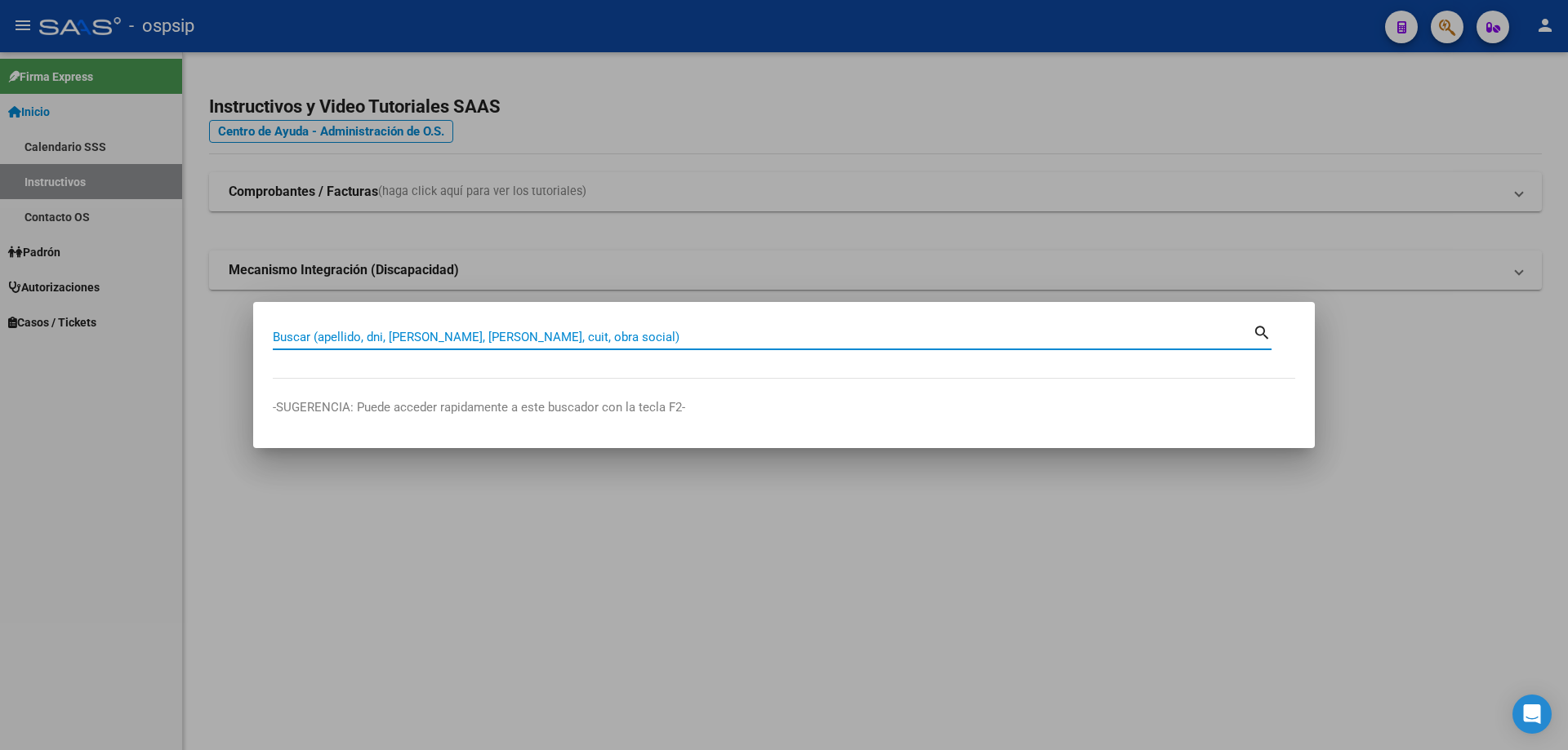
paste input "20561926957"
type input "20561926957"
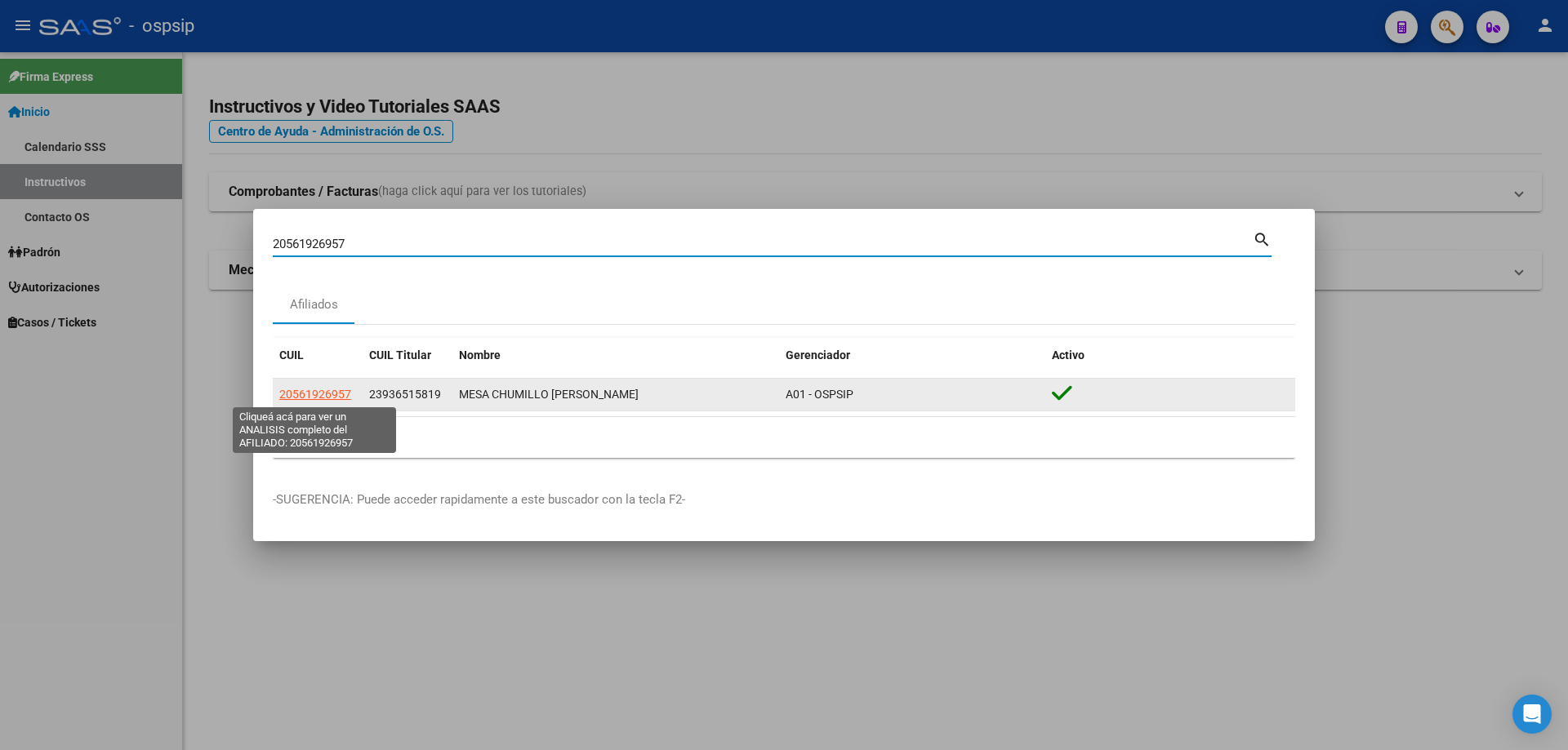
click at [321, 400] on span "20561926957" at bounding box center [315, 394] width 72 height 13
type textarea "20561926957"
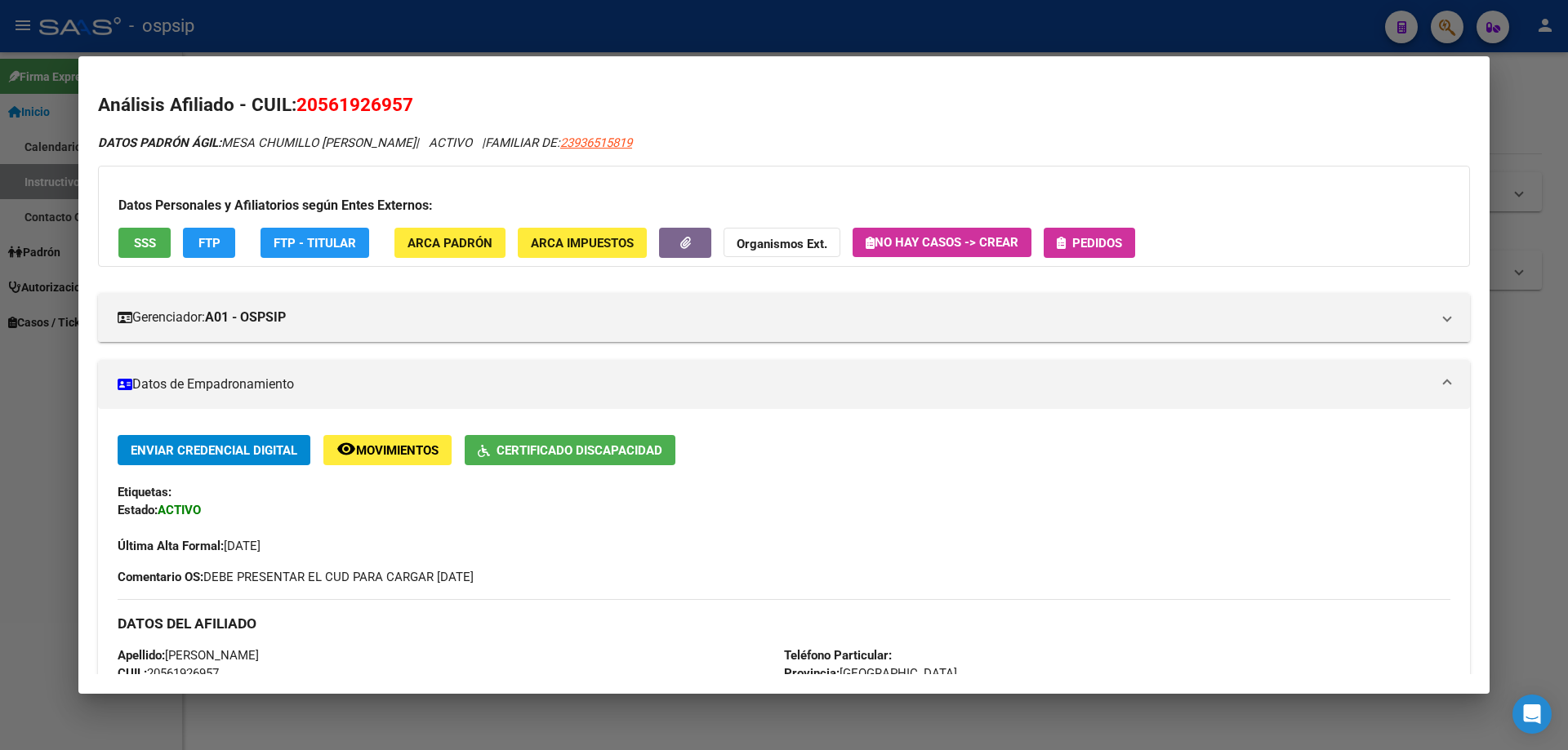
click at [1078, 242] on span "Pedidos" at bounding box center [1097, 244] width 50 height 15
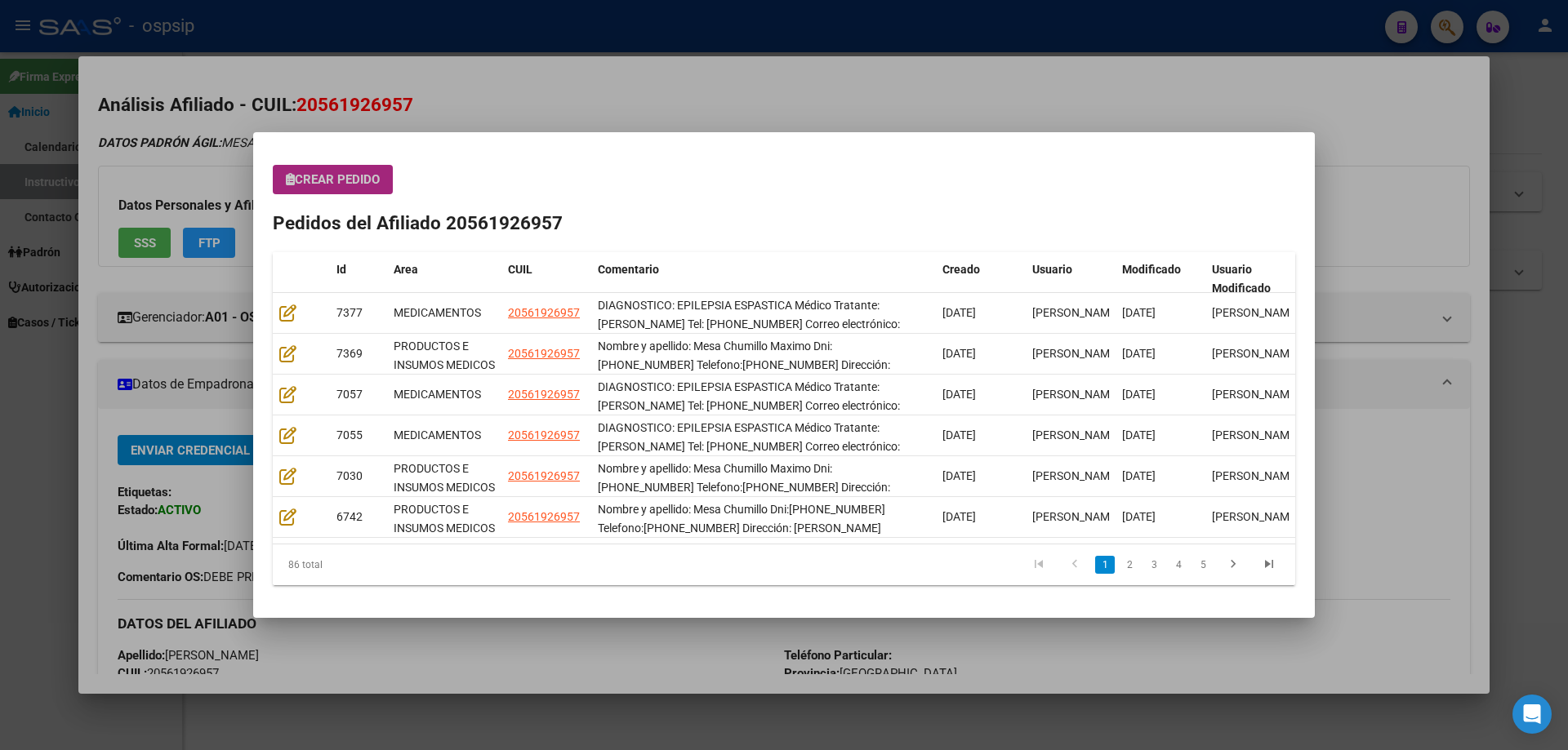
click at [348, 188] on button "Crear Pedido" at bounding box center [333, 179] width 120 height 29
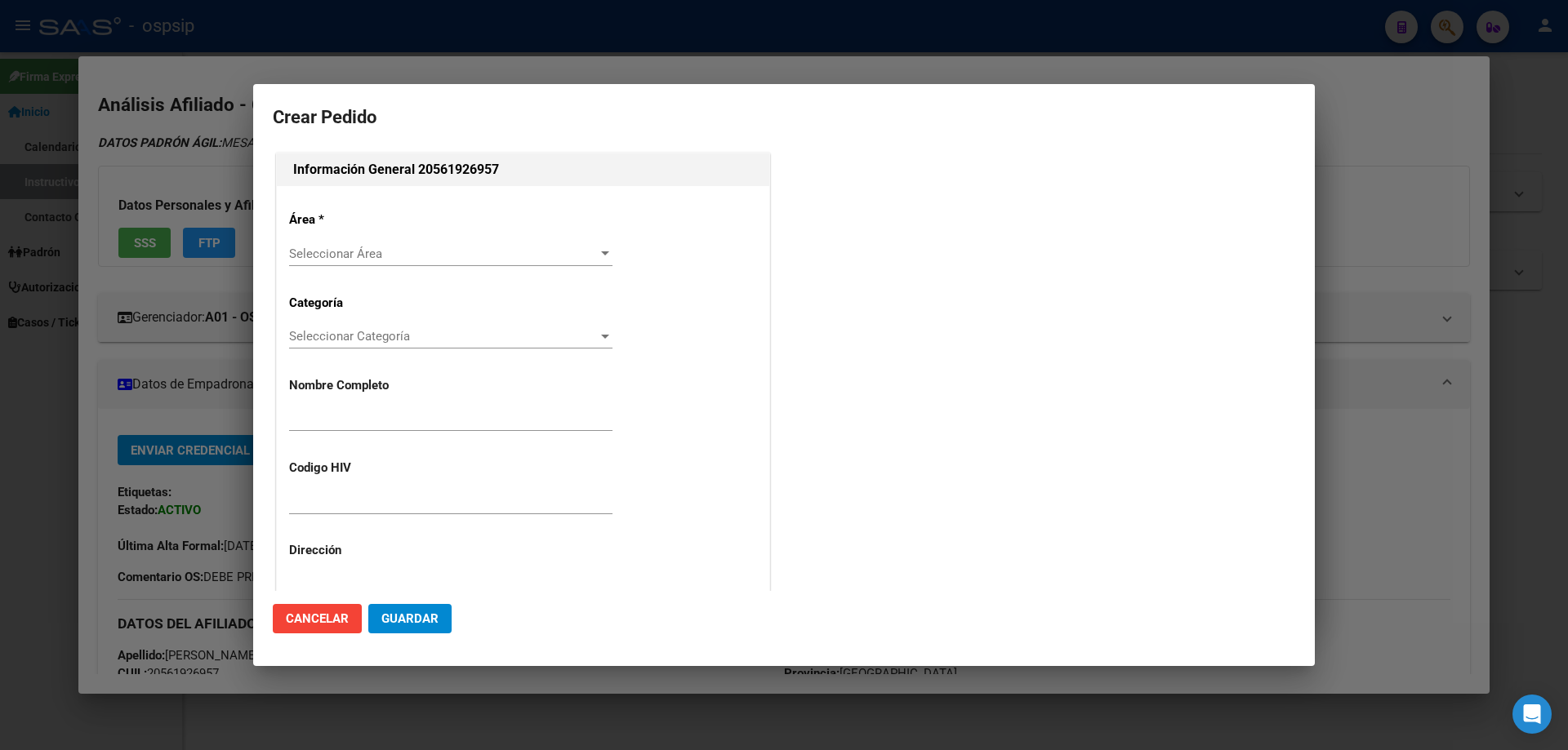
type input "MAXIMO ANDRES MESA CHUMILLO"
type input "NO CORRESPONDE"
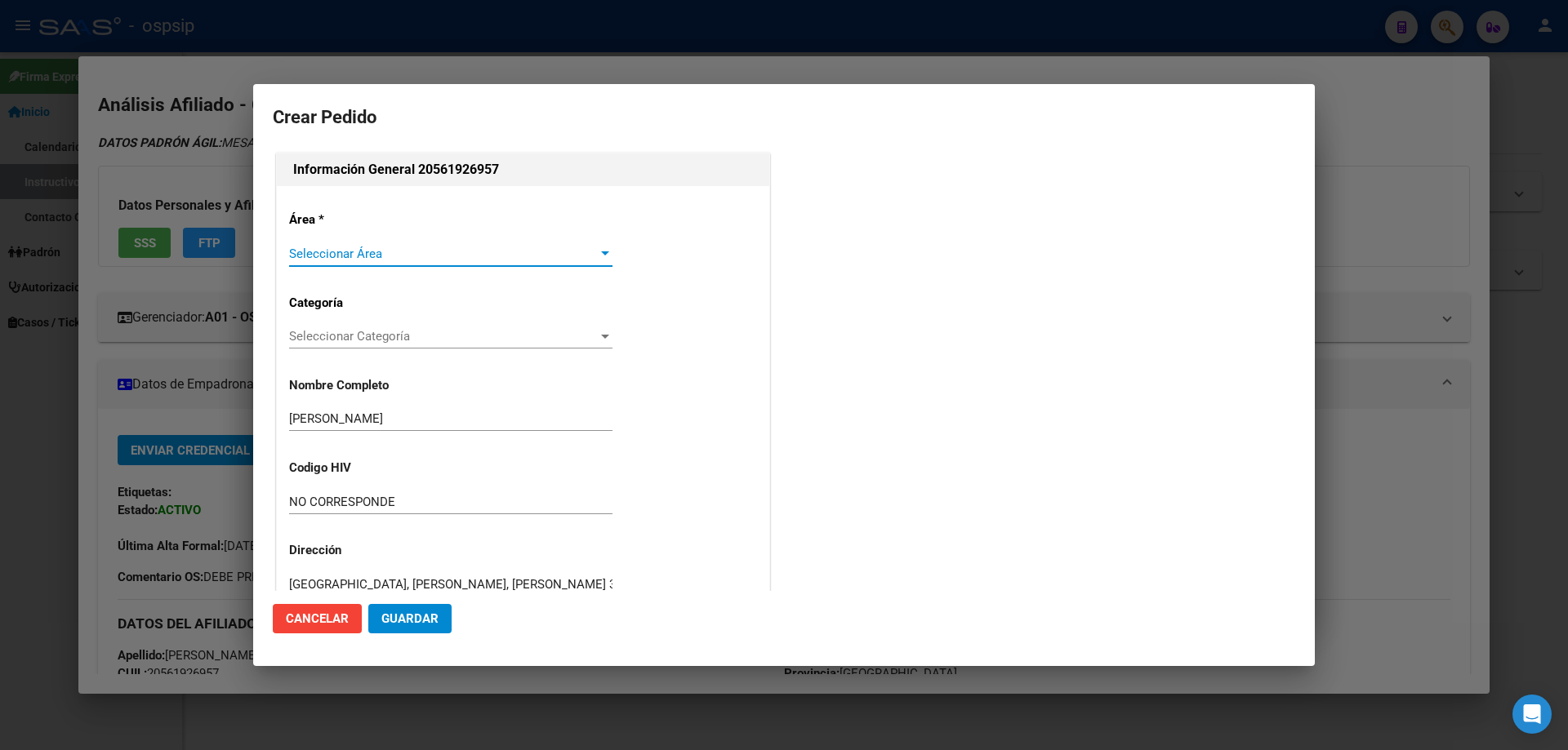
type input "BUENOS AIRES, JOSE C. PAZ, DIAZ VELEZ 319"
click at [334, 260] on span "Seleccionar Área" at bounding box center [443, 254] width 309 height 15
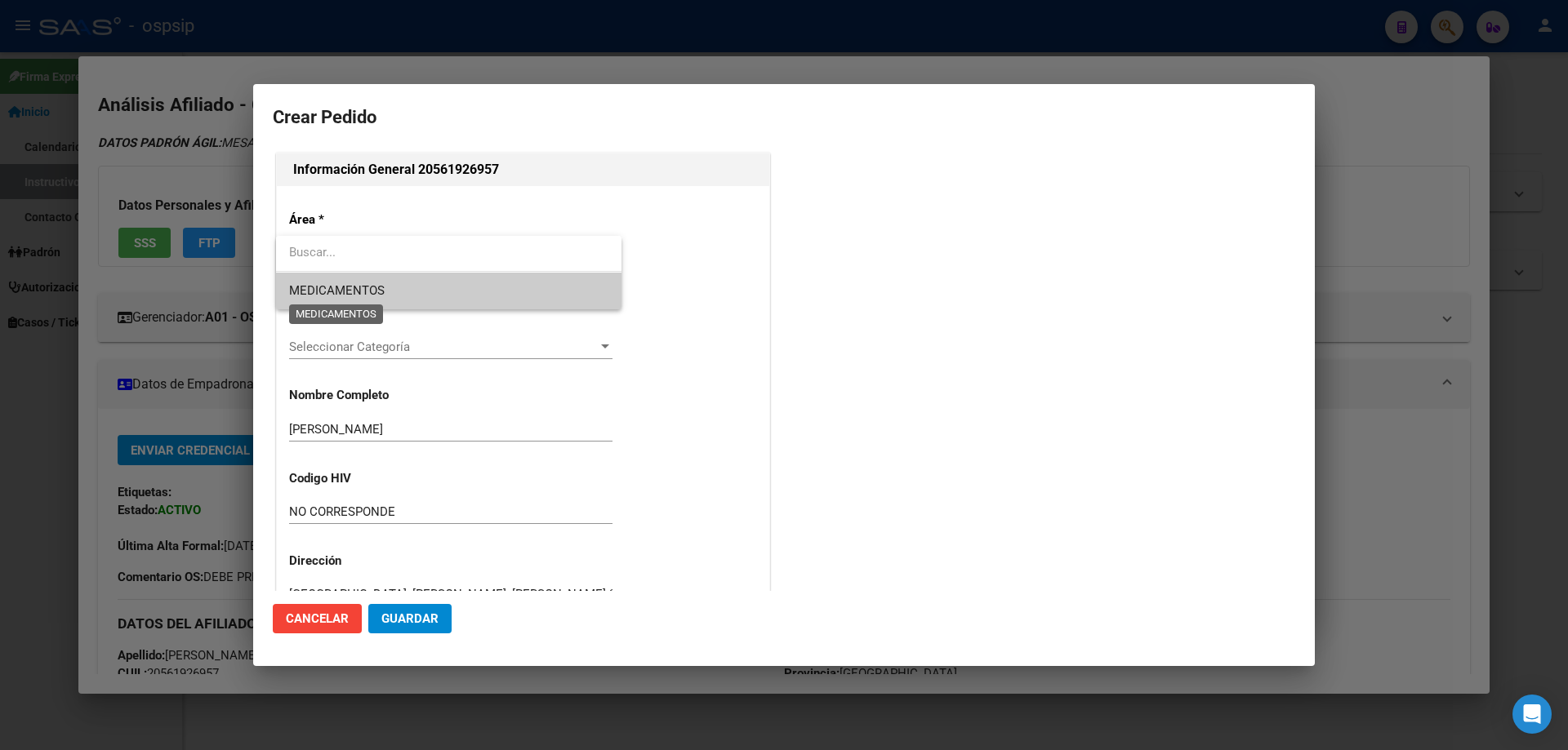
click at [334, 284] on span "MEDICAMENTOS" at bounding box center [337, 291] width 96 height 15
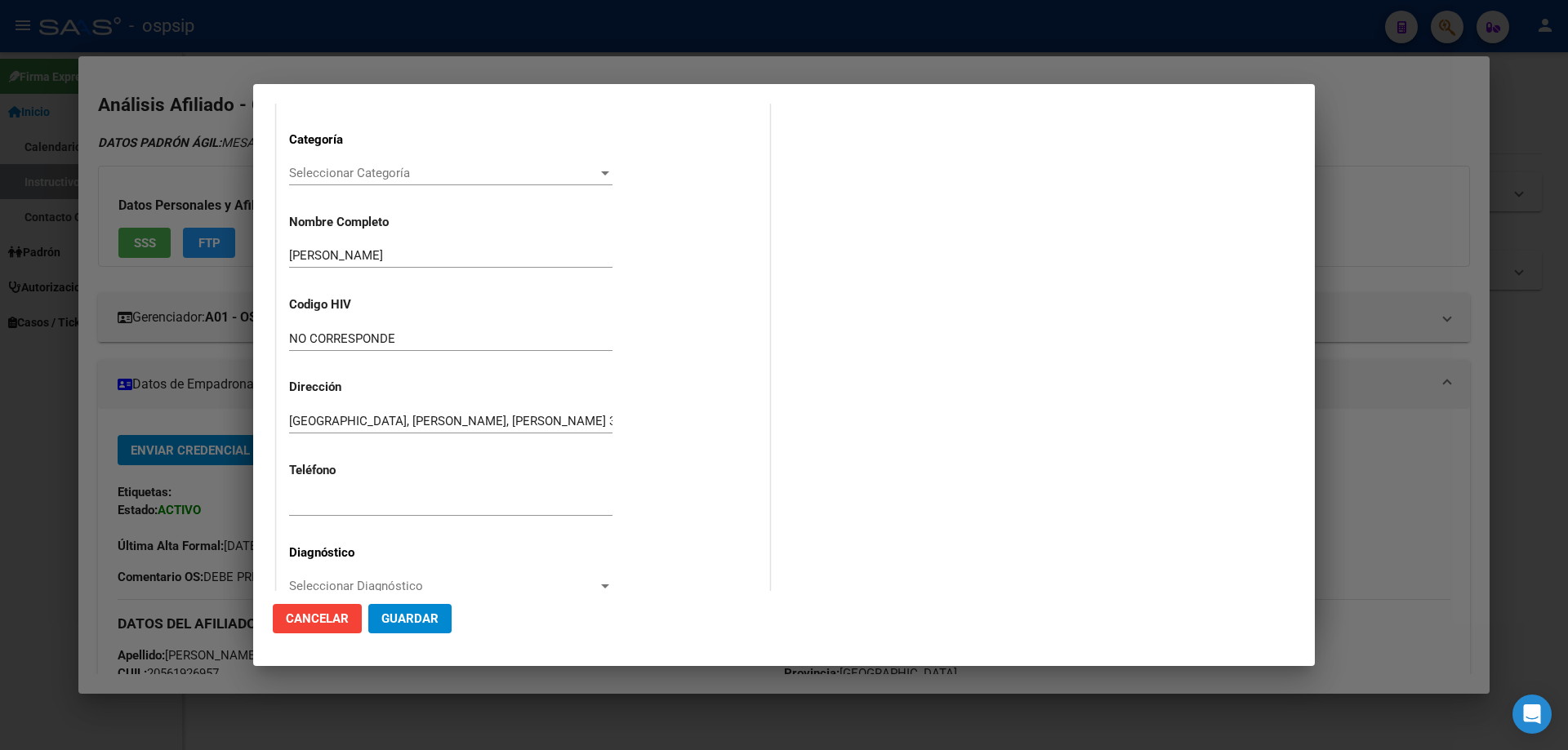
scroll to position [327, 0]
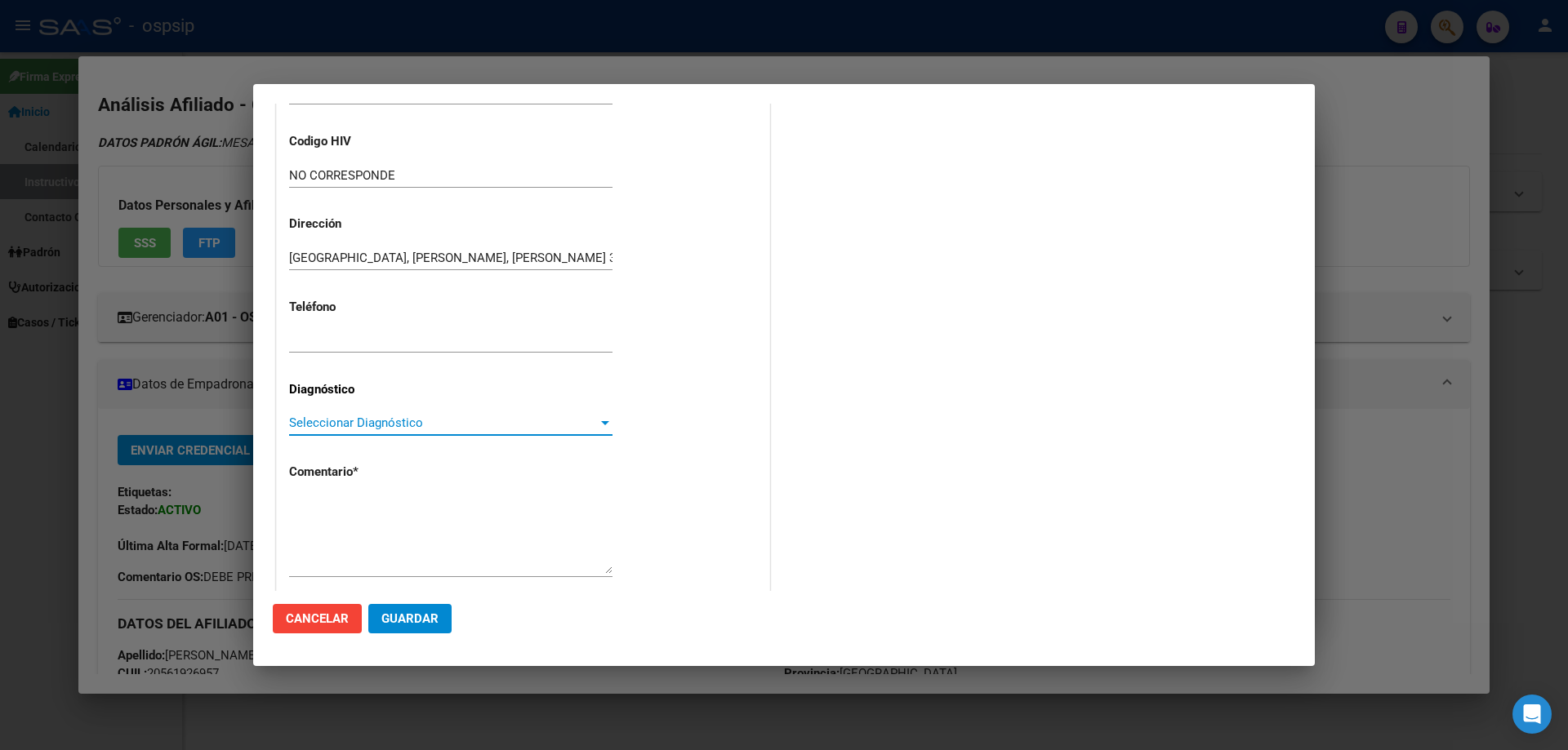
click at [308, 424] on span "Seleccionar Diagnóstico" at bounding box center [443, 423] width 309 height 15
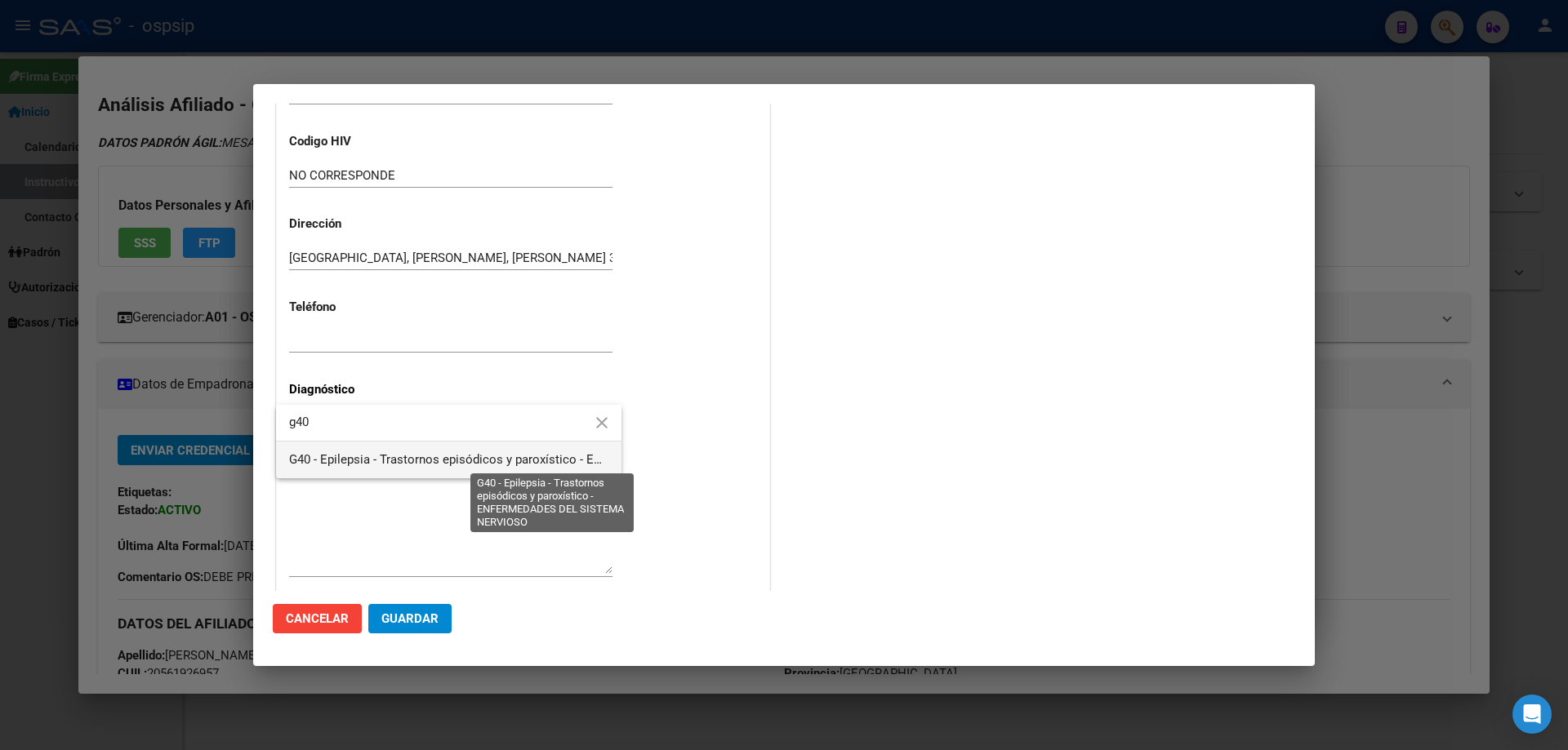
type input "g40"
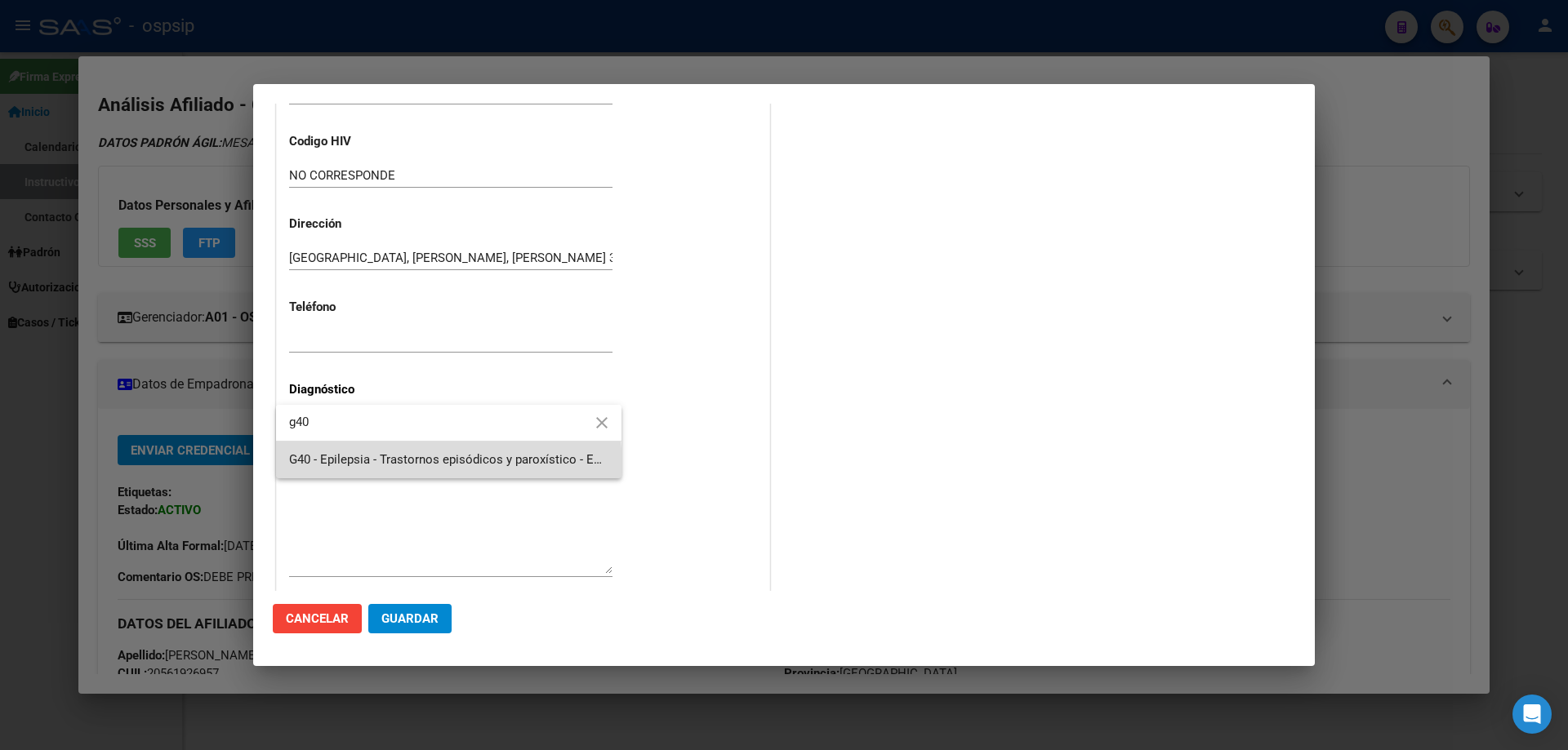
click at [344, 470] on span "G40 - Epilepsia - Trastornos episódicos y paroxístico - ENFERMEDADES DEL SISTEM…" at bounding box center [449, 460] width 319 height 37
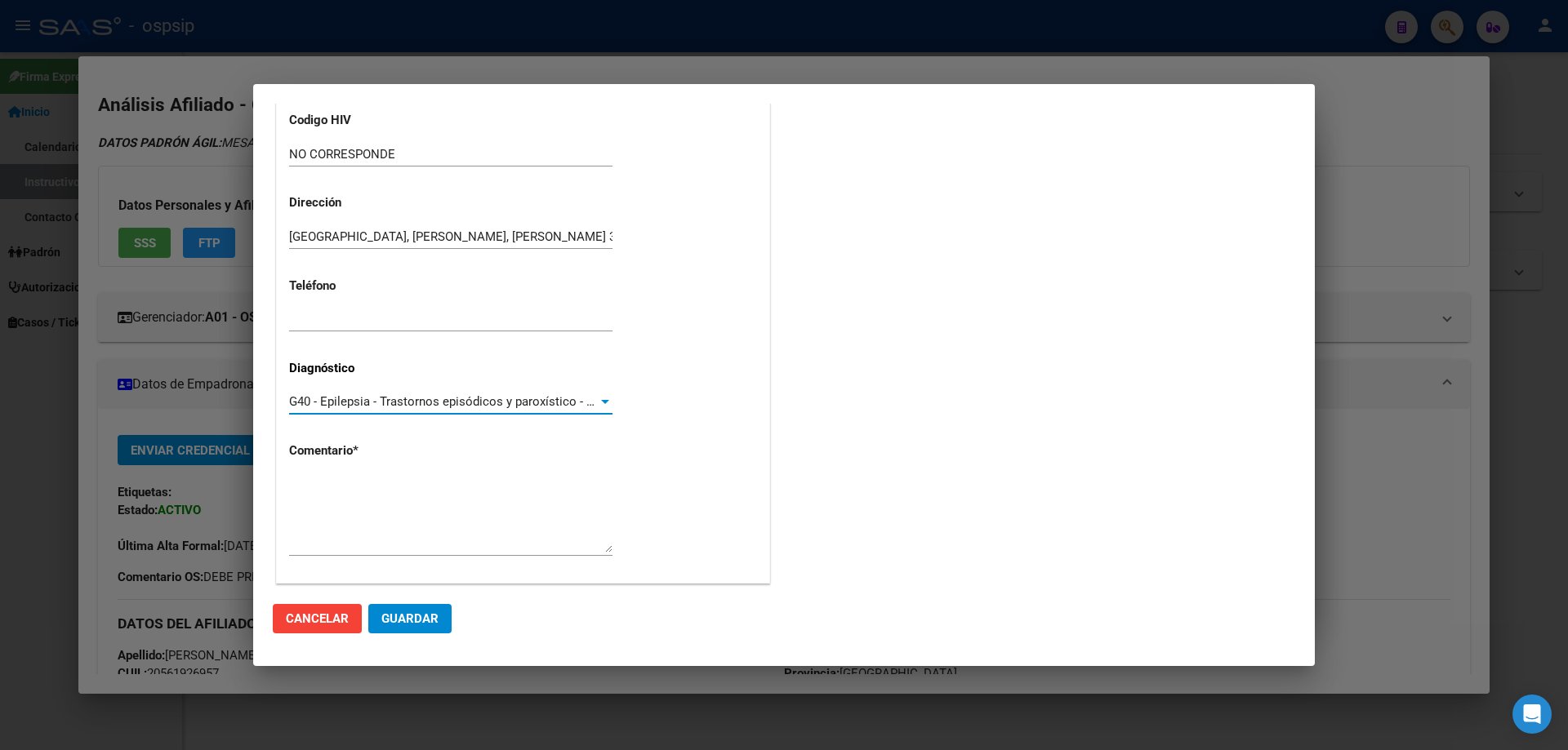
scroll to position [367, 0]
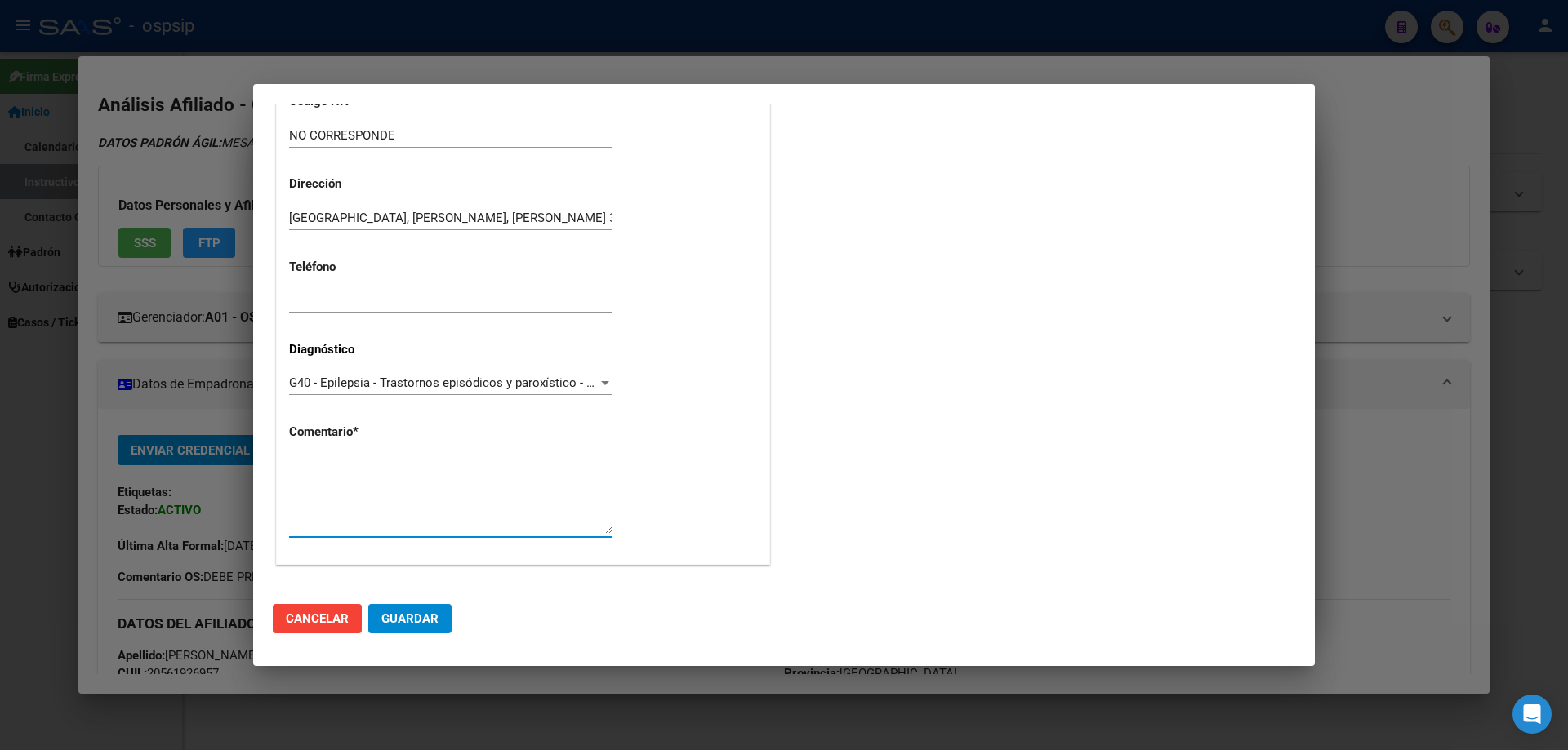
paste textarea "DIAGNOSTICO: EPILEPSIA ESPASTICA Médico Tratante: GUTTE PAMELA Tel: 11-5991-490…"
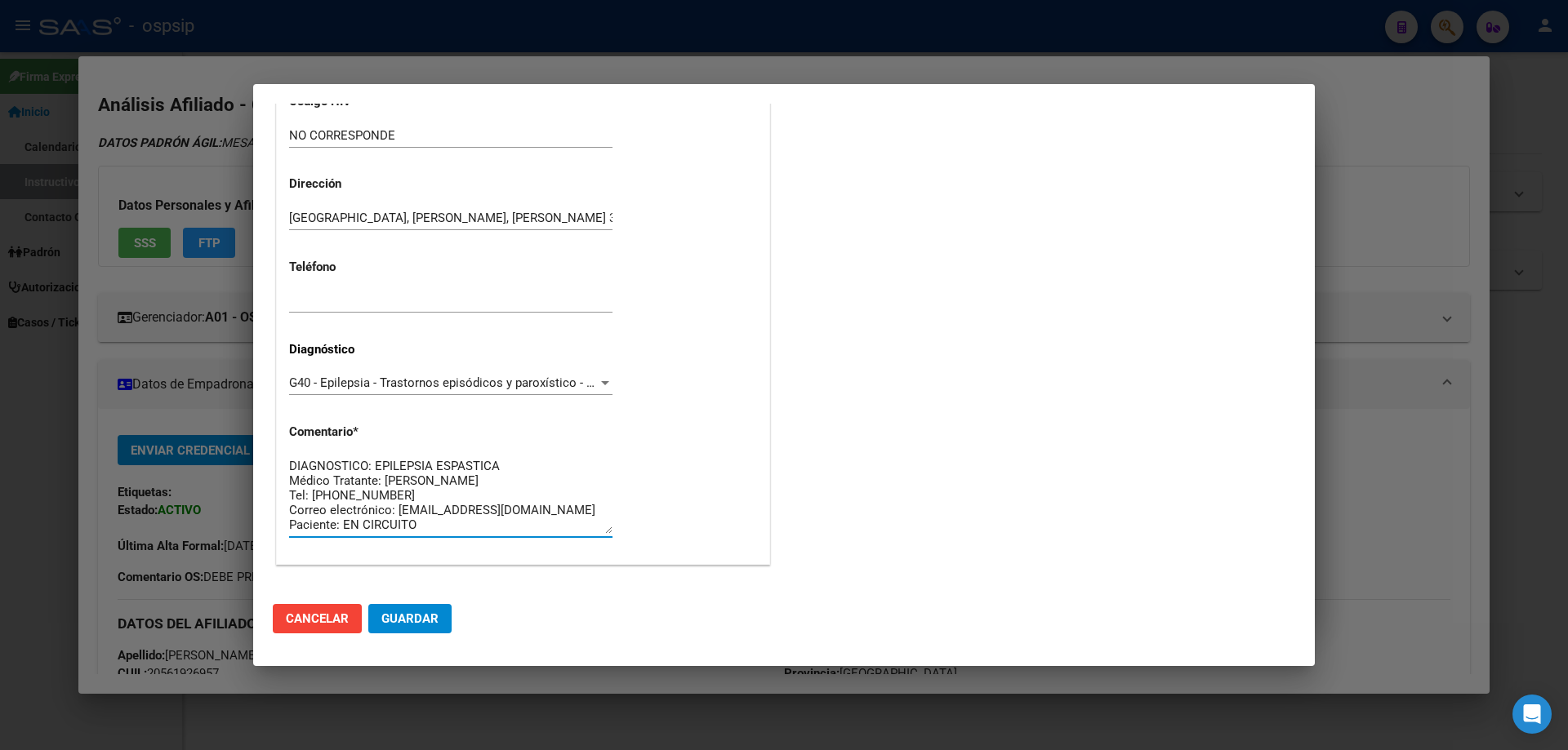
type textarea "DIAGNOSTICO: EPILEPSIA ESPASTICA Médico Tratante: GUTTE PAMELA Tel: 11-5991-490…"
click at [418, 612] on span "Guardar" at bounding box center [409, 619] width 57 height 15
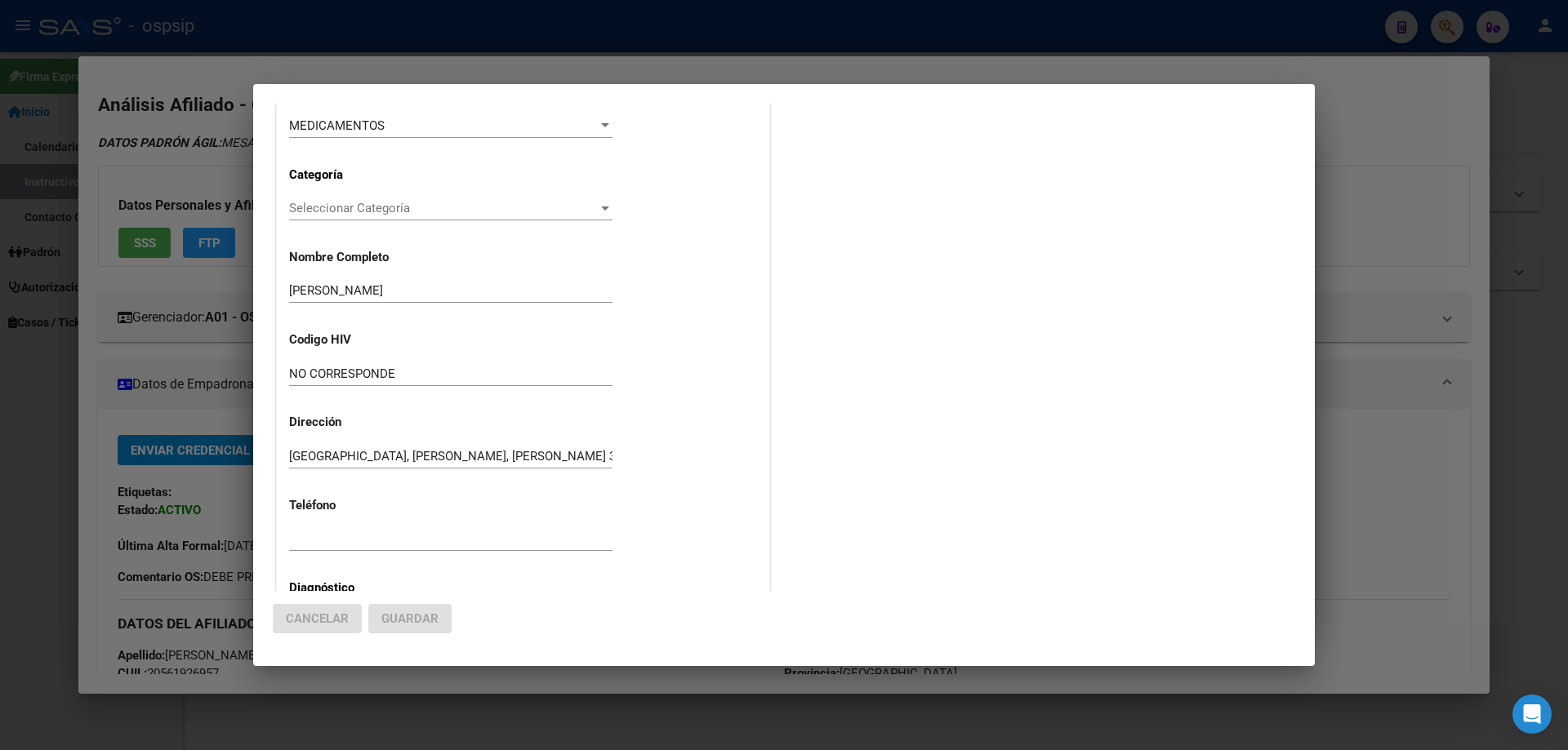
scroll to position [0, 0]
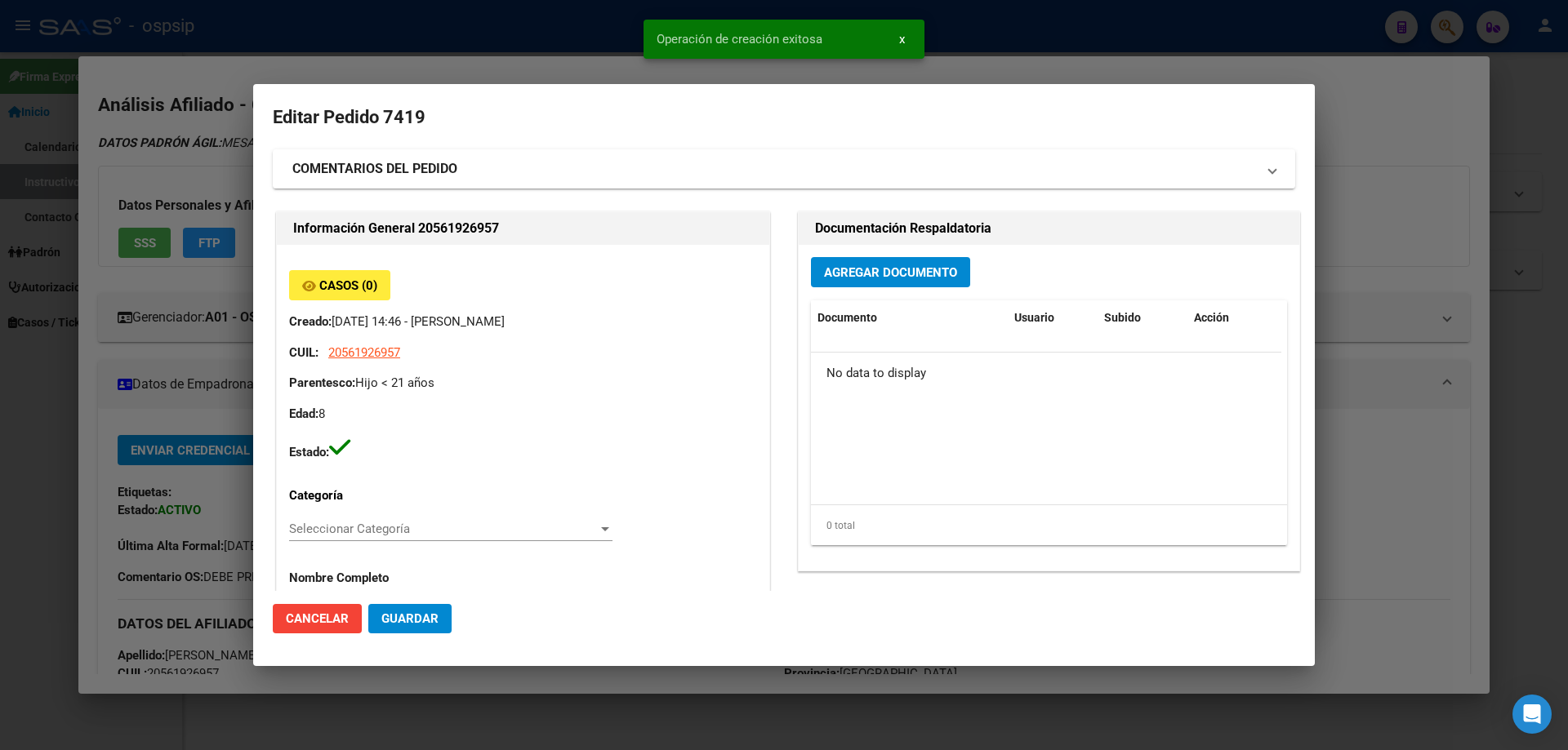
click at [879, 260] on button "Agregar Documento" at bounding box center [890, 272] width 159 height 30
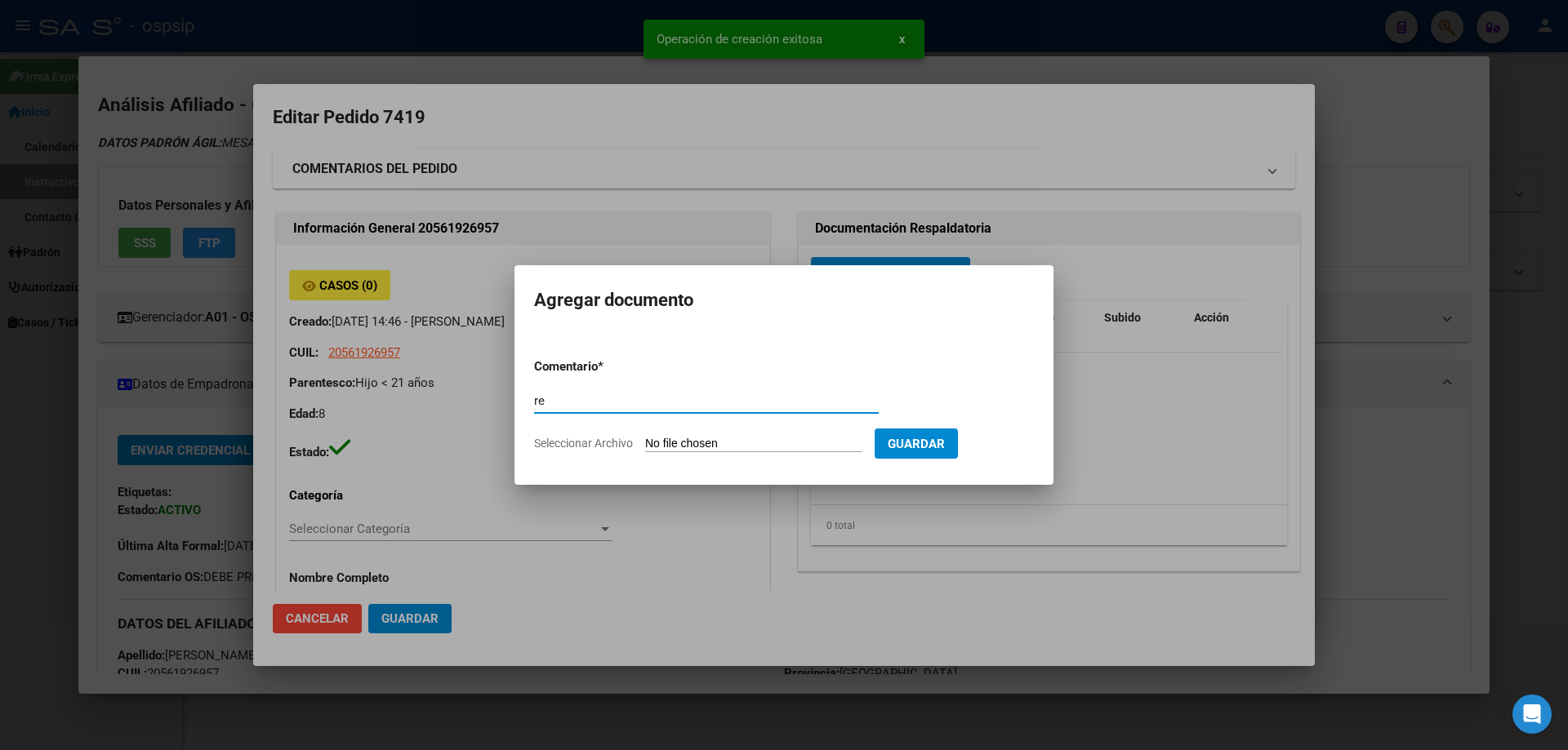
type input "r"
type input "RECETA"
click at [688, 454] on form "Comentario * RECETA Comentario Seleccionar Archivo Guardar" at bounding box center [784, 404] width 500 height 119
click at [696, 437] on input "Seleccionar Archivo" at bounding box center [753, 444] width 216 height 16
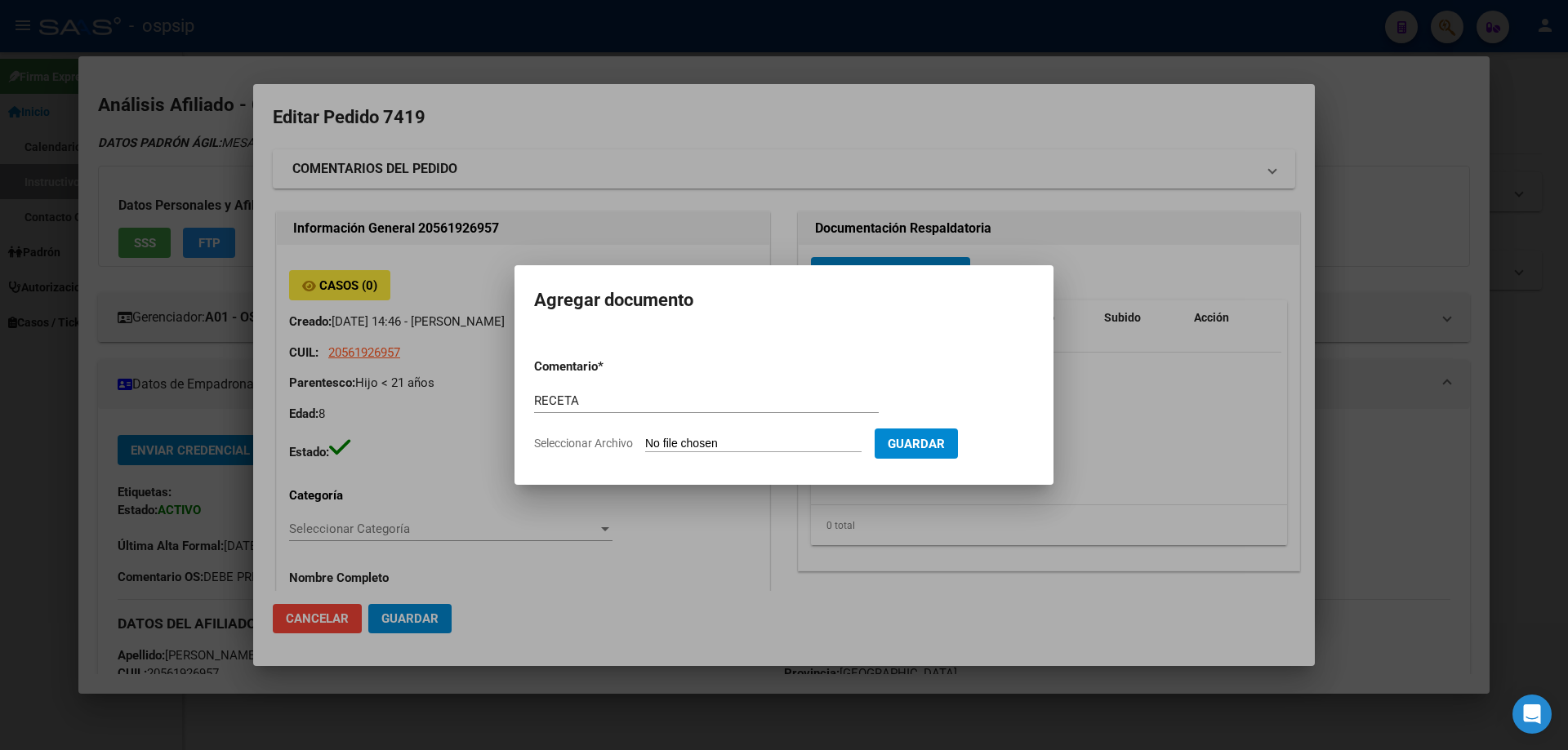
type input "C:\fakepath\Rufinamida OCTUBRE .pdf"
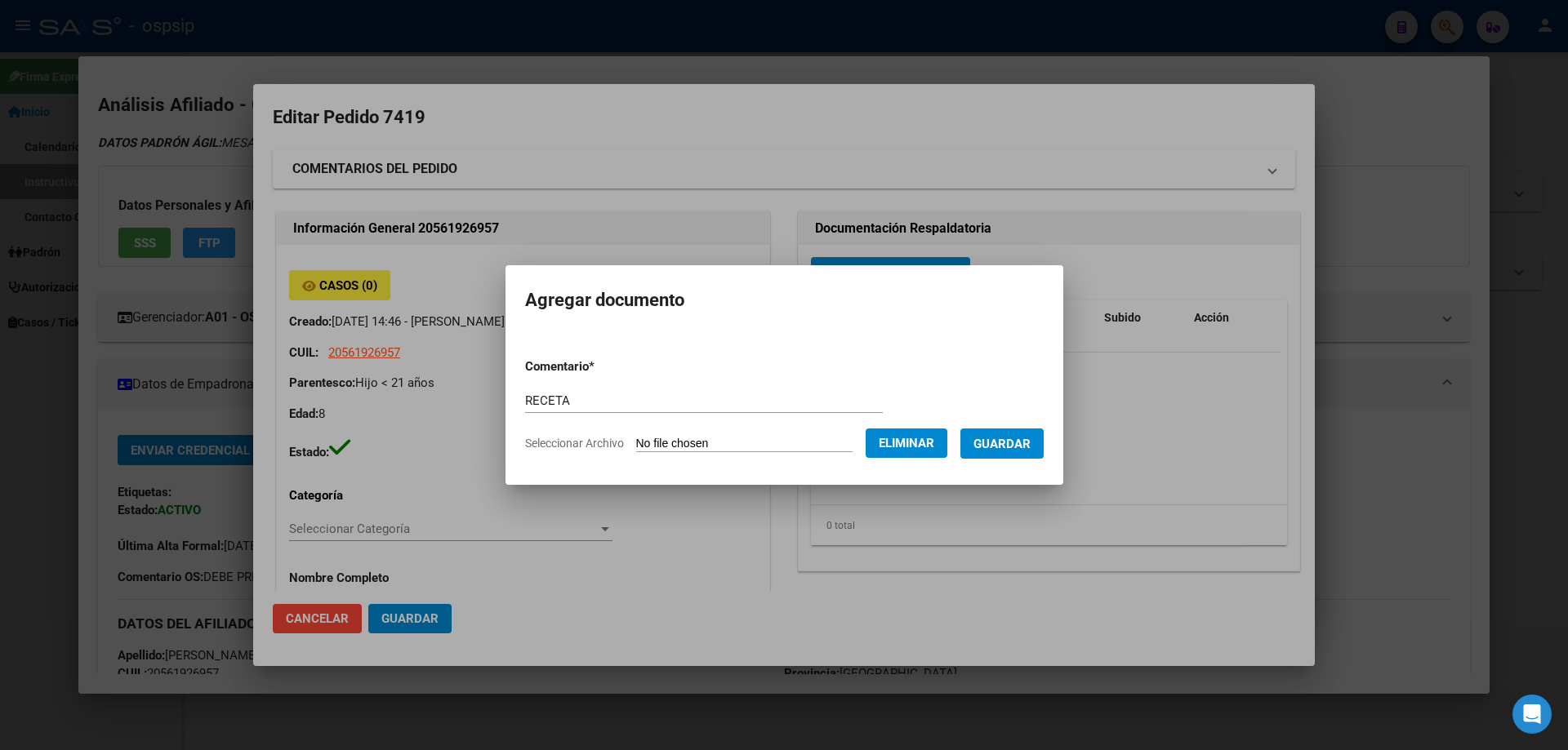
click at [1026, 454] on button "Guardar" at bounding box center [1002, 443] width 83 height 30
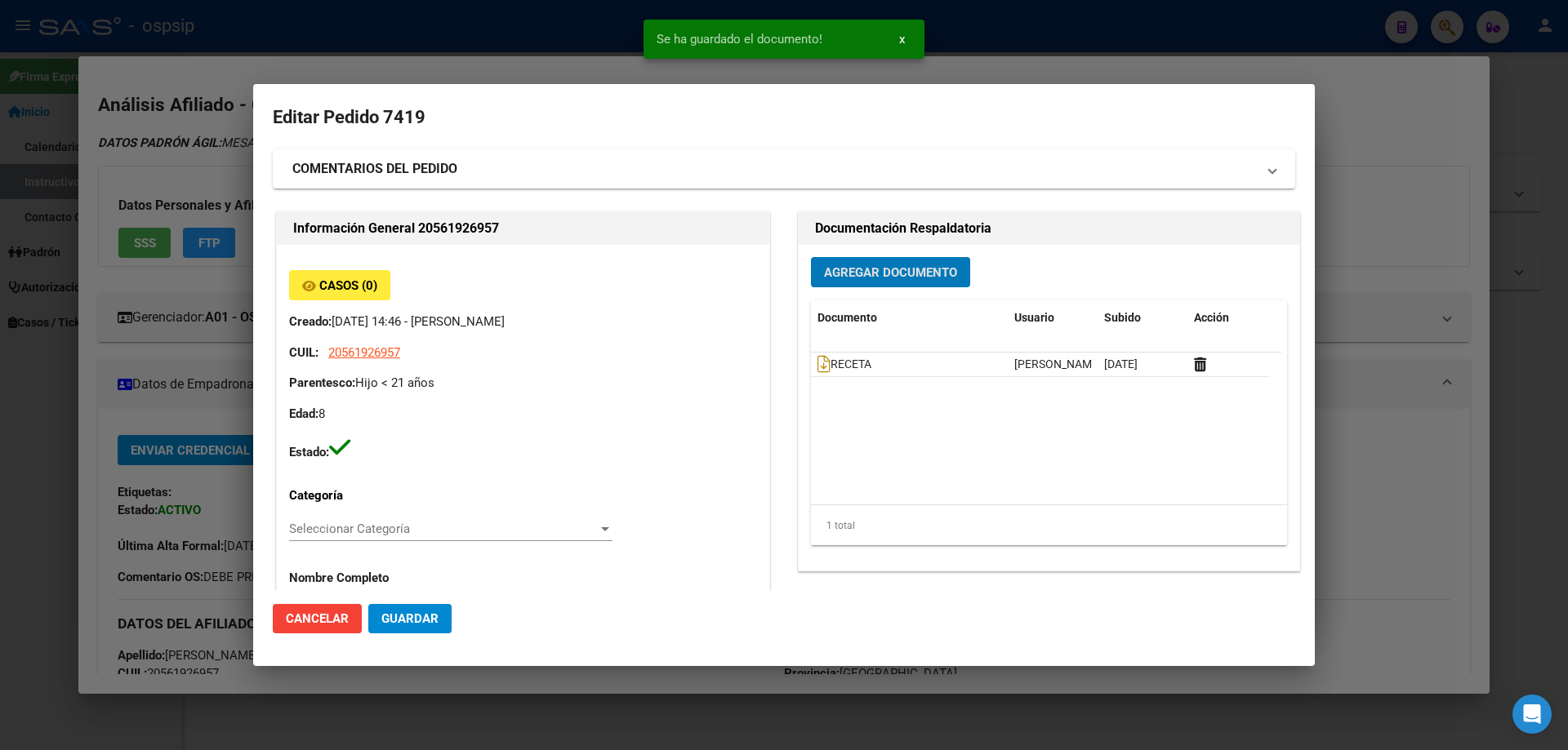
click at [840, 264] on button "Agregar Documento" at bounding box center [890, 272] width 159 height 30
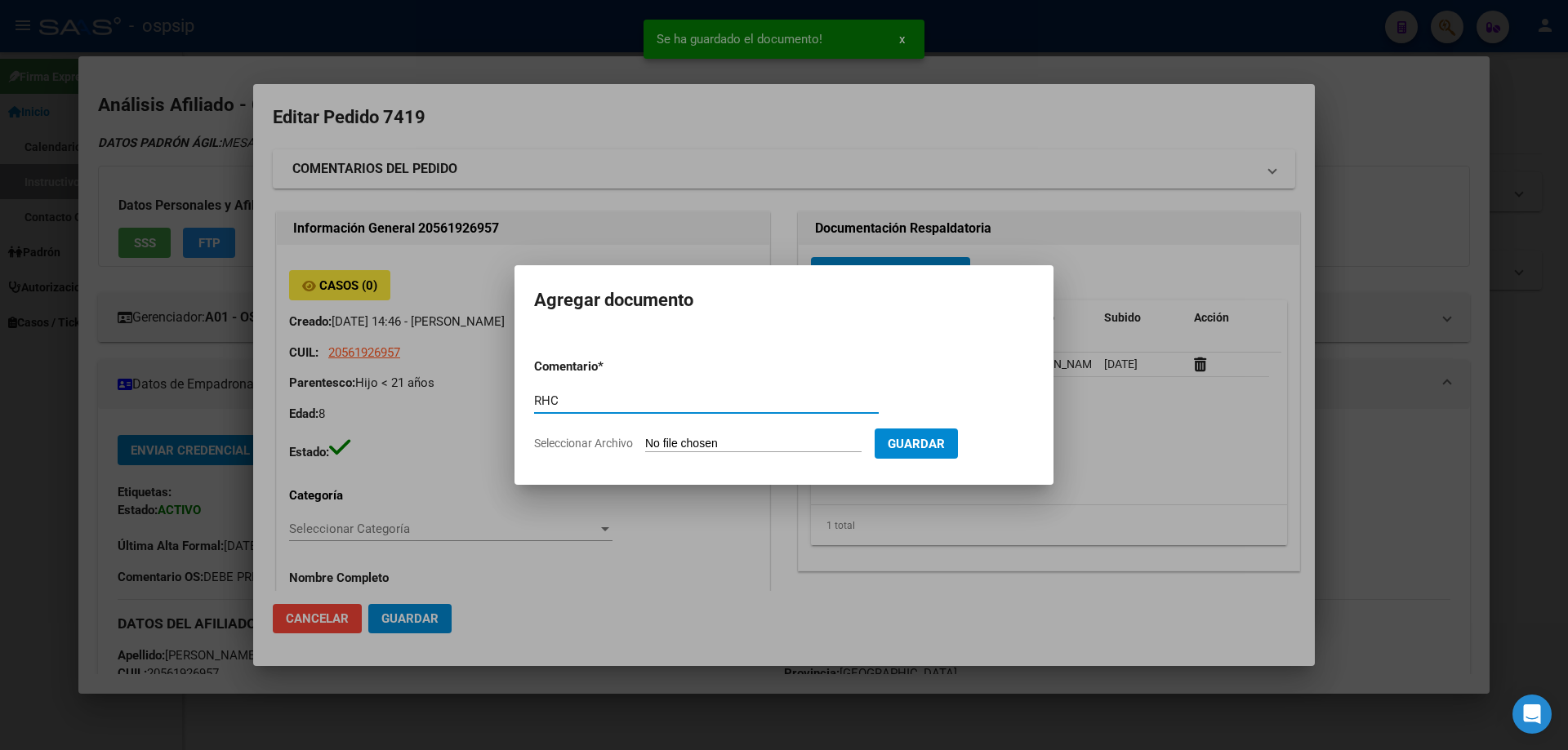
type input "RHC"
click at [760, 440] on input "Seleccionar Archivo" at bounding box center [753, 444] width 216 height 16
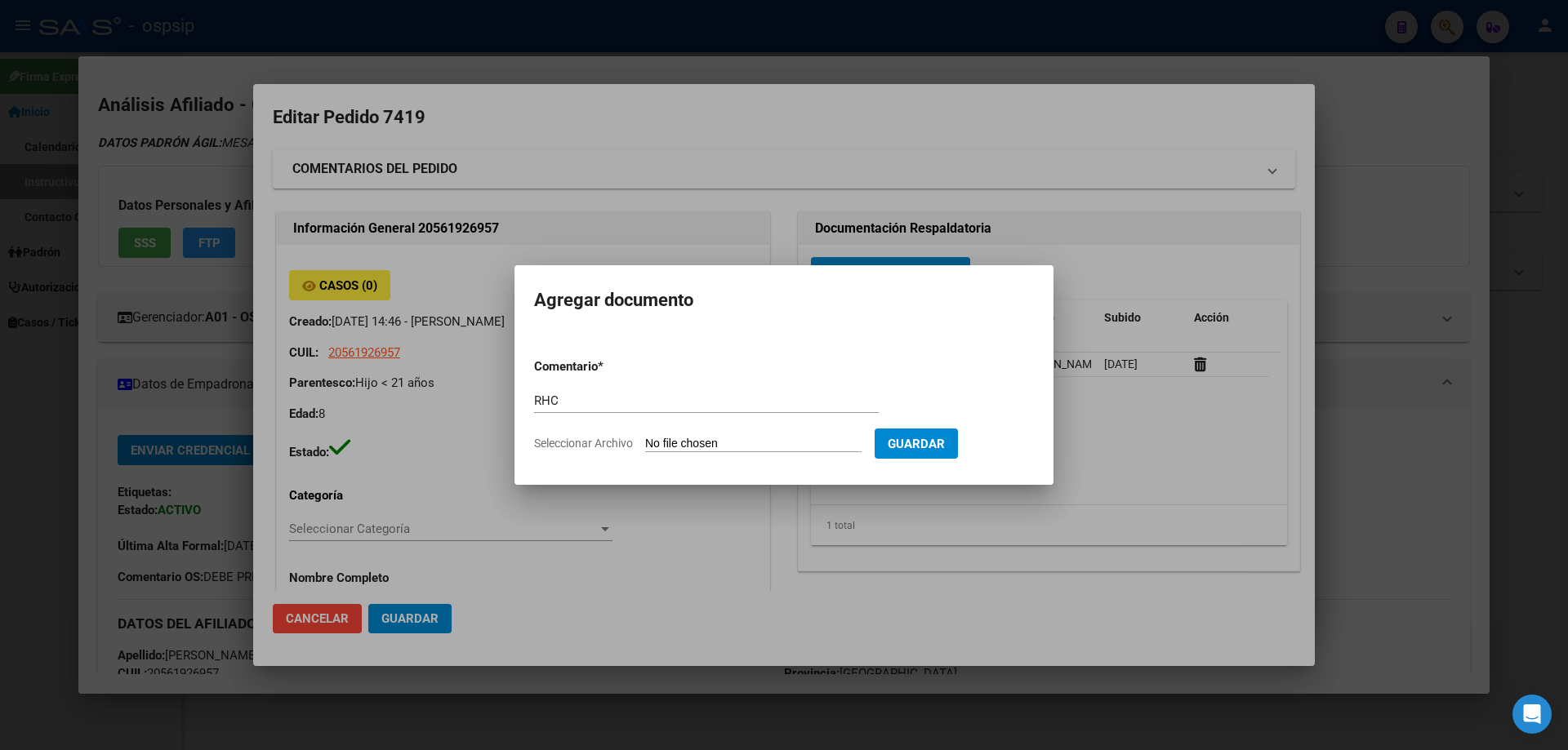
type input "C:\fakepath\HC Mesa Maximo (9).pdf"
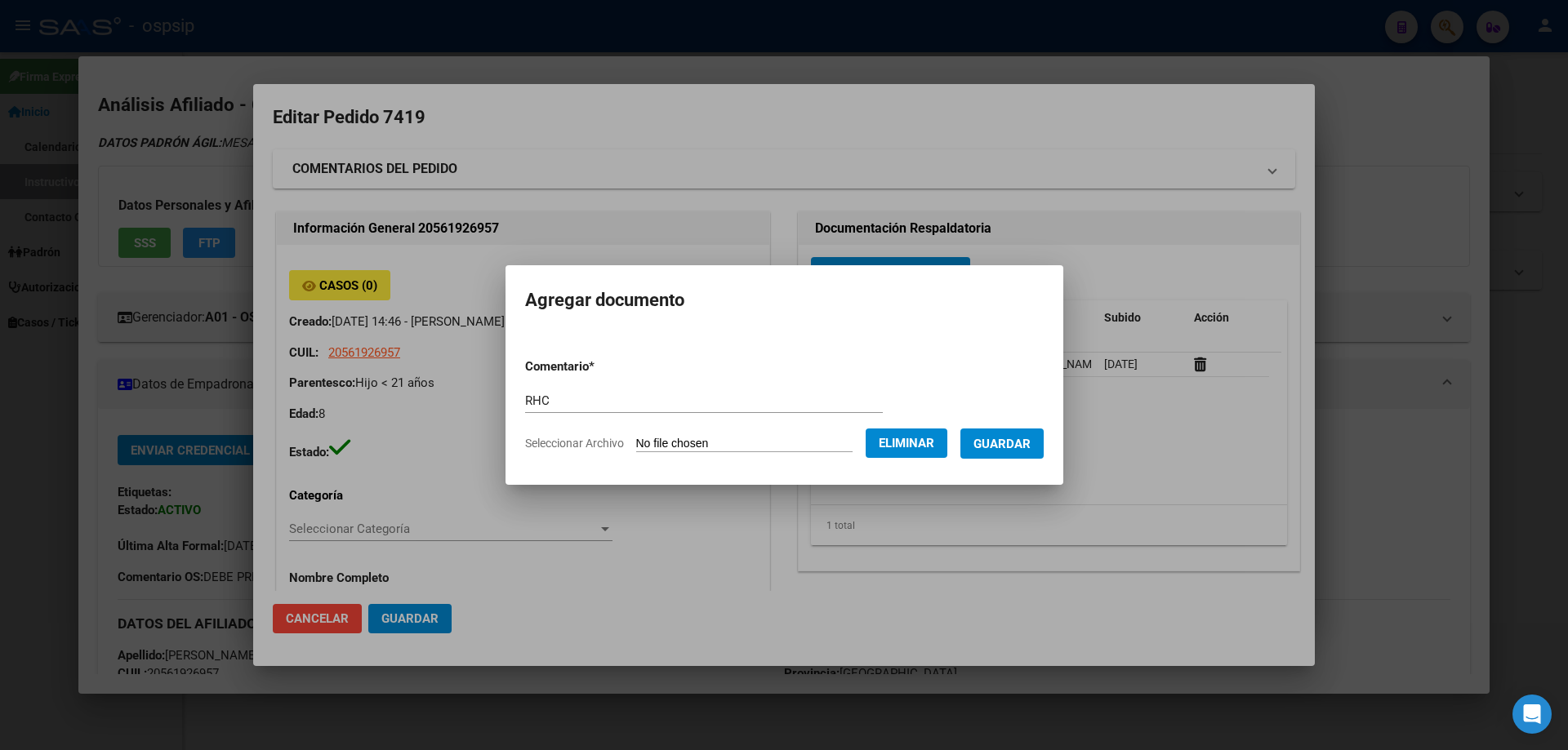
click at [1016, 446] on span "Guardar" at bounding box center [1002, 444] width 57 height 15
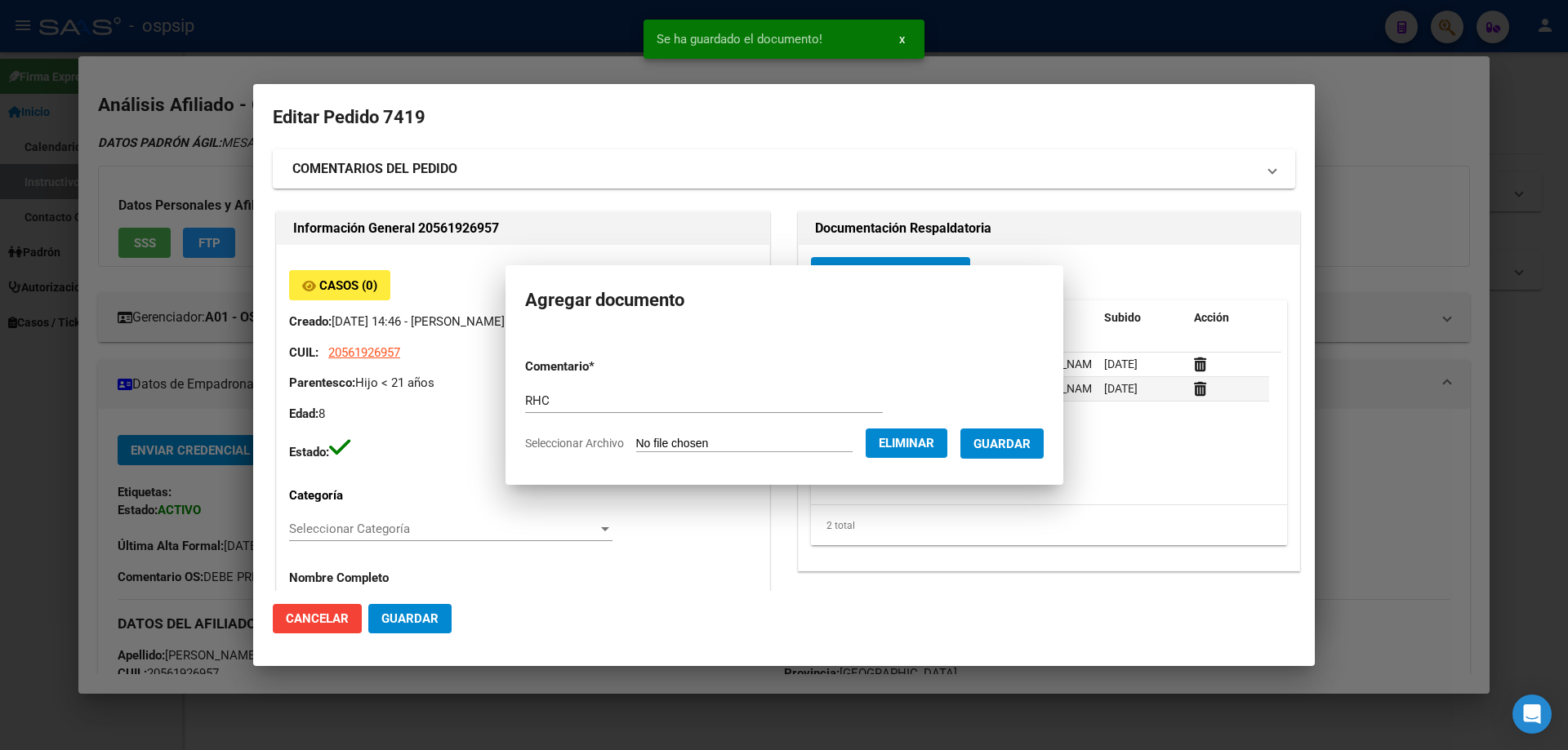
click at [833, 279] on span "Agregar Documento" at bounding box center [890, 273] width 133 height 15
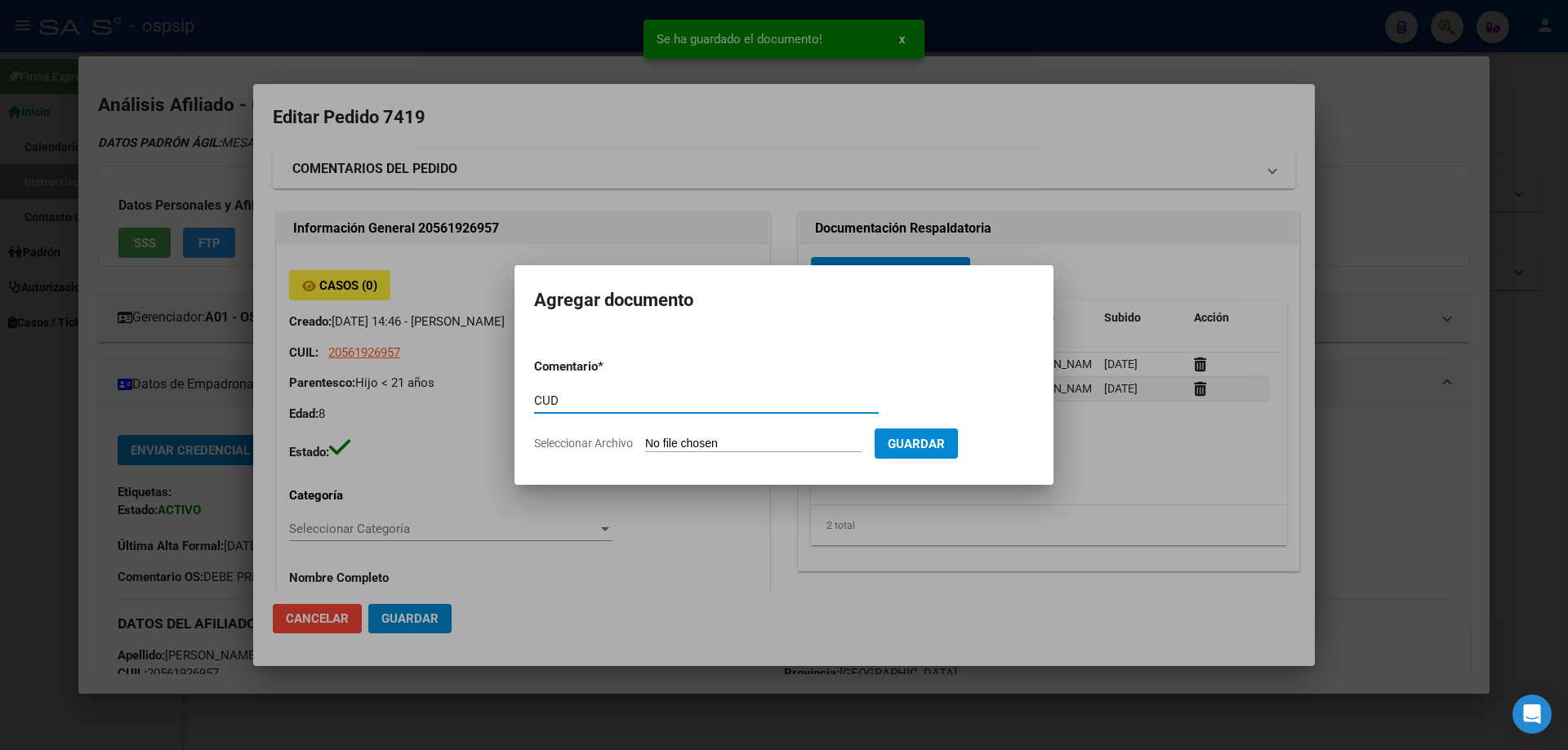
type input "CUD"
click at [714, 457] on form "Comentario * CUD Comentario Seleccionar Archivo Guardar" at bounding box center [784, 404] width 500 height 119
click at [715, 456] on form "Comentario * CUD Comentario Seleccionar Archivo Guardar" at bounding box center [784, 404] width 500 height 119
click at [716, 451] on input "Seleccionar Archivo" at bounding box center [753, 444] width 216 height 16
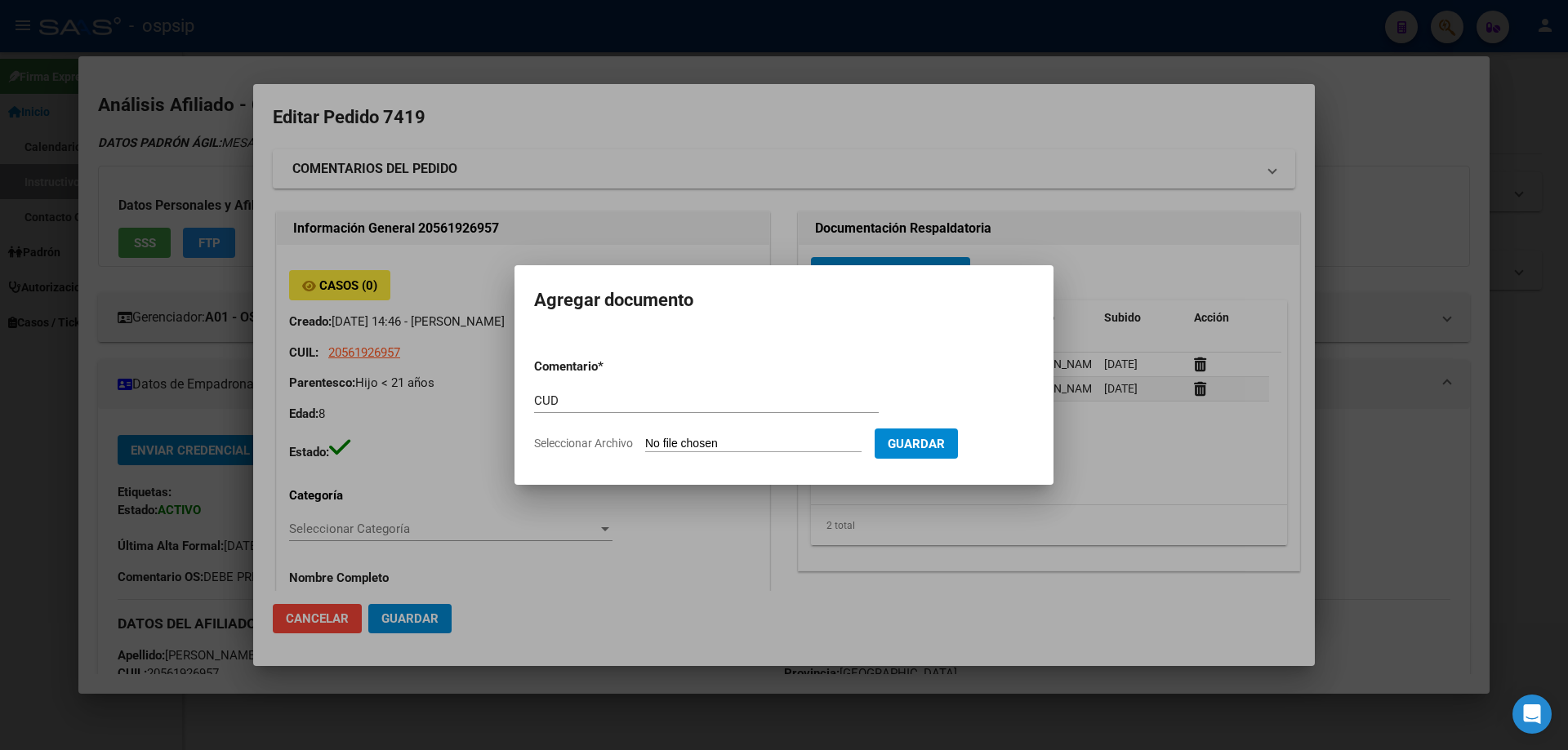
type input "C:\fakepath\1000214145 (1).jpg"
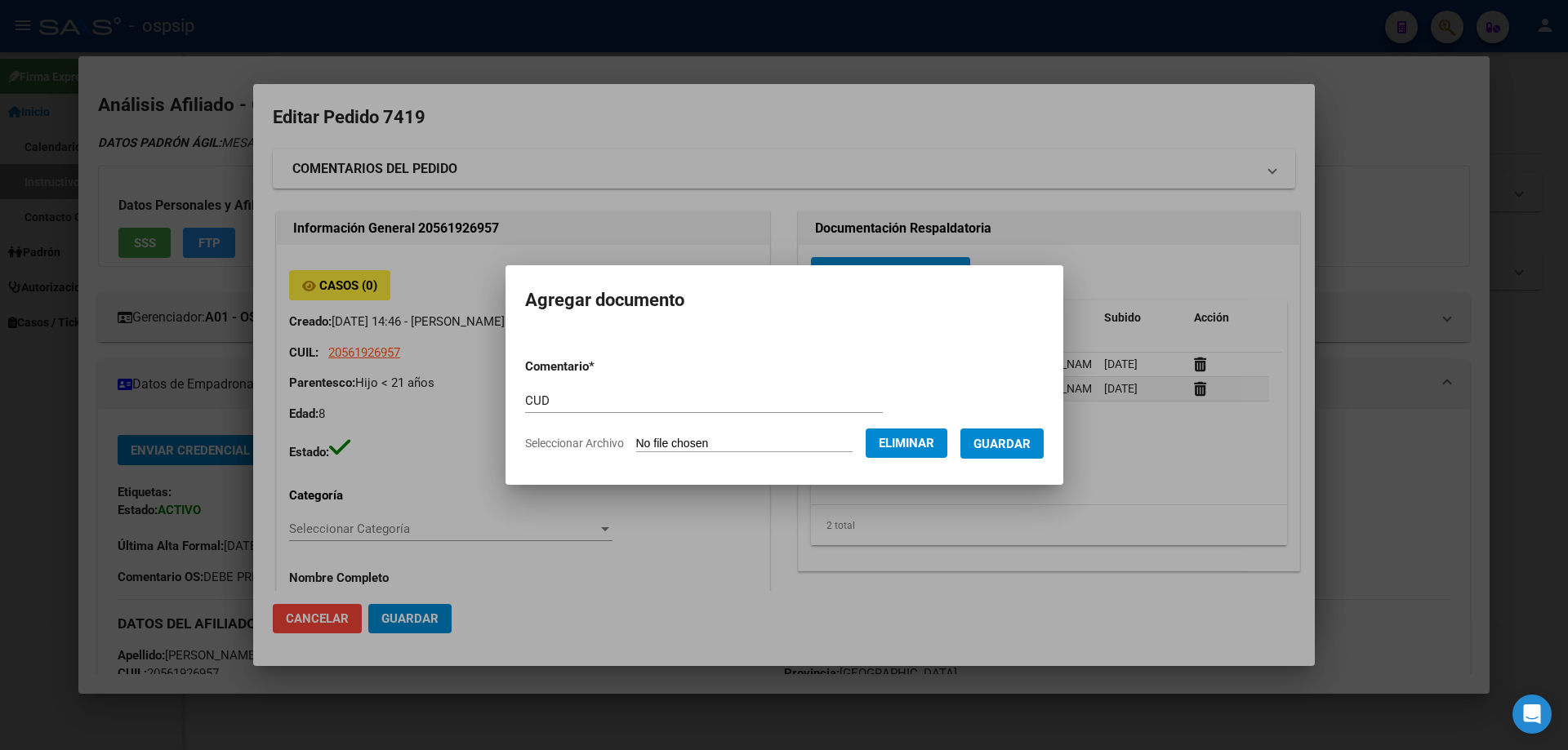
click at [1010, 429] on button "Guardar" at bounding box center [1002, 443] width 83 height 30
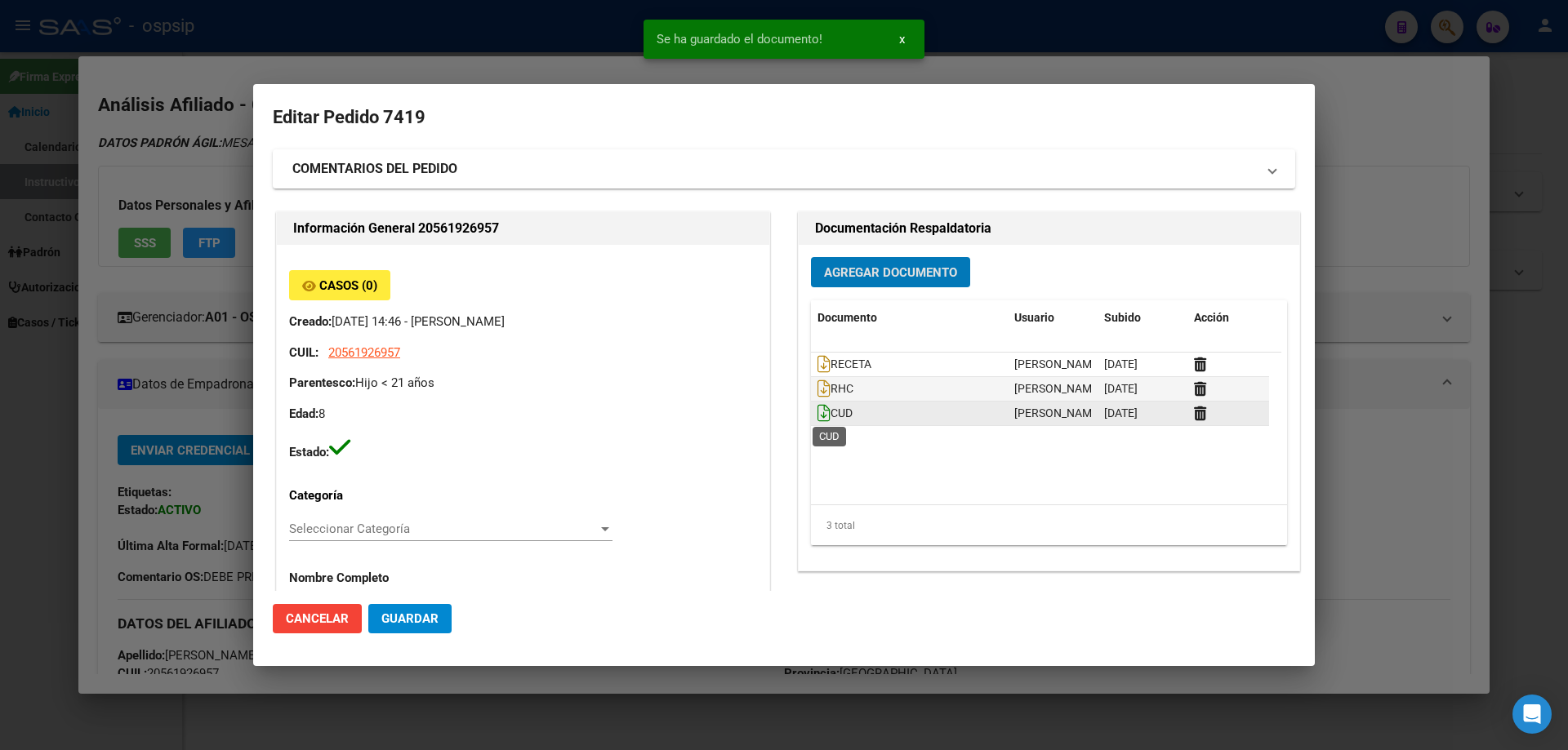
click at [818, 419] on icon at bounding box center [824, 413] width 13 height 18
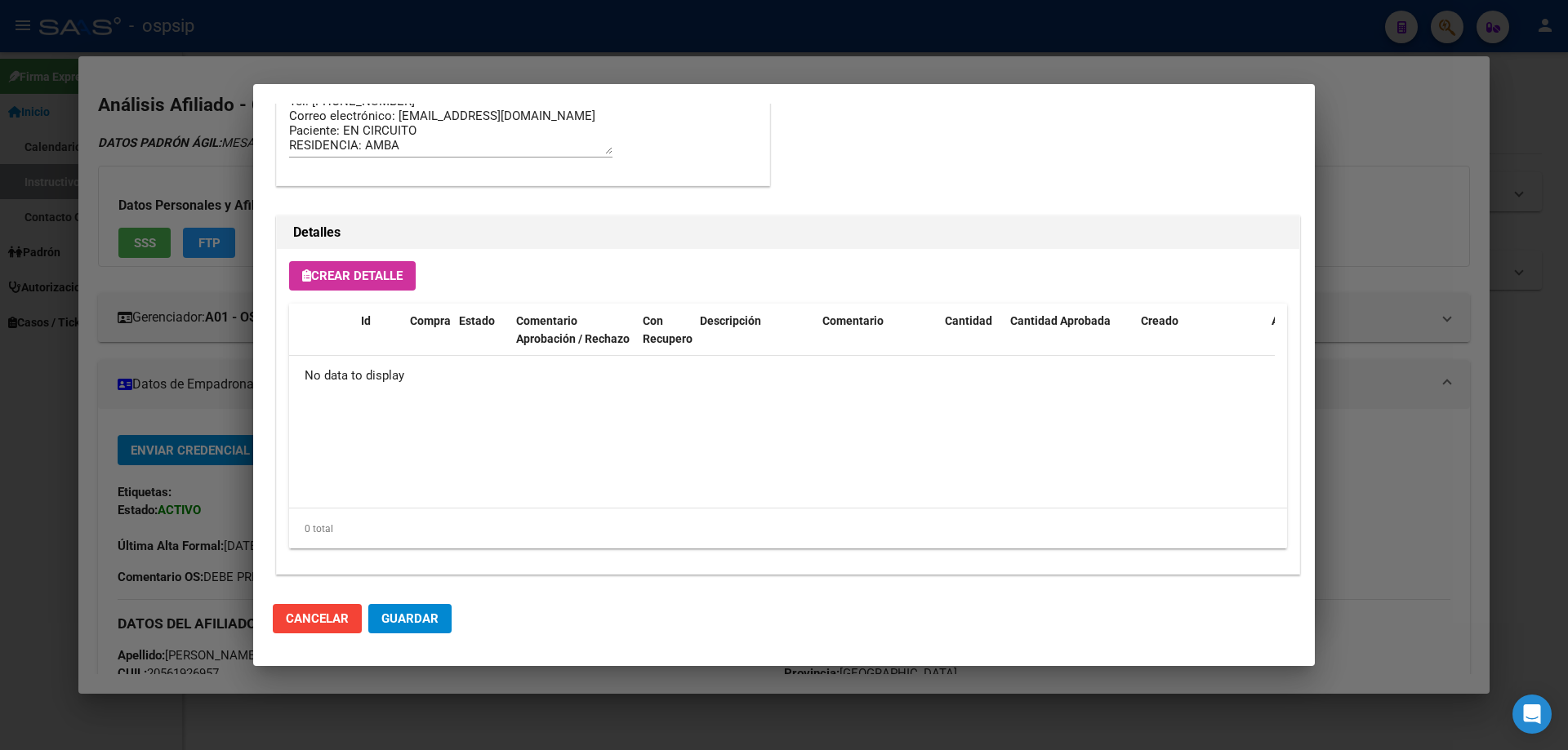
scroll to position [949, 0]
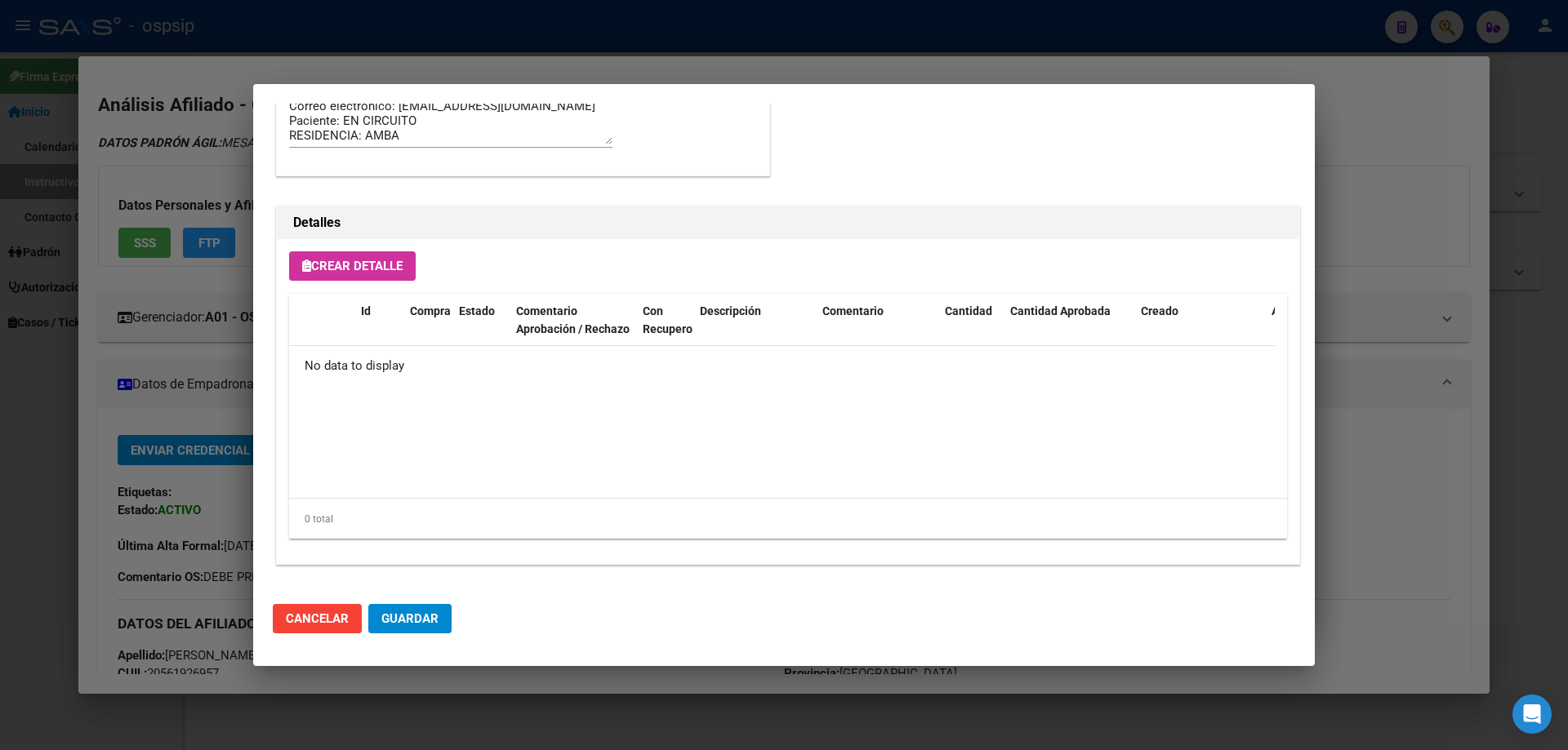
click at [359, 275] on button "Crear Detalle" at bounding box center [353, 265] width 126 height 29
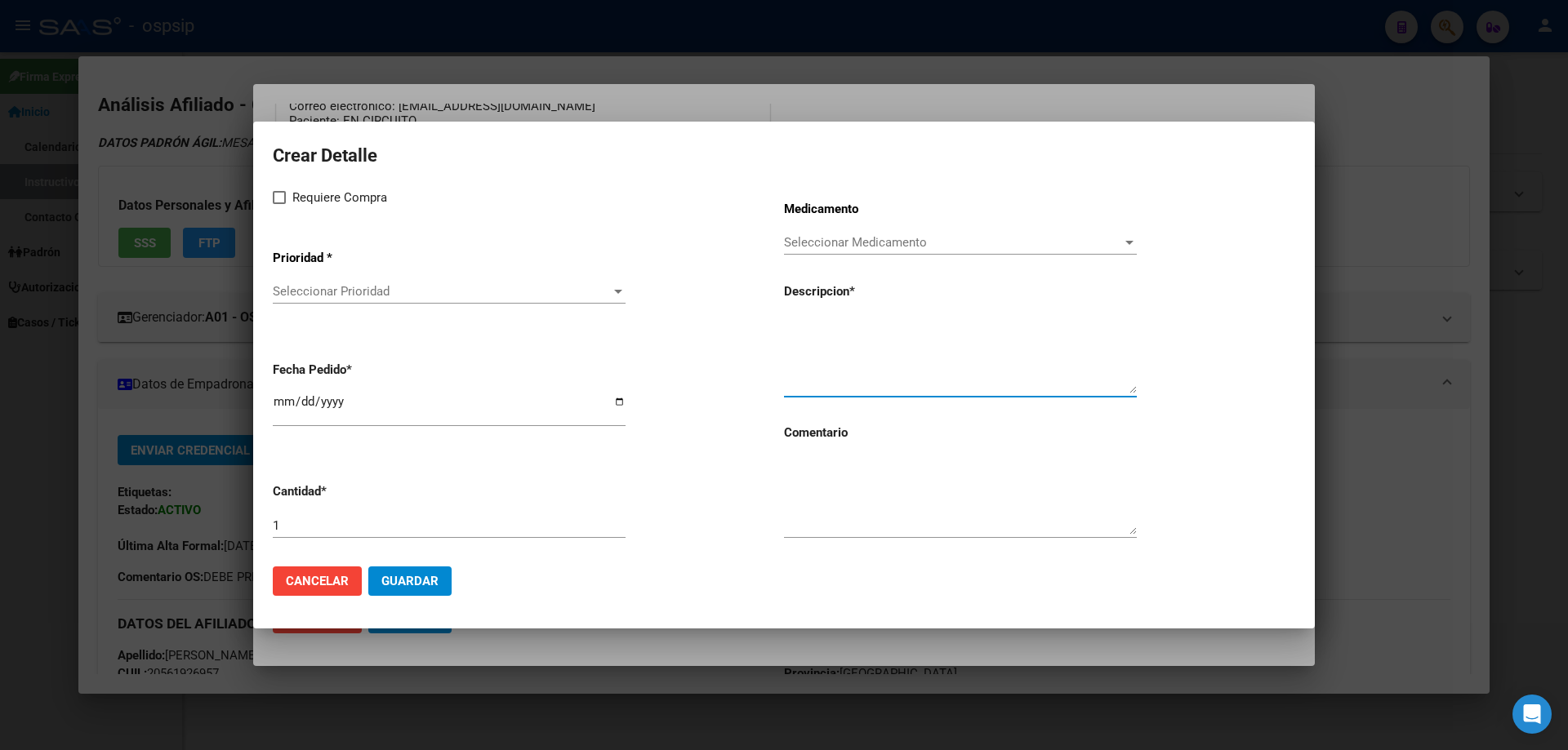
paste textarea "RUFINAMIDA 400 COMP. REC. X 30"
type textarea "RUFINAMIDA 400 COMP. REC. X 30"
click at [888, 511] on textarea at bounding box center [960, 496] width 353 height 76
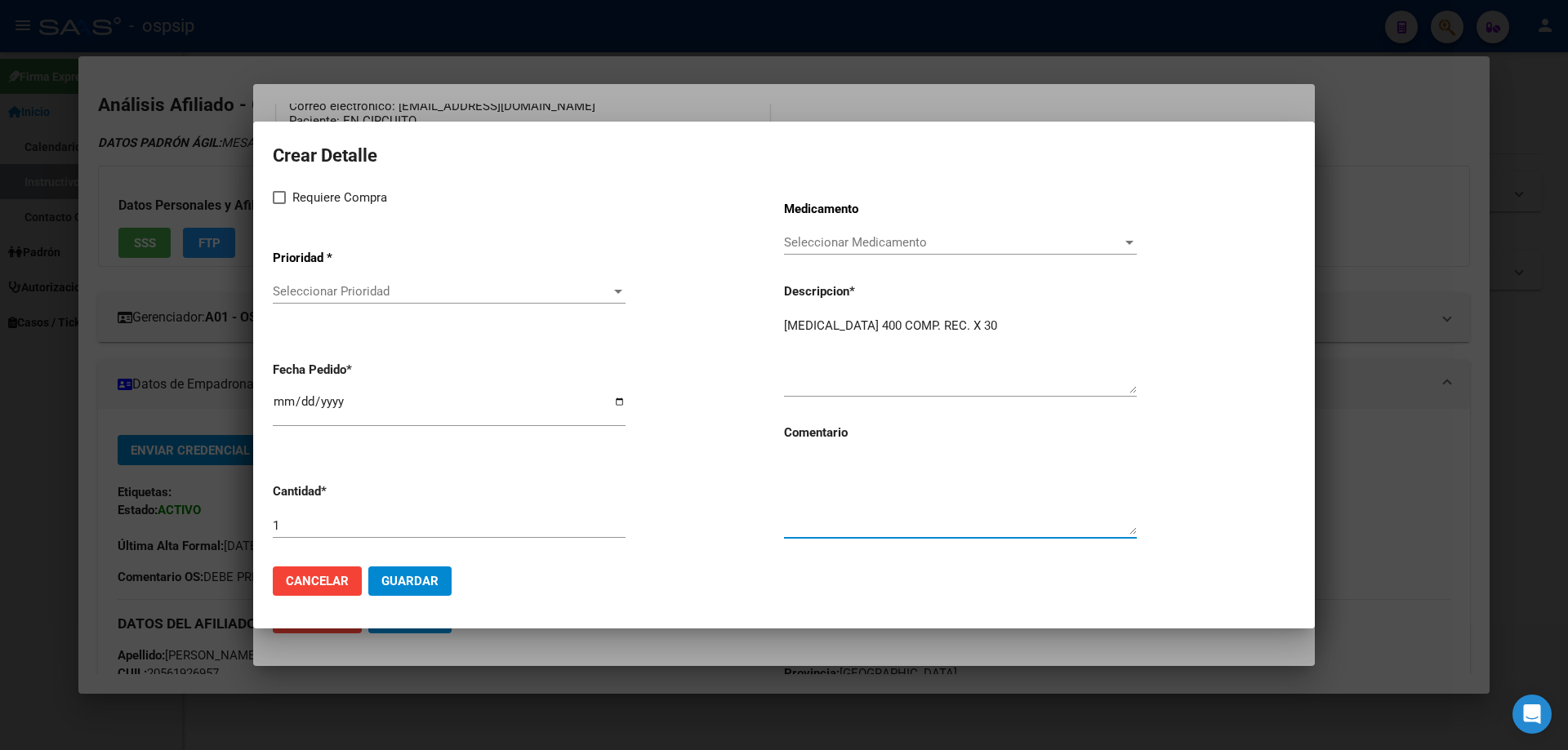
click at [888, 511] on textarea at bounding box center [960, 496] width 353 height 76
type textarea "m"
type textarea "MISMO TTO"
click at [285, 205] on label "Requiere Compra" at bounding box center [329, 198] width 114 height 20
click at [279, 205] on input "Requiere Compra" at bounding box center [279, 204] width 1 height 1
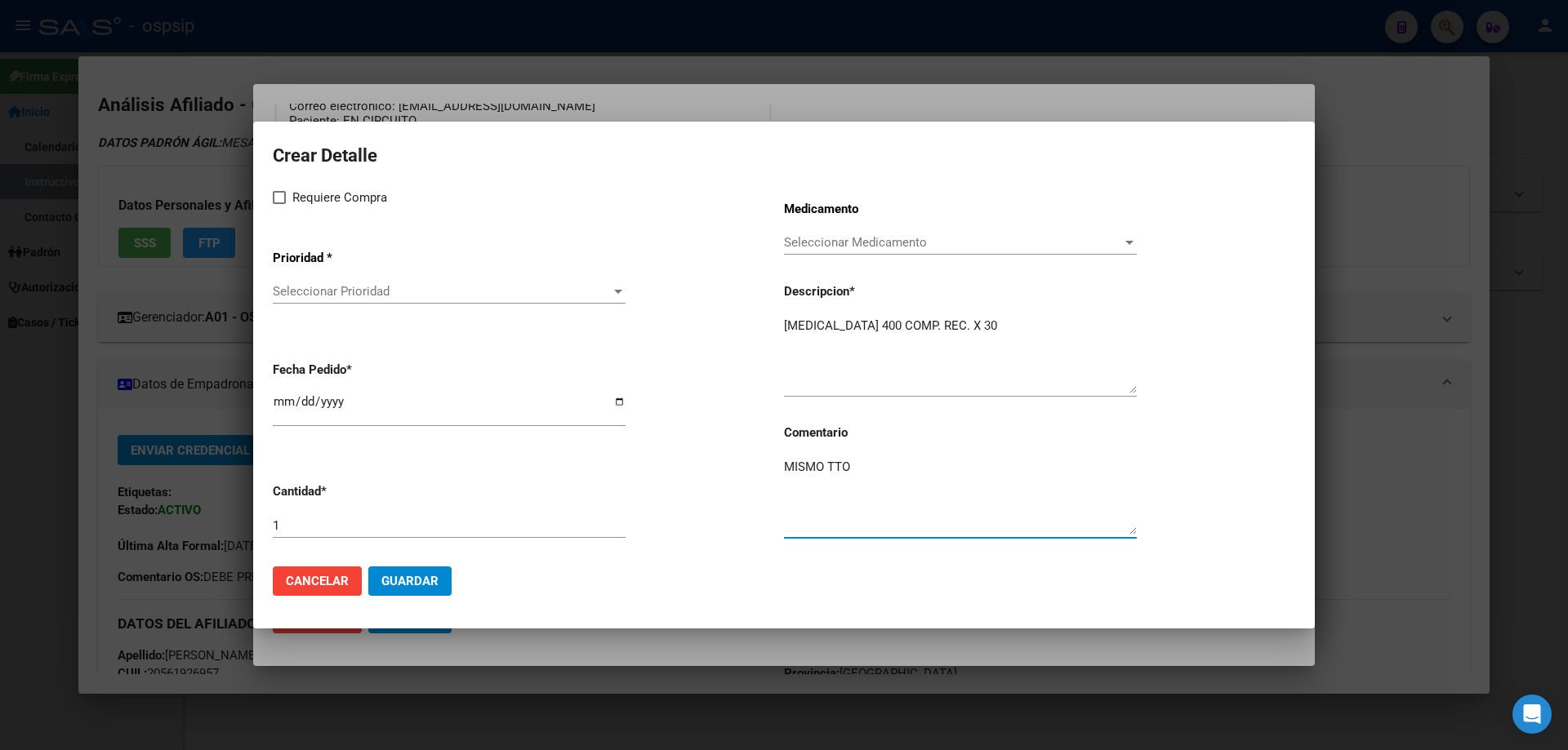
checkbox input "true"
click at [280, 292] on span "Seleccionar Prioridad" at bounding box center [442, 292] width 338 height 15
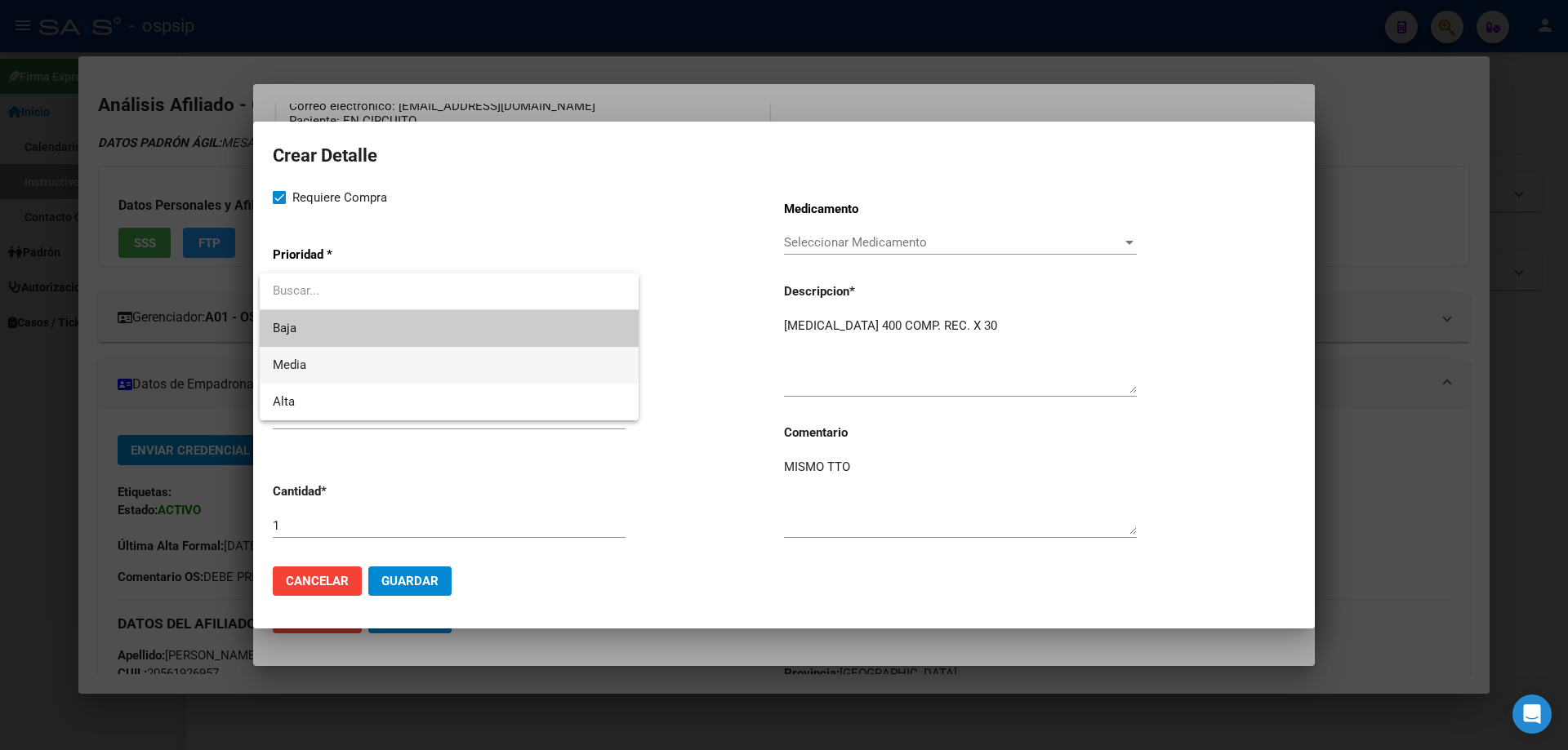
click at [334, 368] on span "Media" at bounding box center [449, 365] width 353 height 37
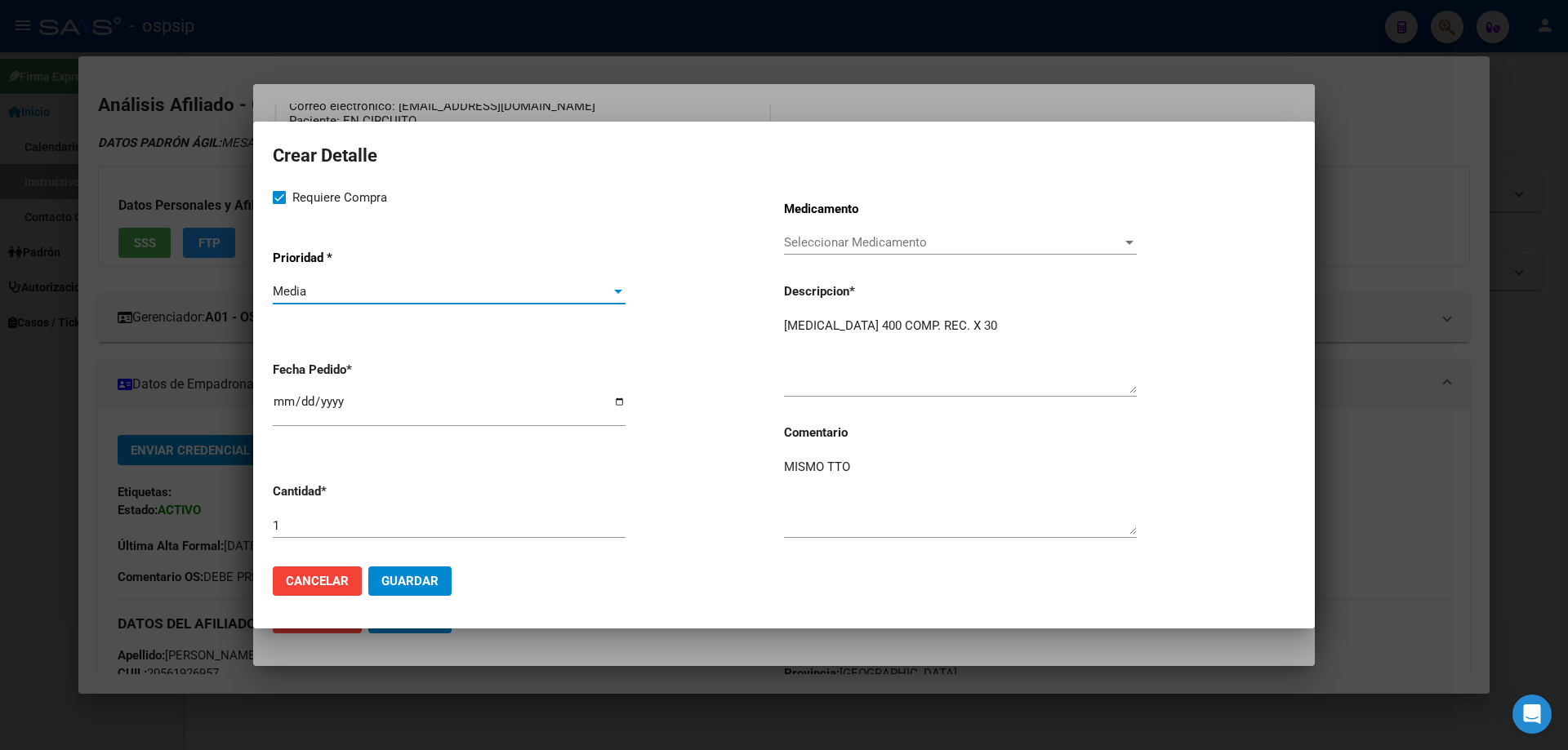
click at [289, 524] on input "1" at bounding box center [449, 525] width 353 height 15
type input "2"
click at [279, 404] on input "2025-10-06" at bounding box center [449, 407] width 353 height 26
type input "2025-10-01"
click at [403, 587] on span "Guardar" at bounding box center [409, 581] width 57 height 15
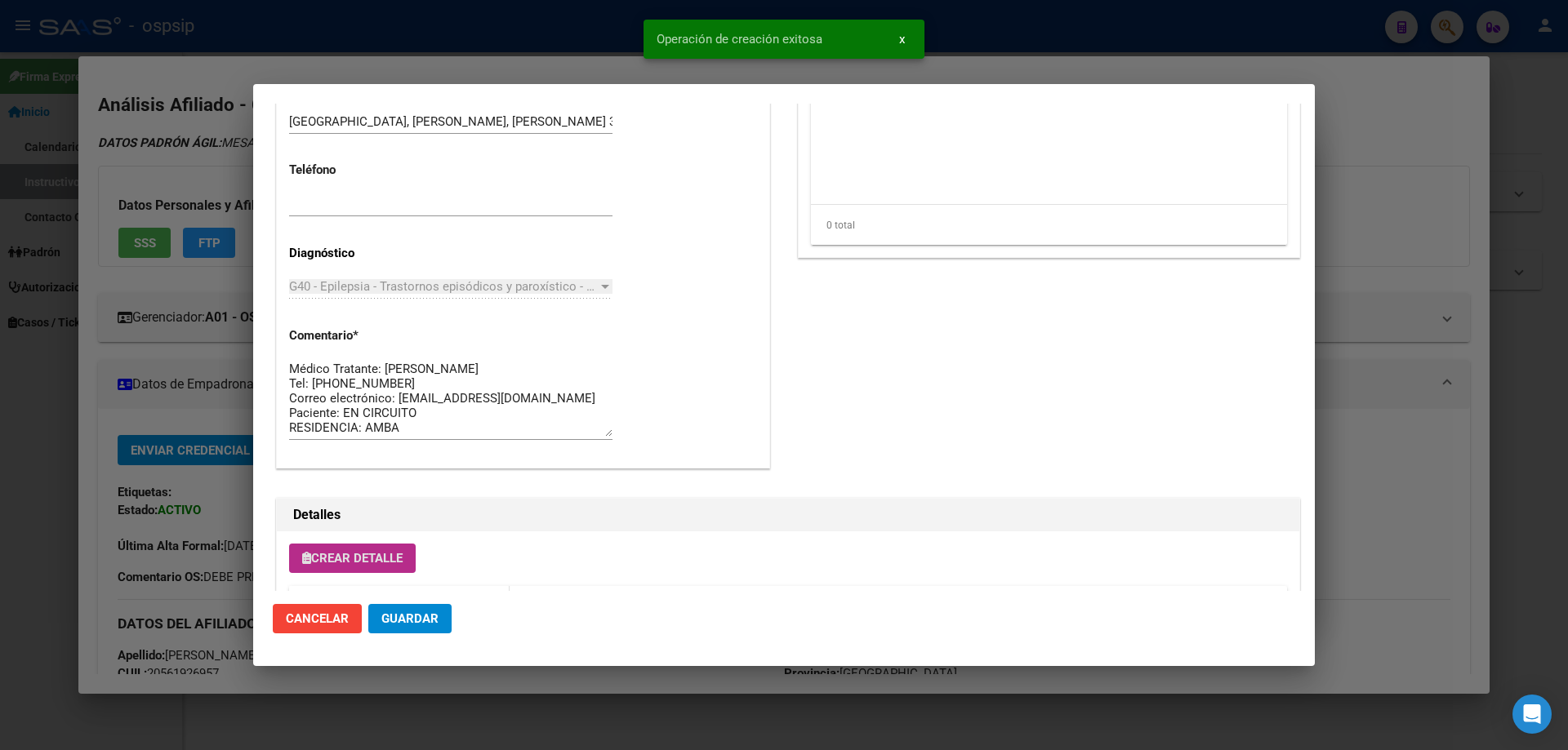
scroll to position [734, 0]
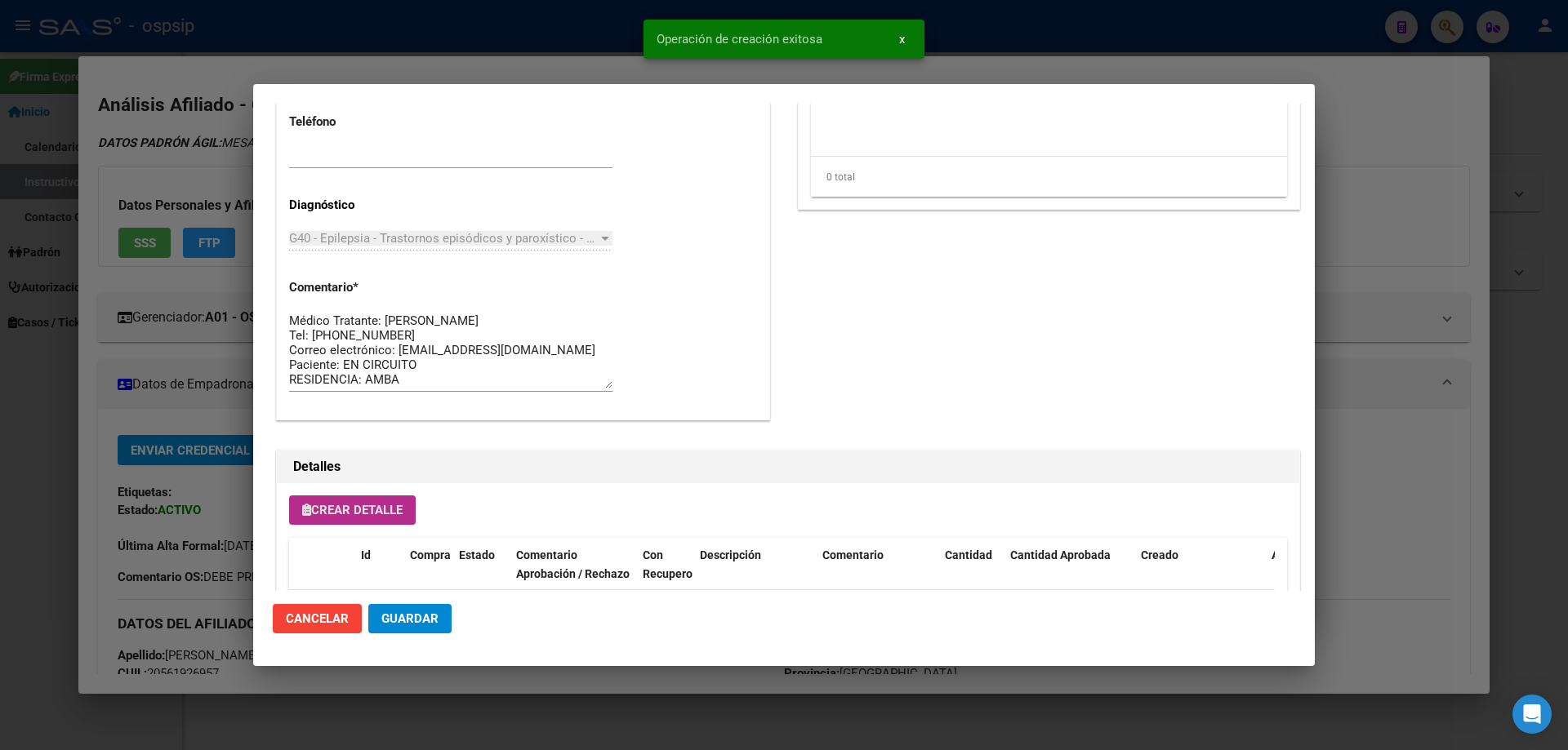
click at [417, 619] on span "Guardar" at bounding box center [409, 619] width 57 height 15
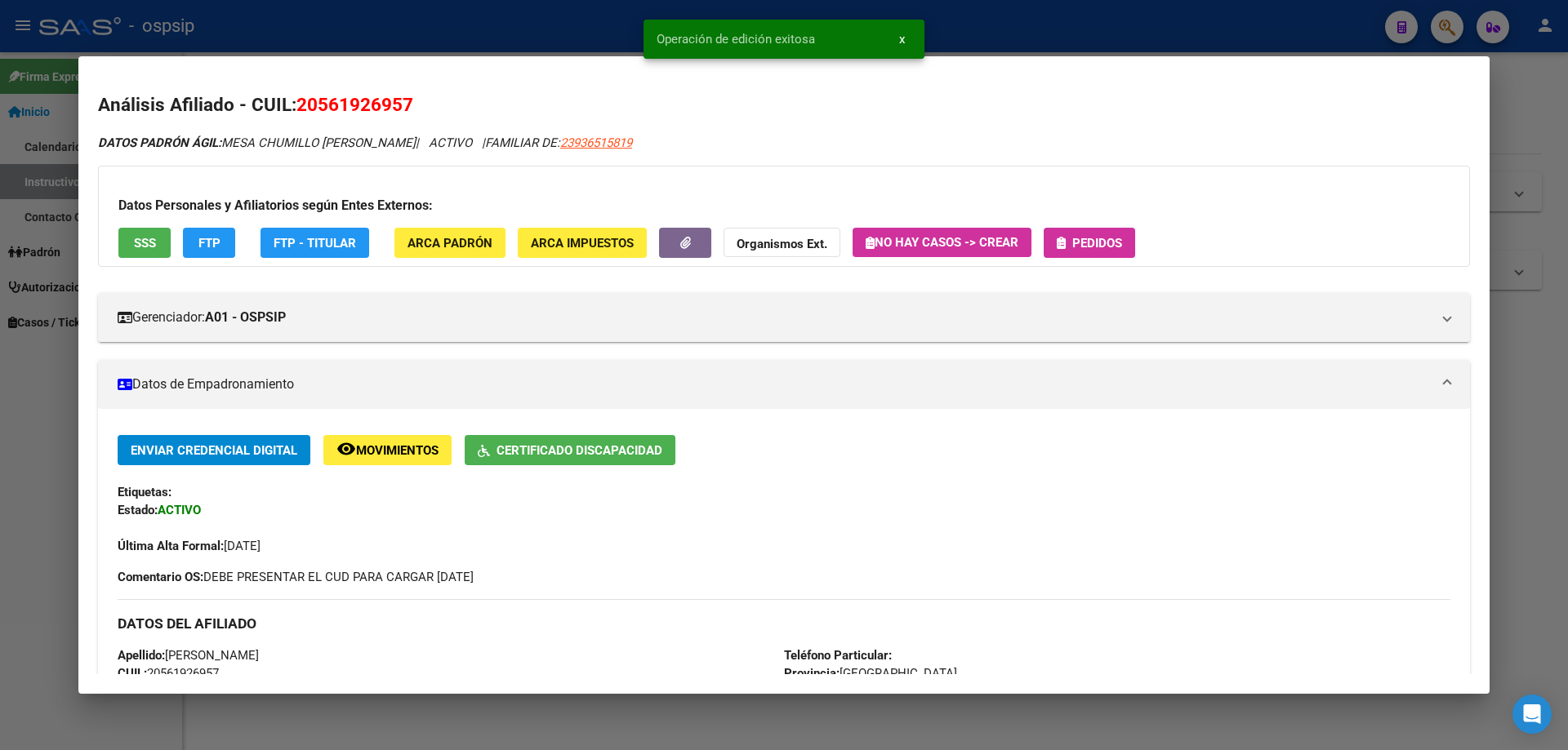
click at [1096, 226] on div "Datos Personales y Afiliatorios según Entes Externos: SSS FTP FTP - Titular ARC…" at bounding box center [784, 216] width 1372 height 101
click at [1106, 246] on span "Pedidos" at bounding box center [1097, 244] width 50 height 15
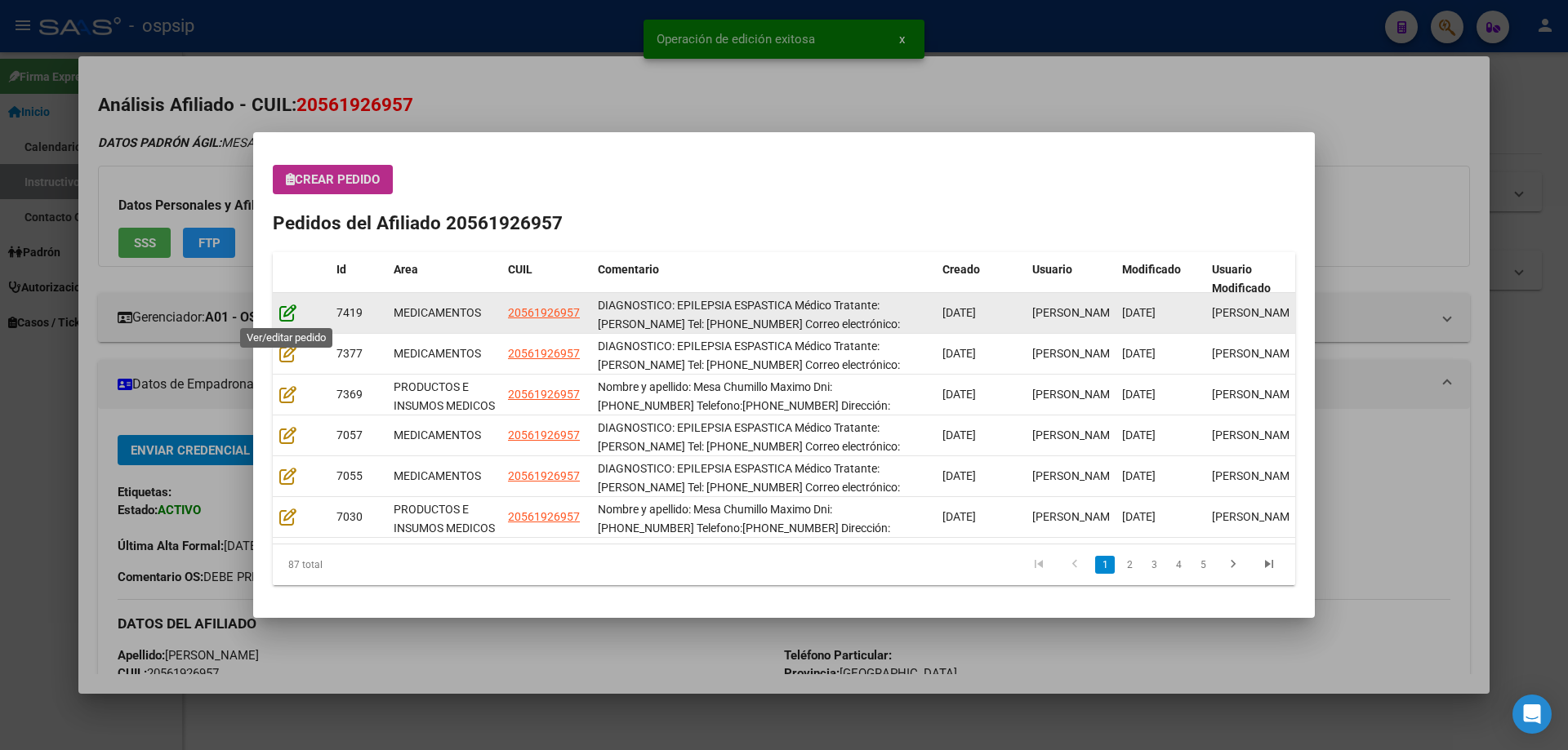
click at [281, 314] on icon at bounding box center [288, 313] width 17 height 18
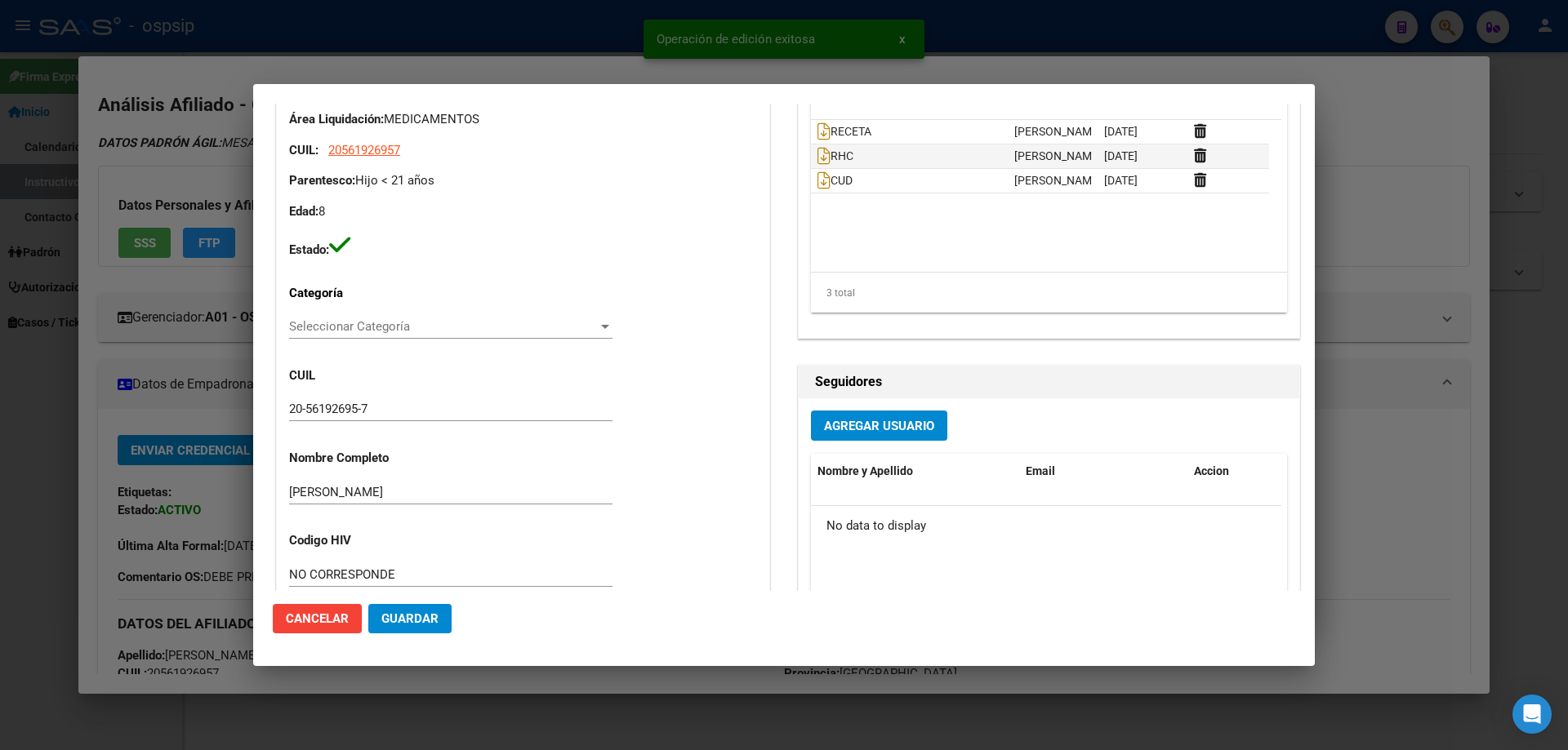
type input "Buenos Aires, JOSE C. PAZ, DIAZ VELEZ 319"
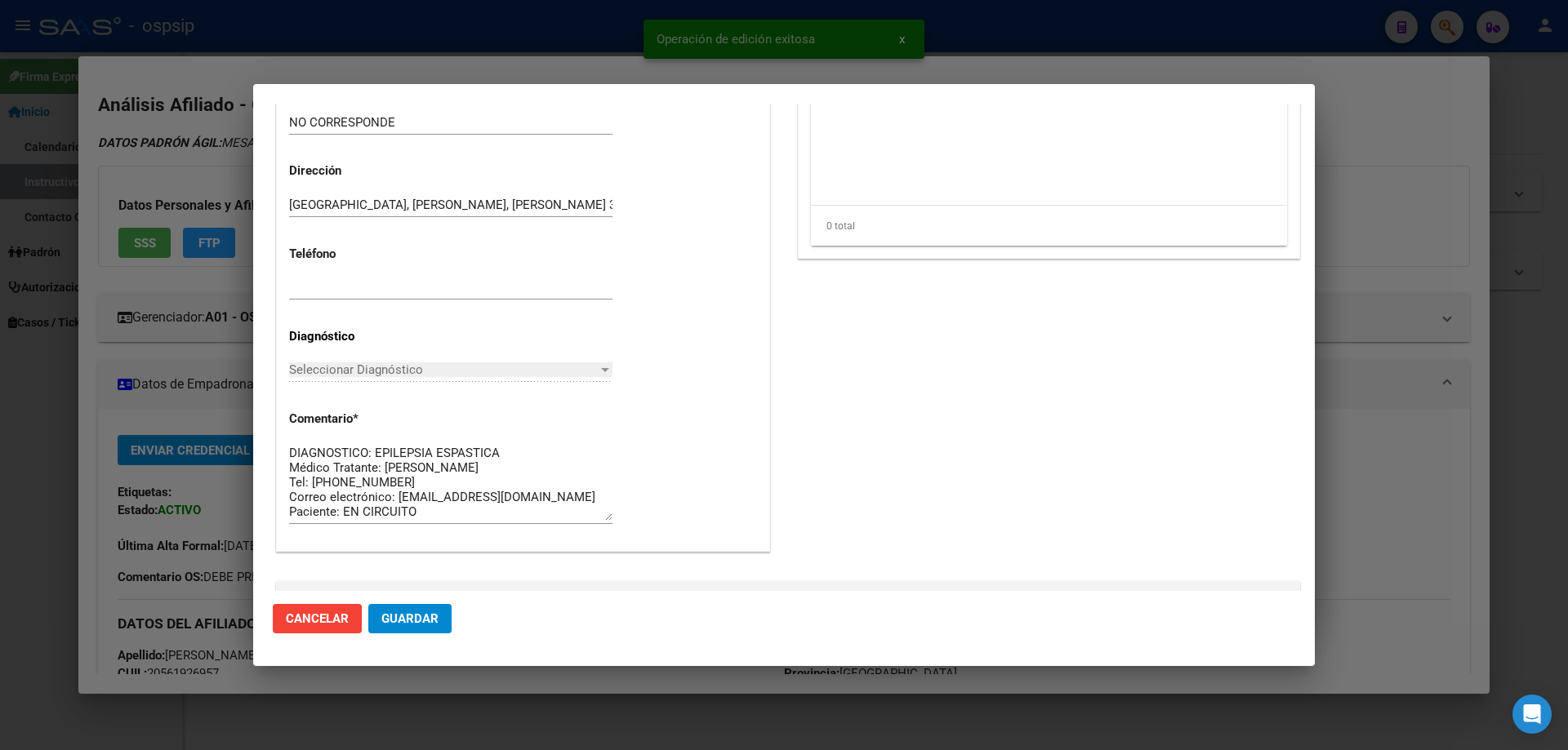
scroll to position [1061, 0]
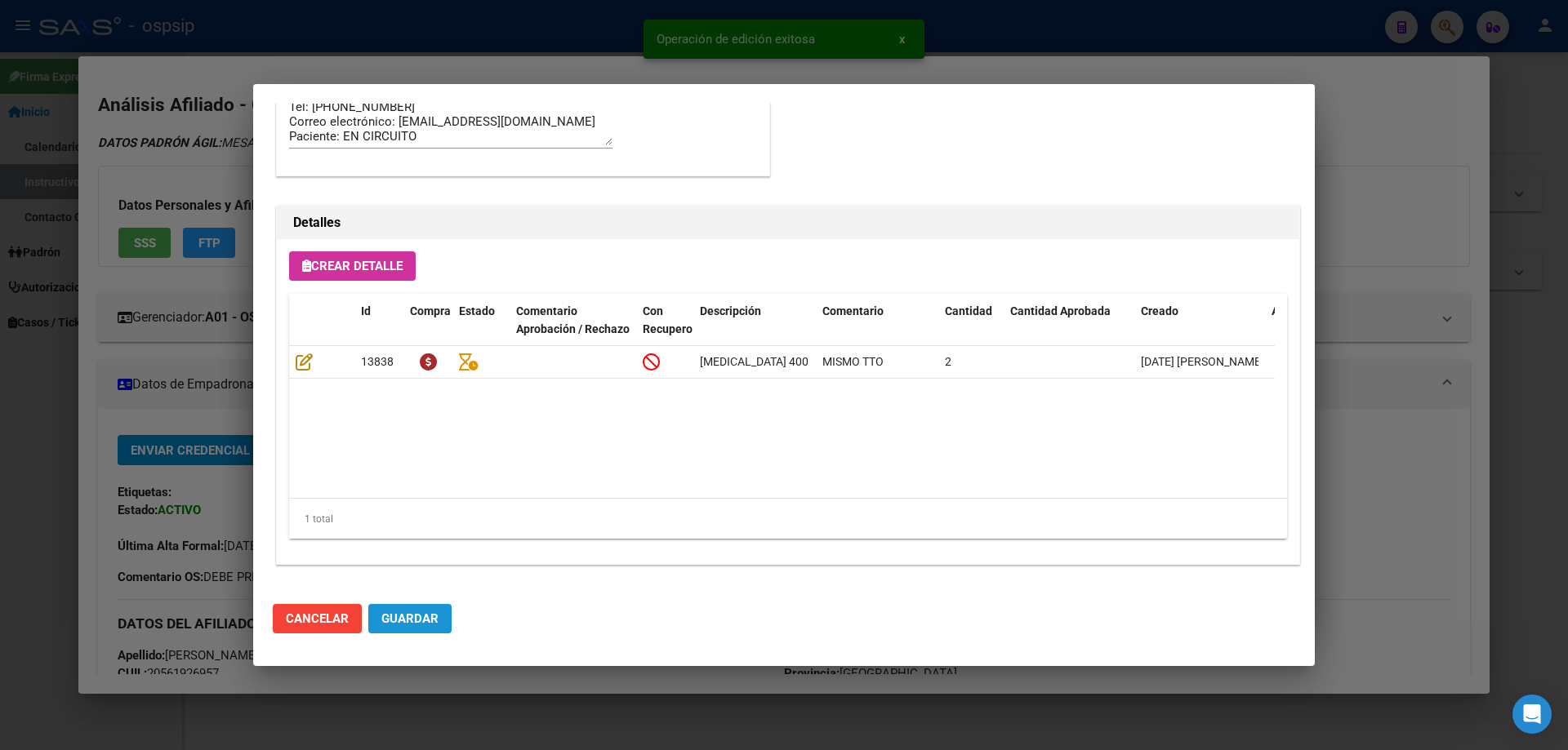
click at [438, 630] on button "Guardar" at bounding box center [410, 618] width 83 height 29
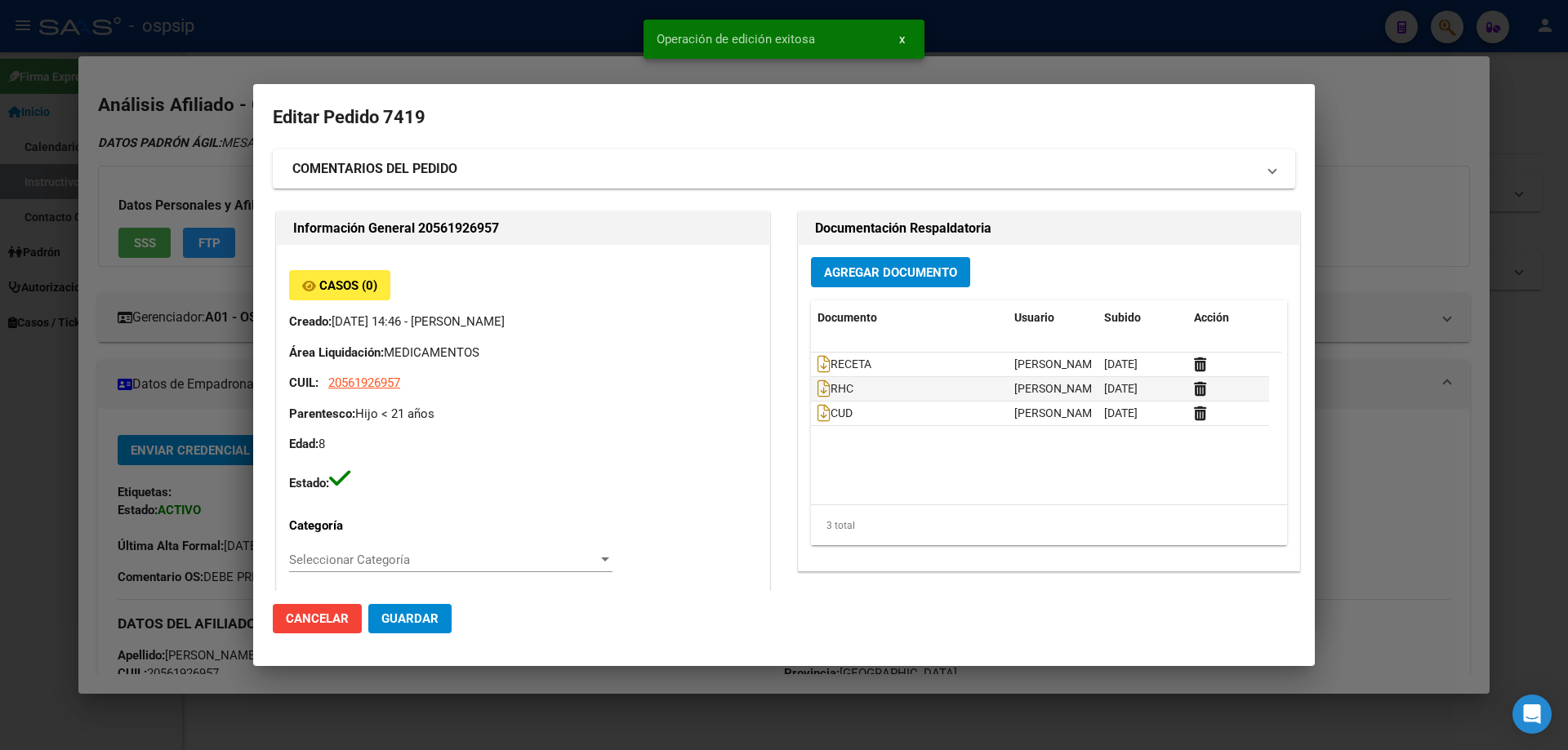
scroll to position [1061, 0]
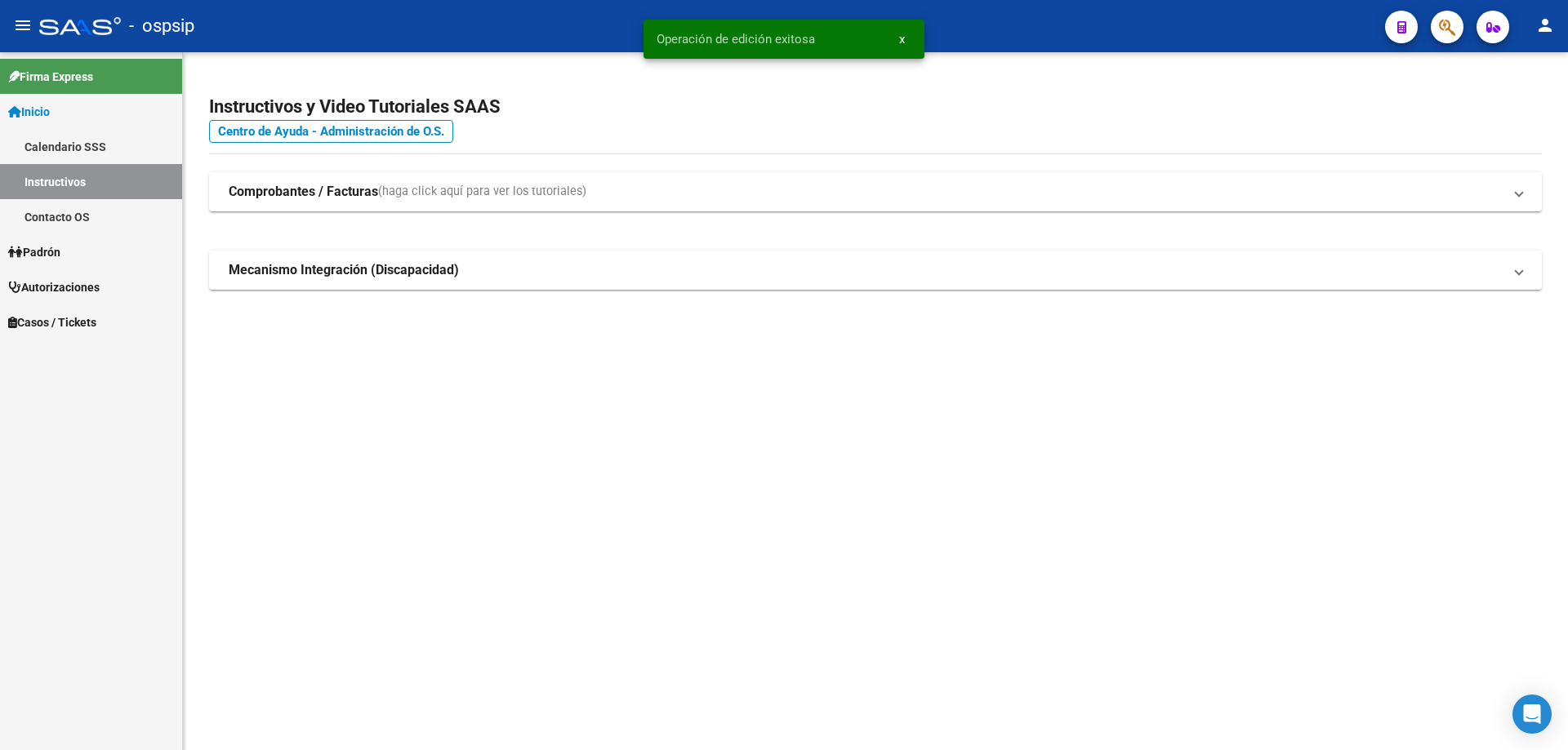
click at [1455, 26] on icon "button" at bounding box center [1447, 27] width 17 height 19
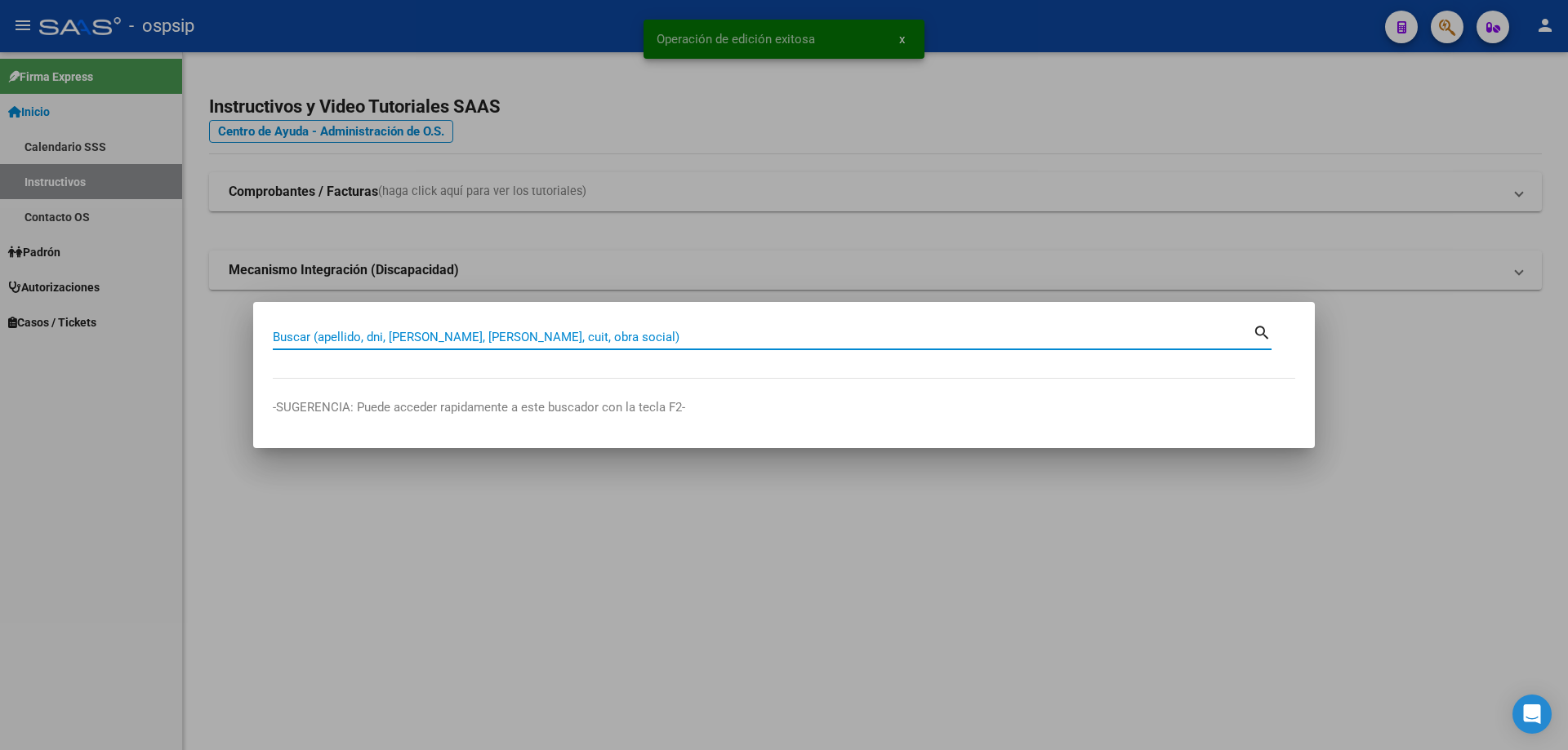
paste input "20343760966"
type input "20343760966"
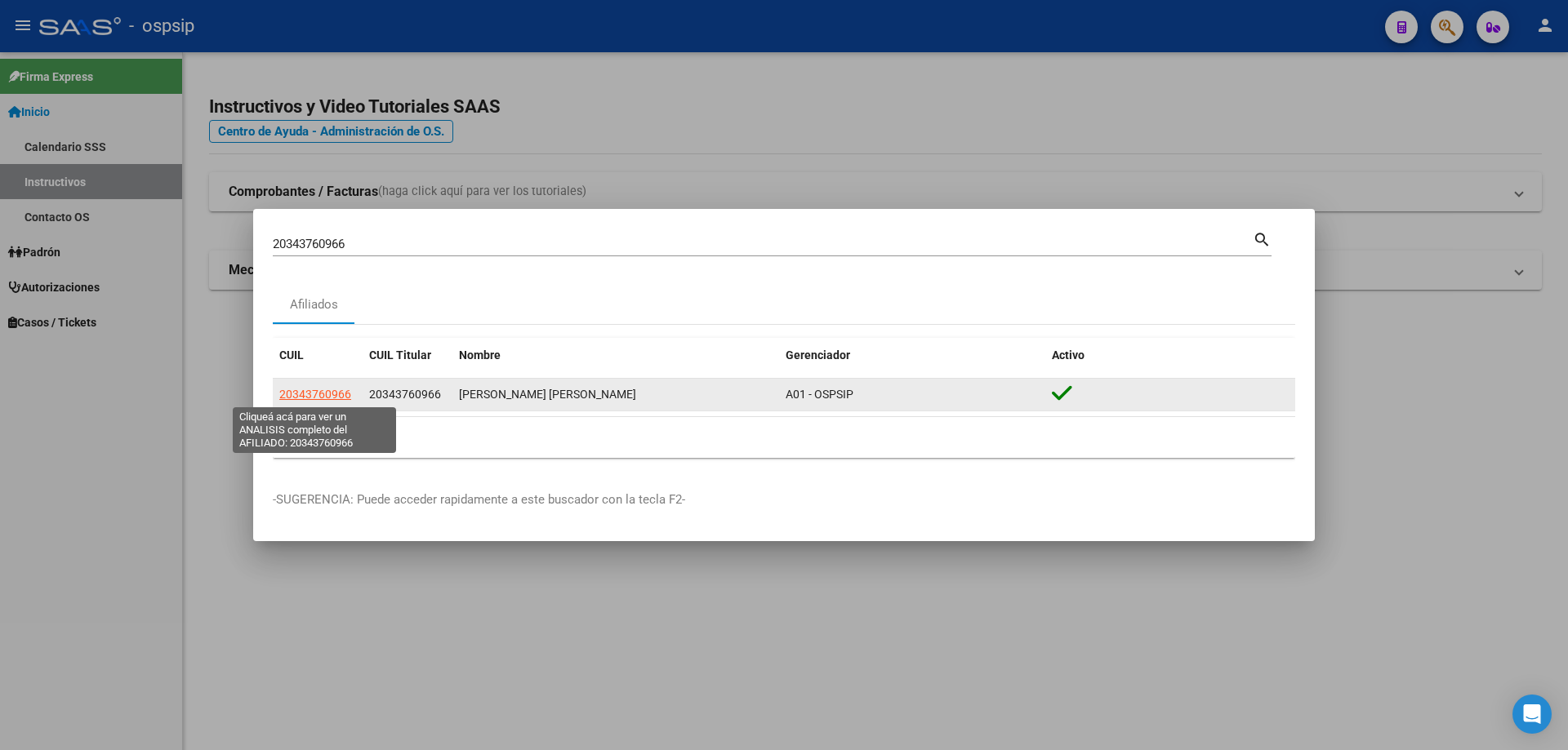
click at [325, 399] on span "20343760966" at bounding box center [315, 394] width 72 height 13
type textarea "20343760966"
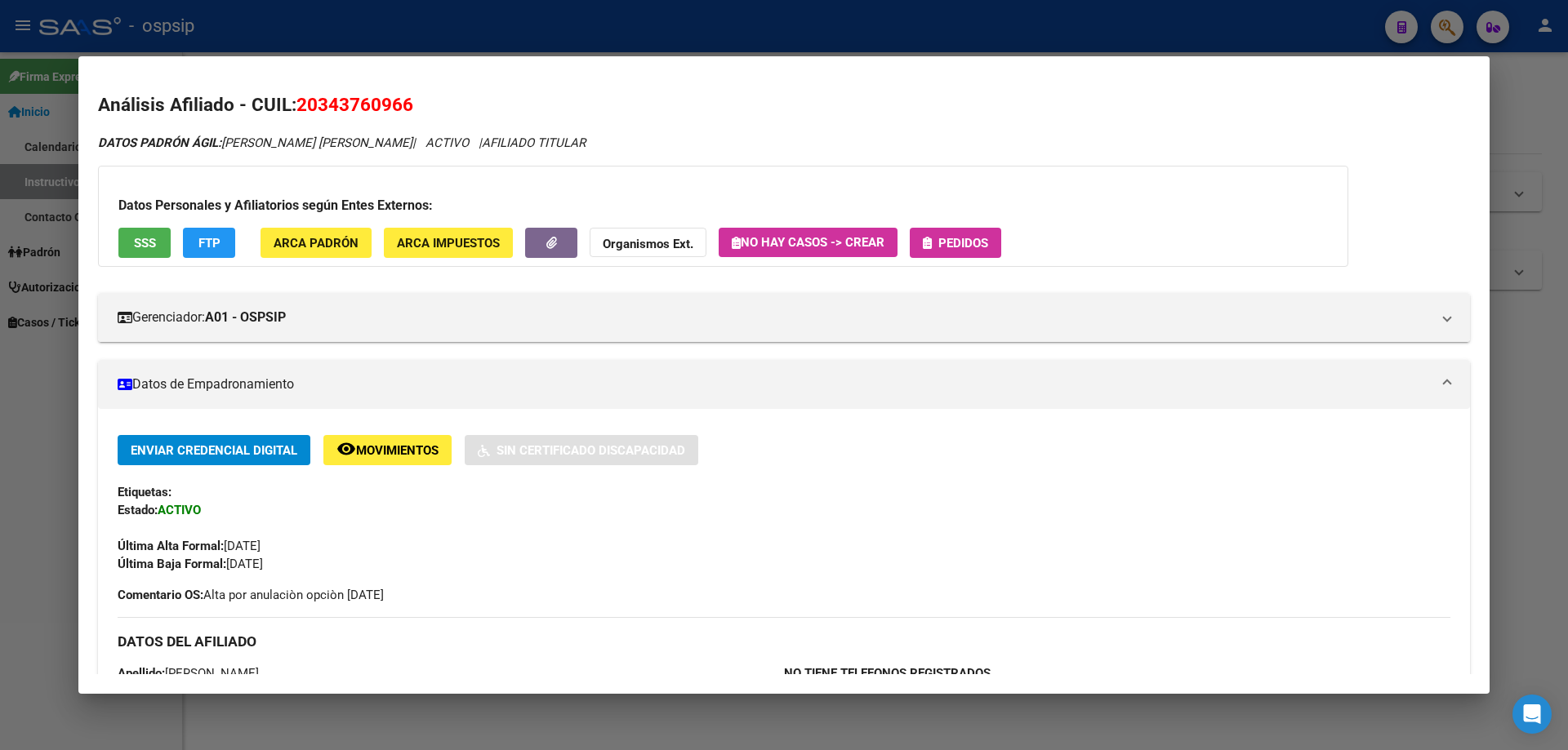
click at [977, 255] on button "Pedidos" at bounding box center [956, 243] width 92 height 30
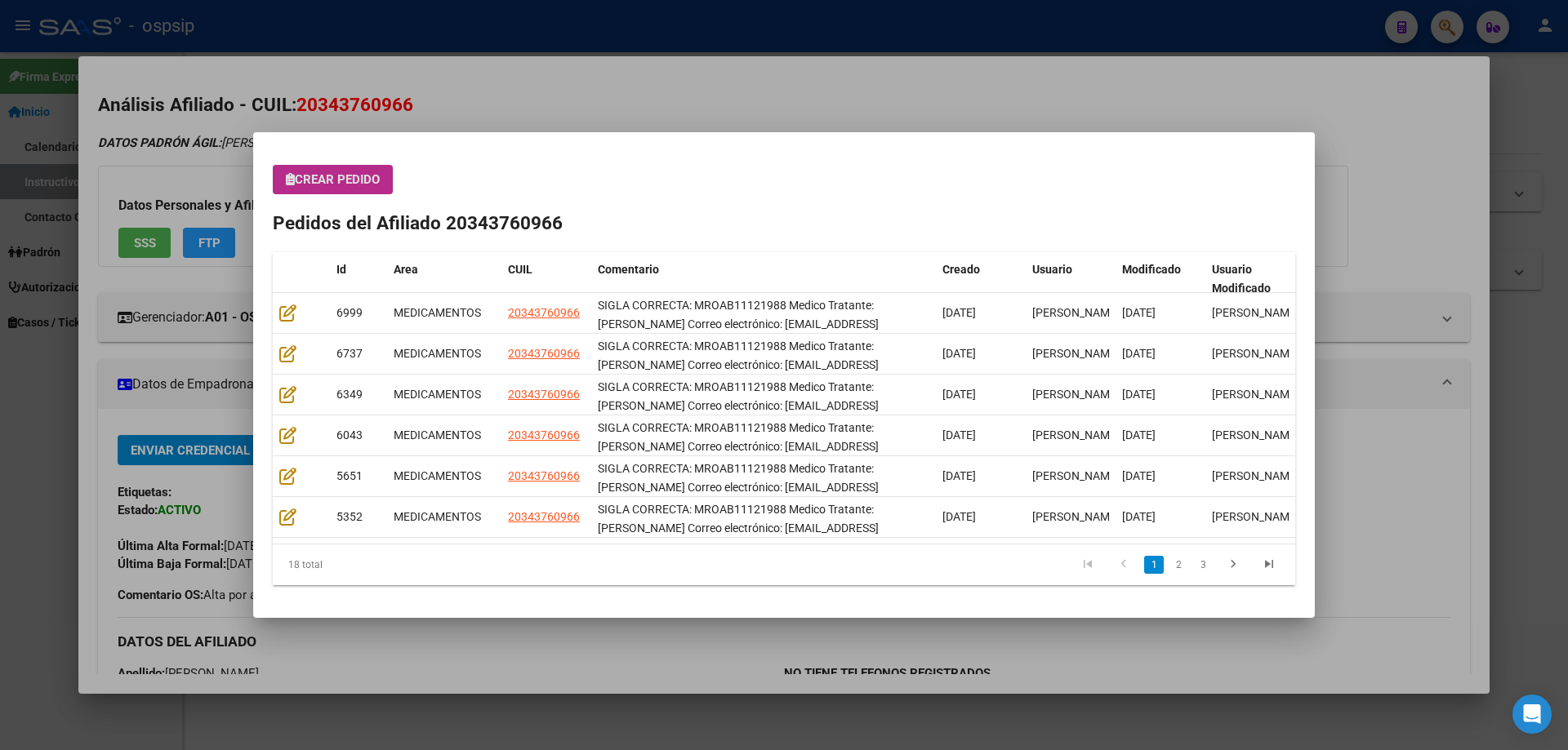
click at [339, 182] on span "Crear Pedido" at bounding box center [333, 180] width 94 height 15
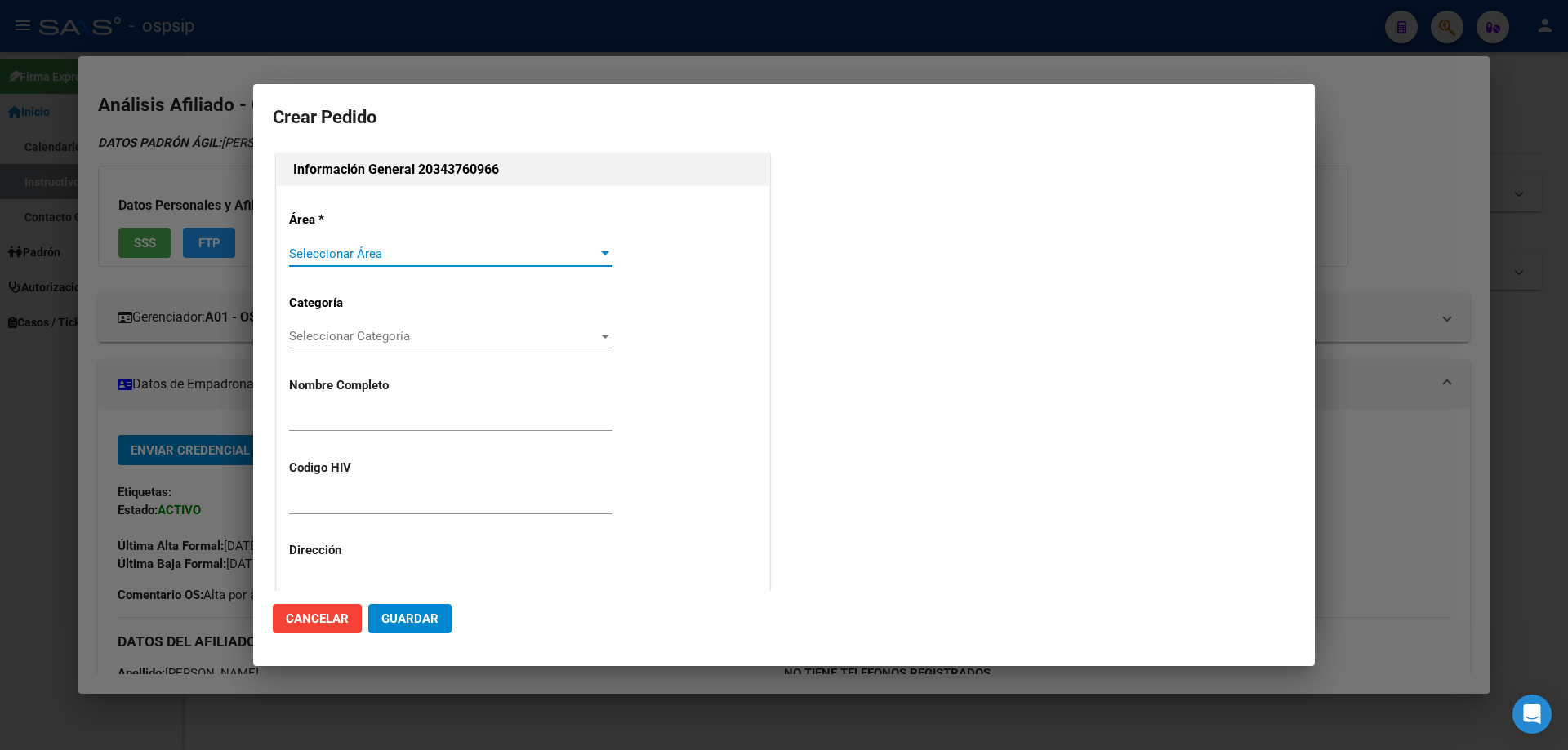
type input "ROBERTO CARLOS ABALOS"
type input "MROAB11121988"
click at [324, 249] on span "Seleccionar Área" at bounding box center [443, 254] width 309 height 15
type input "BUENOS AIRES, RAMOS MEJIA, SAN LORENZO 156, Piso: 0"
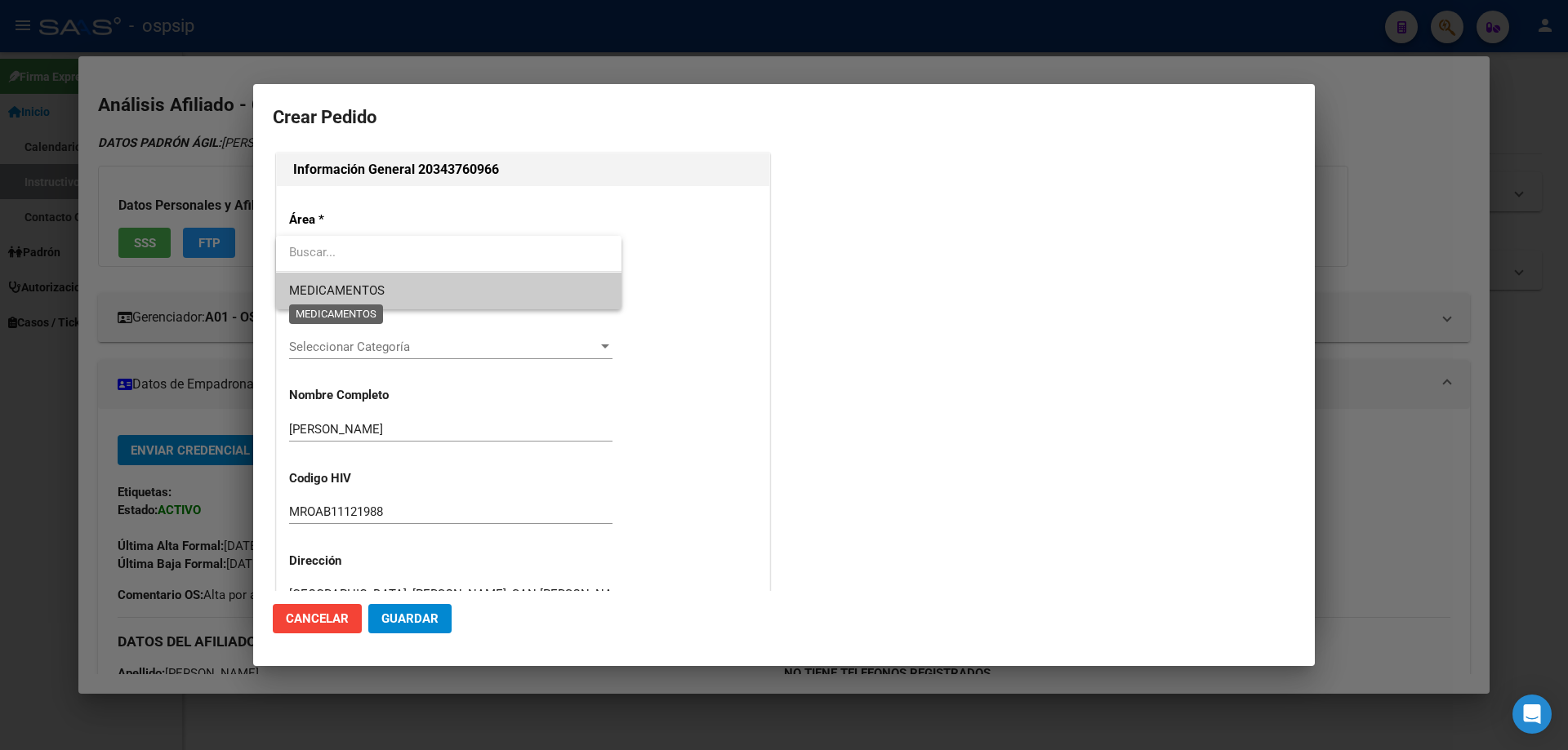
click at [319, 288] on span "MEDICAMENTOS" at bounding box center [337, 291] width 96 height 15
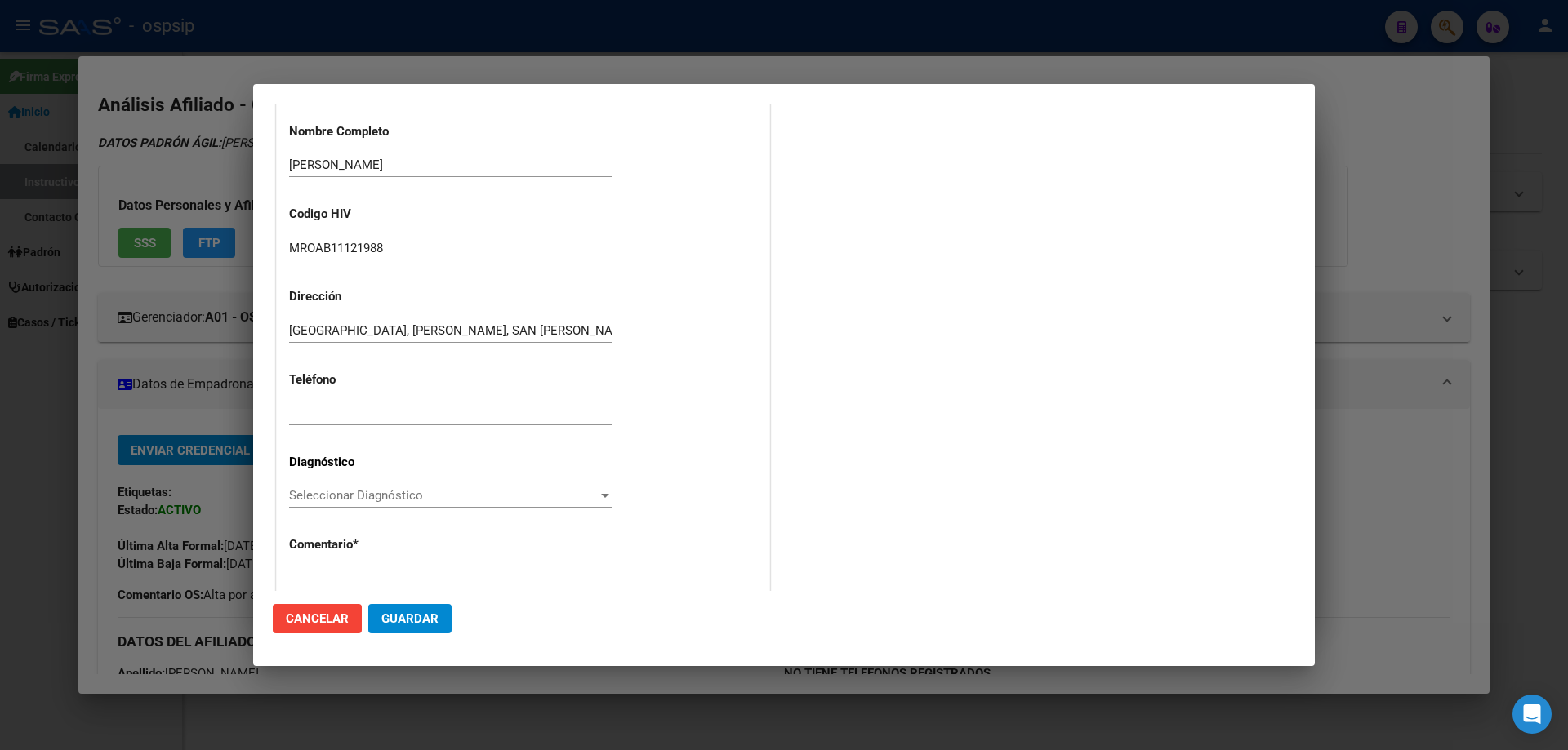
scroll to position [327, 0]
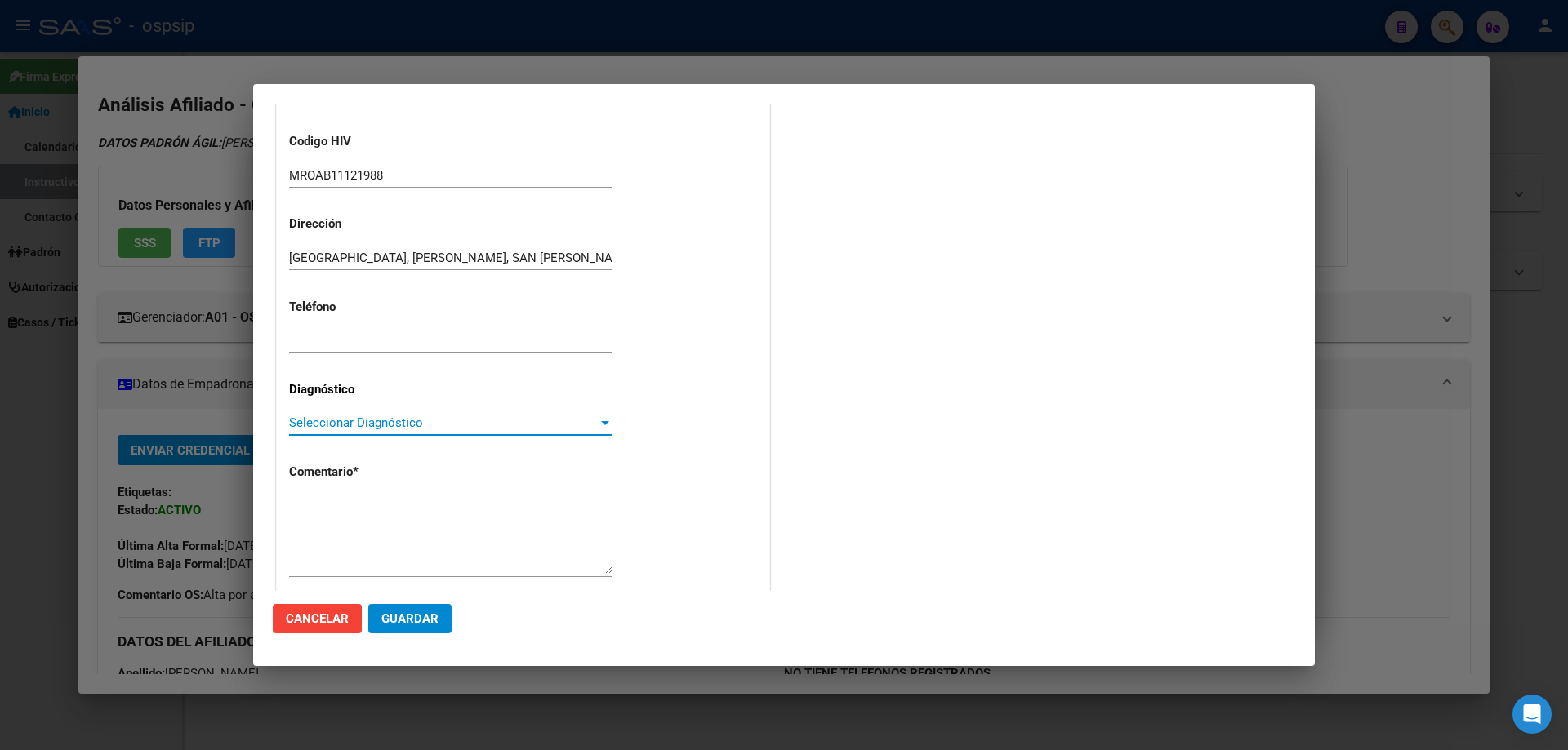
click at [315, 426] on span "Seleccionar Diagnóstico" at bounding box center [443, 423] width 309 height 15
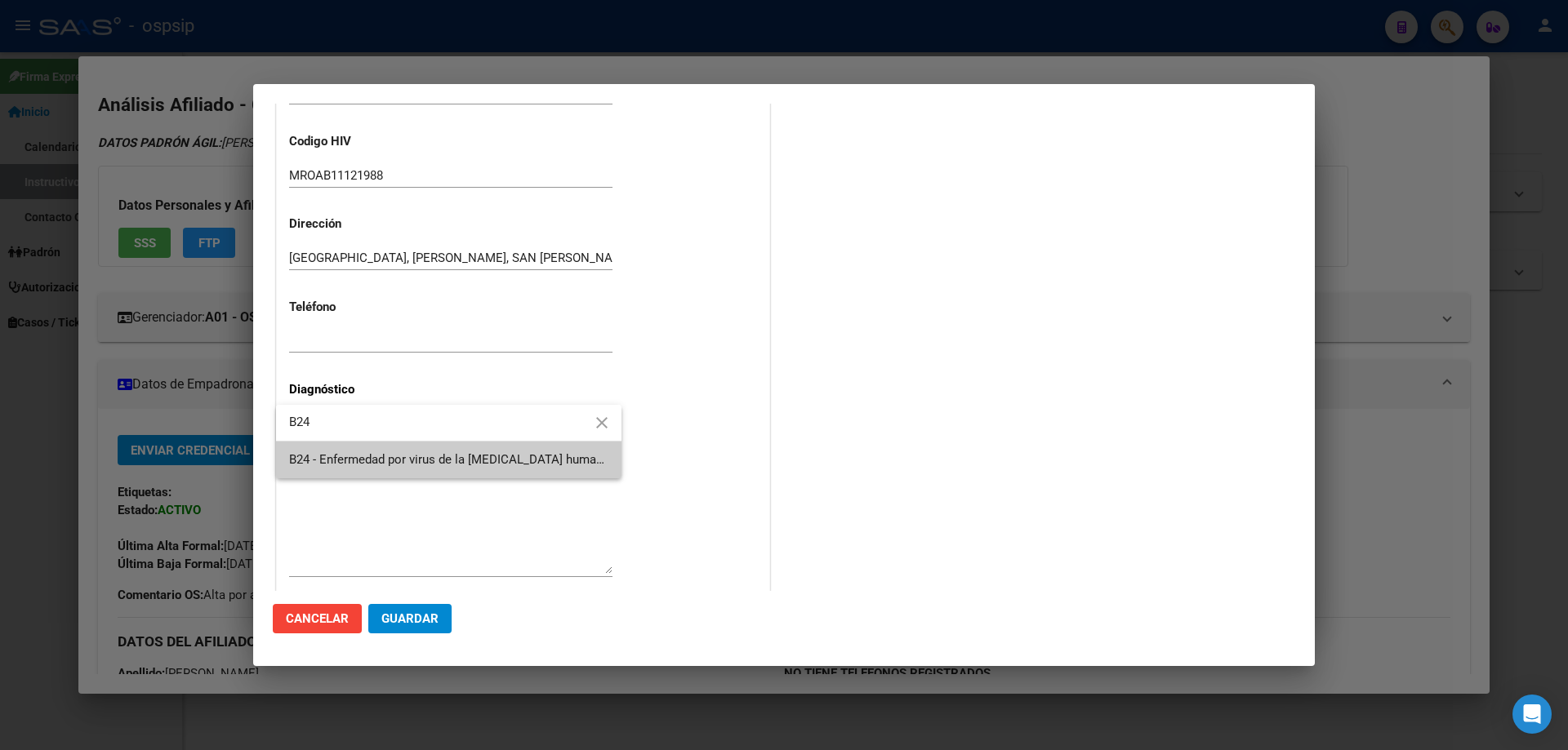
type input "B24"
click at [379, 481] on div at bounding box center [784, 375] width 1568 height 750
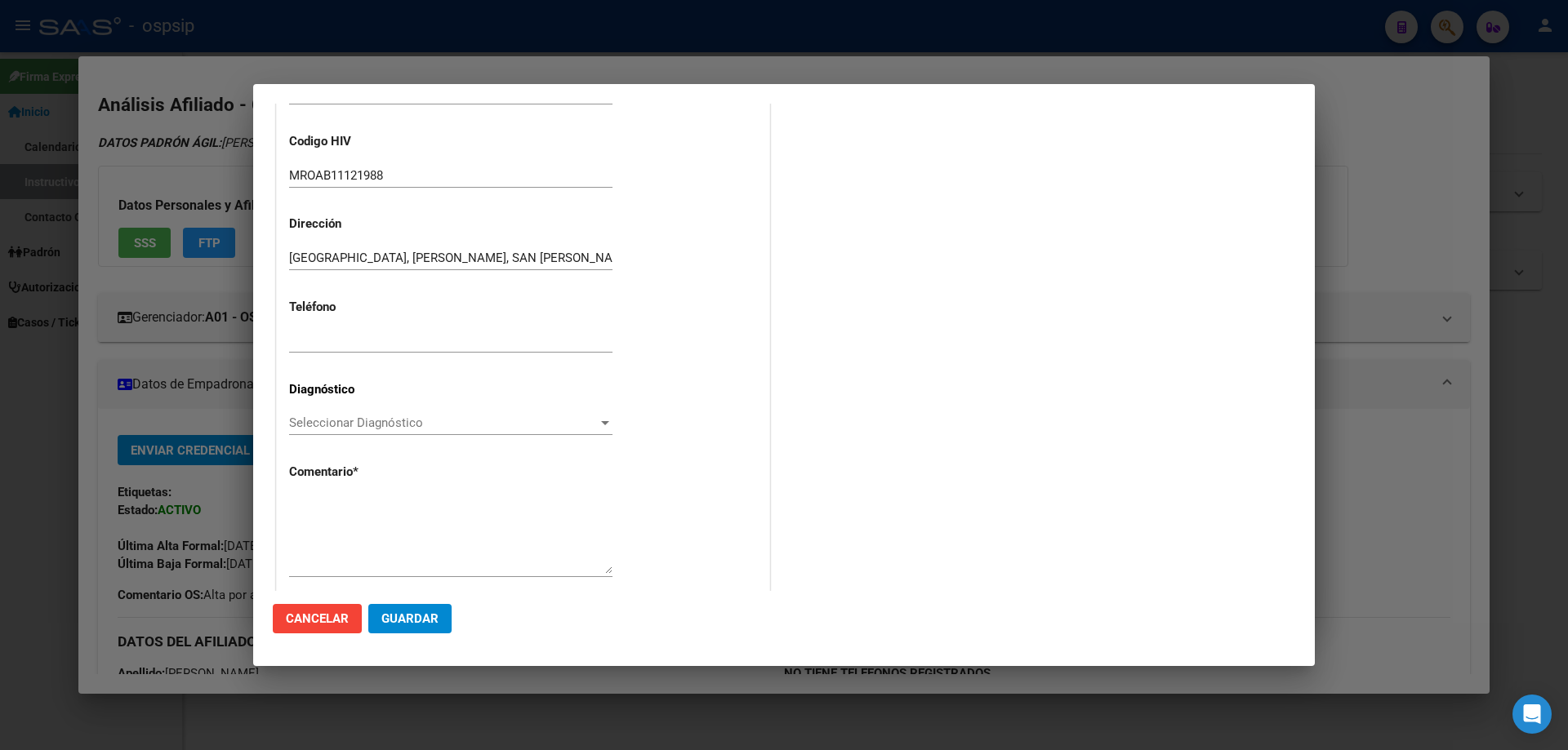
click at [383, 466] on p "Comentario *" at bounding box center [359, 472] width 141 height 19
click at [364, 425] on span "Seleccionar Diagnóstico" at bounding box center [443, 423] width 309 height 15
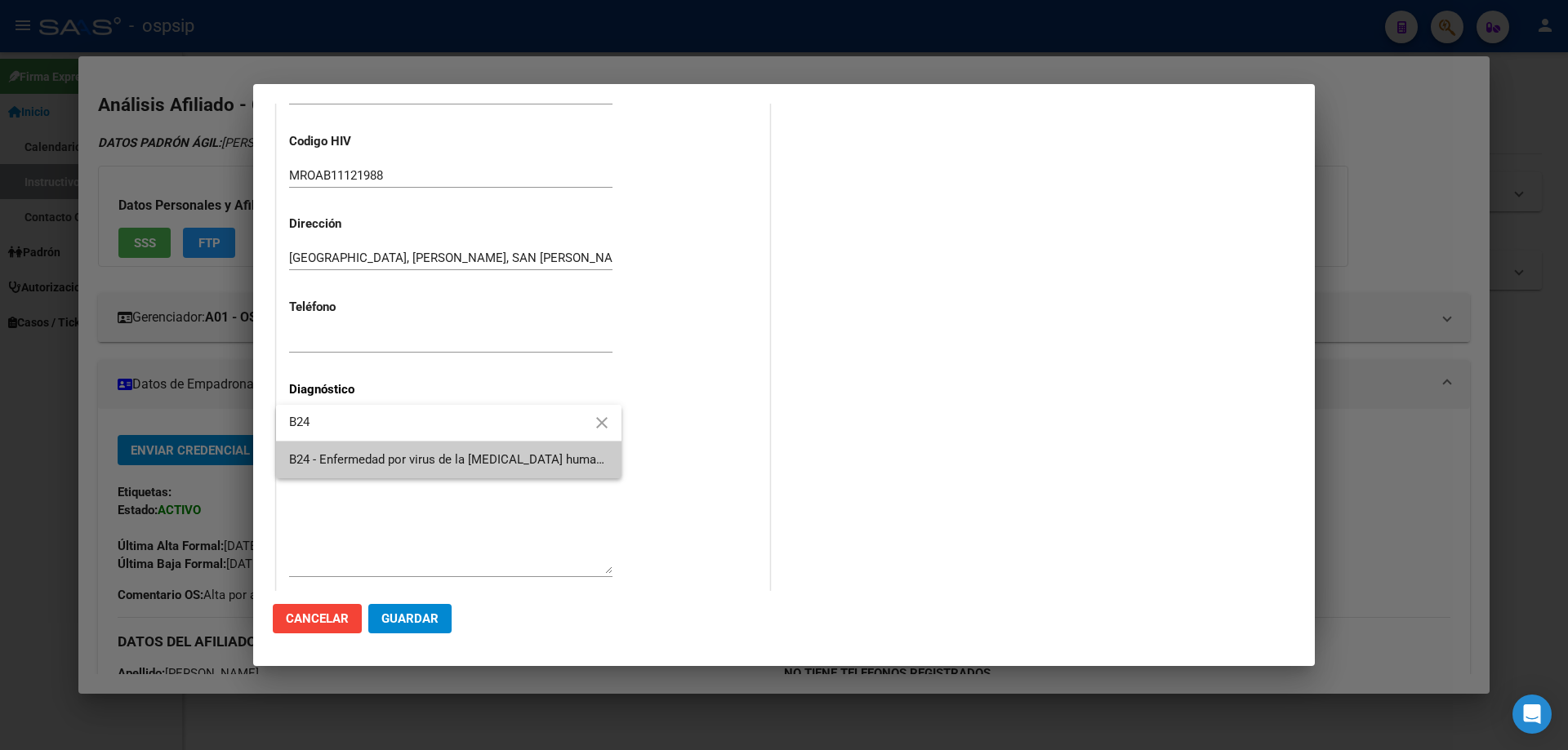
type input "B24"
click at [354, 453] on span "B24 - Enfermedad por virus de la [MEDICAL_DATA] humana [VIH], sin otra especifi…" at bounding box center [860, 460] width 1142 height 15
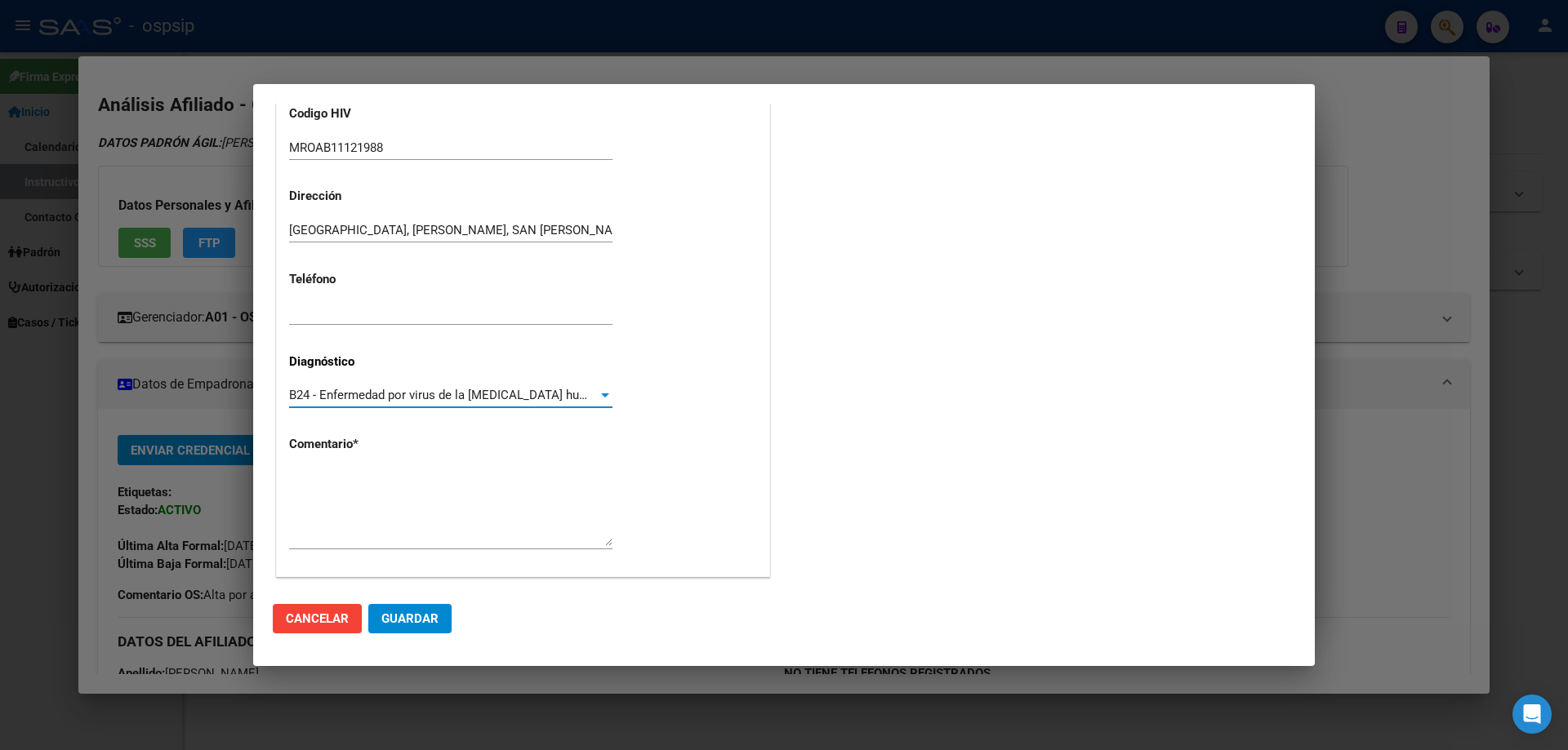
scroll to position [367, 0]
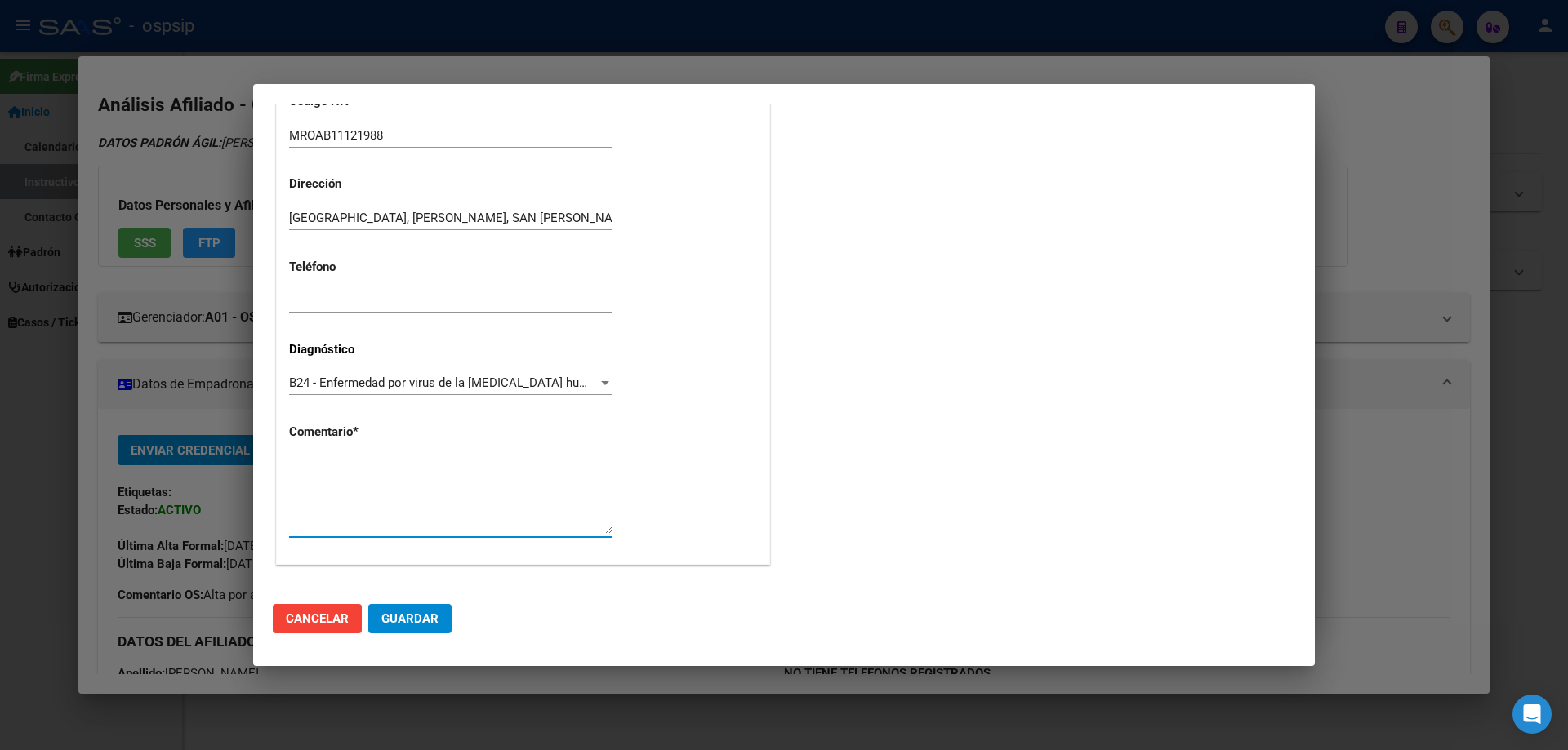
paste textarea "SIGLA CORRECTA: MROAB11121988 Medico Tratante: RICCO Correo electrónico: nico_t…"
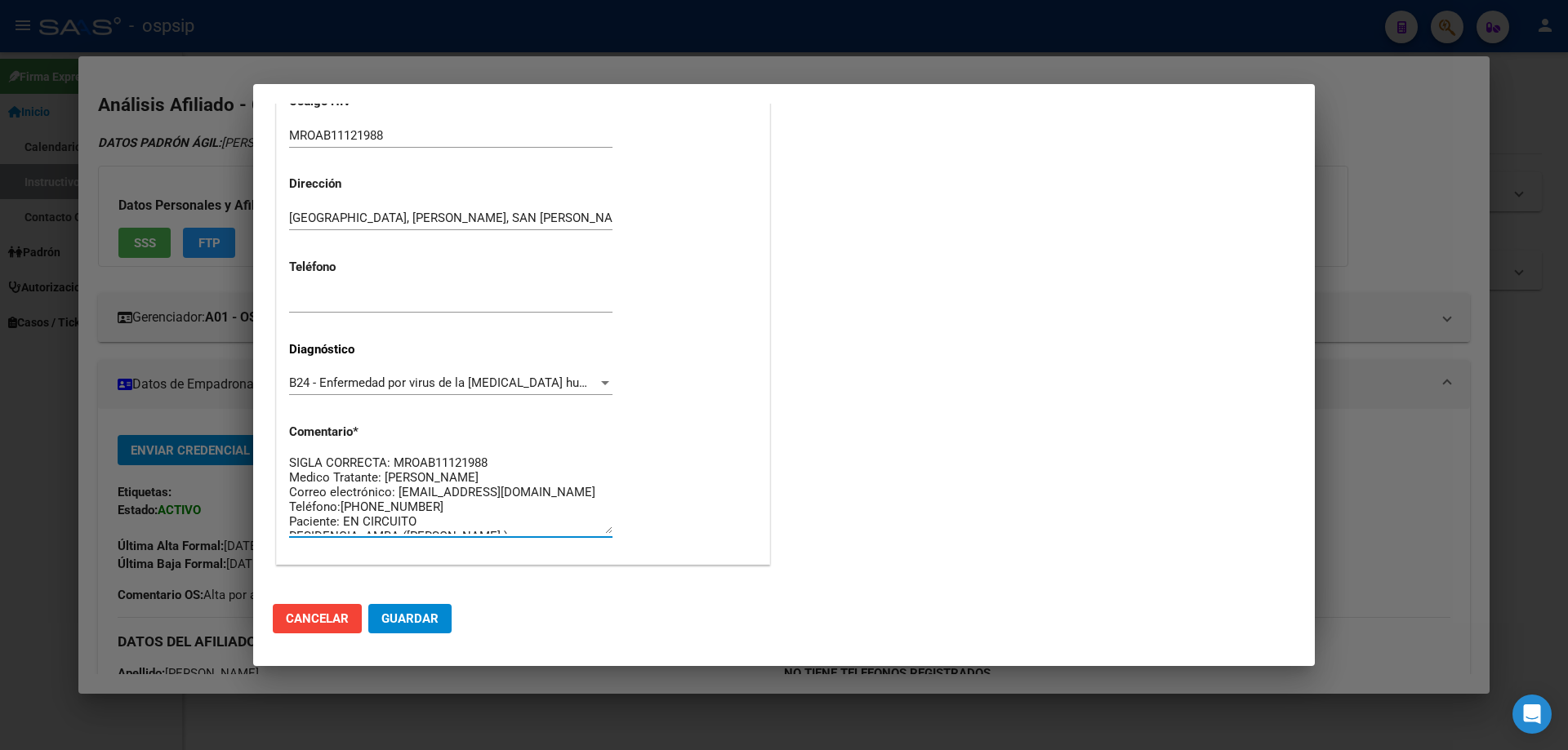
scroll to position [0, 0]
type textarea "SIGLA CORRECTA: MROAB11121988 Medico Tratante: RICCO Correo electrónico: nico_t…"
click at [429, 631] on button "Guardar" at bounding box center [410, 618] width 83 height 29
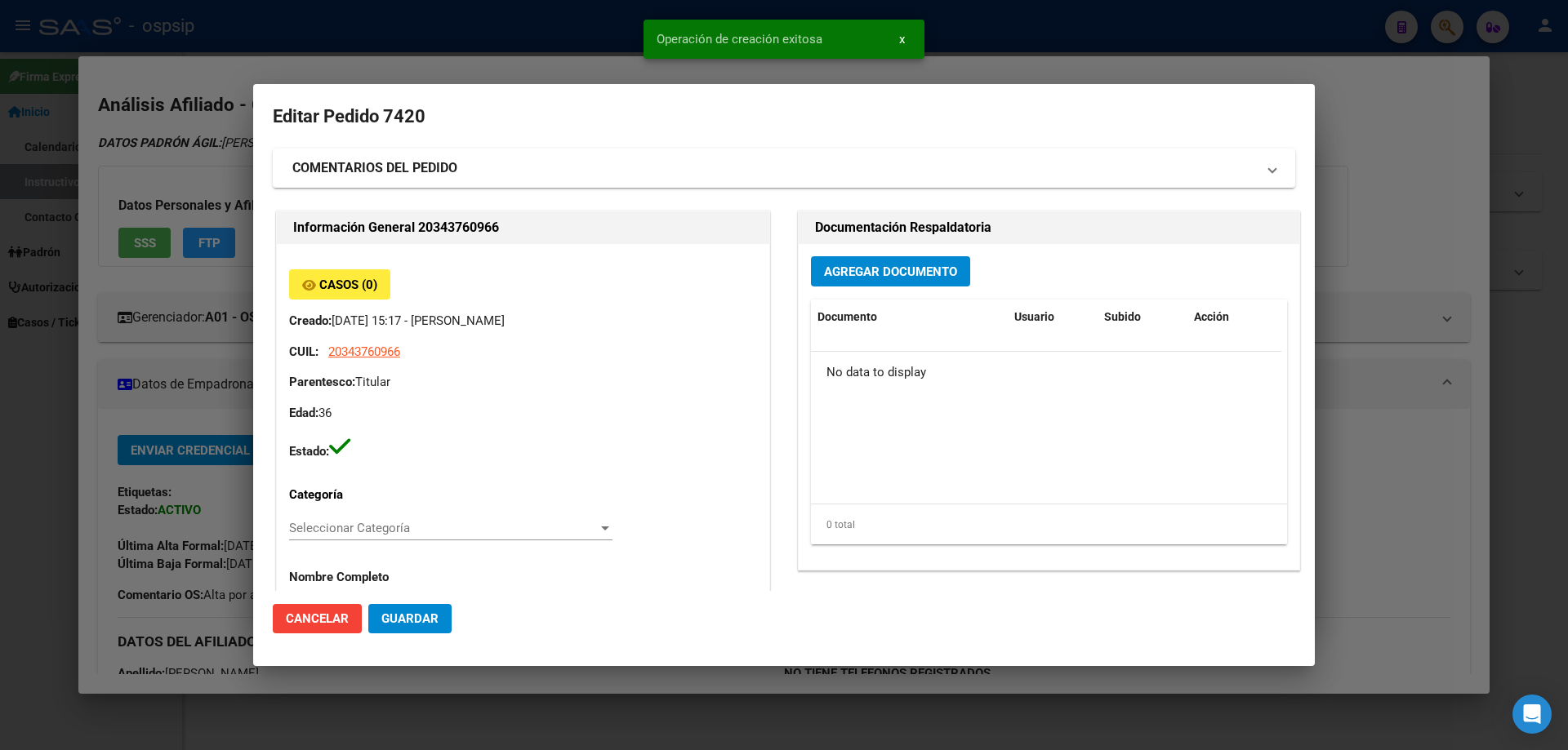
scroll to position [0, 0]
click at [858, 272] on span "Agregar Documento" at bounding box center [890, 273] width 133 height 15
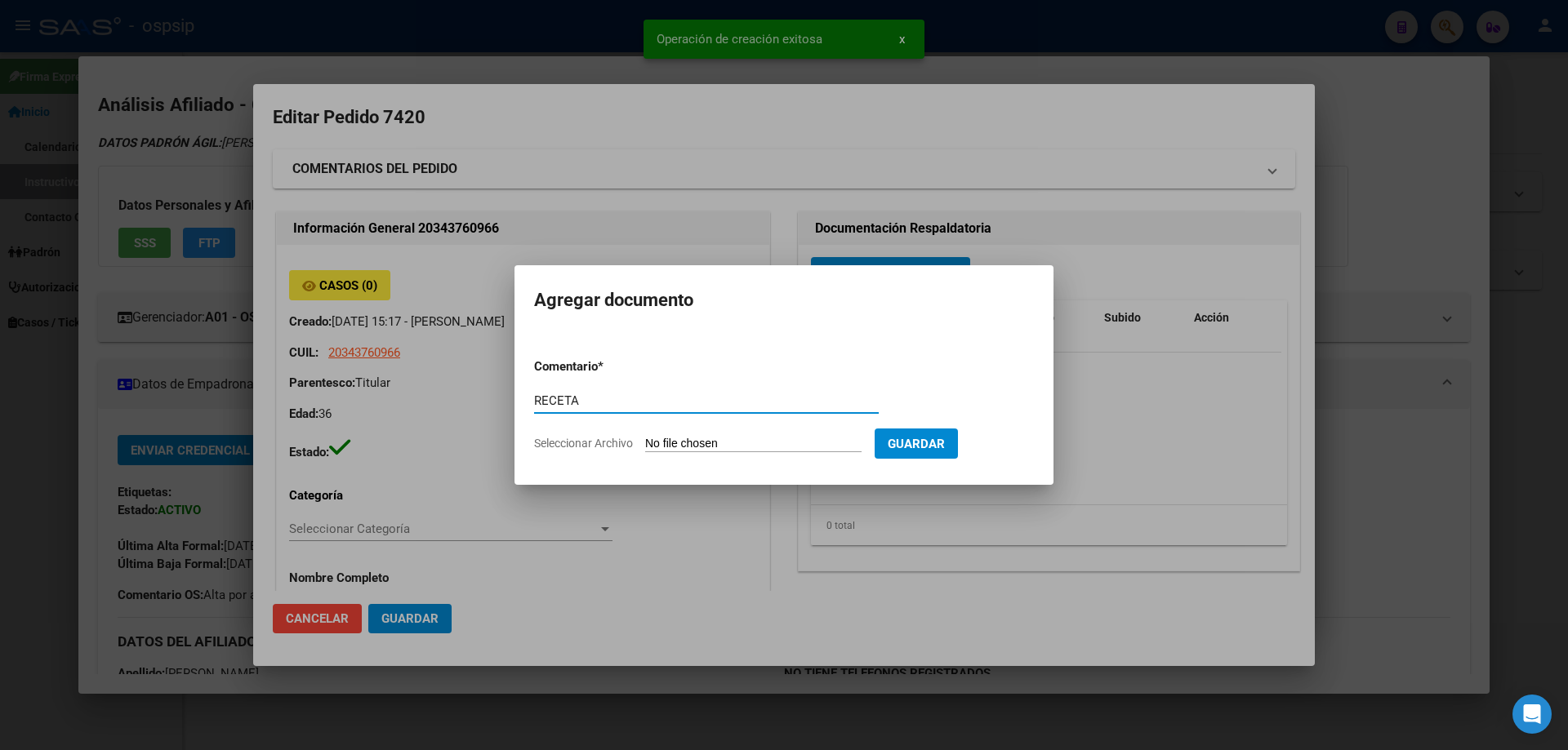
type input "RECETA"
click at [735, 444] on input "Seleccionar Archivo" at bounding box center [753, 444] width 216 height 16
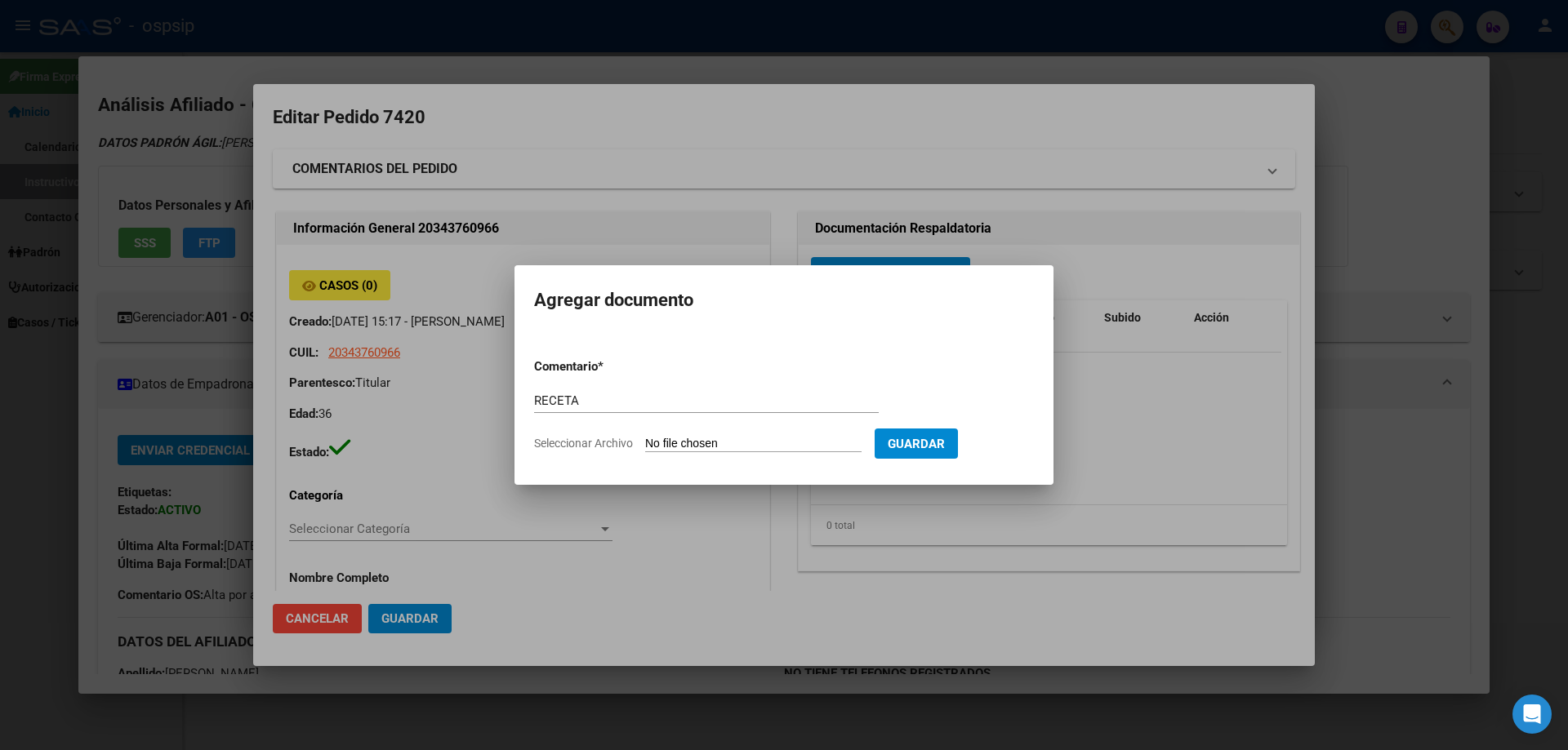
type input "C:\fakepath\receta_1 (28).pdf"
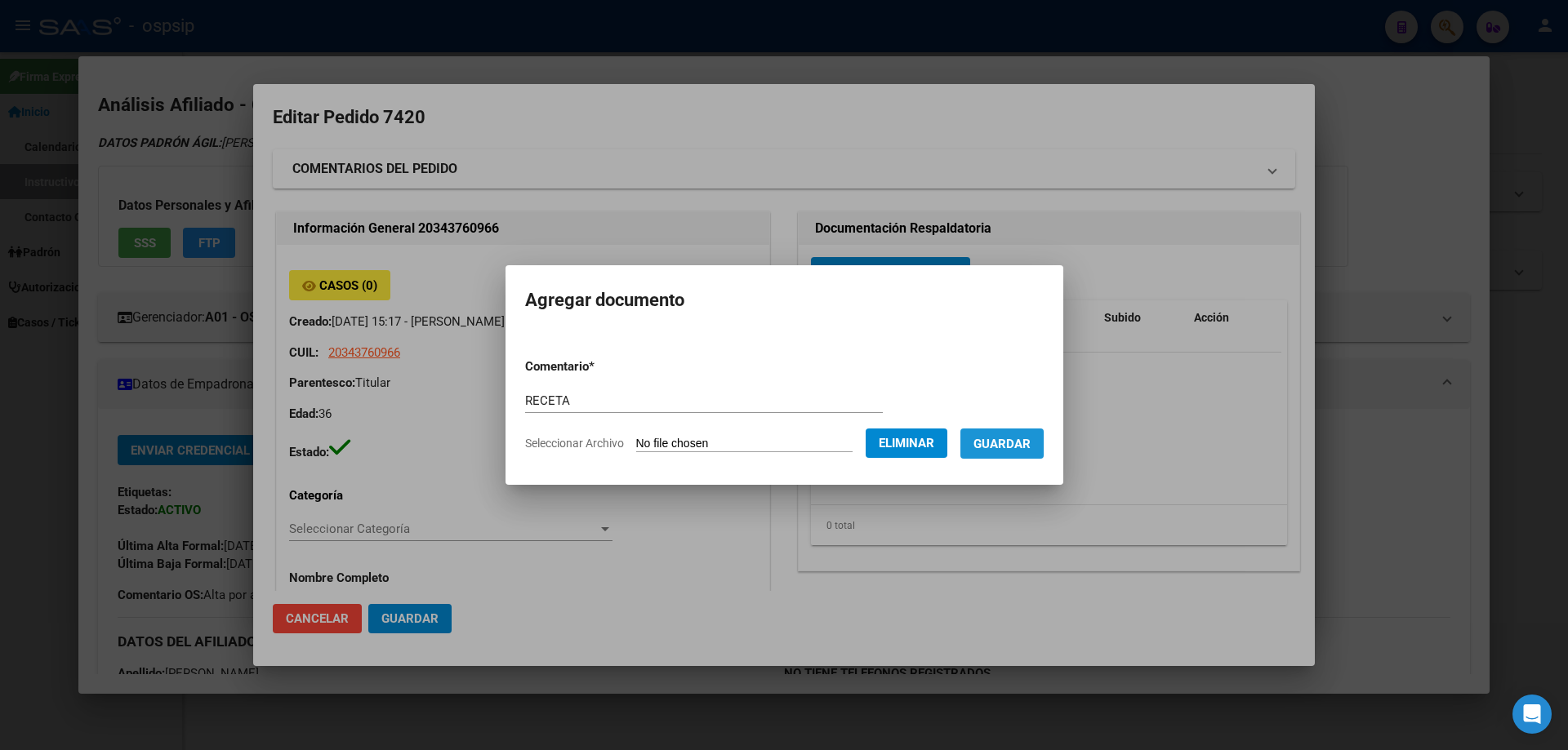
drag, startPoint x: 1041, startPoint y: 456, endPoint x: 1027, endPoint y: 445, distance: 17.8
click at [1035, 452] on button "Guardar" at bounding box center [1002, 443] width 83 height 30
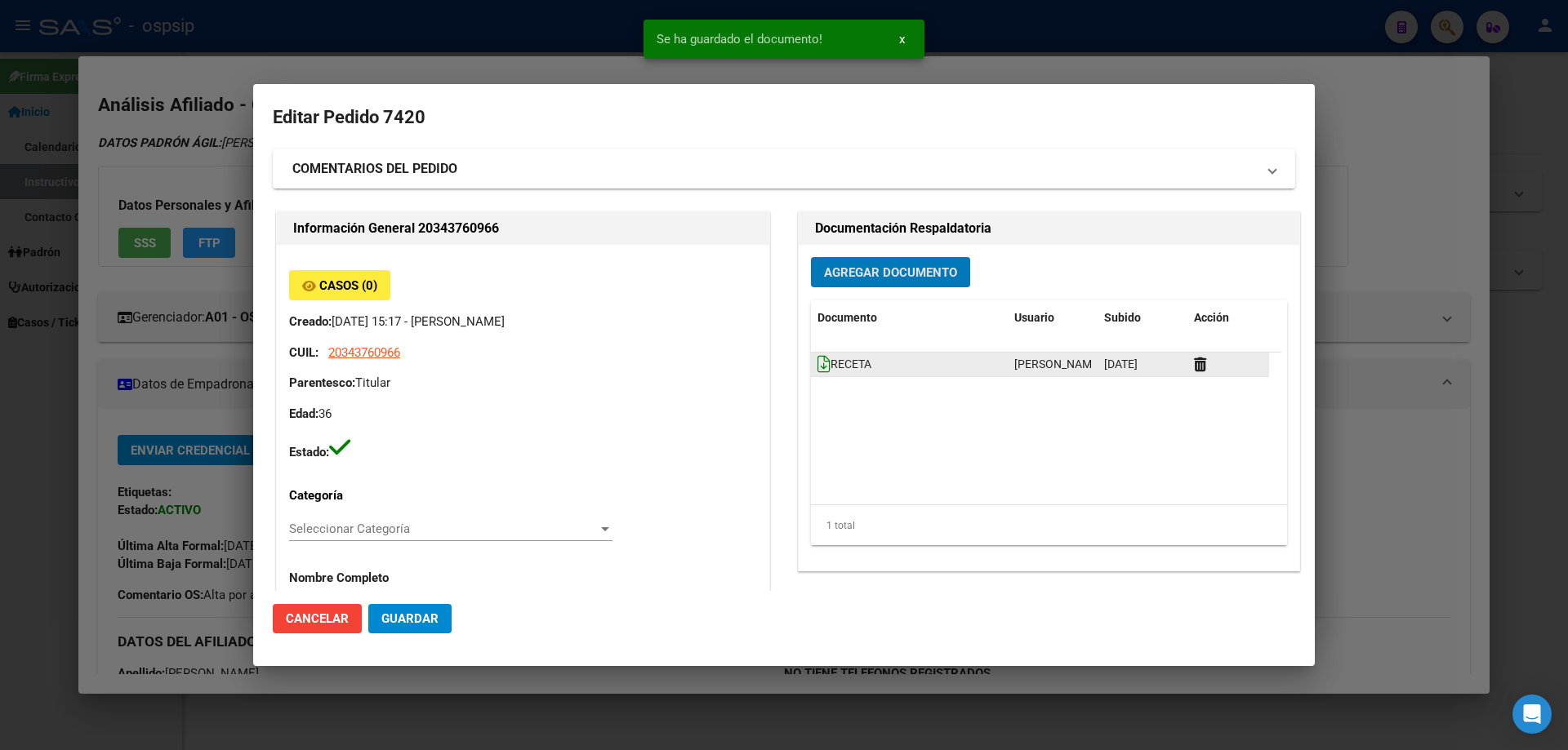
click at [818, 367] on icon at bounding box center [824, 364] width 13 height 18
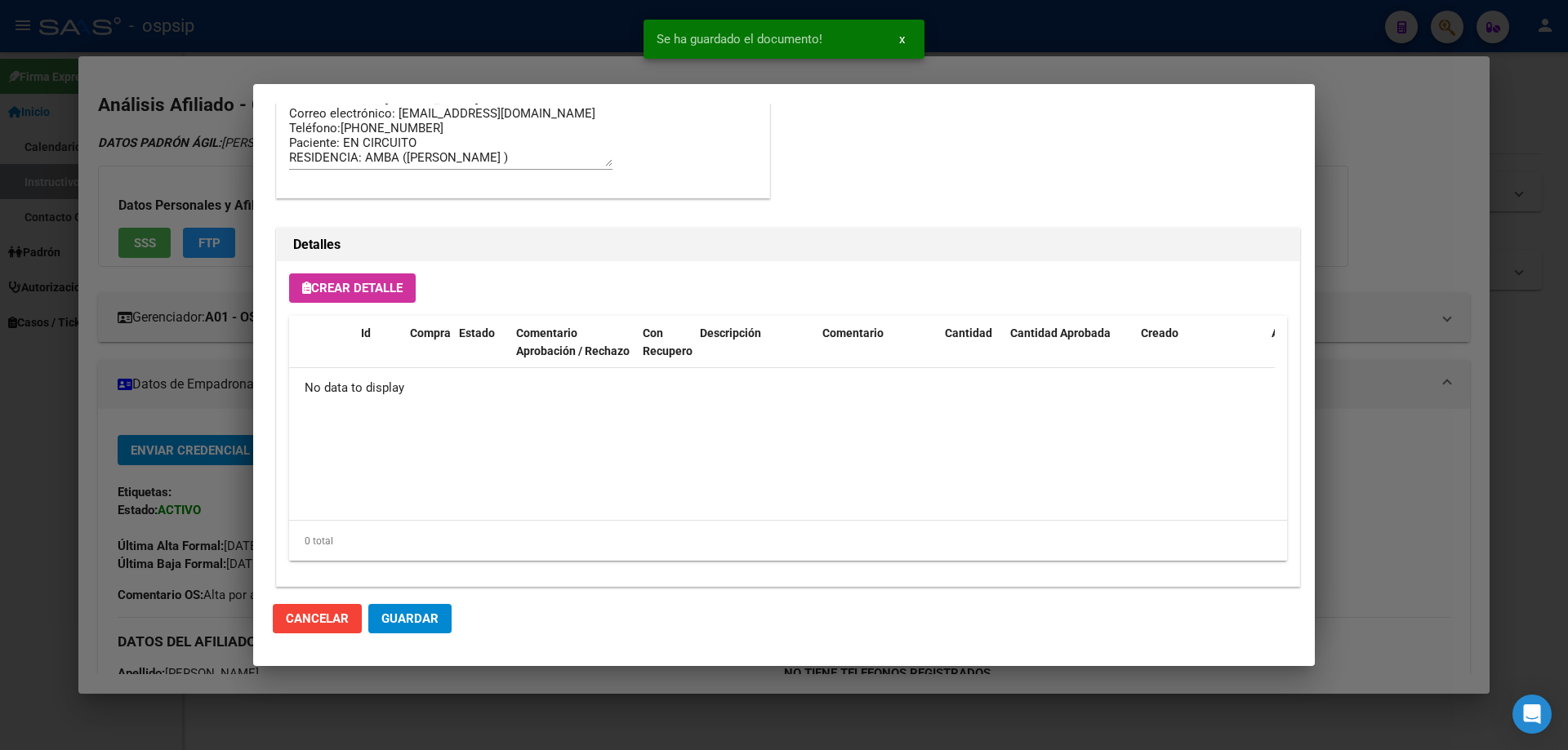
scroll to position [949, 0]
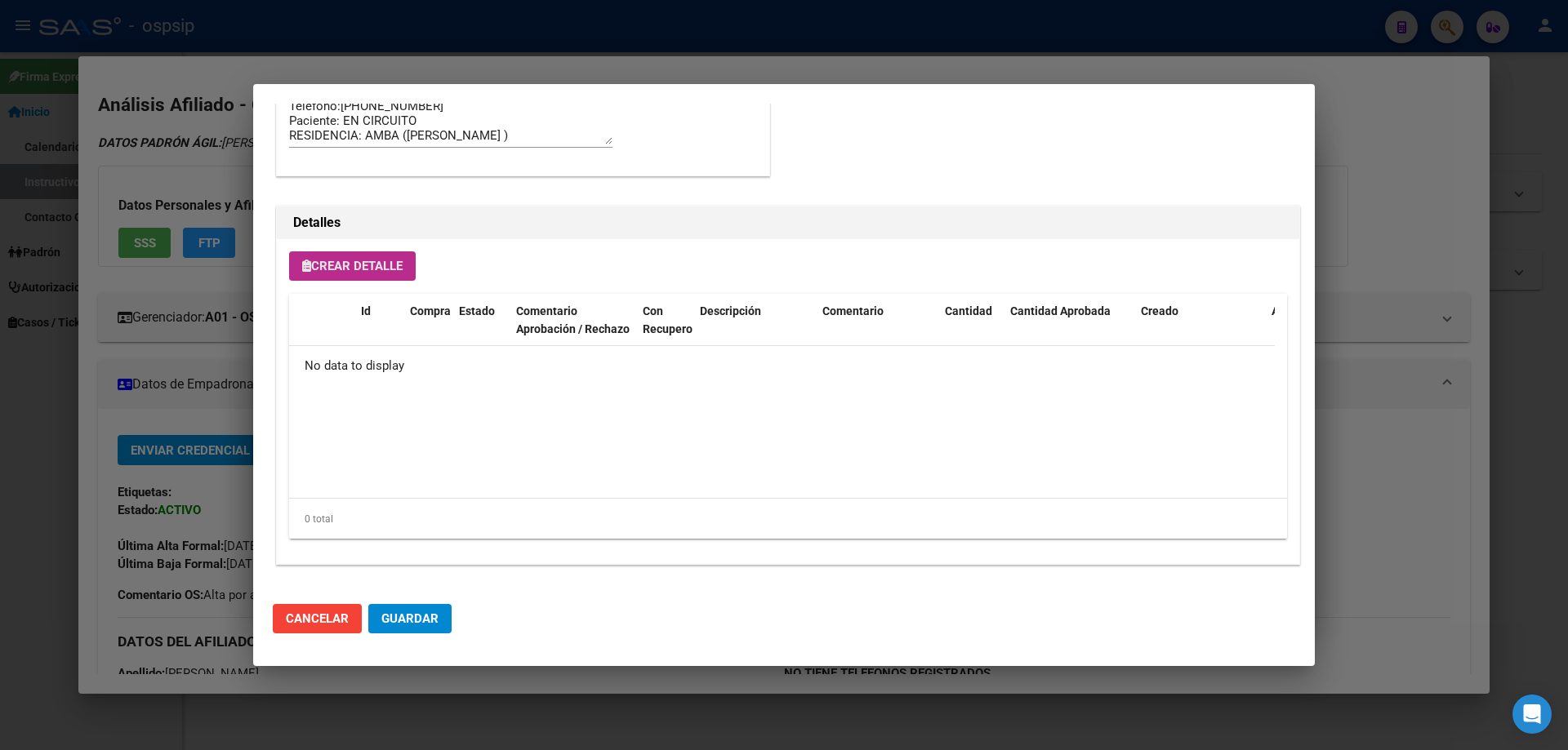
click at [376, 253] on button "Crear Detalle" at bounding box center [353, 265] width 126 height 29
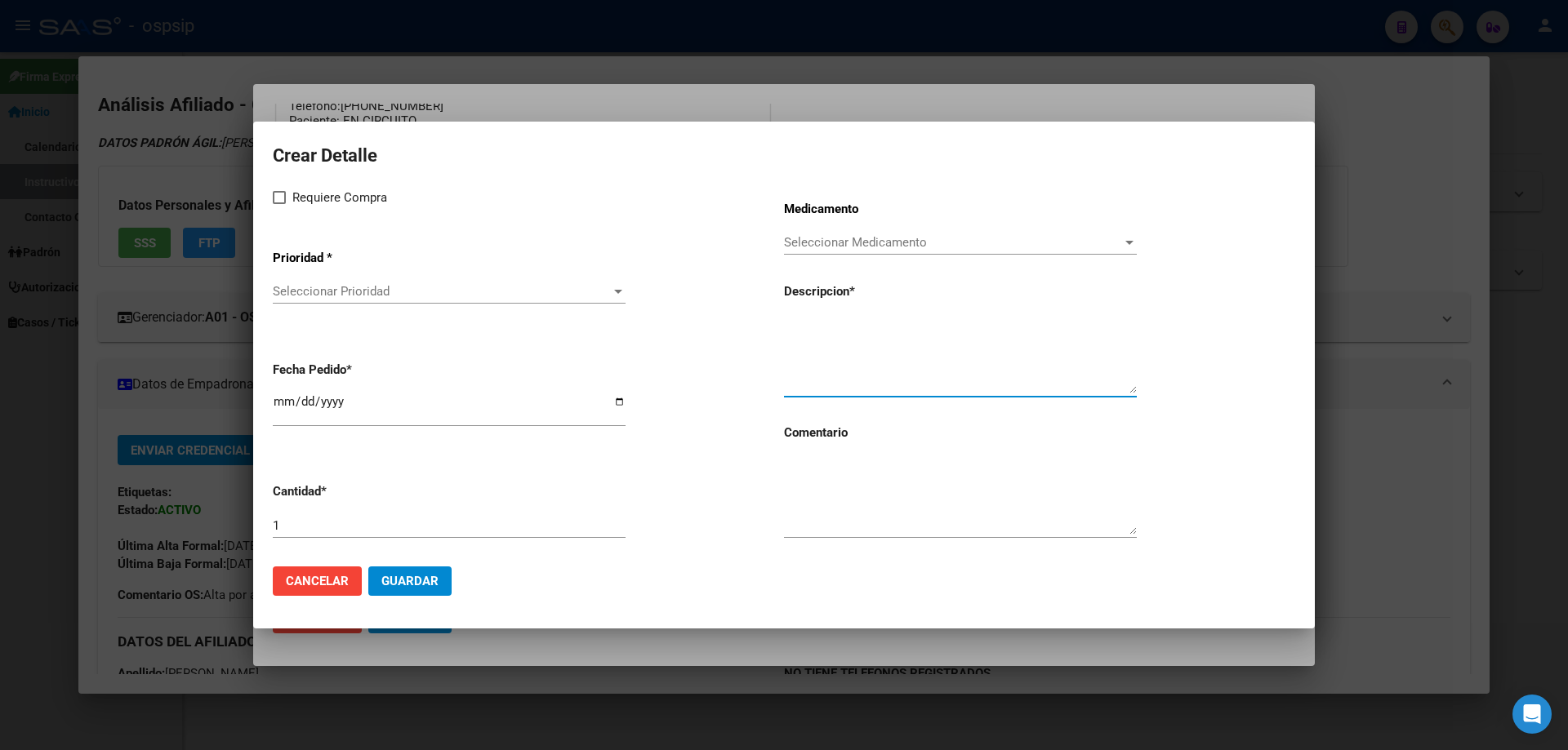
paste textarea "doravirina+lamivudina+tenofovir disoproxil 100mg/300mg/300mg comp.rec.x 30 (DOR…"
type textarea "doravirina+lamivudina+tenofovir disoproxil 100mg/300mg/300mg comp.rec.x 30 (DOR…"
click at [817, 495] on textarea at bounding box center [960, 496] width 353 height 76
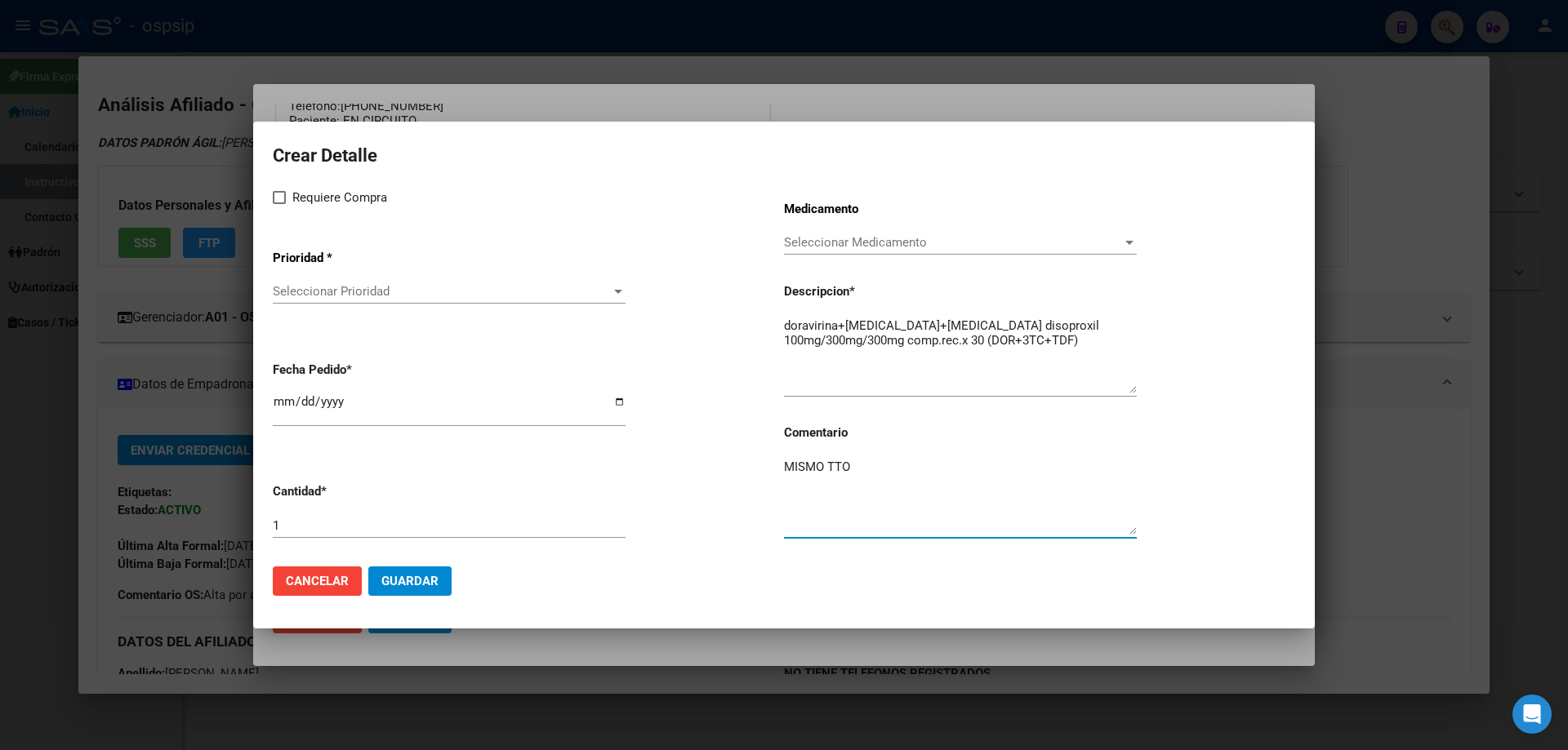
type textarea "MISMO TTO"
click at [277, 195] on span at bounding box center [279, 198] width 13 height 13
click at [279, 204] on input "Requiere Compra" at bounding box center [279, 204] width 1 height 1
checkbox input "true"
click at [316, 274] on app-drop-down-list "Prioridad * Seleccionar Prioridad Seleccionar Prioridad" at bounding box center [528, 278] width 512 height 82
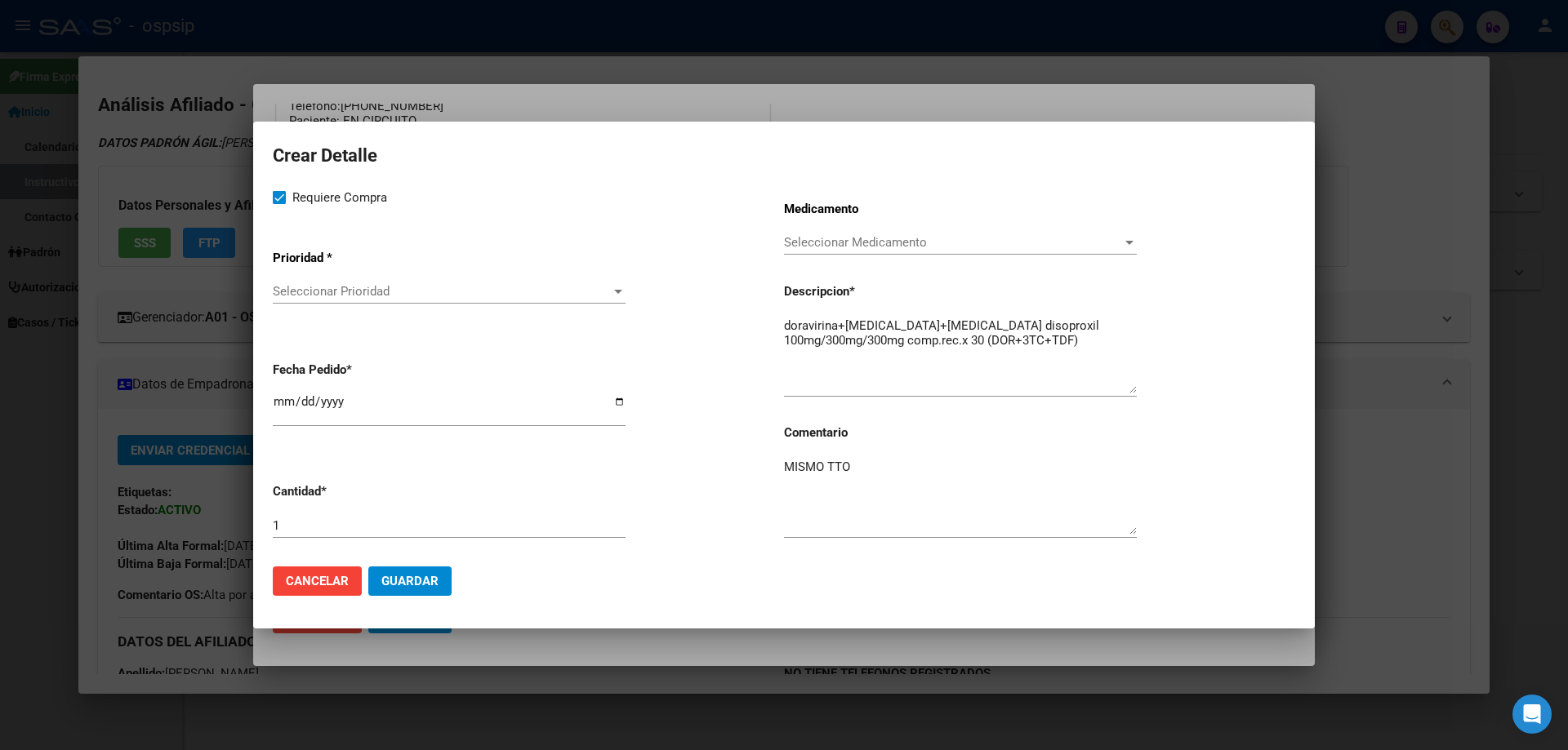
click at [327, 303] on div "Seleccionar Prioridad Seleccionar Prioridad" at bounding box center [449, 291] width 353 height 24
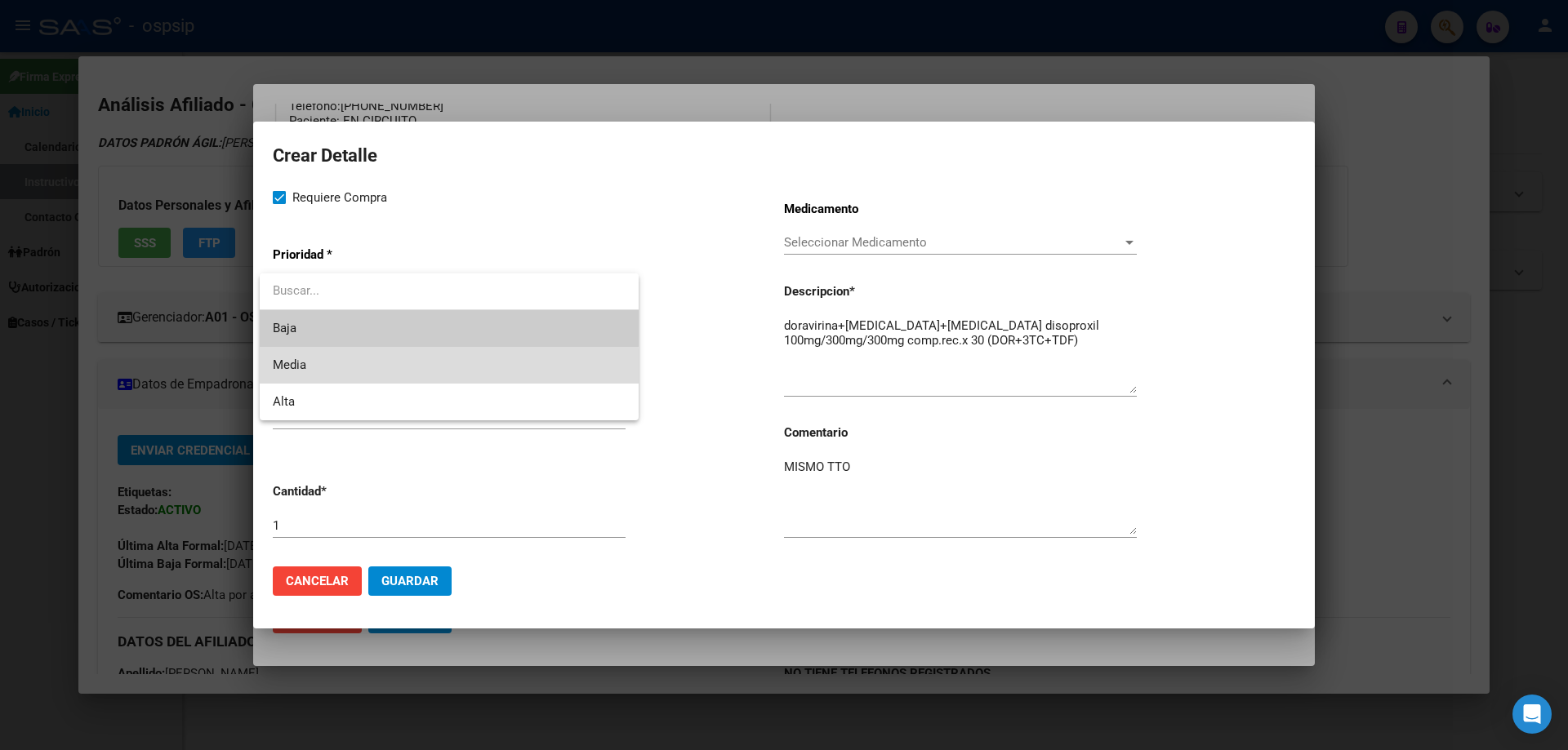
click at [310, 381] on span "Media" at bounding box center [449, 365] width 353 height 37
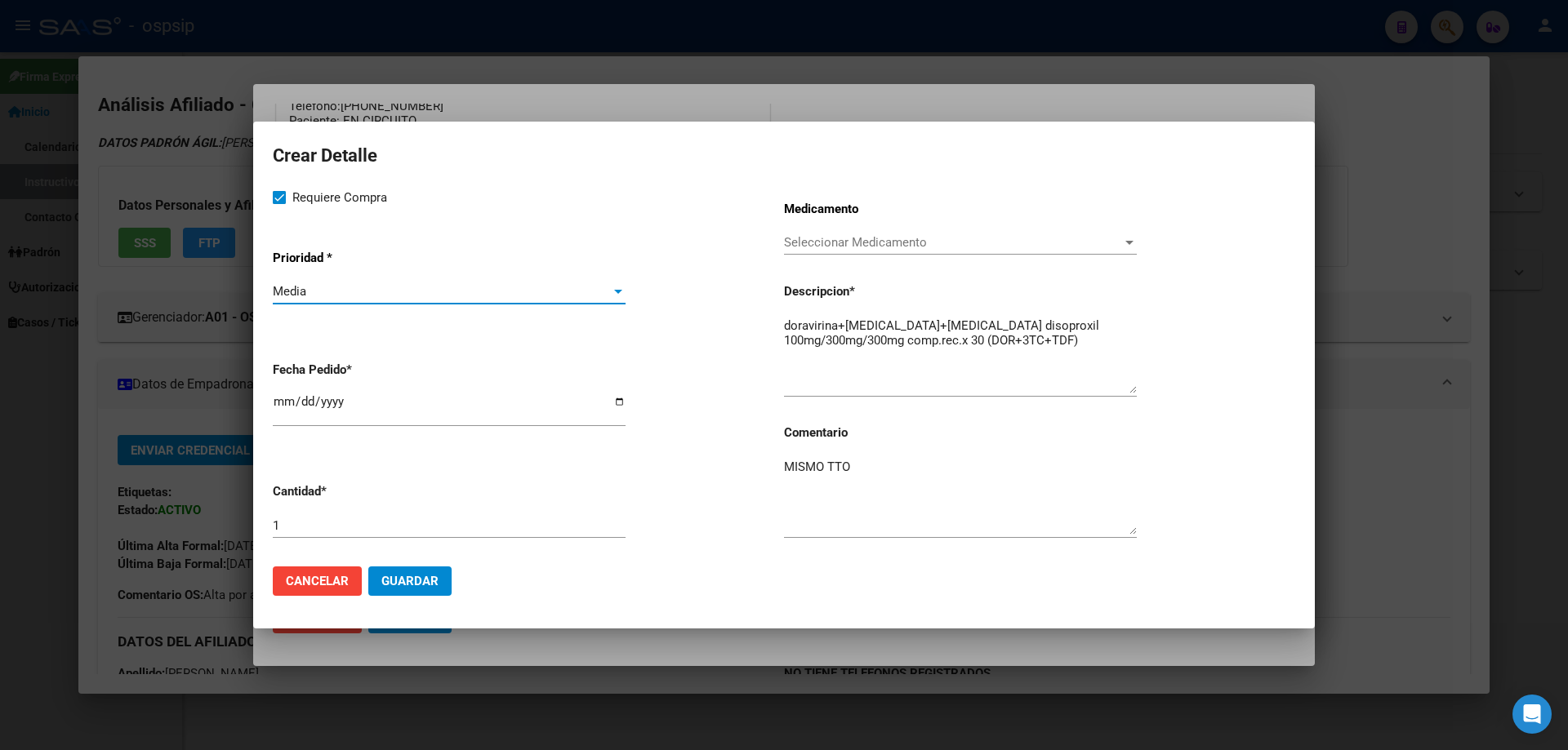
click at [278, 410] on input "[DATE]" at bounding box center [449, 407] width 353 height 26
type input "2025-10-02"
click at [423, 602] on mat-dialog-actions "Cancelar Guardar" at bounding box center [784, 581] width 1022 height 56
click at [431, 585] on span "Guardar" at bounding box center [409, 581] width 57 height 15
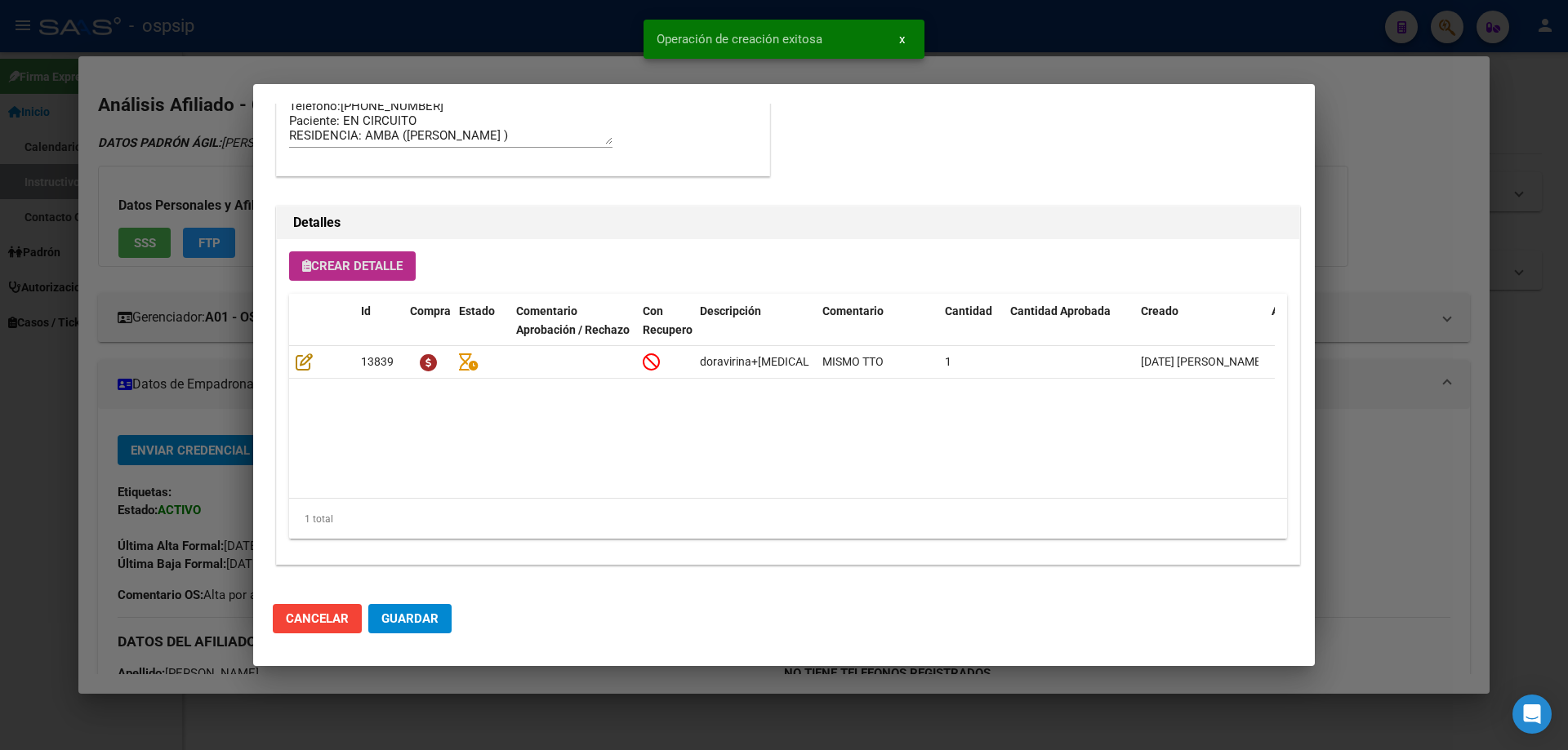
click at [413, 623] on span "Guardar" at bounding box center [409, 619] width 57 height 15
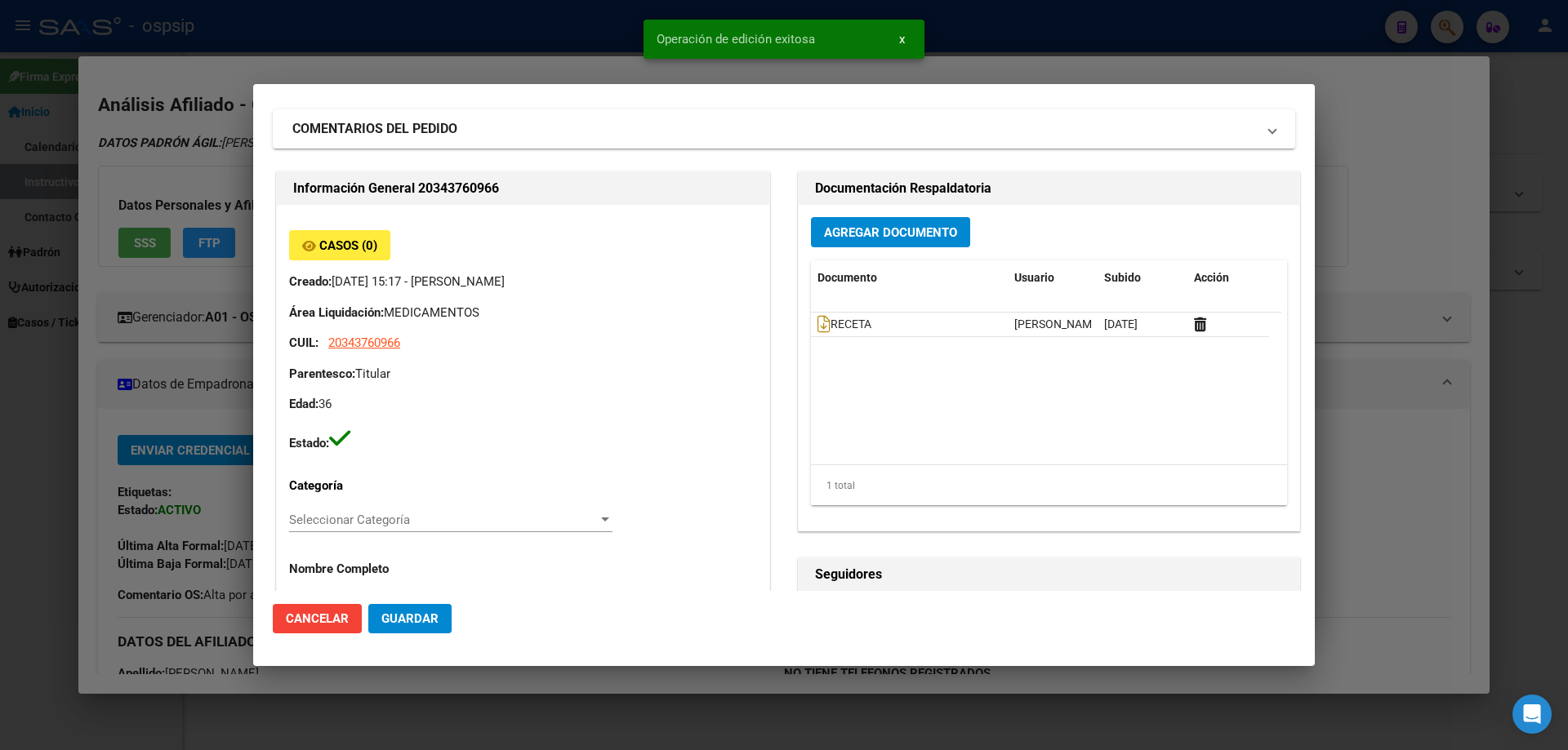
scroll to position [0, 0]
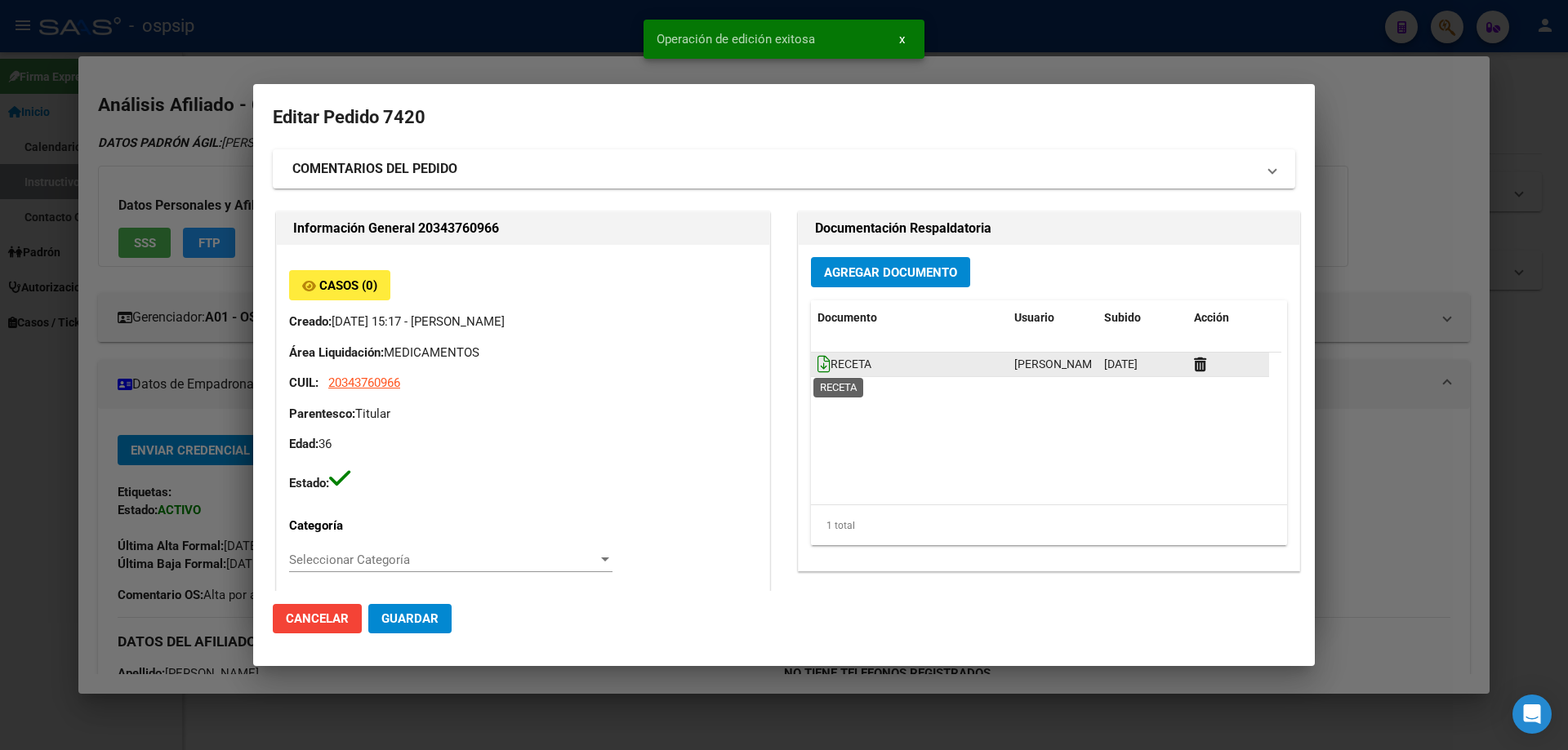
click at [818, 368] on icon at bounding box center [824, 364] width 13 height 18
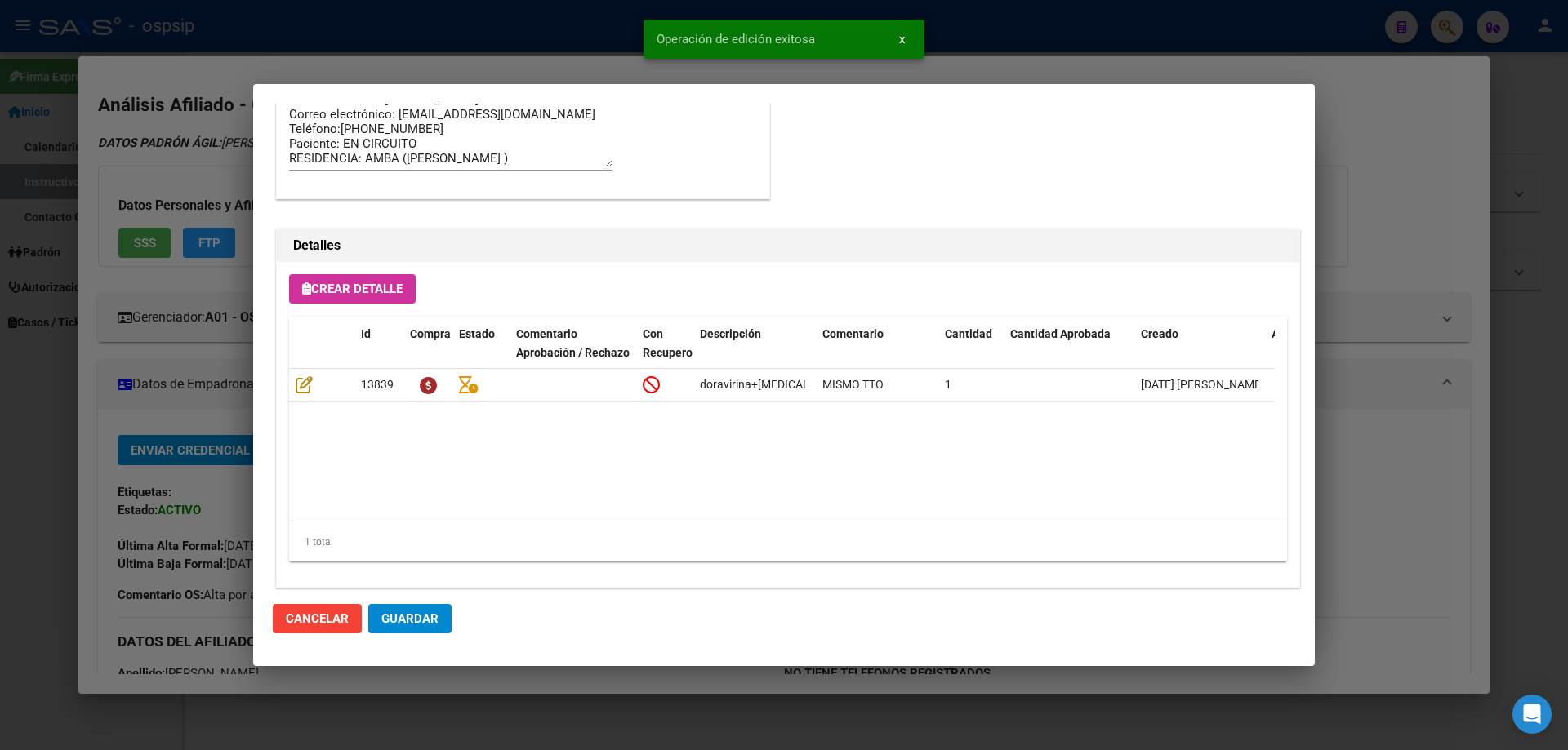
scroll to position [979, 0]
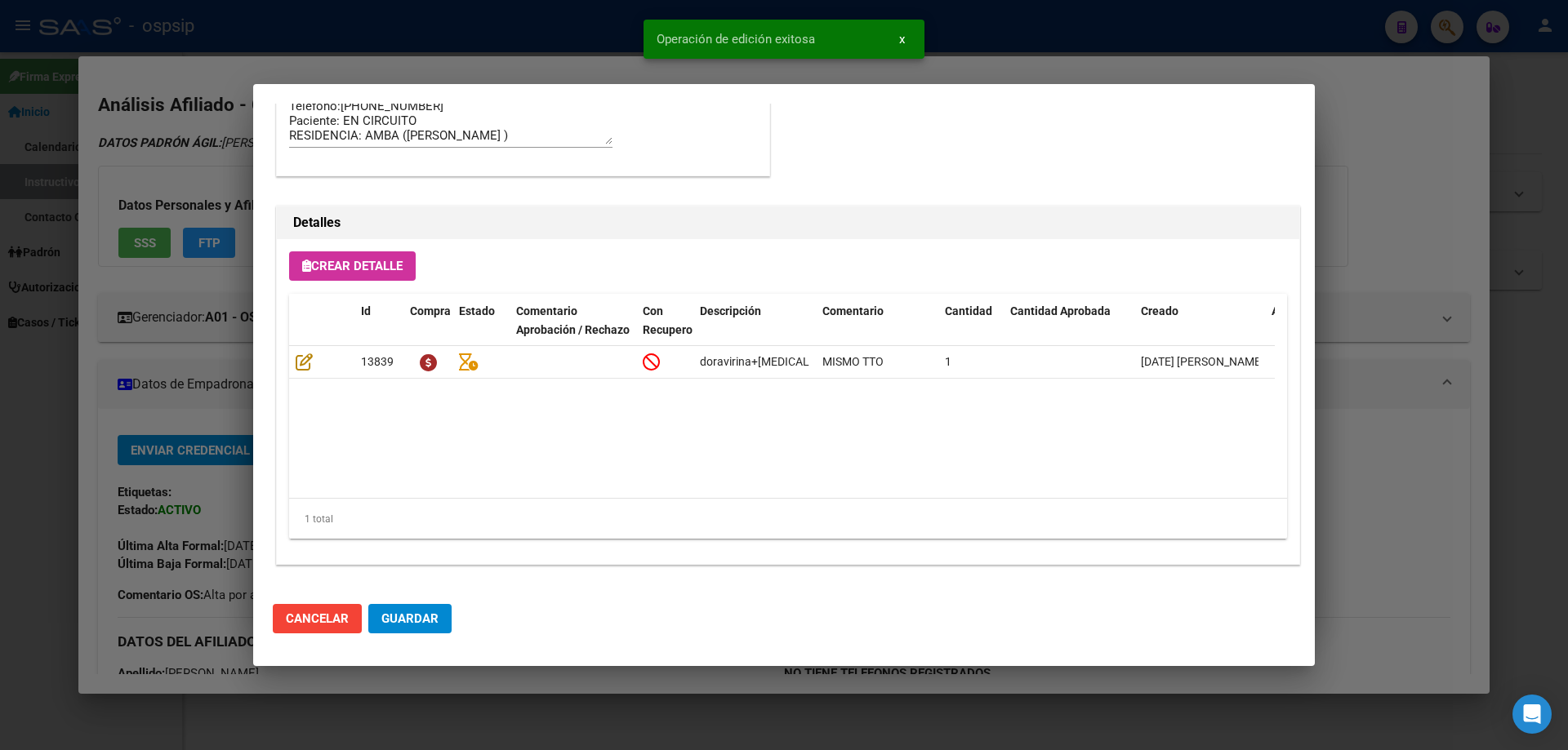
click at [438, 623] on button "Guardar" at bounding box center [410, 618] width 83 height 29
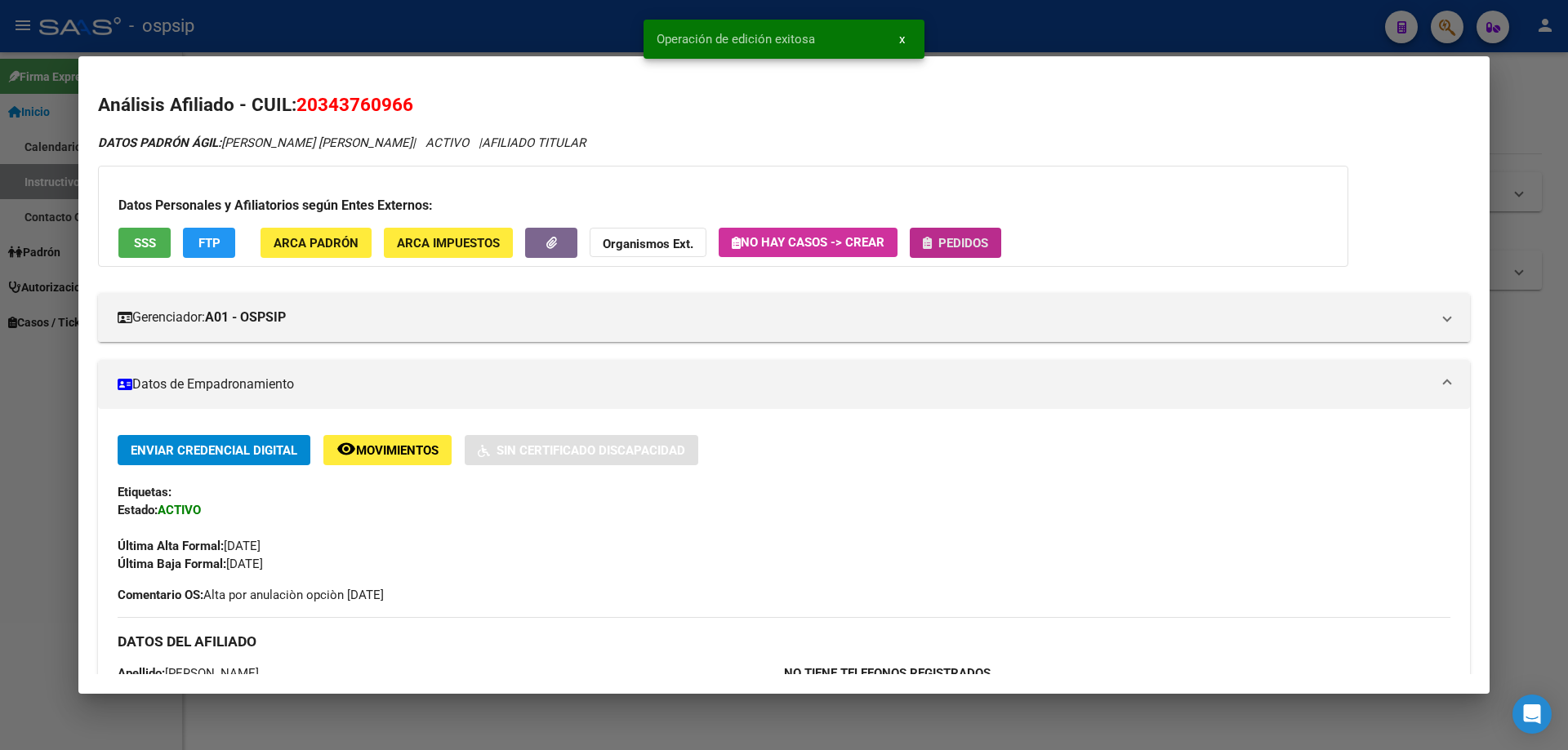
click at [972, 243] on span "Pedidos" at bounding box center [963, 244] width 50 height 15
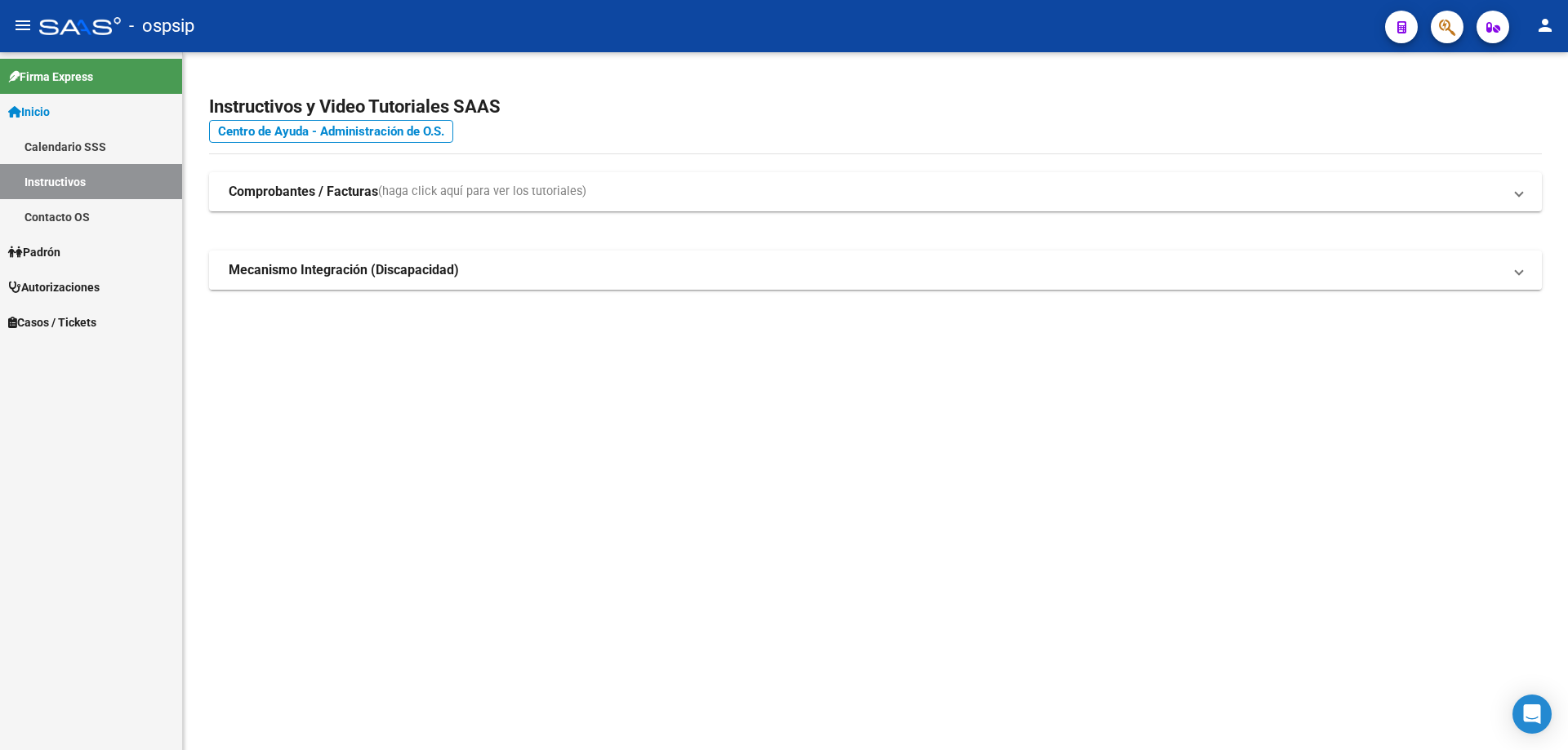
drag, startPoint x: 1442, startPoint y: 28, endPoint x: 670, endPoint y: 257, distance: 805.2
click at [1395, 67] on div "menu - ospsip person Firma Express Inicio Calendario SSS Instructivos Contacto …" at bounding box center [784, 375] width 1568 height 750
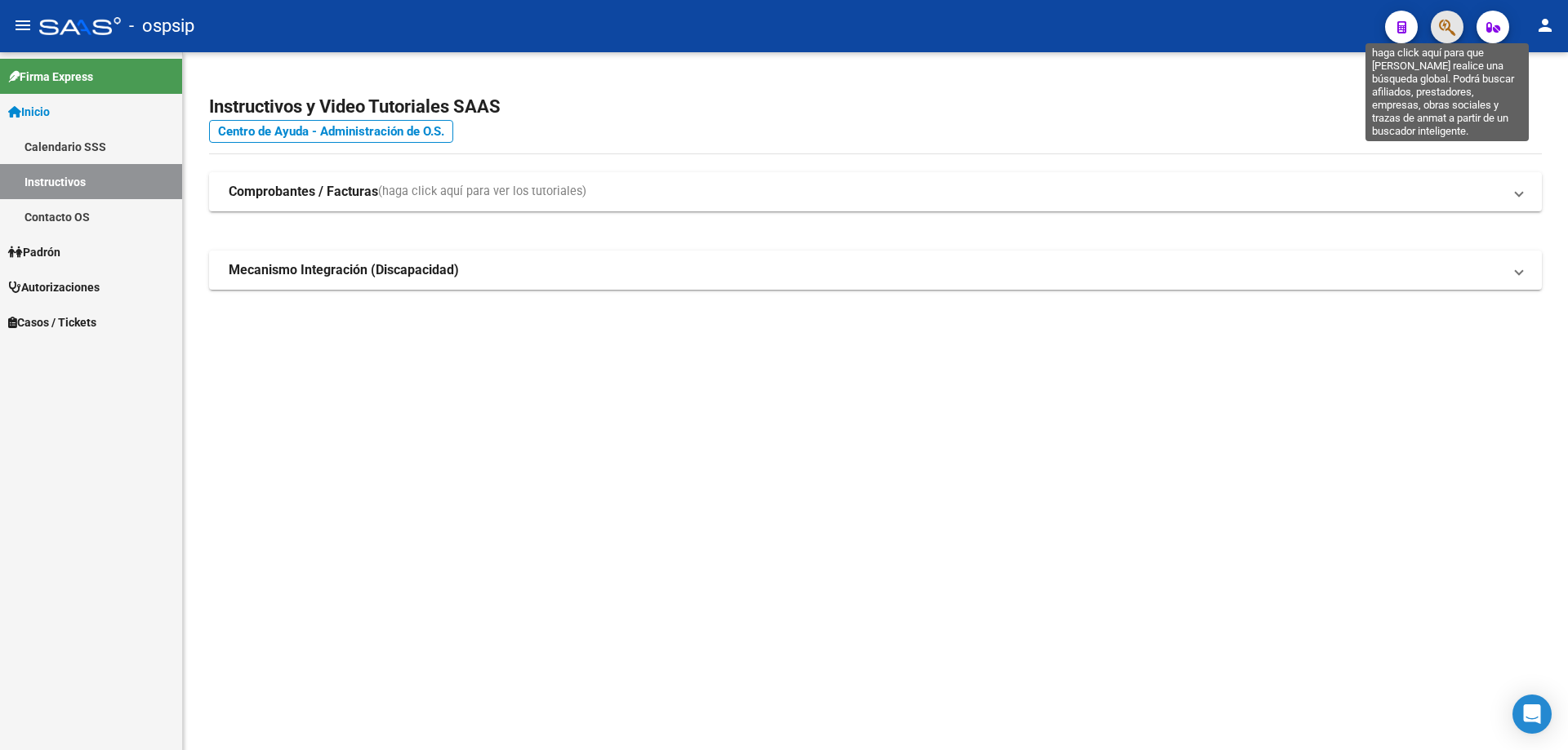
click at [1455, 28] on icon "button" at bounding box center [1447, 27] width 17 height 19
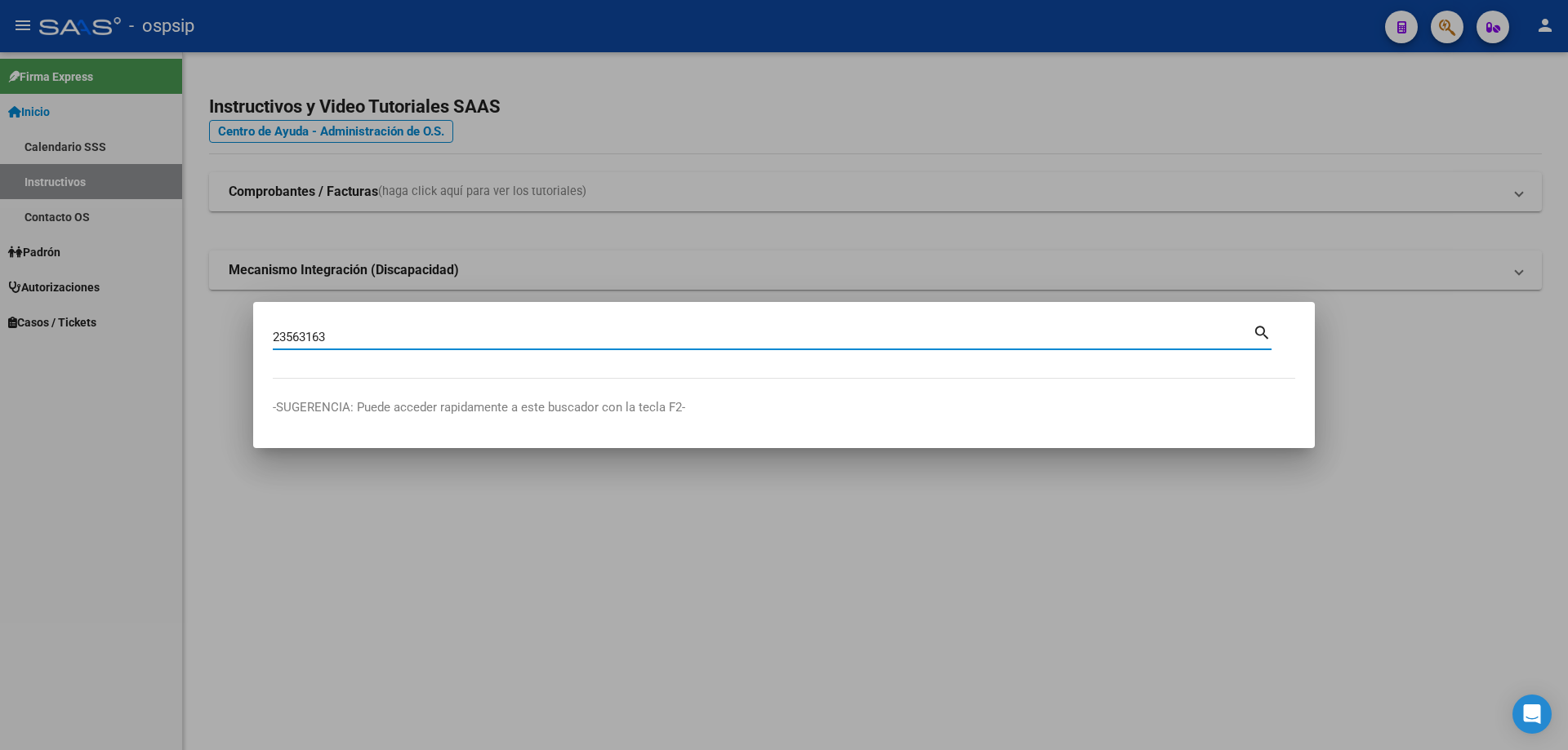
type input "23563163"
click at [343, 518] on div at bounding box center [784, 375] width 1568 height 750
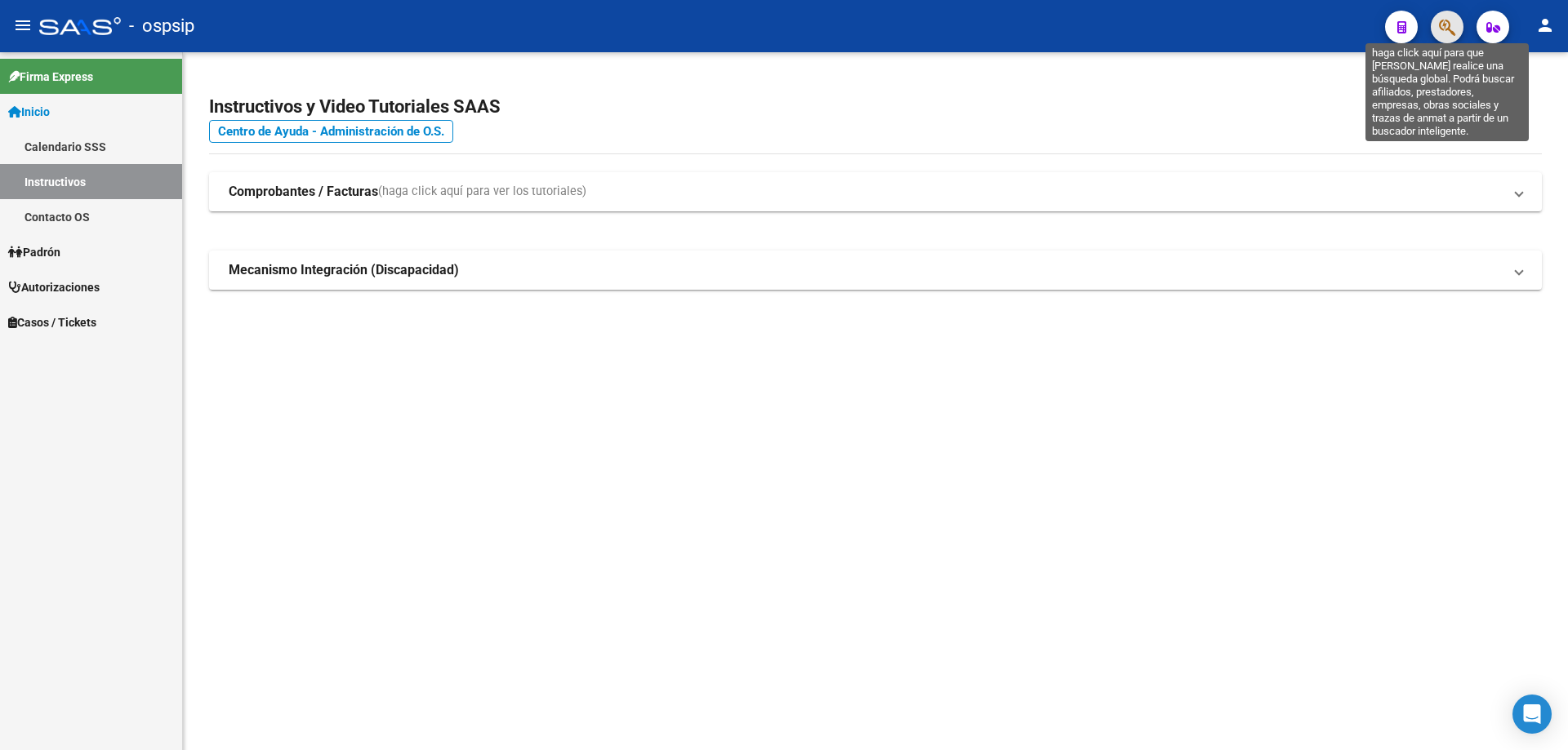
click at [1444, 30] on icon "button" at bounding box center [1447, 27] width 17 height 19
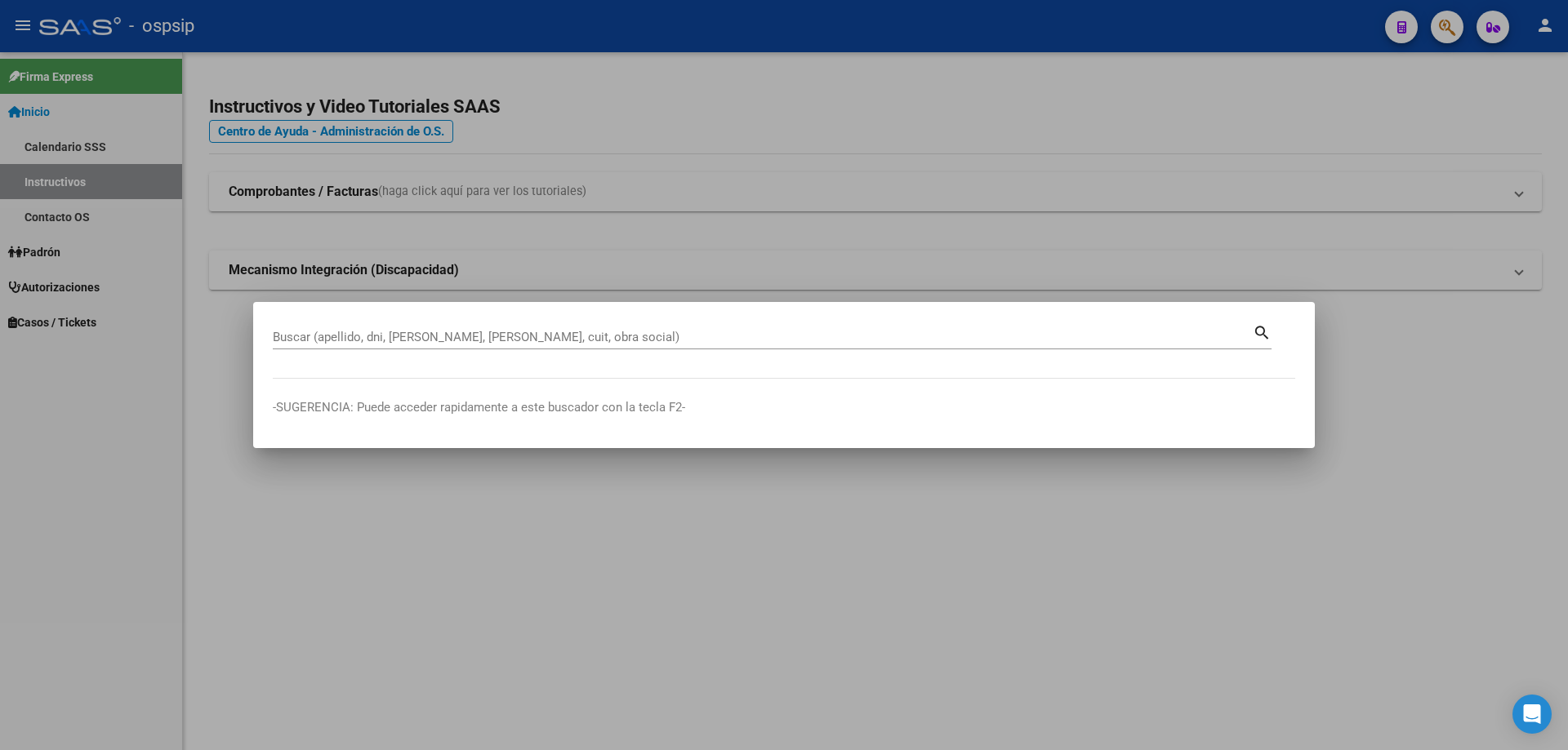
drag, startPoint x: 283, startPoint y: 348, endPoint x: 271, endPoint y: 326, distance: 25.1
drag, startPoint x: 271, startPoint y: 326, endPoint x: 197, endPoint y: 461, distance: 154.0
click at [176, 482] on div at bounding box center [784, 375] width 1568 height 750
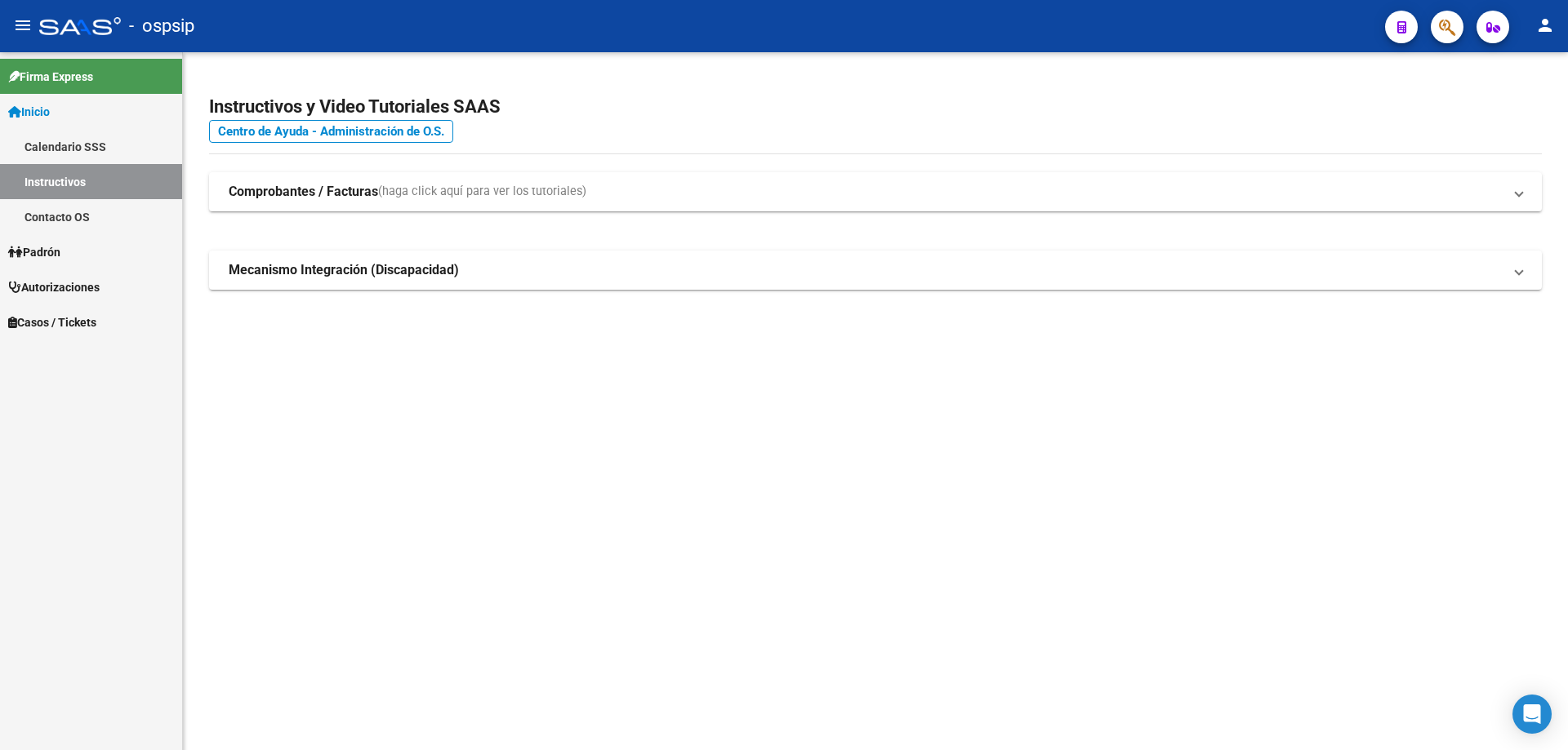
click at [1458, 28] on button "button" at bounding box center [1447, 27] width 32 height 32
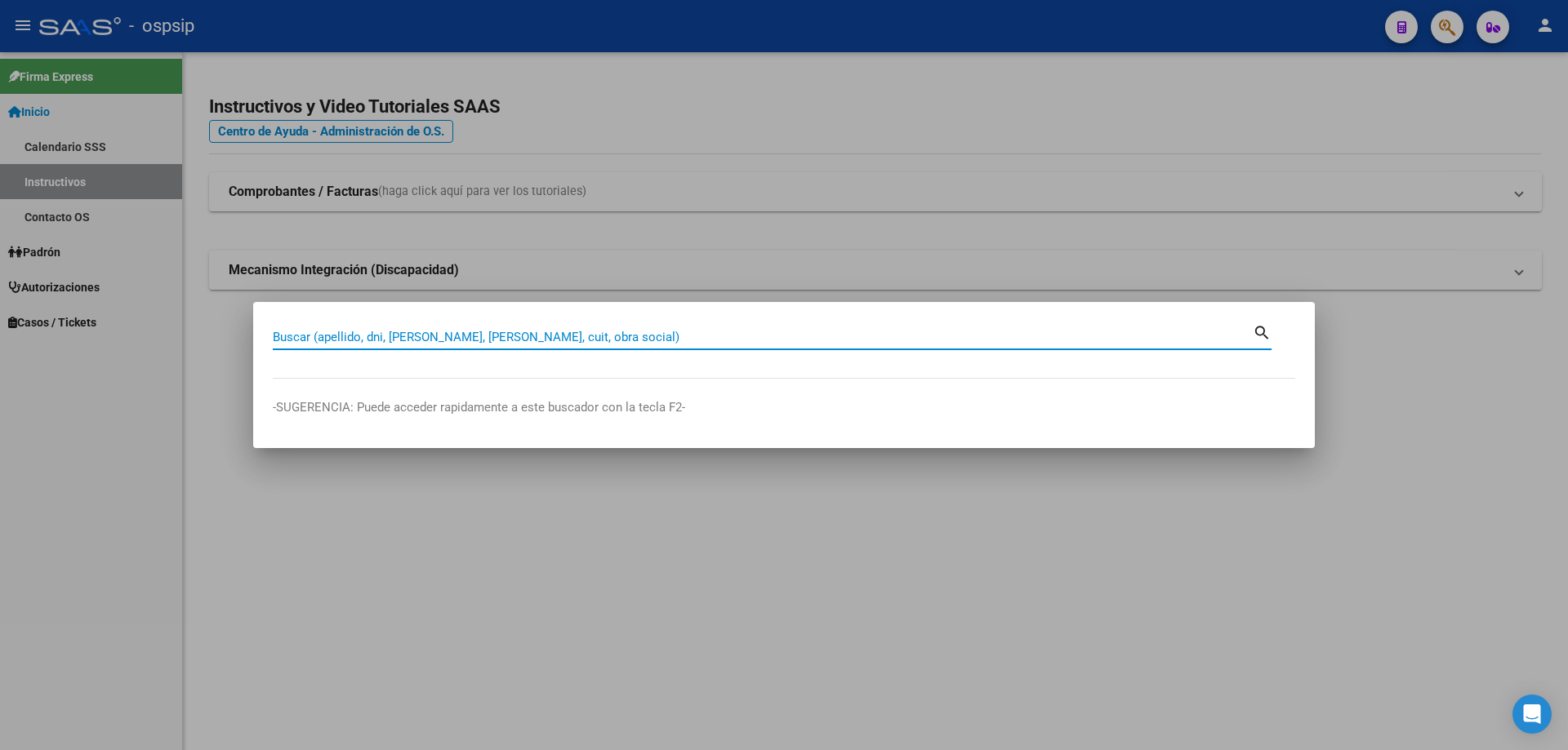
paste input "23563163"
type input "23563163"
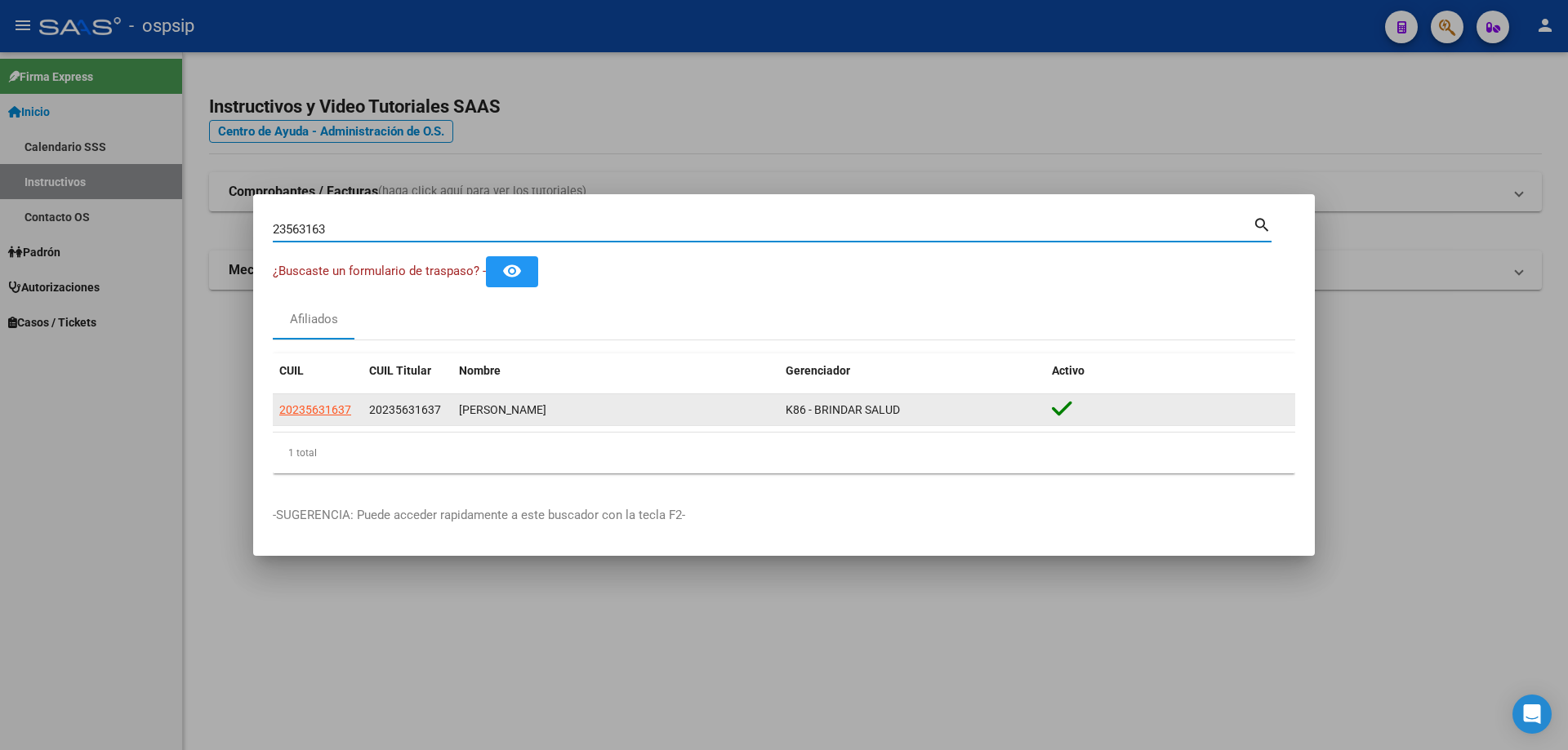
click at [299, 410] on span "20235631637" at bounding box center [315, 410] width 72 height 13
type textarea "20235631637"
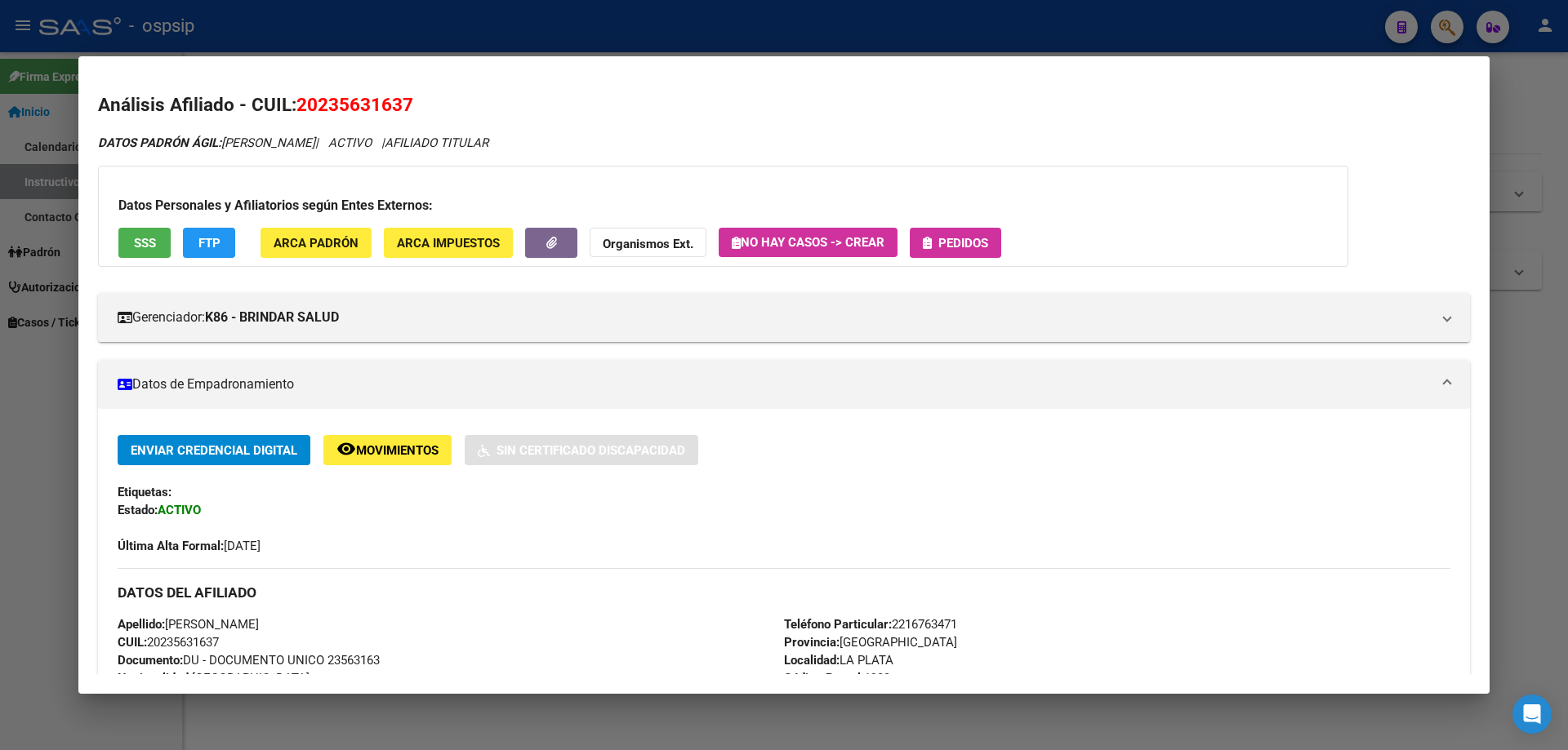
click at [955, 238] on span "Pedidos" at bounding box center [963, 244] width 50 height 15
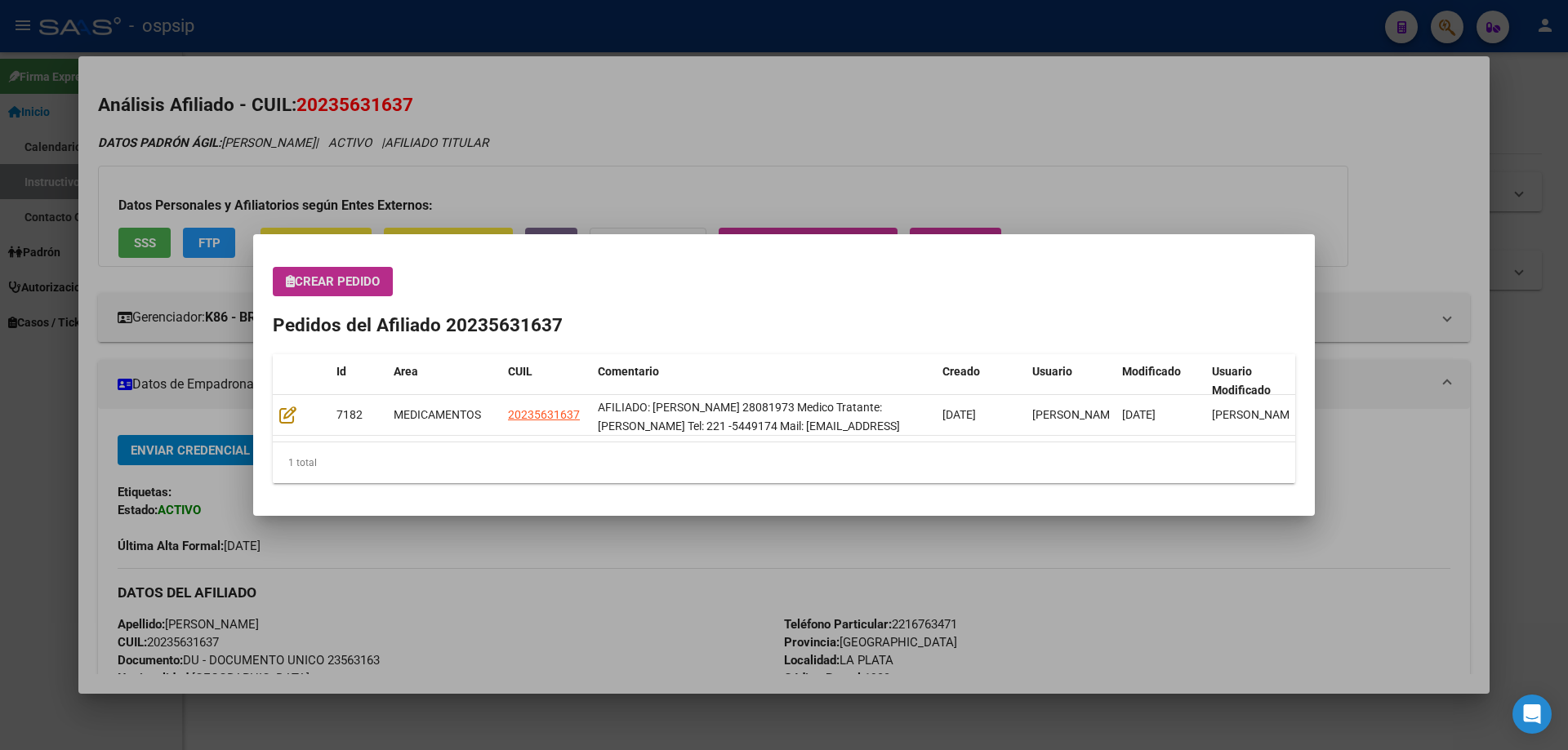
click at [617, 113] on div at bounding box center [784, 375] width 1568 height 750
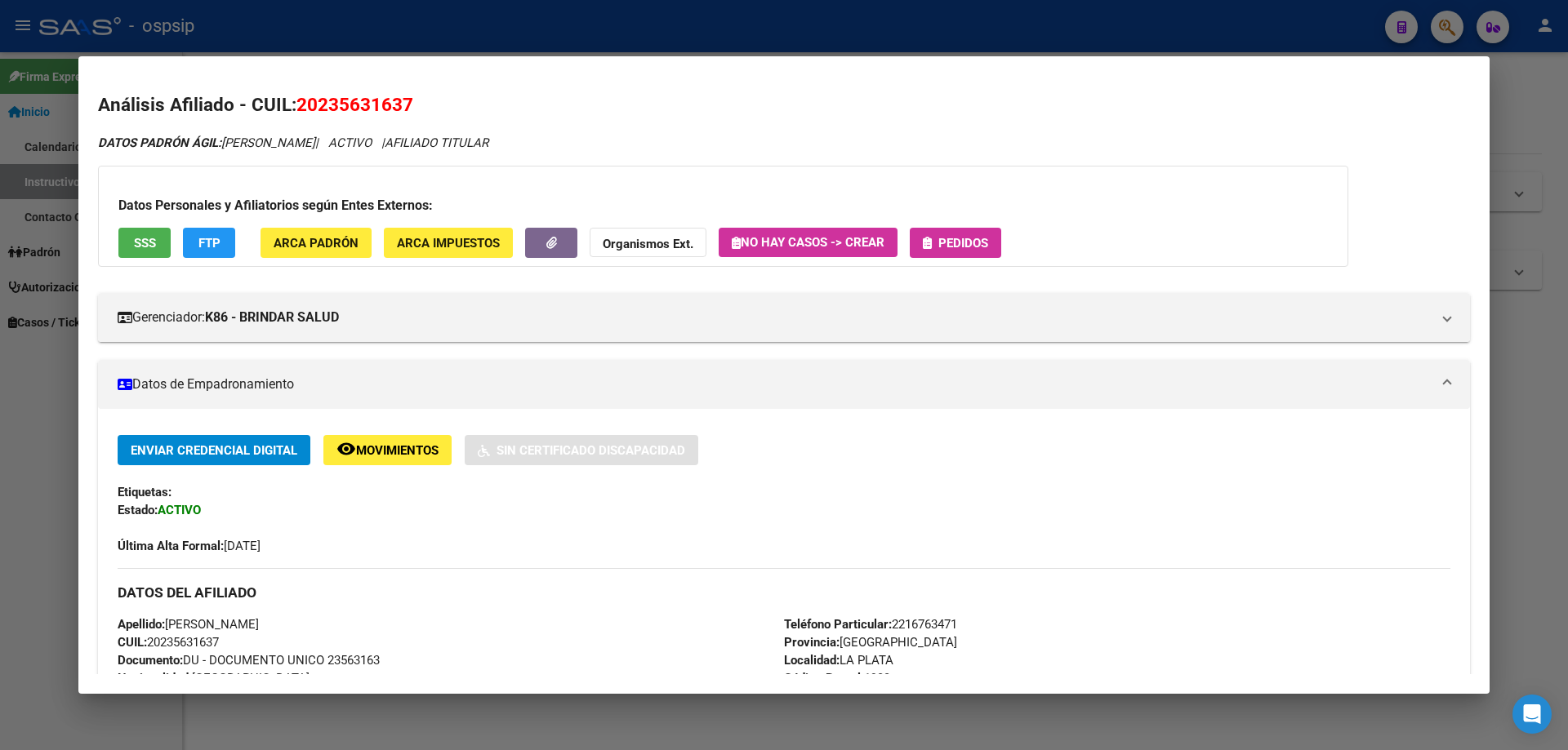
click at [970, 218] on div "Datos Personales y Afiliatorios según Entes Externos: SSS FTP ARCA Padrón ARCA …" at bounding box center [723, 216] width 1250 height 101
click at [968, 228] on button "Pedidos" at bounding box center [956, 243] width 92 height 30
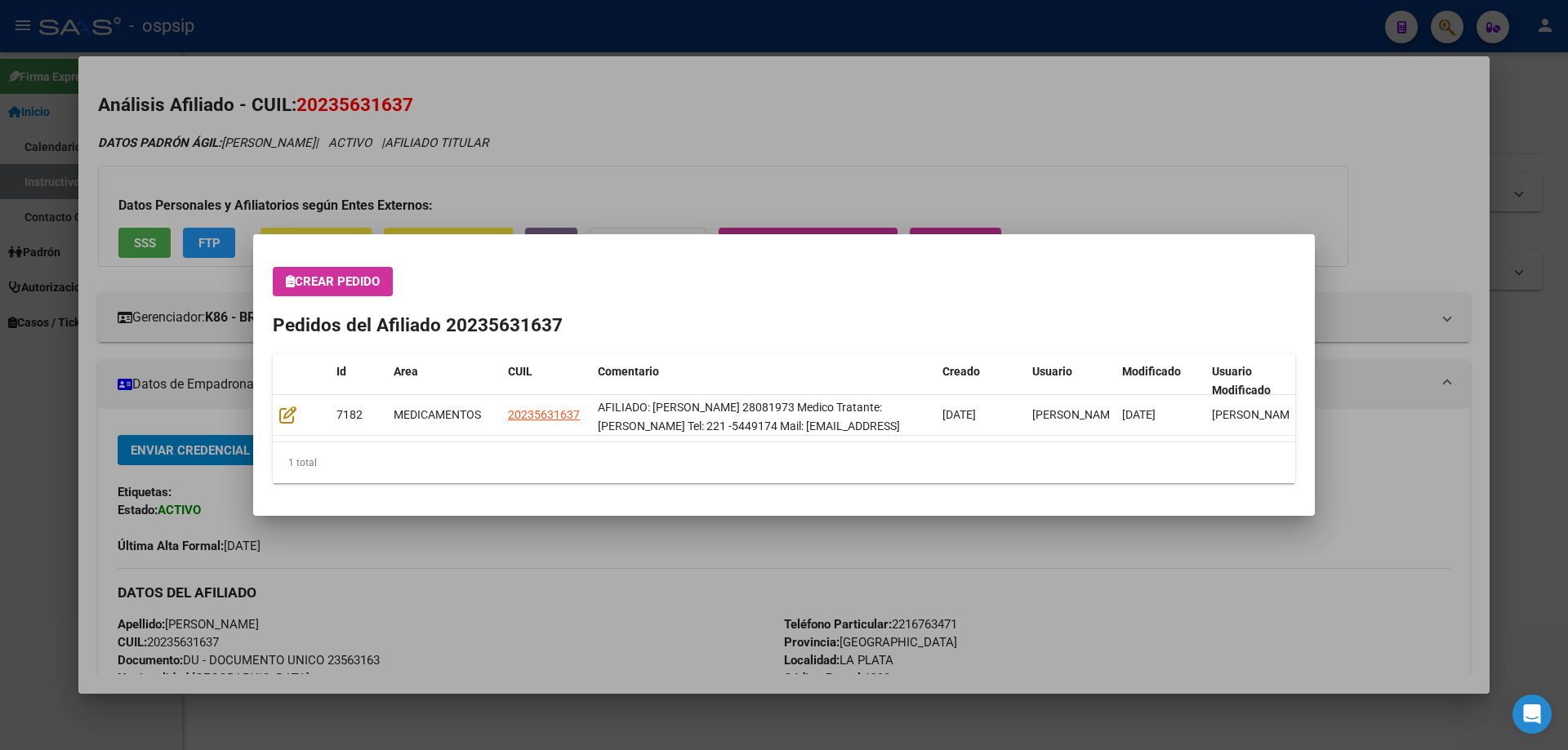
click at [252, 250] on div at bounding box center [784, 375] width 1568 height 750
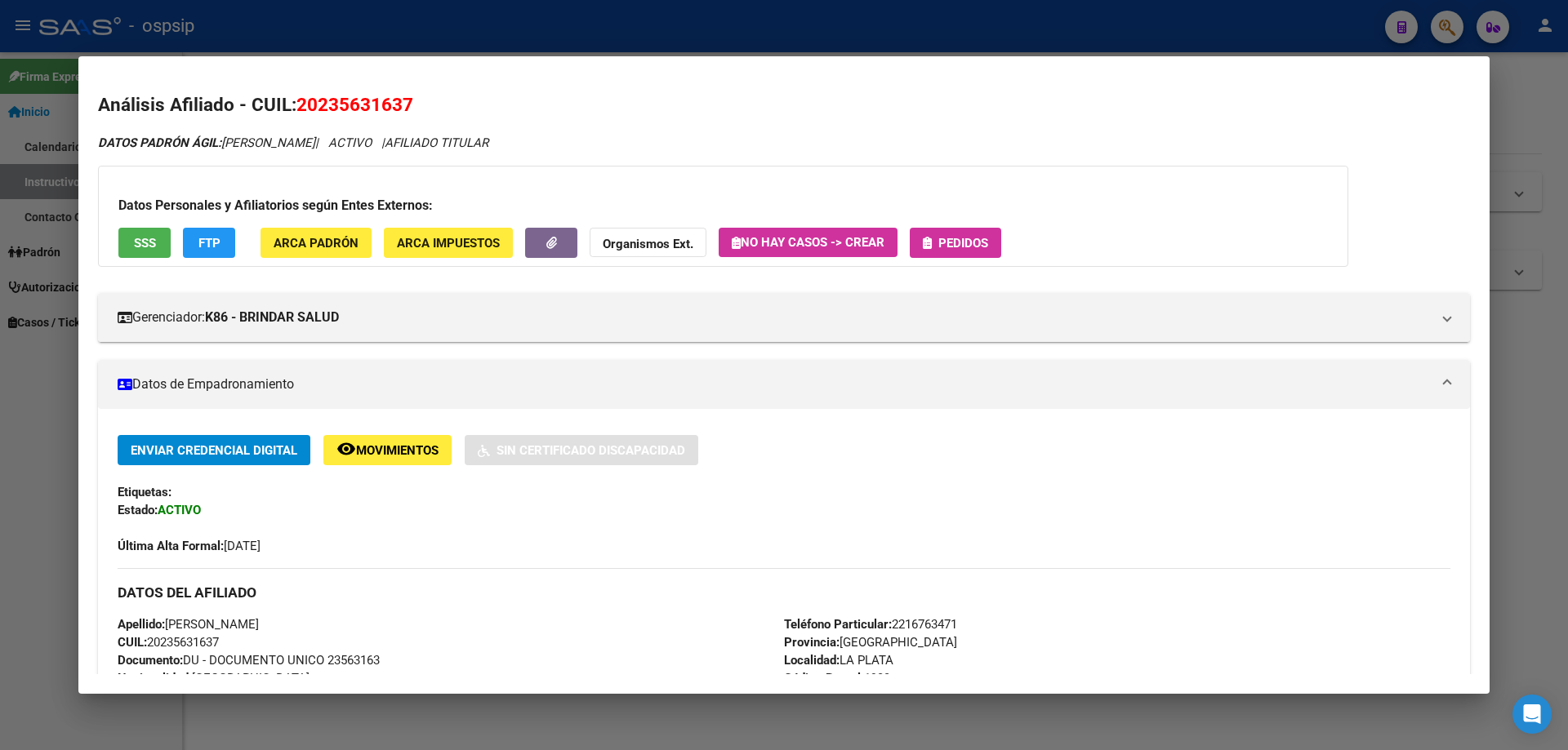
click at [959, 244] on span "Pedidos" at bounding box center [963, 244] width 50 height 15
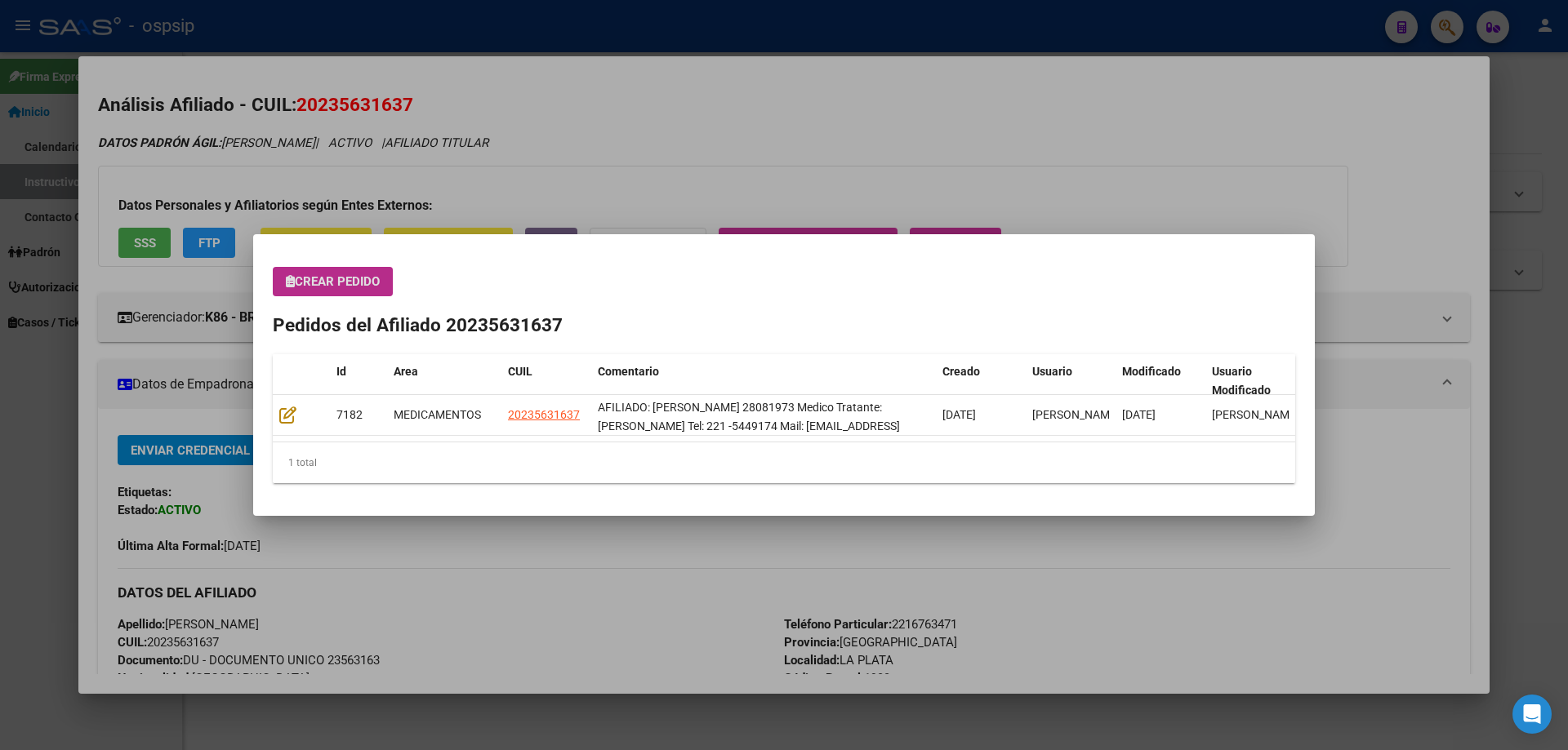
click at [364, 279] on span "Crear Pedido" at bounding box center [333, 282] width 94 height 15
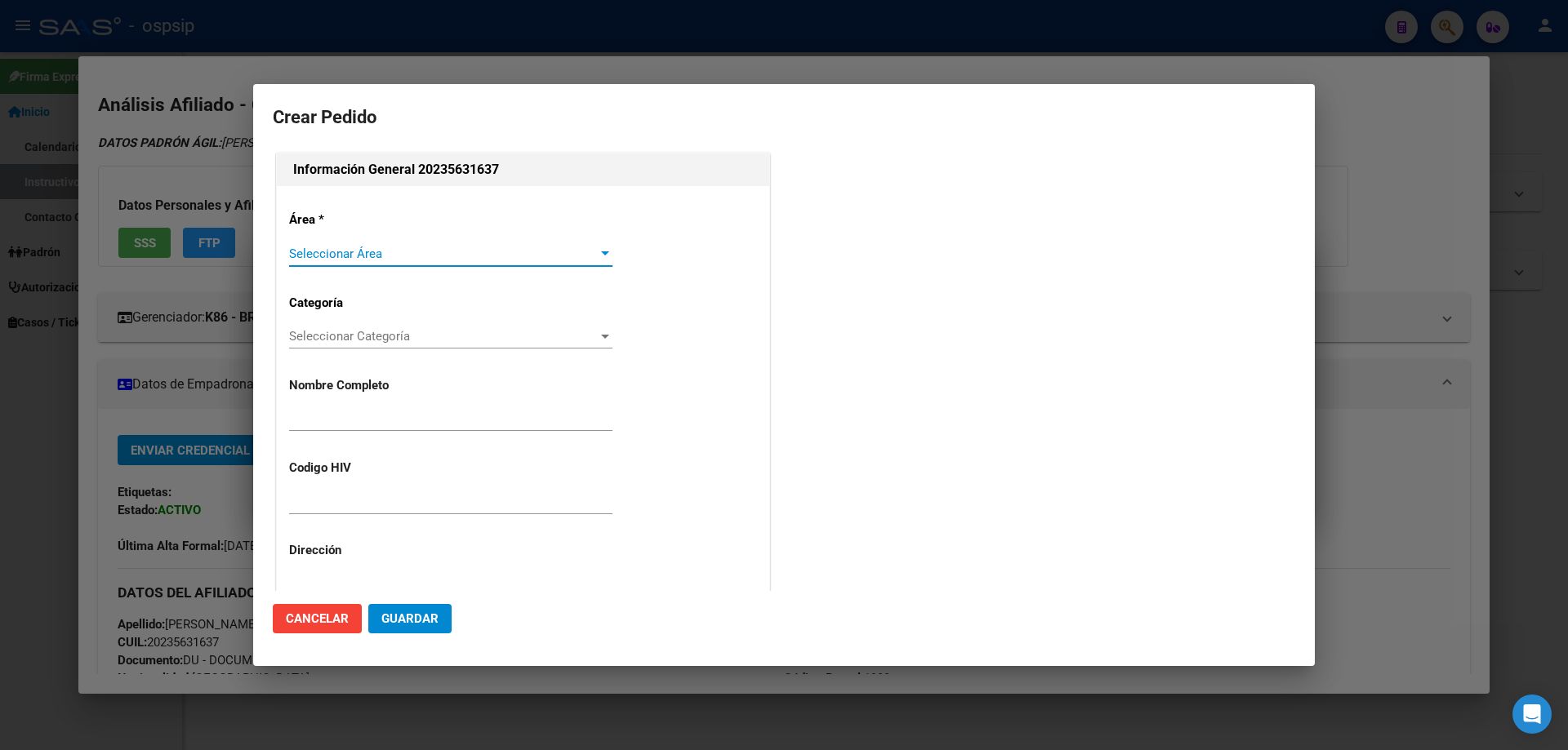
type input "ALEJANDRO DARIO LOPEZ"
type input "MALLO 280819733"
type input "Buenos Aires, LA PLATA, 156 420, Departamento: CAS"
type input "Particular: 2216763471"
type input "BUENOS AIRES, LA PLATA, 164 1335"
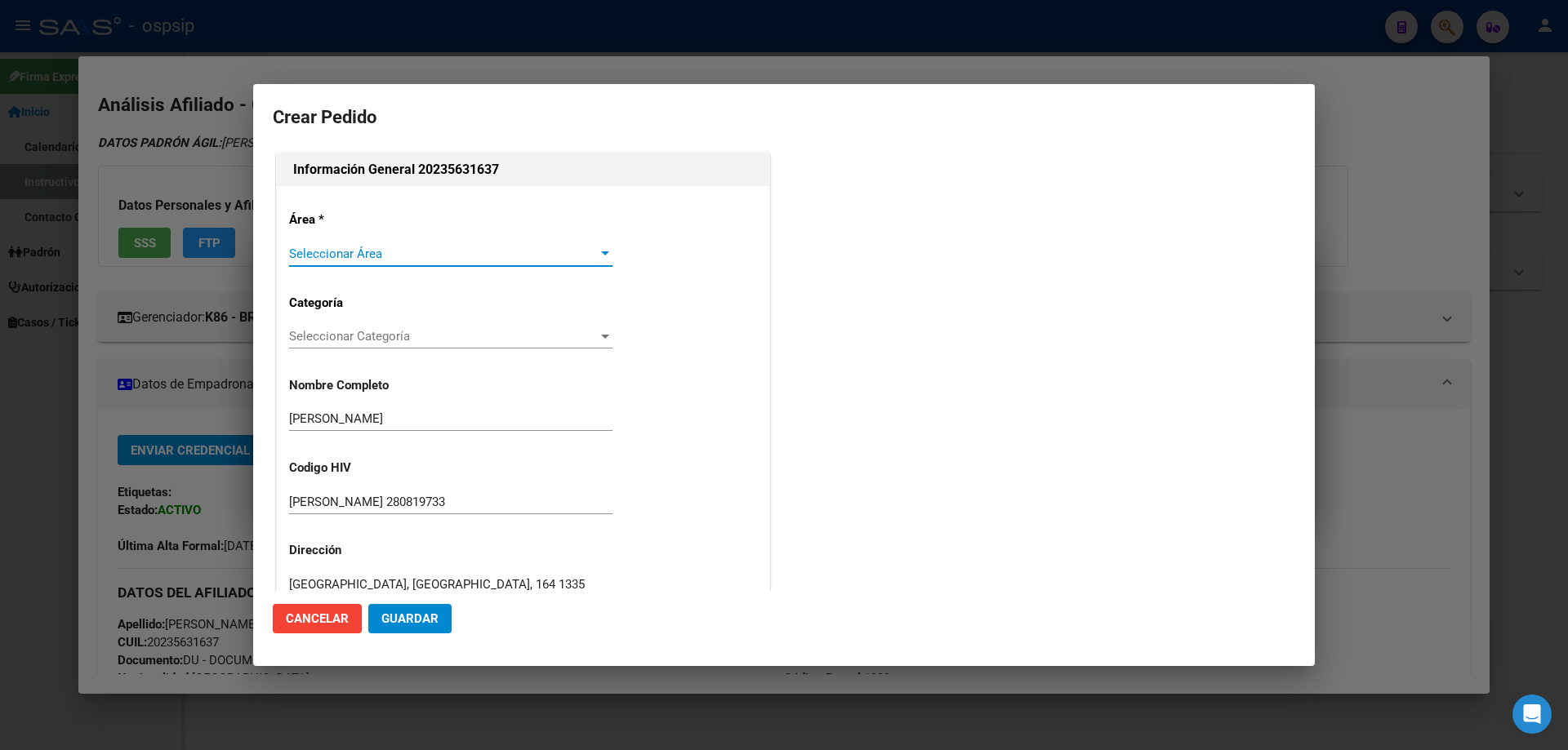
click at [348, 242] on div "Seleccionar Área Seleccionar Área" at bounding box center [451, 254] width 324 height 24
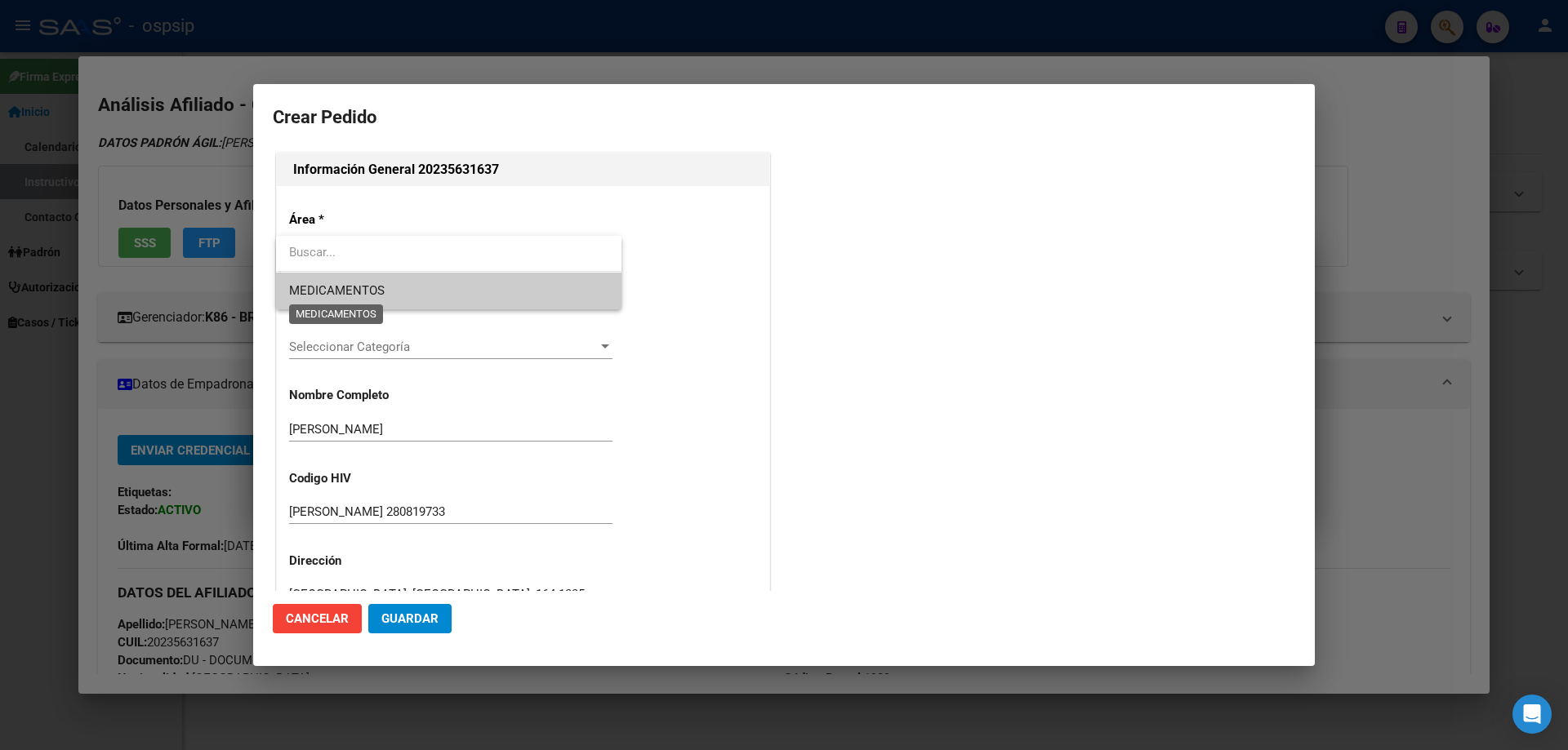
click at [338, 292] on span "MEDICAMENTOS" at bounding box center [337, 291] width 96 height 15
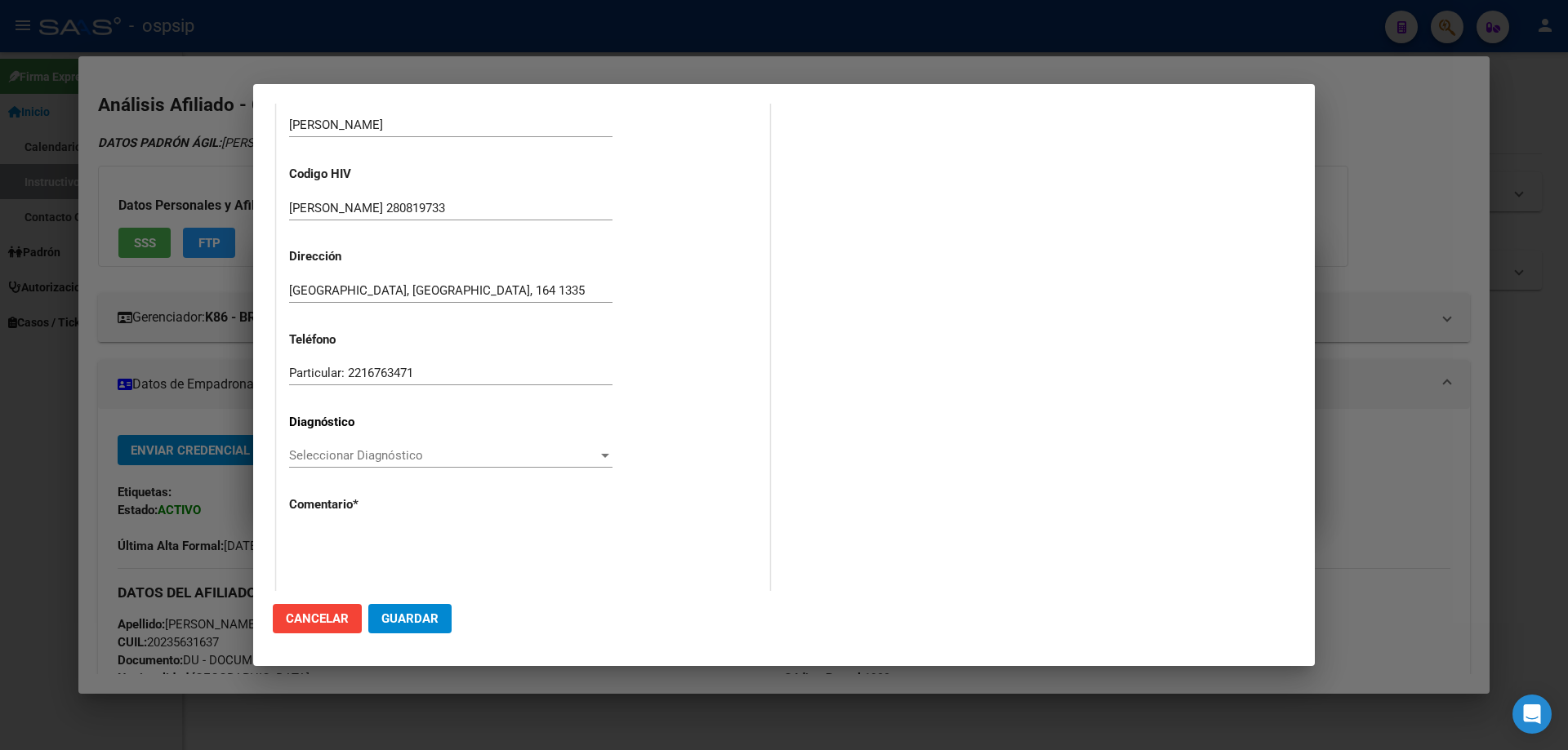
scroll to position [367, 0]
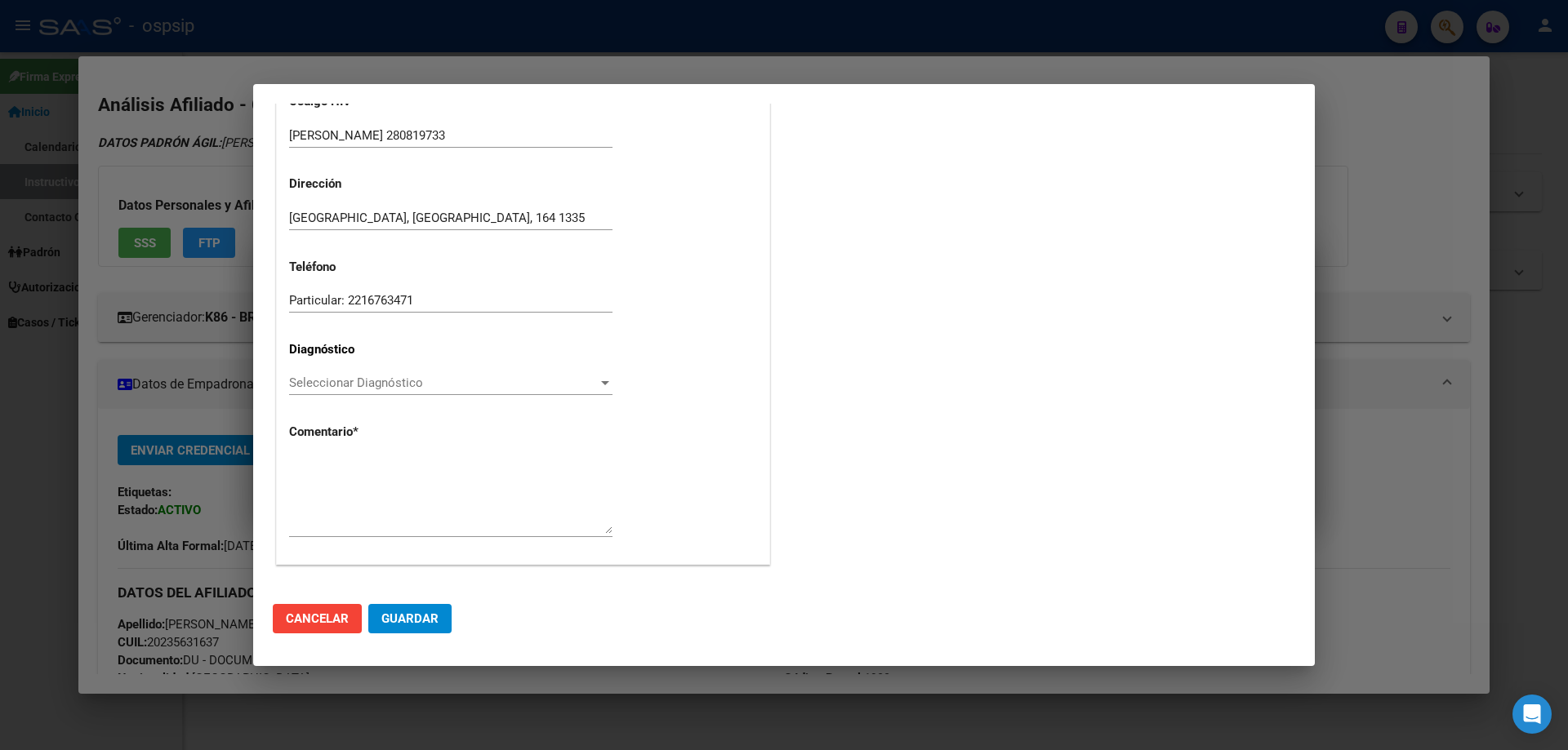
click at [338, 384] on span "Seleccionar Diagnóstico" at bounding box center [443, 383] width 309 height 15
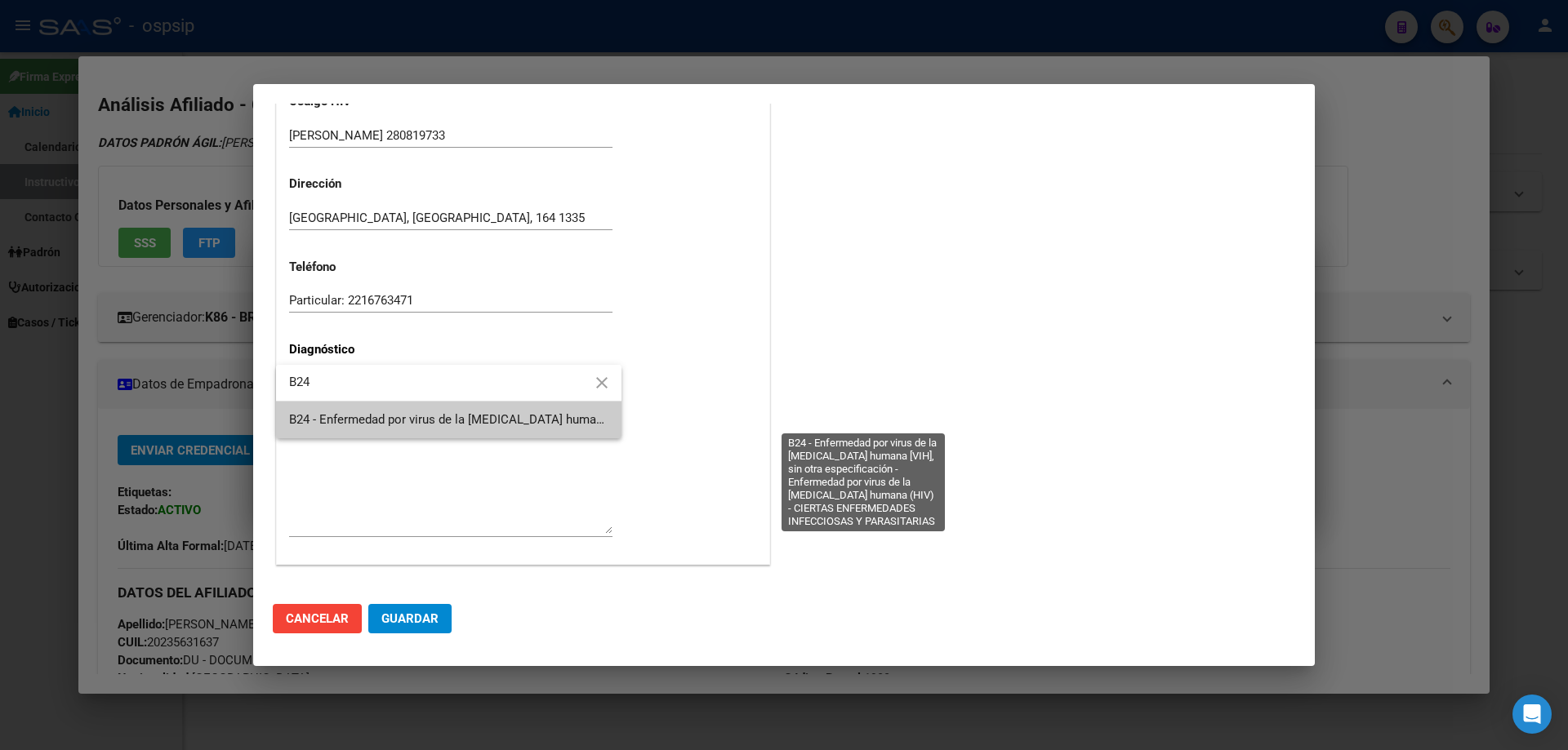
type input "B24"
drag, startPoint x: 345, startPoint y: 422, endPoint x: 563, endPoint y: 290, distance: 254.8
click at [346, 422] on span "B24 - Enfermedad por virus de la [MEDICAL_DATA] humana [VIH], sin otra especifi…" at bounding box center [860, 420] width 1142 height 15
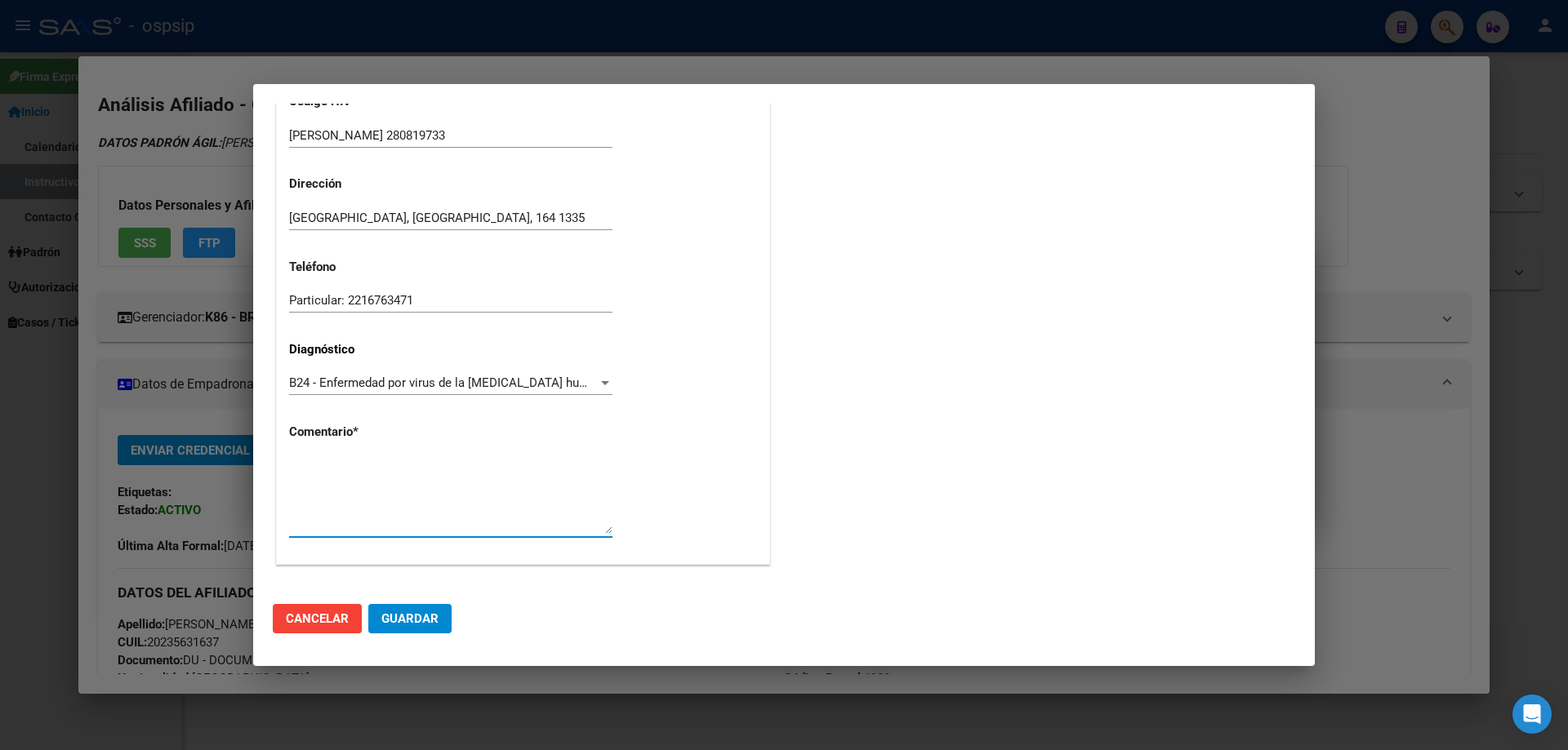
paste textarea "AFILIADO: MALLO 28081973 Medico Tratante: PEREZ Tel: 221 -5449174 Mail: favioht…"
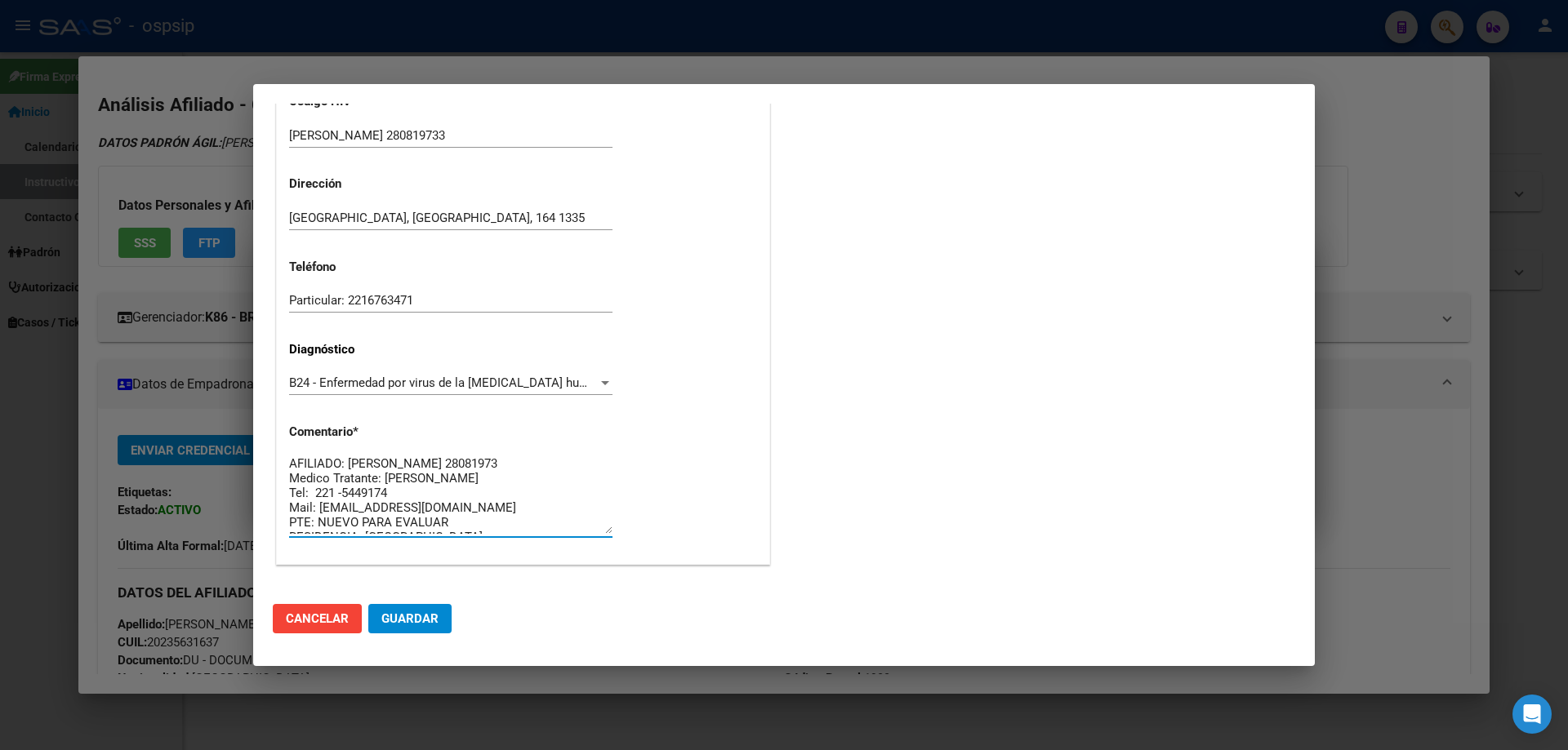
scroll to position [0, 0]
type textarea "AFILIADO: MALLO 28081973 Medico Tratante: PEREZ Tel: 221 -5449174 Mail: favioht…"
click at [423, 634] on mat-dialog-actions "Cancelar Guardar" at bounding box center [784, 619] width 1022 height 56
click at [424, 626] on span "Guardar" at bounding box center [409, 619] width 57 height 15
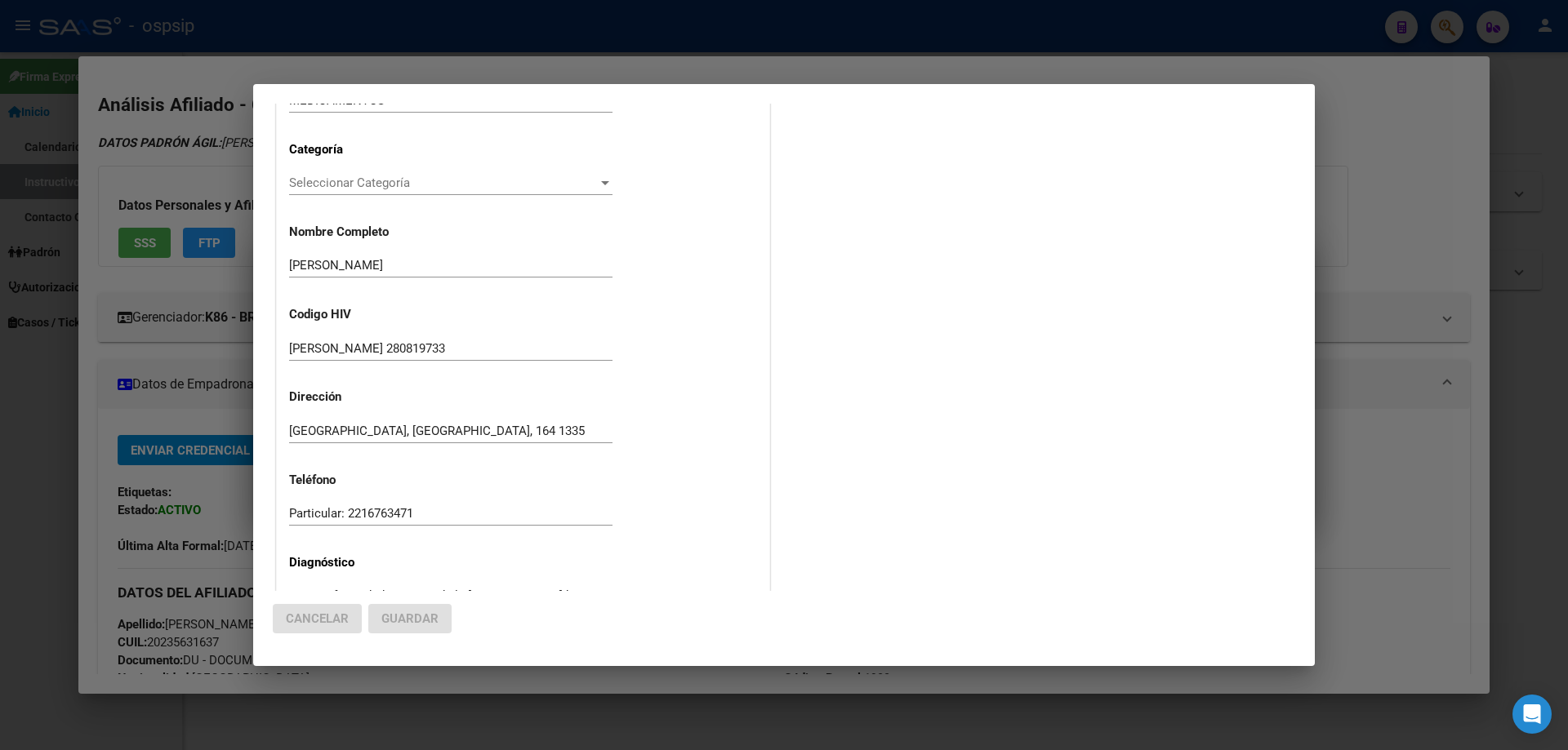
scroll to position [0, 0]
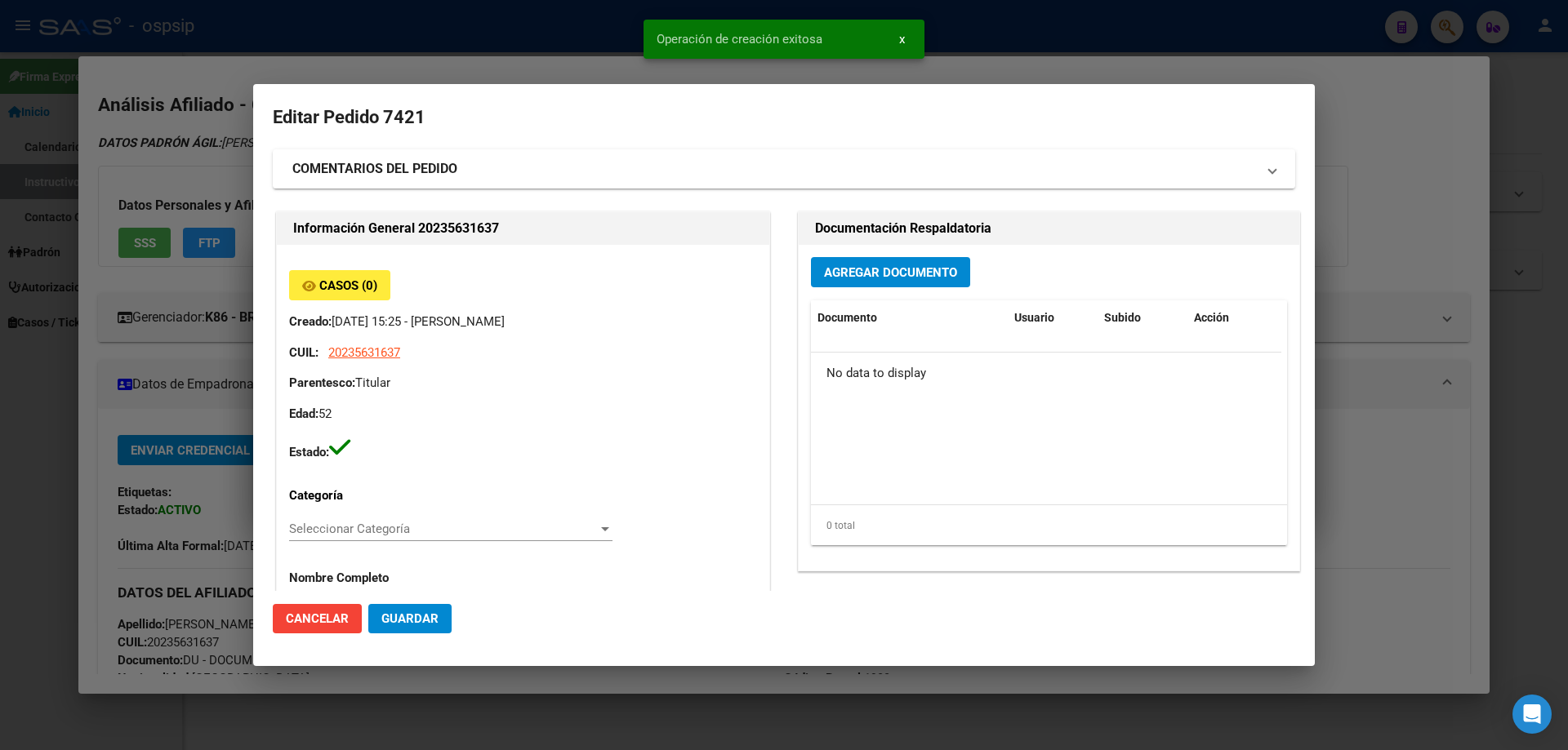
click at [893, 270] on span "Agregar Documento" at bounding box center [890, 273] width 133 height 15
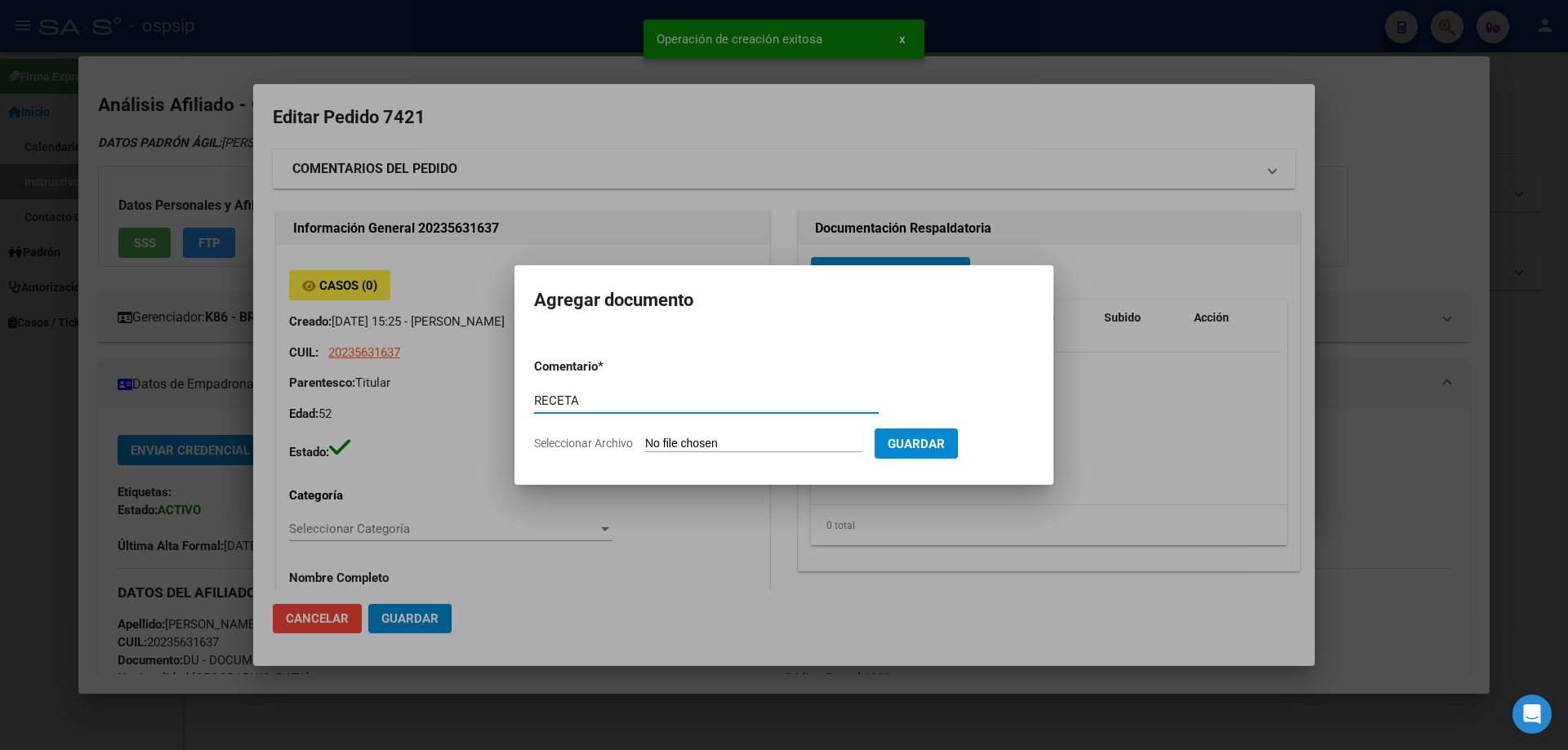
type input "RECETA"
click at [754, 444] on input "Seleccionar Archivo" at bounding box center [753, 444] width 216 height 16
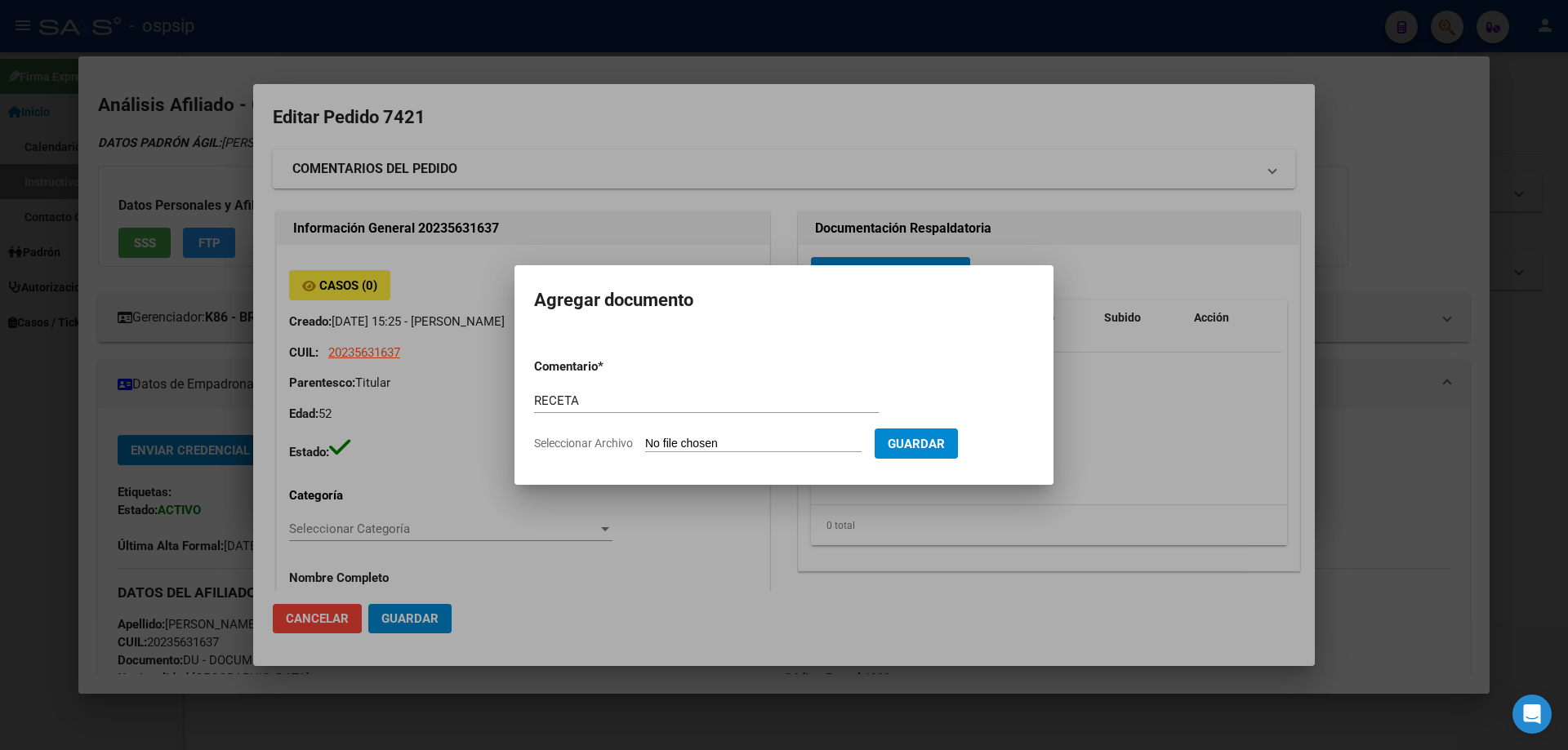
type input "C:\fakepath\IMG-20250929-WA0050.jpg"
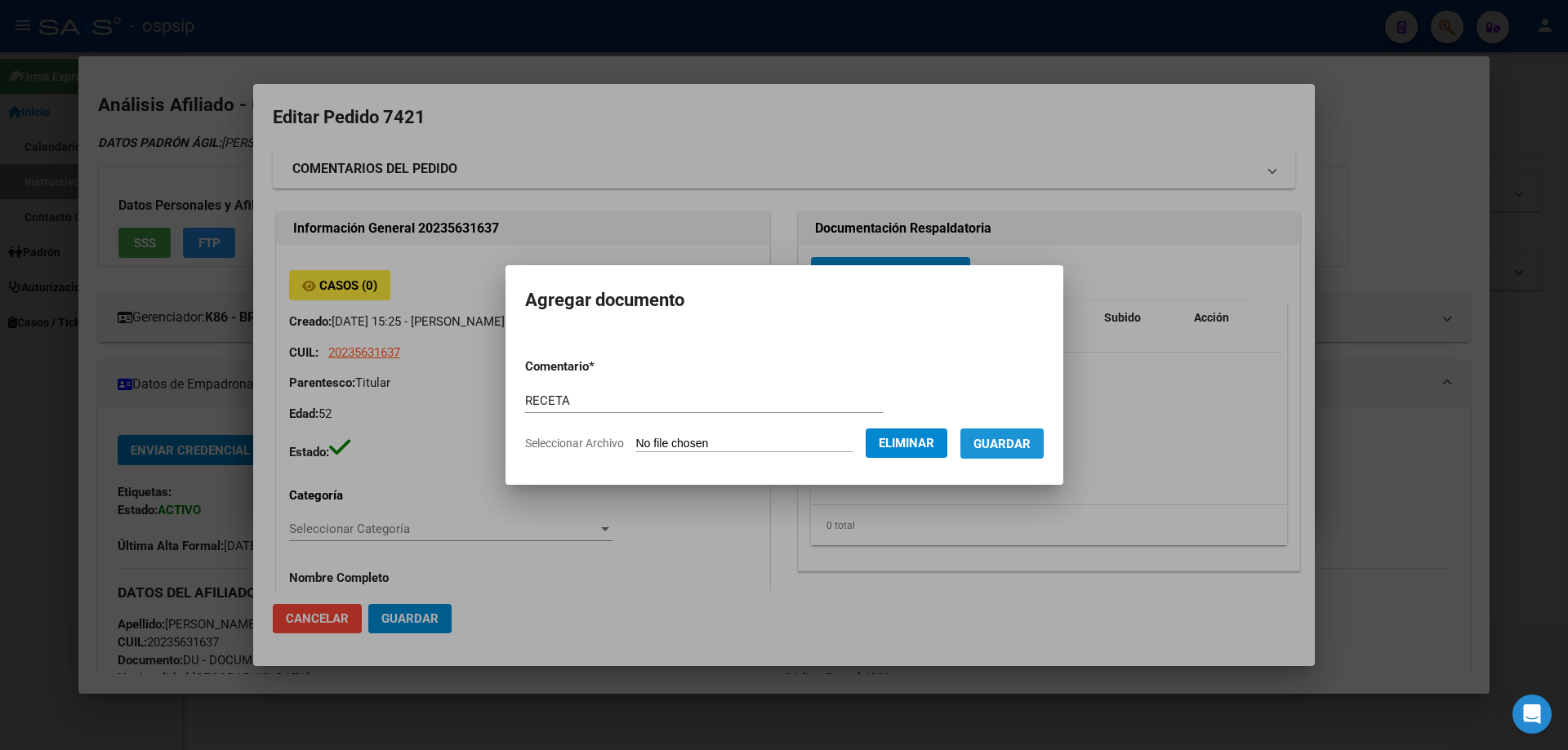
click at [1003, 445] on span "Guardar" at bounding box center [1002, 444] width 57 height 15
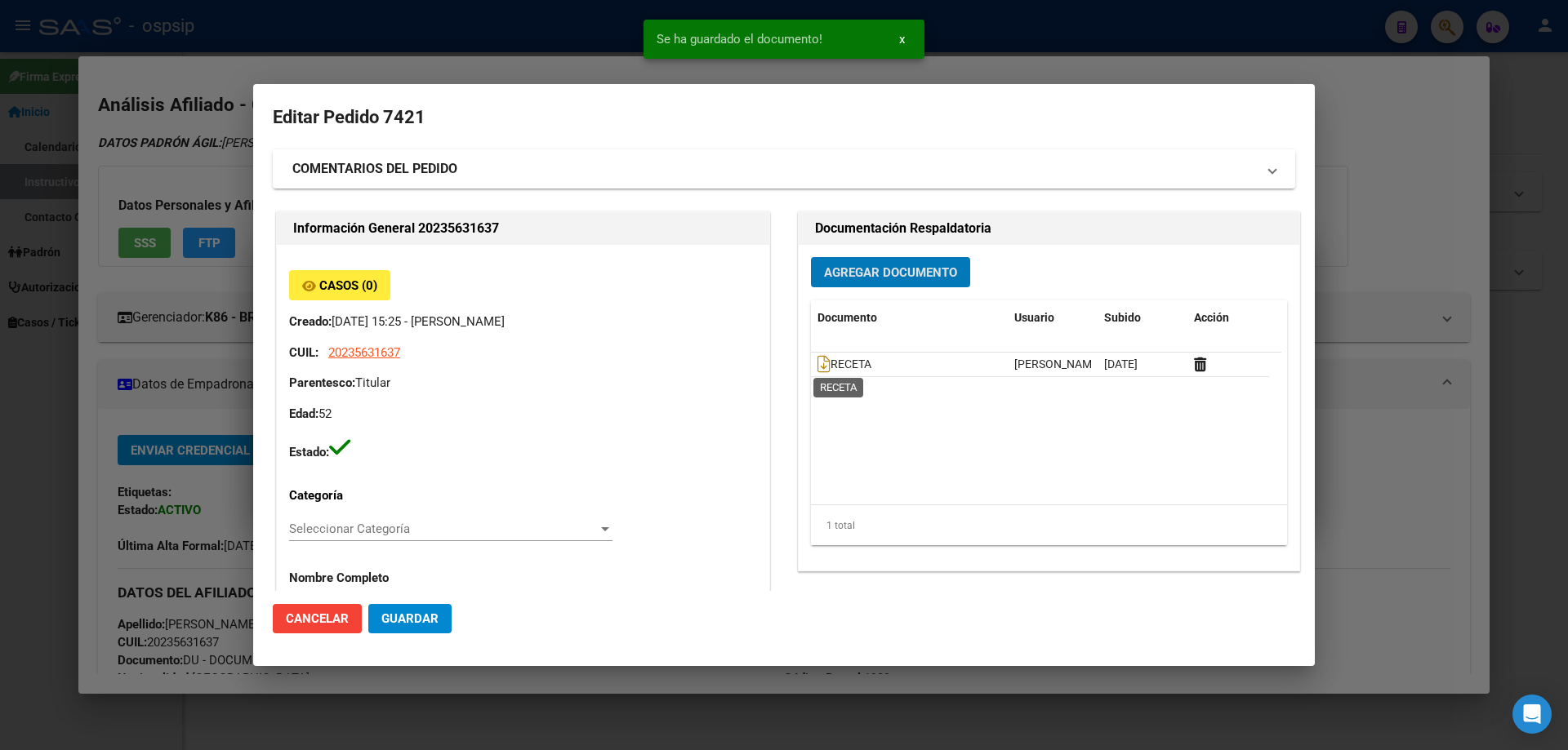
click at [818, 355] on icon at bounding box center [824, 364] width 13 height 18
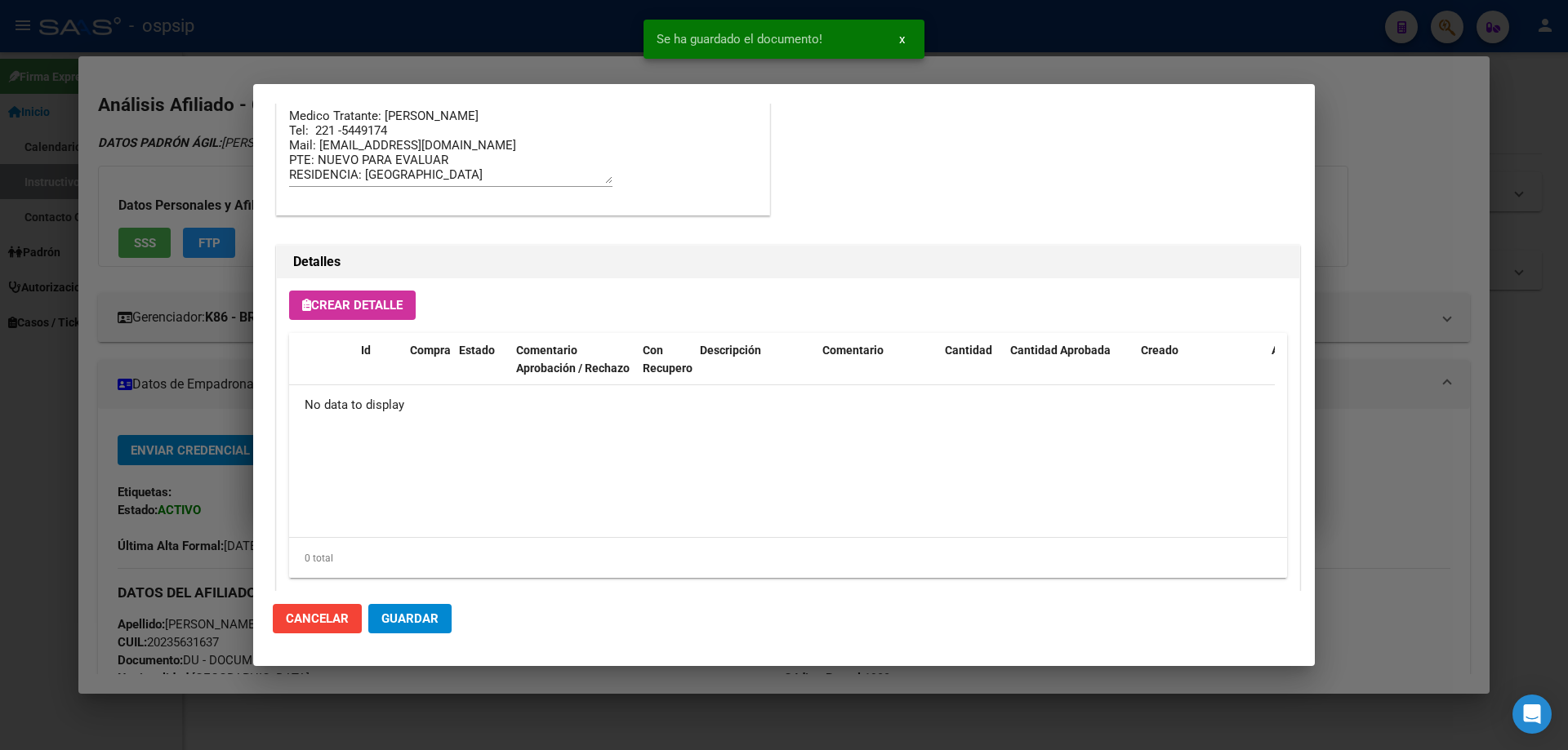
scroll to position [949, 0]
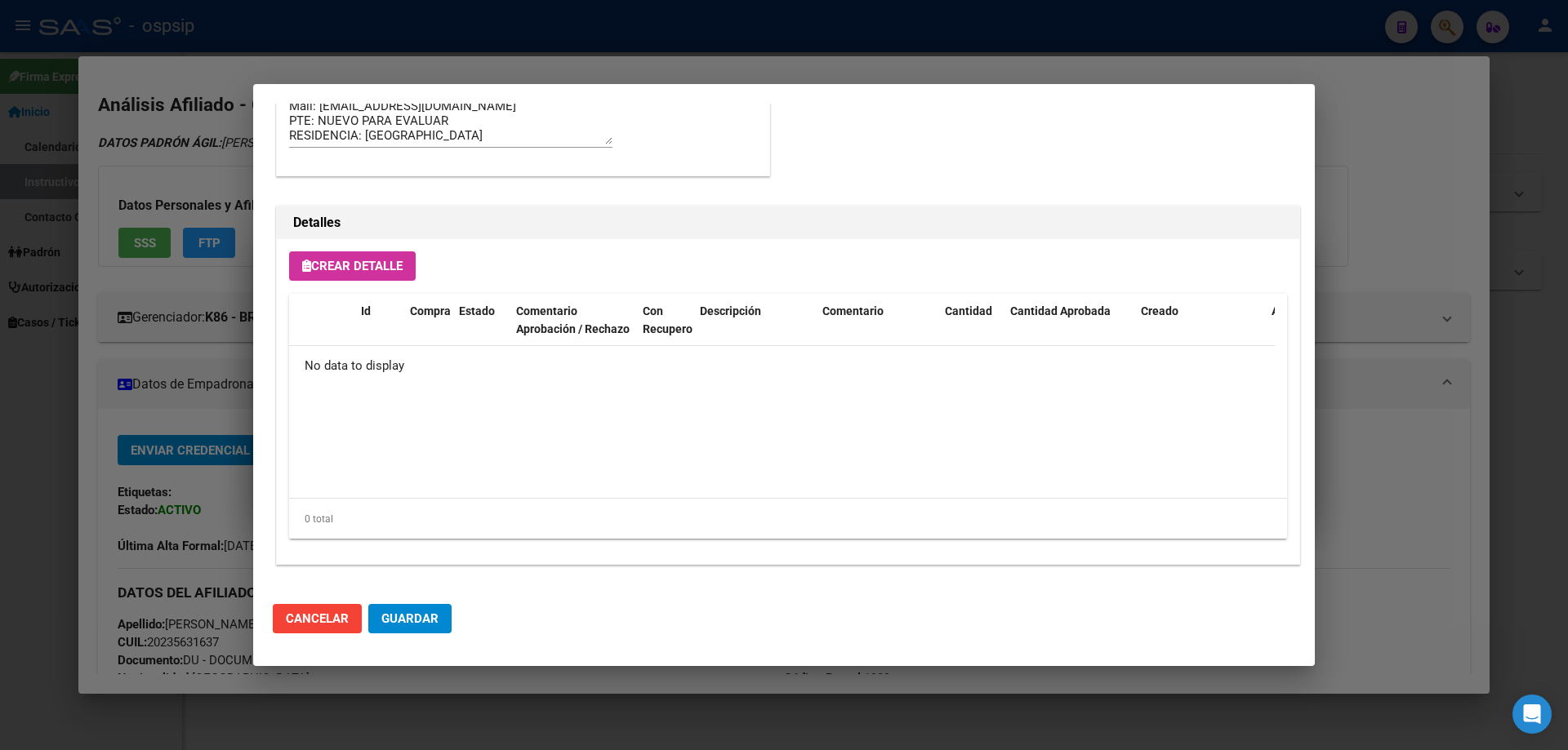
click at [396, 272] on span "Crear Detalle" at bounding box center [352, 266] width 101 height 15
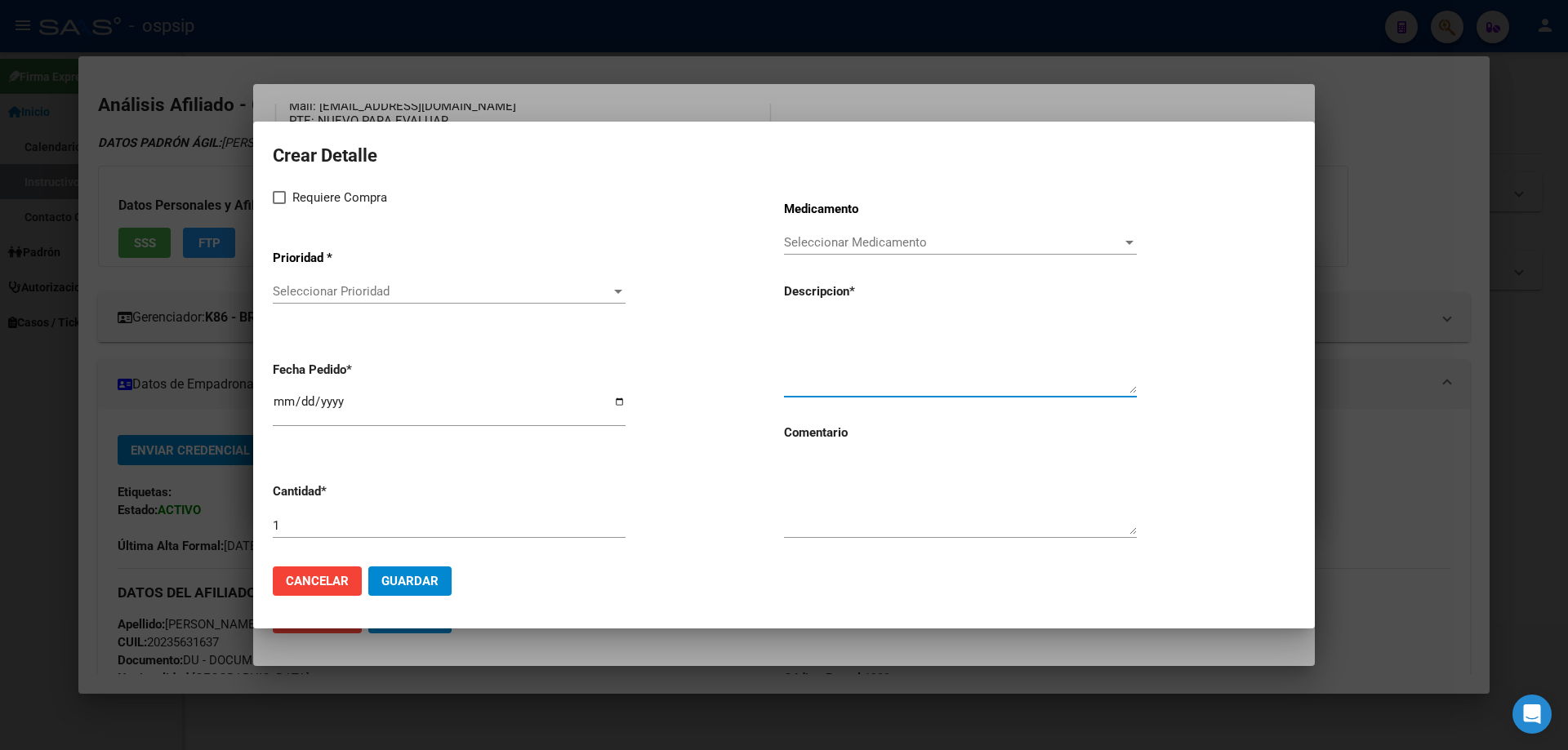
paste textarea "emtricitabina+tenofovir alaf.+dolutegravir 200mg/25mg/50mg comp.rec.x 30 (FTC/T…"
type textarea "emtricitabina+tenofovir alaf.+dolutegravir 200mg/25mg/50mg comp.rec.x 30 (FTC/T…"
click at [833, 499] on textarea at bounding box center [960, 496] width 353 height 76
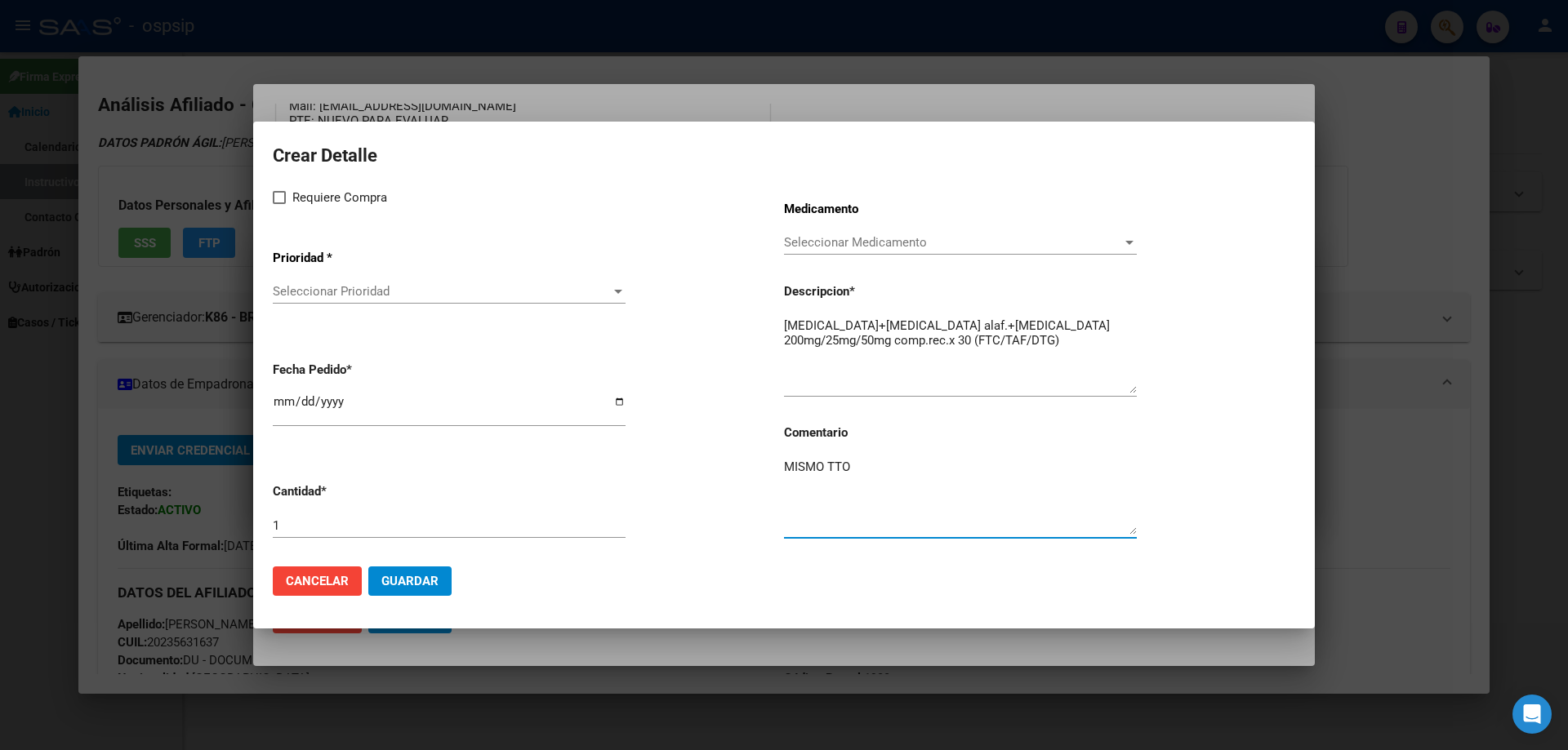
type textarea "MISMO TTO"
click at [280, 196] on span at bounding box center [279, 198] width 13 height 13
click at [279, 204] on input "Requiere Compra" at bounding box center [279, 204] width 1 height 1
checkbox input "true"
click at [303, 259] on p "Prioridad *" at bounding box center [349, 258] width 154 height 19
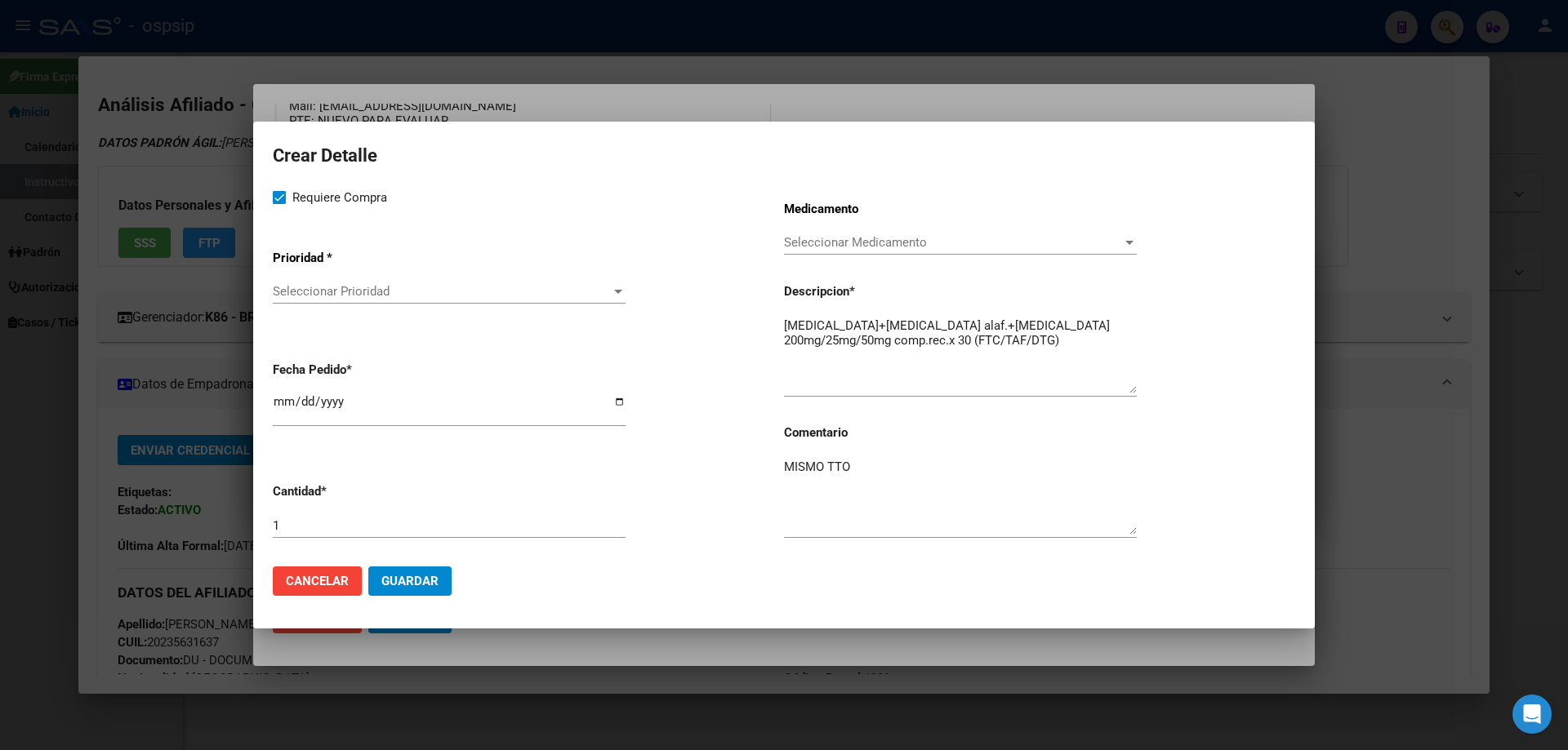
click at [318, 303] on div "Seleccionar Prioridad Seleccionar Prioridad" at bounding box center [449, 291] width 353 height 24
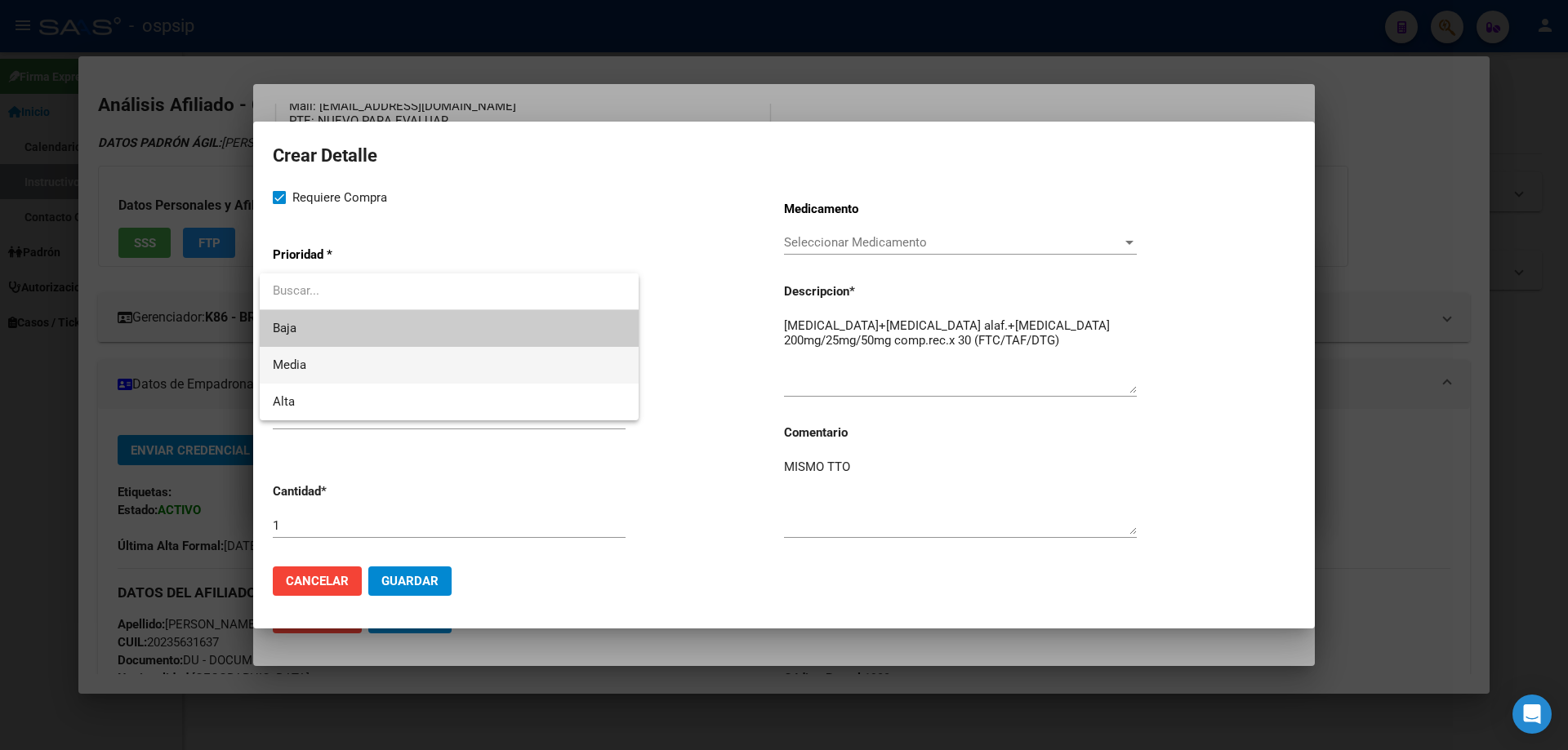
click at [313, 358] on span "Media" at bounding box center [449, 365] width 353 height 37
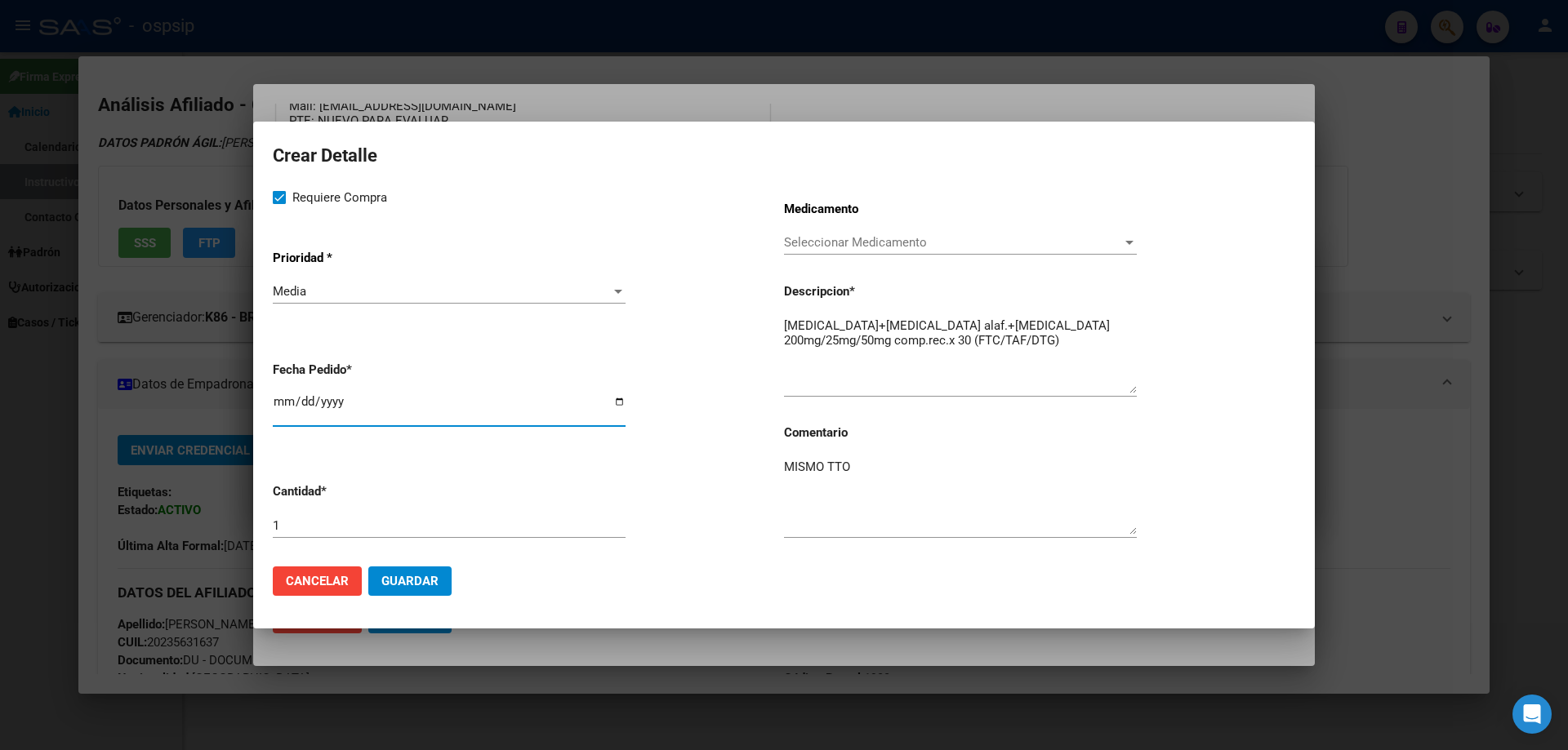
click at [284, 395] on input "[DATE]" at bounding box center [449, 407] width 353 height 26
type input "2025-10-29"
type input "2025-09-29"
click at [433, 567] on button "Guardar" at bounding box center [410, 580] width 83 height 29
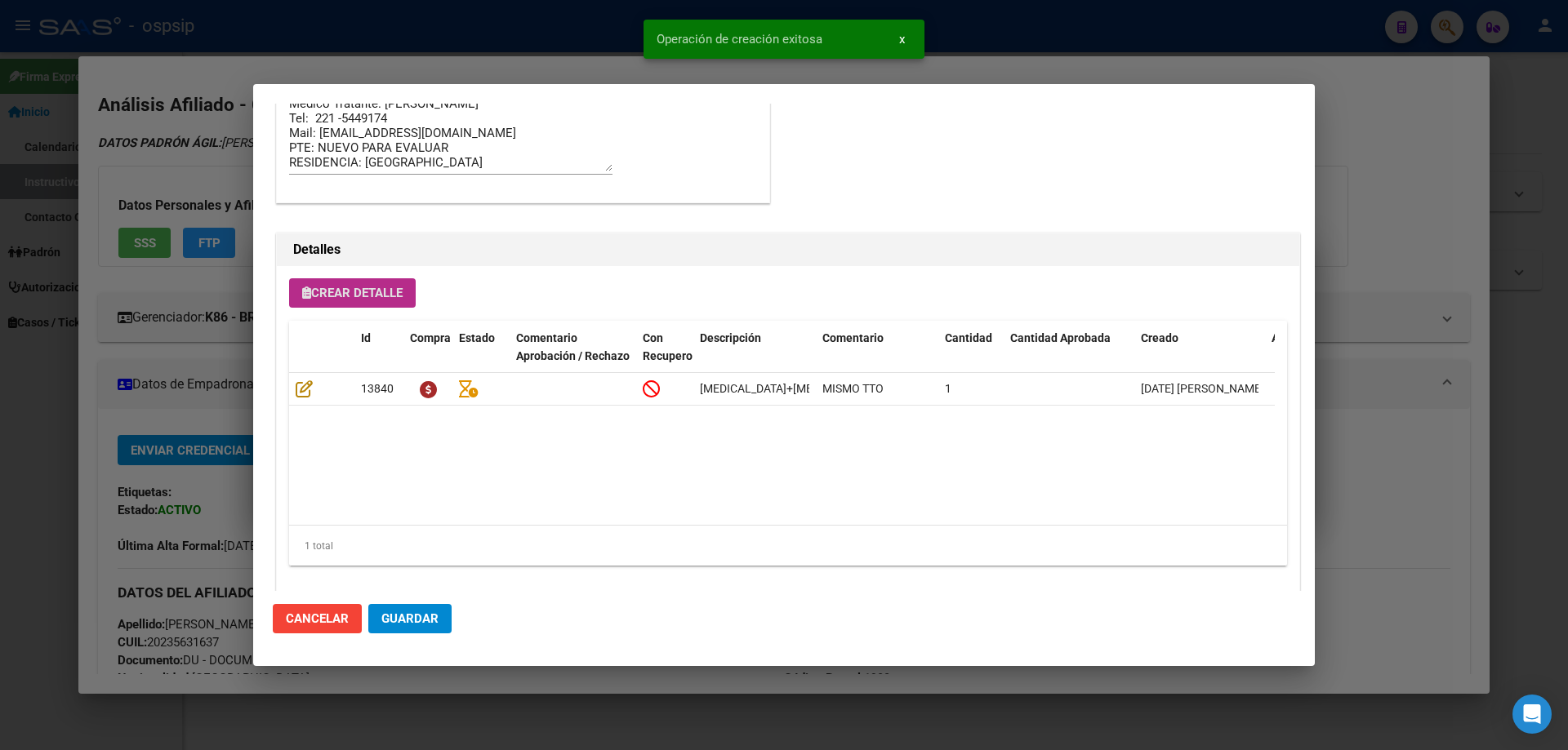
scroll to position [979, 0]
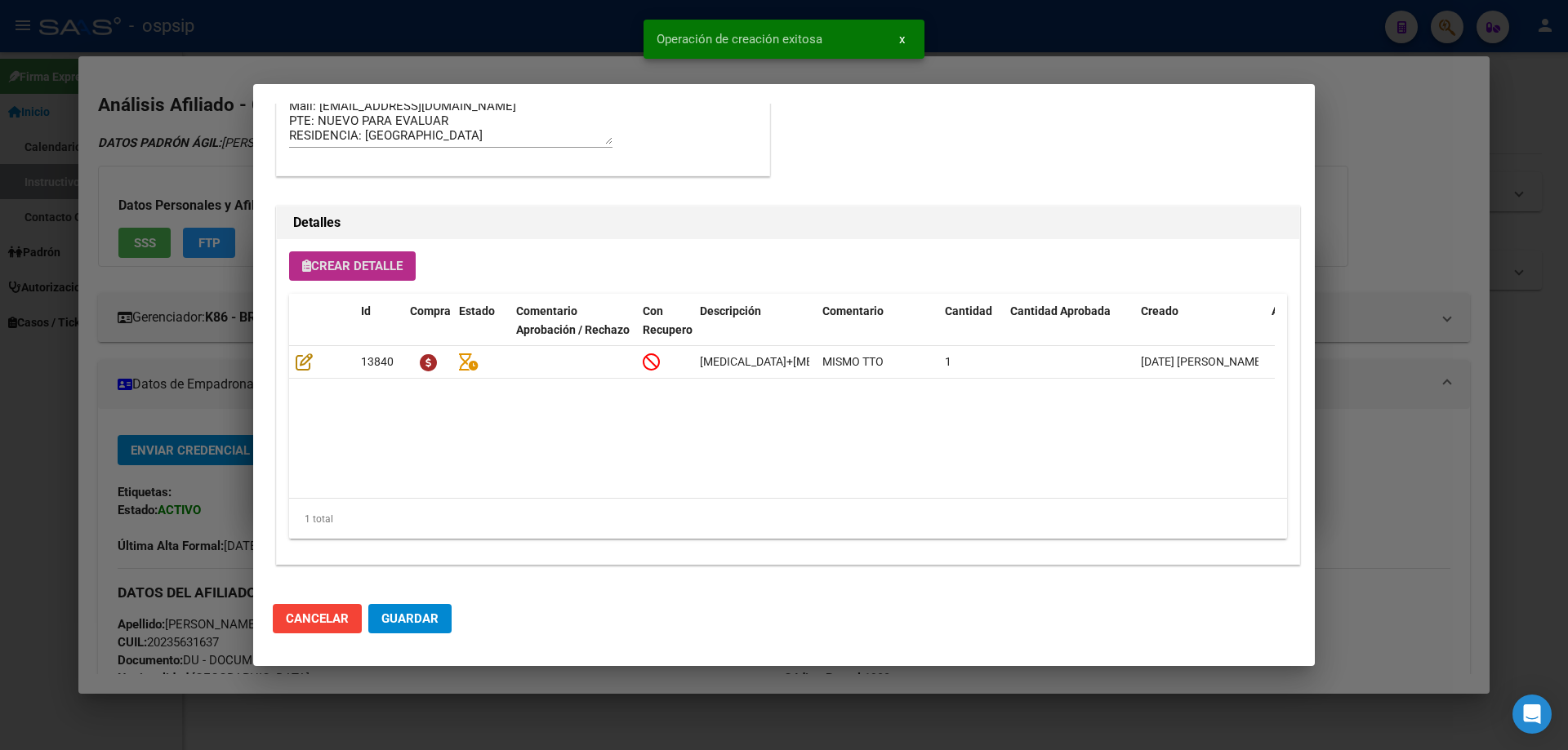
click at [419, 617] on span "Guardar" at bounding box center [409, 619] width 57 height 15
click at [434, 625] on span "Guardar" at bounding box center [409, 619] width 57 height 15
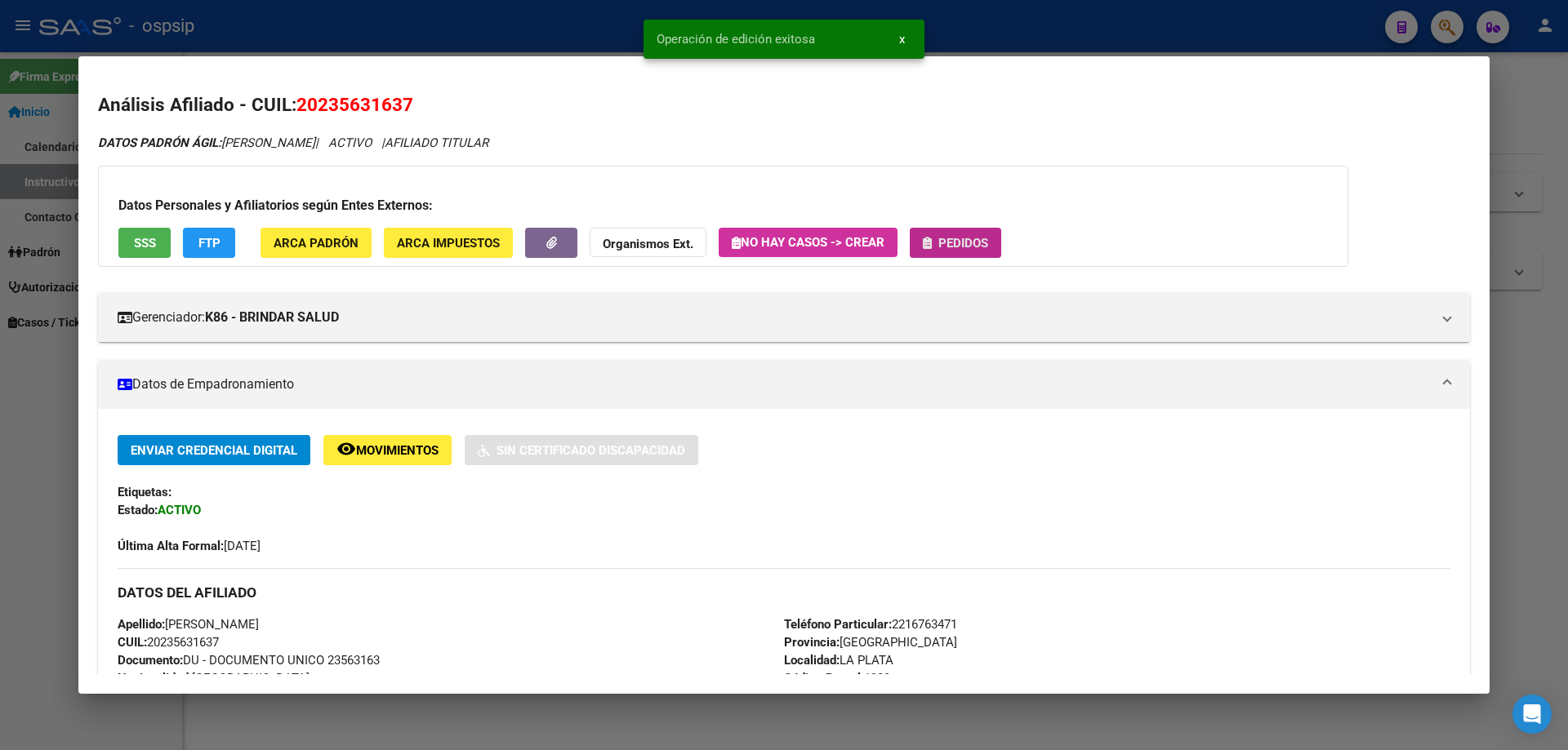
click at [980, 253] on button "Pedidos" at bounding box center [956, 243] width 92 height 30
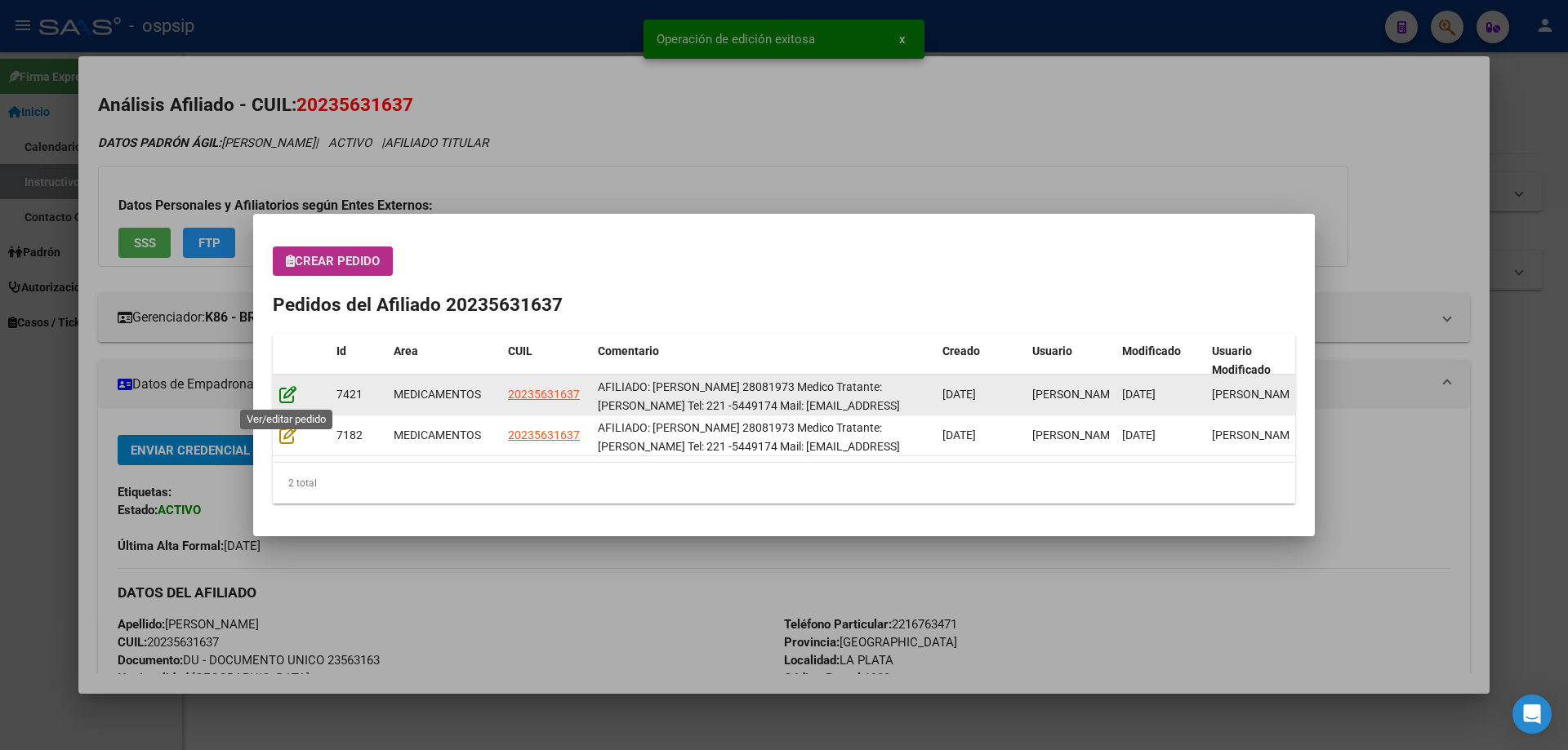
click at [290, 392] on icon at bounding box center [288, 394] width 17 height 18
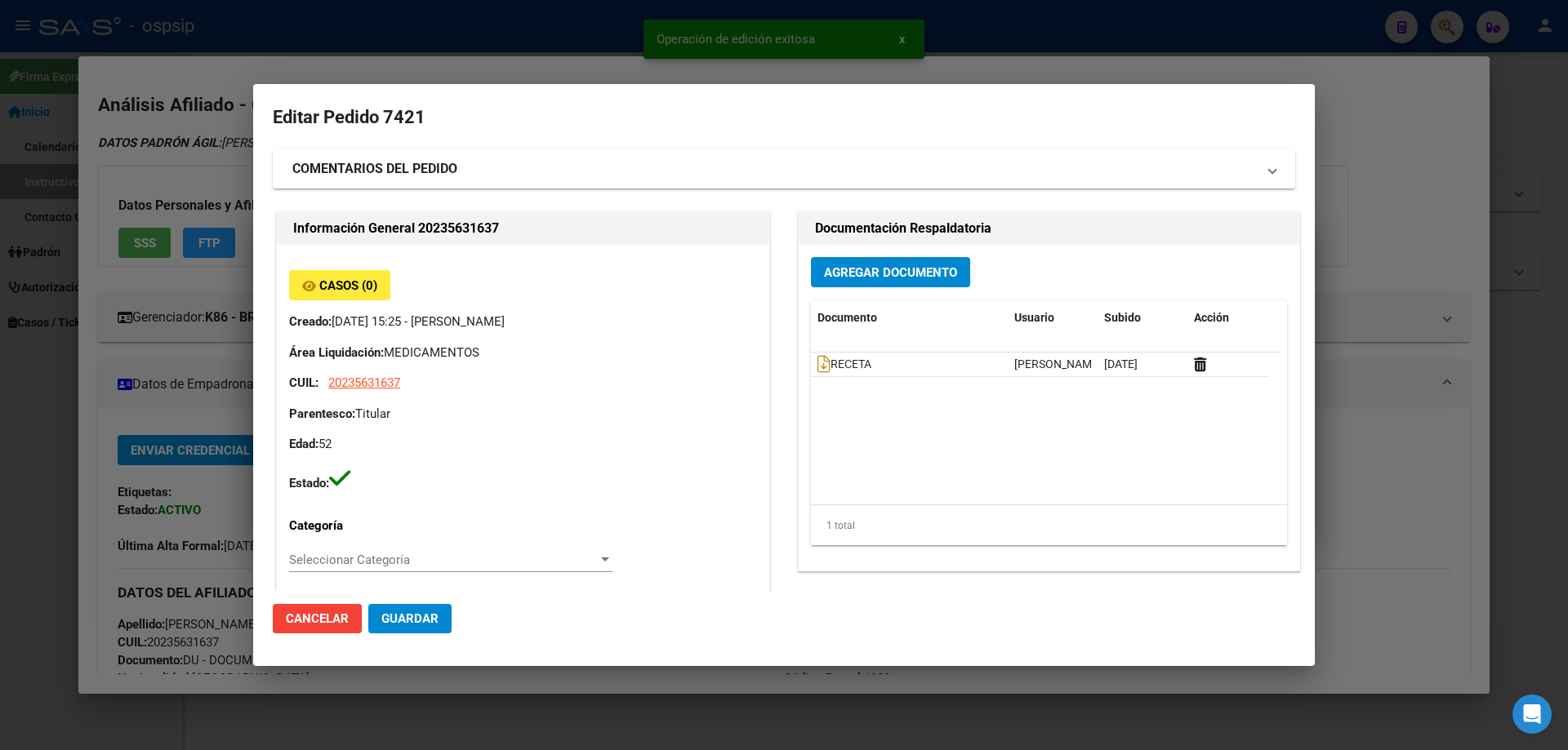
type input "Buenos Aires, LA PLATA, 156 420, Departamento: CAS"
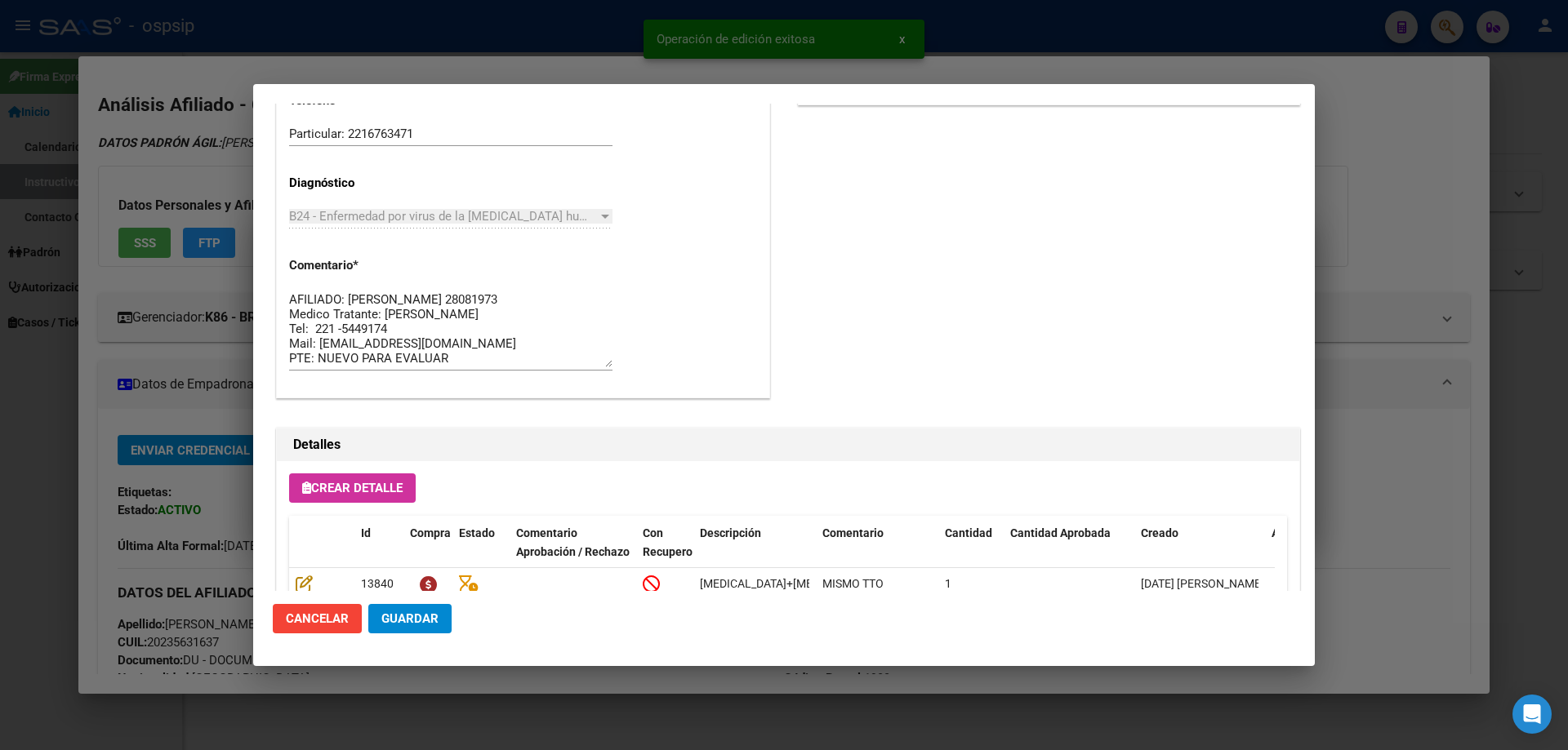
scroll to position [1061, 0]
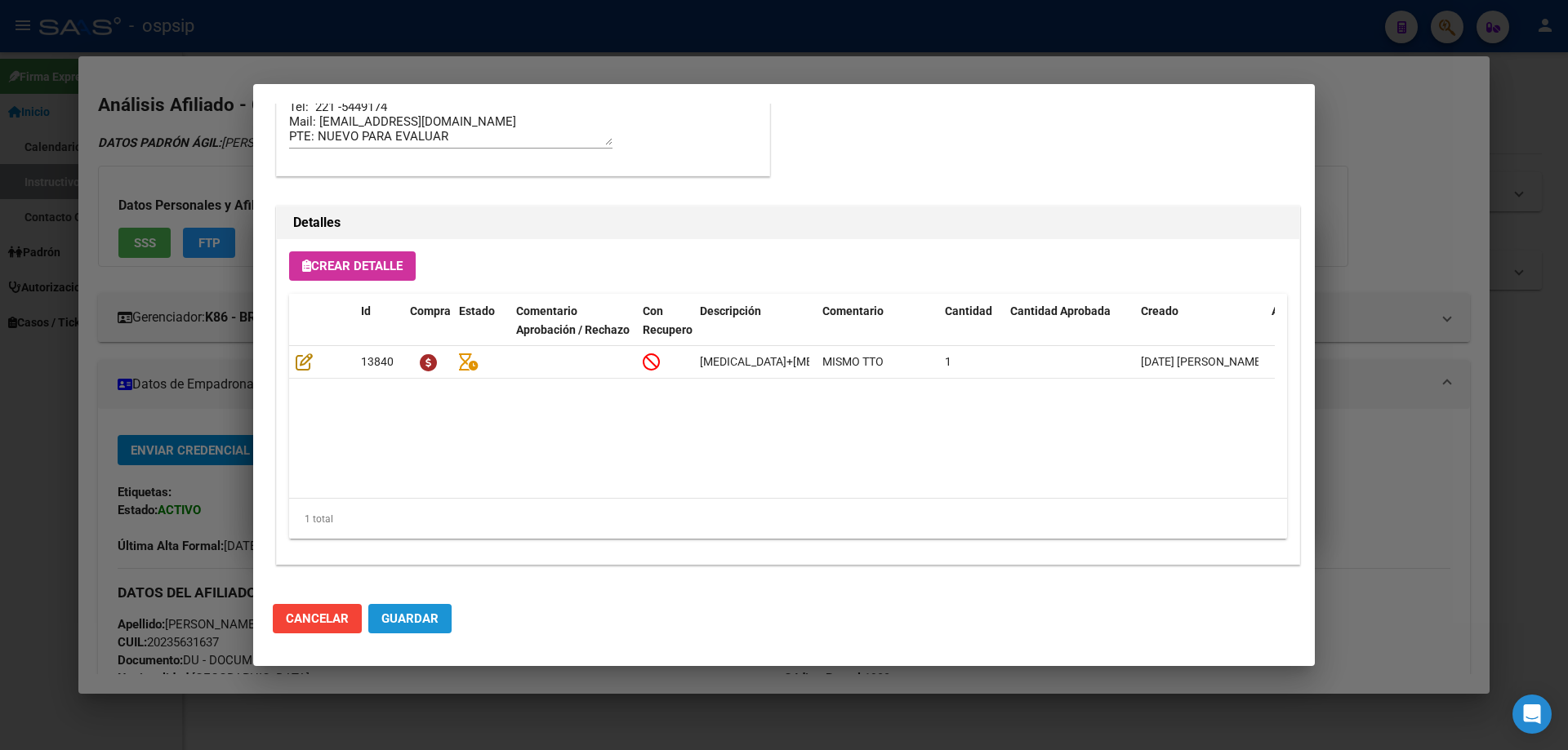
click at [403, 625] on span "Guardar" at bounding box center [409, 619] width 57 height 15
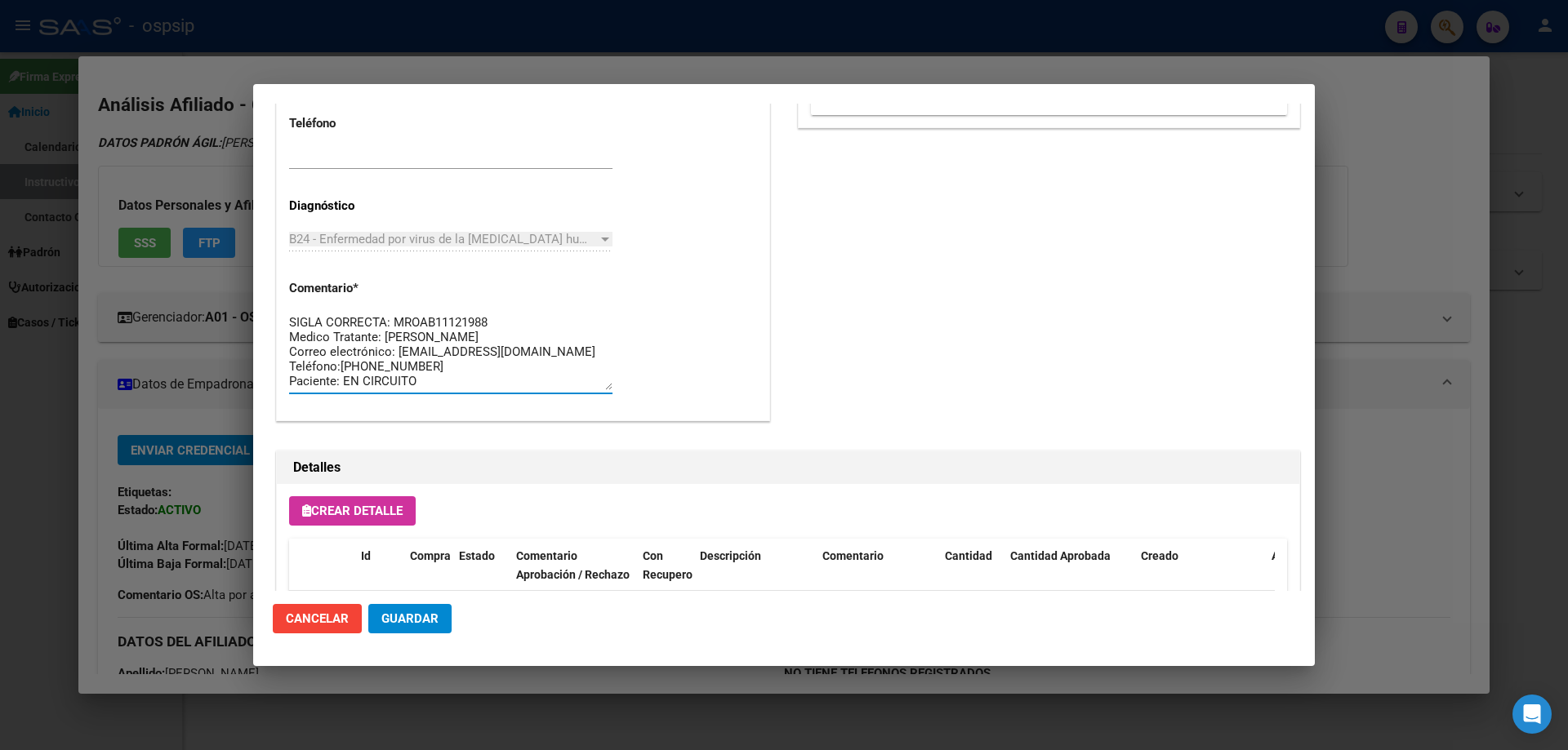
drag, startPoint x: 514, startPoint y: 383, endPoint x: 275, endPoint y: 260, distance: 268.8
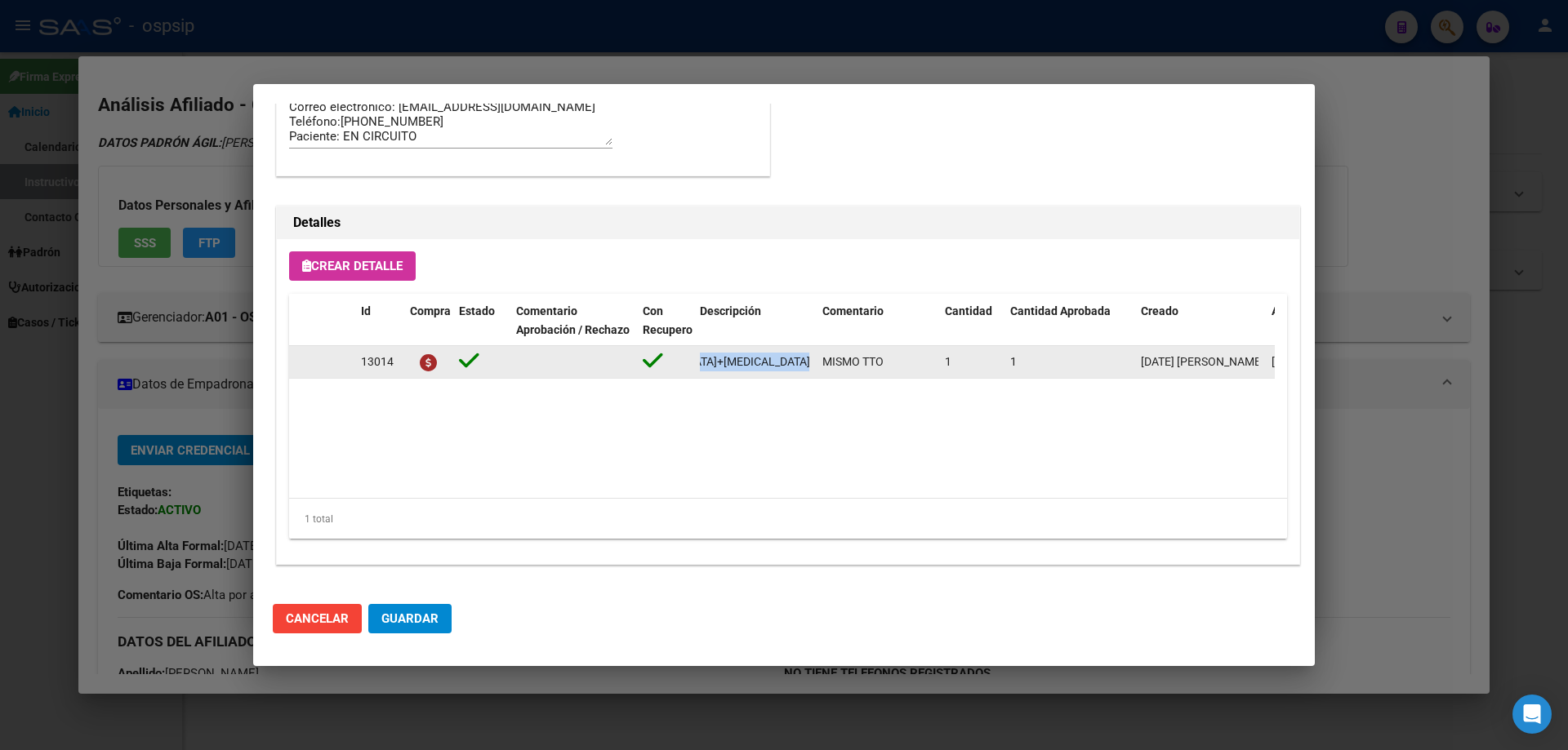
scroll to position [0, 388]
drag, startPoint x: 691, startPoint y: 360, endPoint x: 819, endPoint y: 367, distance: 128.2
click at [819, 367] on div "13014 doravirina+[MEDICAL_DATA]+[MEDICAL_DATA] disoproxil 100mg/300mg/300mg com…" at bounding box center [900, 362] width 1221 height 32
copy div "doravirina+[MEDICAL_DATA]+[MEDICAL_DATA] disoproxil 100mg/300mg/300mg comp.rec.…"
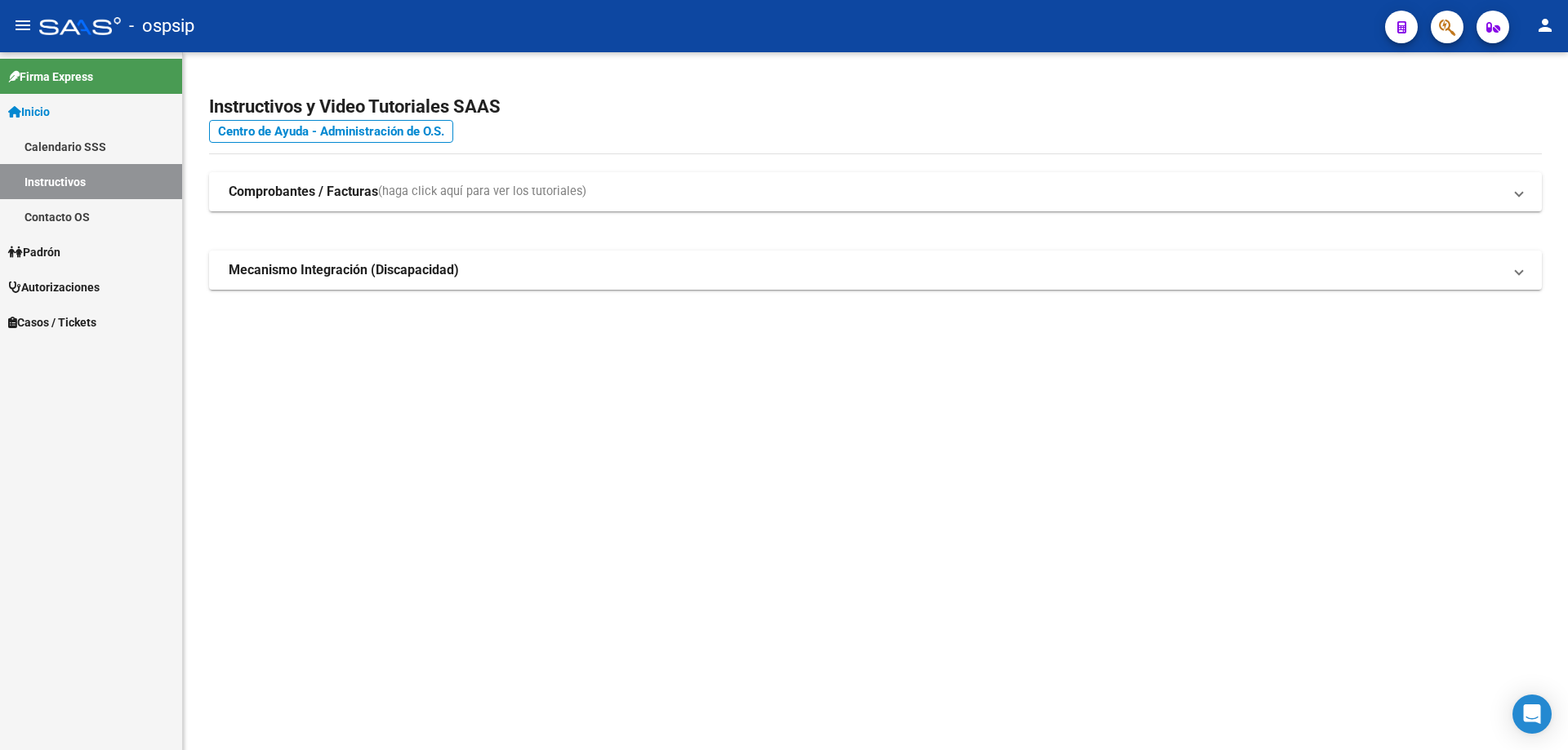
click at [1454, 27] on icon "button" at bounding box center [1447, 27] width 17 height 19
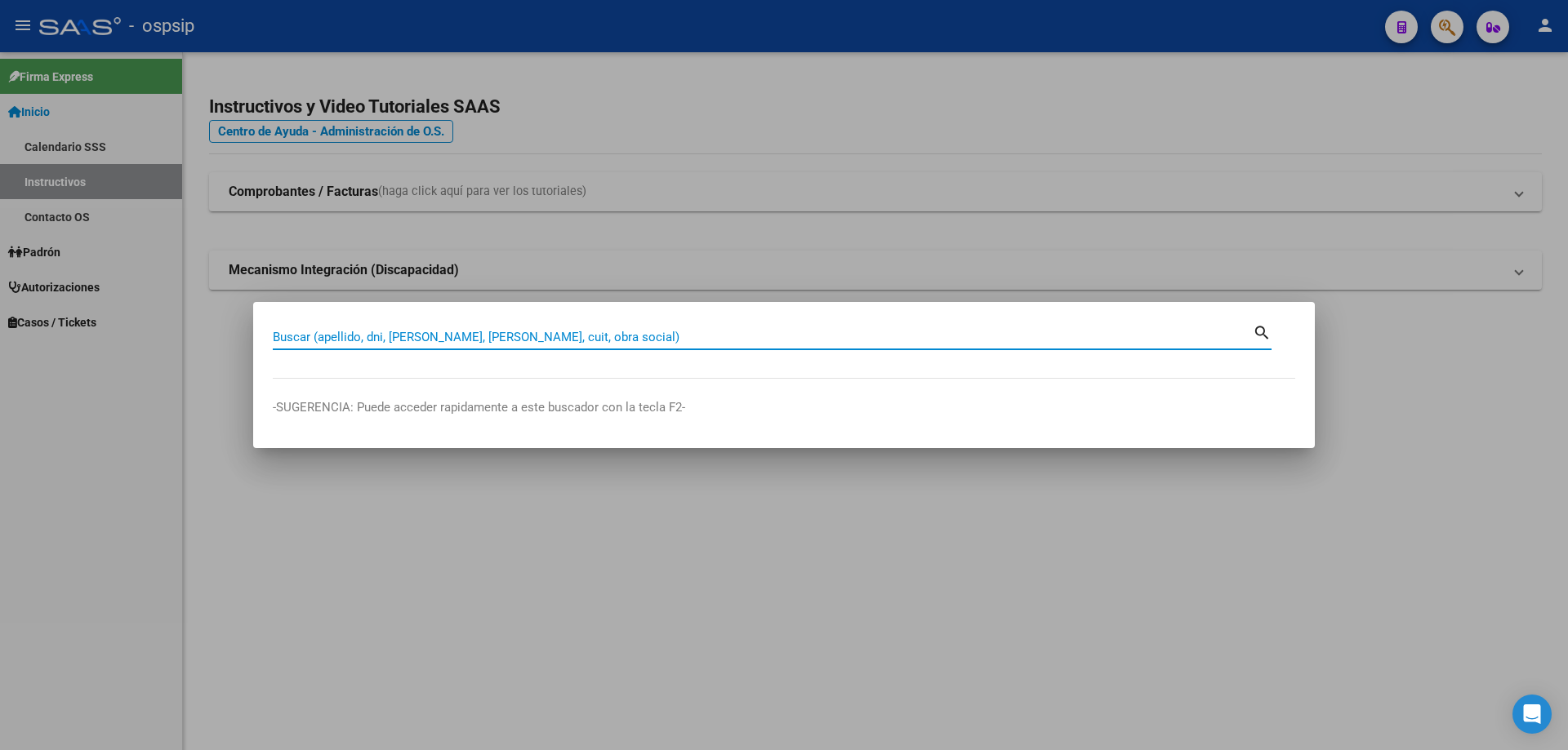
paste input "23563163."
type input "23563163"
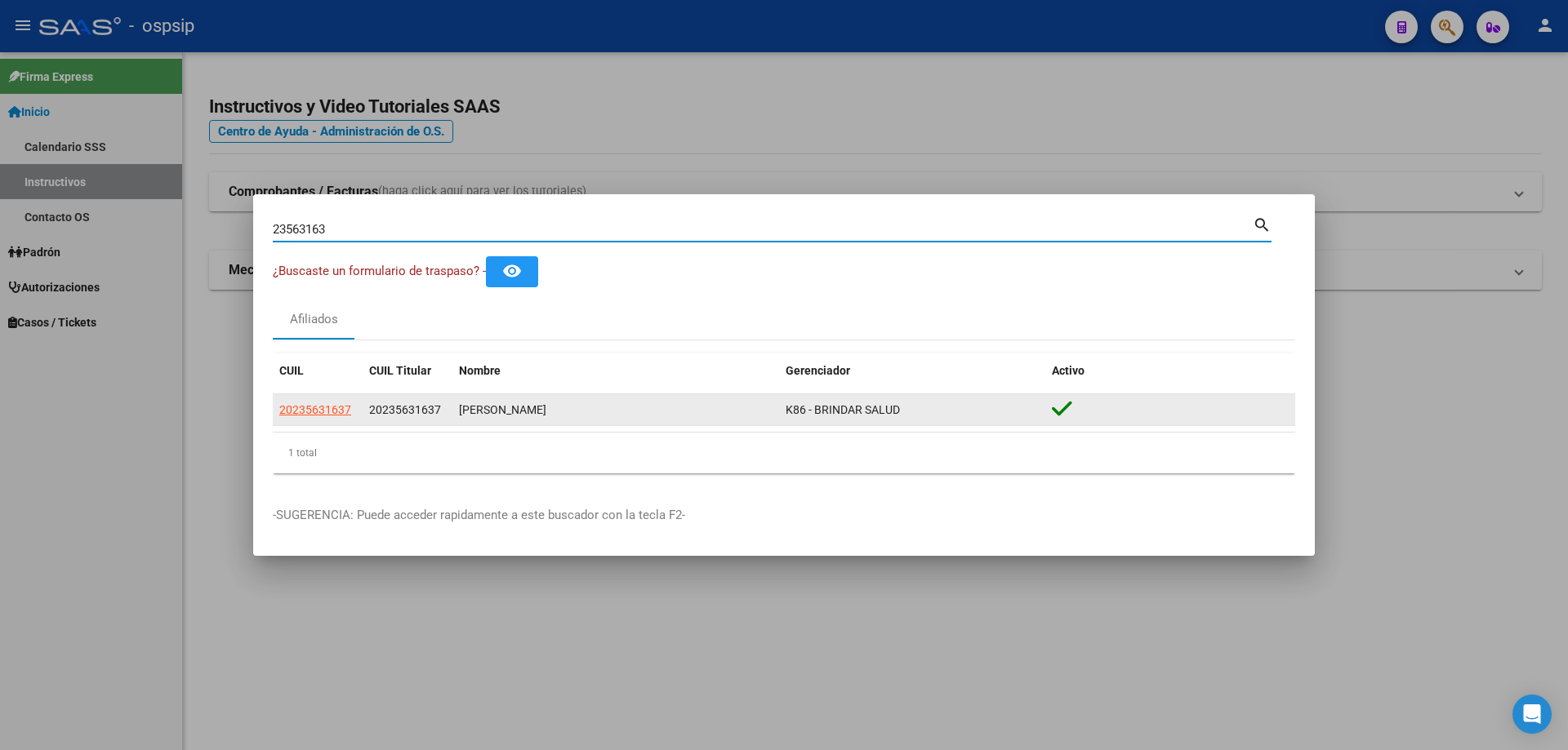
click at [289, 420] on datatable-body-cell "20235631637" at bounding box center [318, 410] width 90 height 32
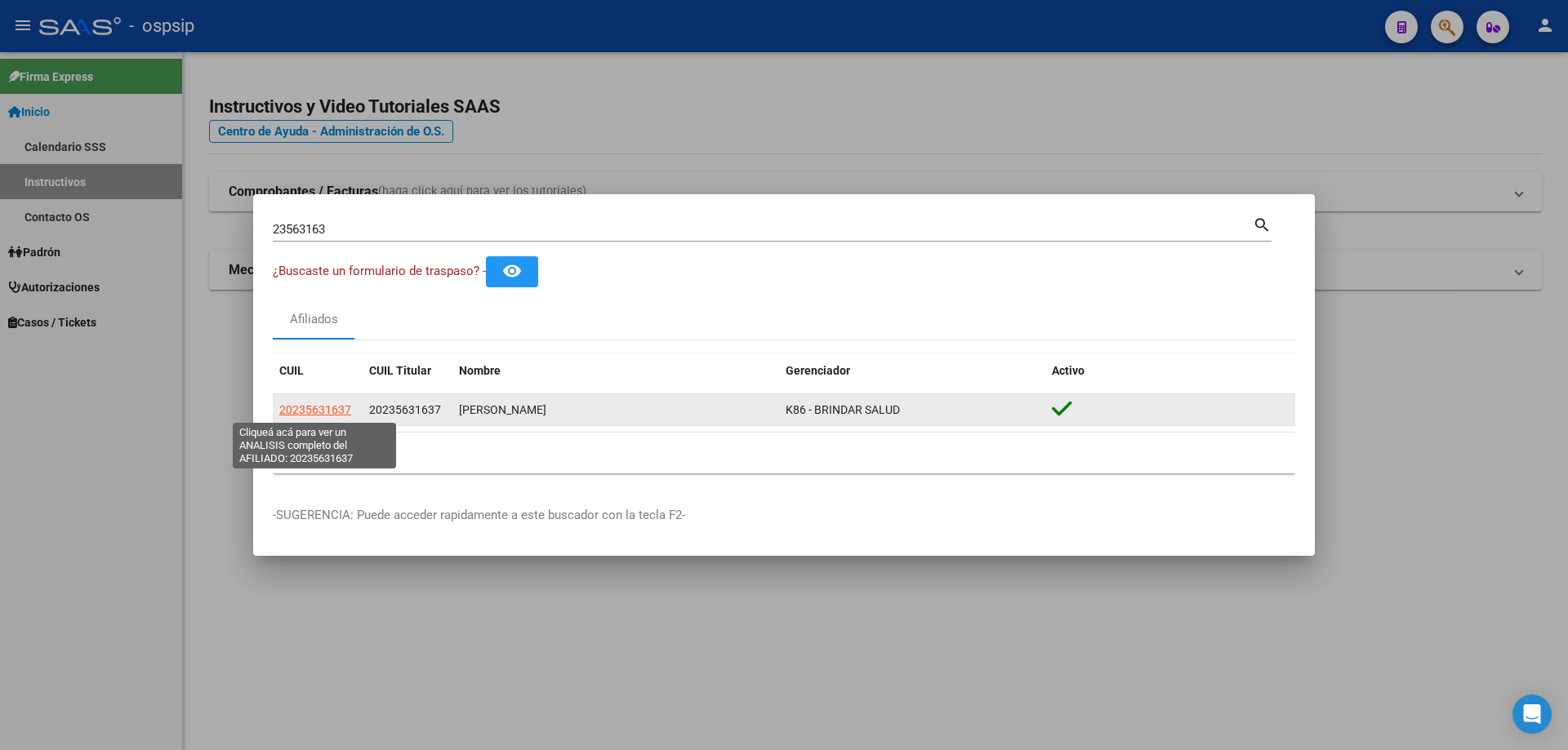
click at [294, 415] on span "20235631637" at bounding box center [315, 410] width 72 height 13
type textarea "20235631637"
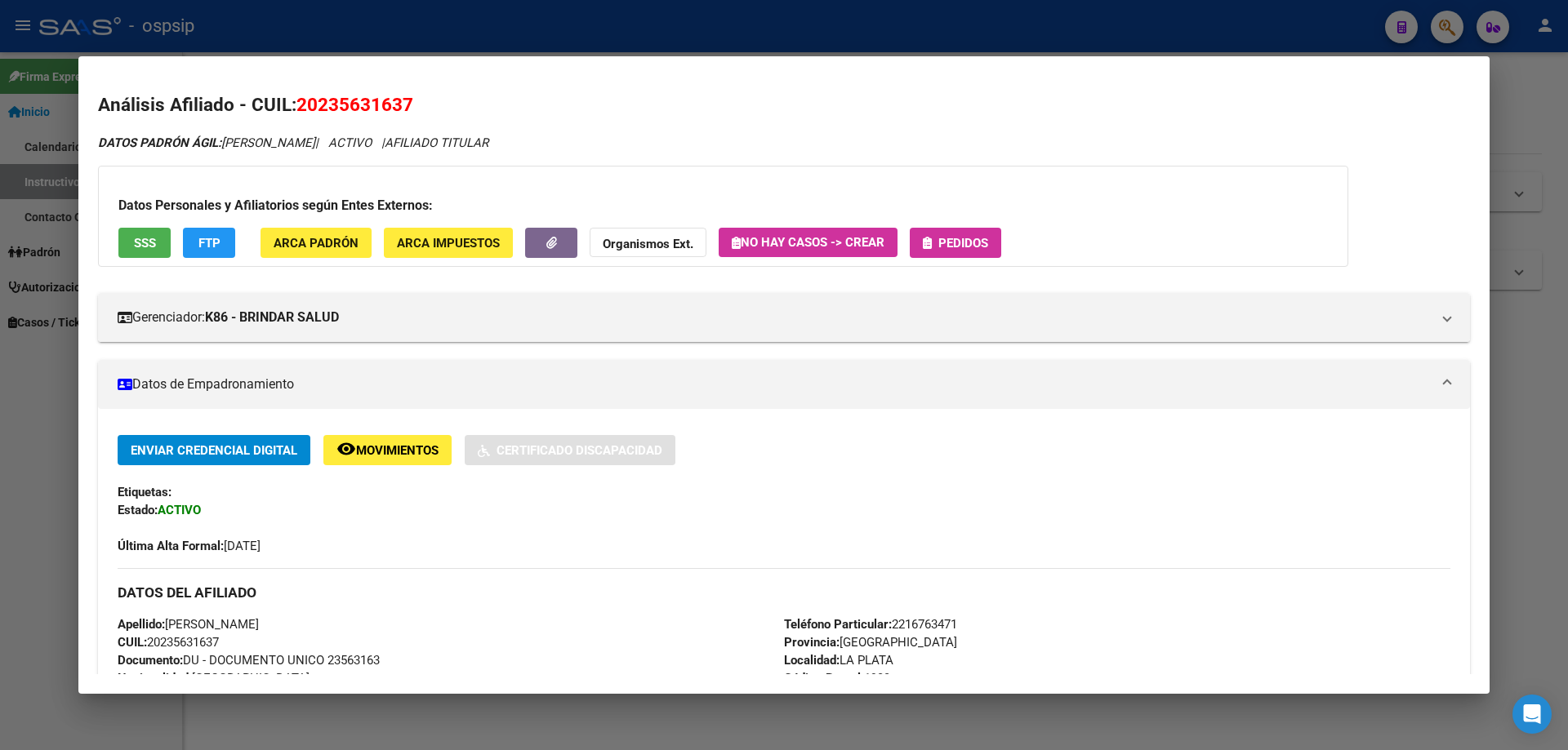
click at [946, 244] on span "Pedidos" at bounding box center [963, 244] width 50 height 15
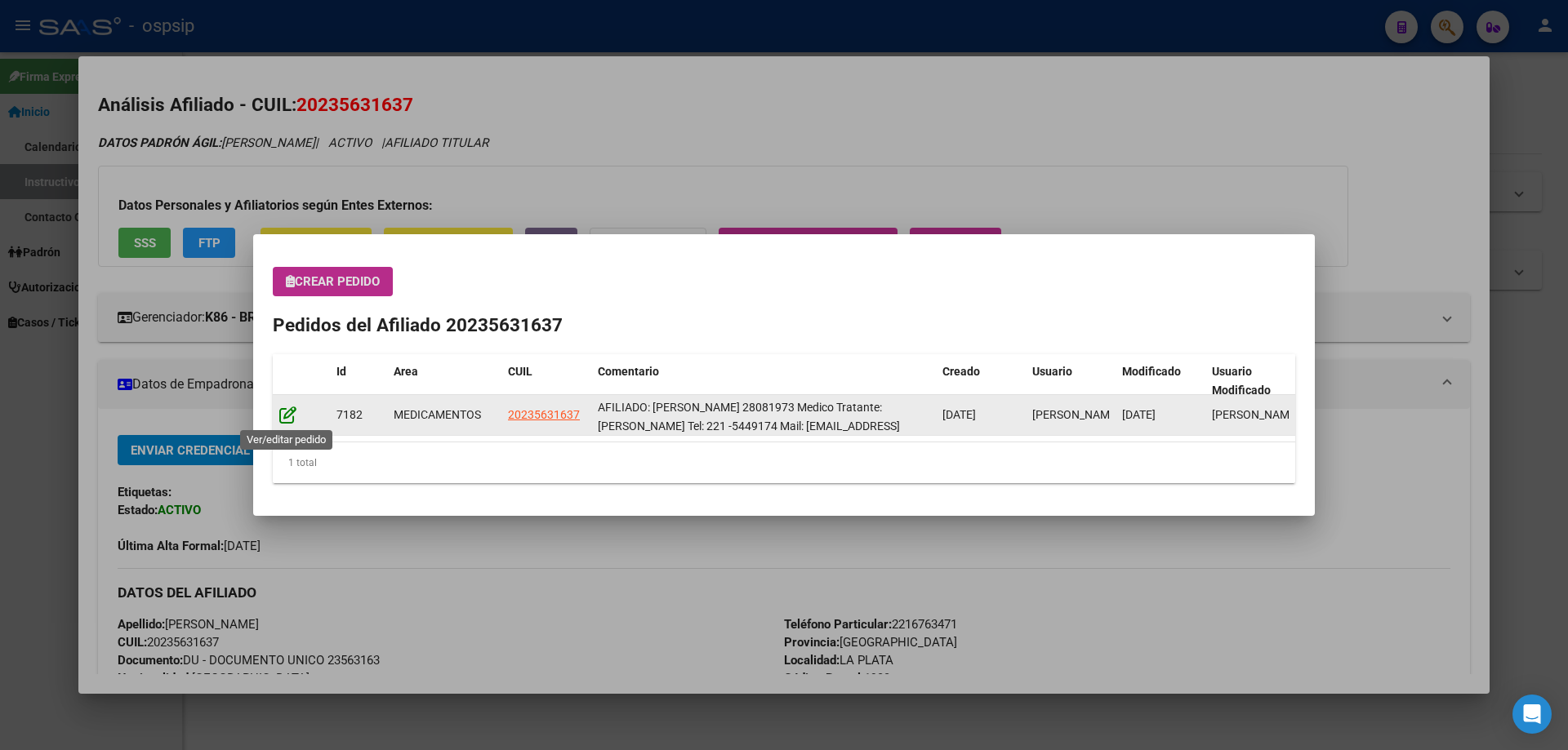
click at [283, 412] on icon at bounding box center [288, 415] width 17 height 18
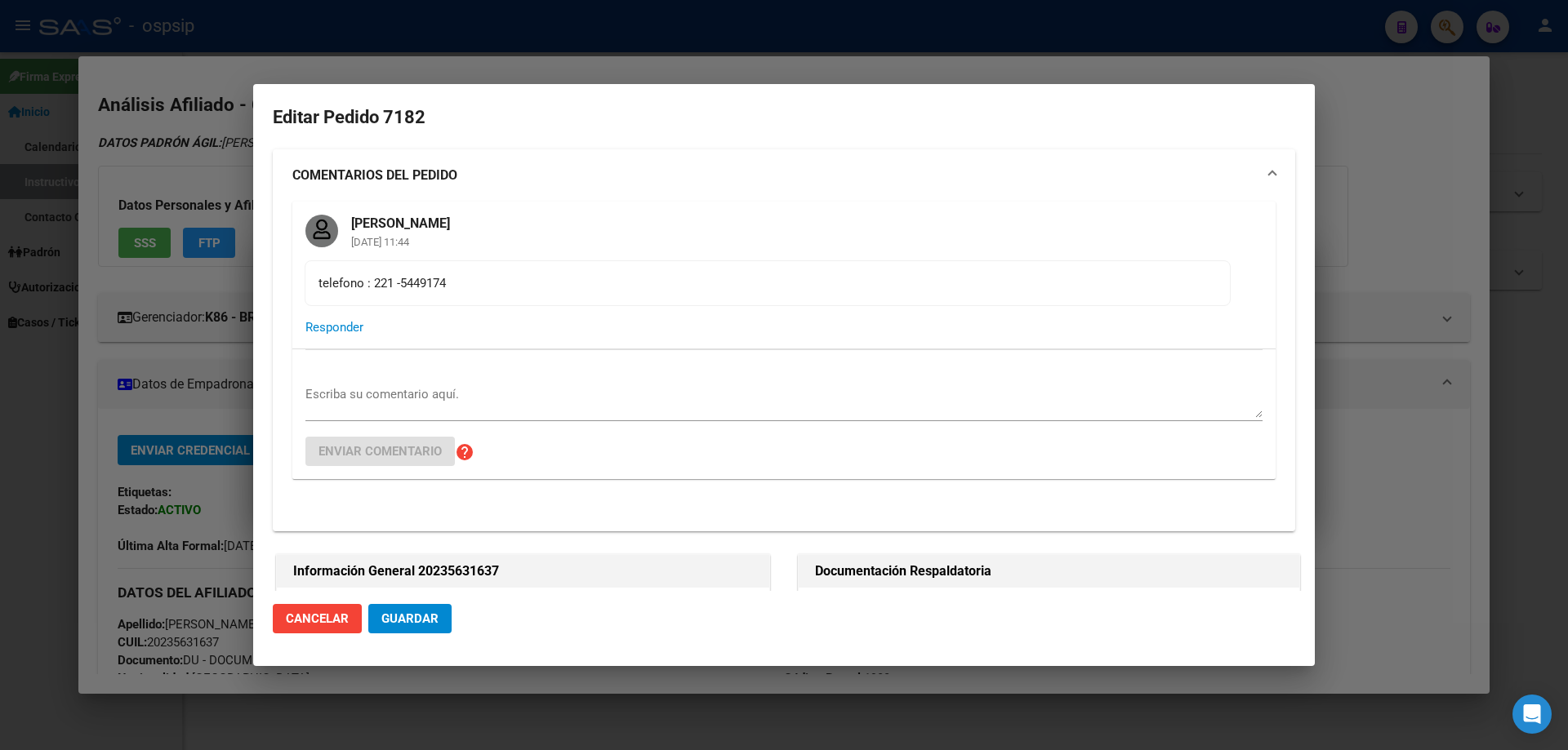
type input "[GEOGRAPHIC_DATA], [GEOGRAPHIC_DATA], 156 420, Departamento: CAS"
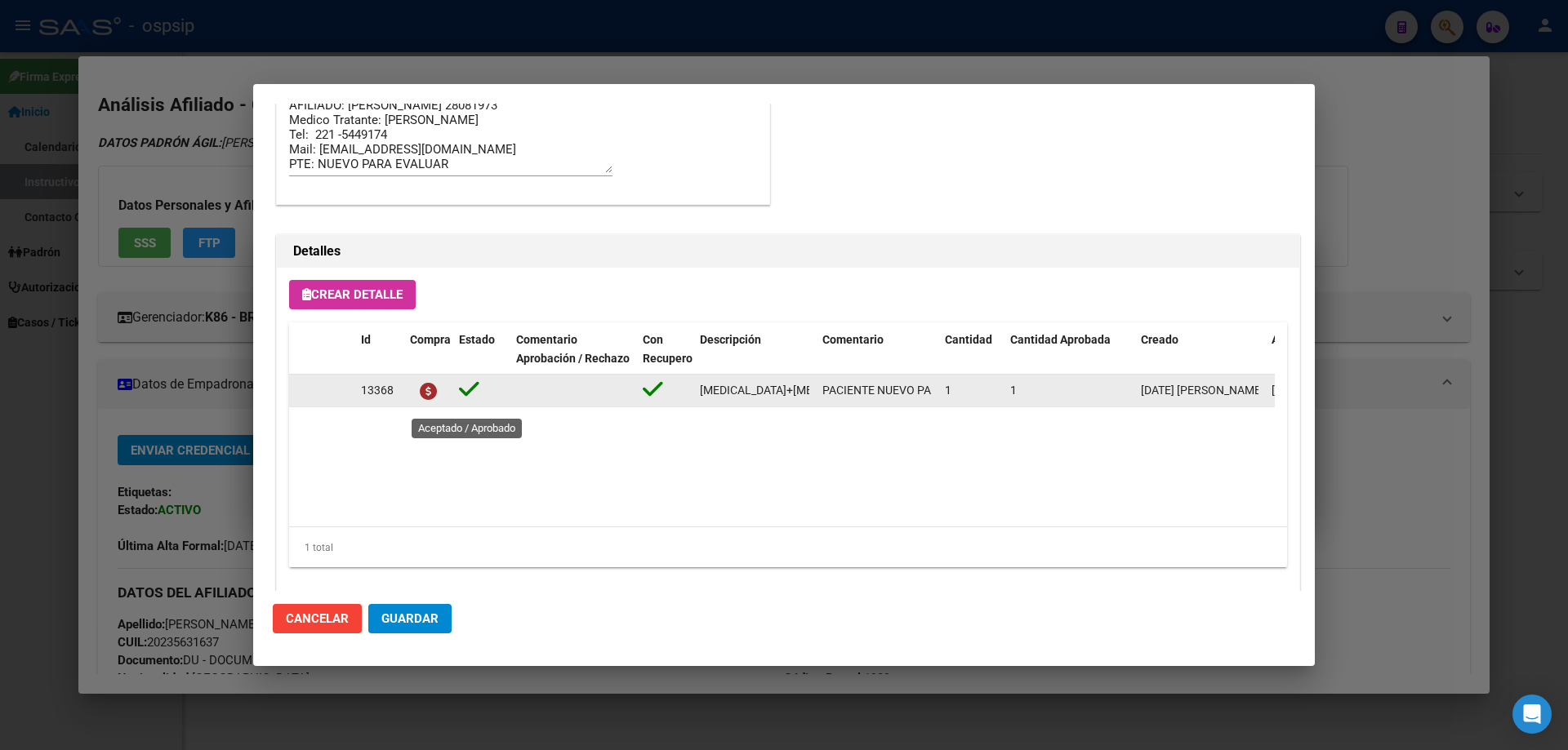
scroll to position [1404, 0]
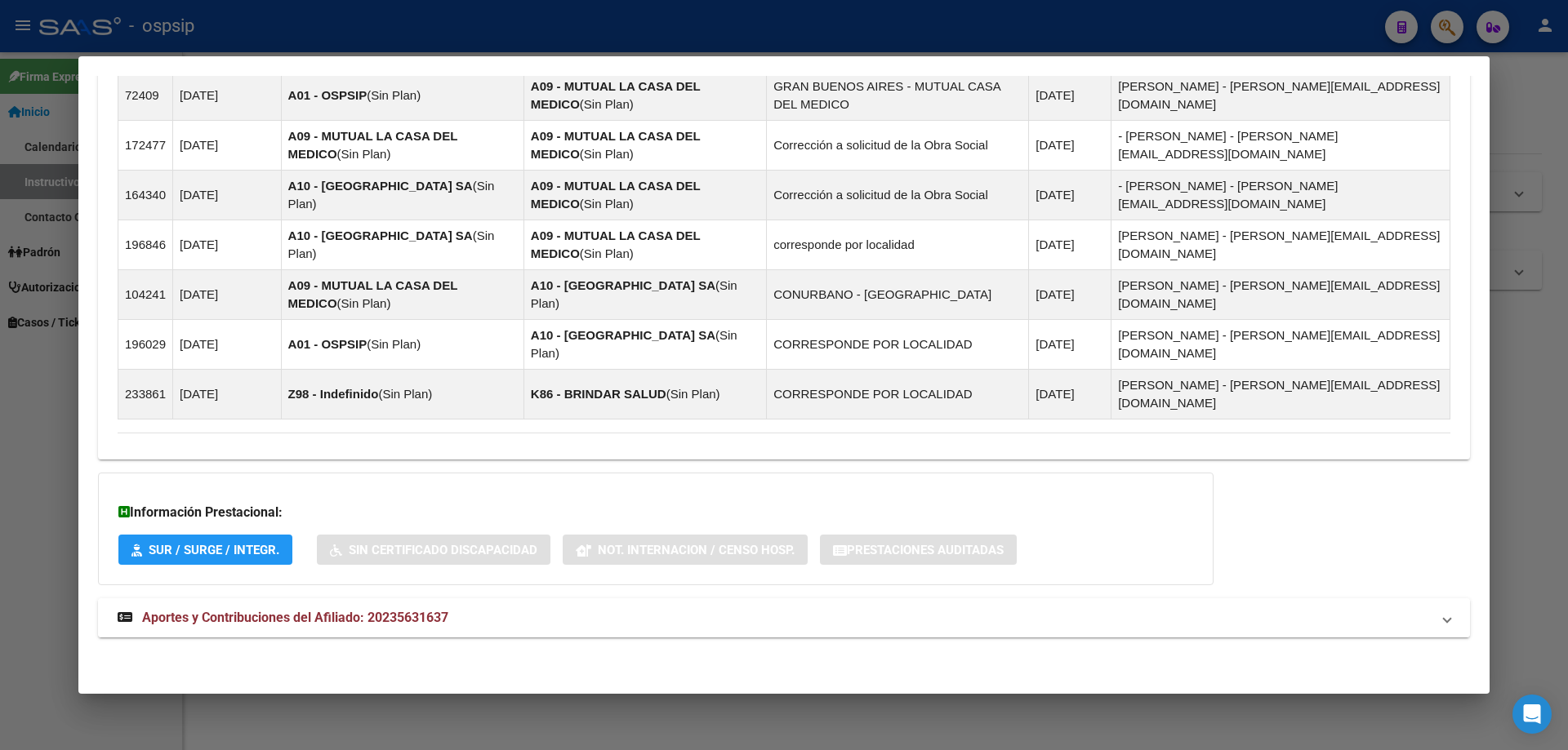
click at [338, 619] on span "Aportes y Contribuciones del Afiliado: 20235631637" at bounding box center [295, 617] width 306 height 16
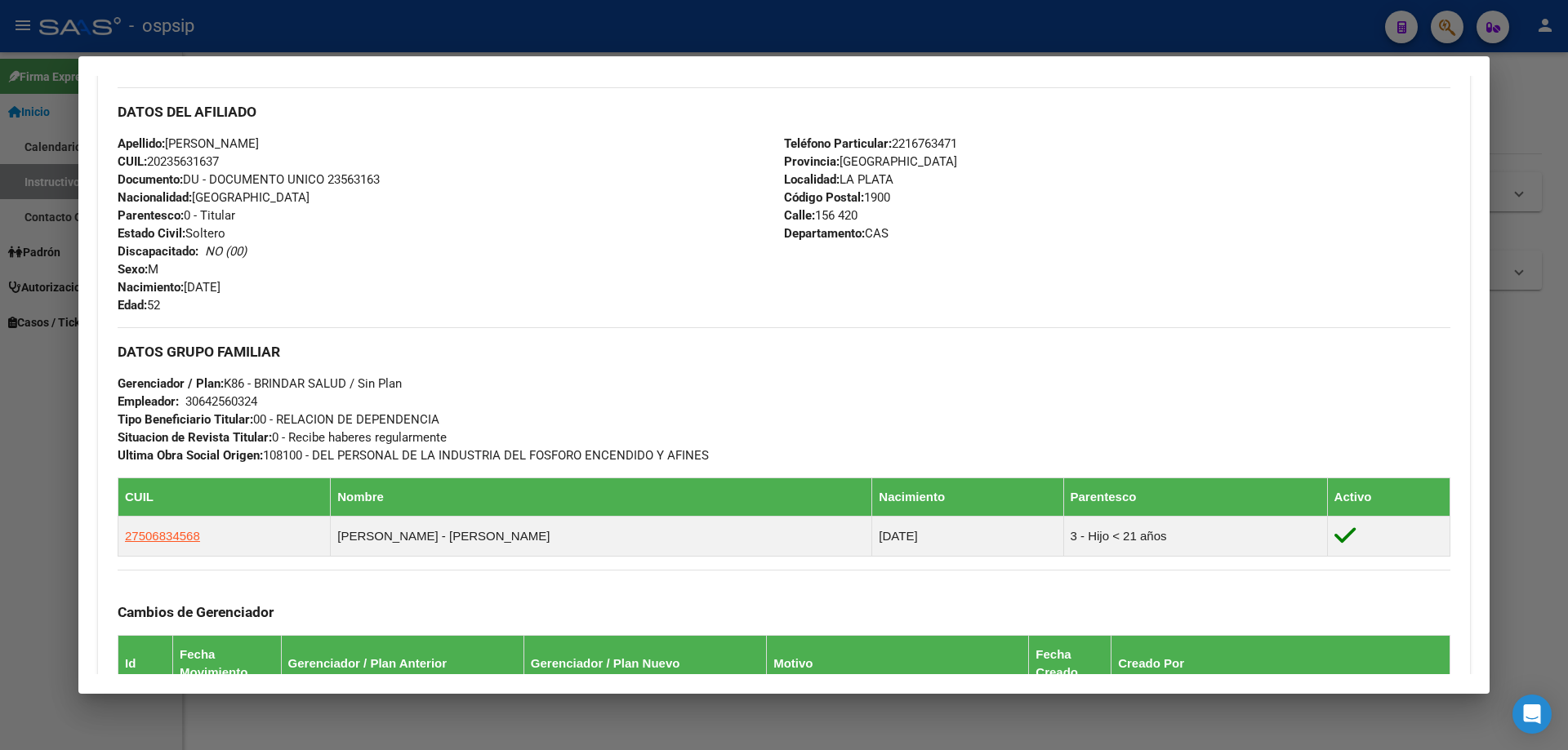
scroll to position [0, 0]
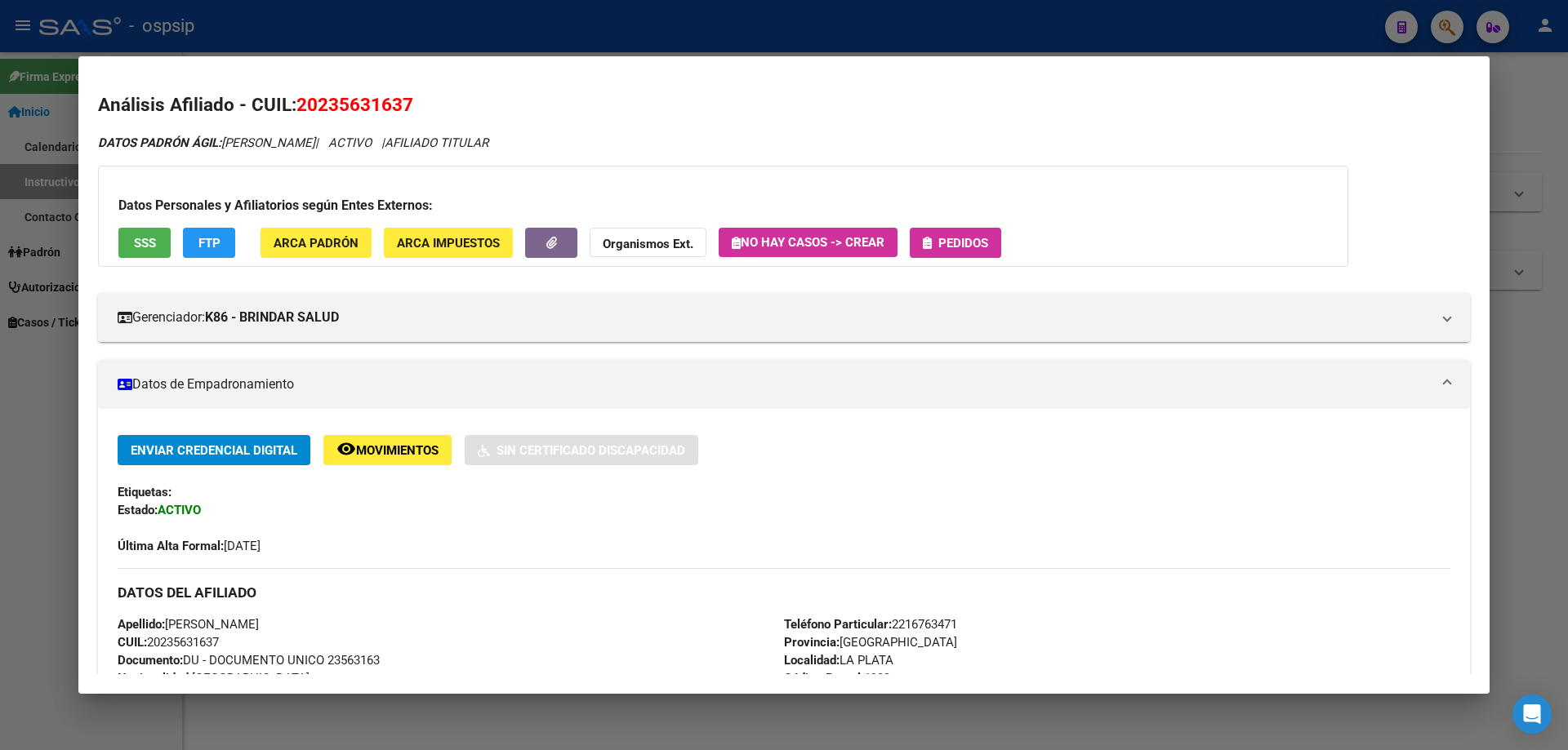
click at [948, 231] on button "Pedidos" at bounding box center [956, 243] width 92 height 30
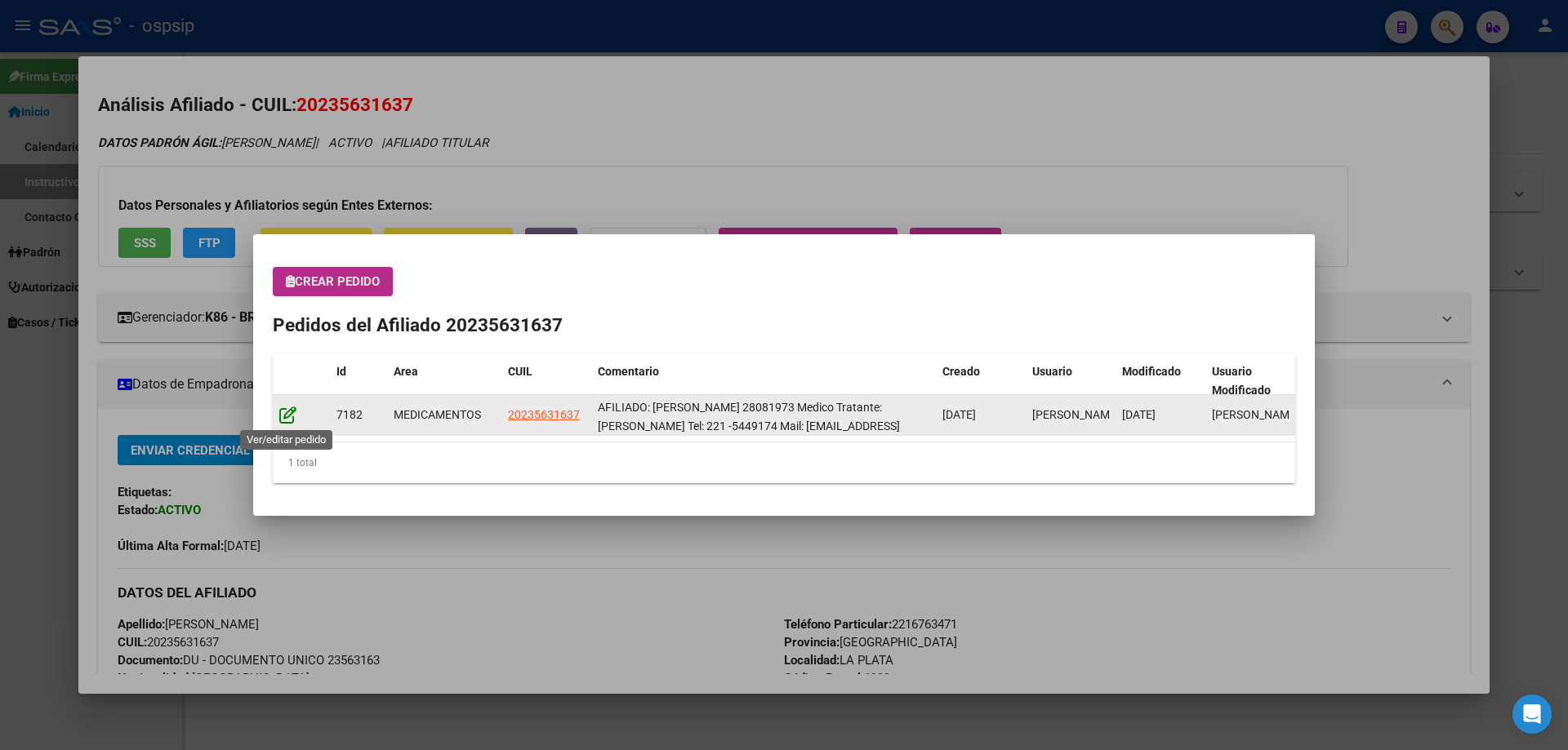
click at [290, 420] on icon at bounding box center [288, 415] width 17 height 18
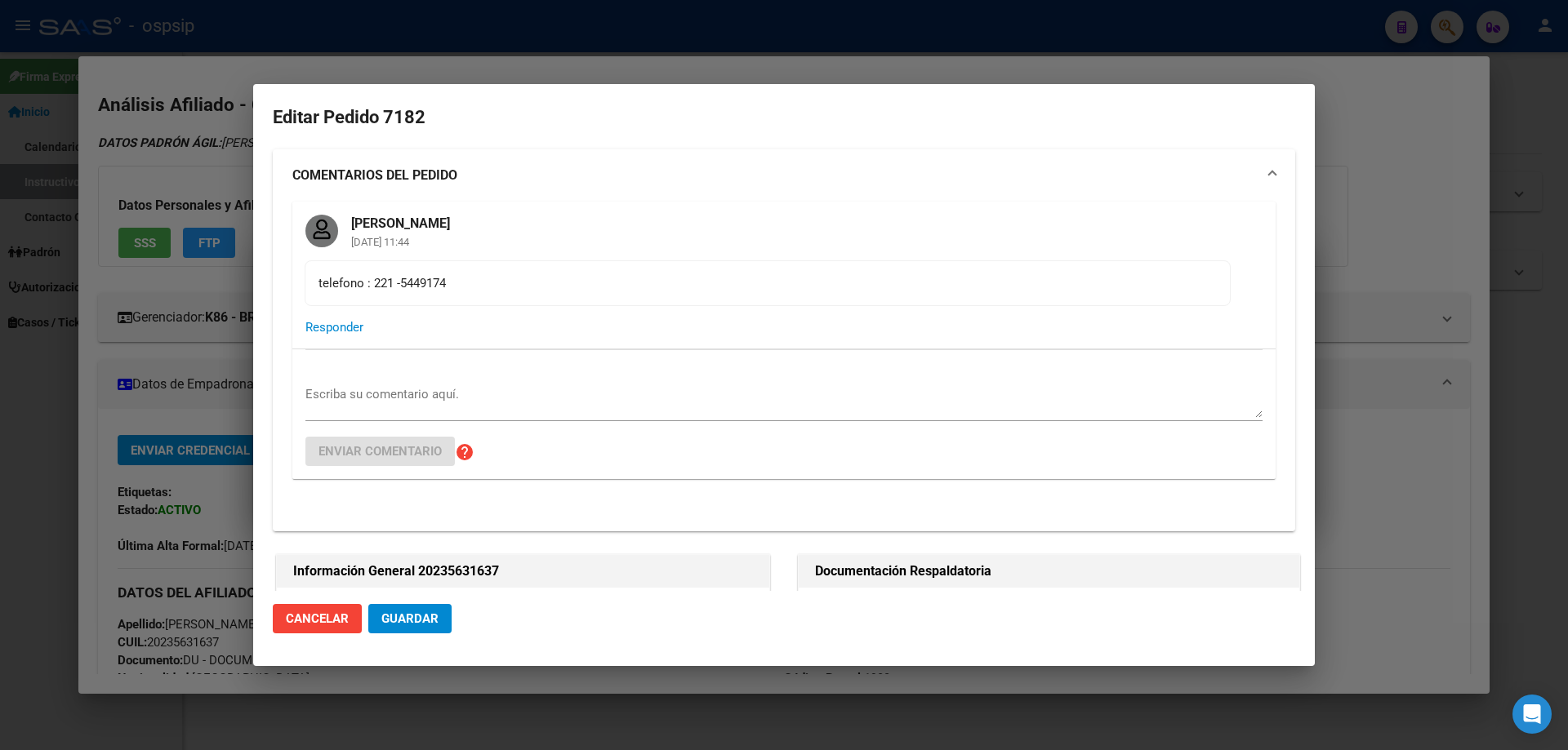
type input "[GEOGRAPHIC_DATA], [GEOGRAPHIC_DATA], 156 420, Departamento: CAS"
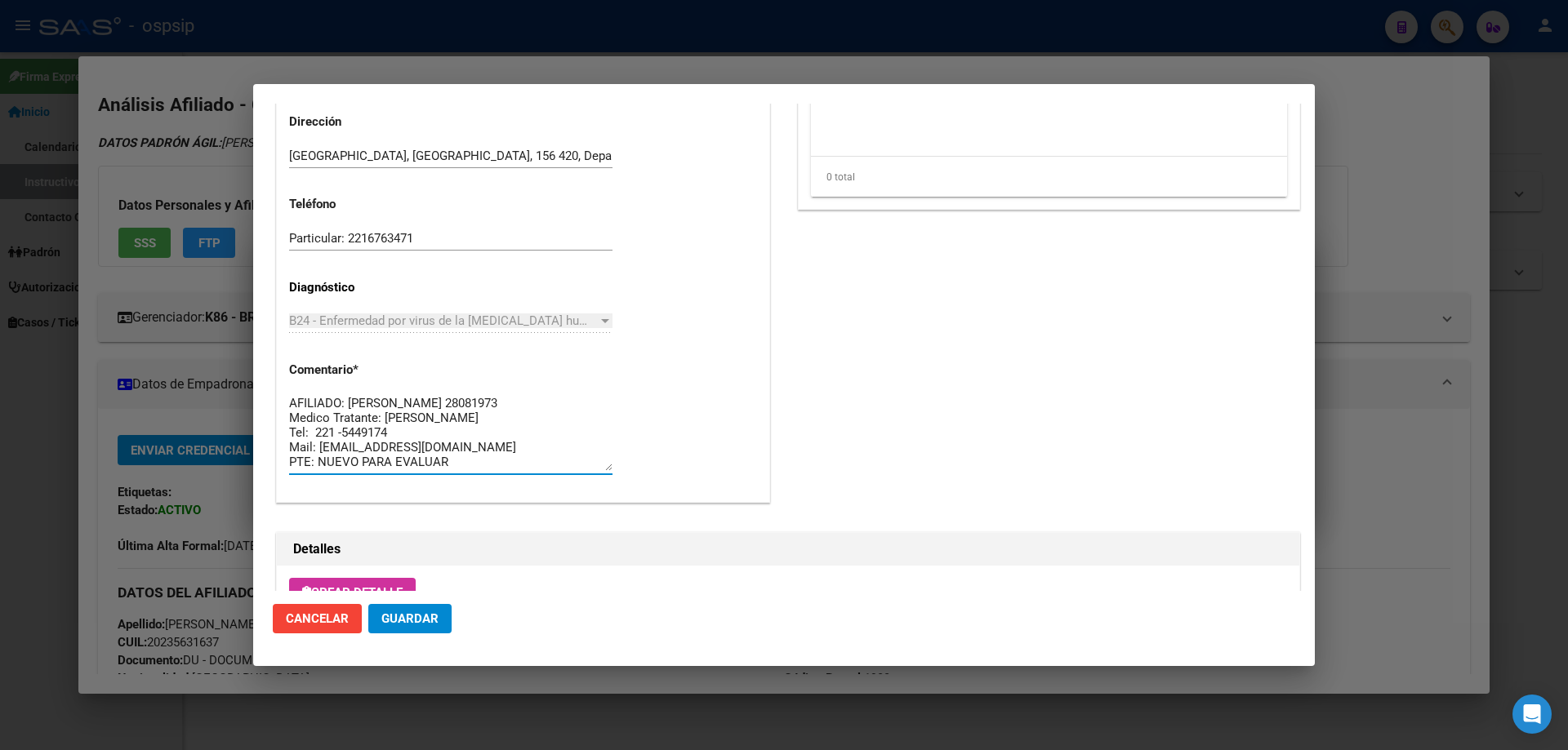
drag, startPoint x: 465, startPoint y: 460, endPoint x: 269, endPoint y: 358, distance: 221.0
click at [269, 358] on mat-dialog-content "Editar Pedido 7182 COMENTARIOS DEL PEDIDO [PERSON_NAME] [DATE] 11:44 telefono :…" at bounding box center [784, 348] width 1061 height 487
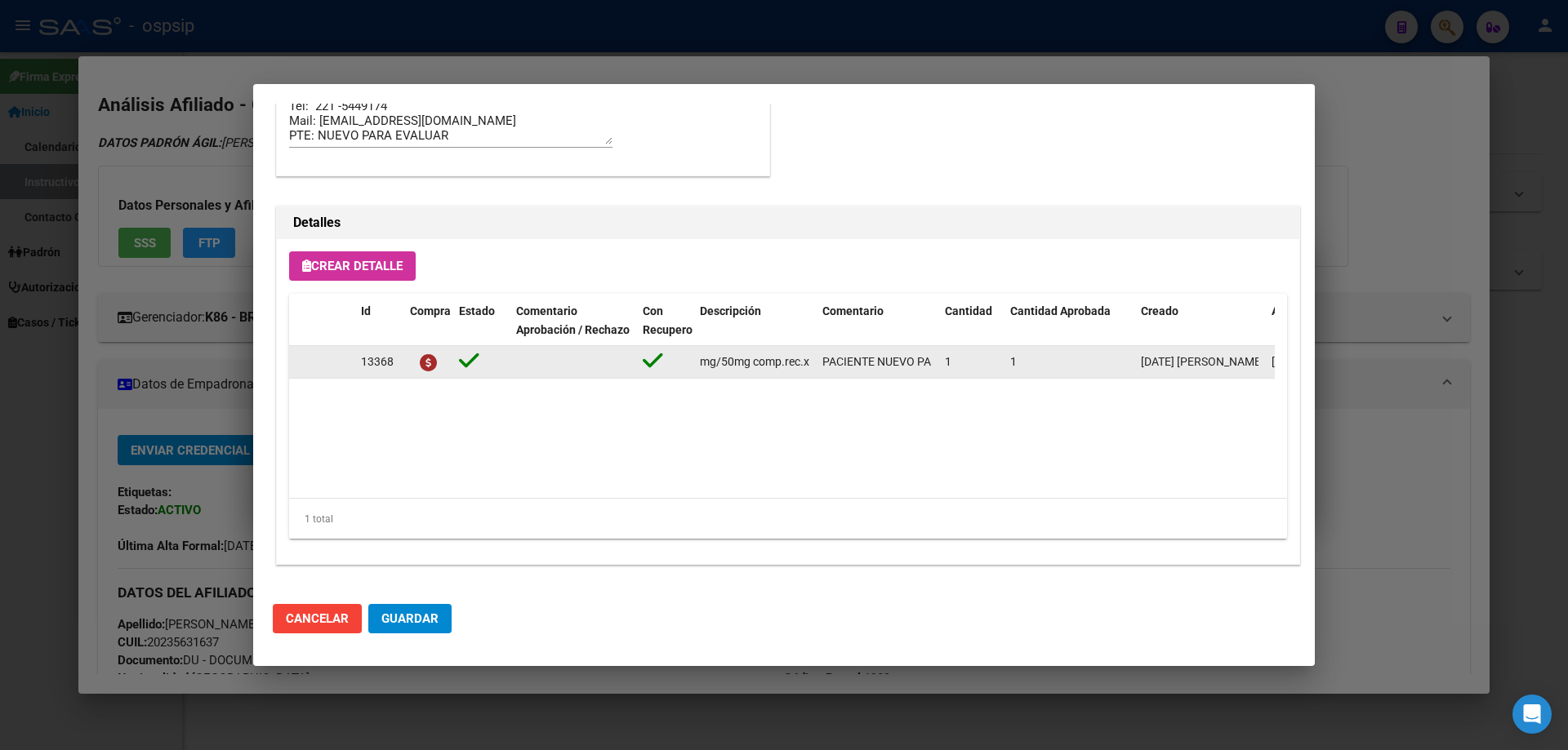
scroll to position [0, 365]
drag, startPoint x: 690, startPoint y: 353, endPoint x: 824, endPoint y: 366, distance: 134.6
click at [824, 366] on div "13368 [MEDICAL_DATA]+[MEDICAL_DATA] alaf.+[MEDICAL_DATA] 200mg/25mg/50mg comp.r…" at bounding box center [900, 362] width 1221 height 32
copy div "[MEDICAL_DATA]+[MEDICAL_DATA] alaf.+[MEDICAL_DATA] 200mg/25mg/50mg comp.rec.x 3…"
